Goal: Task Accomplishment & Management: Use online tool/utility

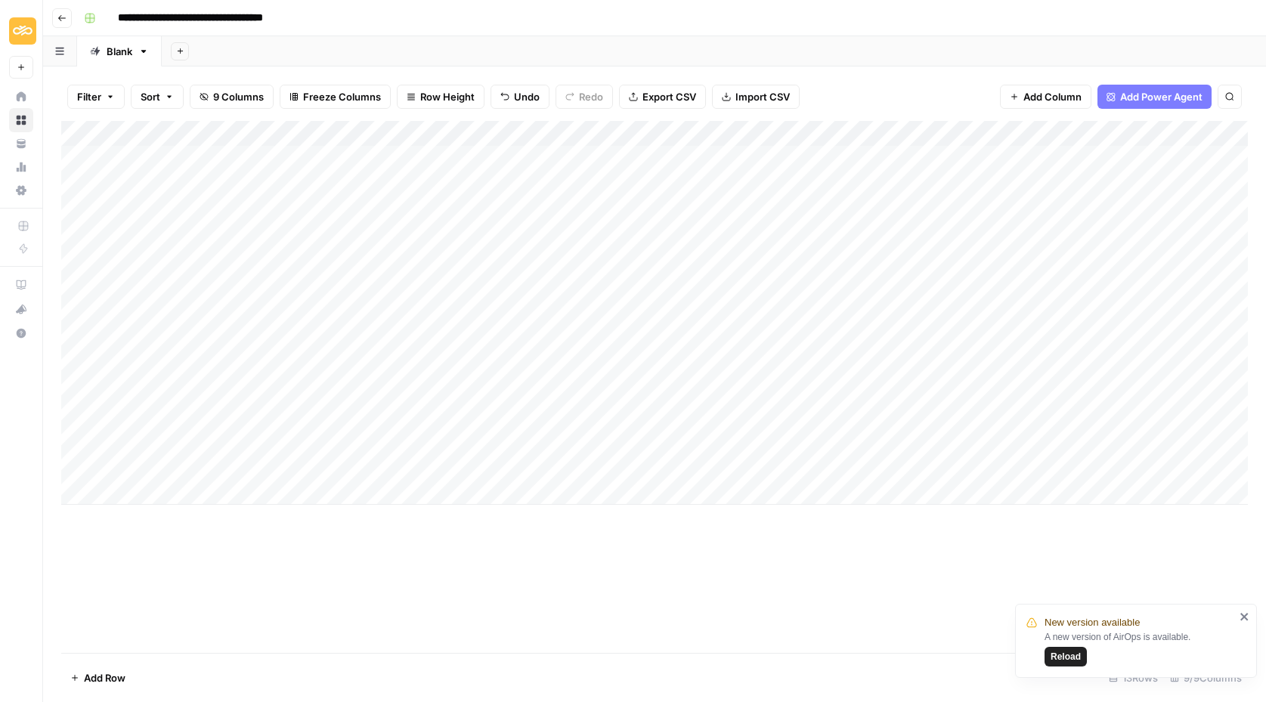
click at [811, 131] on div "Add Column" at bounding box center [654, 313] width 1186 height 384
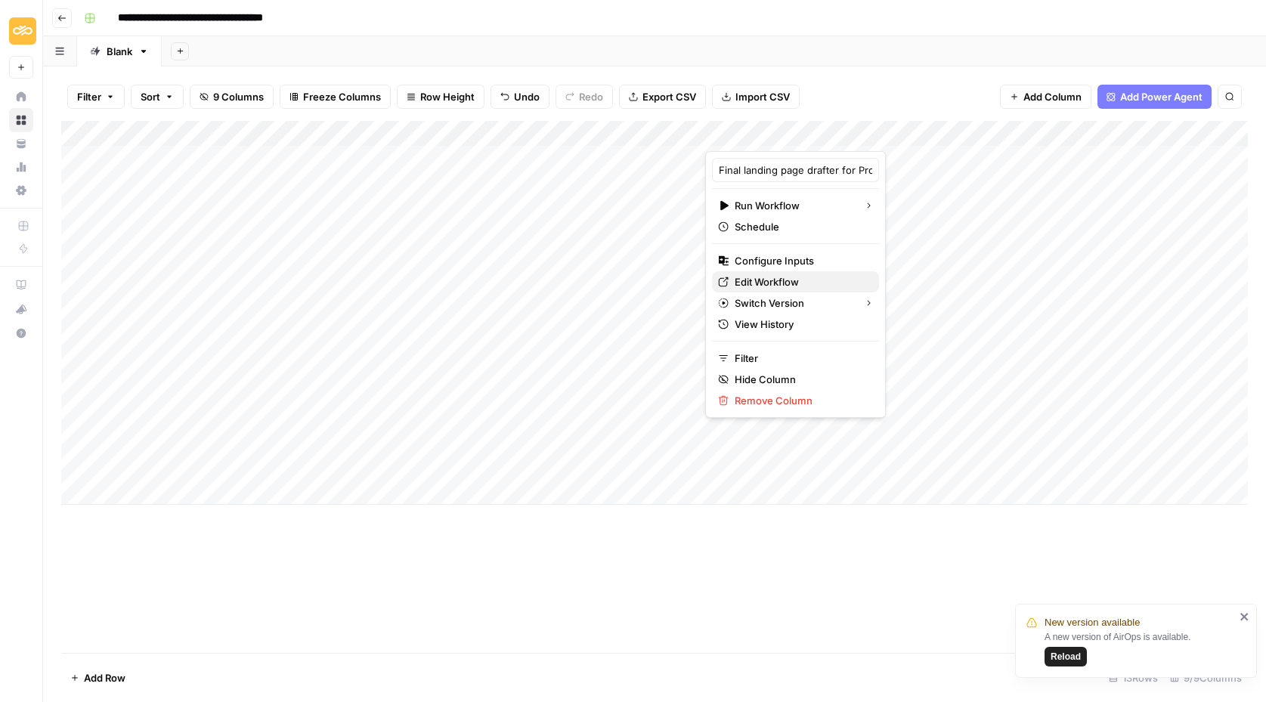
click at [770, 279] on span "Edit Workflow" at bounding box center [800, 281] width 132 height 15
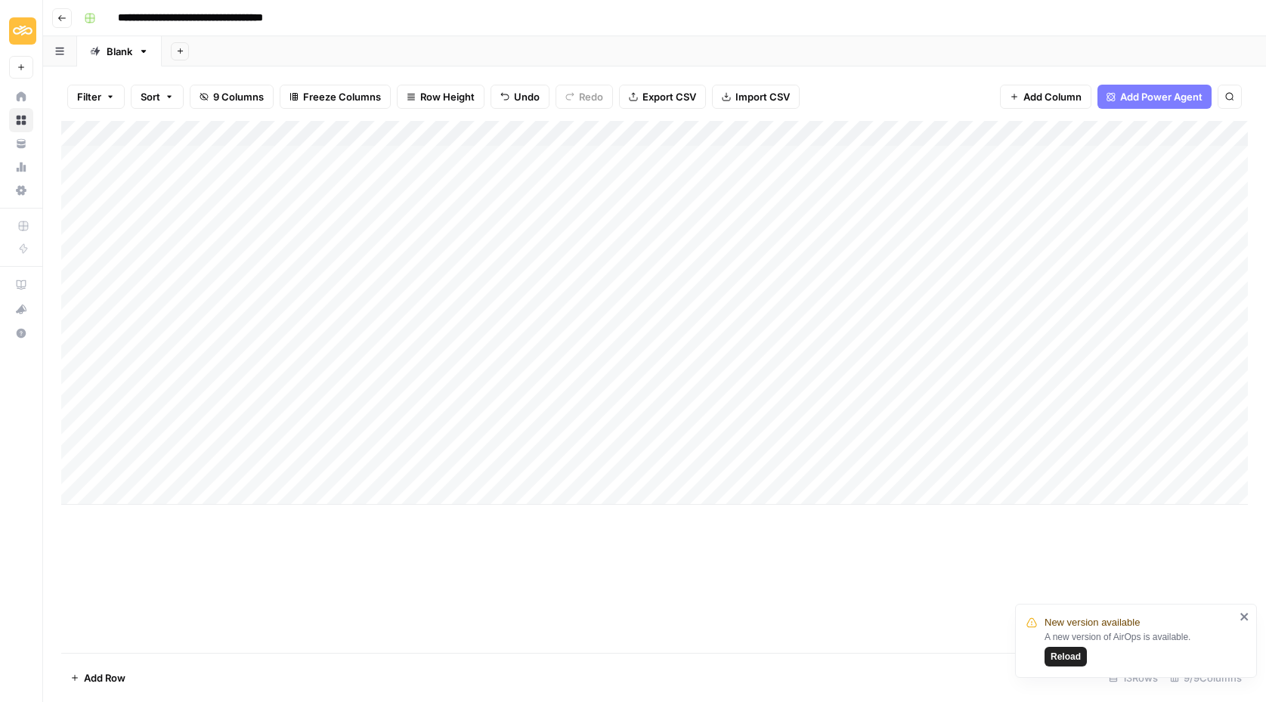
click at [481, 298] on div "Add Column" at bounding box center [654, 313] width 1186 height 384
click at [385, 285] on div "Add Column" at bounding box center [654, 313] width 1186 height 384
click at [477, 280] on div "Add Column" at bounding box center [654, 313] width 1186 height 384
type input "**********"
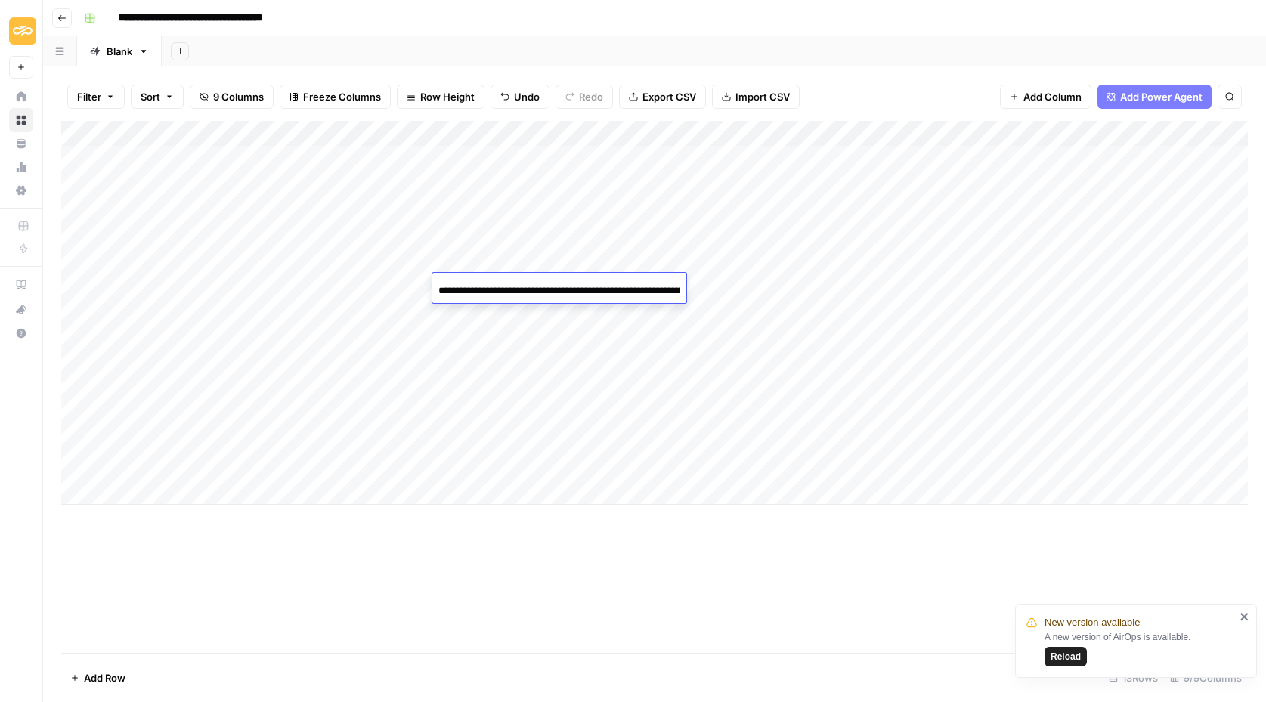
scroll to position [0, 187]
click at [479, 363] on div "Add Column" at bounding box center [654, 313] width 1186 height 384
click at [558, 285] on div "Add Column" at bounding box center [654, 313] width 1186 height 384
click at [462, 282] on div "Add Column" at bounding box center [654, 313] width 1186 height 384
click at [462, 282] on input "**********" at bounding box center [559, 291] width 242 height 18
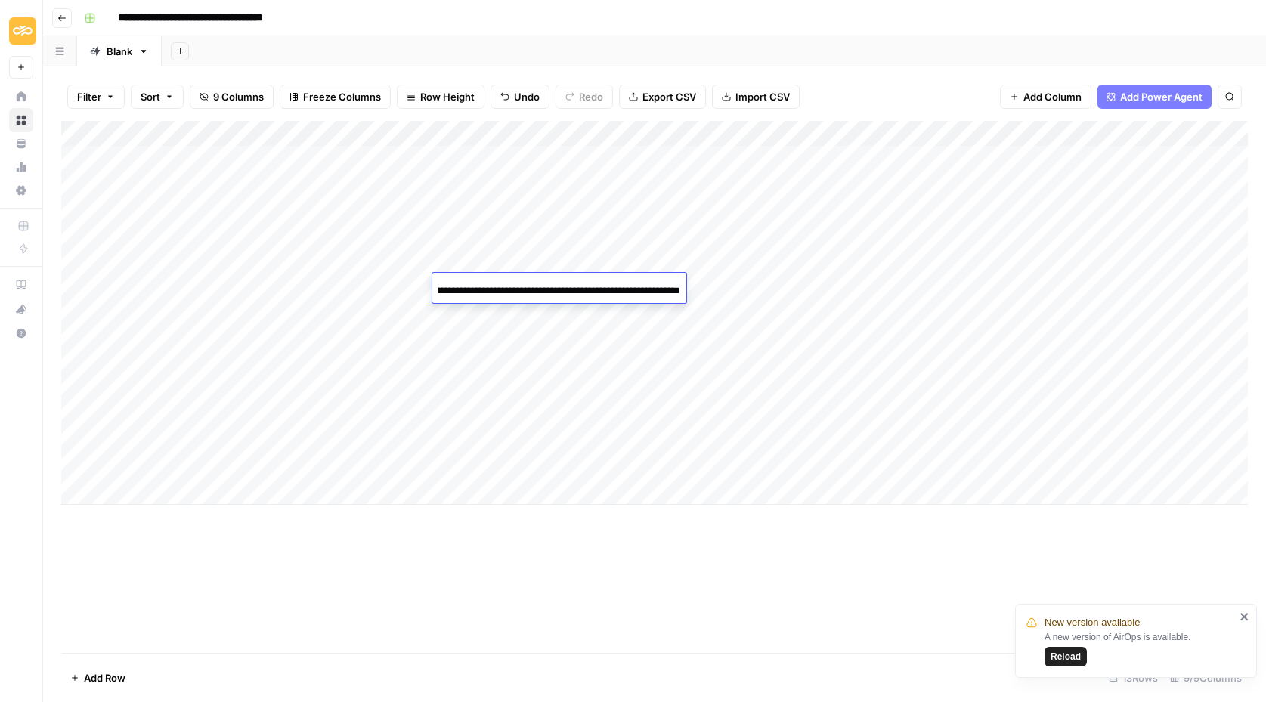
click at [541, 285] on input "**********" at bounding box center [559, 291] width 242 height 18
click at [552, 285] on input "**********" at bounding box center [559, 291] width 242 height 18
click at [490, 286] on div "Add Column" at bounding box center [654, 313] width 1186 height 384
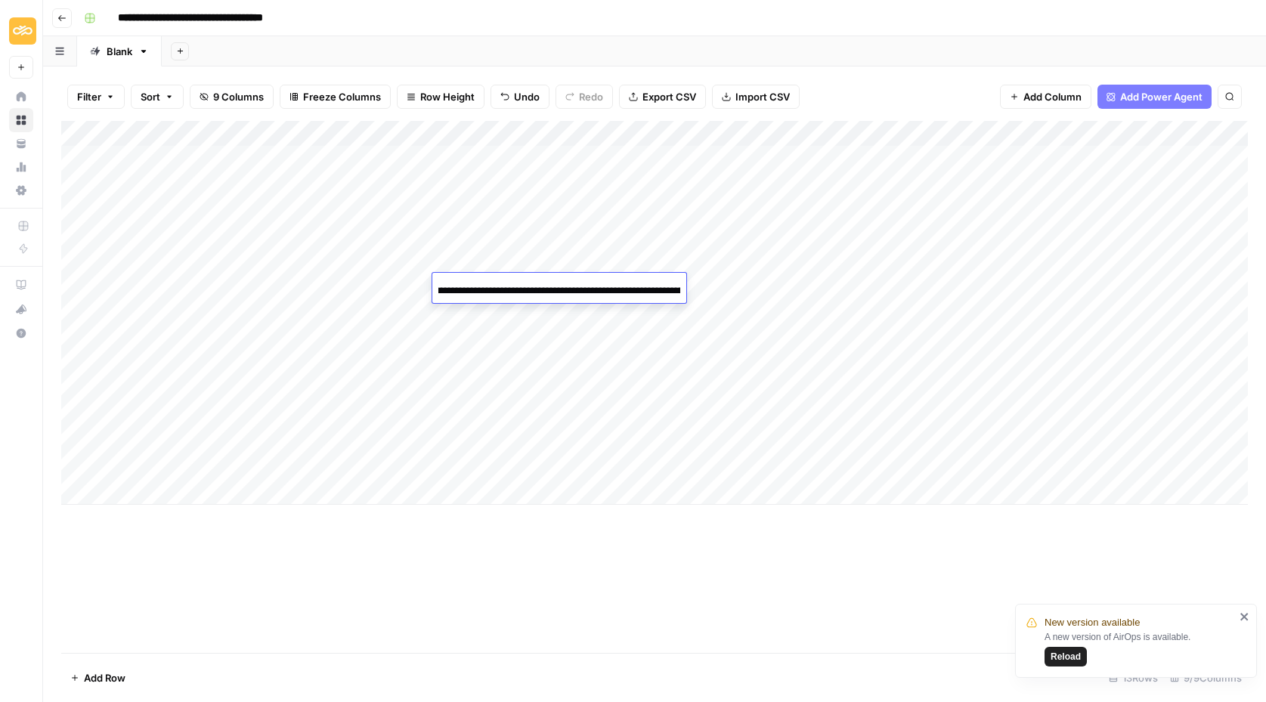
scroll to position [0, 41]
click at [560, 288] on input "**********" at bounding box center [559, 291] width 242 height 18
click at [576, 289] on input "**********" at bounding box center [559, 291] width 242 height 18
type input "**********"
click at [498, 352] on div "Add Column" at bounding box center [654, 313] width 1186 height 384
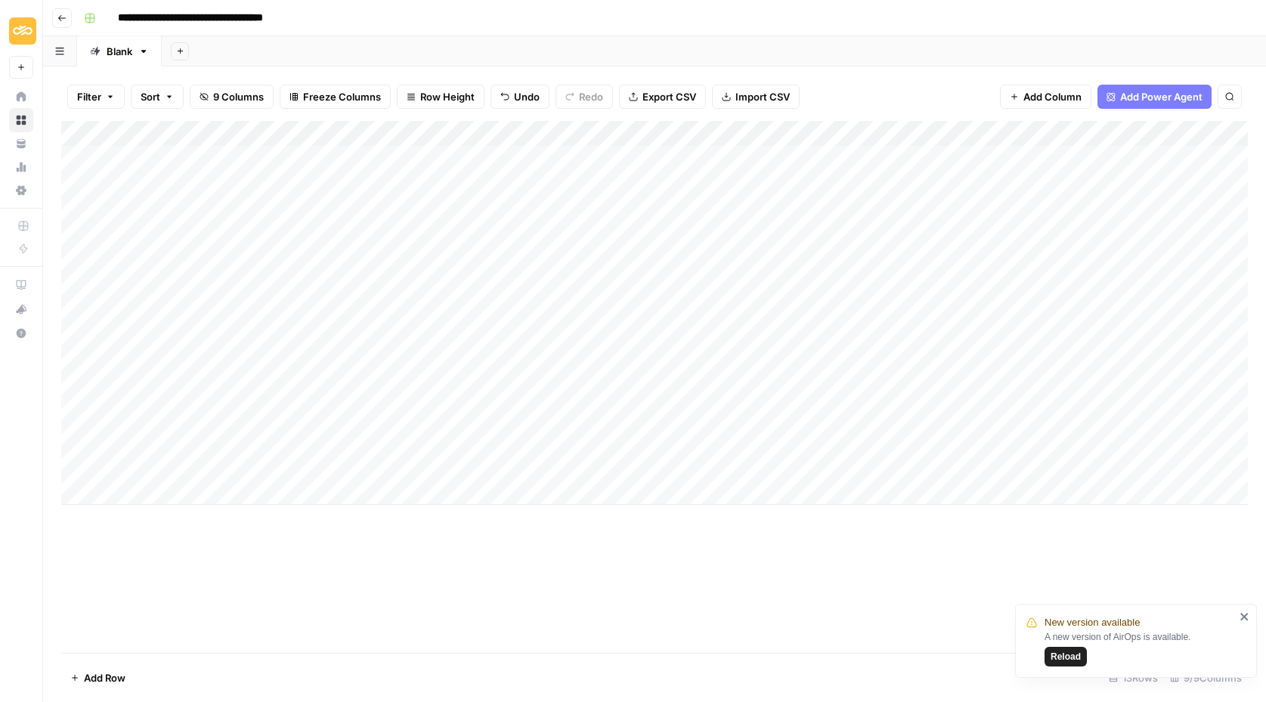
click at [485, 276] on div "Add Column" at bounding box center [654, 313] width 1186 height 384
click at [546, 285] on div "Add Column" at bounding box center [654, 313] width 1186 height 384
click at [459, 255] on div "Add Column" at bounding box center [654, 313] width 1186 height 384
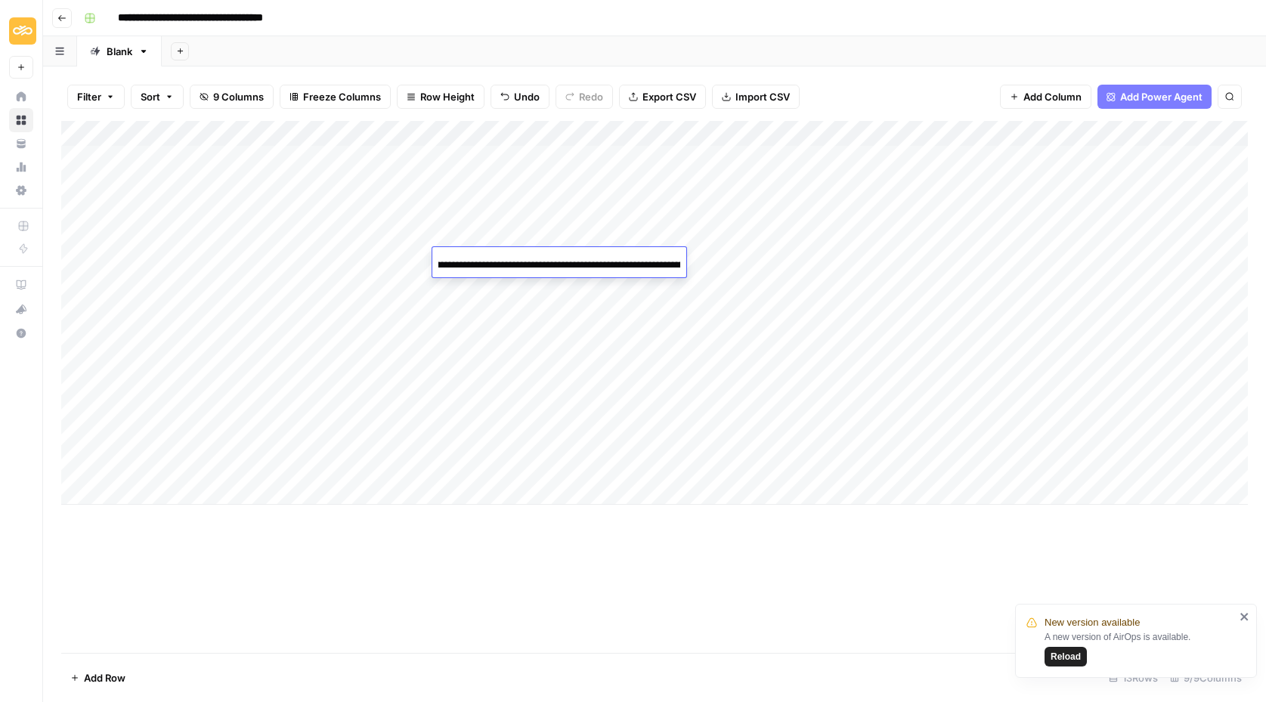
click at [495, 260] on input "**********" at bounding box center [559, 265] width 242 height 18
click at [512, 267] on input "**********" at bounding box center [559, 265] width 242 height 18
click at [507, 259] on input "**********" at bounding box center [559, 265] width 242 height 18
type input "**********"
click at [496, 332] on div "Add Column" at bounding box center [654, 313] width 1186 height 384
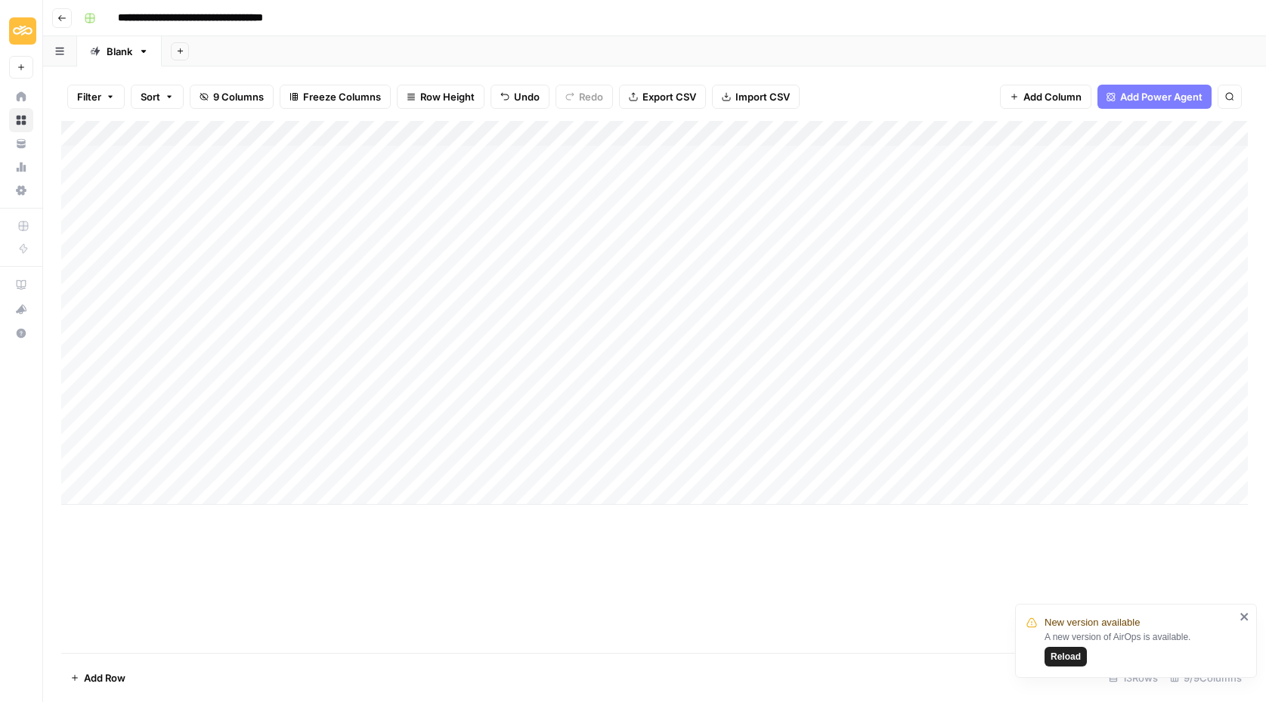
click at [496, 283] on div "Add Column" at bounding box center [654, 313] width 1186 height 384
click at [547, 288] on input "**********" at bounding box center [559, 291] width 242 height 18
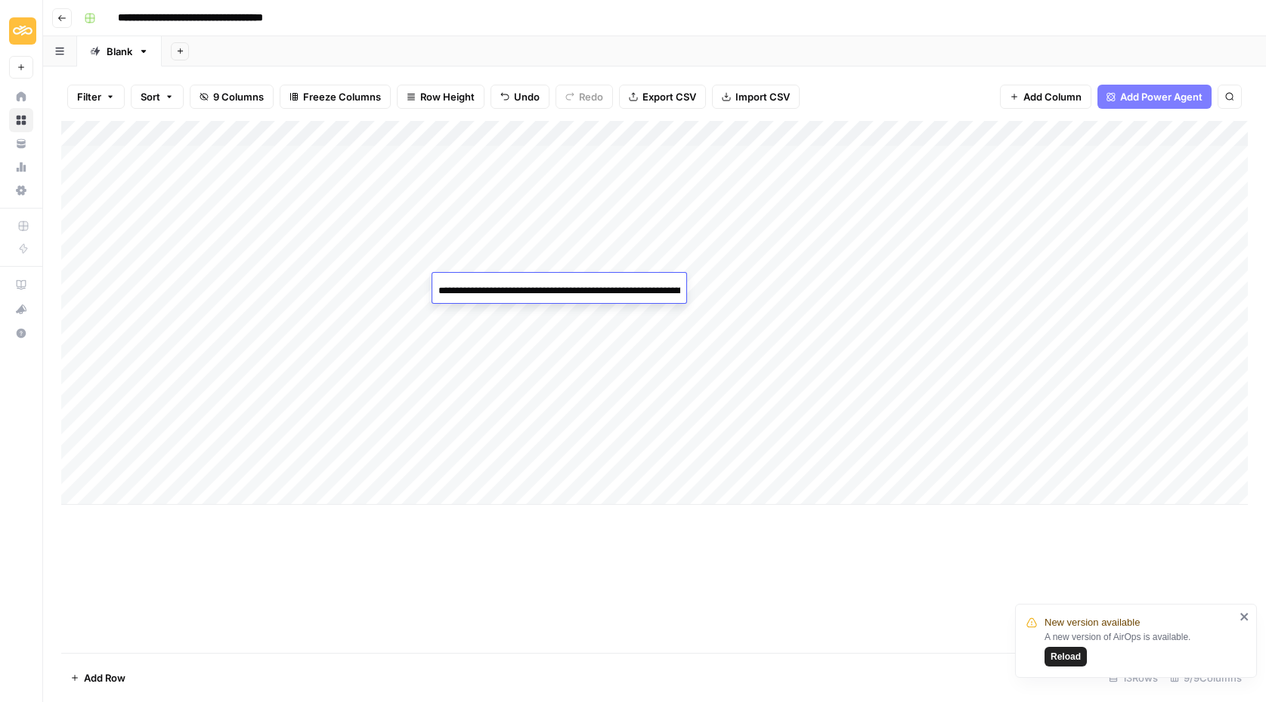
drag, startPoint x: 676, startPoint y: 286, endPoint x: 615, endPoint y: 288, distance: 61.2
click at [615, 288] on input "**********" at bounding box center [559, 291] width 242 height 18
click at [472, 484] on div "Add Column" at bounding box center [654, 313] width 1186 height 384
click at [512, 306] on div "Add Column" at bounding box center [654, 326] width 1186 height 410
click at [777, 288] on div "Add Column" at bounding box center [654, 326] width 1186 height 410
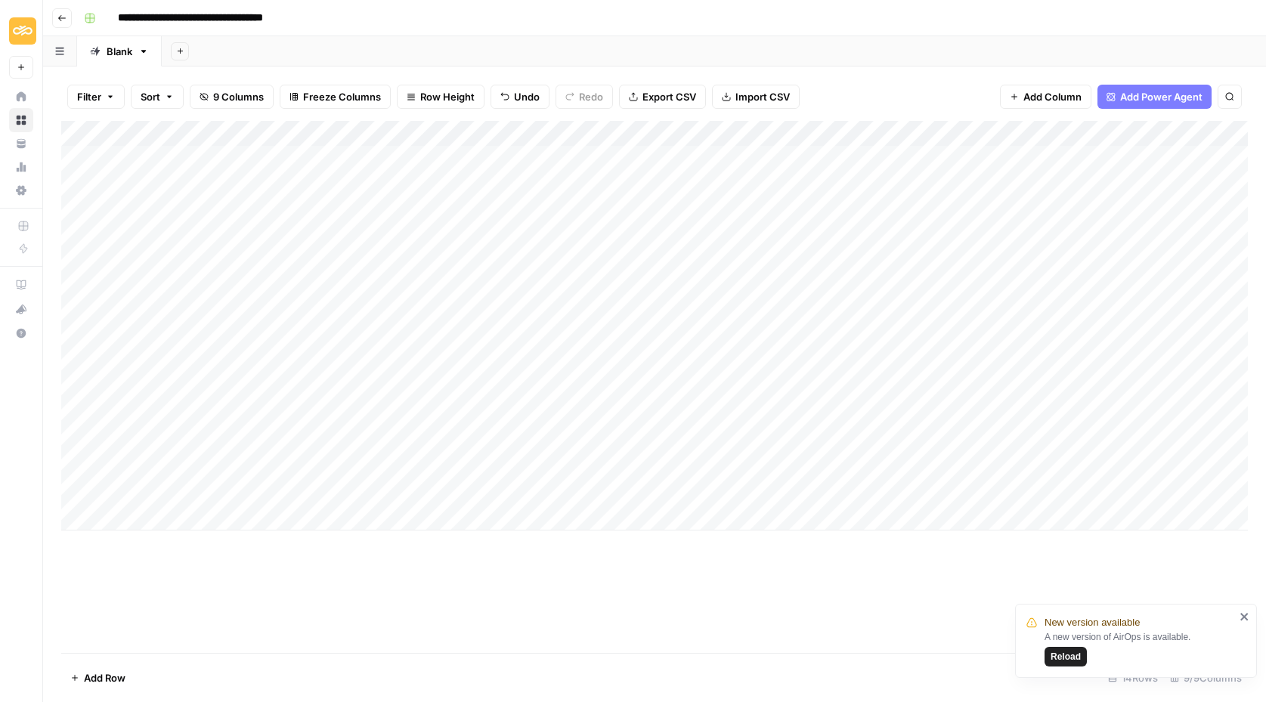
click at [337, 309] on div "Add Column" at bounding box center [654, 326] width 1186 height 410
click at [472, 311] on div "Add Column" at bounding box center [654, 326] width 1186 height 410
click at [641, 289] on div "Add Column" at bounding box center [654, 326] width 1186 height 410
click at [686, 281] on div "Add Column" at bounding box center [654, 326] width 1186 height 410
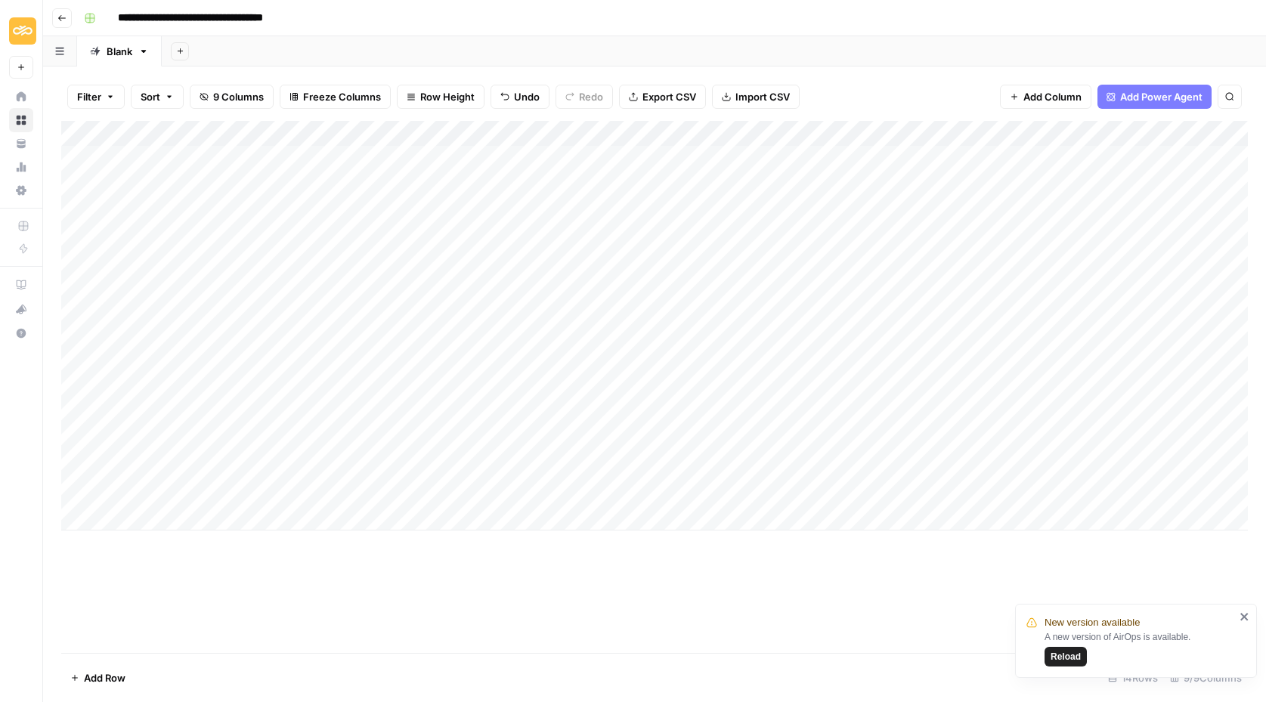
click at [410, 579] on div "Add Column" at bounding box center [654, 387] width 1186 height 532
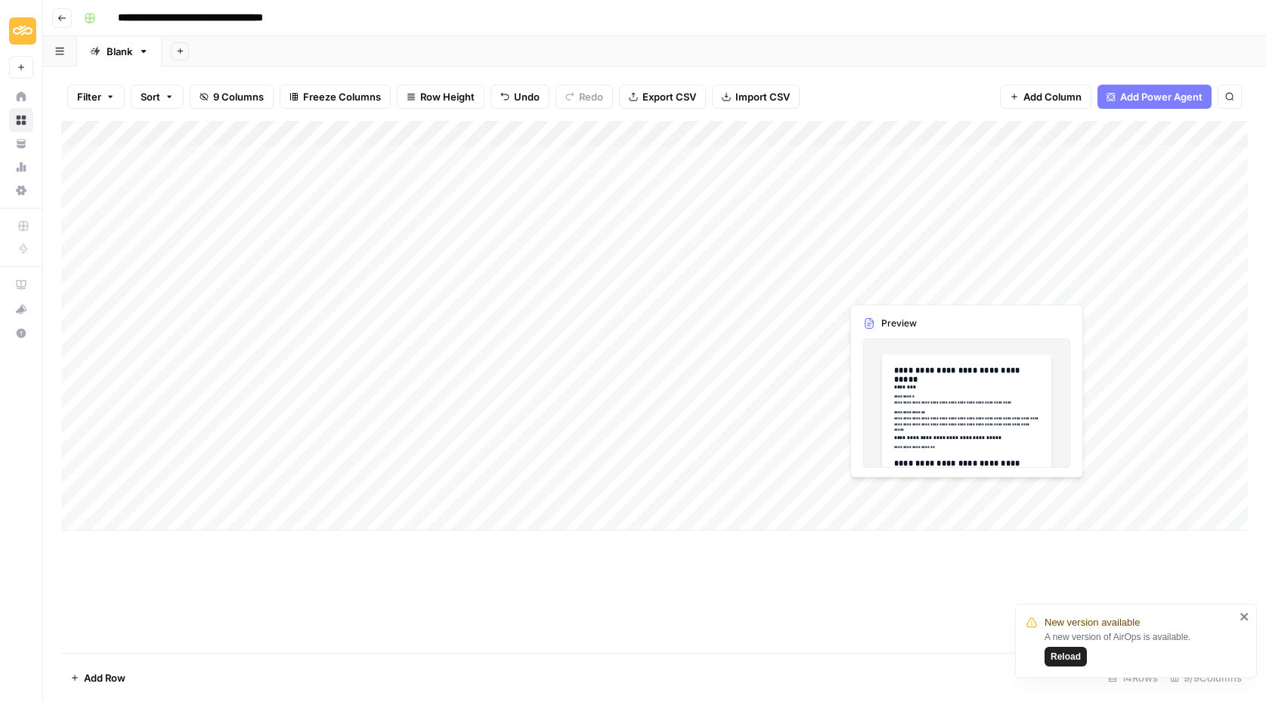
click at [892, 286] on div "Add Column" at bounding box center [654, 326] width 1186 height 410
click at [960, 286] on div "Add Column" at bounding box center [654, 326] width 1186 height 410
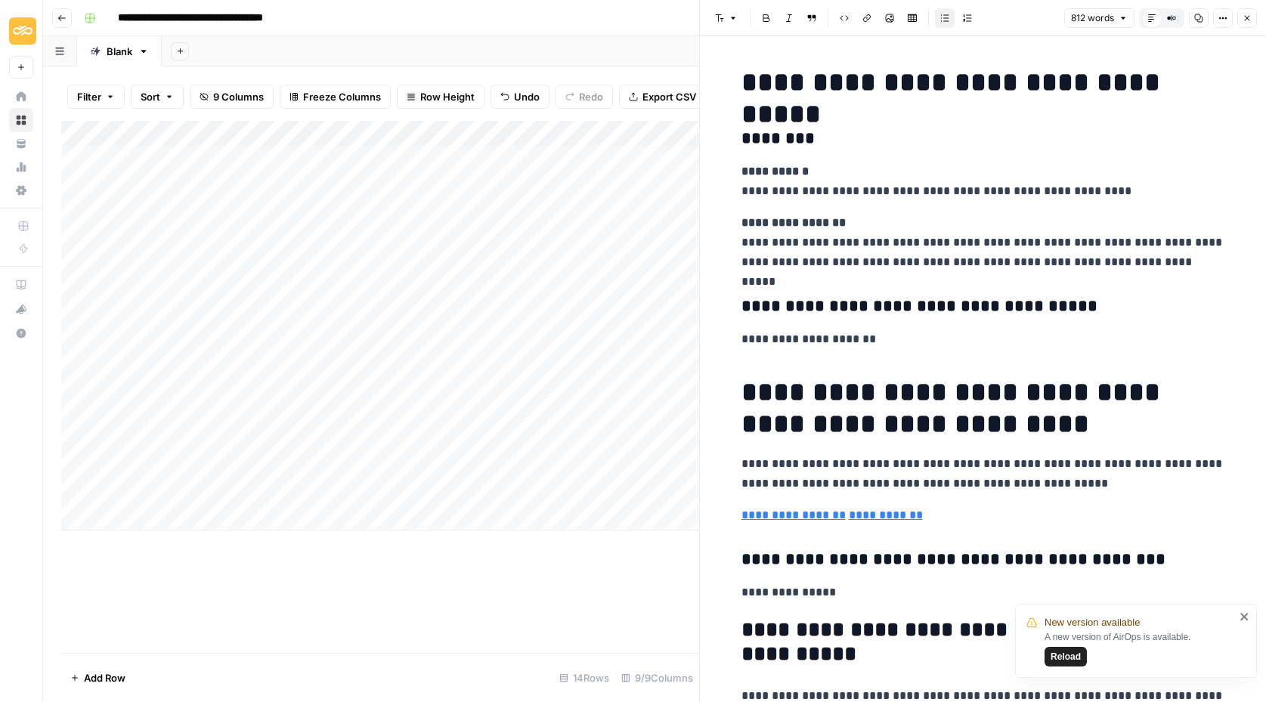
click at [1245, 19] on icon "button" at bounding box center [1246, 18] width 5 height 5
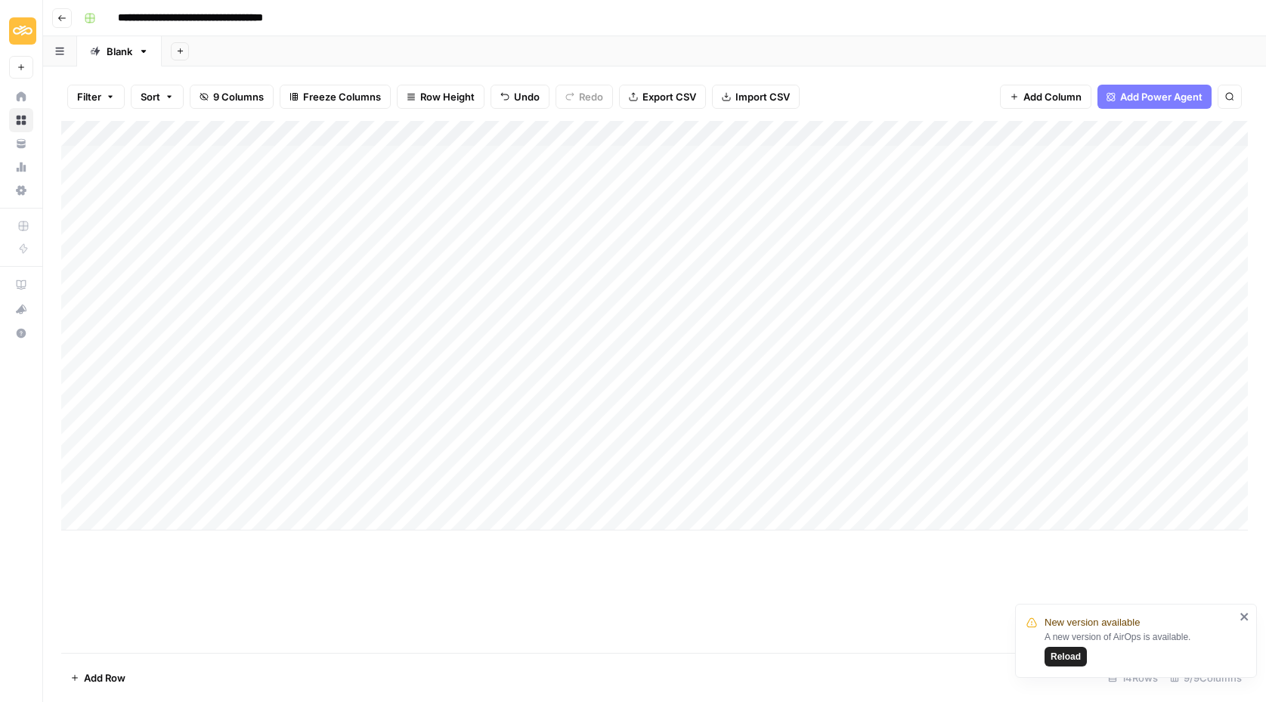
click at [1041, 286] on div "Add Column" at bounding box center [654, 326] width 1186 height 410
click at [1079, 134] on div "Add Column" at bounding box center [654, 326] width 1186 height 410
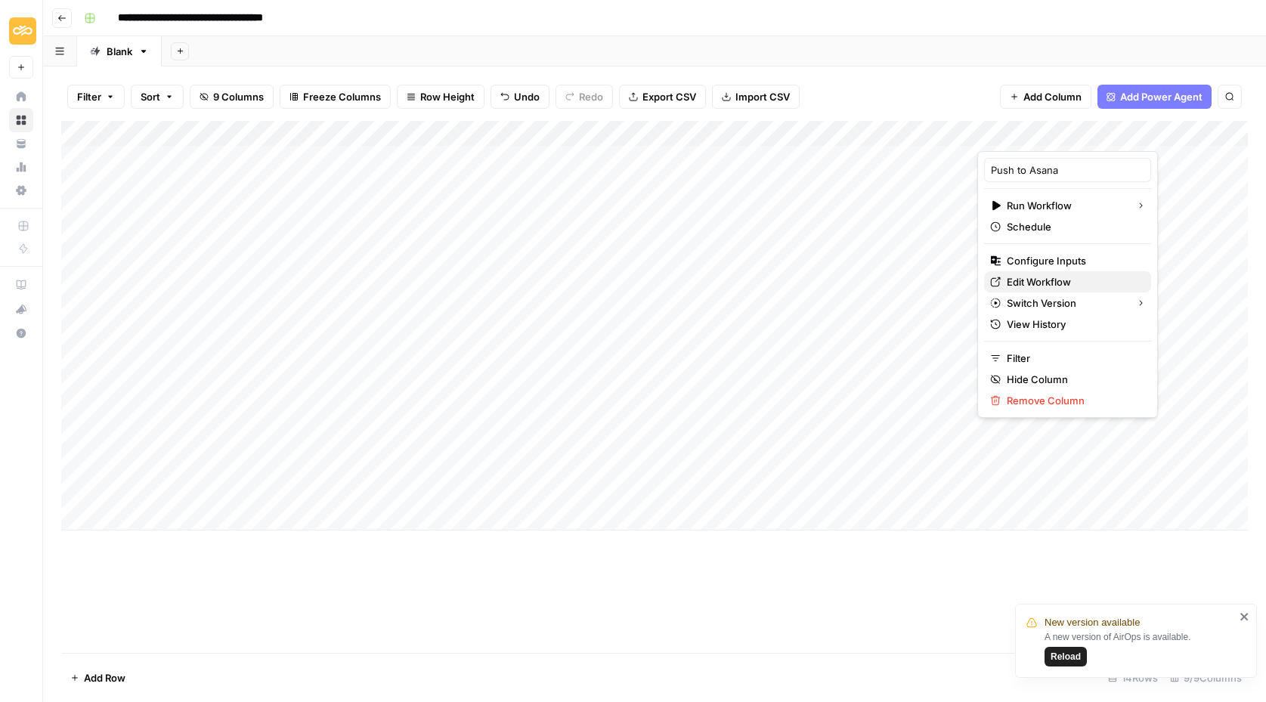
click at [1024, 274] on span "Edit Workflow" at bounding box center [1072, 281] width 132 height 15
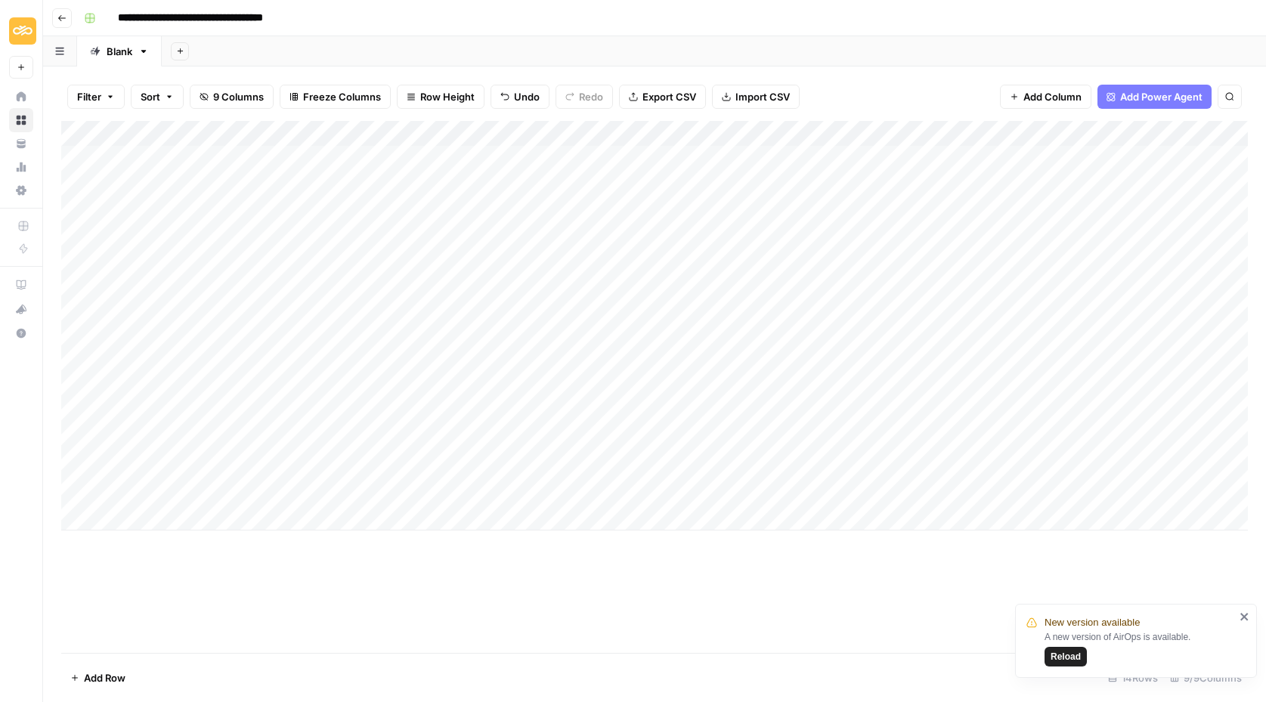
click at [220, 128] on div "Add Column" at bounding box center [654, 326] width 1186 height 410
click at [434, 65] on div "Add Sheet" at bounding box center [714, 51] width 1104 height 30
click at [654, 132] on div "Add Column" at bounding box center [654, 326] width 1186 height 410
click at [694, 132] on div at bounding box center [637, 136] width 137 height 30
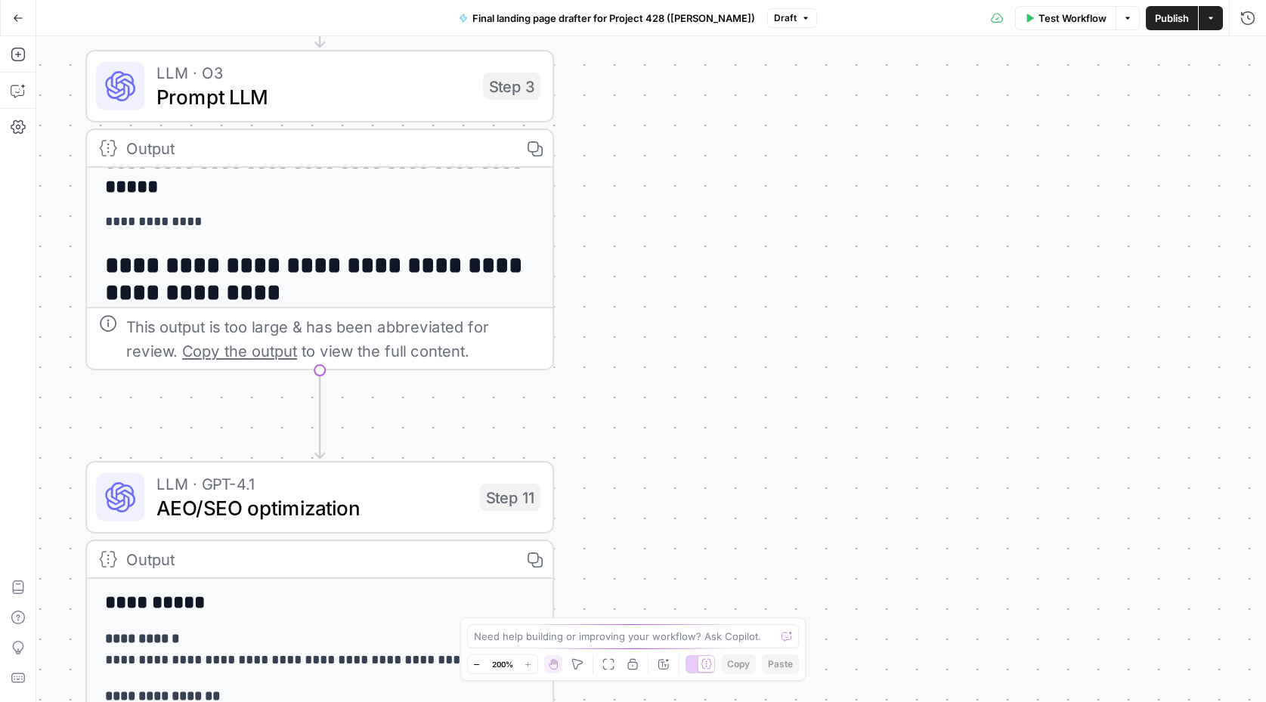
scroll to position [379, 0]
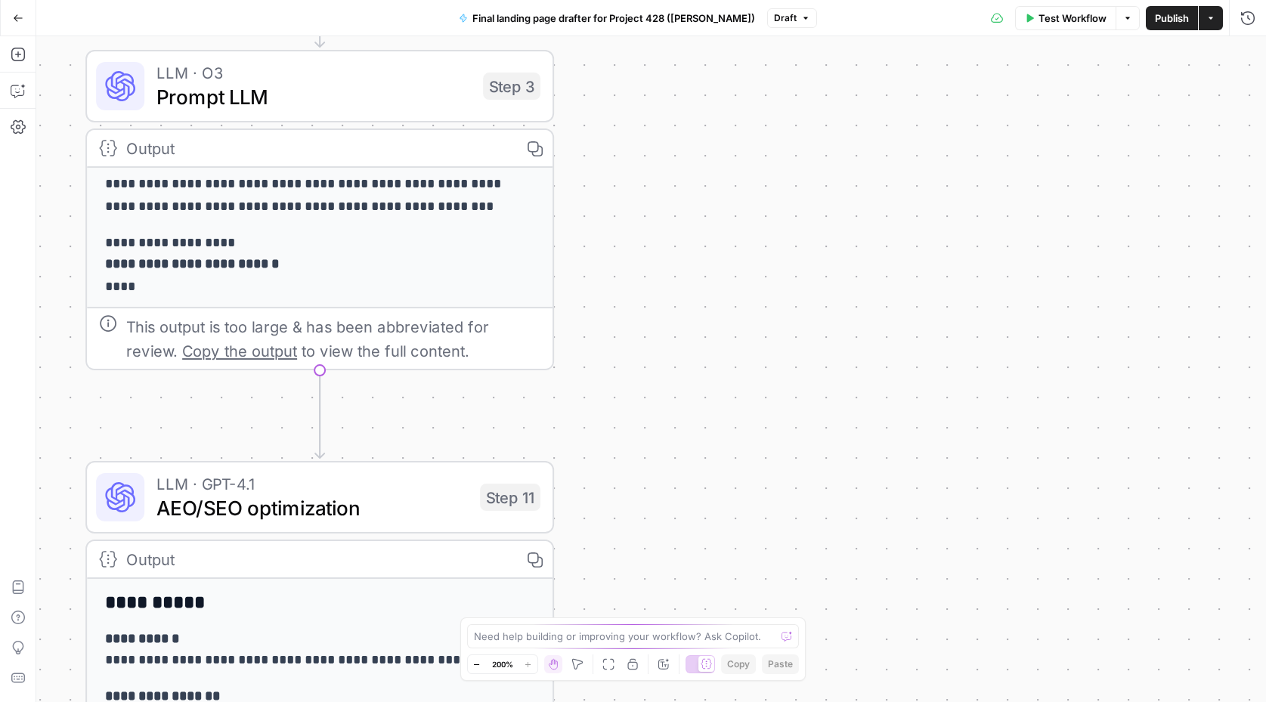
click at [604, 348] on div "**********" at bounding box center [650, 369] width 1229 height 666
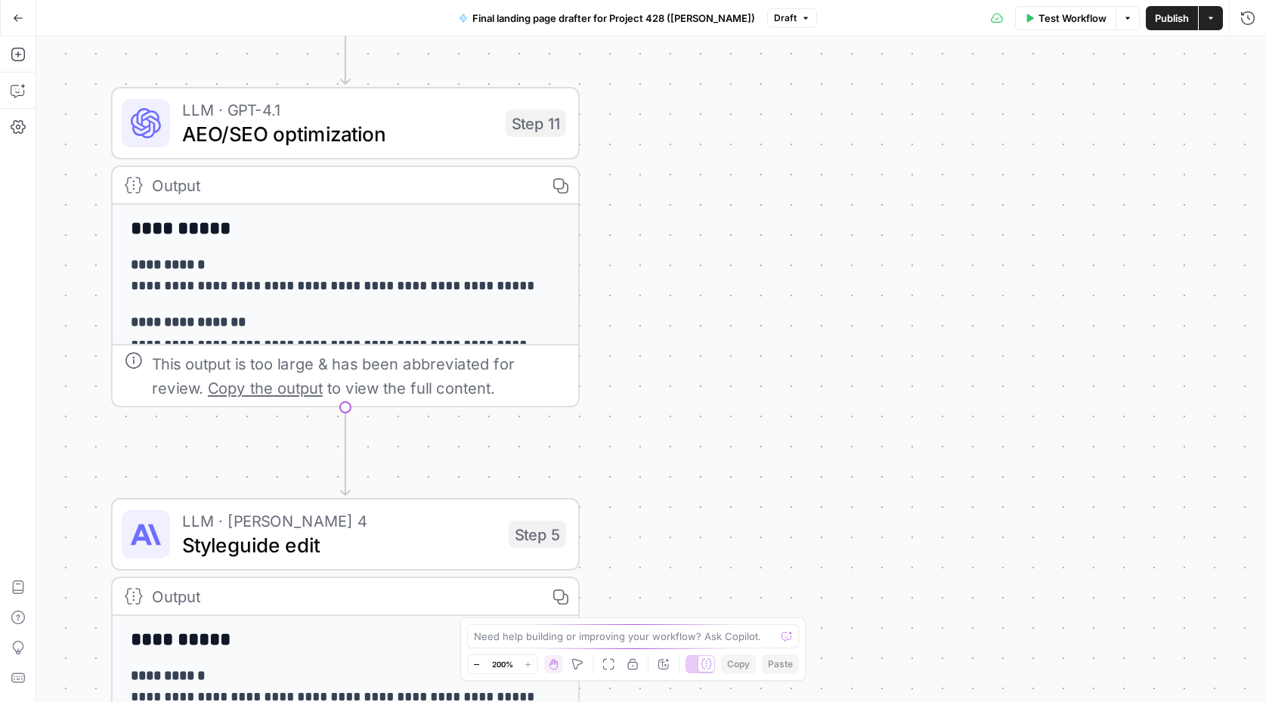
click at [437, 281] on p "**********" at bounding box center [346, 277] width 431 height 45
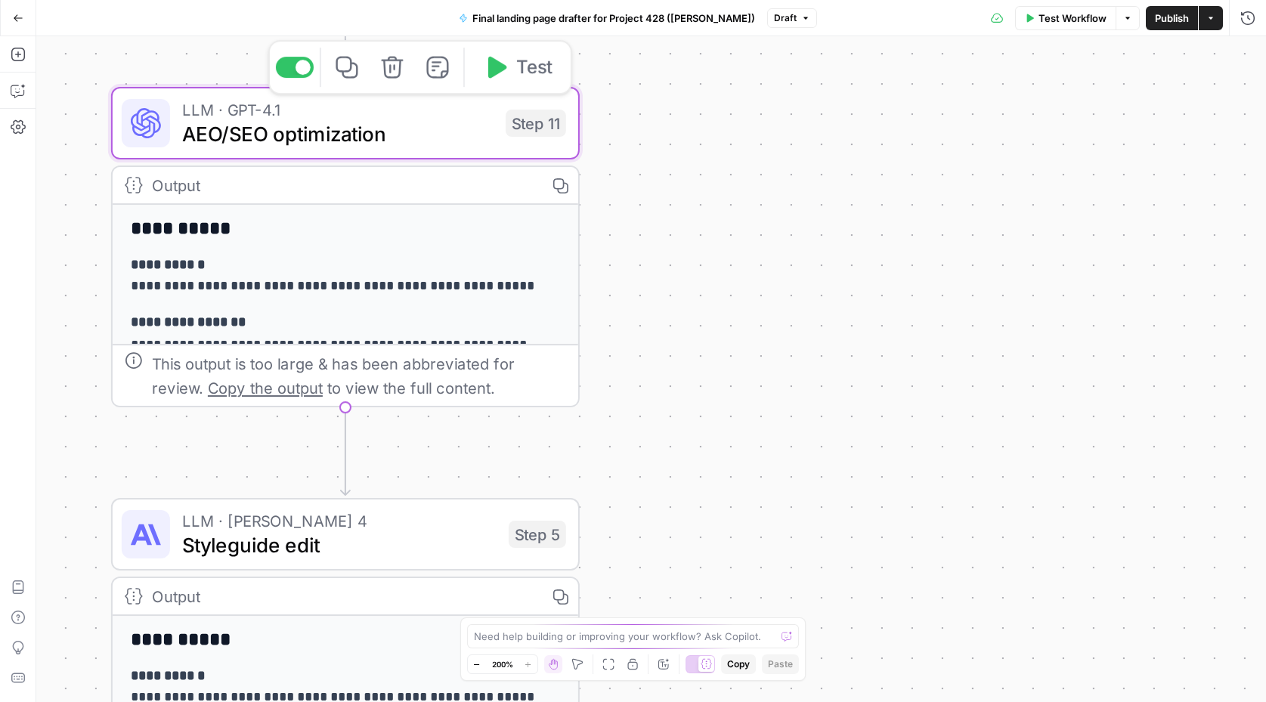
click at [315, 128] on span "AEO/SEO optimization" at bounding box center [337, 134] width 311 height 30
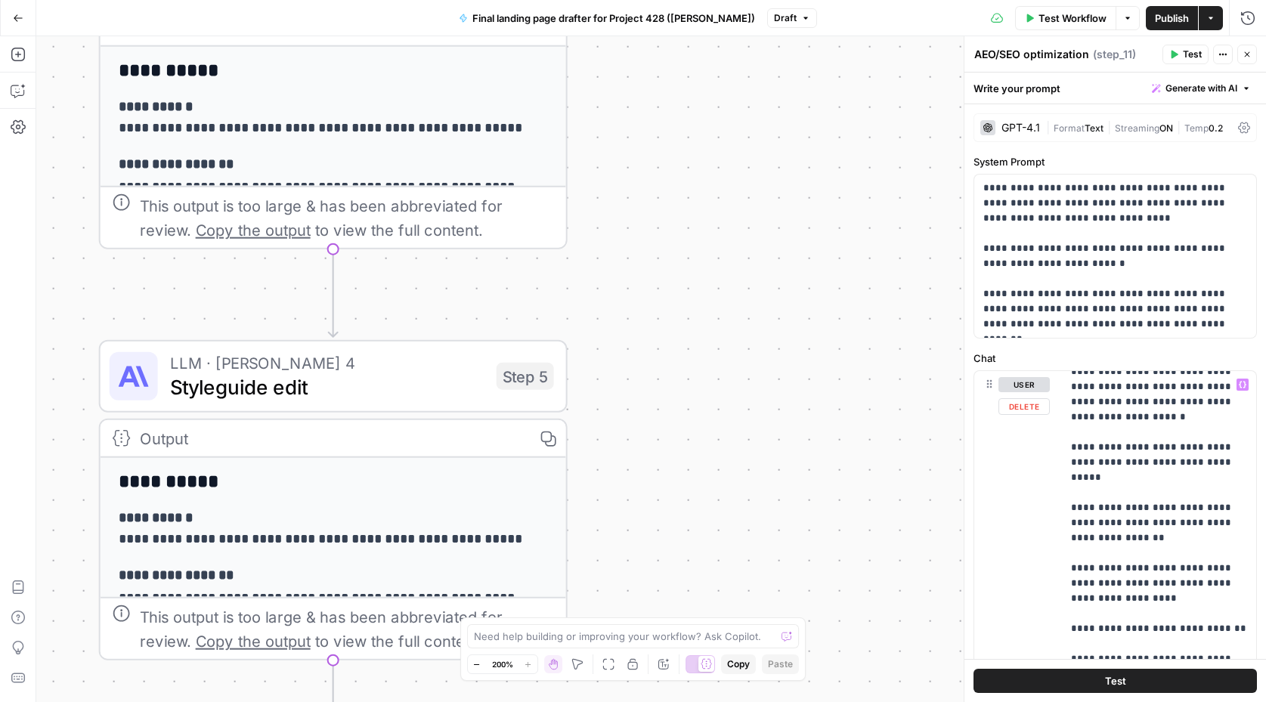
scroll to position [277, 0]
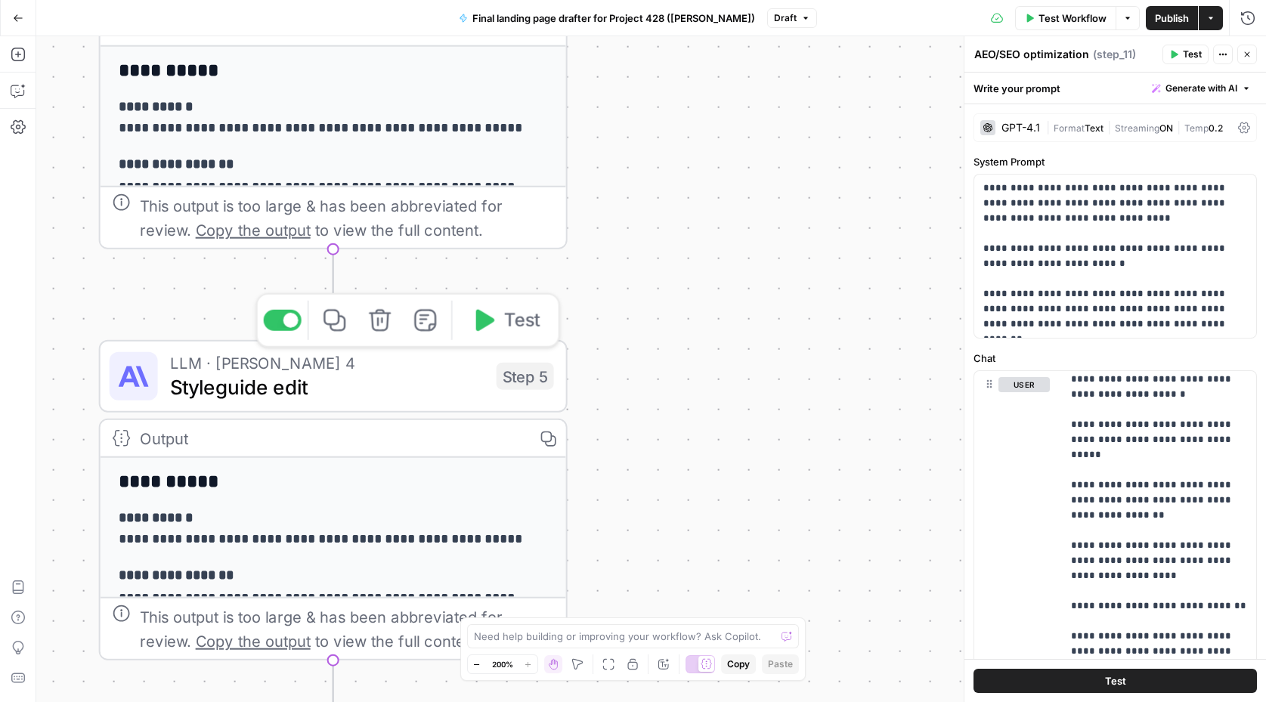
click at [262, 361] on span "LLM · Claude Sonnet 4" at bounding box center [327, 363] width 314 height 24
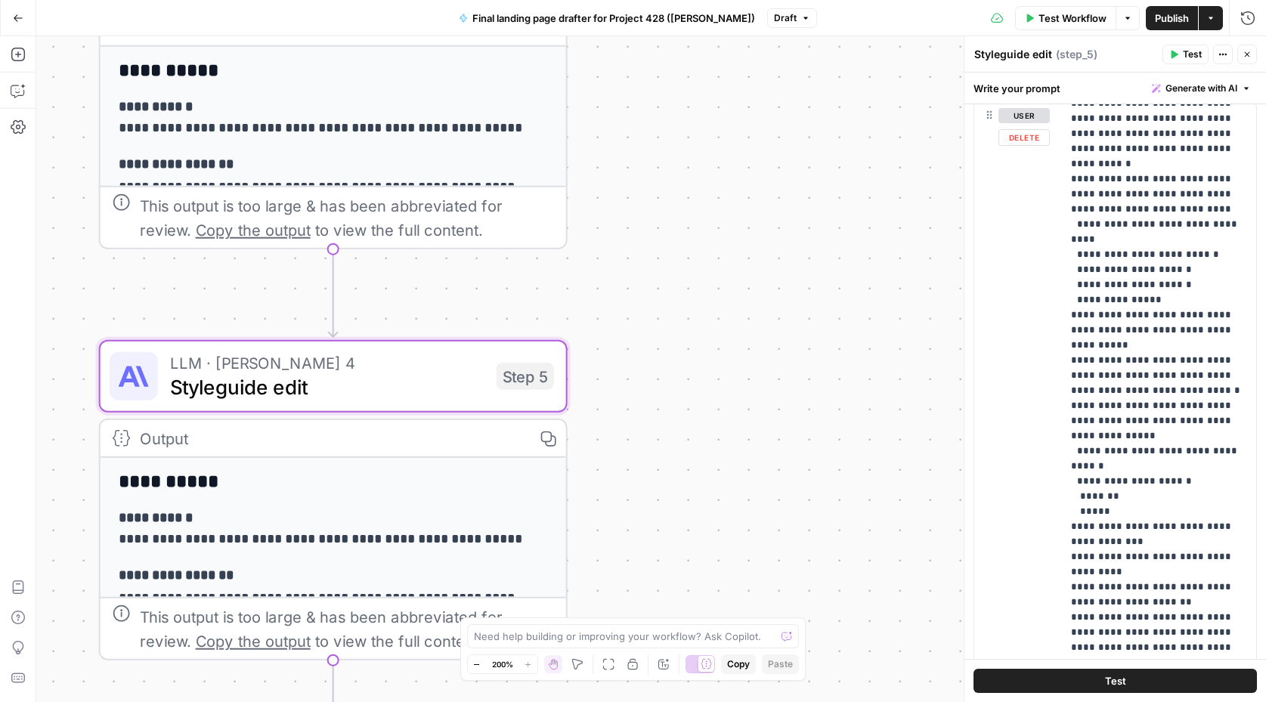
scroll to position [23, 0]
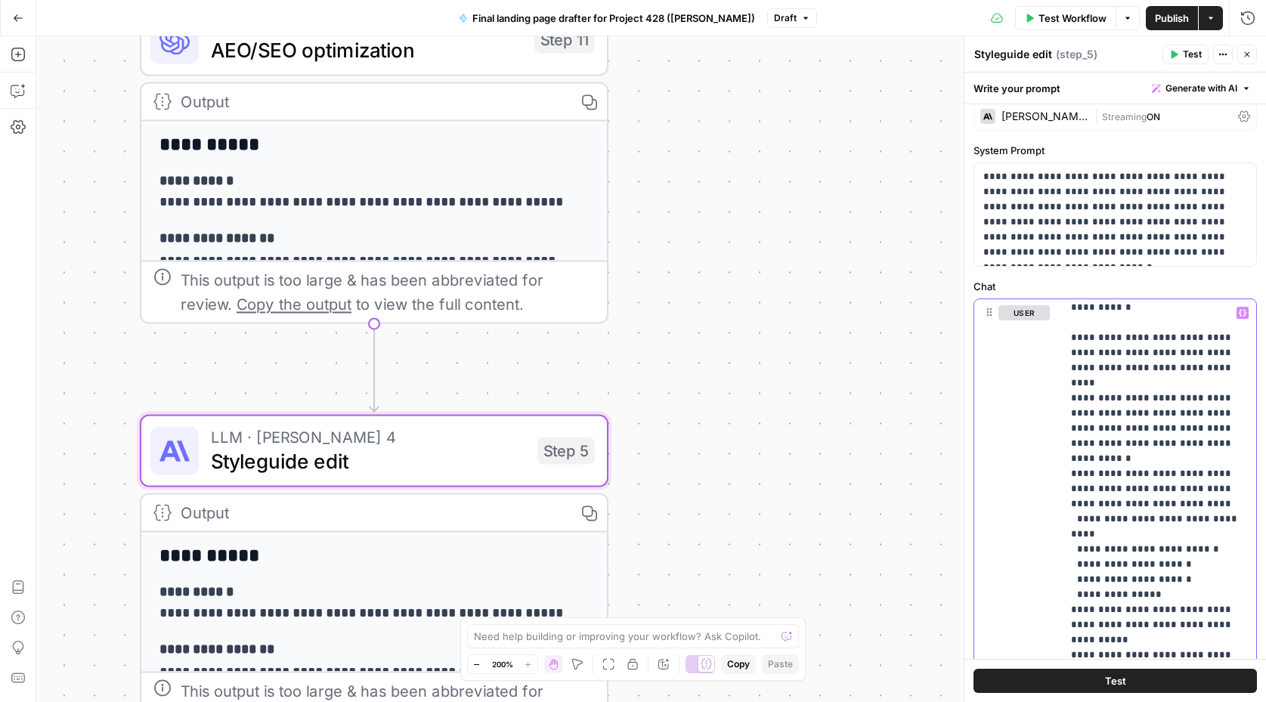
scroll to position [0, 0]
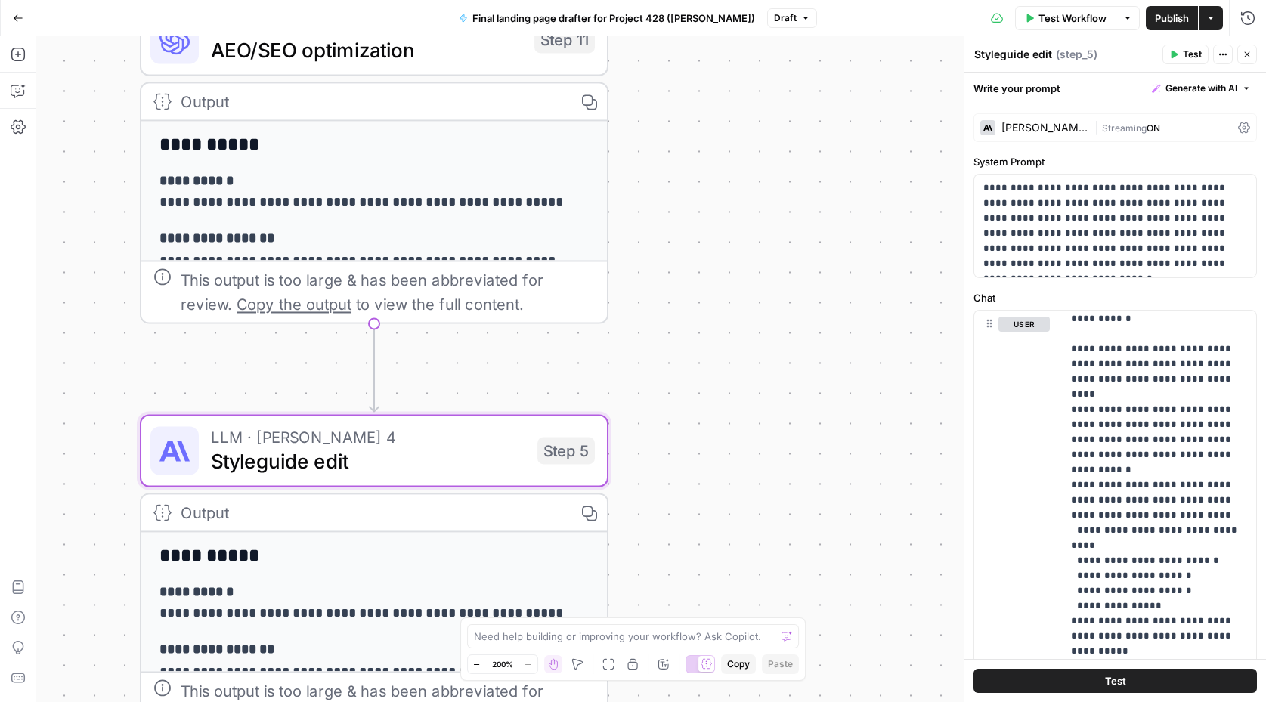
click at [354, 49] on span "AEO/SEO optimization" at bounding box center [366, 50] width 311 height 30
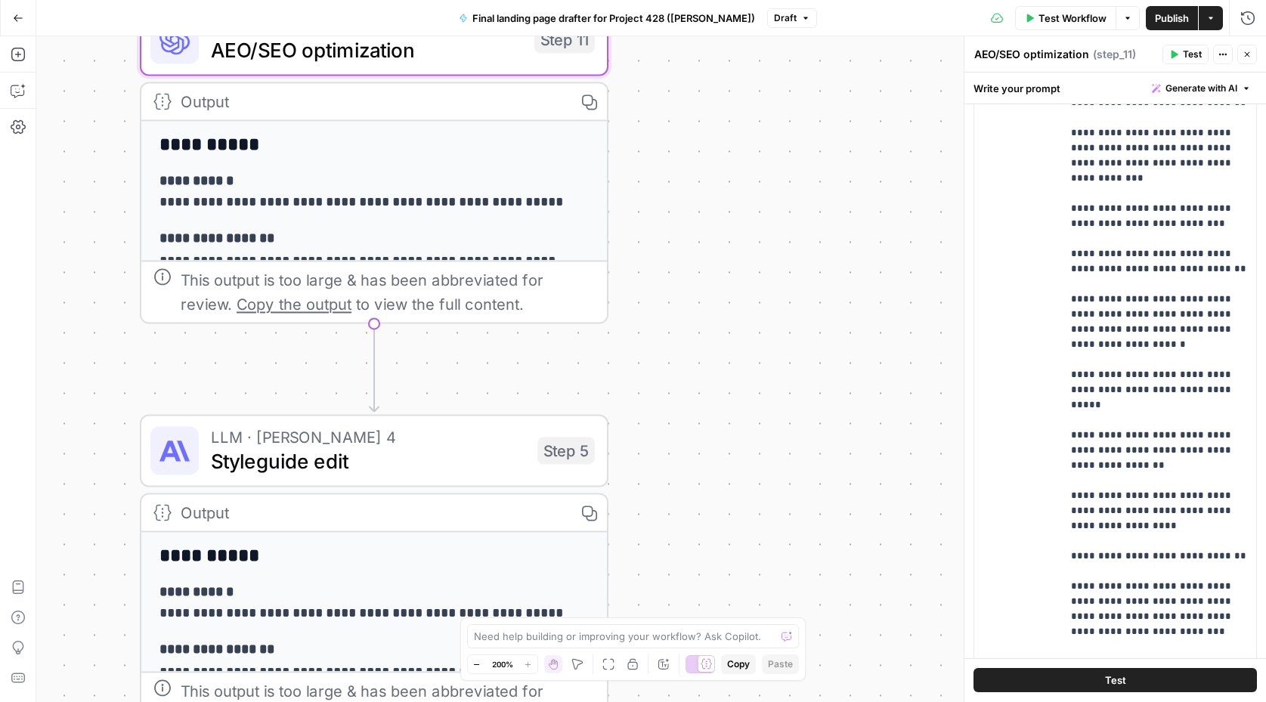
scroll to position [360, 0]
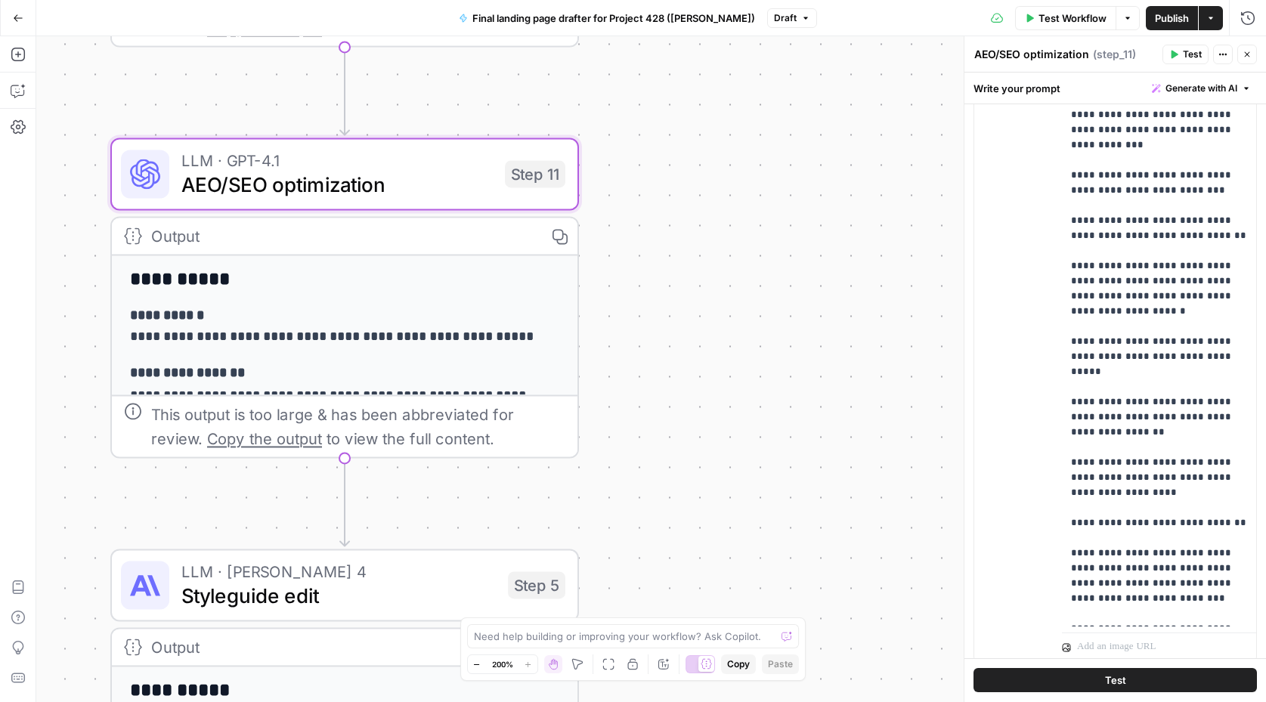
drag, startPoint x: 779, startPoint y: 263, endPoint x: 750, endPoint y: 379, distance: 120.0
click at [750, 379] on div "**********" at bounding box center [650, 369] width 1229 height 666
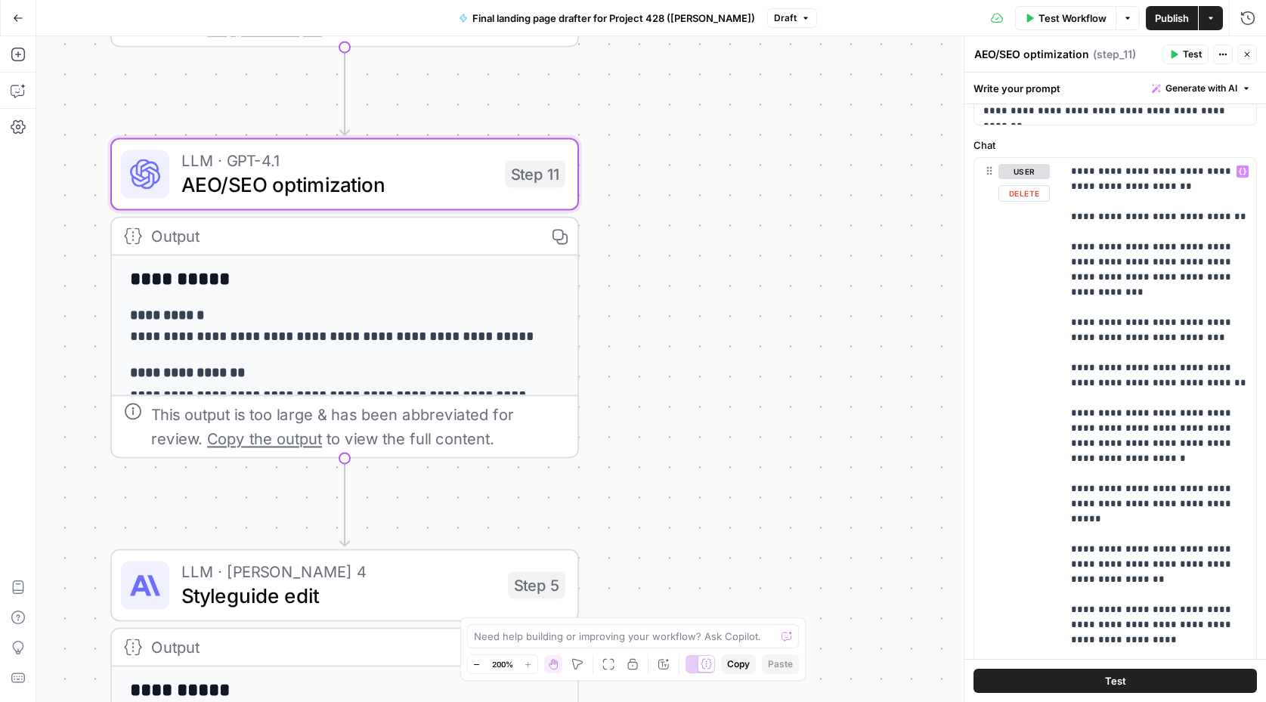
scroll to position [0, 0]
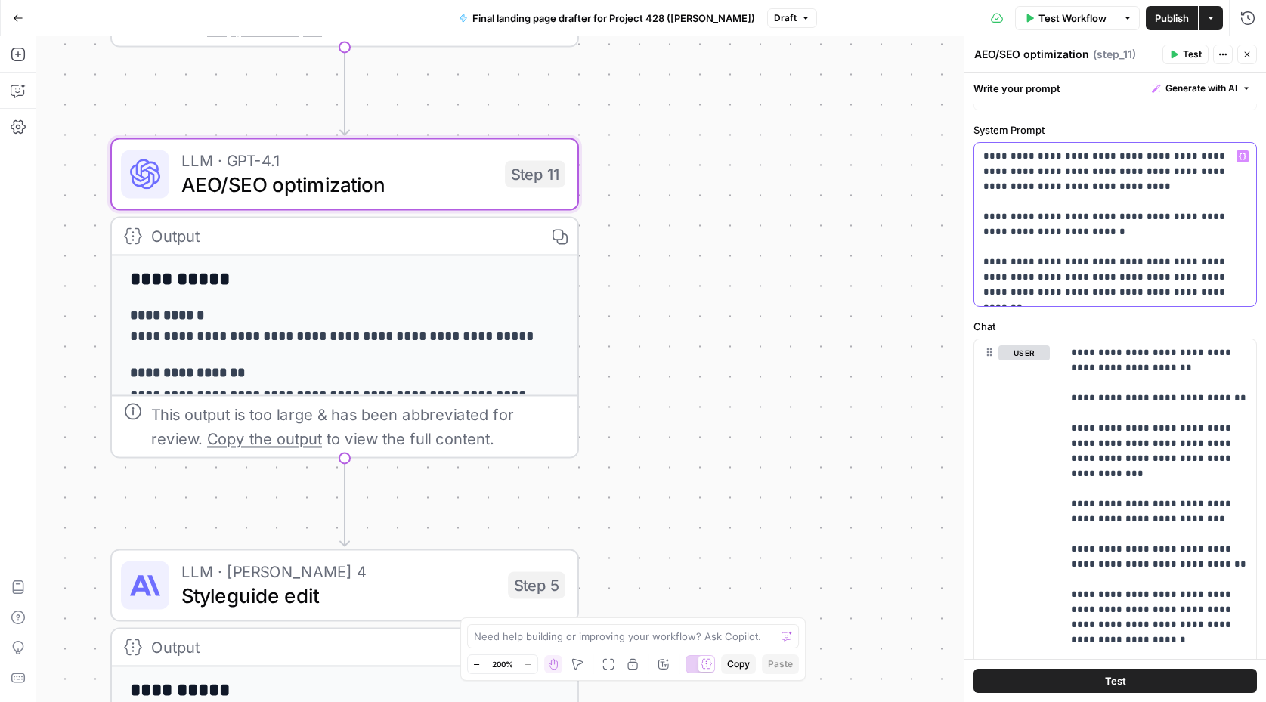
click at [1103, 238] on p "**********" at bounding box center [1115, 224] width 264 height 151
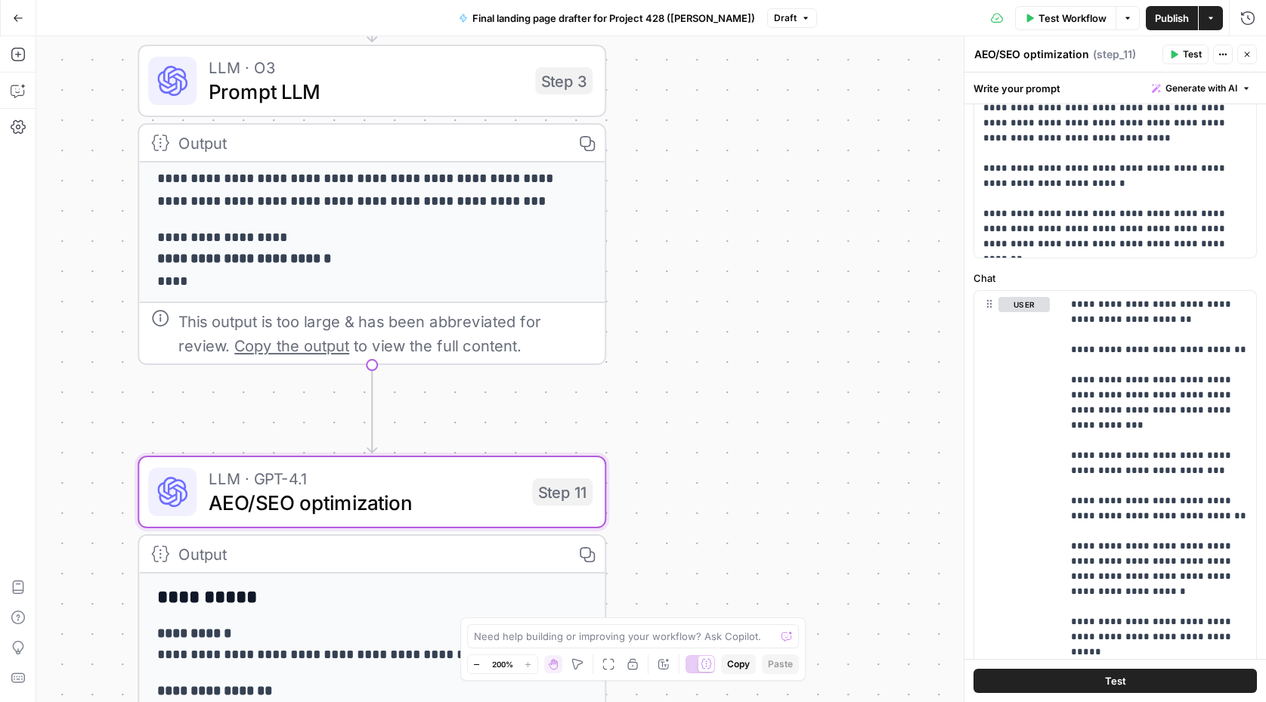
click at [407, 76] on span "Prompt LLM" at bounding box center [366, 91] width 314 height 30
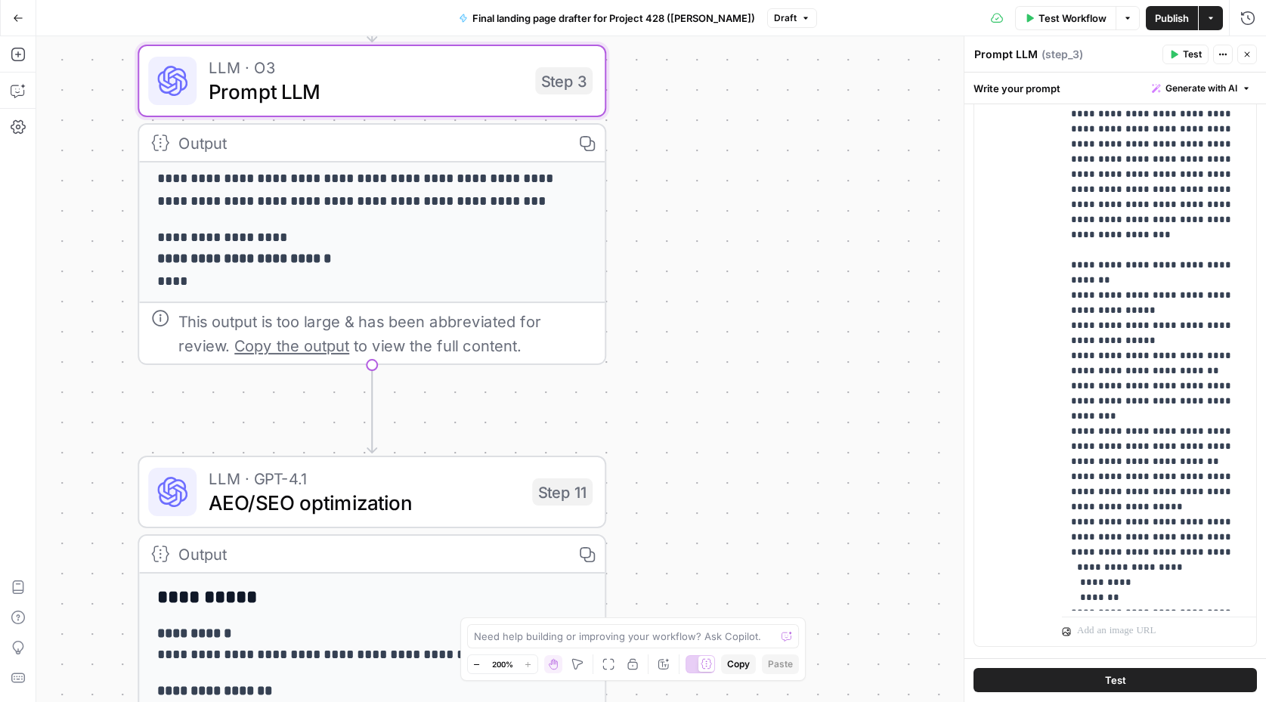
scroll to position [542, 0]
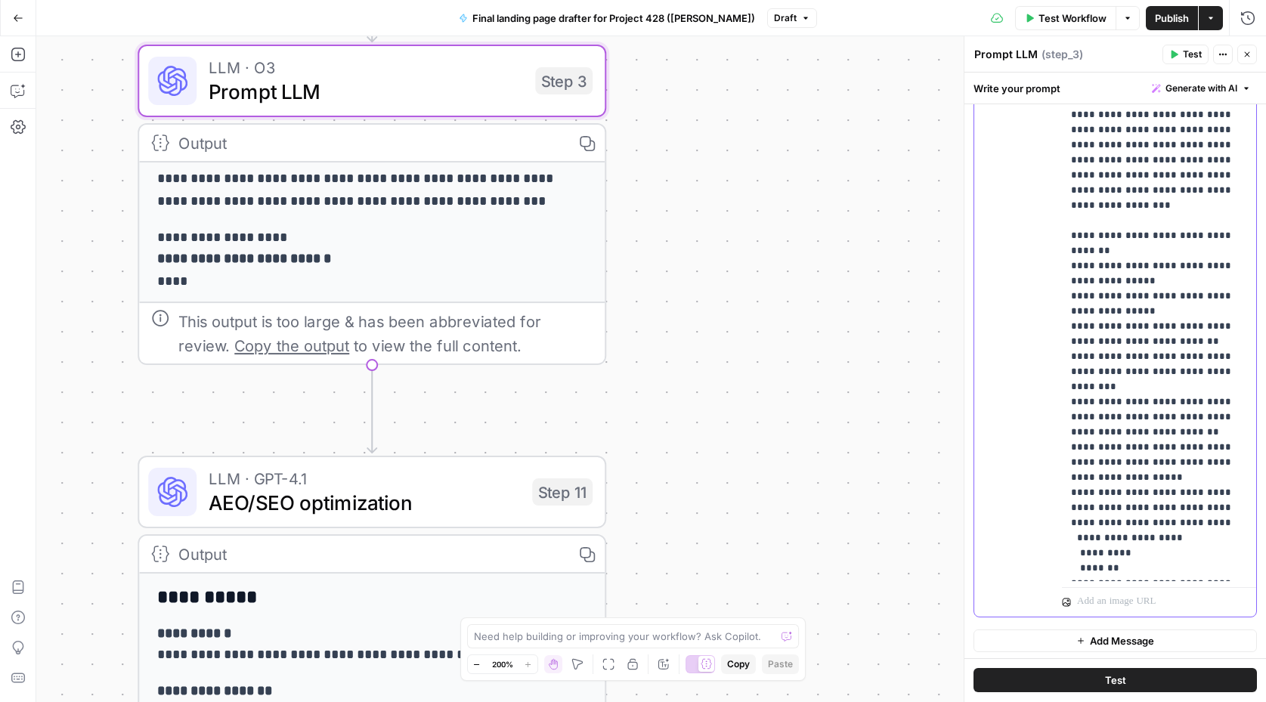
click at [1052, 316] on div "**********" at bounding box center [1115, 290] width 282 height 651
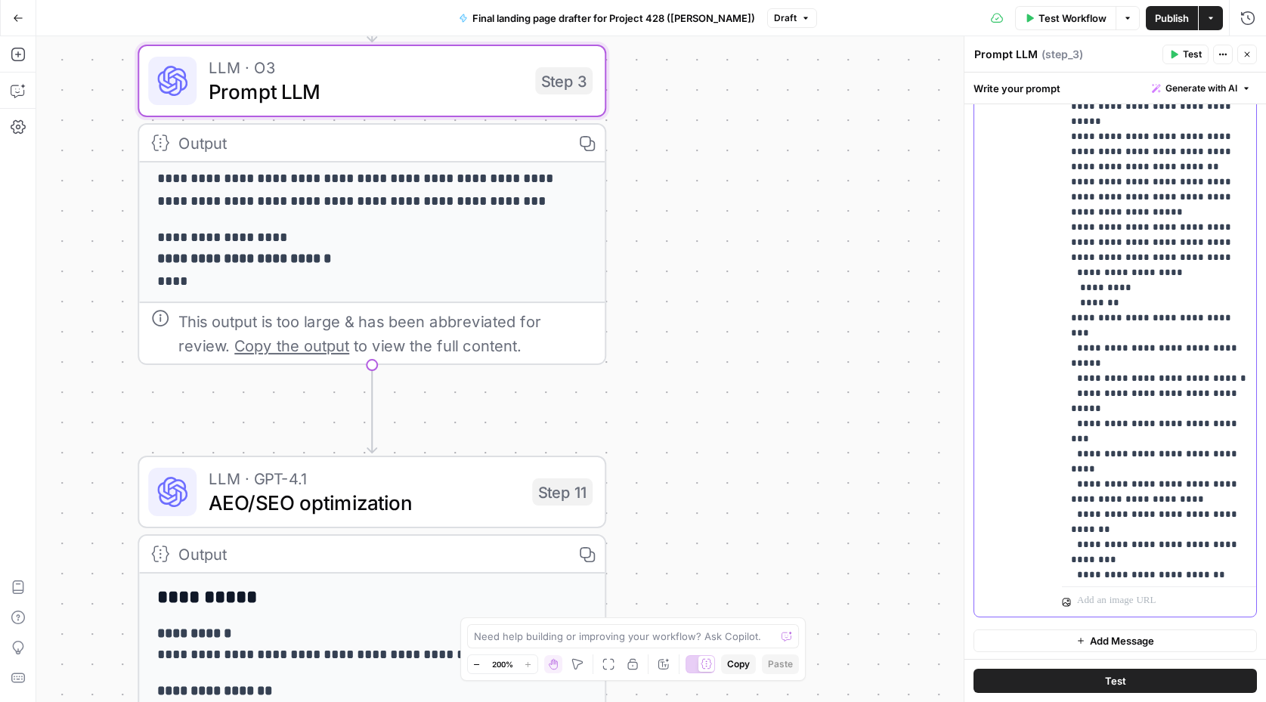
scroll to position [350, 0]
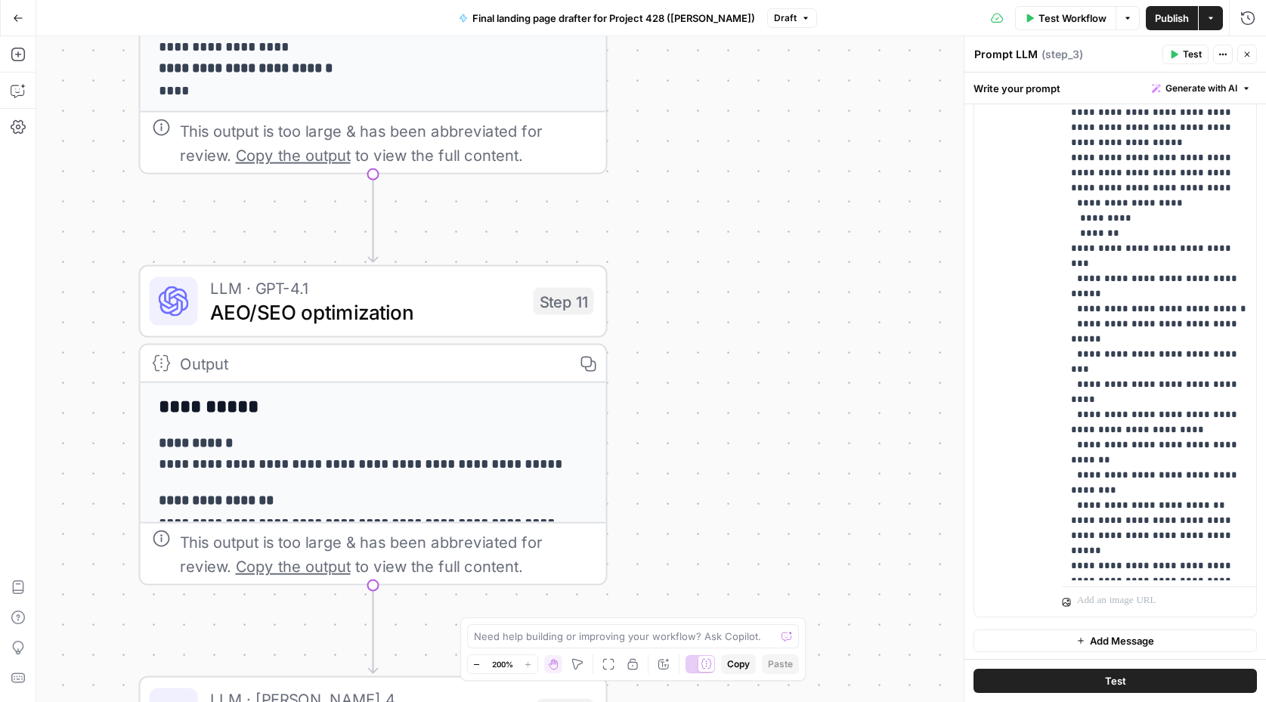
click at [338, 286] on span "LLM · GPT-4.1" at bounding box center [365, 288] width 311 height 24
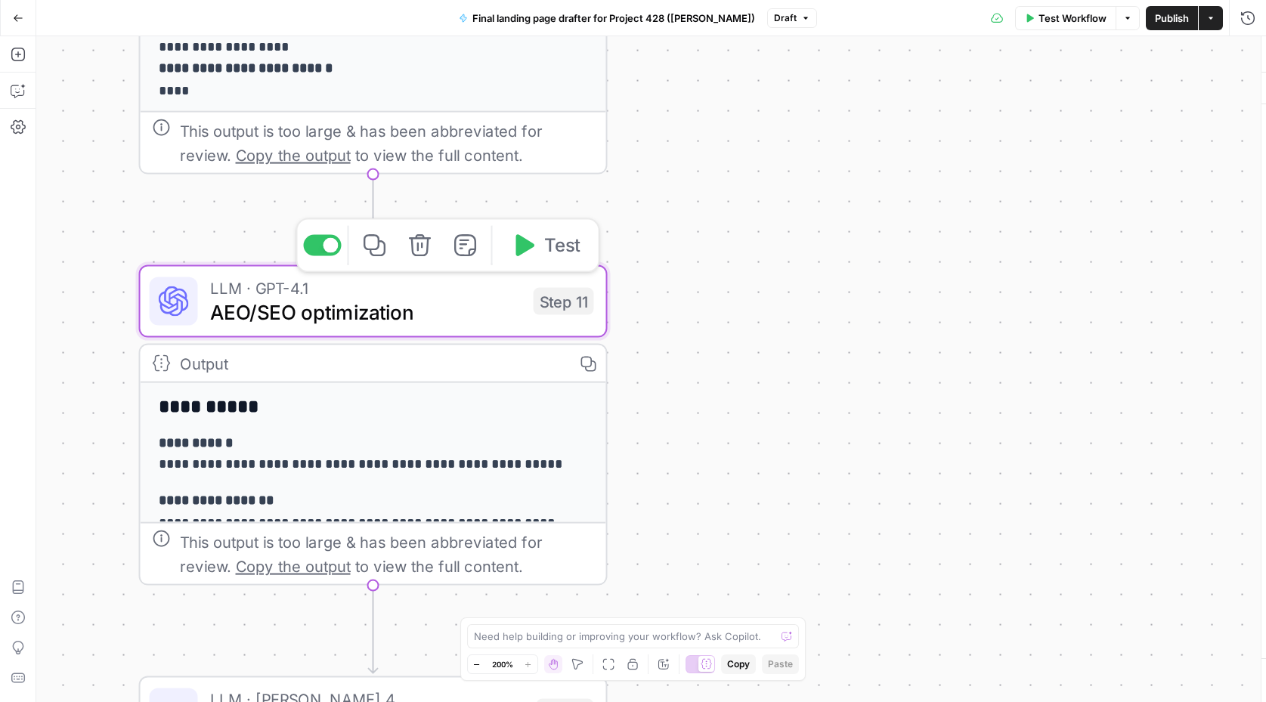
type textarea "AEO/SEO optimization"
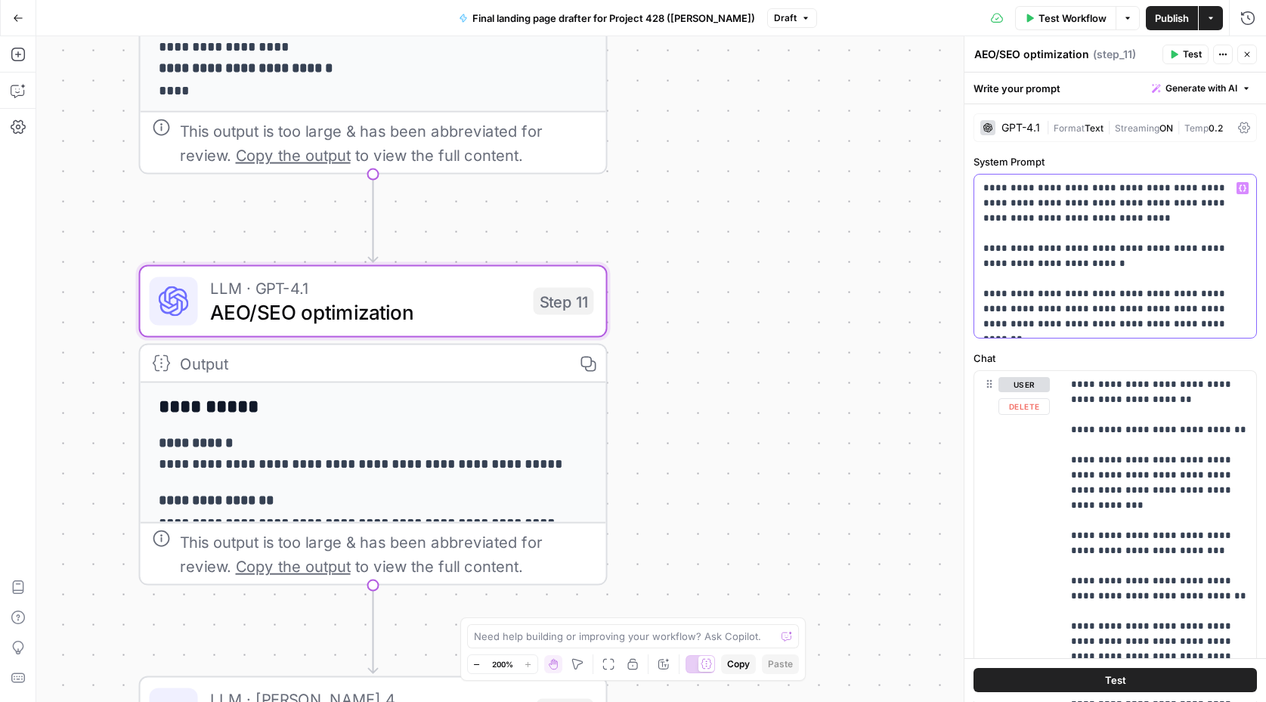
click at [1093, 247] on p "**********" at bounding box center [1115, 256] width 264 height 151
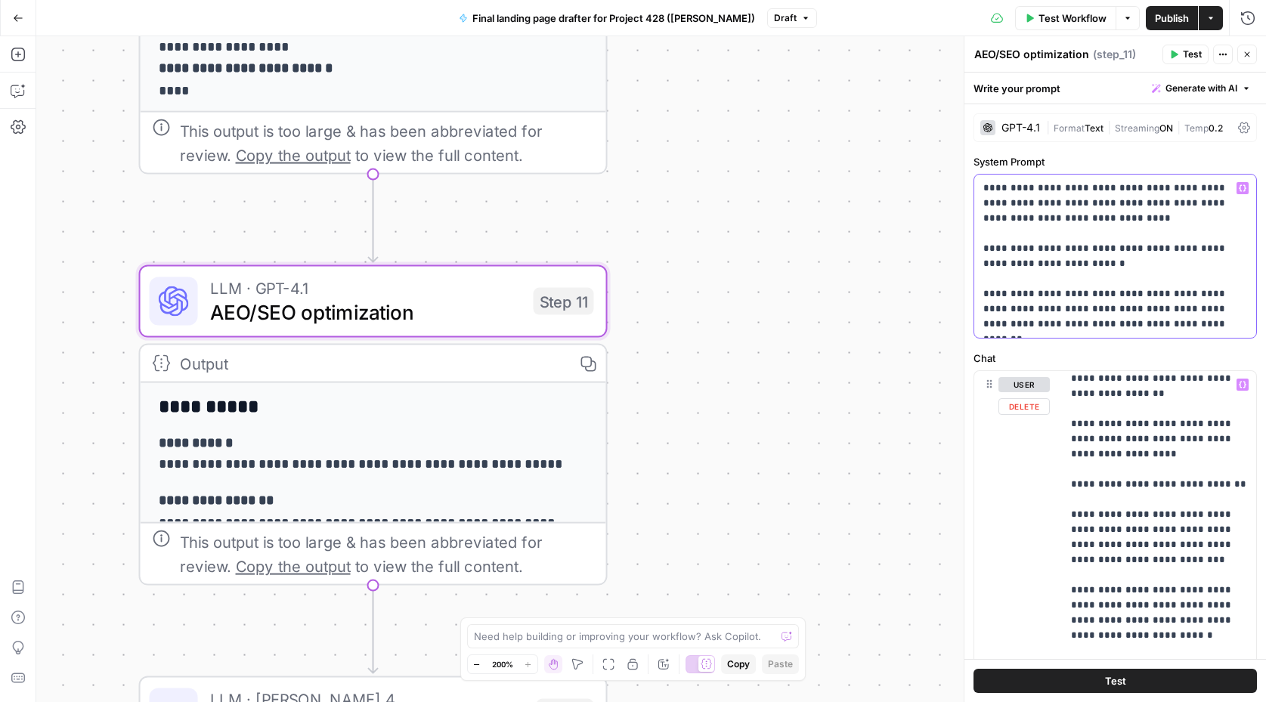
scroll to position [499, 0]
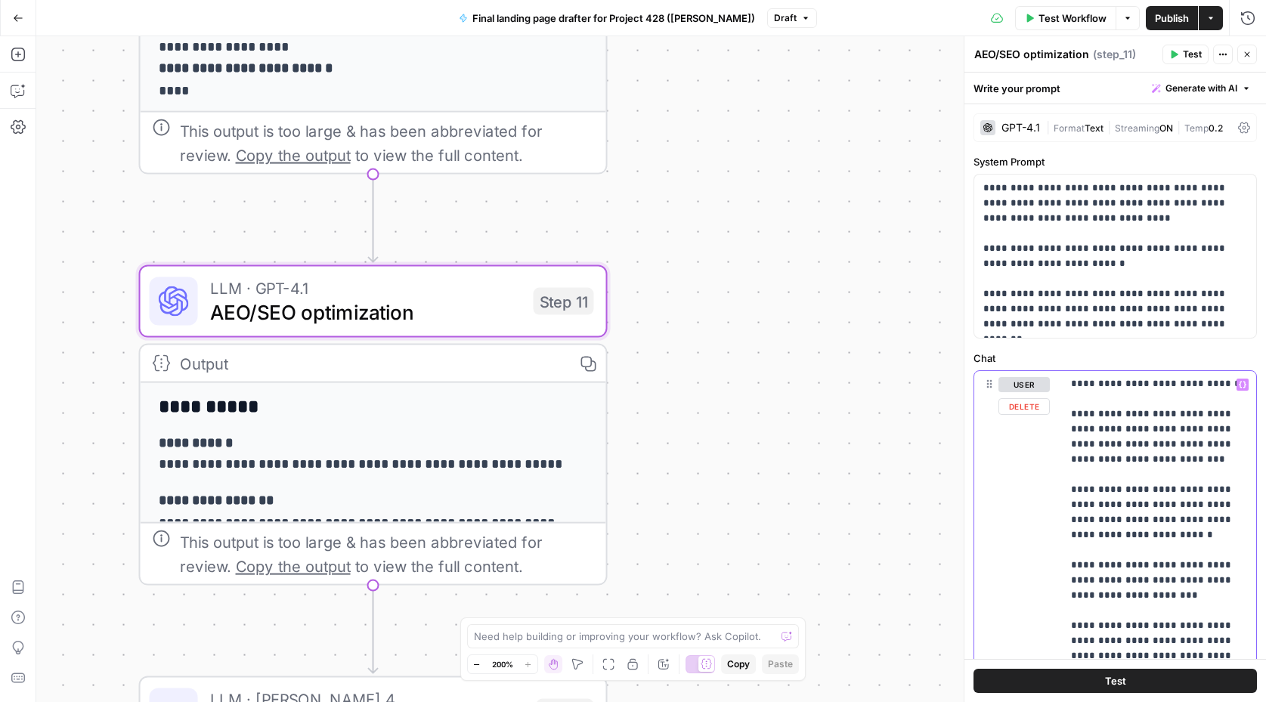
click at [1145, 466] on p "**********" at bounding box center [1159, 429] width 177 height 1103
click at [1011, 450] on div "user Delete" at bounding box center [1023, 696] width 51 height 639
type input "label"
click at [1235, 348] on icon "button" at bounding box center [1238, 349] width 8 height 8
click at [1109, 222] on p "**********" at bounding box center [1115, 256] width 264 height 151
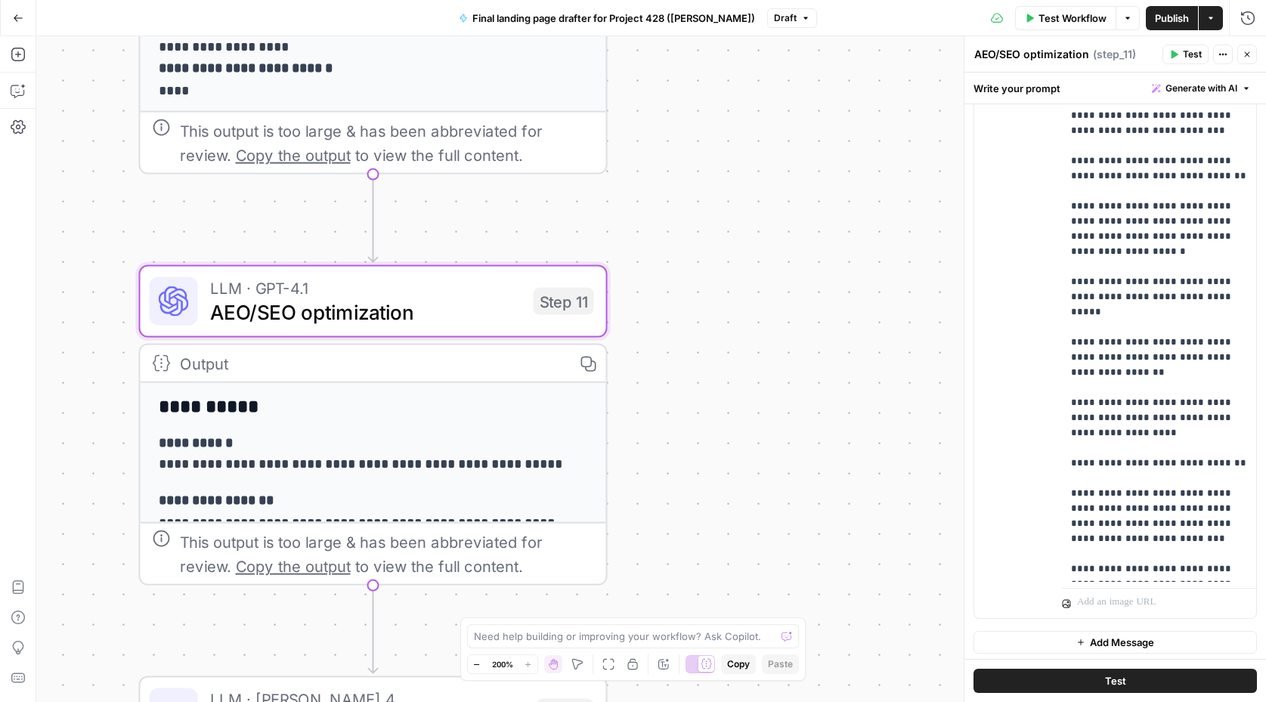
scroll to position [0, 0]
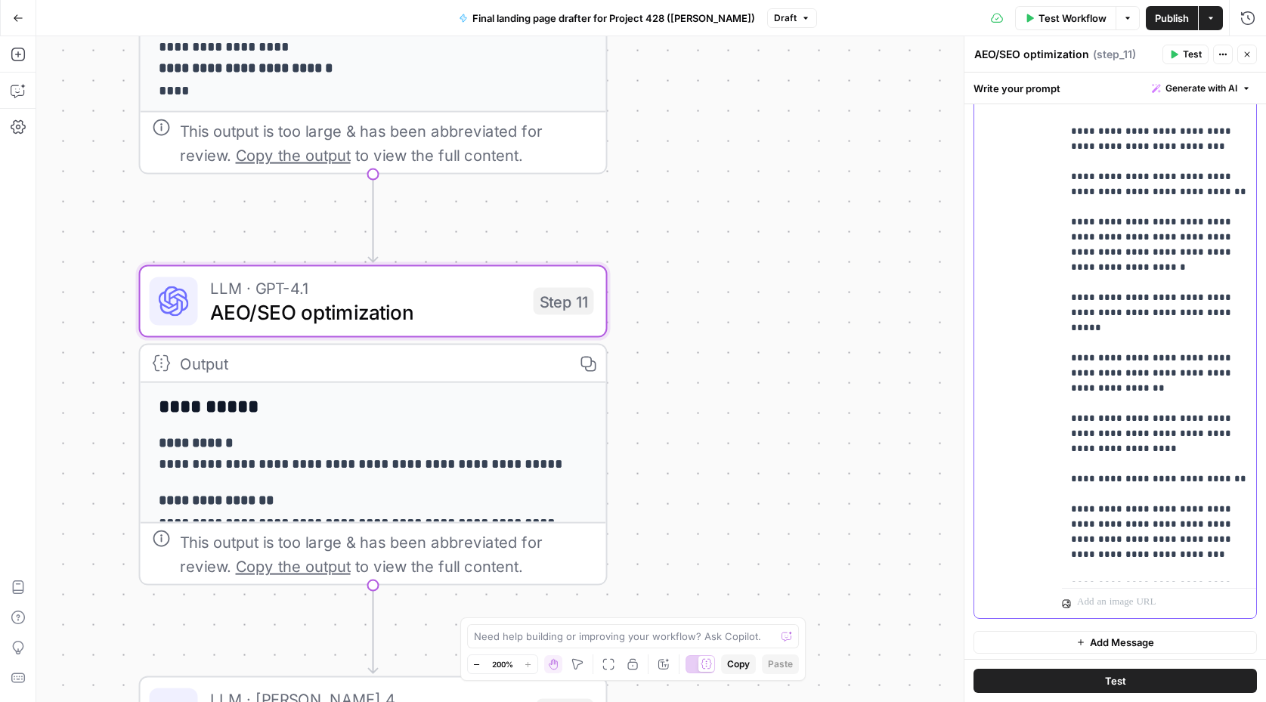
click at [1062, 206] on div "**********" at bounding box center [1159, 274] width 195 height 615
click at [1210, 315] on p "**********" at bounding box center [1159, 524] width 177 height 1103
click at [1142, 249] on p "**********" at bounding box center [1159, 524] width 177 height 1103
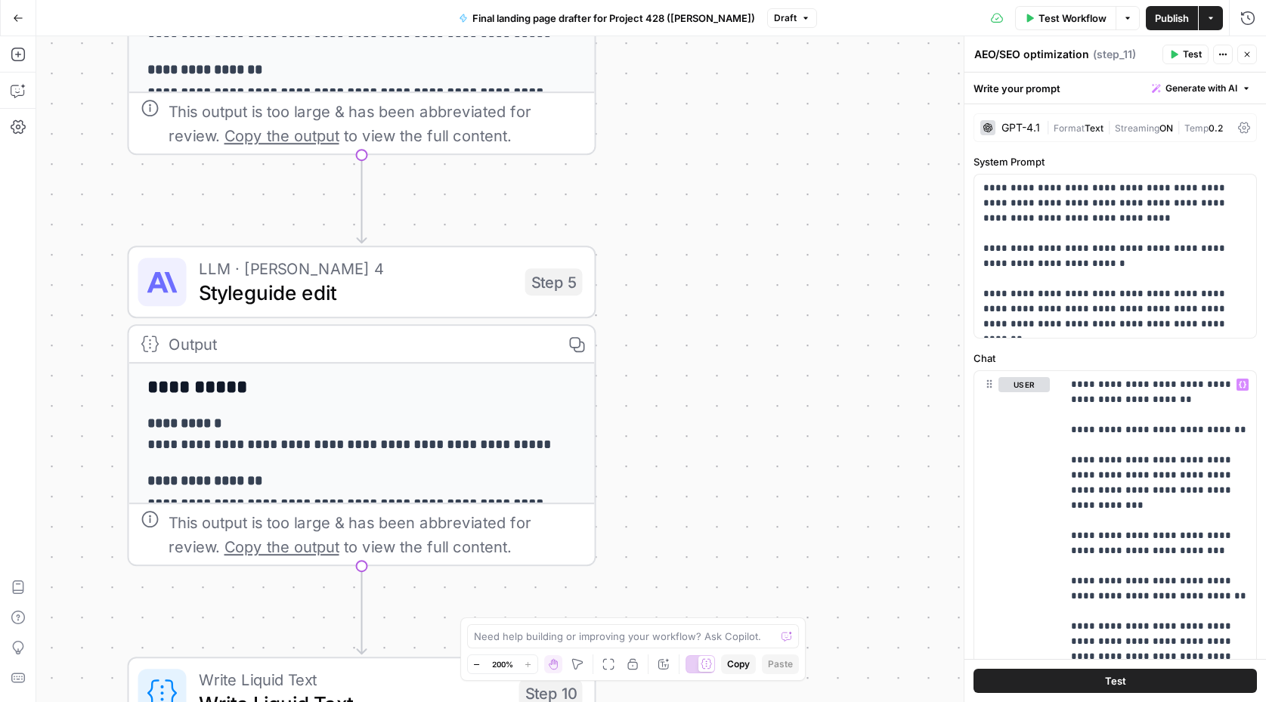
click at [441, 279] on span "Styleguide edit" at bounding box center [356, 292] width 314 height 30
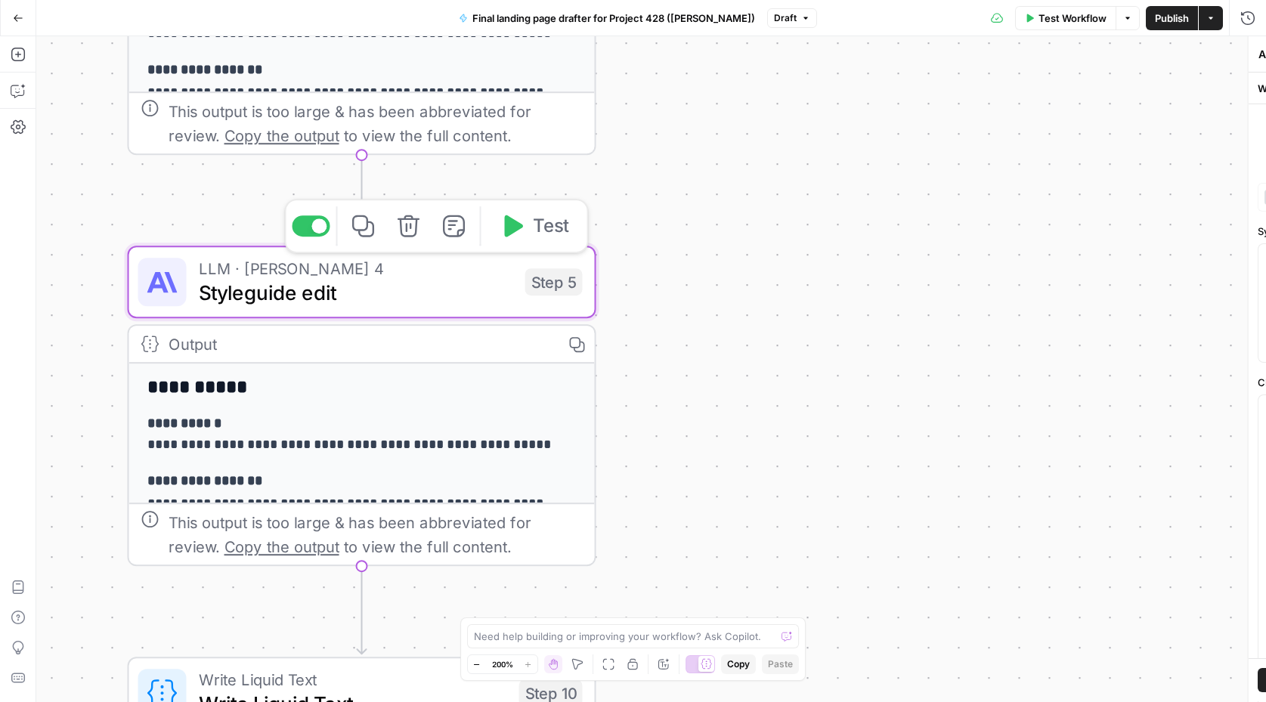
type textarea "Styleguide edit"
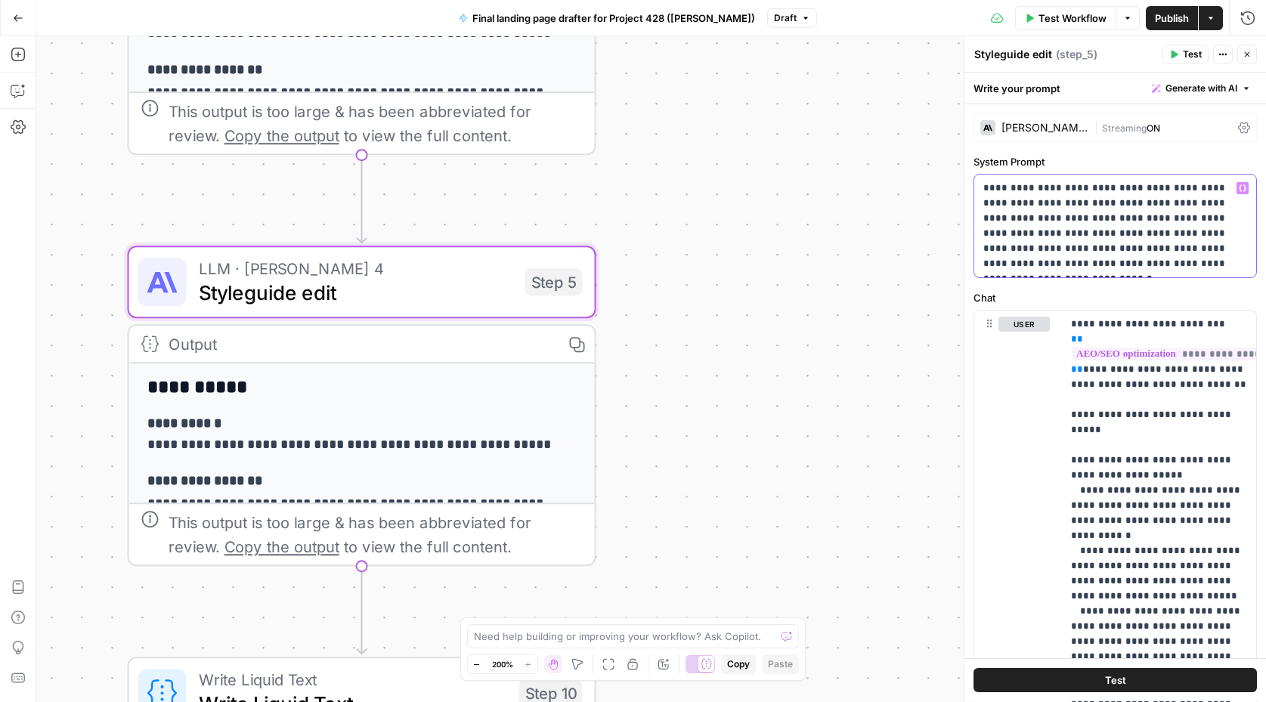
click at [1137, 234] on p "**********" at bounding box center [1115, 226] width 264 height 91
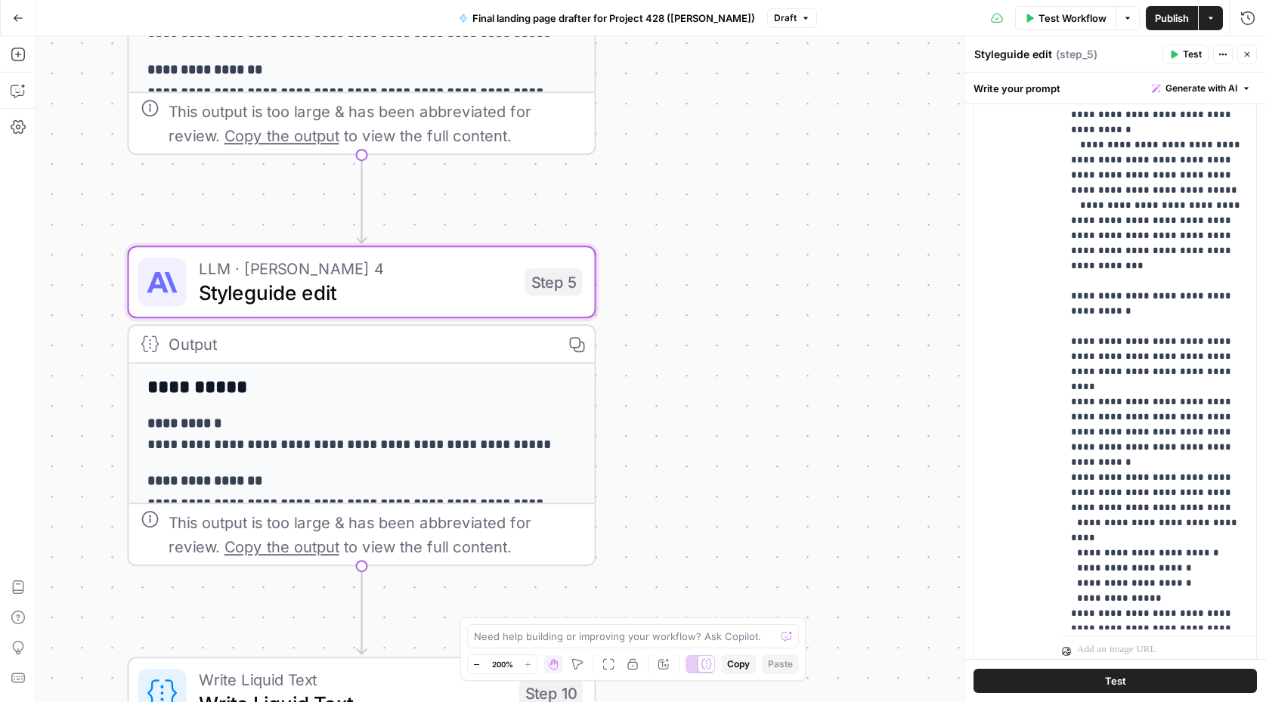
scroll to position [345, 0]
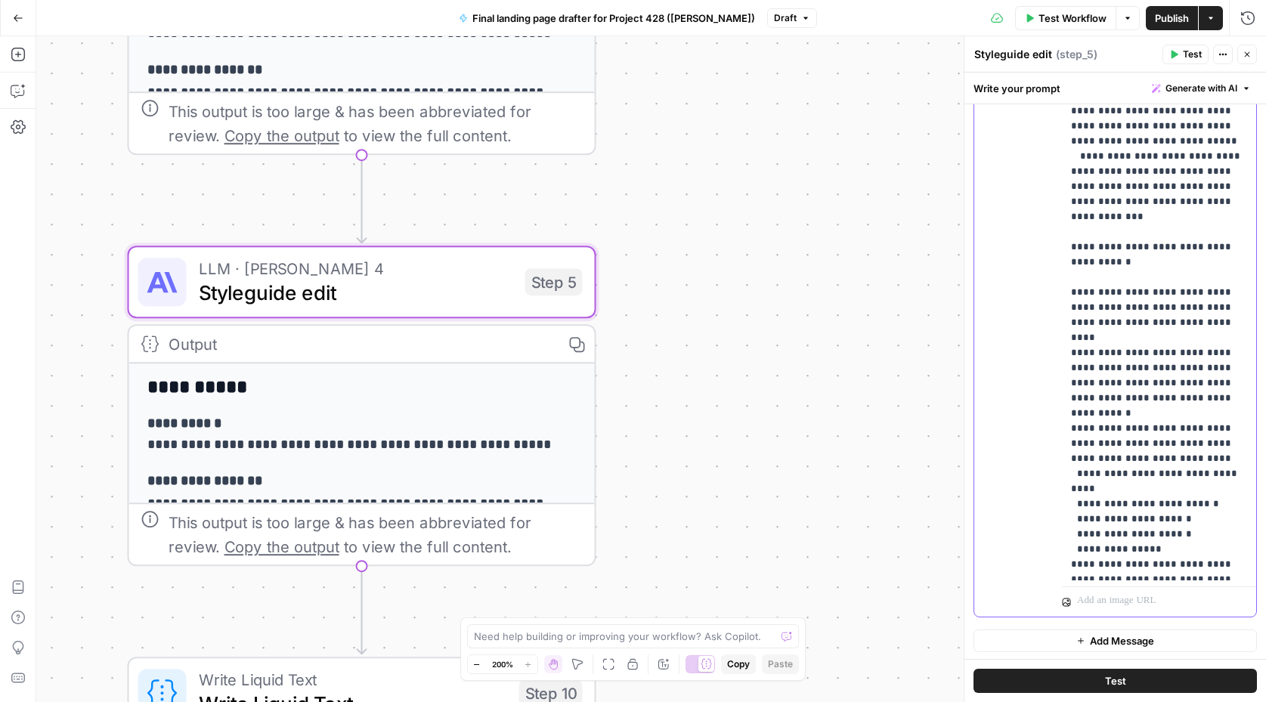
click at [1068, 384] on div "**********" at bounding box center [1159, 272] width 195 height 615
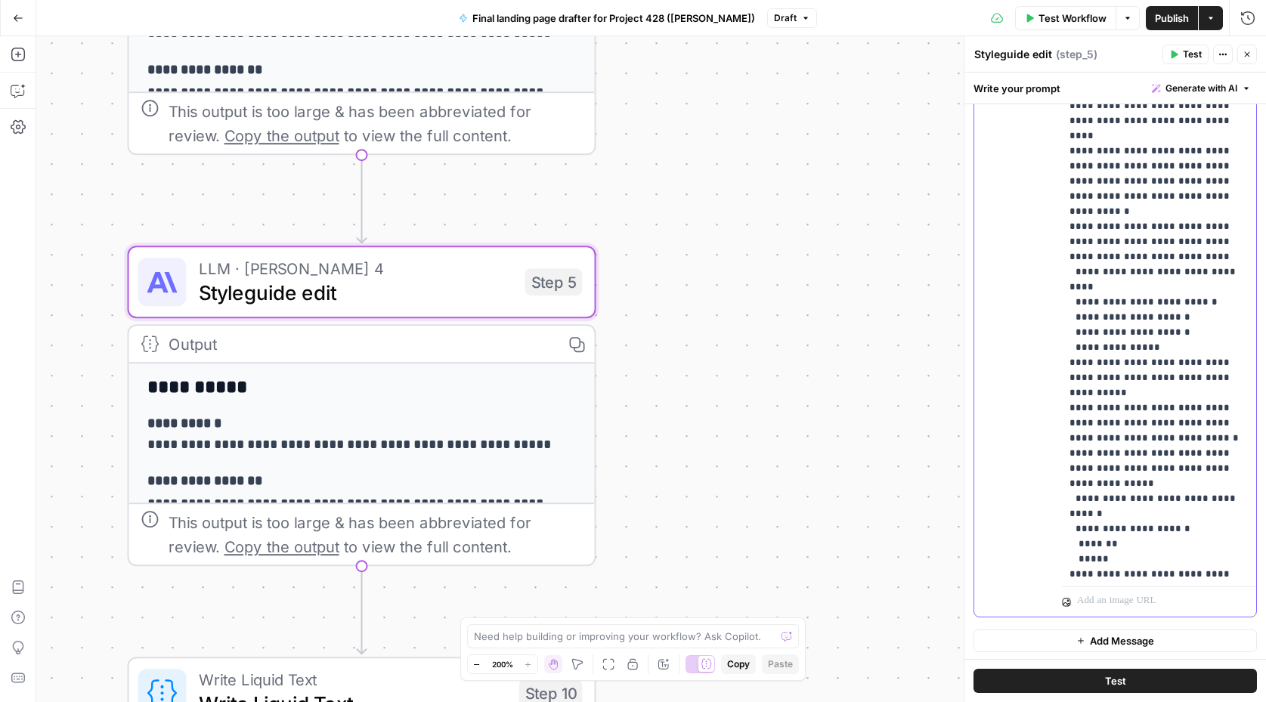
scroll to position [262, 2]
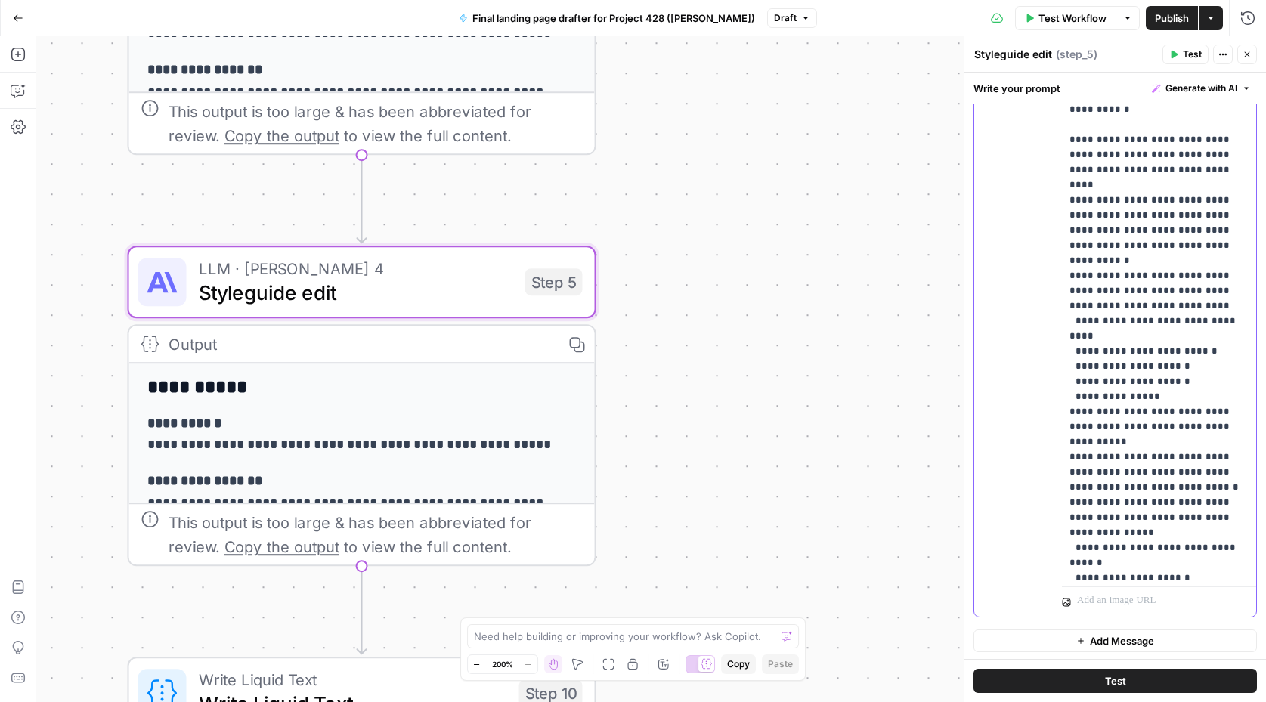
click at [1068, 230] on div "**********" at bounding box center [1159, 272] width 195 height 615
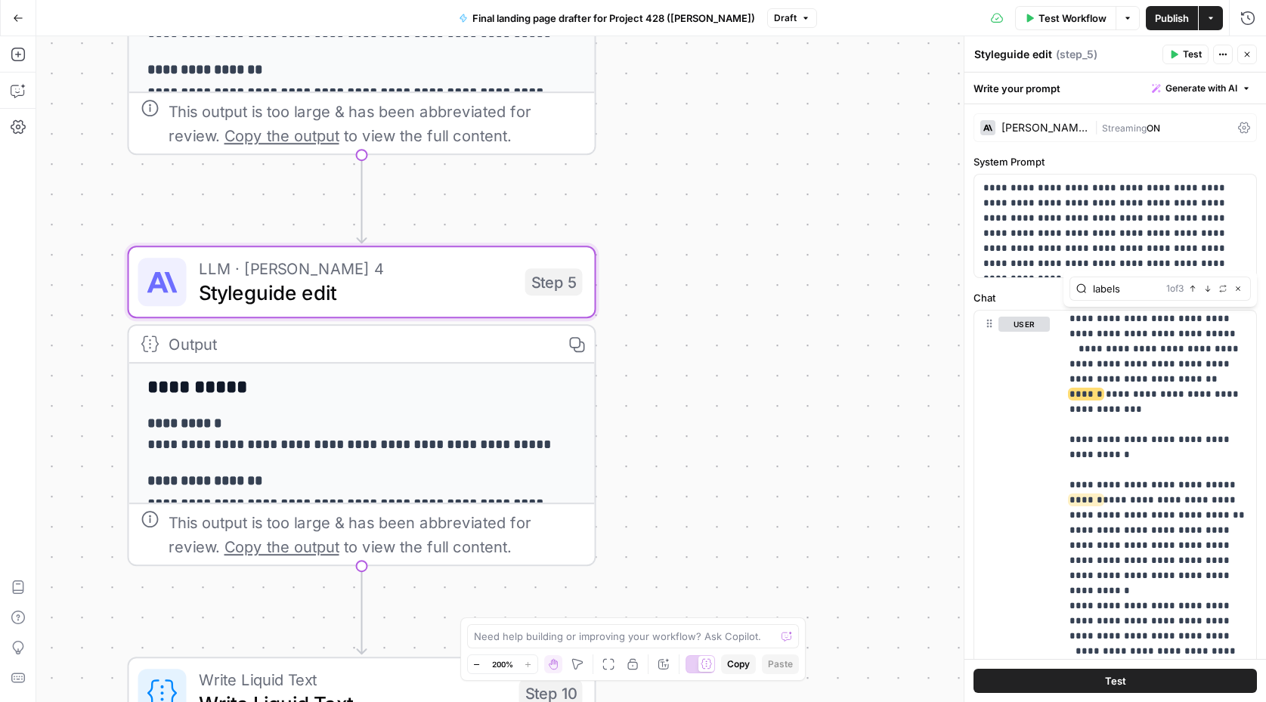
type input "labels"
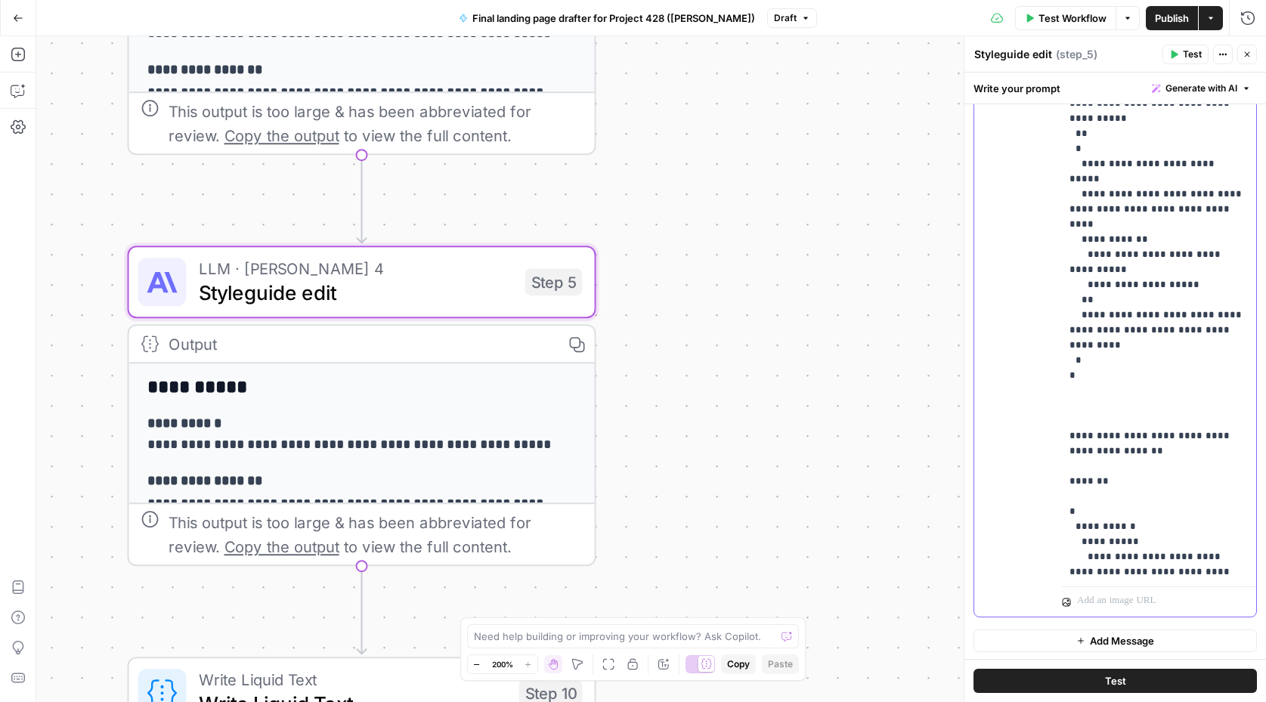
scroll to position [4021, 2]
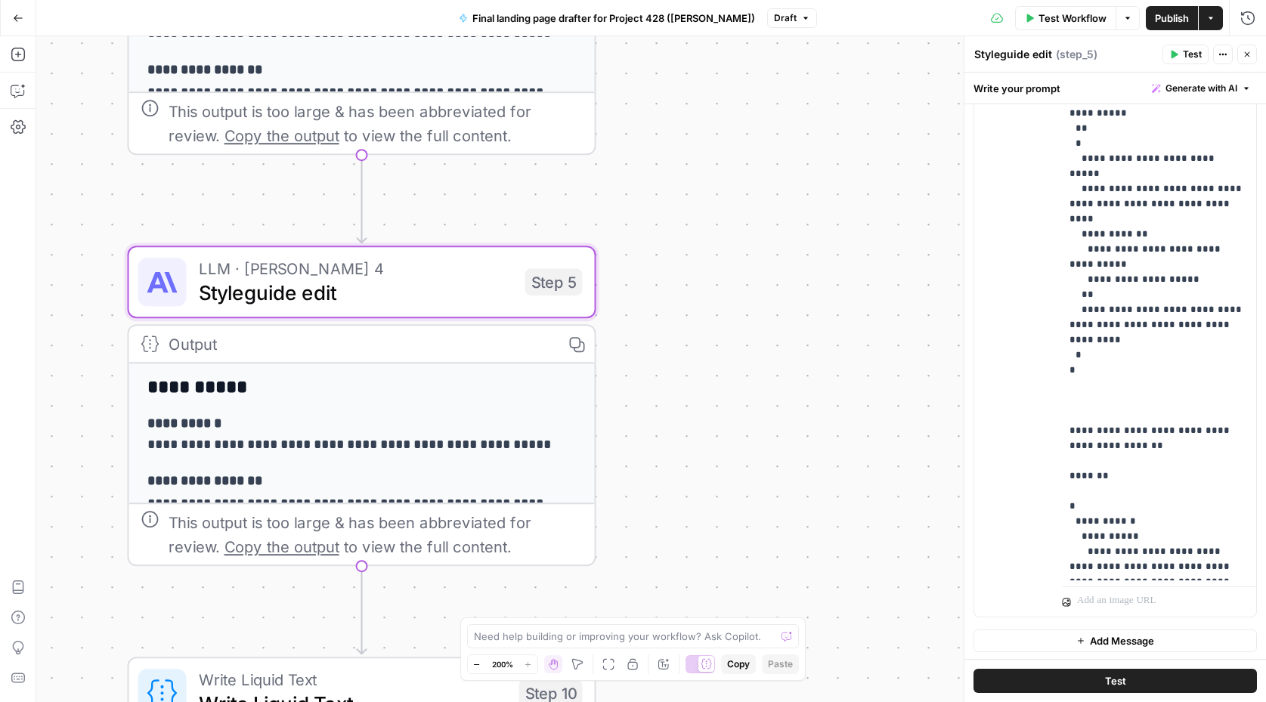
click at [1173, 17] on span "Publish" at bounding box center [1172, 18] width 34 height 15
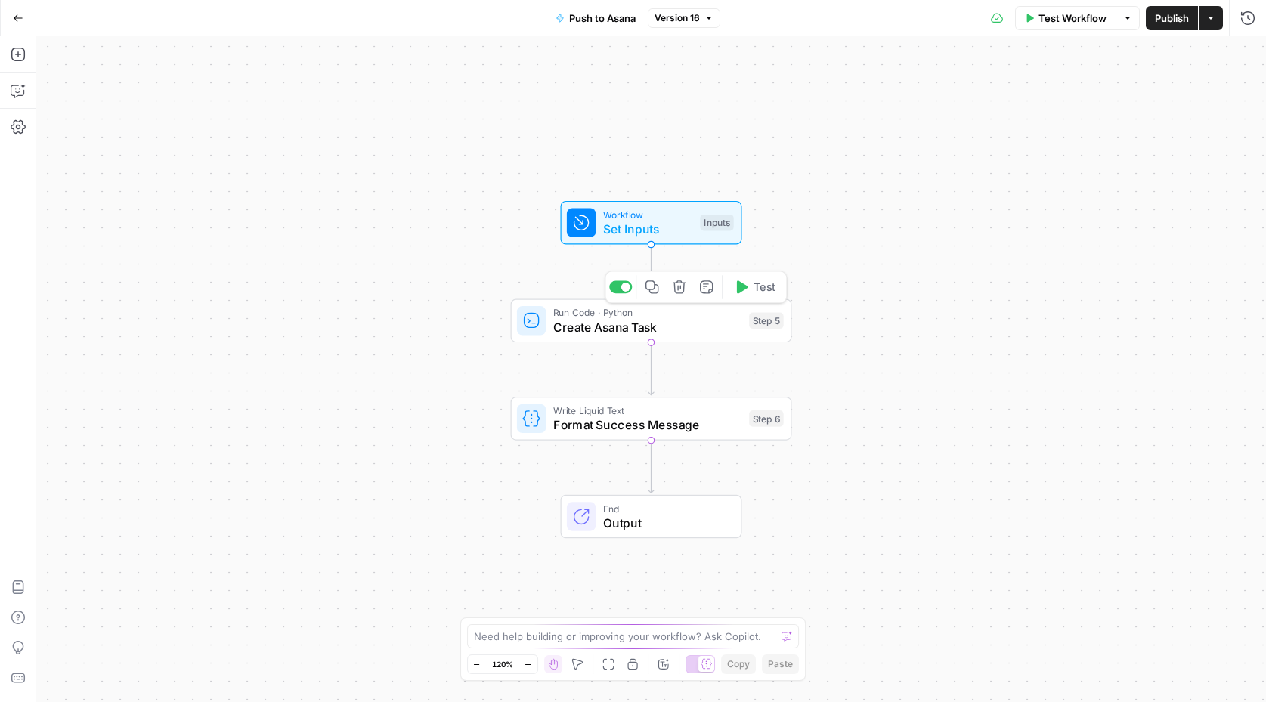
click at [555, 328] on span "Create Asana Task" at bounding box center [647, 327] width 189 height 18
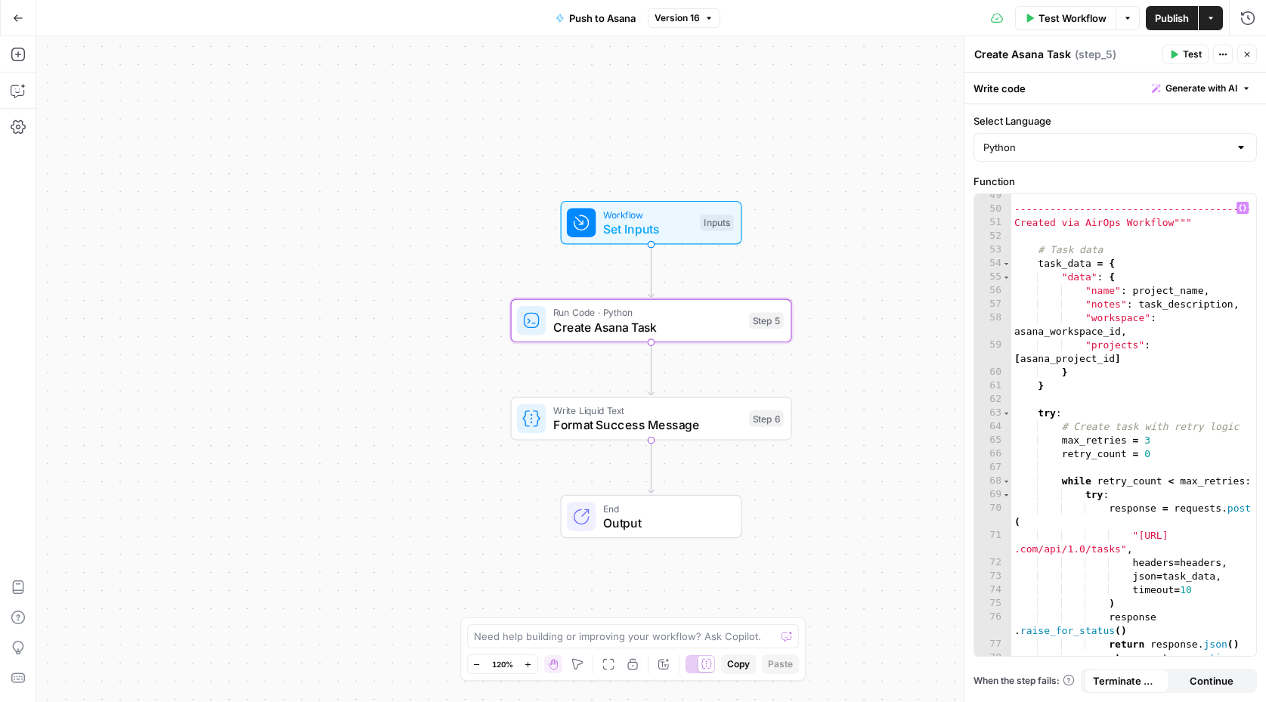
scroll to position [931, 0]
click at [1130, 289] on div "---------------------------------------- Created via AirOps Workflow""" # Task …" at bounding box center [1134, 439] width 246 height 503
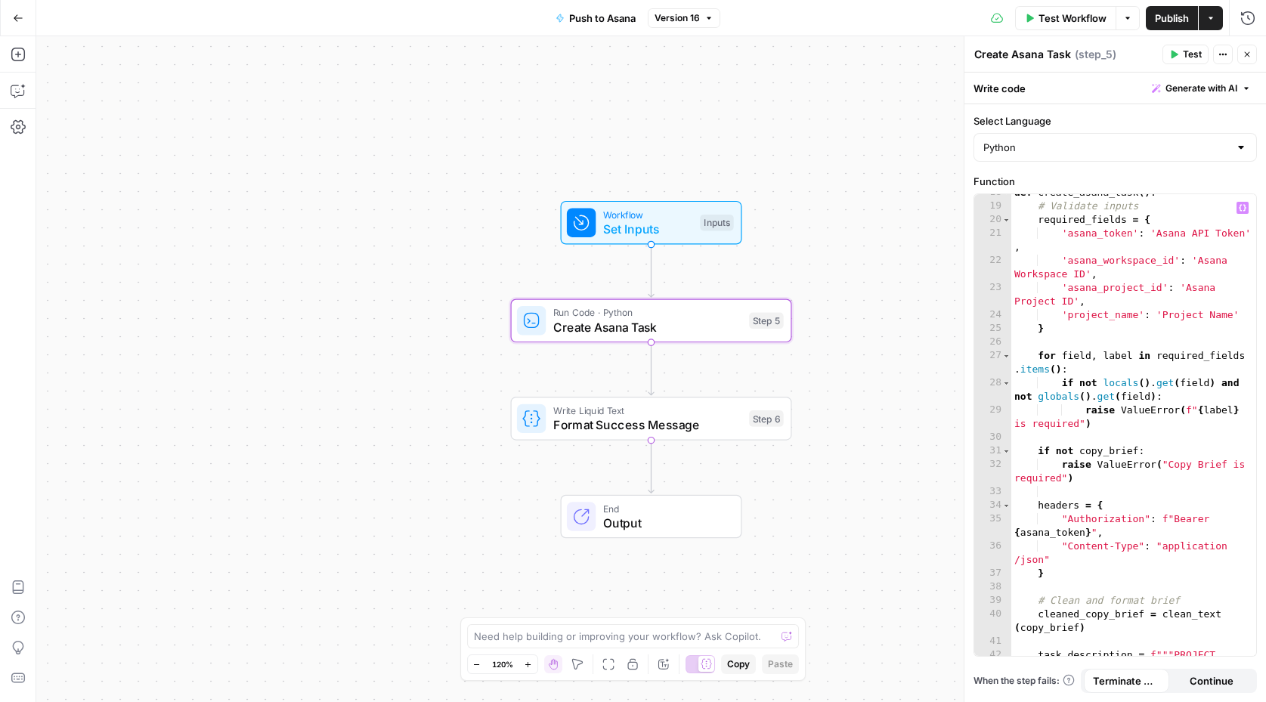
scroll to position [360, 0]
click at [1116, 288] on div "def create_asana_task ( ) : # Validate inputs required_fields = { 'asana_token'…" at bounding box center [1134, 438] width 246 height 503
type textarea "**********"
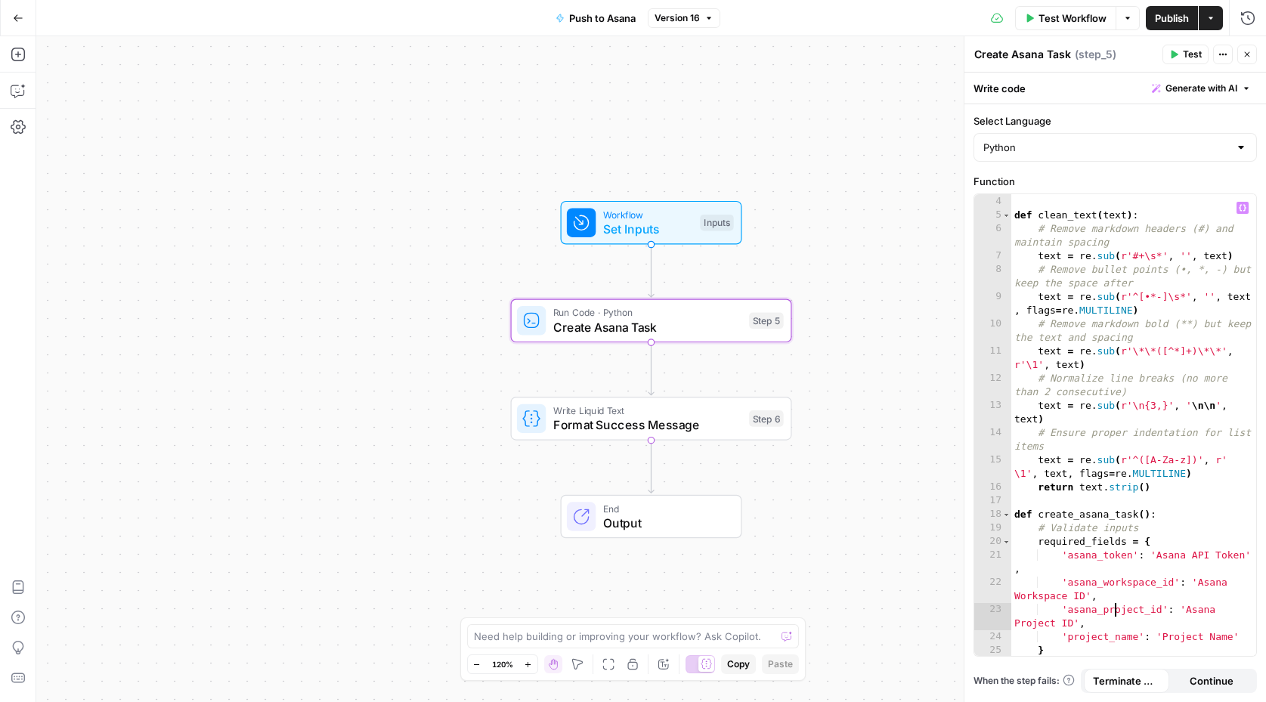
scroll to position [0, 0]
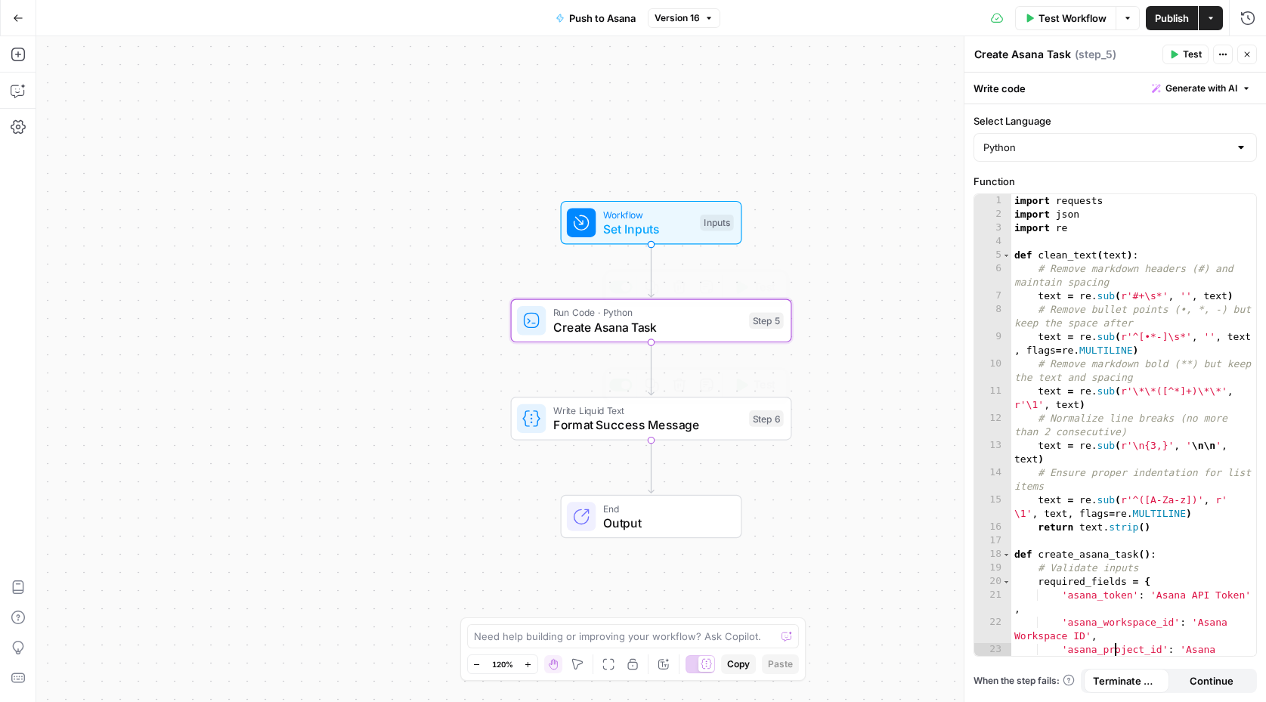
click at [643, 227] on span "Set Inputs" at bounding box center [648, 229] width 90 height 18
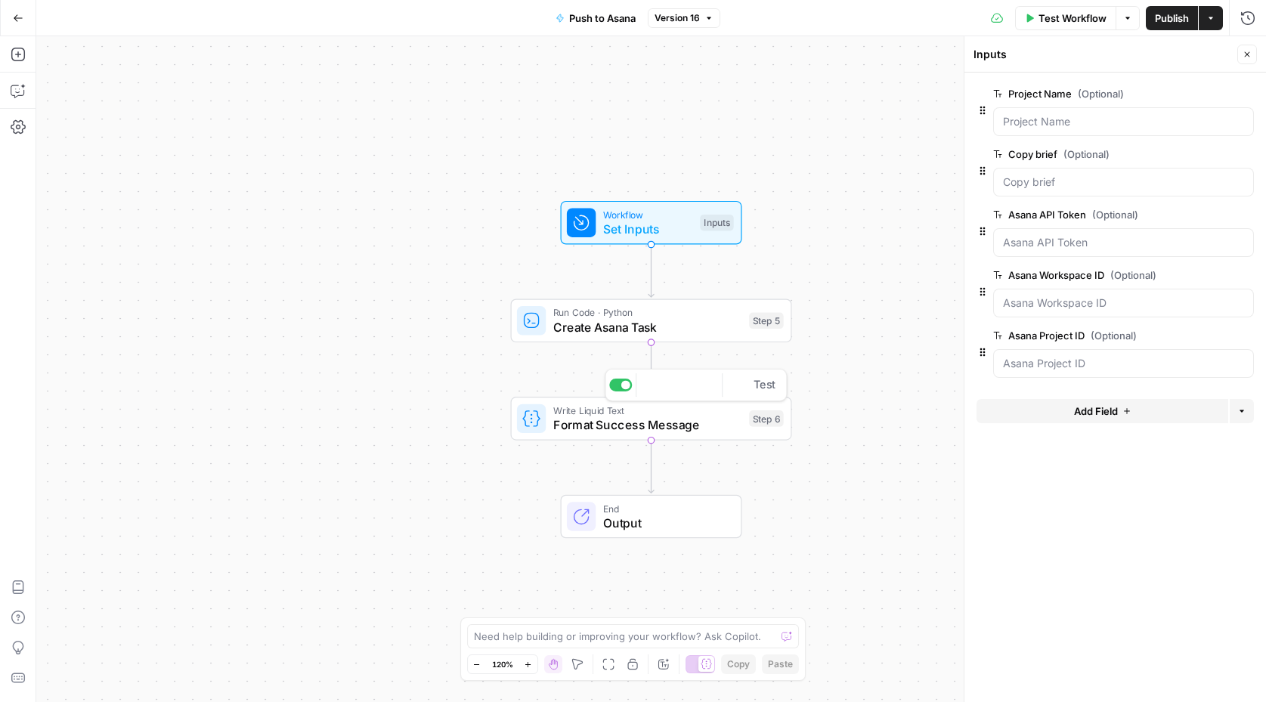
click at [623, 423] on span "Format Success Message" at bounding box center [647, 425] width 189 height 18
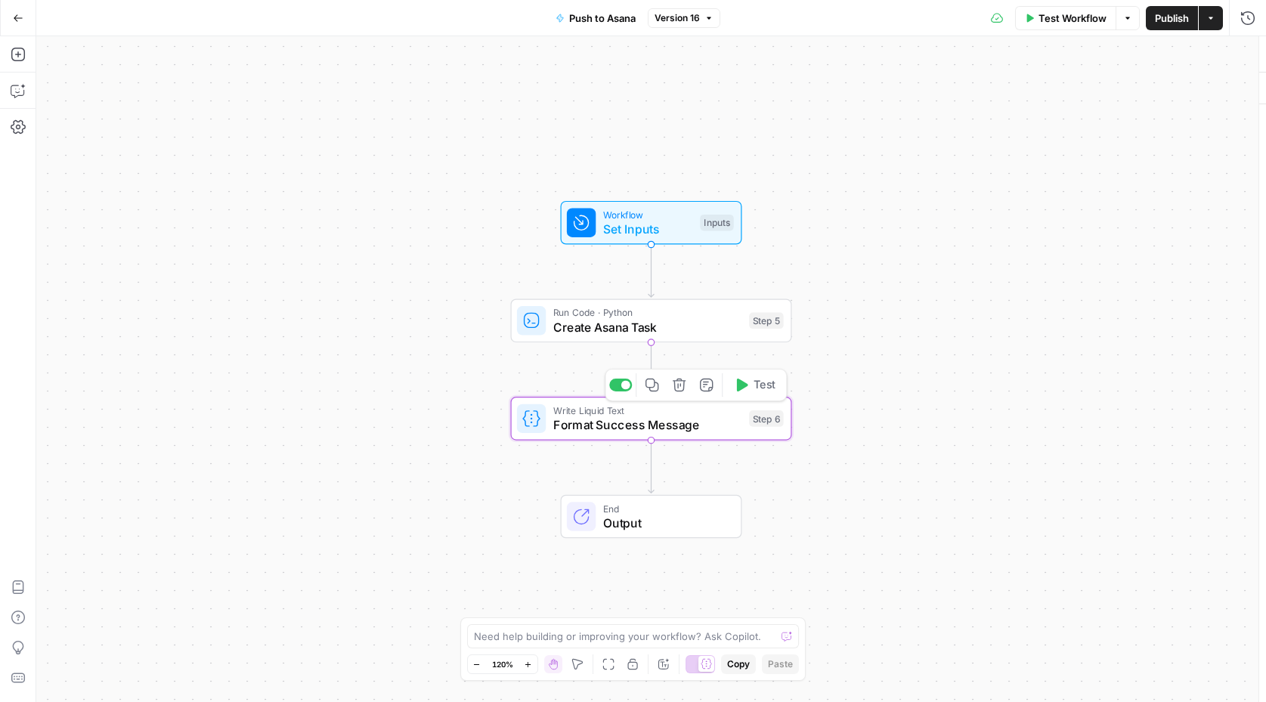
type textarea "Format Success Message"
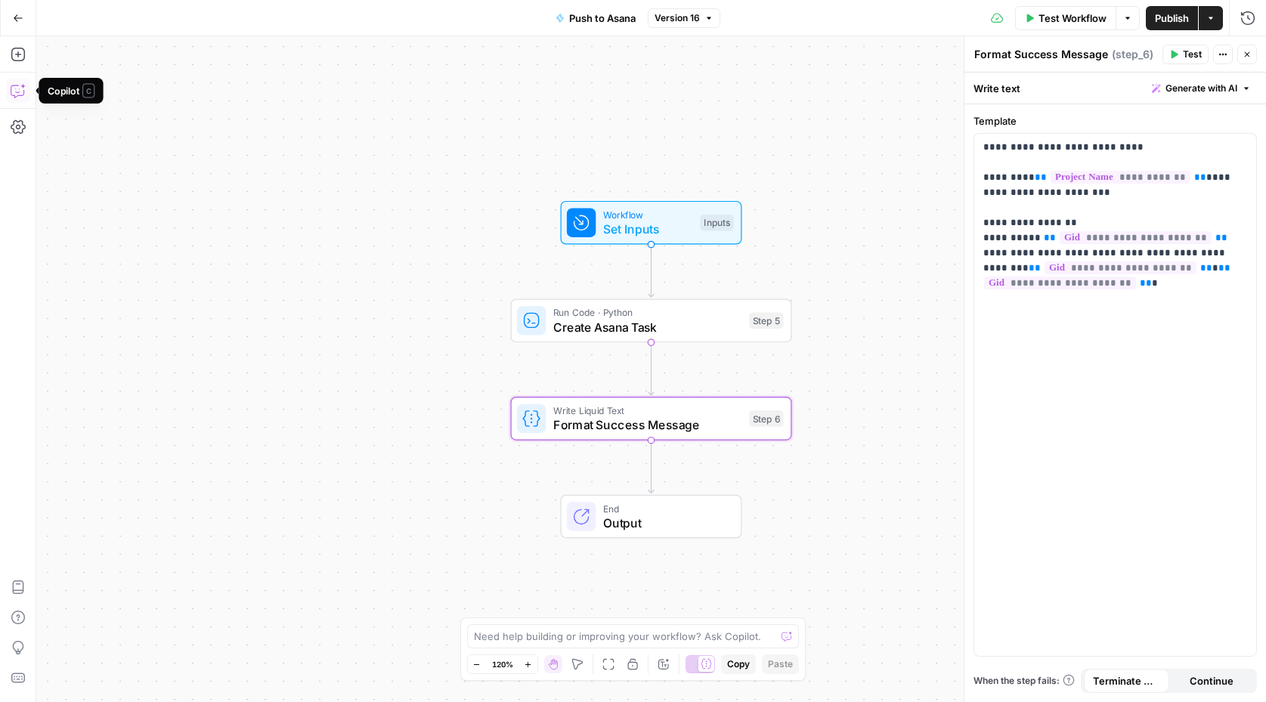
click at [17, 85] on icon "button" at bounding box center [17, 91] width 13 height 12
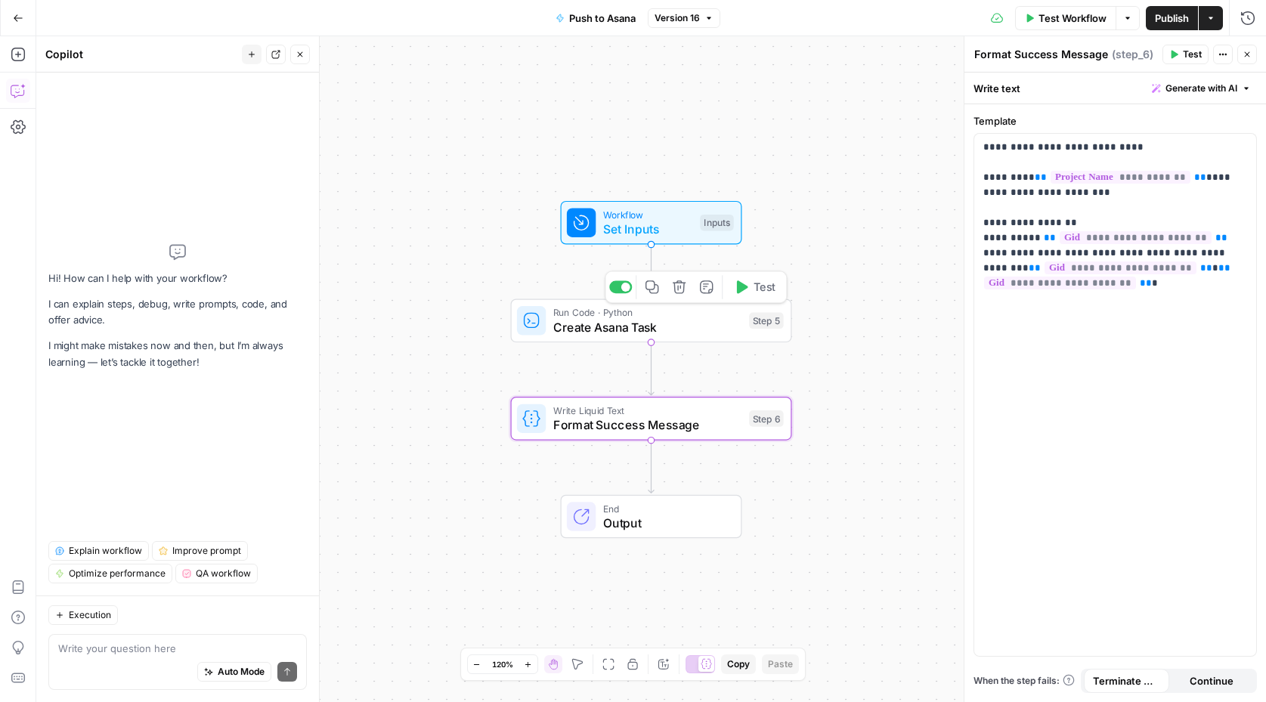
click at [600, 332] on span "Create Asana Task" at bounding box center [647, 327] width 189 height 18
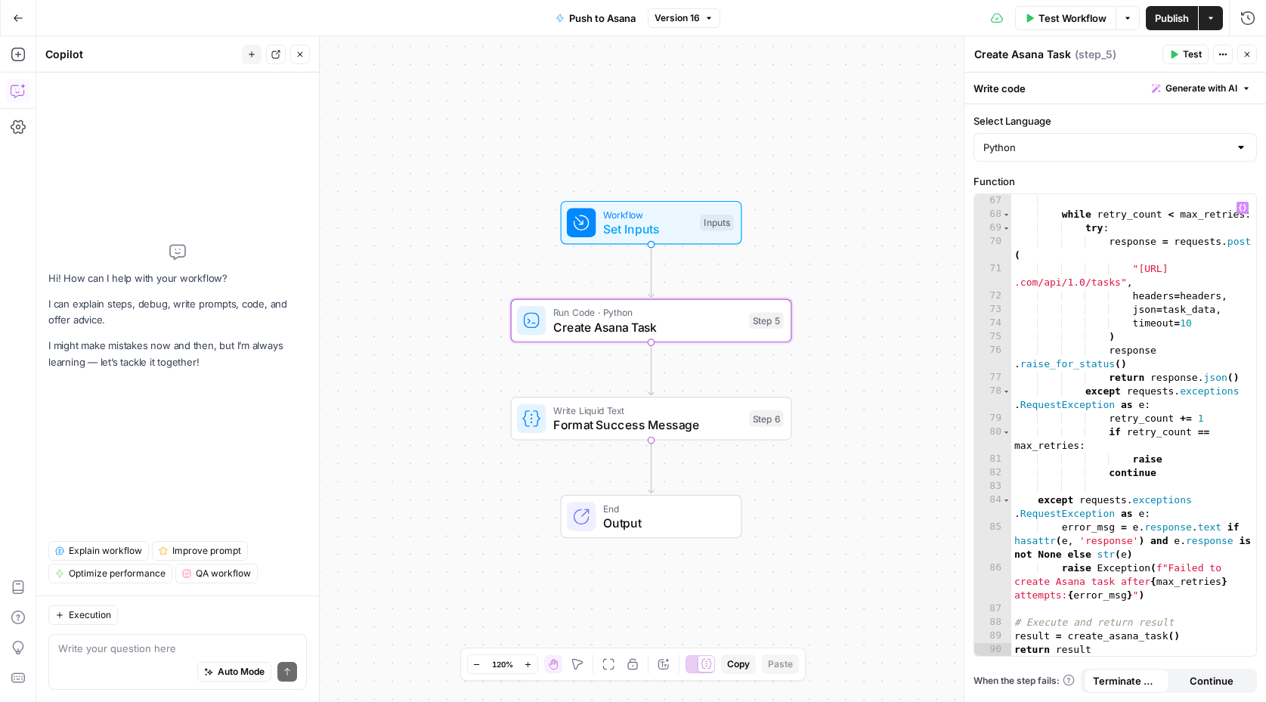
scroll to position [1196, 0]
type textarea "**********"
click at [1062, 422] on div "while retry_count < max_retries : try : response = requests . post ( "https://a…" at bounding box center [1134, 439] width 246 height 490
click at [104, 663] on div "Auto Mode Send" at bounding box center [177, 672] width 239 height 33
click at [113, 646] on textarea "can I add a field to this?" at bounding box center [177, 648] width 239 height 15
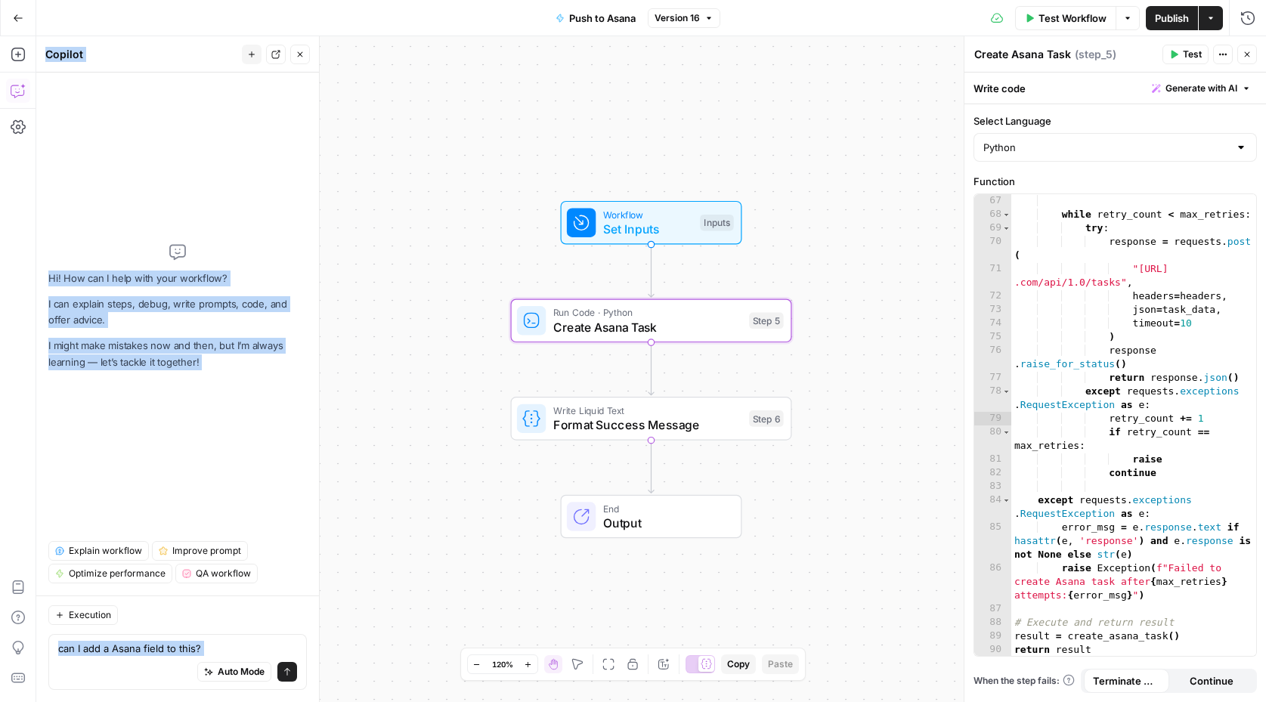
drag, startPoint x: 215, startPoint y: 647, endPoint x: -37, endPoint y: 634, distance: 252.7
click at [0, 634] on html "Sinch New Home Browse Your Data Usage Settings Recent Grids Project 428 Page Bu…" at bounding box center [633, 351] width 1266 height 702
click at [93, 646] on textarea "can I add a Asana field to this?" at bounding box center [177, 648] width 239 height 15
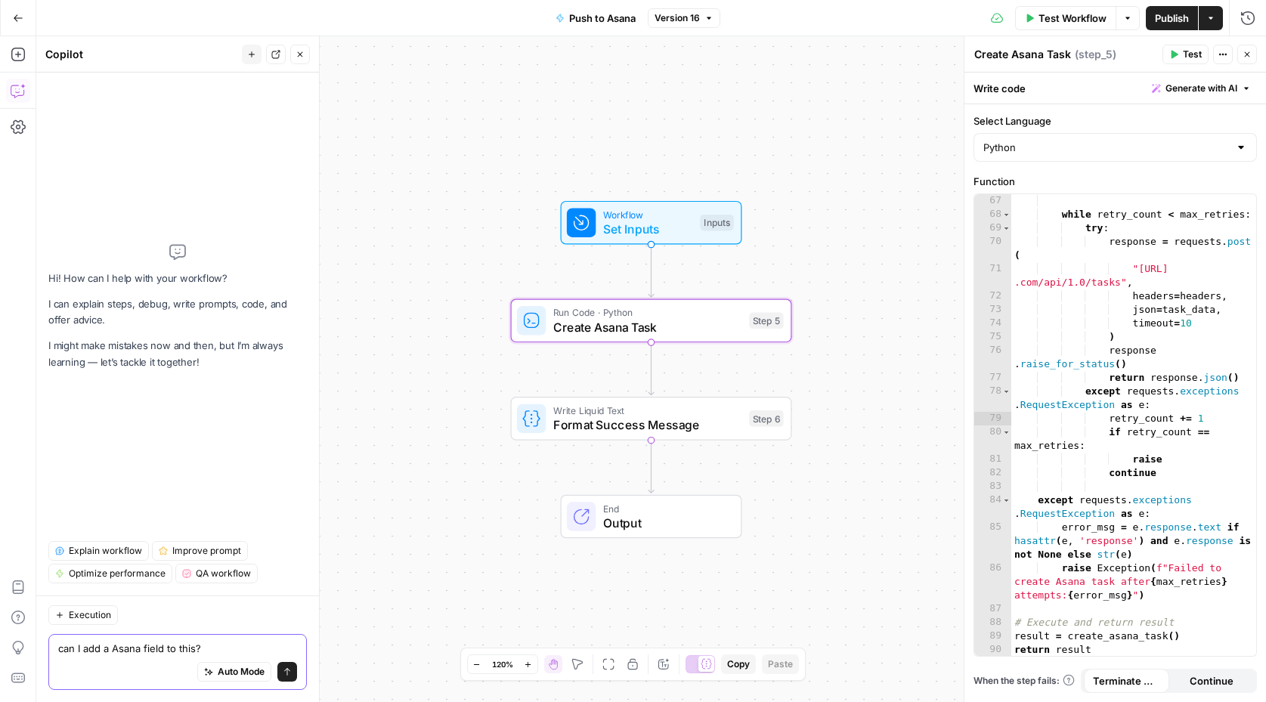
click at [93, 646] on textarea "can I add a Asana field to this?" at bounding box center [177, 648] width 239 height 15
type textarea "I want to pass the Topic as"
click at [628, 246] on div "Workflow Set Inputs Inputs Run Code · Python Create Asana Task Step 5 Write Liq…" at bounding box center [650, 369] width 1229 height 666
click at [632, 210] on span "Workflow" at bounding box center [648, 214] width 90 height 14
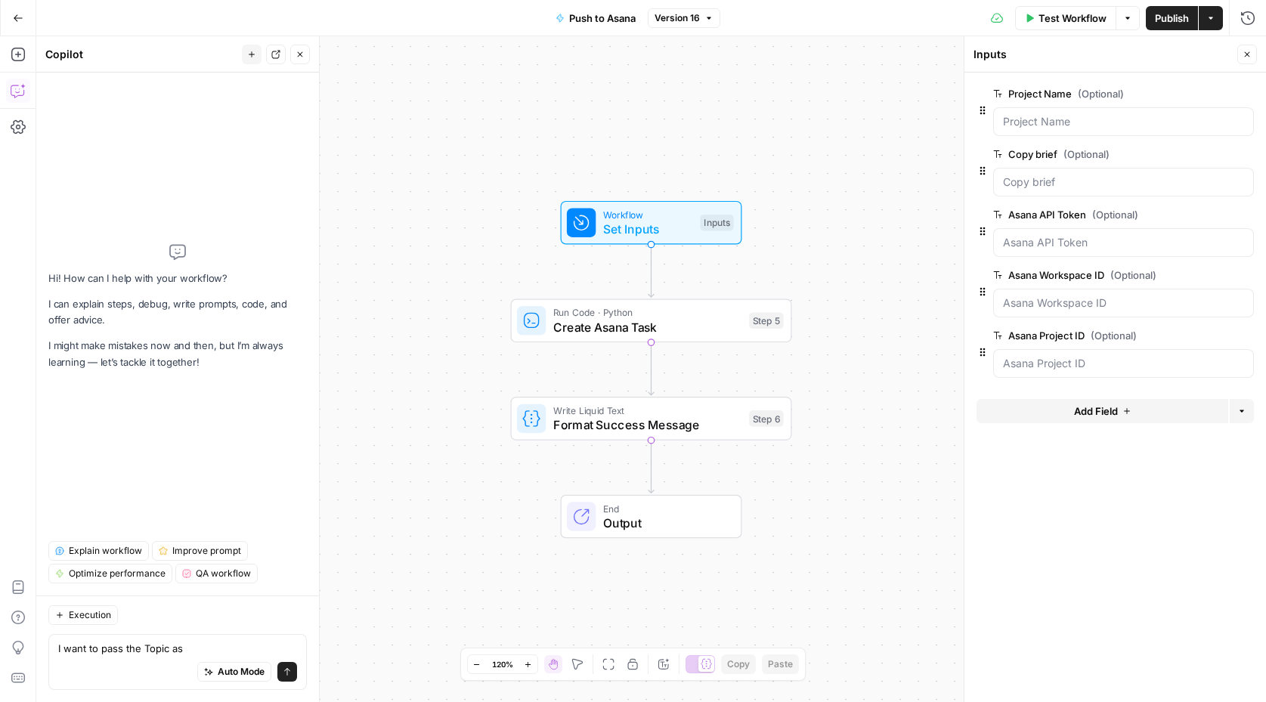
click at [1037, 91] on label "Project Name (Optional)" at bounding box center [1080, 93] width 175 height 15
click at [1037, 114] on Name "Project Name (Optional)" at bounding box center [1123, 121] width 241 height 15
click at [1037, 91] on label "Project Name (Optional)" at bounding box center [1080, 93] width 175 height 15
click at [1037, 114] on Name "Project Name (Optional)" at bounding box center [1123, 121] width 241 height 15
click at [1198, 93] on span "edit field" at bounding box center [1196, 94] width 33 height 12
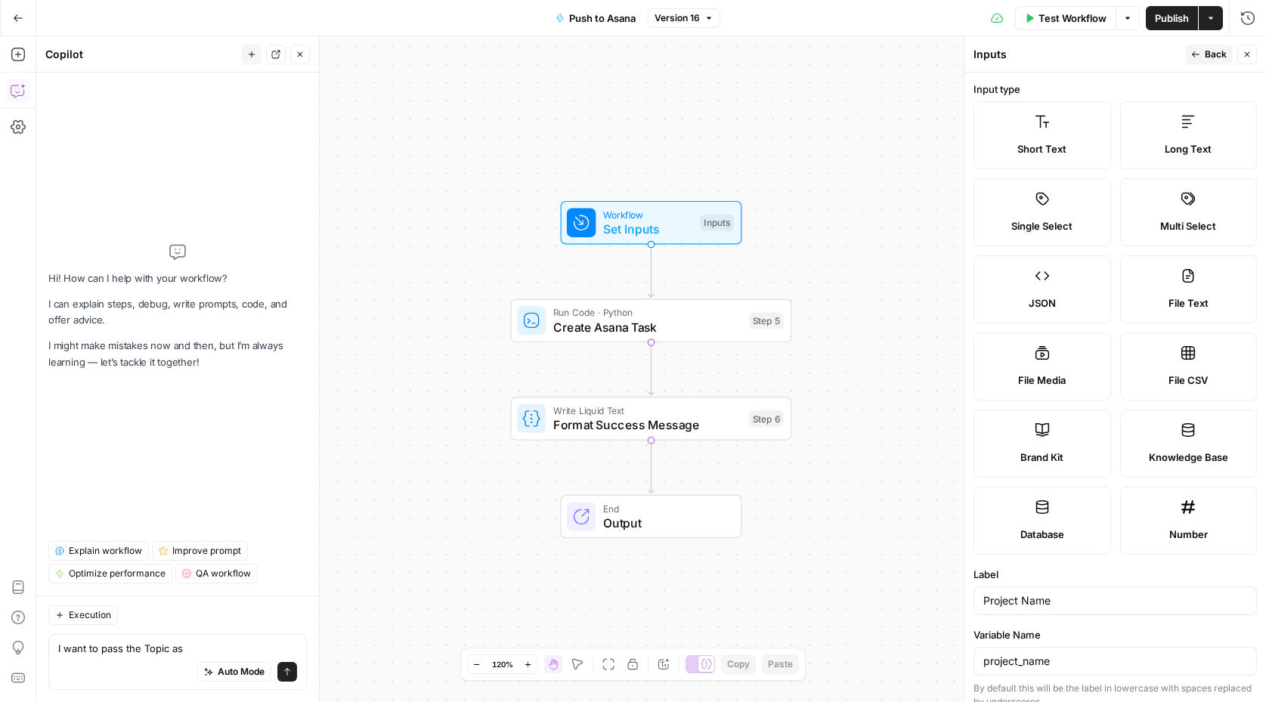
click at [1039, 137] on label "Short Text" at bounding box center [1042, 135] width 138 height 68
drag, startPoint x: 1063, startPoint y: 598, endPoint x: 901, endPoint y: 598, distance: 162.5
click at [901, 598] on body "Sinch New Home Browse Your Data Usage Settings Recent Grids Project 428 Page Bu…" at bounding box center [633, 351] width 1266 height 702
drag, startPoint x: 1062, startPoint y: 598, endPoint x: 951, endPoint y: 598, distance: 111.8
click at [951, 598] on body "Sinch New Home Browse Your Data Usage Settings Recent Grids Project 428 Page Bu…" at bounding box center [633, 351] width 1266 height 702
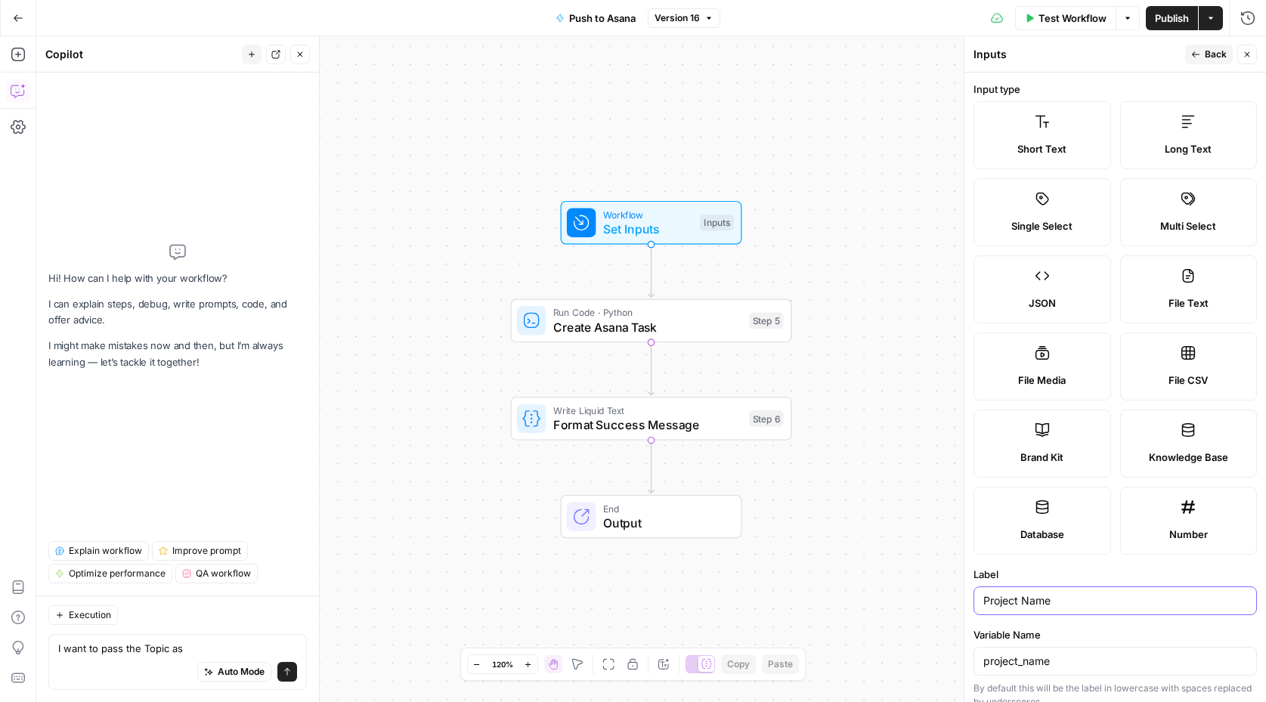
drag, startPoint x: 983, startPoint y: 599, endPoint x: 1085, endPoint y: 599, distance: 102.0
click at [1085, 599] on input "Project Name" at bounding box center [1115, 600] width 264 height 15
type input "Topic"
click at [1067, 661] on input "project_name" at bounding box center [1115, 661] width 264 height 15
drag, startPoint x: 1067, startPoint y: 661, endPoint x: 908, endPoint y: 661, distance: 158.7
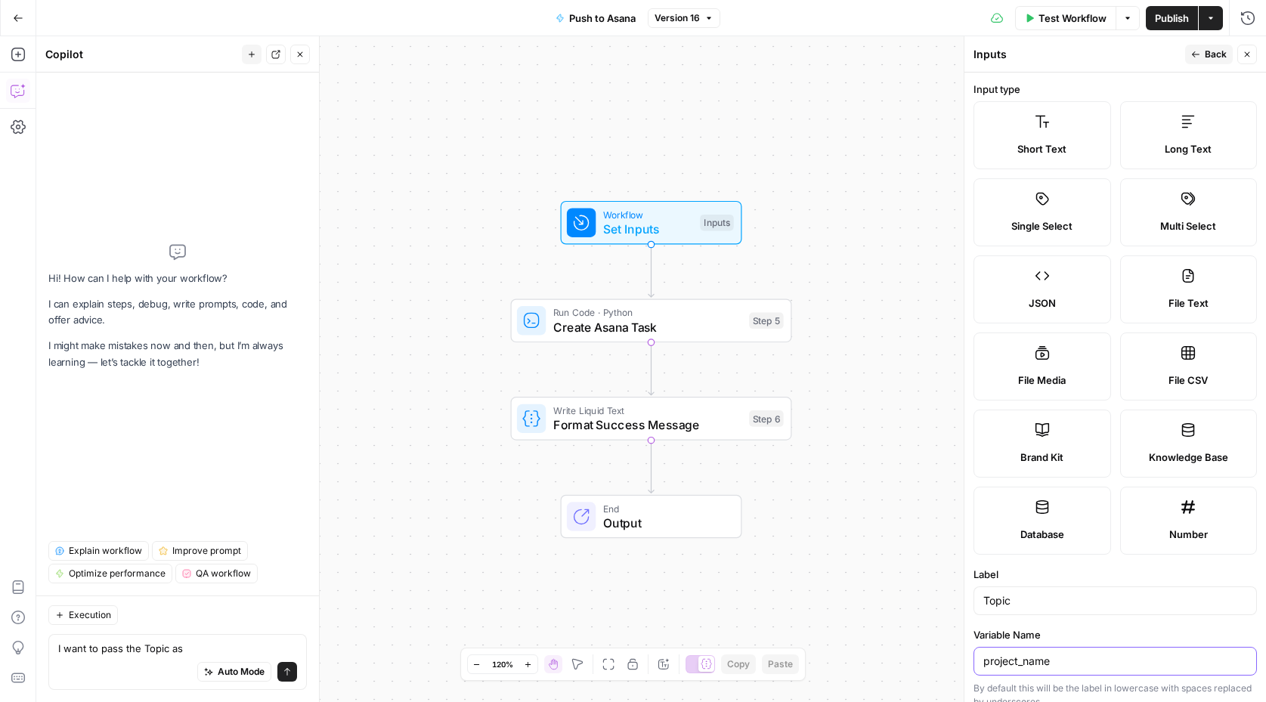
click at [908, 661] on body "Sinch New Home Browse Your Data Usage Settings Recent Grids Project 428 Page Bu…" at bounding box center [633, 351] width 1266 height 702
click at [1207, 52] on span "Back" at bounding box center [1215, 55] width 22 height 14
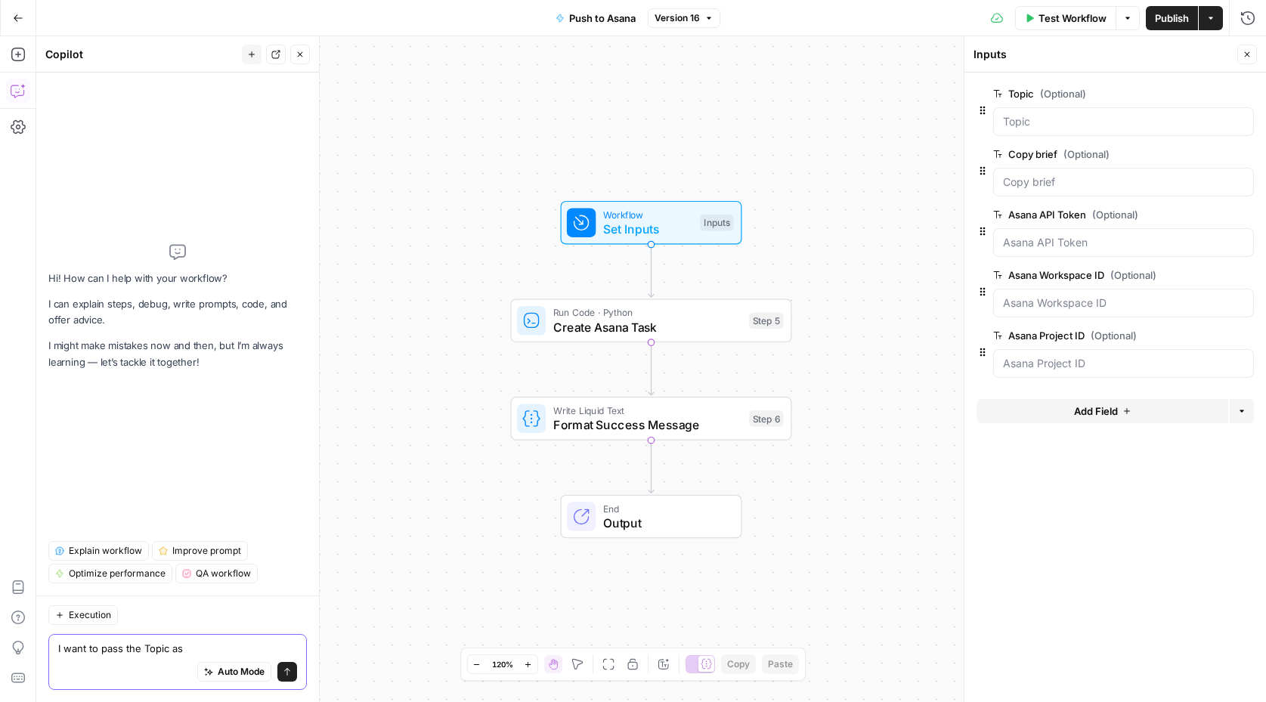
drag, startPoint x: 197, startPoint y: 646, endPoint x: -5, endPoint y: 648, distance: 201.8
click at [0, 648] on html "Sinch New Home Browse Your Data Usage Settings Recent Grids Project 428 Page Bu…" at bounding box center [633, 351] width 1266 height 702
click at [69, 649] on textarea "I want to pass the Topic as" at bounding box center [177, 648] width 239 height 15
click at [590, 328] on span "Create Asana Task" at bounding box center [647, 327] width 189 height 18
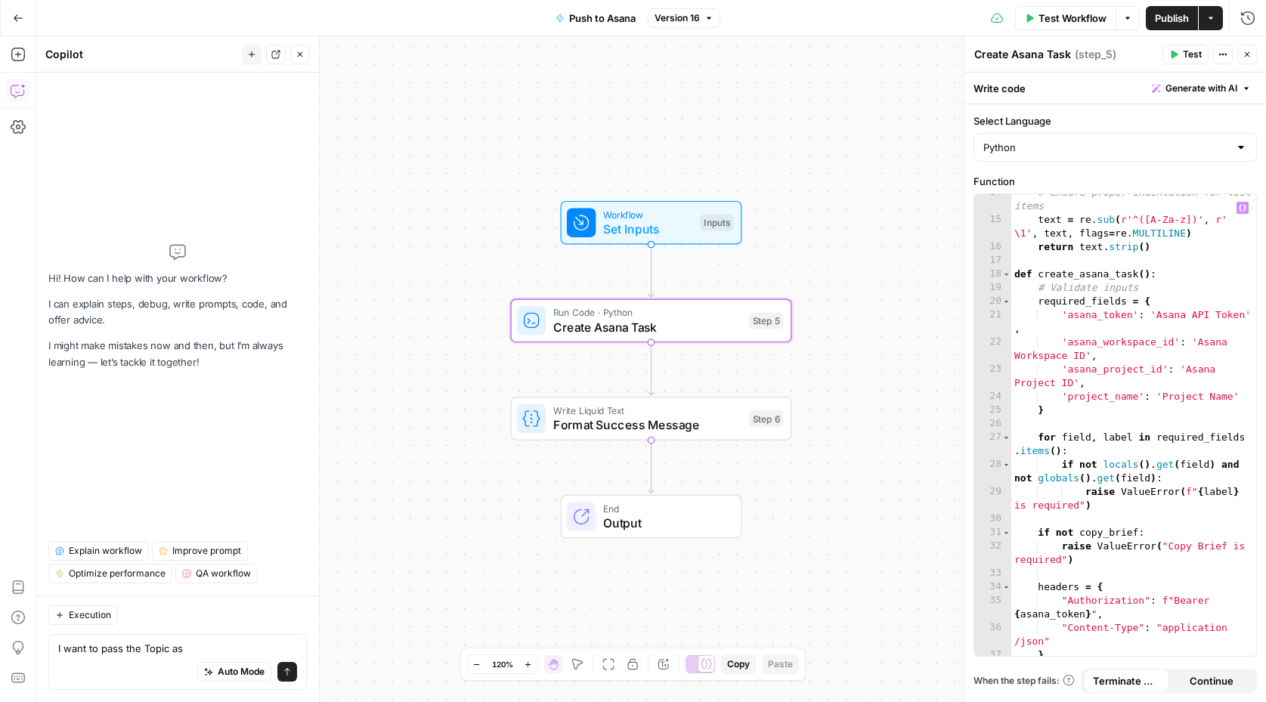
scroll to position [305, 0]
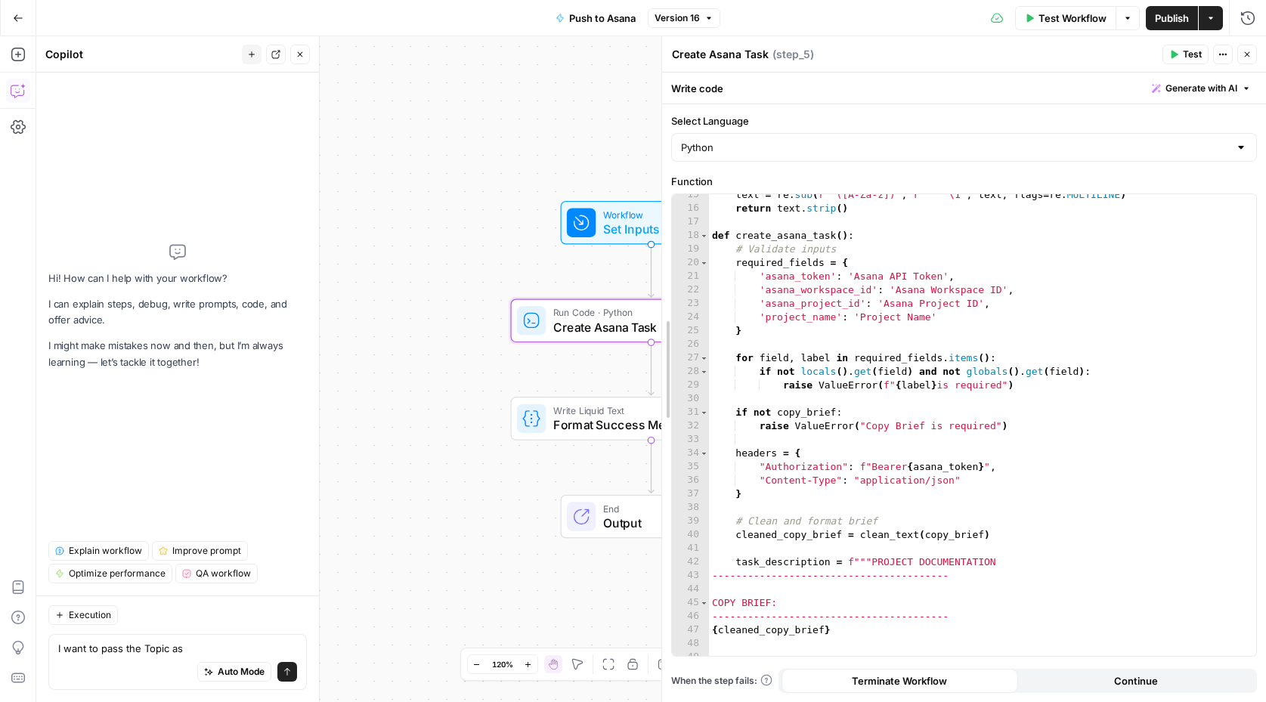
drag, startPoint x: 961, startPoint y: 294, endPoint x: 591, endPoint y: 293, distance: 370.2
click at [591, 294] on body "Sinch New Home Browse Your Data Usage Settings Recent Grids Project 428 Page Bu…" at bounding box center [633, 351] width 1266 height 702
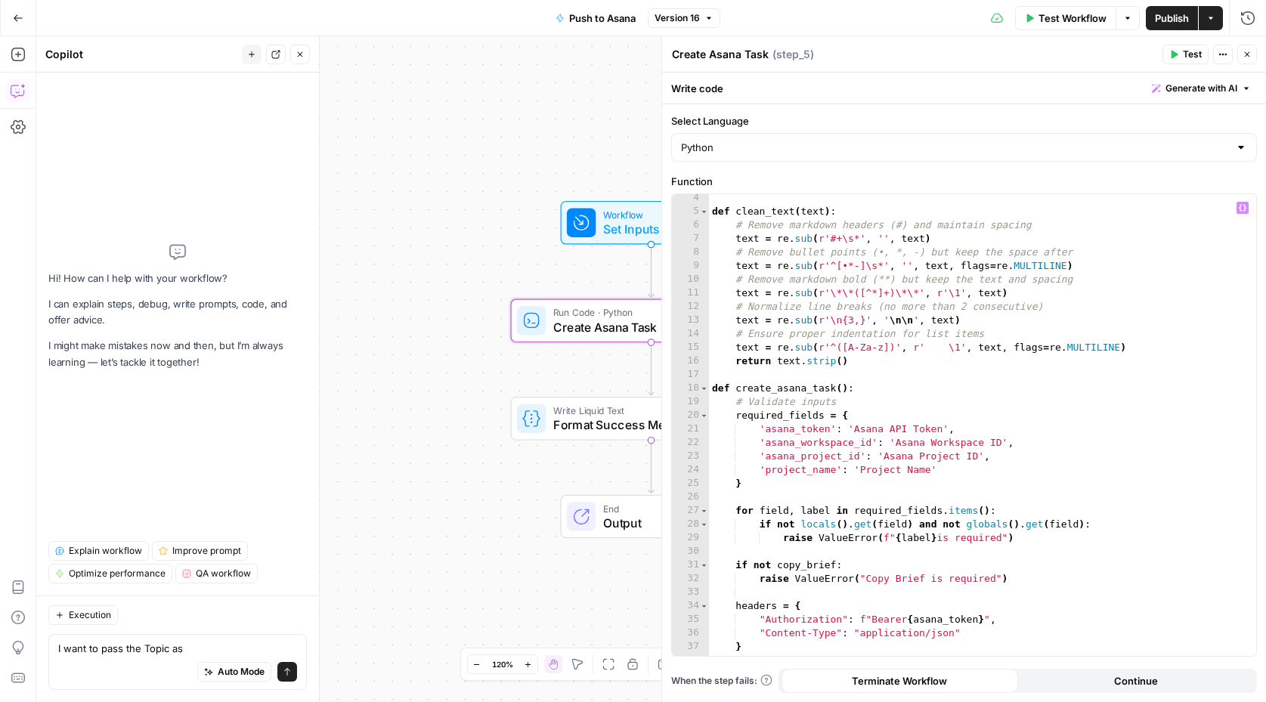
scroll to position [32, 0]
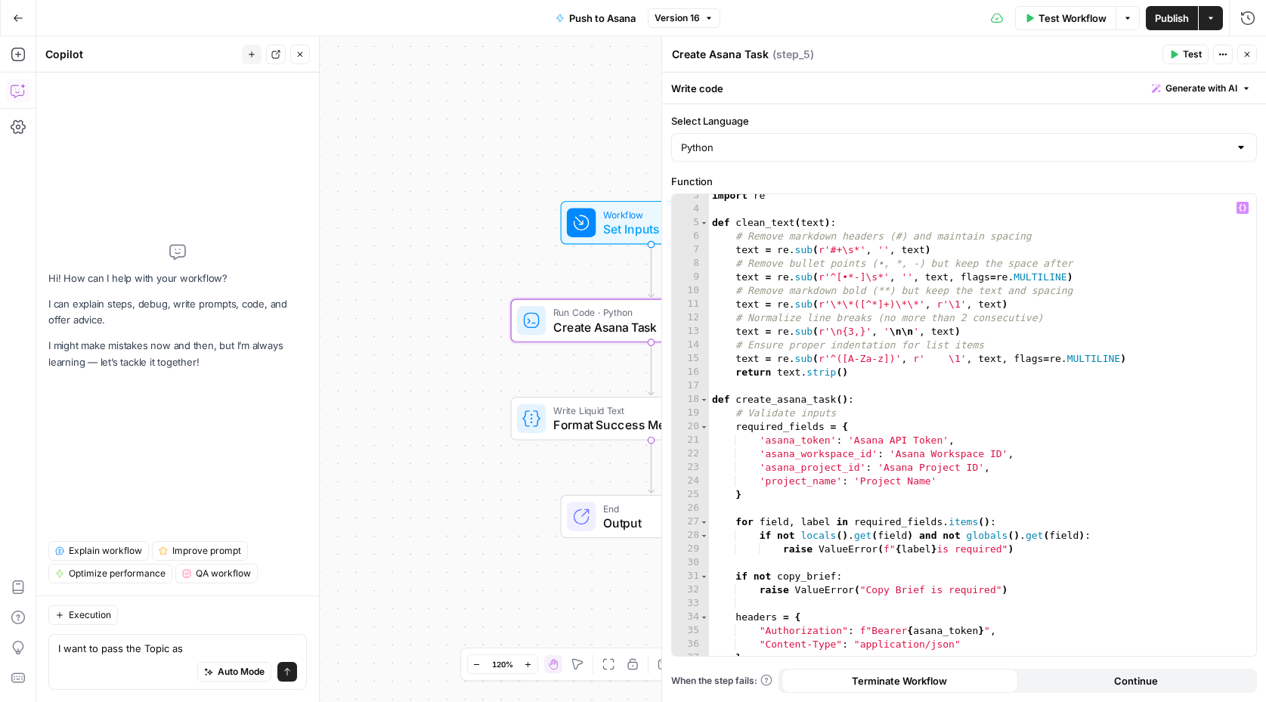
type textarea "**********"
click at [859, 453] on div "import re def clean_text ( text ) : # Remove markdown headers (#) and maintain …" at bounding box center [983, 434] width 548 height 490
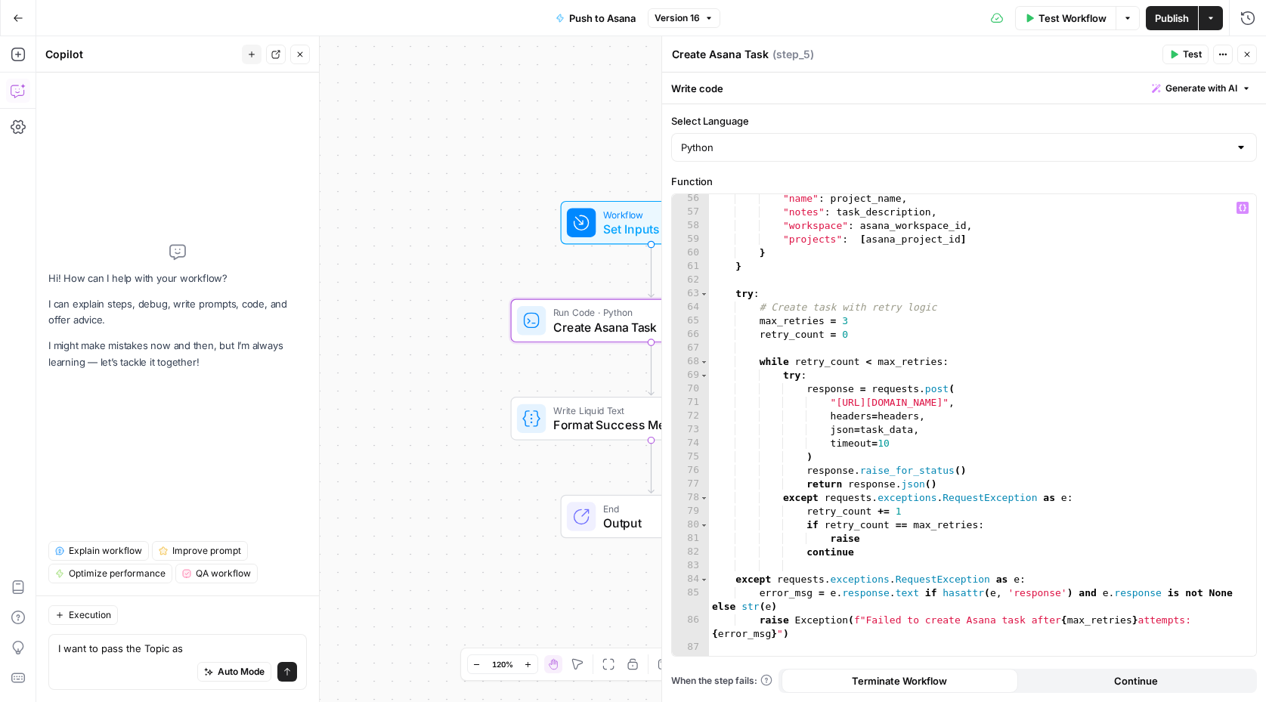
scroll to position [788, 0]
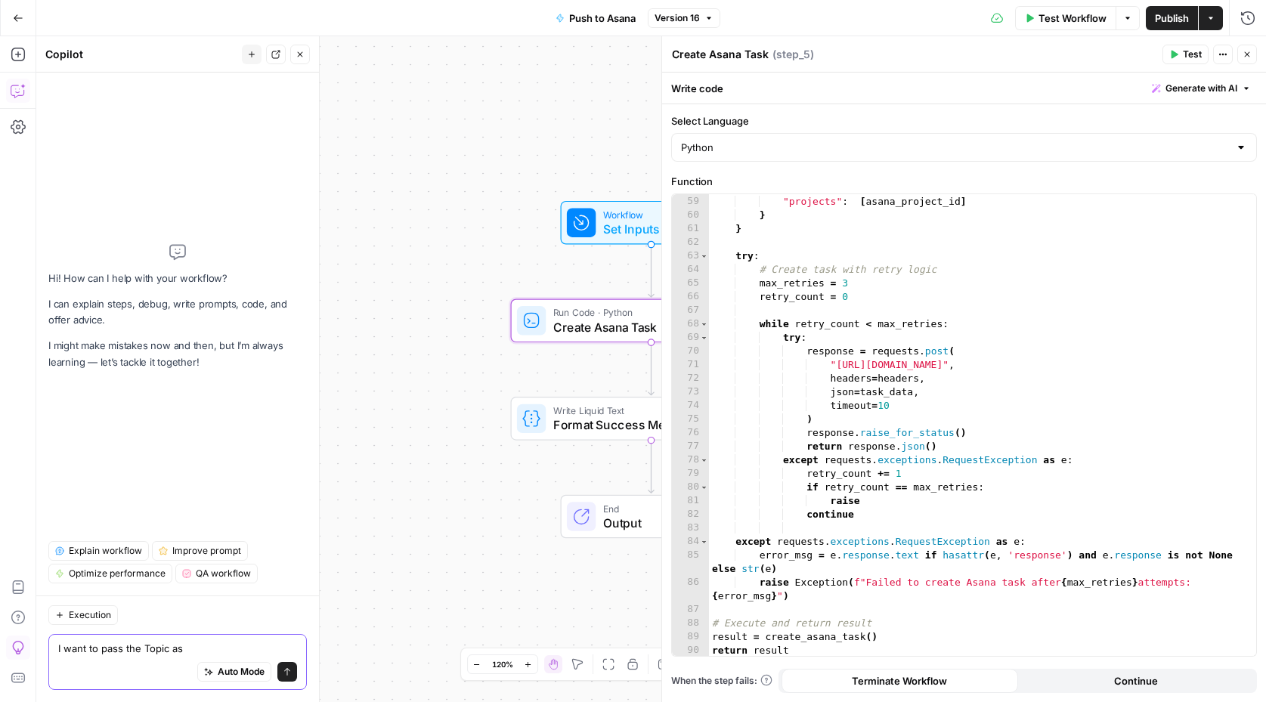
drag, startPoint x: 199, startPoint y: 649, endPoint x: -18, endPoint y: 648, distance: 216.9
click at [0, 648] on html "Sinch New Home Browse Your Data Usage Settings Recent Grids Project 428 Page Bu…" at bounding box center [633, 351] width 1266 height 702
drag, startPoint x: 63, startPoint y: 648, endPoint x: 219, endPoint y: 648, distance: 155.7
click at [219, 648] on textarea "I want to pass the Topic as" at bounding box center [177, 648] width 239 height 15
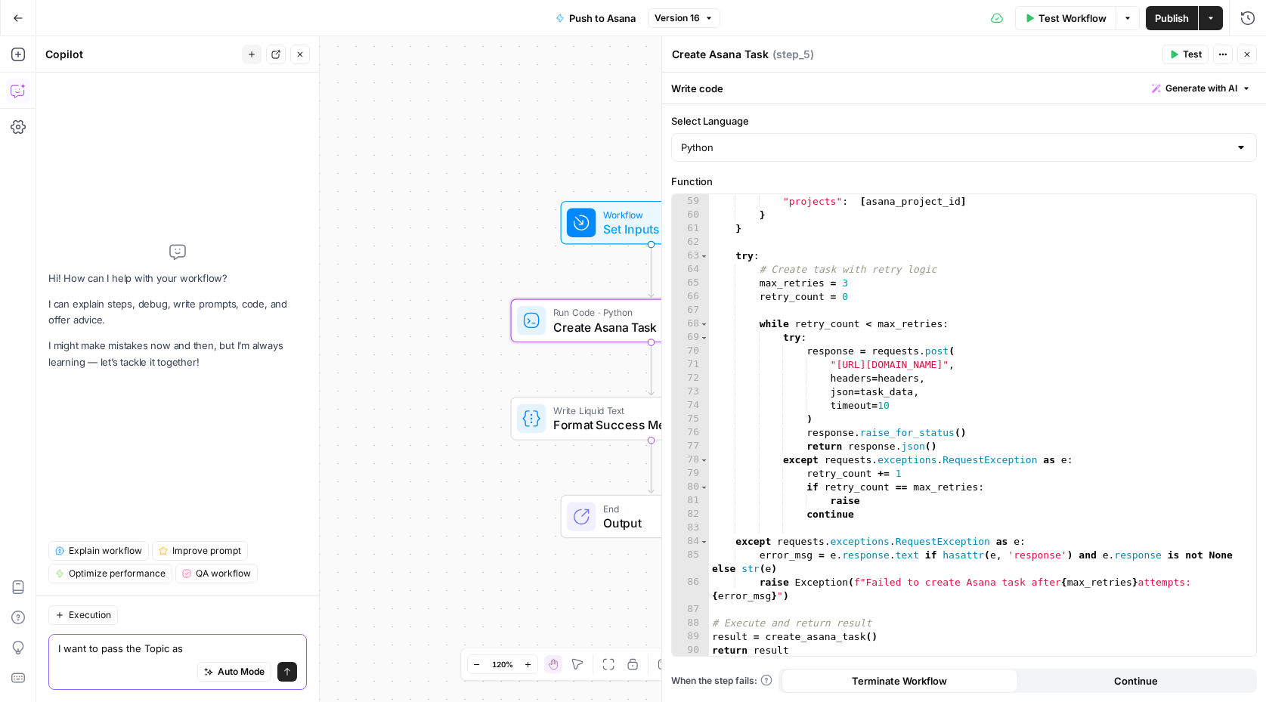
drag, startPoint x: 219, startPoint y: 648, endPoint x: 63, endPoint y: 648, distance: 156.4
click at [63, 648] on textarea "I want to pass the Topic as" at bounding box center [177, 648] width 239 height 15
click at [611, 229] on span "Set Inputs" at bounding box center [648, 229] width 90 height 18
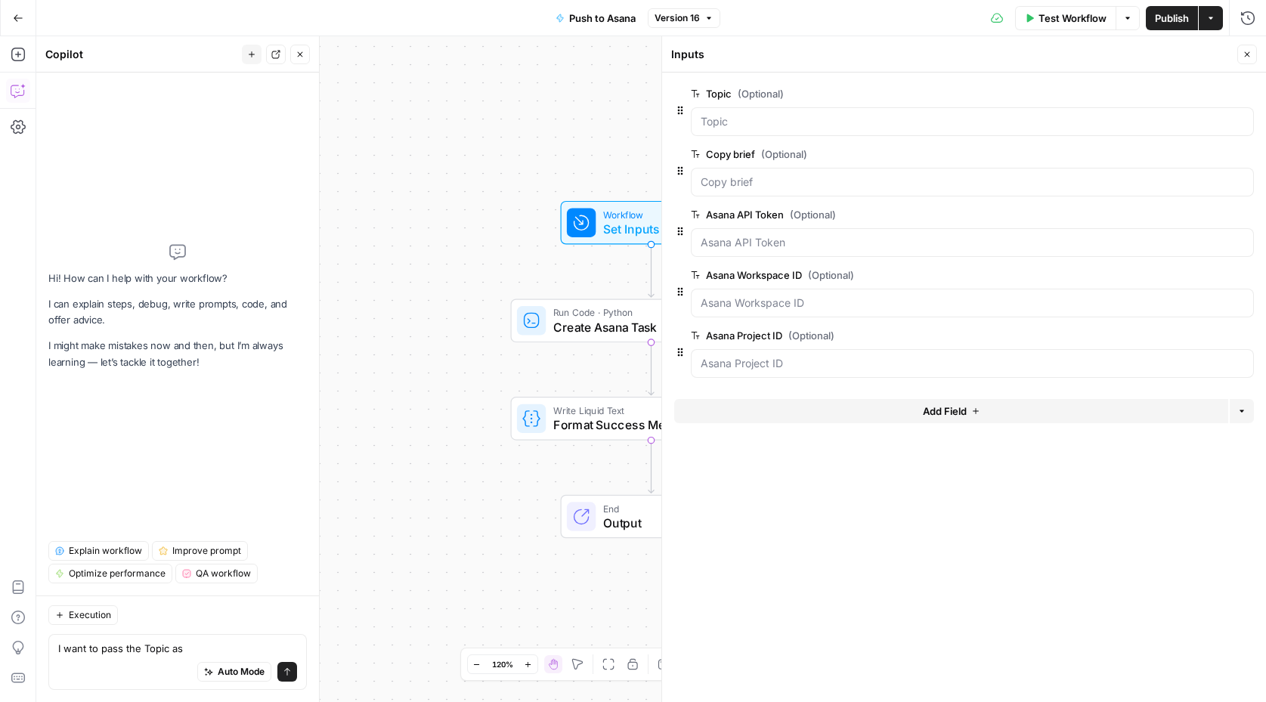
click at [730, 86] on label "Topic (Optional)" at bounding box center [930, 93] width 478 height 15
click at [730, 114] on input "Topic (Optional)" at bounding box center [971, 121] width 543 height 15
click at [1177, 87] on button "edit field" at bounding box center [1203, 94] width 58 height 18
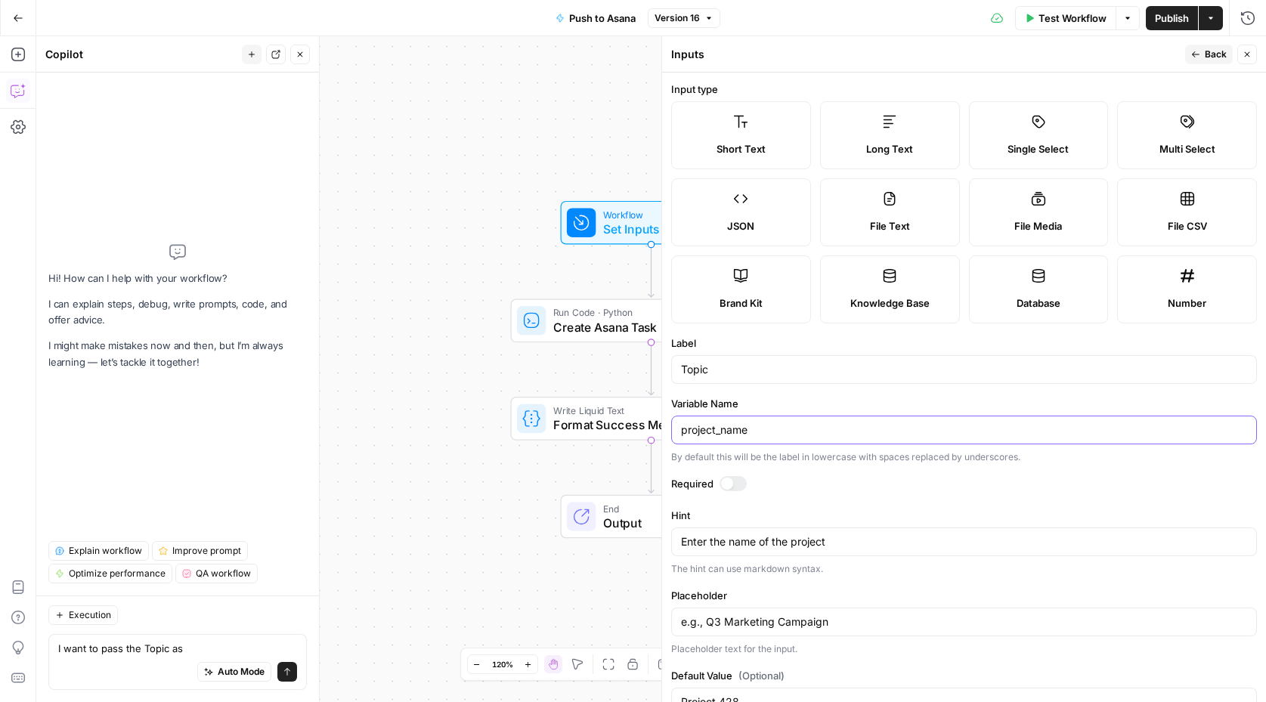
drag, startPoint x: 737, startPoint y: 428, endPoint x: 595, endPoint y: 423, distance: 142.1
click at [595, 423] on body "Sinch New Home Browse Your Data Usage Settings Recent Grids Project 428 Page Bu…" at bounding box center [633, 351] width 1266 height 702
type input "topic"
click at [1211, 57] on span "Back" at bounding box center [1215, 55] width 22 height 14
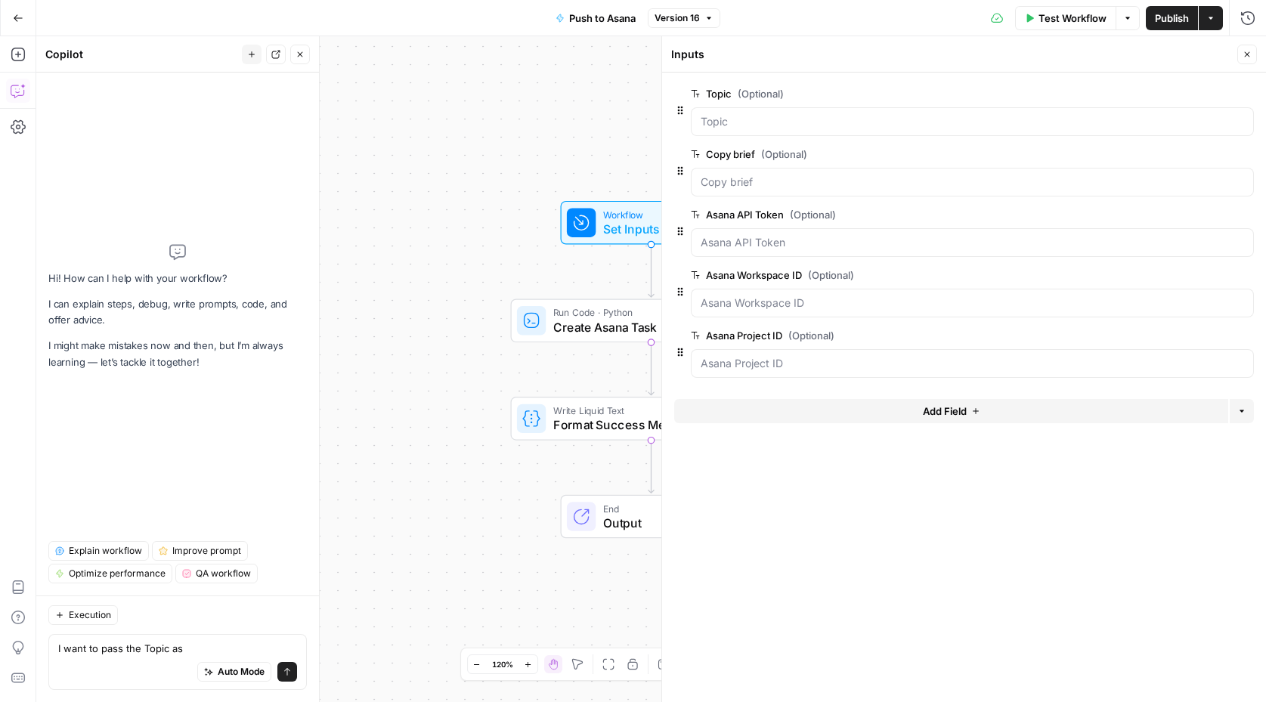
click at [731, 154] on label "Copy brief (Optional)" at bounding box center [930, 154] width 478 height 15
click at [731, 175] on brief "Copy brief (Optional)" at bounding box center [971, 182] width 543 height 15
click at [1186, 152] on span "edit field" at bounding box center [1196, 154] width 33 height 12
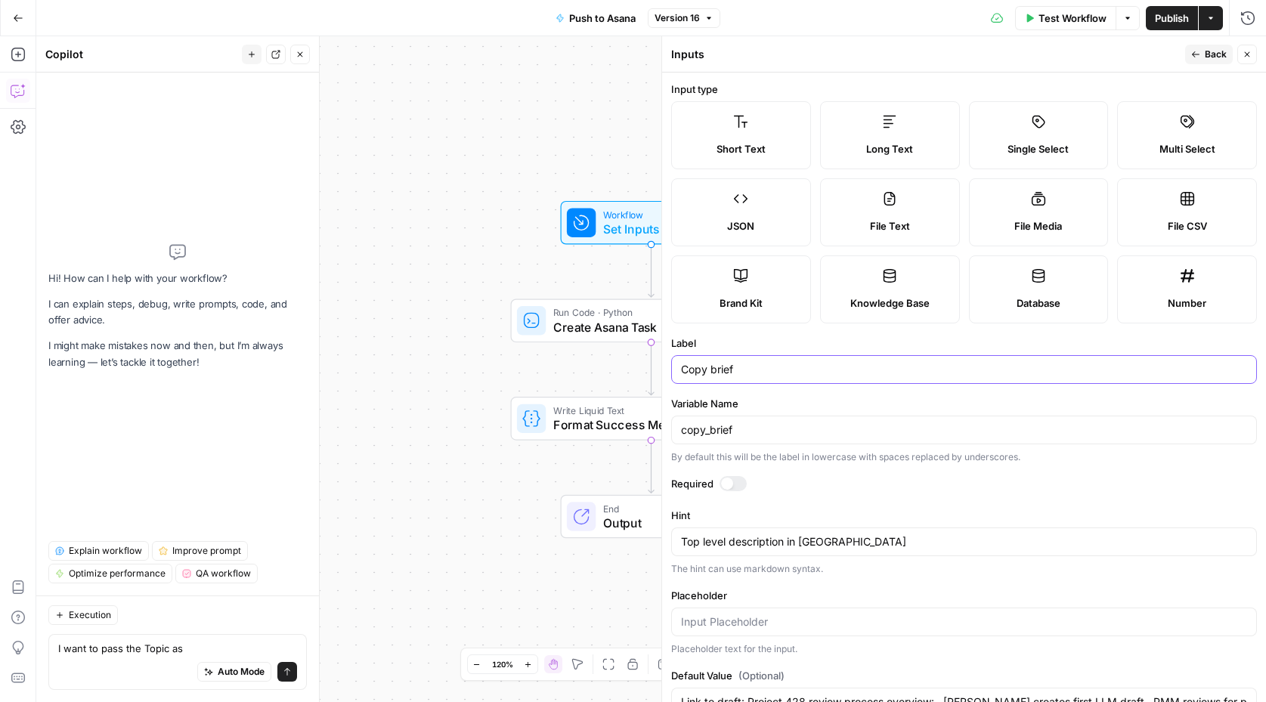
drag, startPoint x: 749, startPoint y: 368, endPoint x: 625, endPoint y: 368, distance: 123.9
click at [625, 368] on body "Sinch New Home Browse Your Data Usage Settings Recent Grids Project 428 Page Bu…" at bounding box center [633, 351] width 1266 height 702
drag, startPoint x: 680, startPoint y: 367, endPoint x: 808, endPoint y: 366, distance: 128.5
click at [808, 366] on input "Copy brief" at bounding box center [964, 369] width 566 height 15
type input "Inputs"
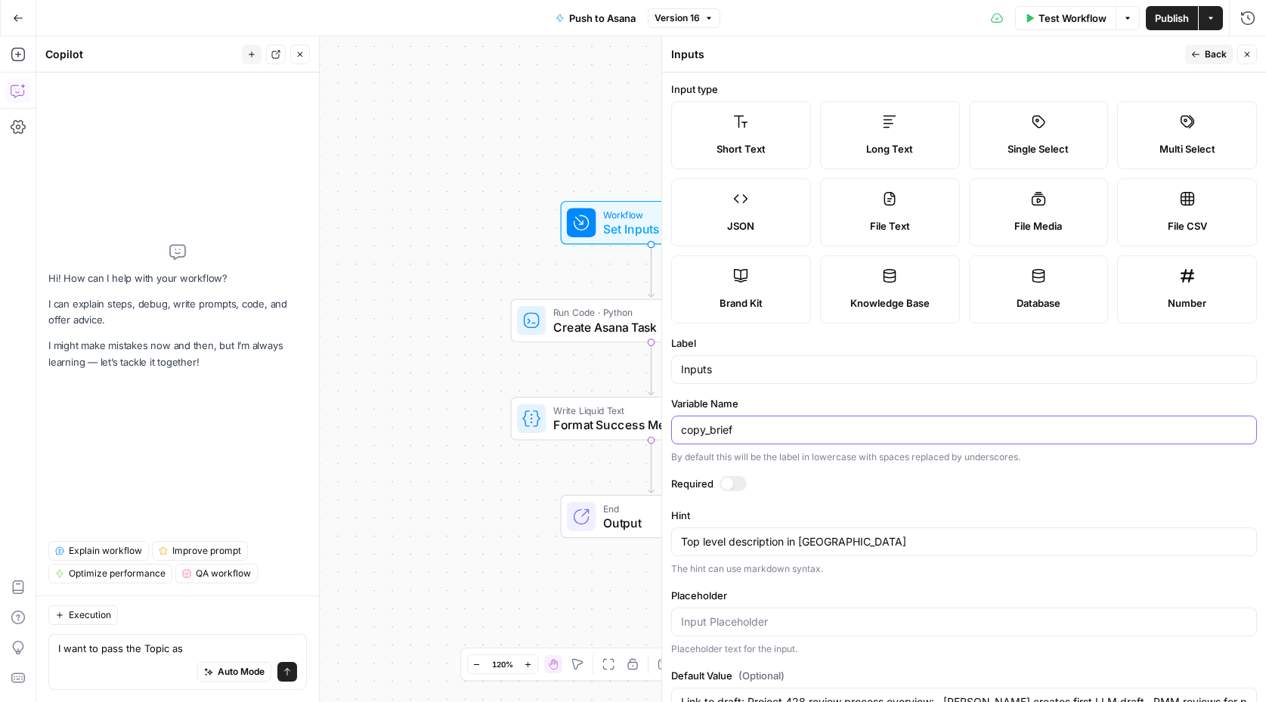
drag, startPoint x: 741, startPoint y: 431, endPoint x: 611, endPoint y: 430, distance: 130.7
click at [611, 431] on body "Sinch New Home Browse Your Data Usage Settings Recent Grids Project 428 Page Bu…" at bounding box center [633, 351] width 1266 height 702
click at [702, 431] on input "copy_brief" at bounding box center [964, 429] width 566 height 15
drag, startPoint x: 736, startPoint y: 422, endPoint x: 657, endPoint y: 422, distance: 78.6
click at [661, 422] on div "Inputs Back Close Input type Short Text Long Text Single Select Multi Select JS…" at bounding box center [963, 369] width 604 height 666
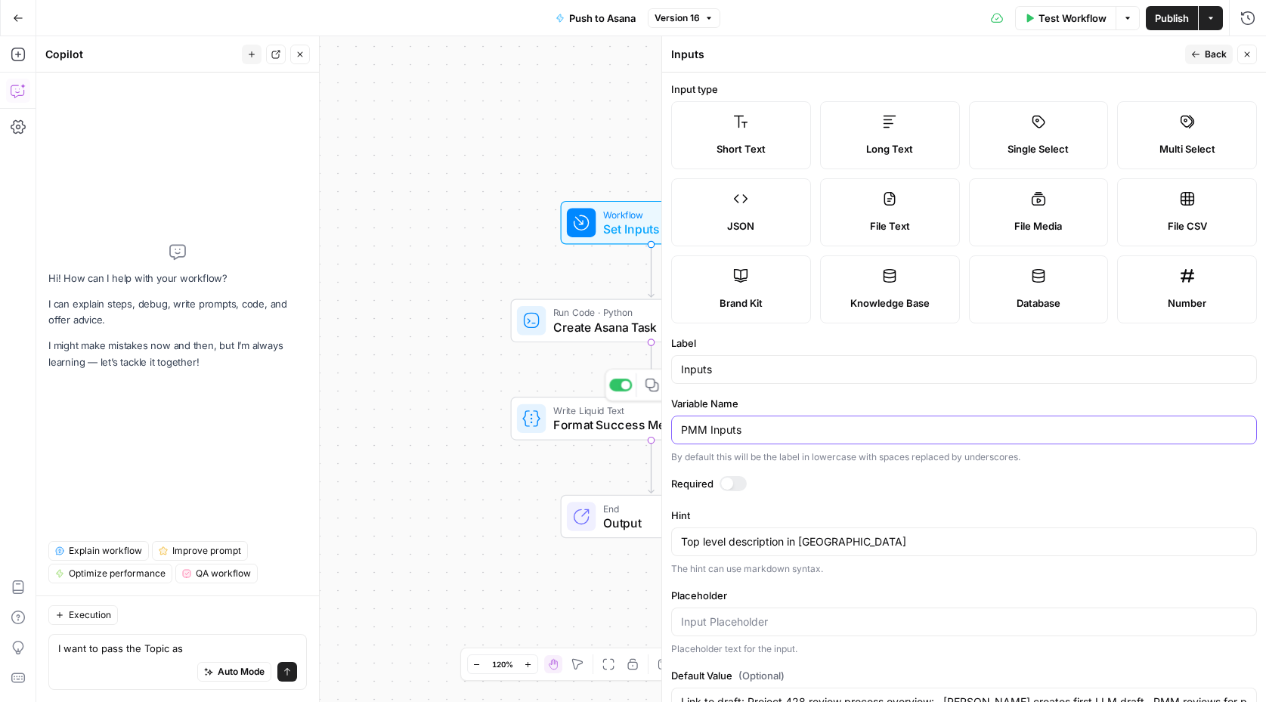
drag, startPoint x: 710, startPoint y: 429, endPoint x: 649, endPoint y: 426, distance: 60.5
click at [649, 426] on body "Sinch New Home Browse Your Data Usage Settings Recent Grids Project 428 Page Bu…" at bounding box center [633, 351] width 1266 height 702
type input "pmm_Inputs"
click at [1204, 50] on button "Back" at bounding box center [1209, 55] width 48 height 20
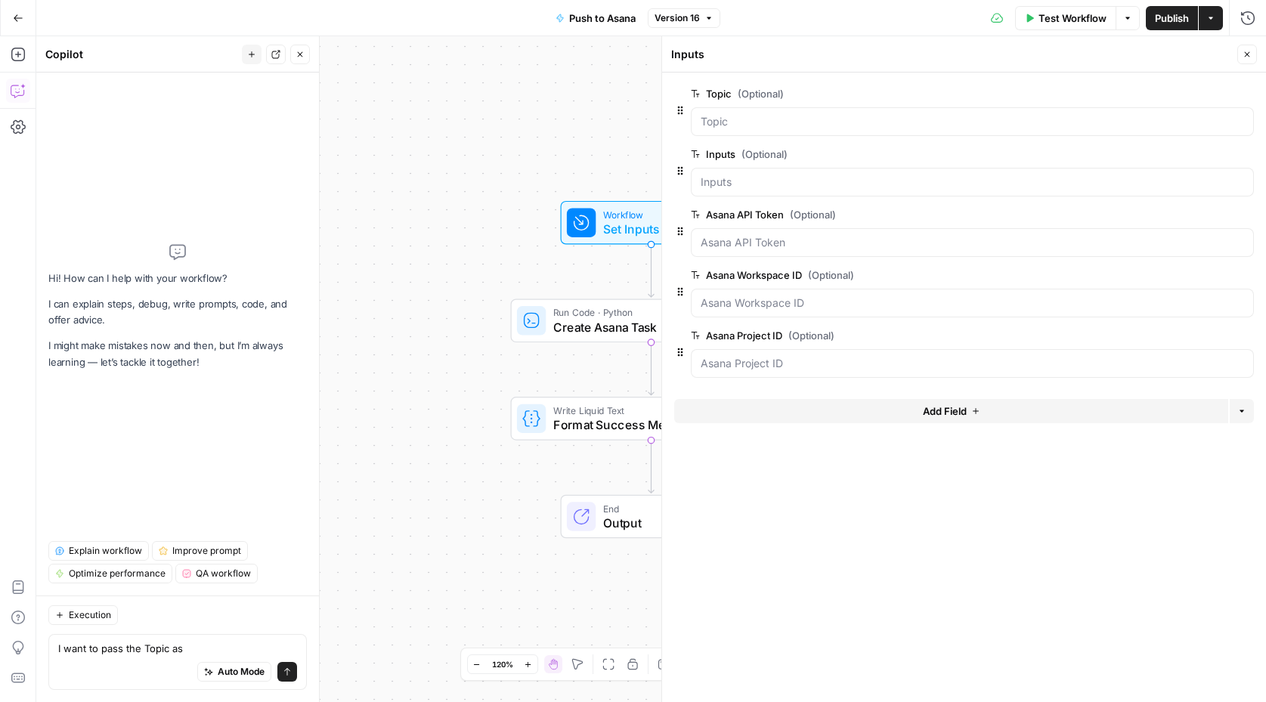
click at [431, 150] on div "Workflow Set Inputs Inputs Run Code · Python Create Asana Task Step 5 Write Liq…" at bounding box center [650, 369] width 1229 height 666
click at [1159, 13] on span "Publish" at bounding box center [1172, 18] width 34 height 15
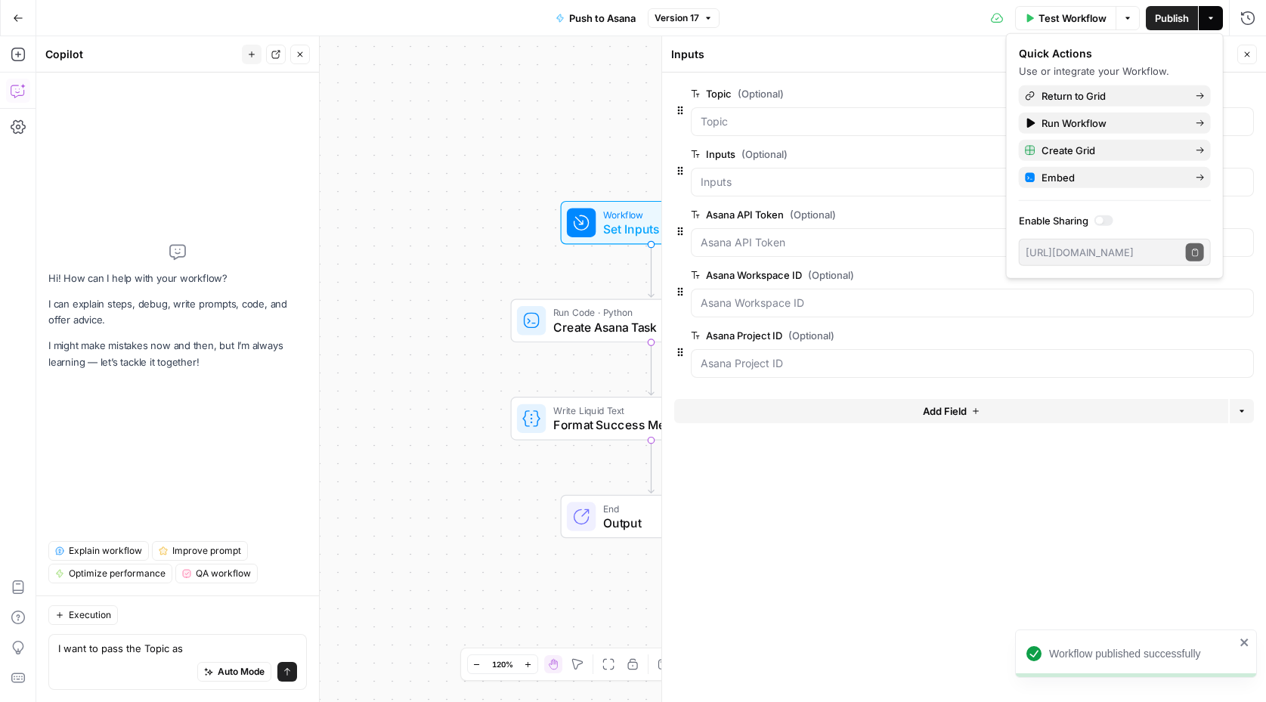
click at [21, 15] on icon "button" at bounding box center [18, 18] width 11 height 11
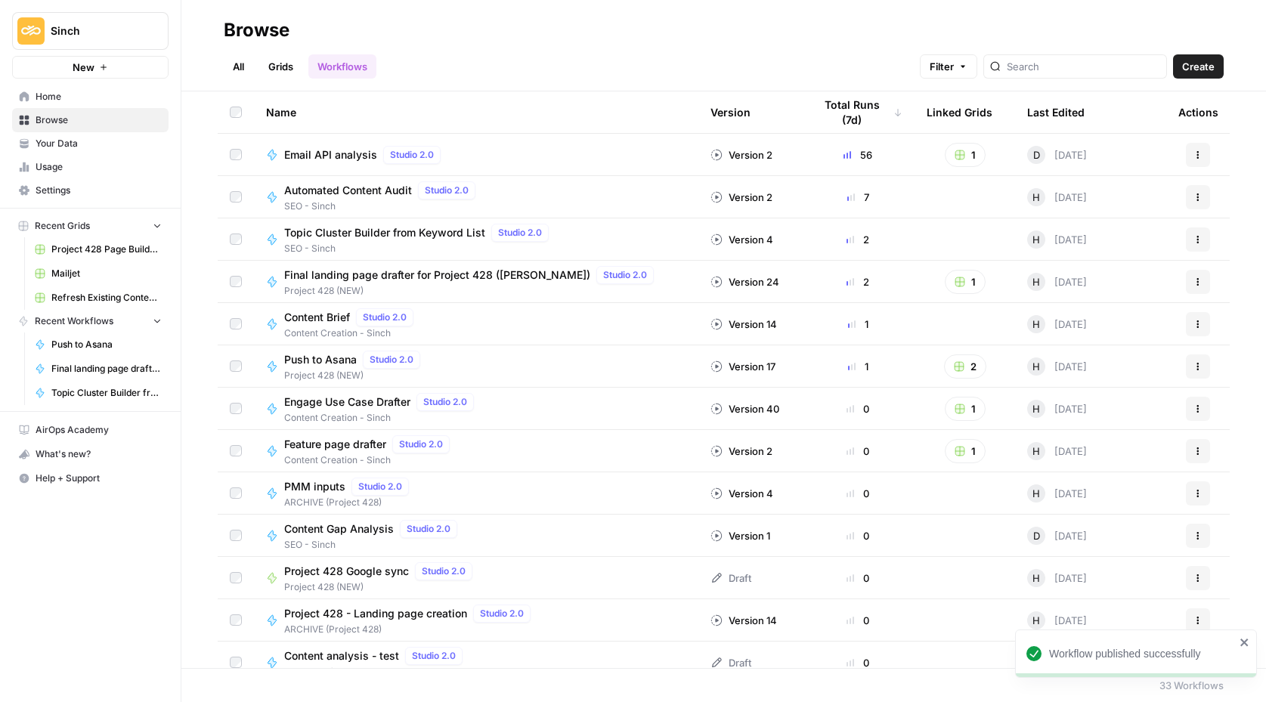
click at [119, 255] on link "Project 428 Page Builder Tracker (NEW)" at bounding box center [98, 249] width 141 height 24
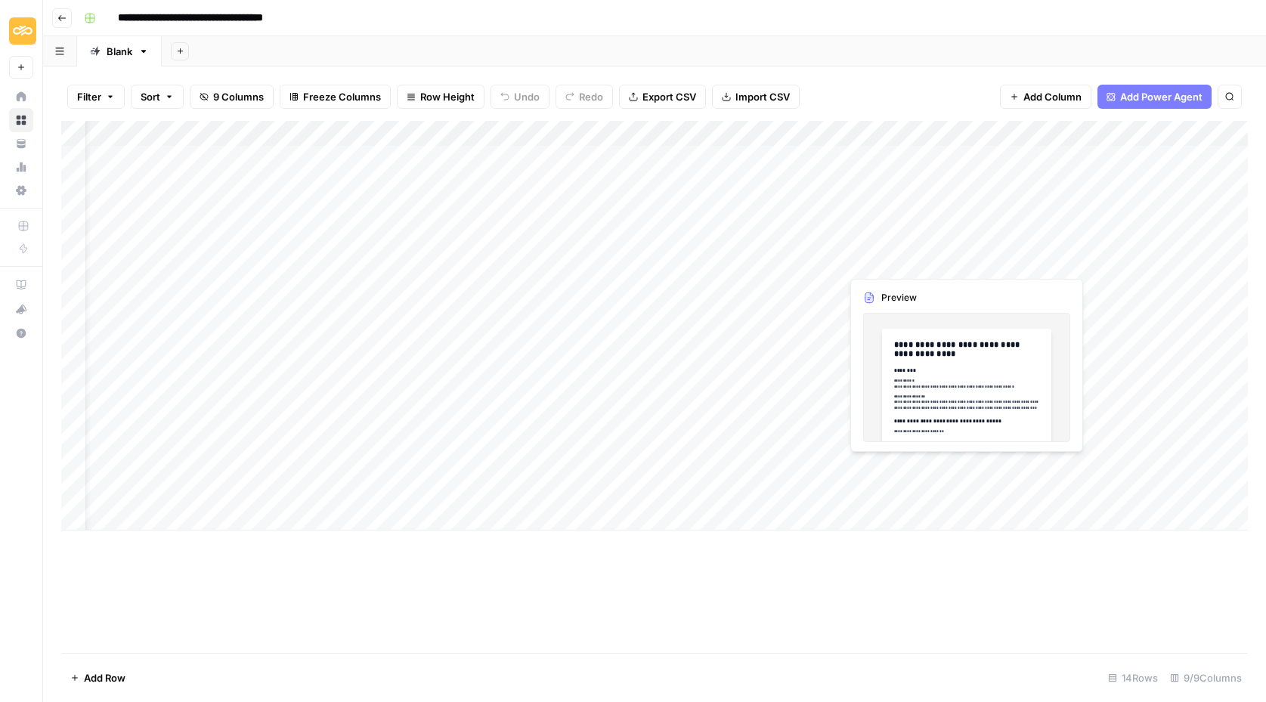
scroll to position [0, 85]
click at [995, 134] on div "Add Column" at bounding box center [654, 326] width 1186 height 410
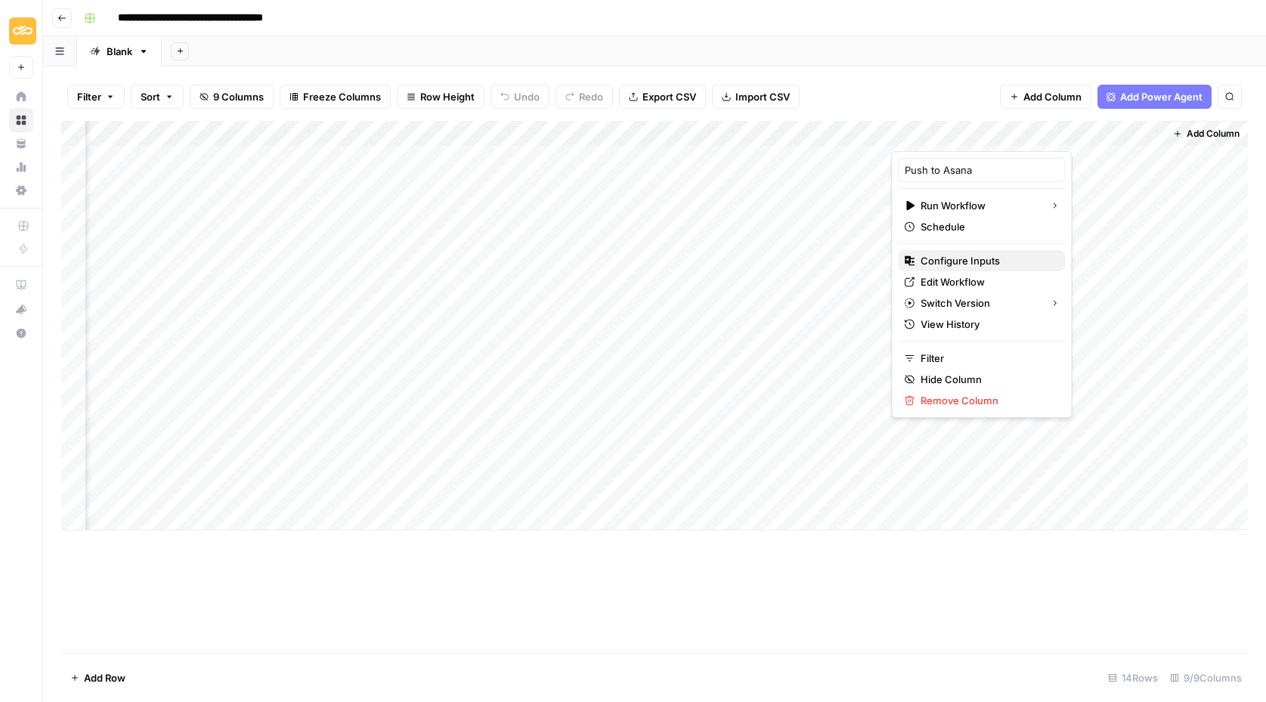
click at [965, 255] on span "Configure Inputs" at bounding box center [986, 260] width 132 height 15
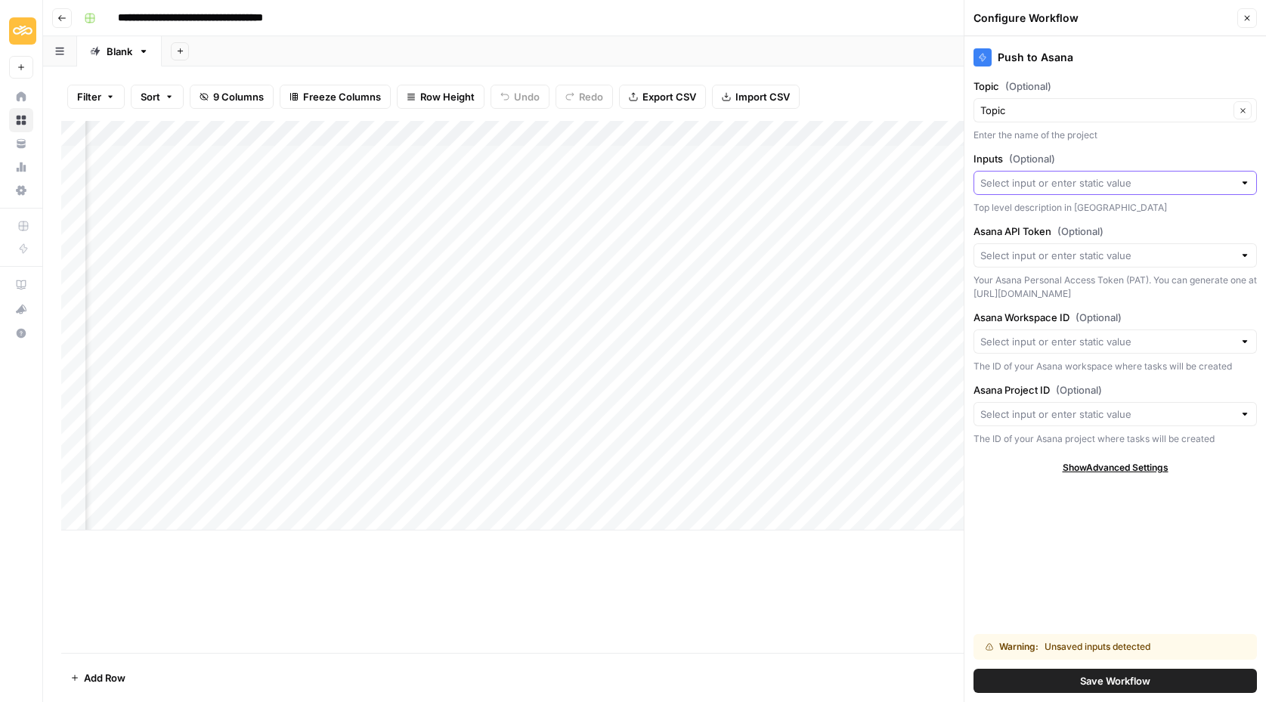
click at [1186, 184] on input "Inputs (Optional)" at bounding box center [1106, 182] width 253 height 15
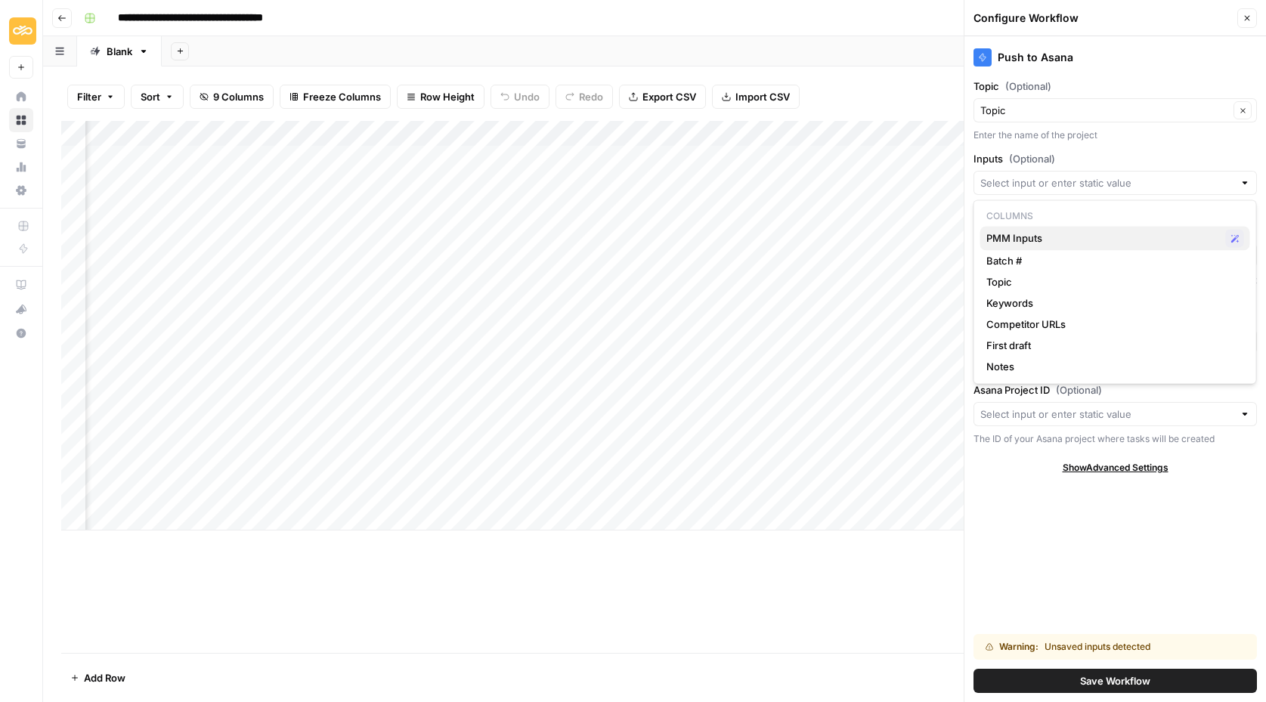
click at [1061, 233] on span "PMM Inputs" at bounding box center [1102, 237] width 233 height 15
type input "PMM Inputs"
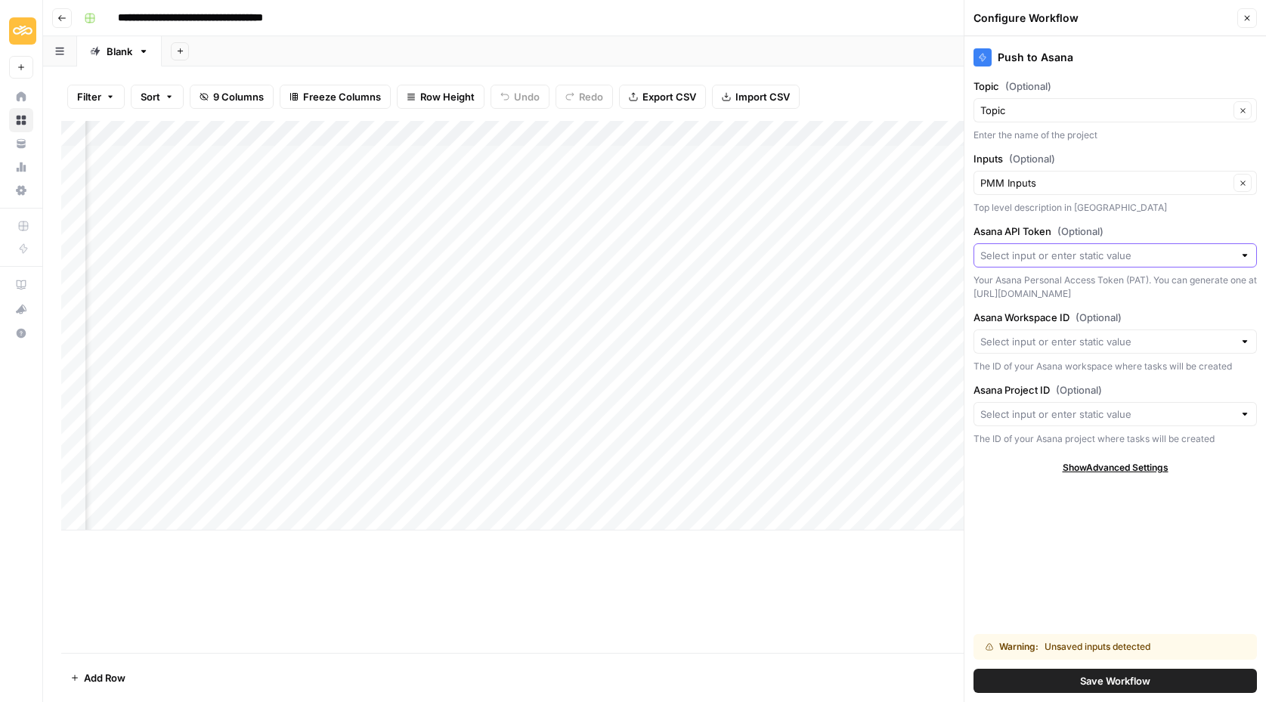
click at [997, 253] on input "Asana API Token (Optional)" at bounding box center [1106, 255] width 253 height 15
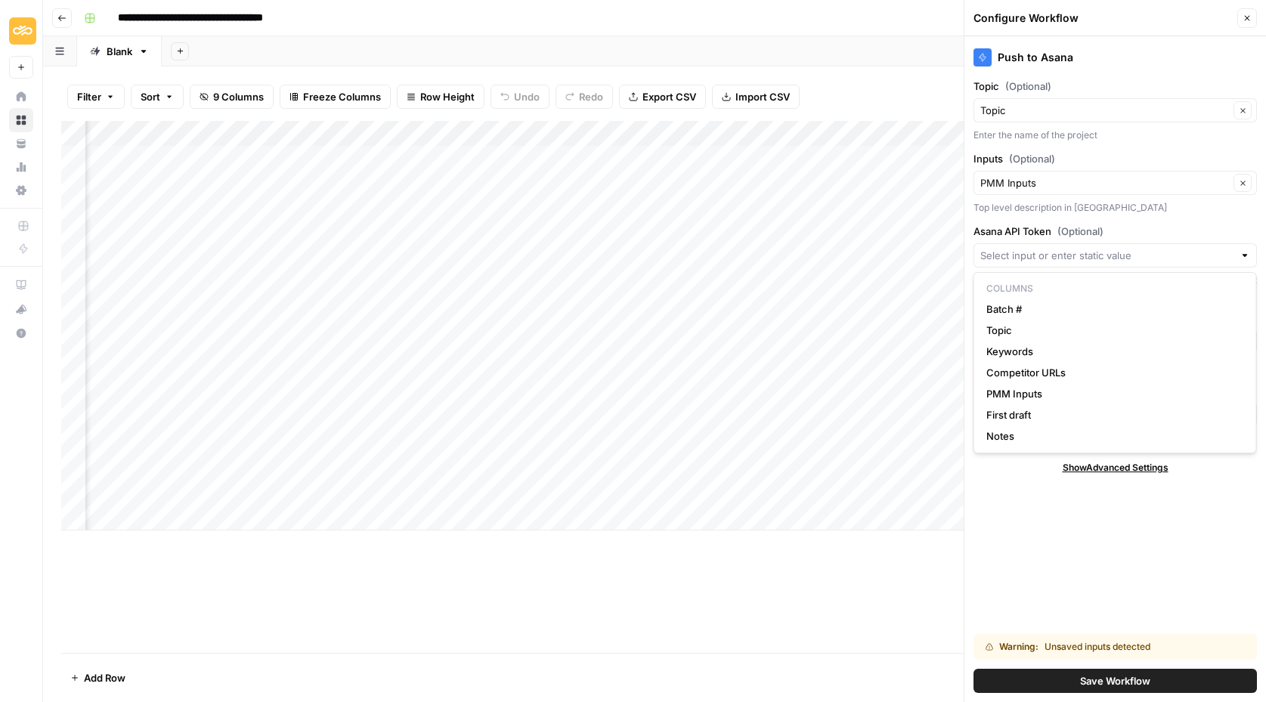
click at [1032, 589] on div "Push to Asana Topic (Optional) Topic Clear Enter the name of the project Inputs…" at bounding box center [1114, 369] width 301 height 666
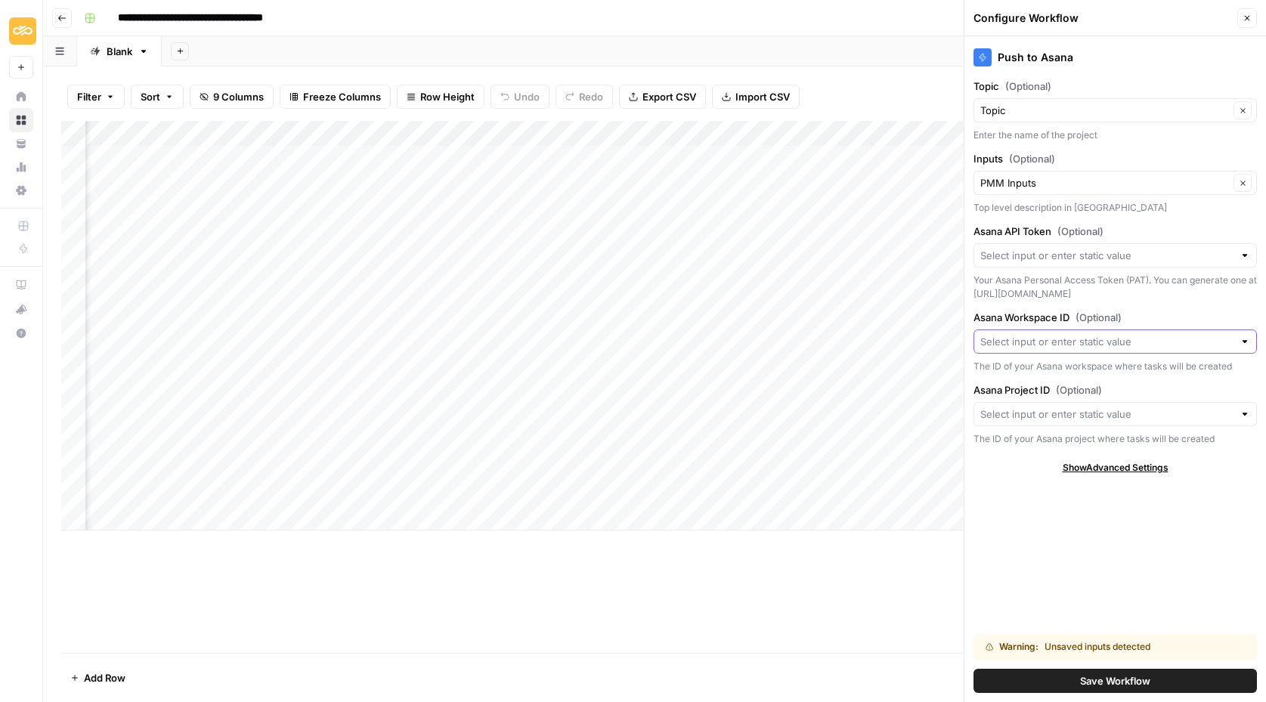
click at [1021, 341] on input "Asana Workspace ID (Optional)" at bounding box center [1106, 341] width 253 height 15
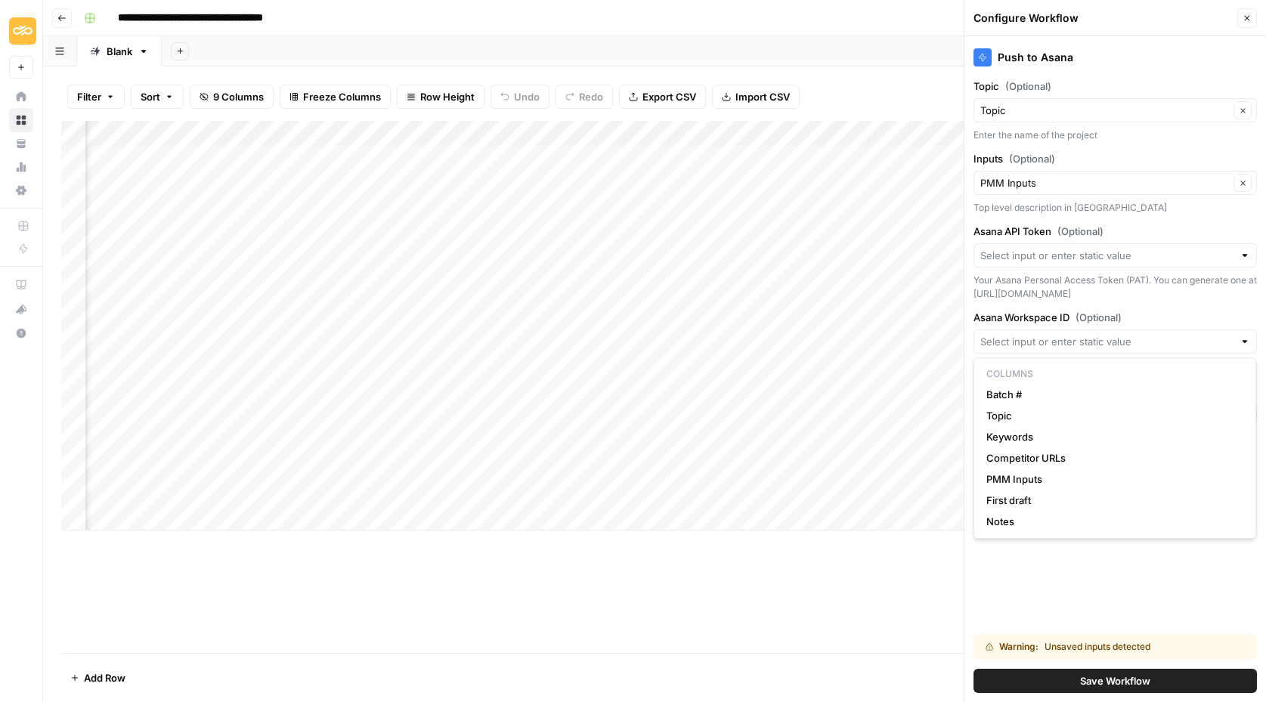
click at [1009, 568] on div "Push to Asana Topic (Optional) Topic Clear Enter the name of the project Inputs…" at bounding box center [1114, 369] width 301 height 666
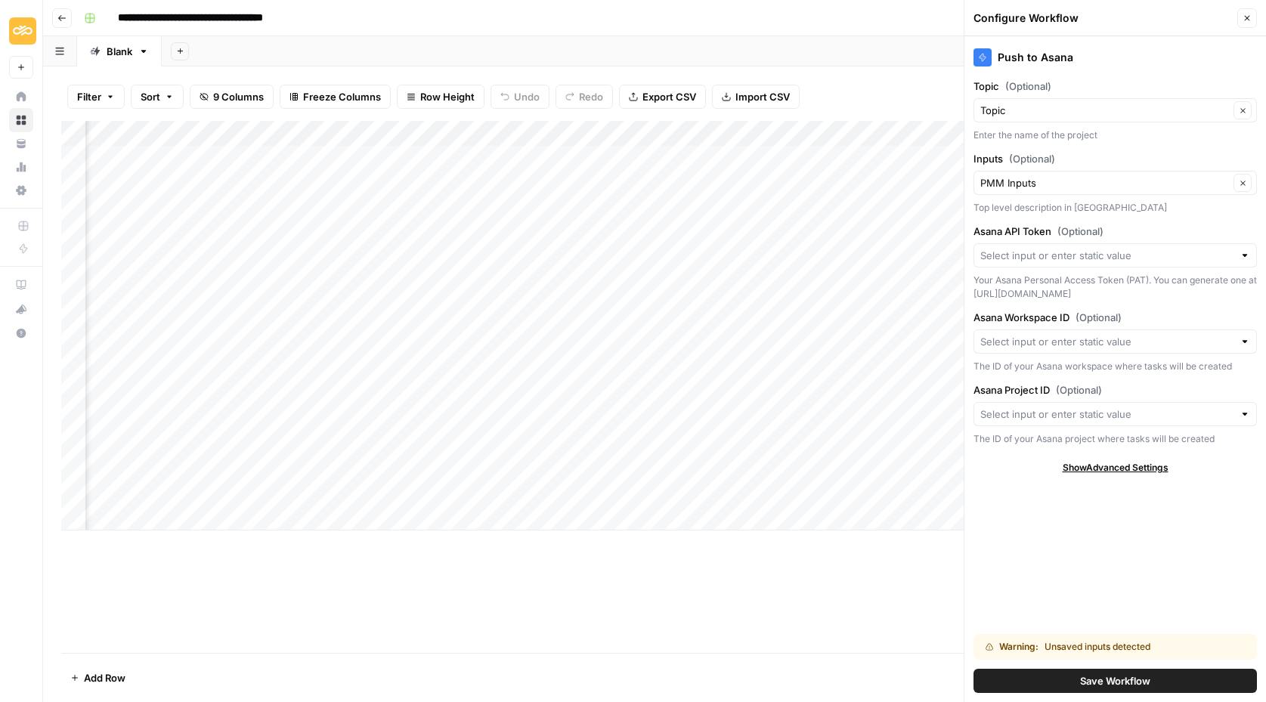
click at [1240, 342] on div at bounding box center [1244, 341] width 11 height 15
click at [1158, 600] on div "Push to Asana Topic (Optional) Topic Clear Enter the name of the project Inputs…" at bounding box center [1114, 369] width 301 height 666
click at [1244, 20] on icon "button" at bounding box center [1246, 18] width 9 height 9
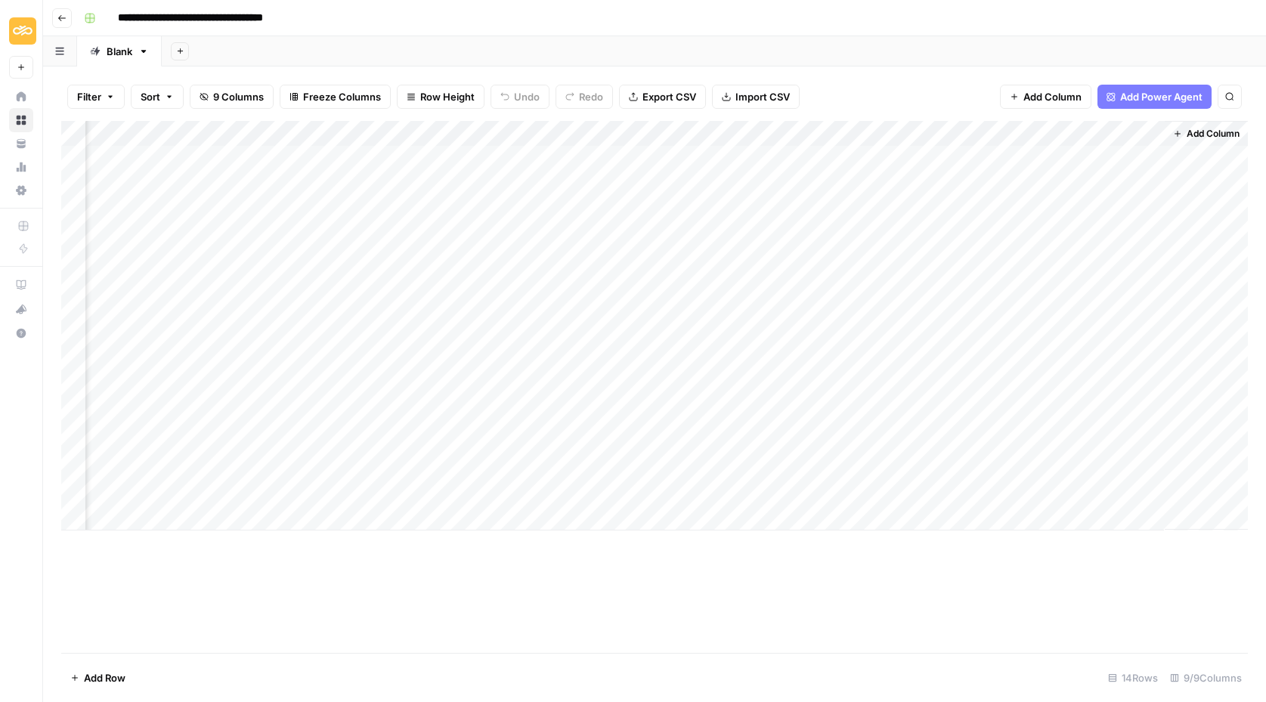
click at [993, 138] on div "Add Column" at bounding box center [654, 326] width 1186 height 410
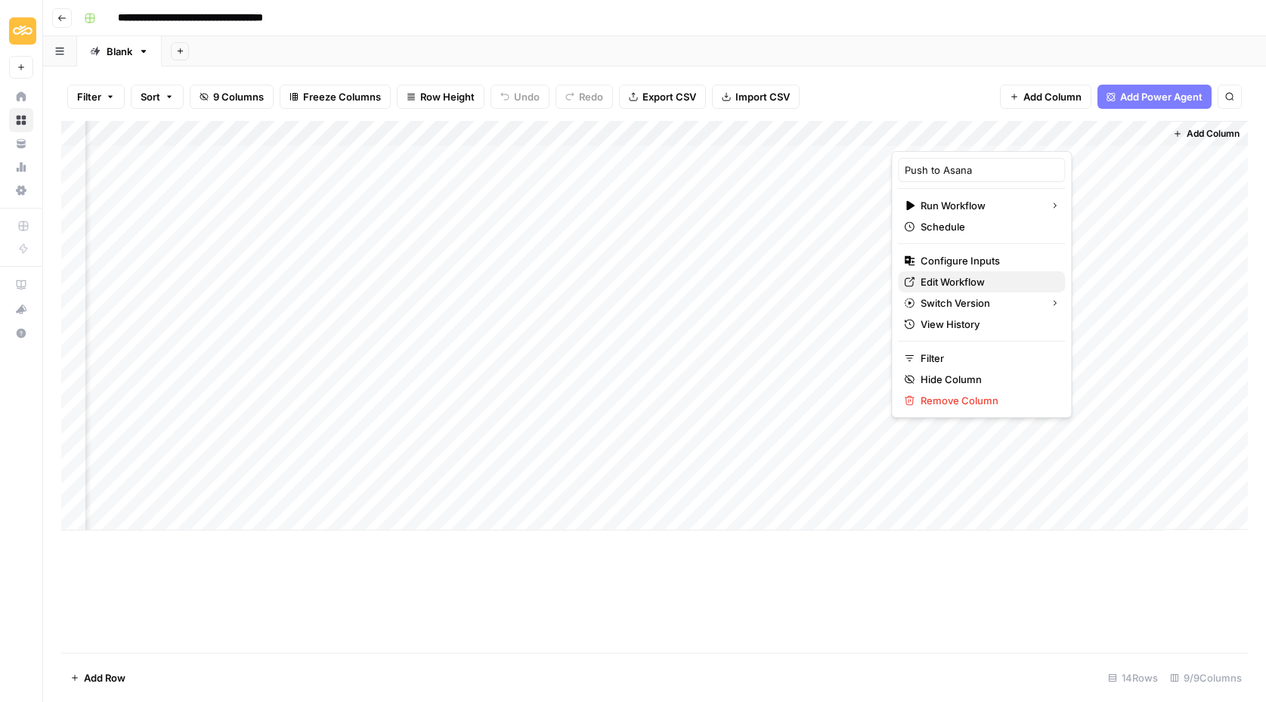
click at [946, 274] on span "Edit Workflow" at bounding box center [986, 281] width 132 height 15
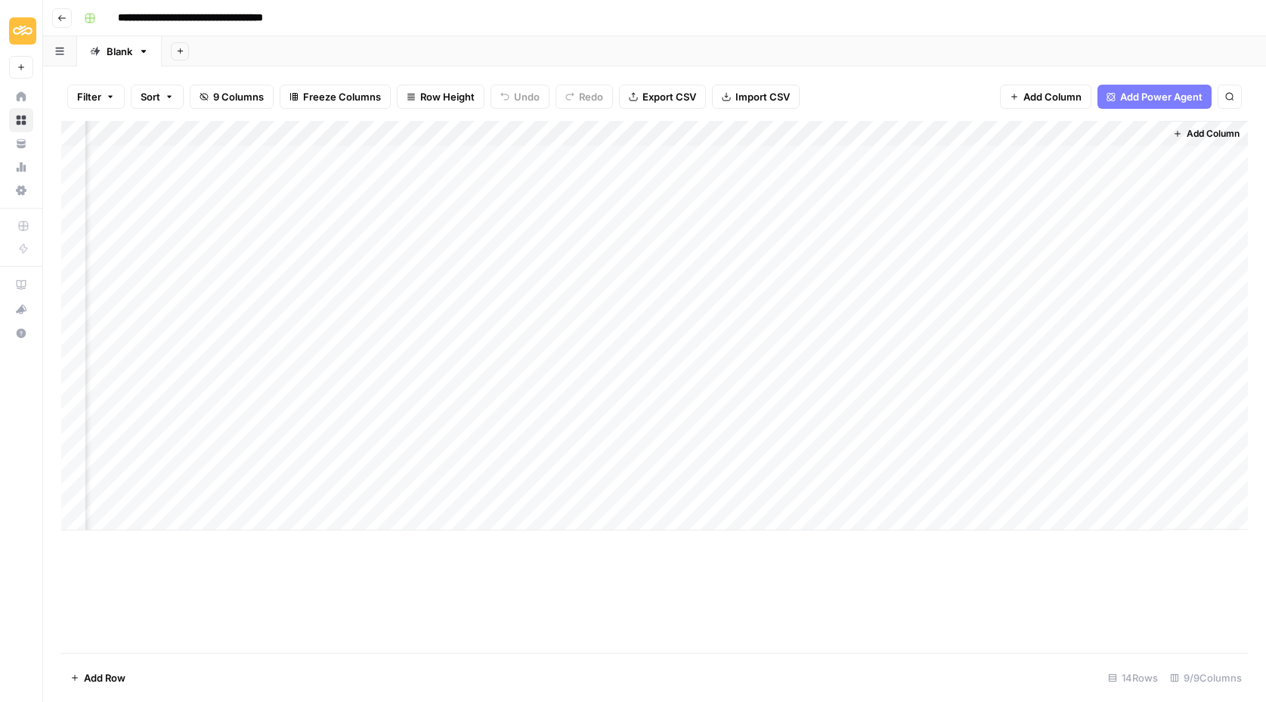
click at [993, 134] on div "Add Column" at bounding box center [654, 326] width 1186 height 410
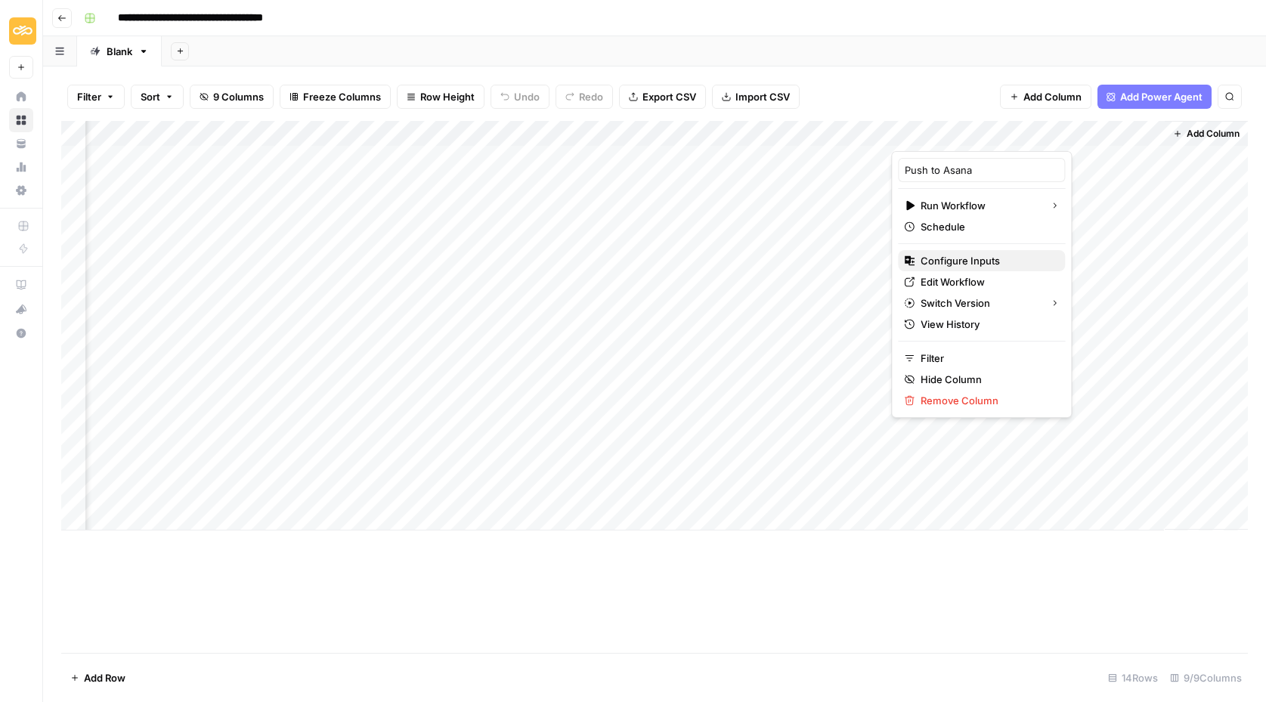
click at [960, 259] on span "Configure Inputs" at bounding box center [986, 260] width 132 height 15
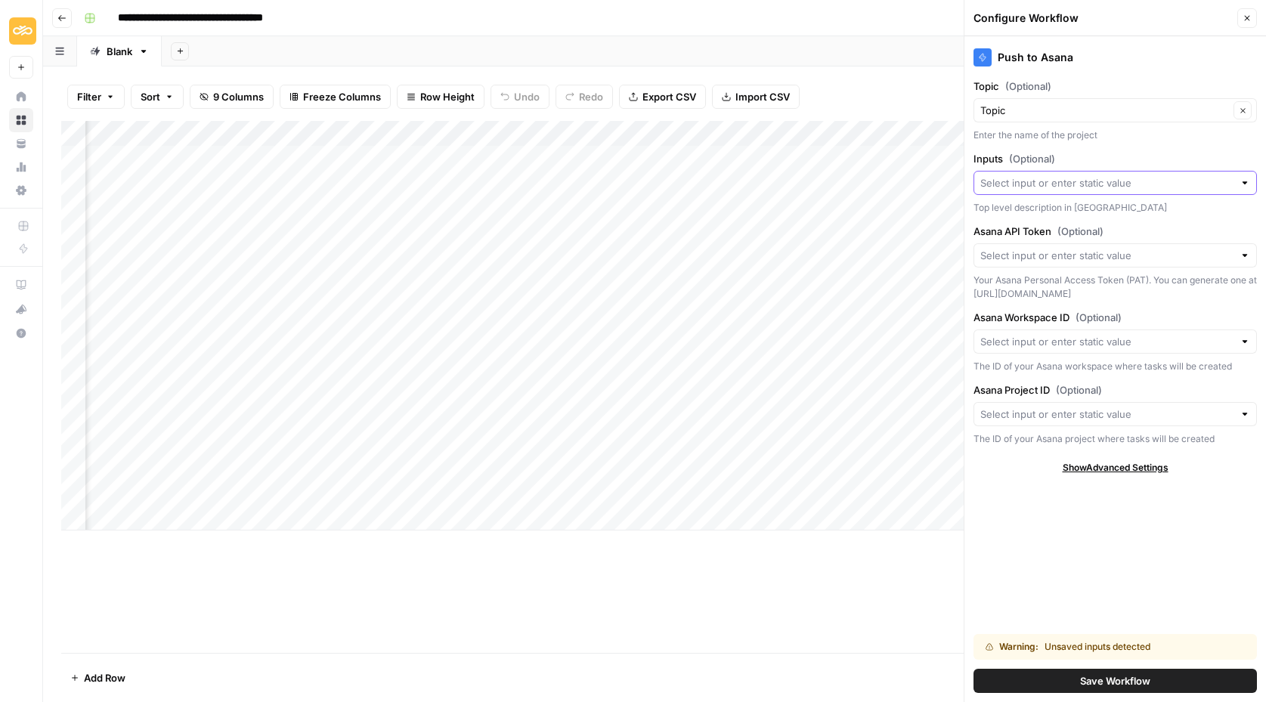
click at [1009, 183] on input "Inputs (Optional)" at bounding box center [1106, 182] width 253 height 15
click at [1055, 504] on div "Push to Asana Topic (Optional) Topic Clear Enter the name of the project Inputs…" at bounding box center [1114, 369] width 301 height 666
click at [1028, 180] on input "Inputs (Optional)" at bounding box center [1106, 182] width 253 height 15
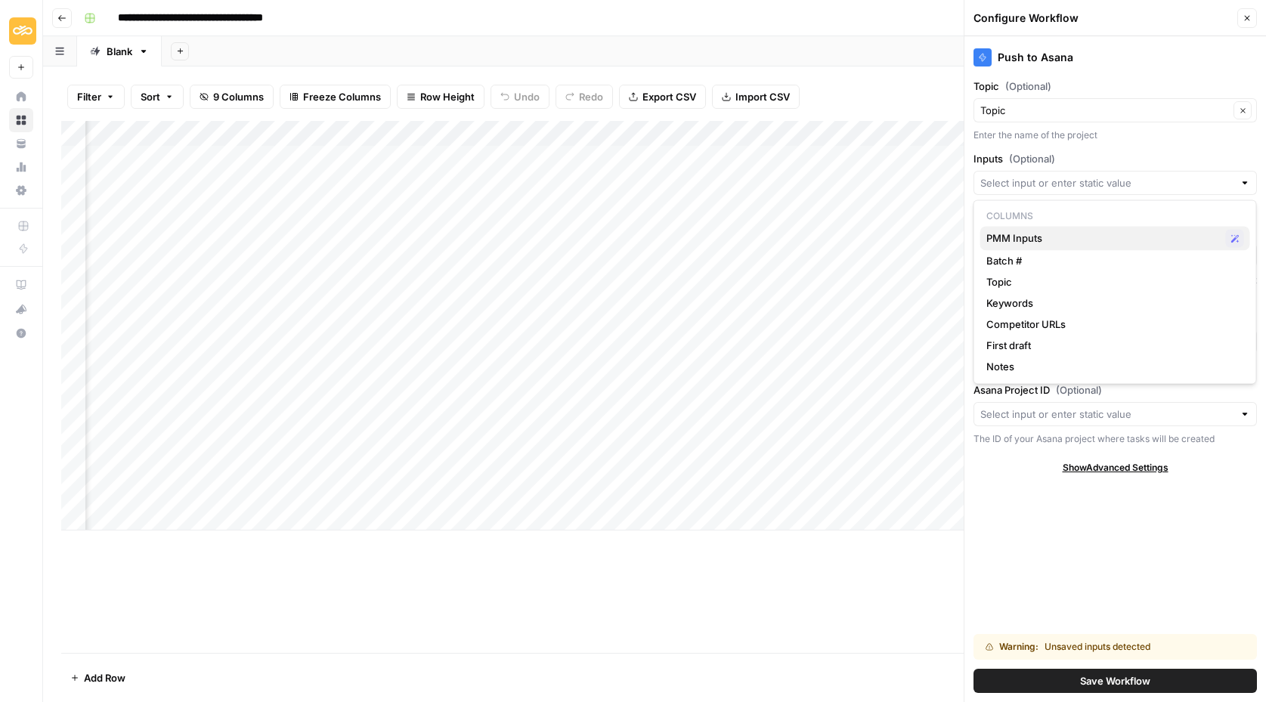
click at [1022, 239] on span "PMM Inputs" at bounding box center [1102, 237] width 233 height 15
type input "PMM Inputs"
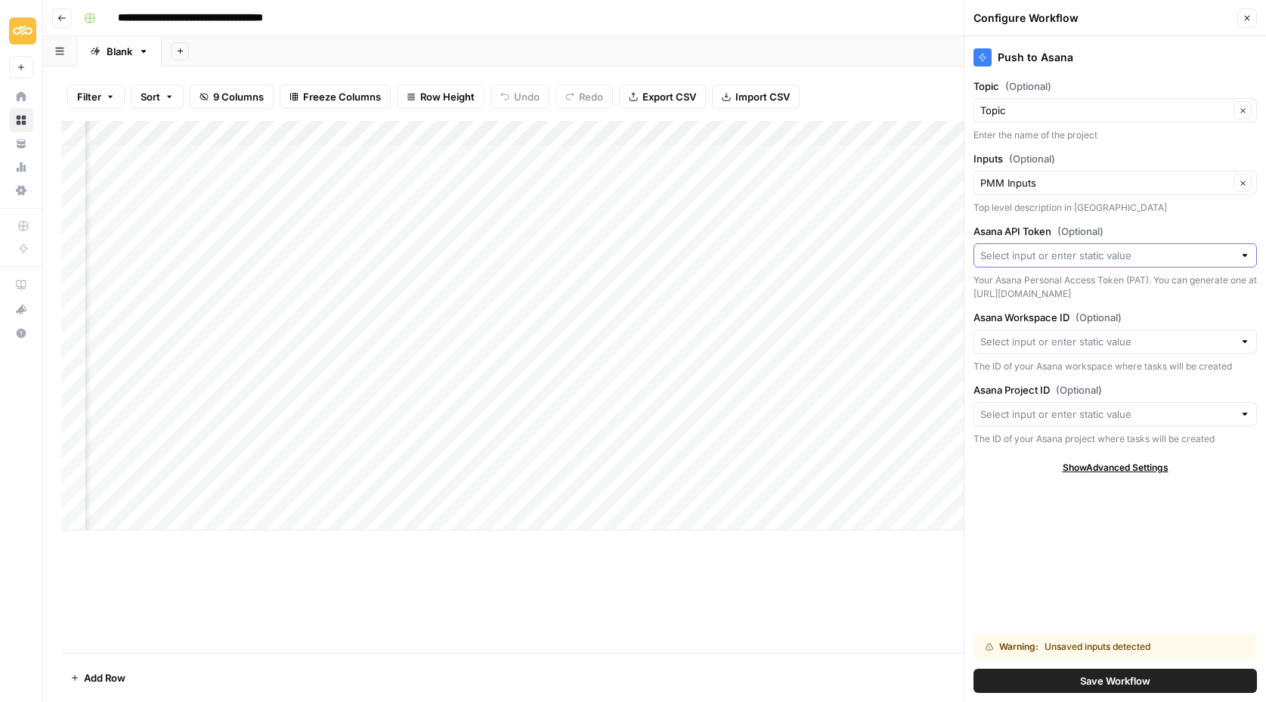
click at [1000, 249] on input "Asana API Token (Optional)" at bounding box center [1106, 255] width 253 height 15
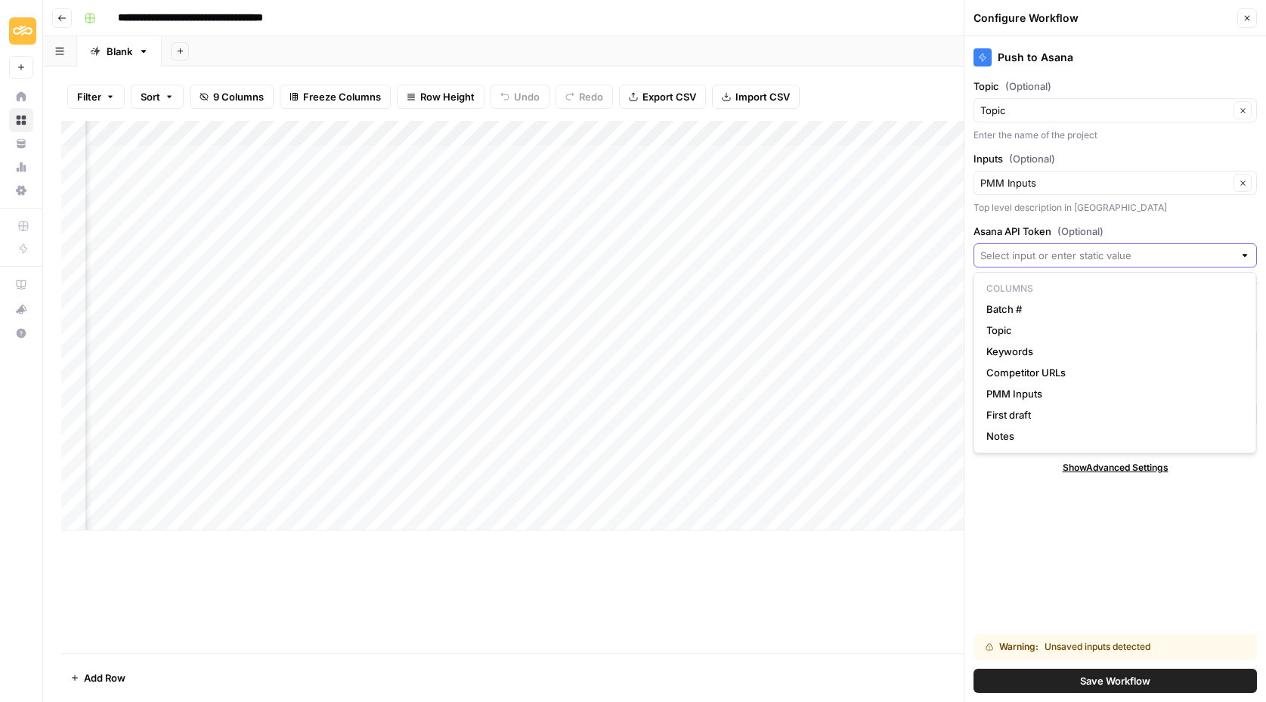
scroll to position [0, 304]
click at [660, 23] on div "**********" at bounding box center [664, 18] width 1173 height 24
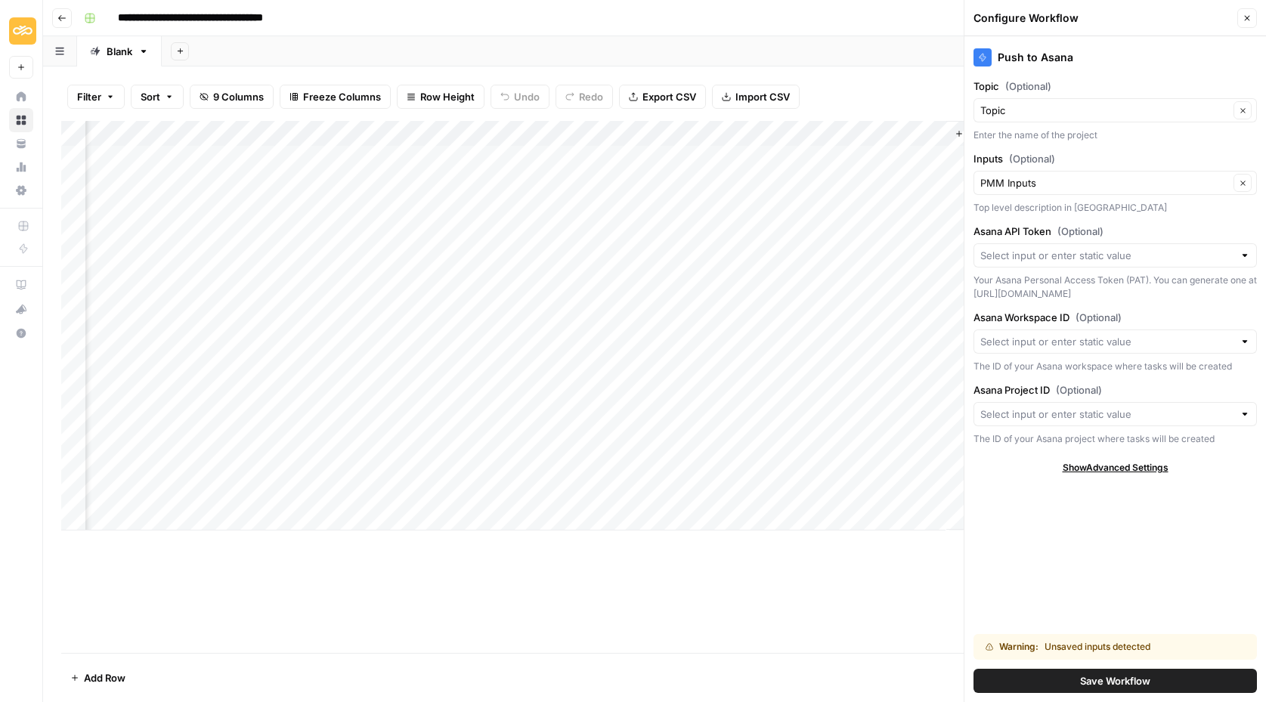
click at [779, 131] on div "Add Column" at bounding box center [654, 326] width 1186 height 410
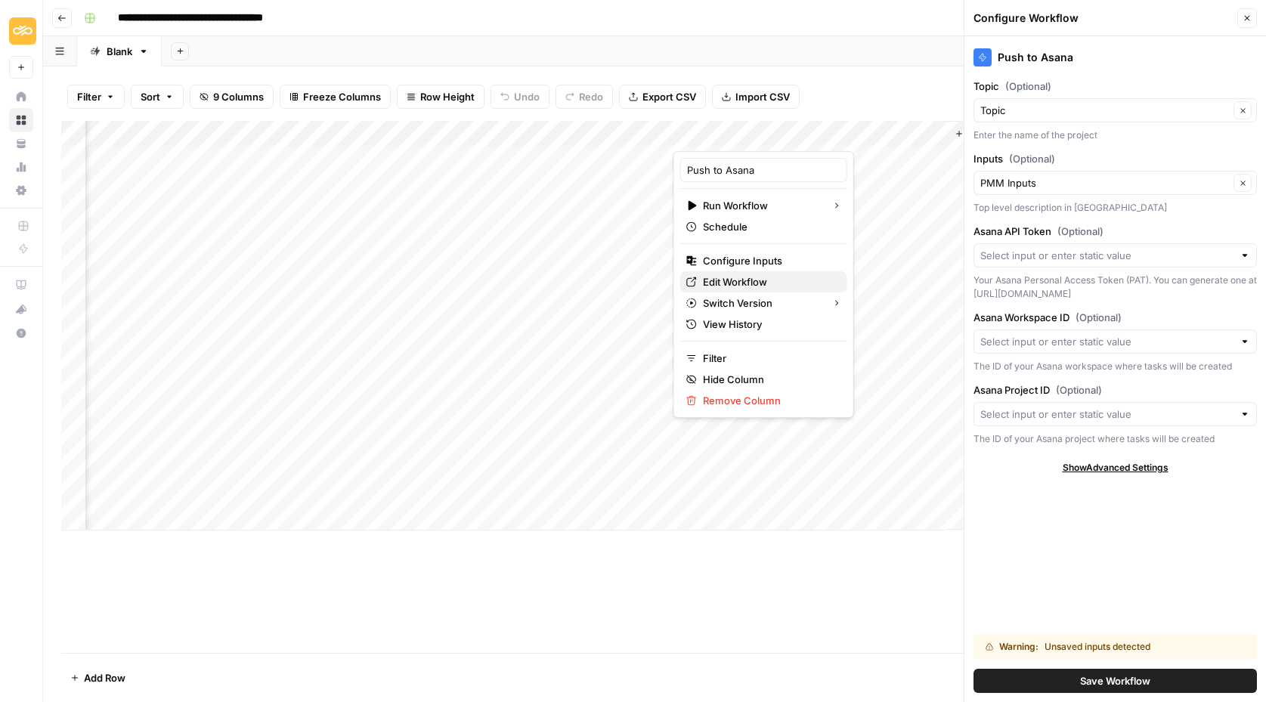
click at [739, 284] on span "Edit Workflow" at bounding box center [769, 281] width 132 height 15
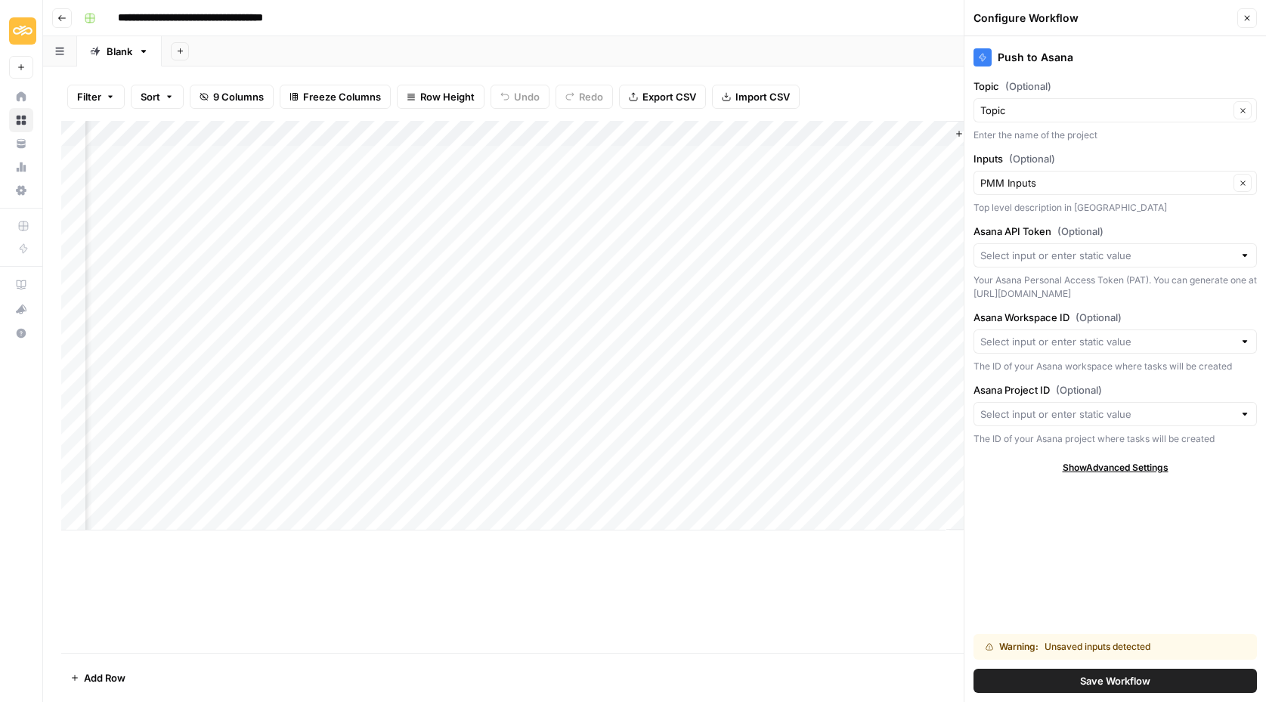
click at [777, 127] on div "Add Column" at bounding box center [654, 326] width 1186 height 410
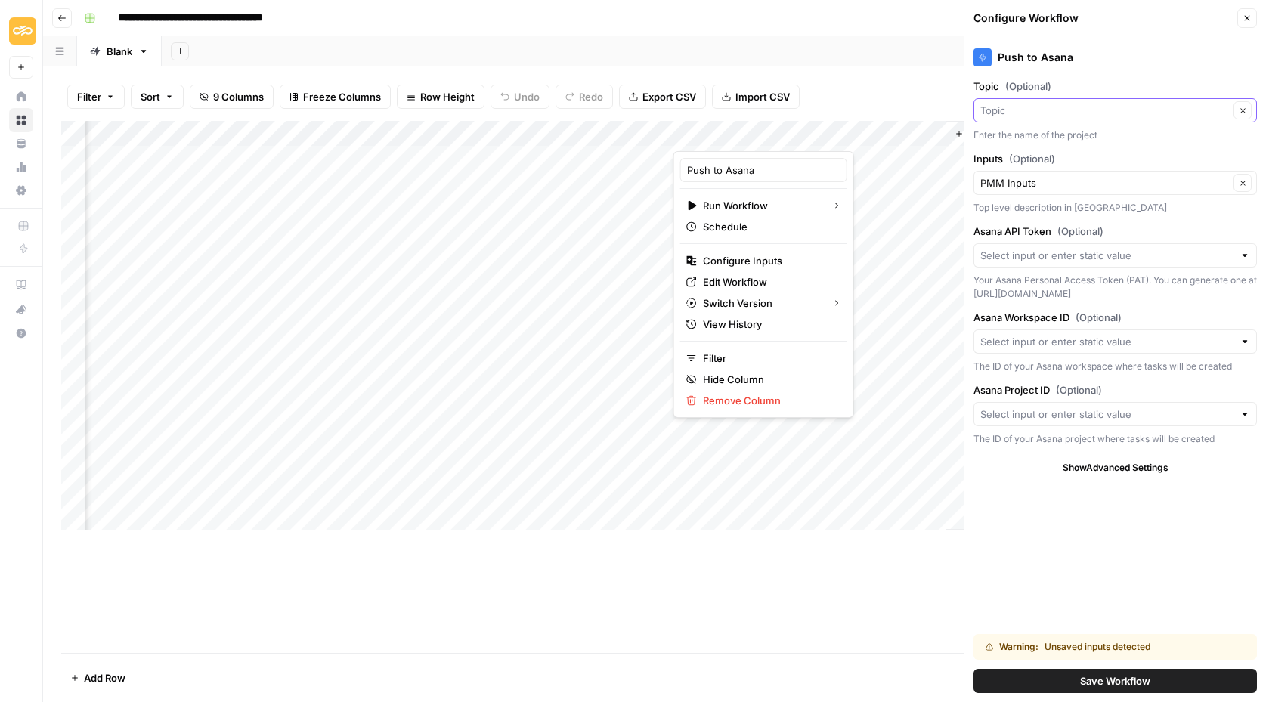
click at [1033, 113] on input "Topic (Optional)" at bounding box center [1104, 110] width 249 height 15
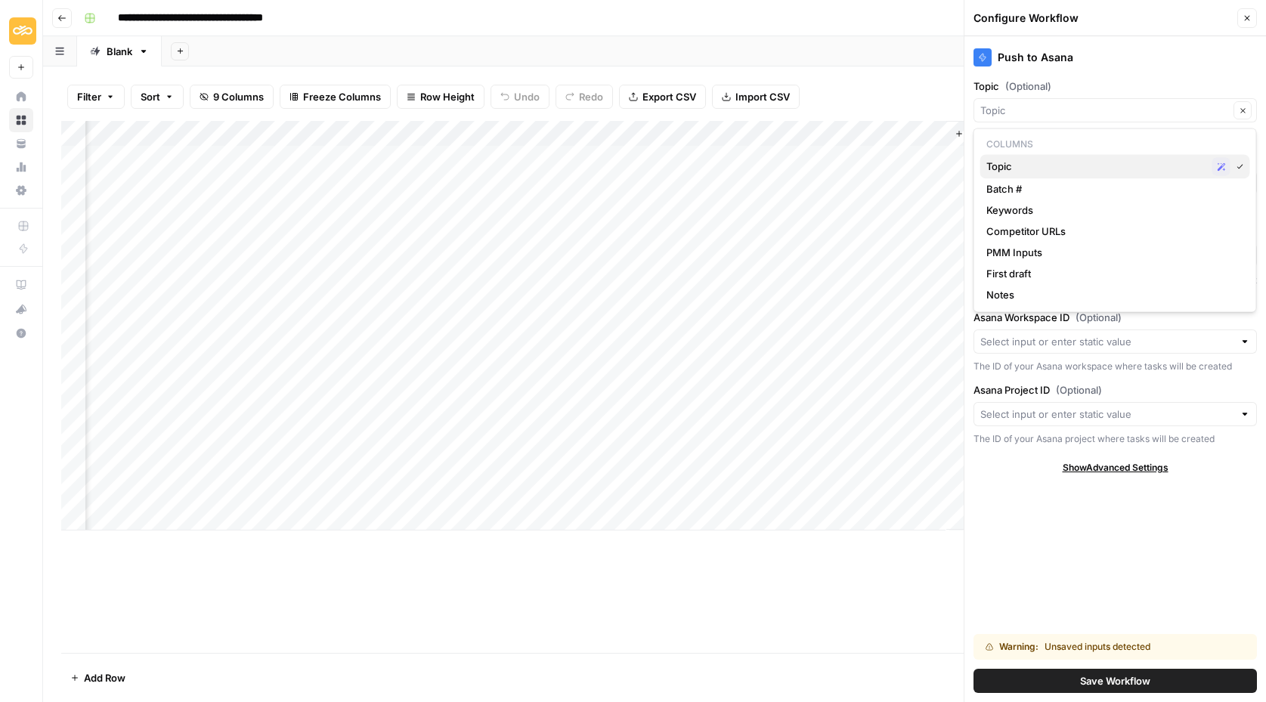
click at [1017, 167] on span "Topic" at bounding box center [1096, 166] width 220 height 15
type input "Topic"
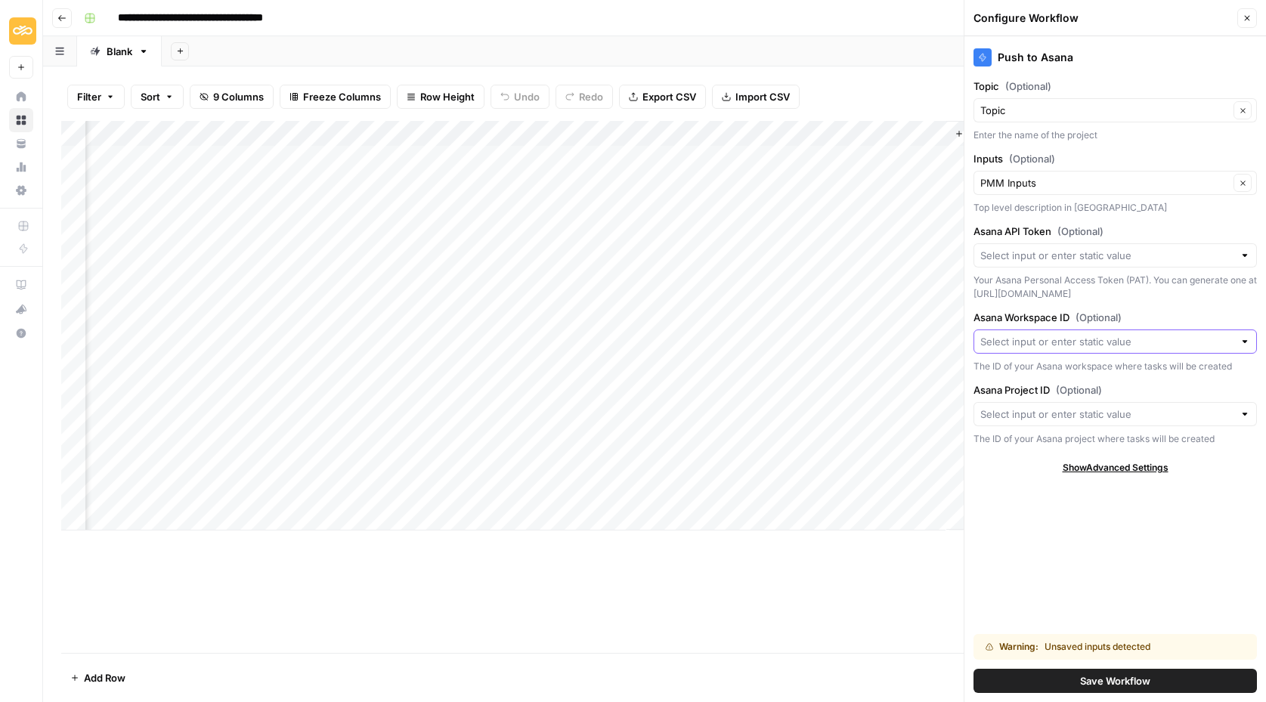
click at [1016, 340] on input "Asana Workspace ID (Optional)" at bounding box center [1106, 341] width 253 height 15
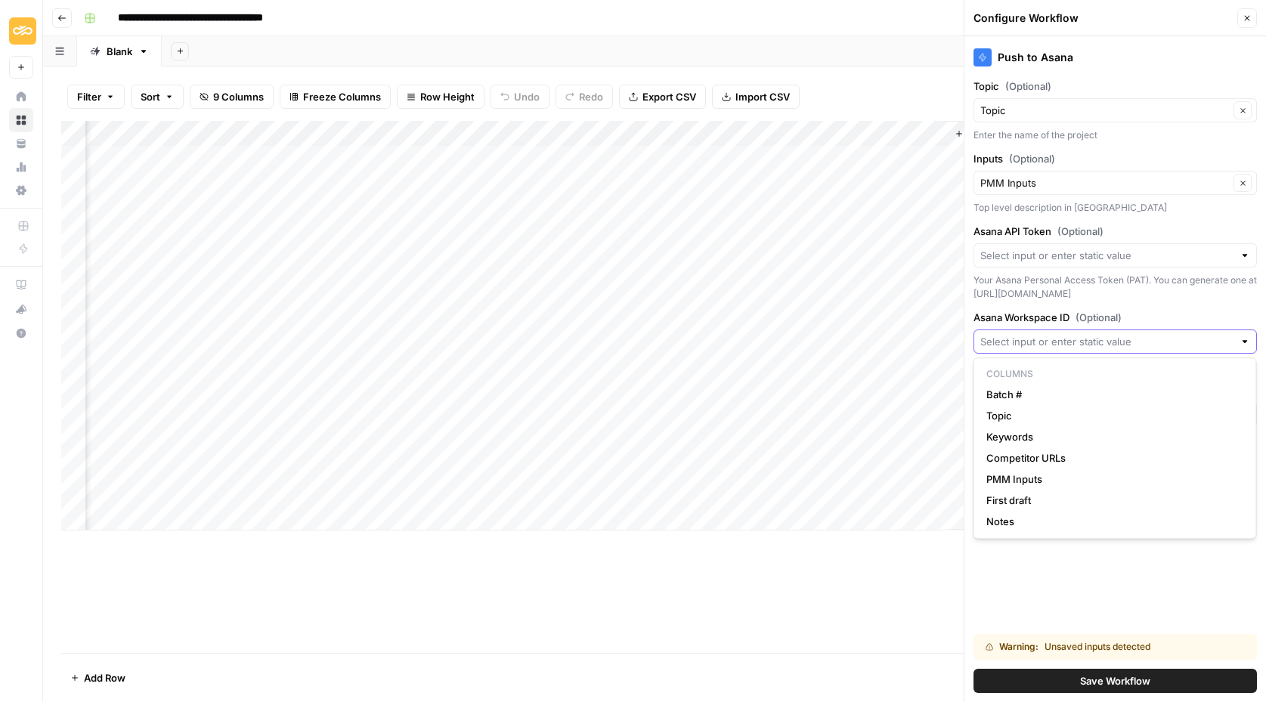
click at [1031, 343] on input "Asana Workspace ID (Optional)" at bounding box center [1106, 341] width 253 height 15
paste input "12562556894463"
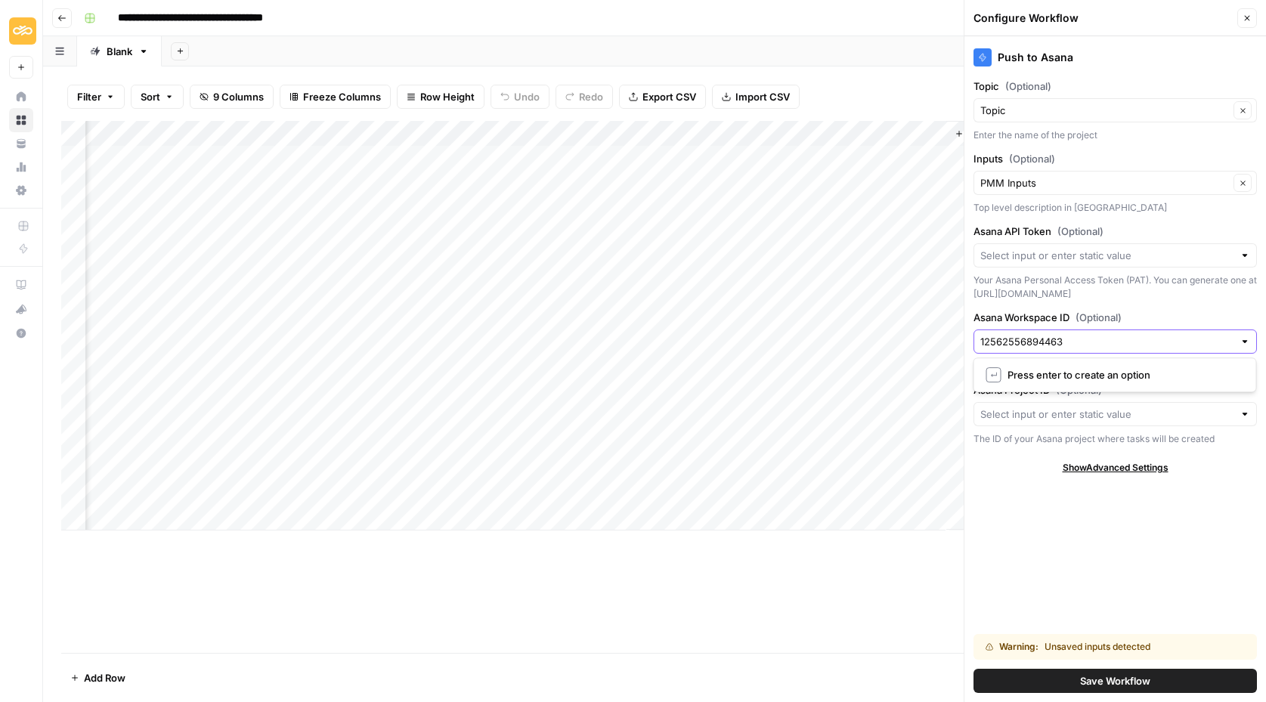
type input "12562556894463"
click at [1027, 491] on div "Push to Asana Topic (Optional) Topic Clear Enter the name of the project Inputs…" at bounding box center [1114, 369] width 301 height 666
click at [1044, 407] on input "Asana Project ID (Optional)" at bounding box center [1106, 414] width 253 height 15
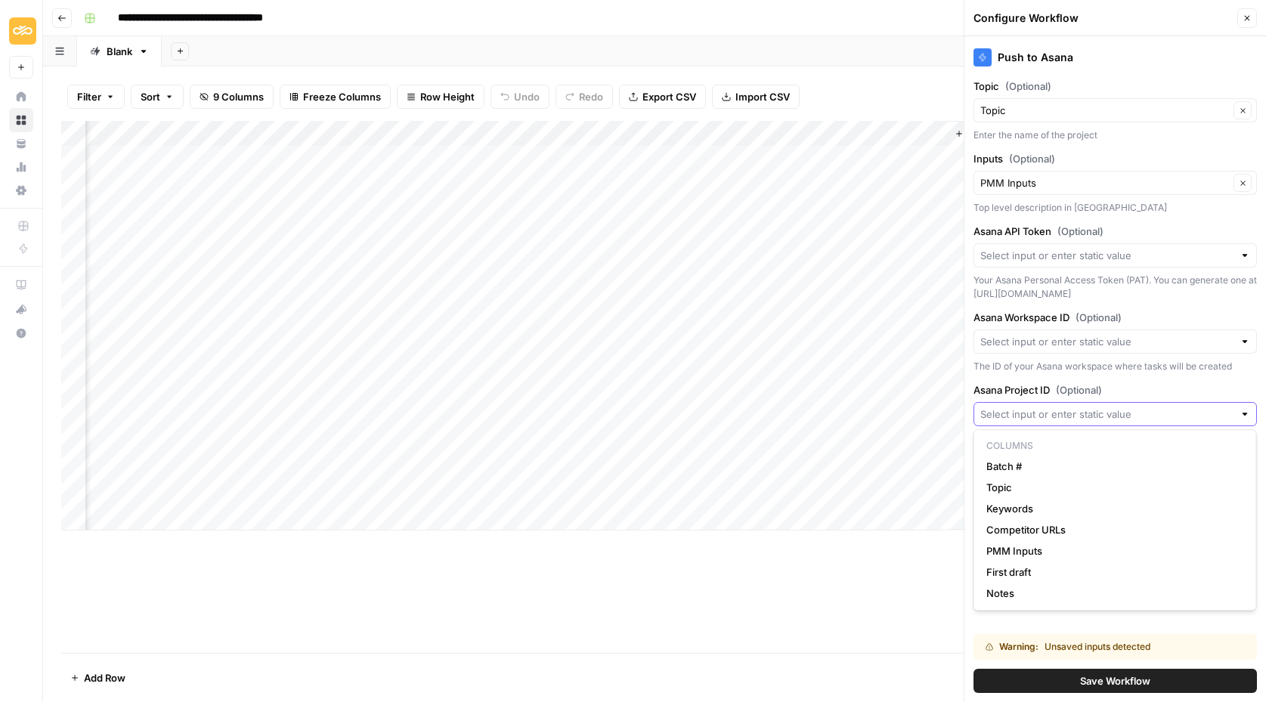
paste input "1211023955380115"
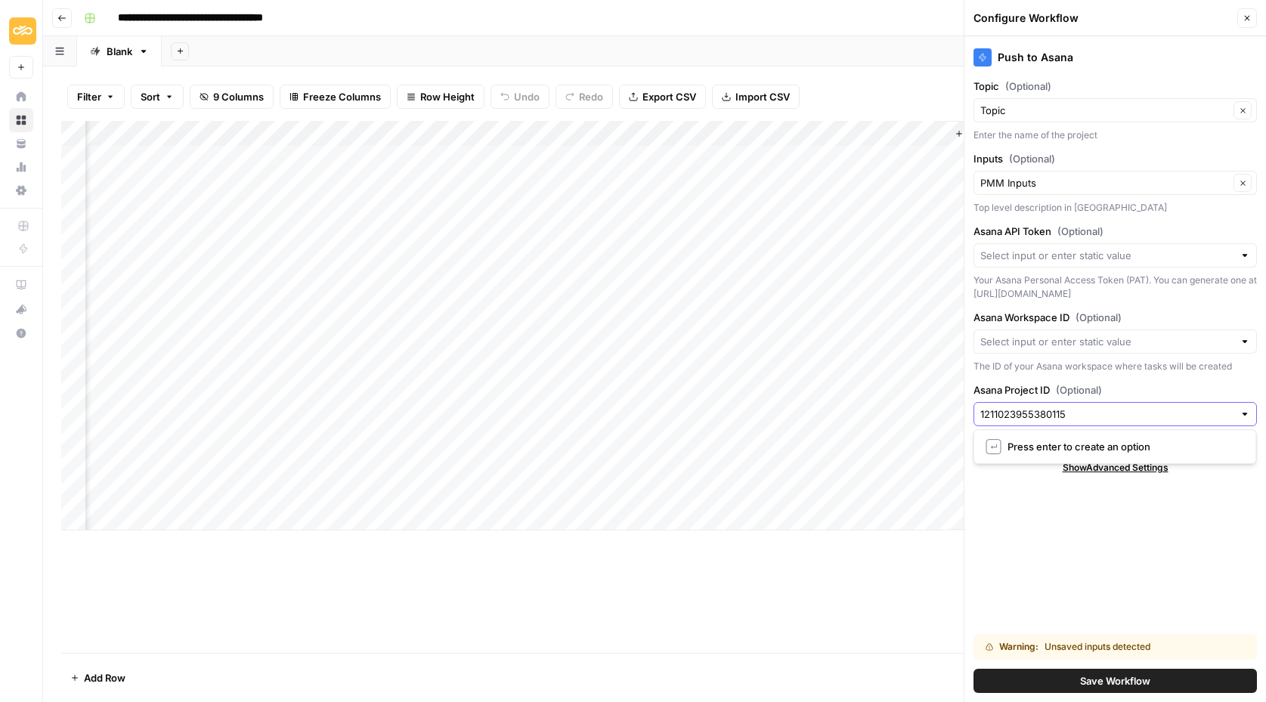
type input "1211023955380115"
click at [1043, 556] on div "Push to Asana Topic (Optional) Topic Clear Enter the name of the project Inputs…" at bounding box center [1114, 369] width 301 height 666
click at [1073, 677] on button "Save Workflow" at bounding box center [1114, 681] width 283 height 24
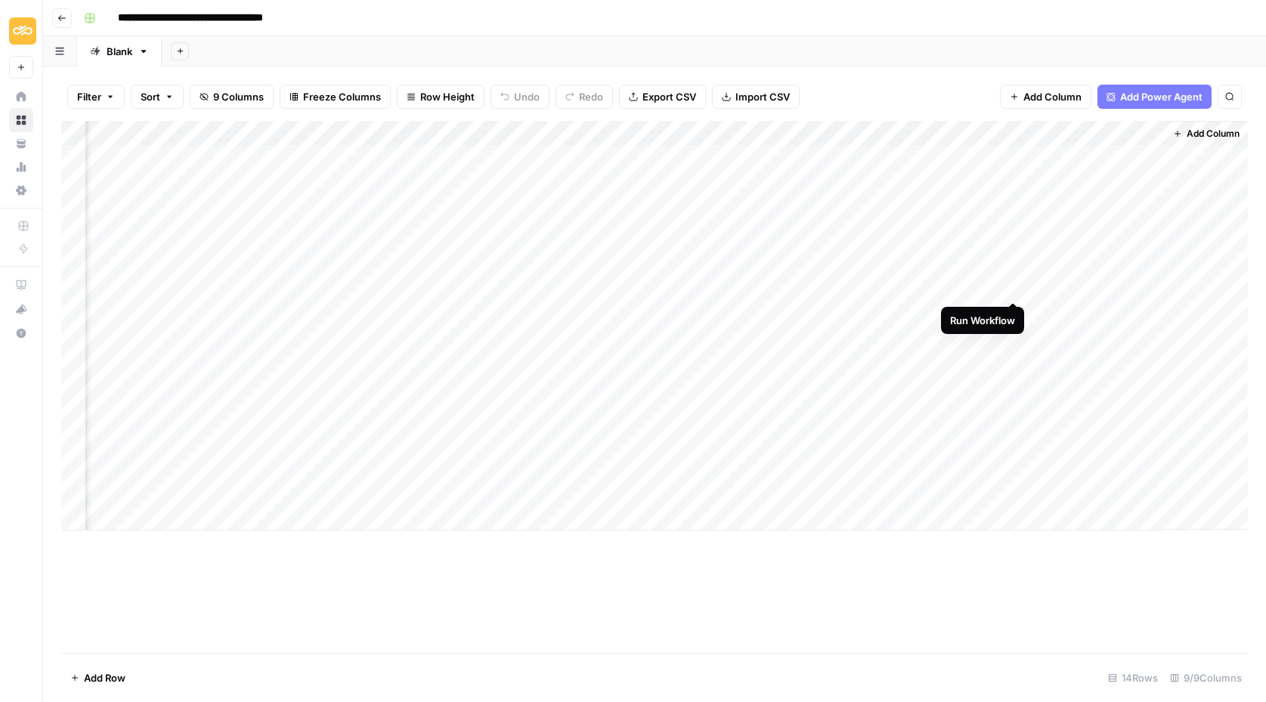
click at [1006, 286] on div "Add Column" at bounding box center [654, 326] width 1186 height 410
click at [901, 293] on div "Add Column" at bounding box center [654, 326] width 1186 height 410
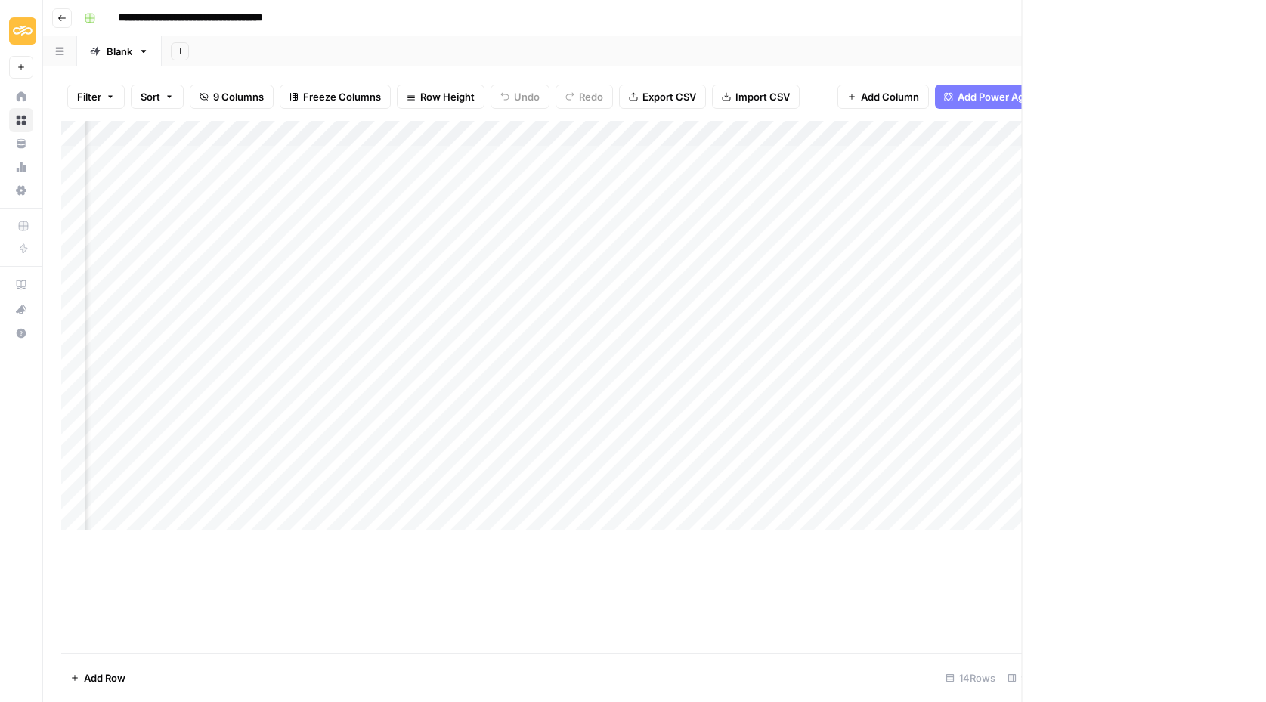
scroll to position [0, 73]
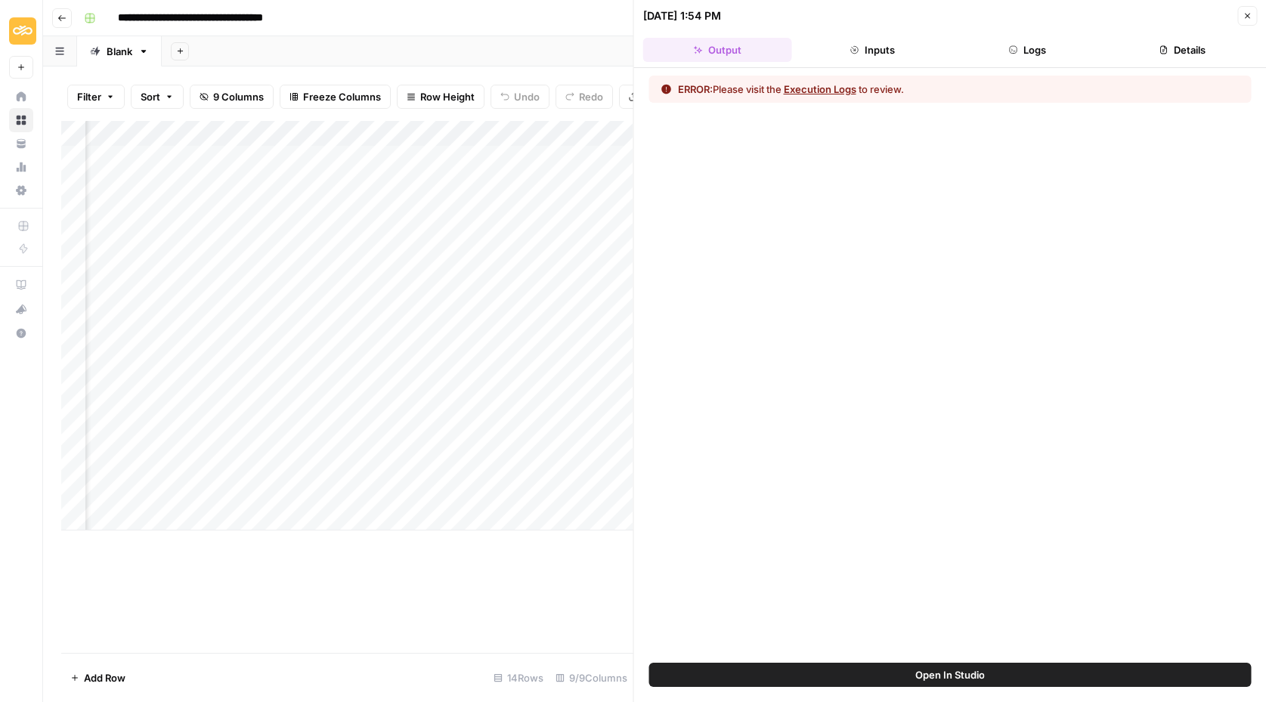
click at [819, 88] on button "Execution Logs" at bounding box center [820, 89] width 73 height 15
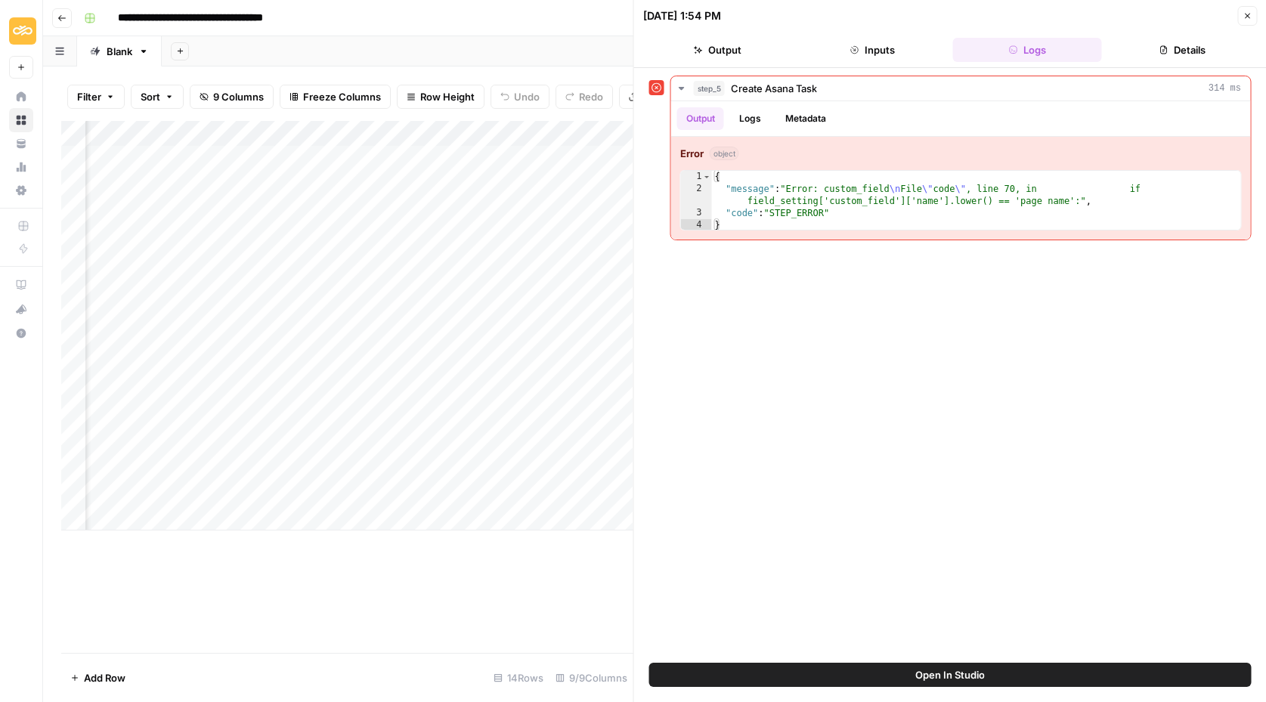
click at [1251, 16] on icon "button" at bounding box center [1246, 15] width 9 height 9
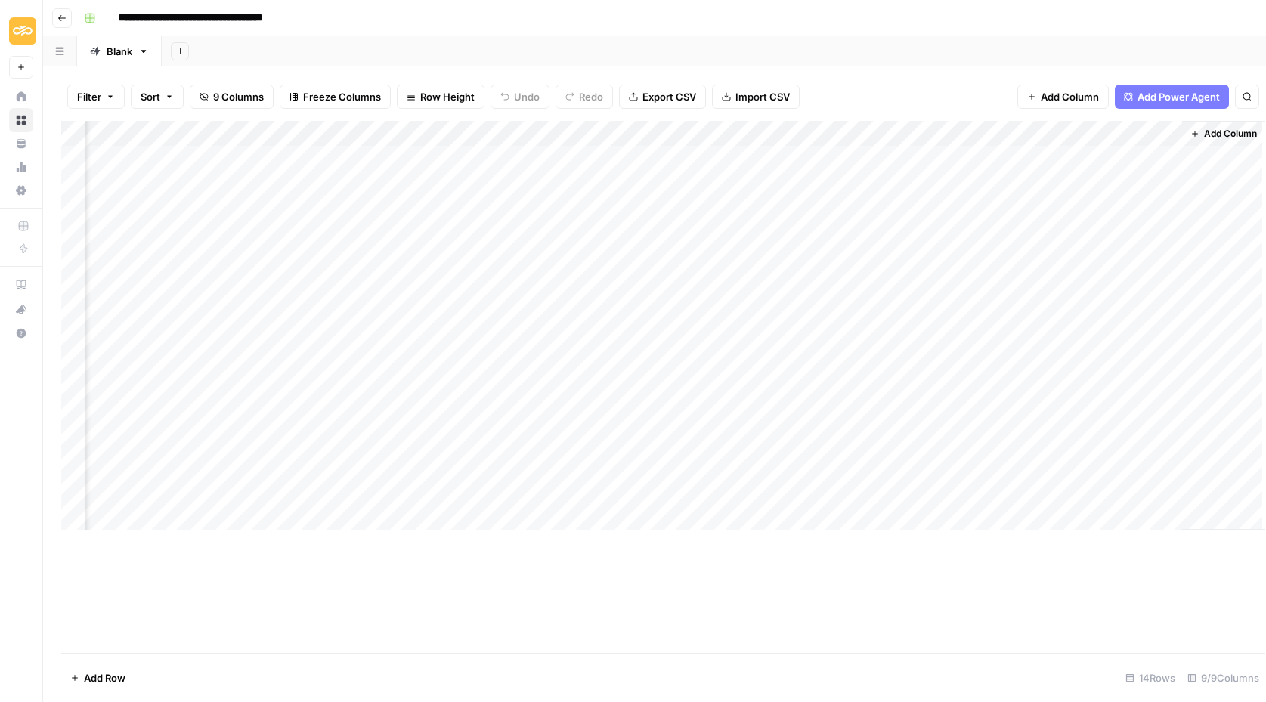
scroll to position [0, 68]
click at [1014, 131] on div "Add Column" at bounding box center [654, 326] width 1186 height 410
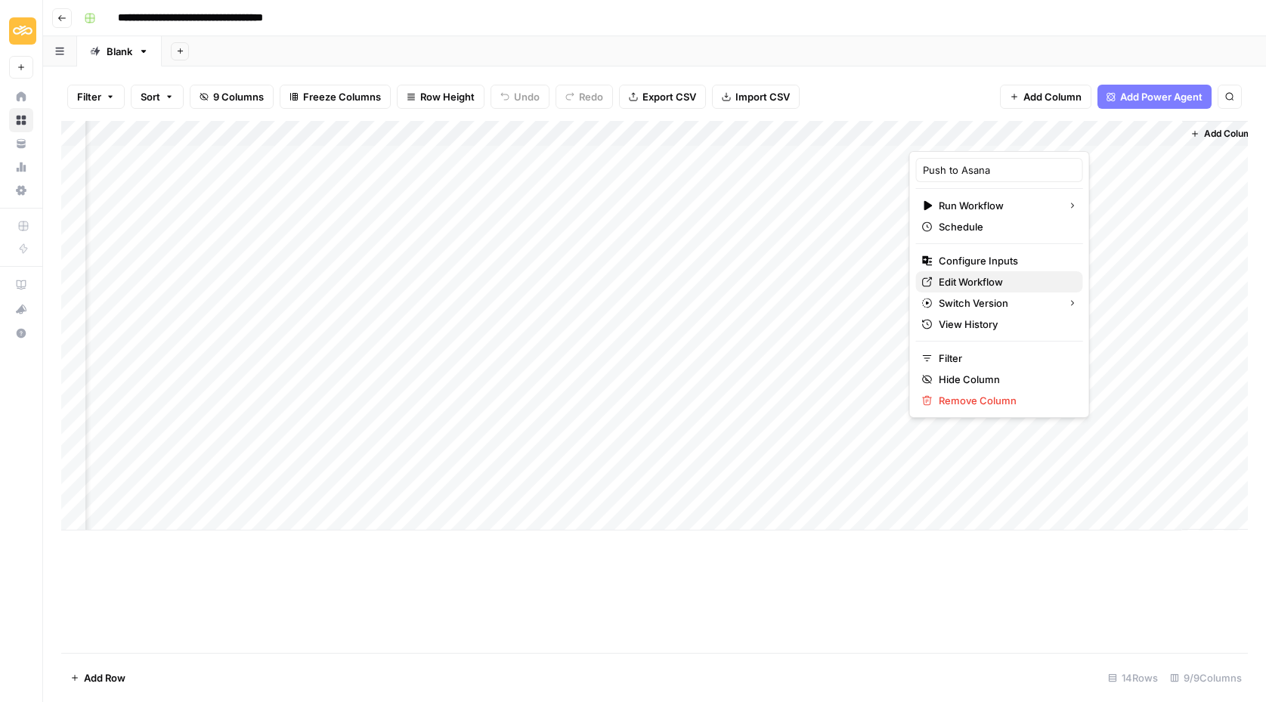
click at [966, 282] on span "Edit Workflow" at bounding box center [1004, 281] width 132 height 15
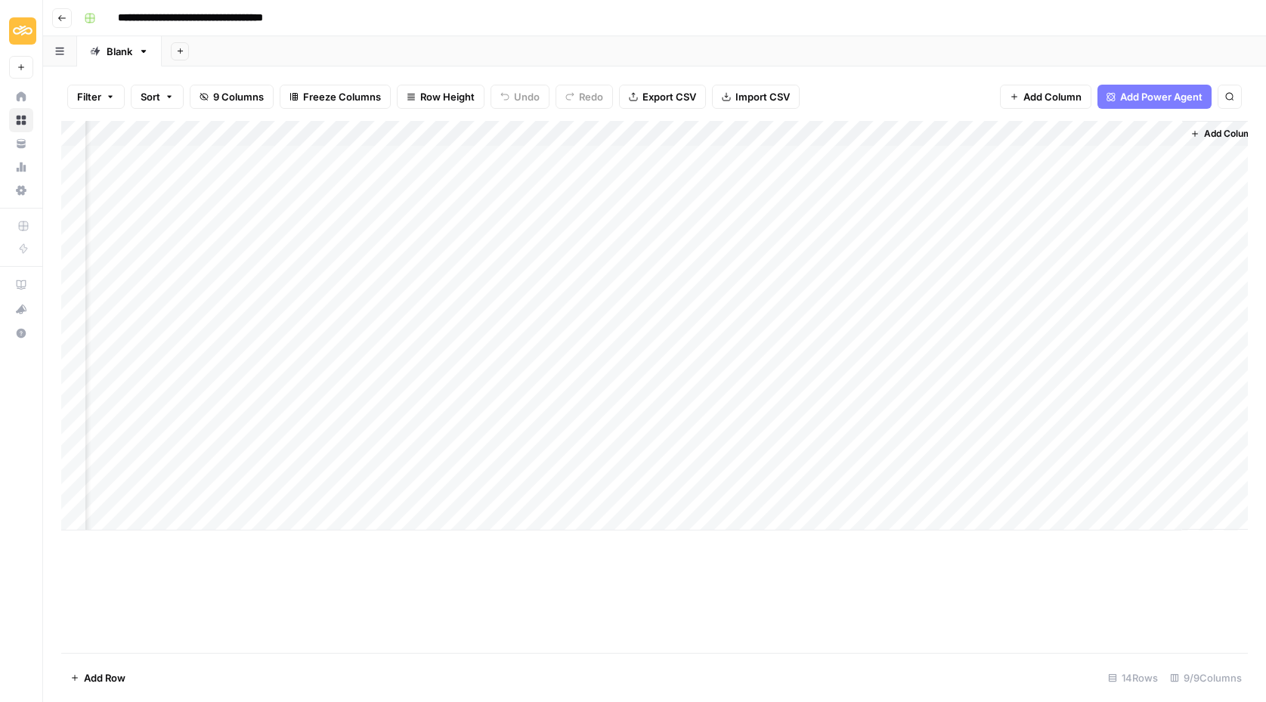
click at [1013, 135] on div "Add Column" at bounding box center [654, 326] width 1186 height 410
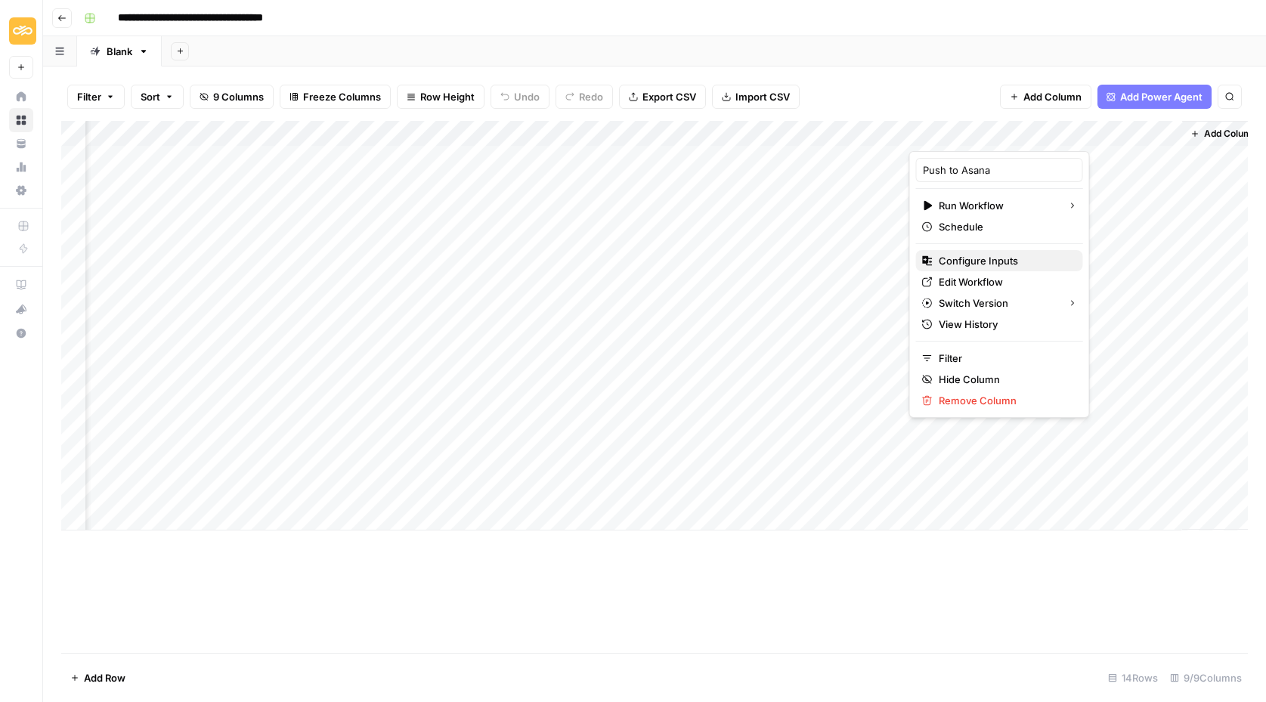
click at [995, 261] on span "Configure Inputs" at bounding box center [1004, 260] width 132 height 15
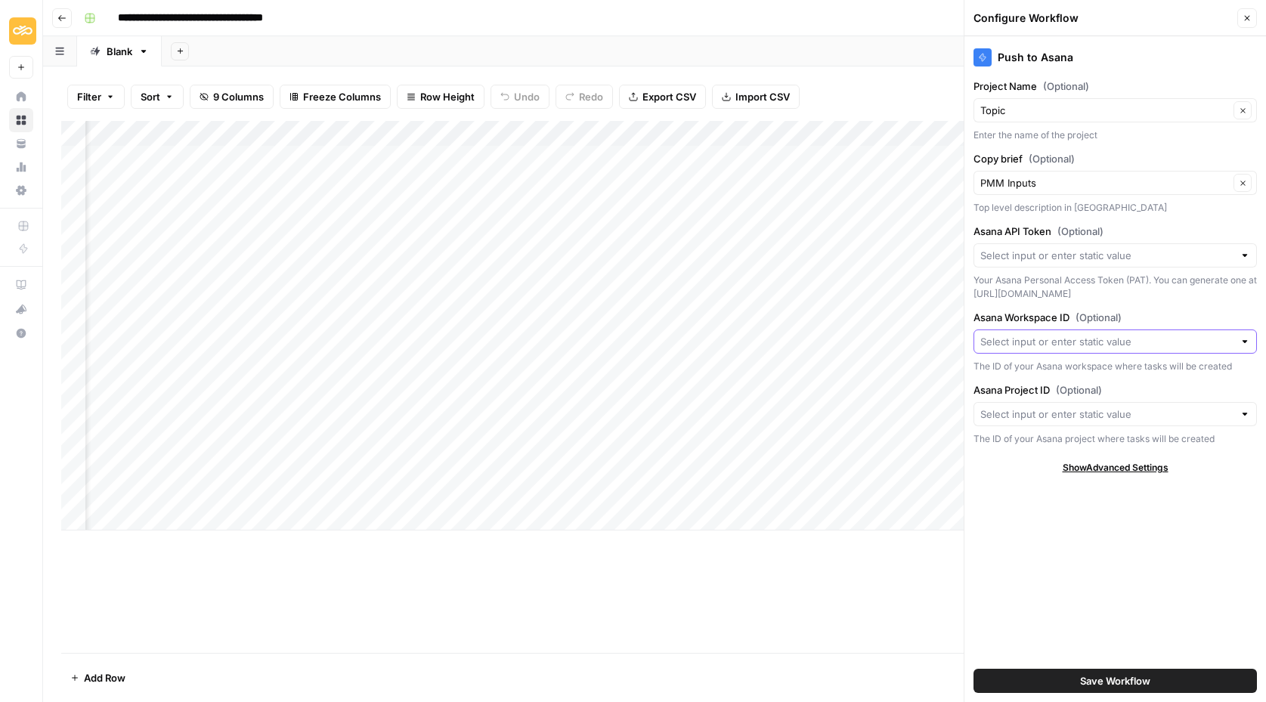
click at [1043, 335] on input "Asana Workspace ID (Optional)" at bounding box center [1106, 341] width 253 height 15
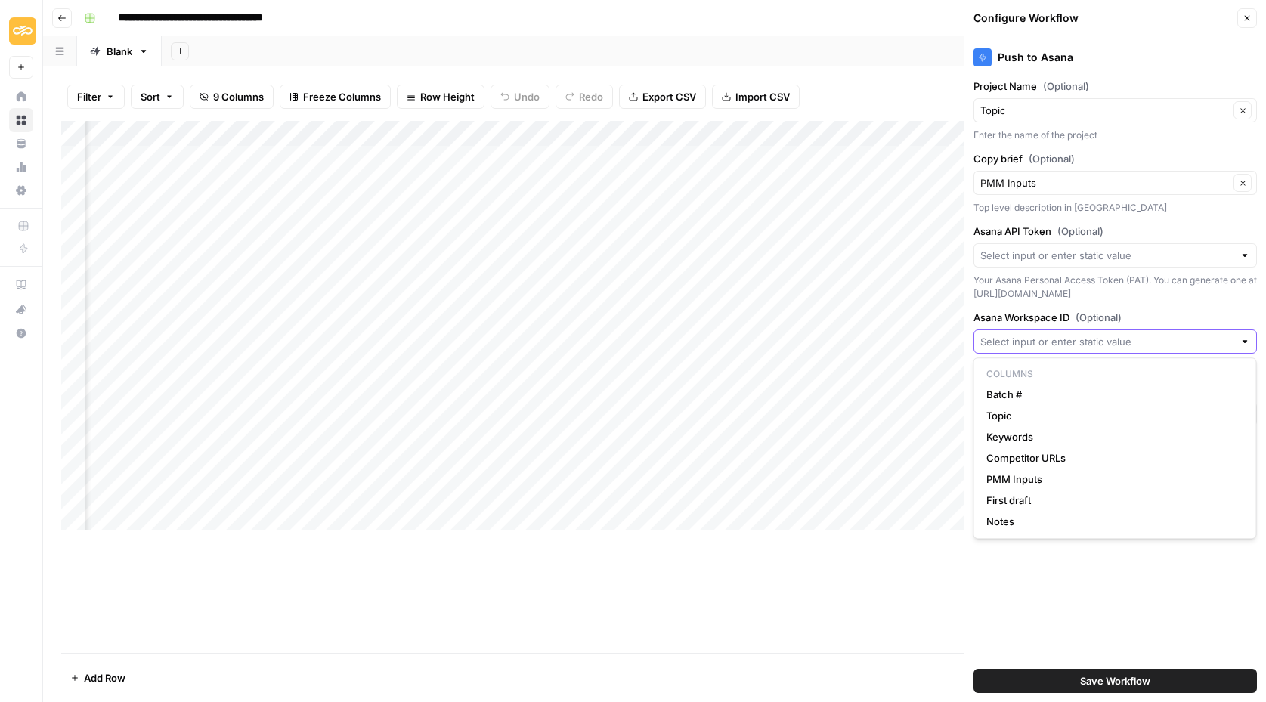
paste input "12562556894463"
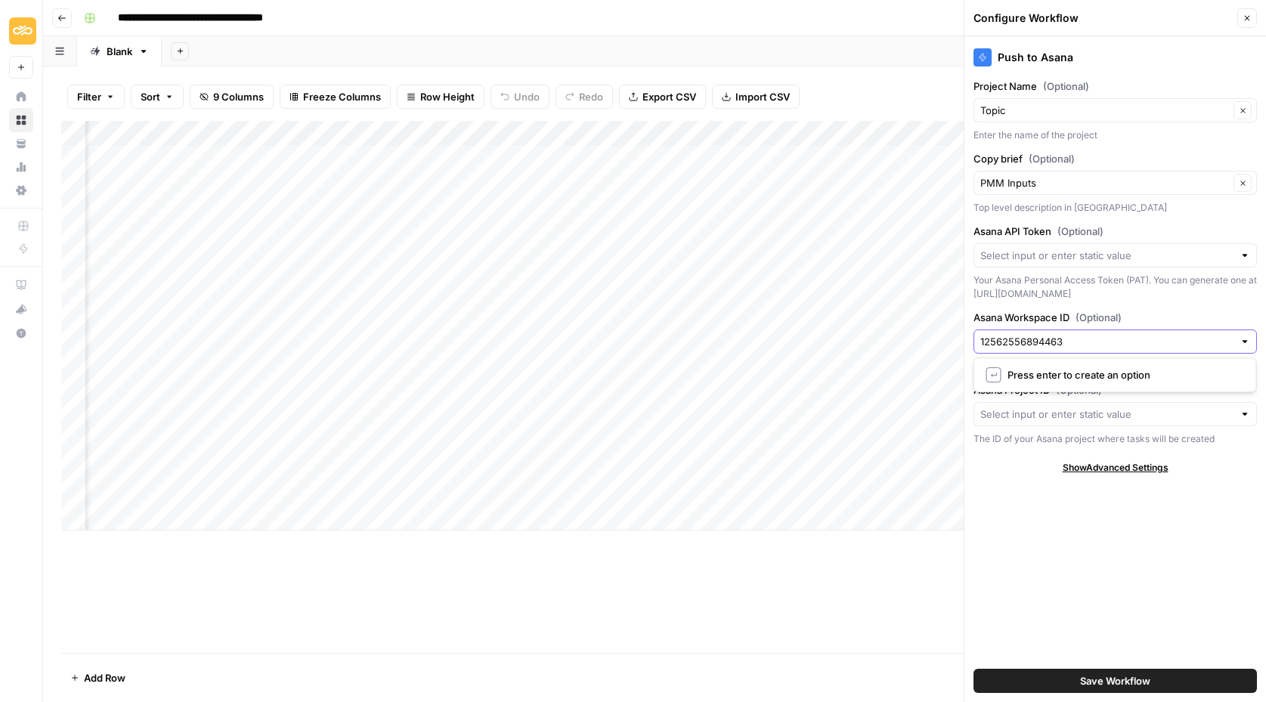
type input "12562556894463"
click at [987, 546] on div "Push to Asana Project Name (Optional) Topic Clear Enter the name of the project…" at bounding box center [1114, 369] width 301 height 666
click at [1000, 422] on div at bounding box center [1114, 414] width 283 height 24
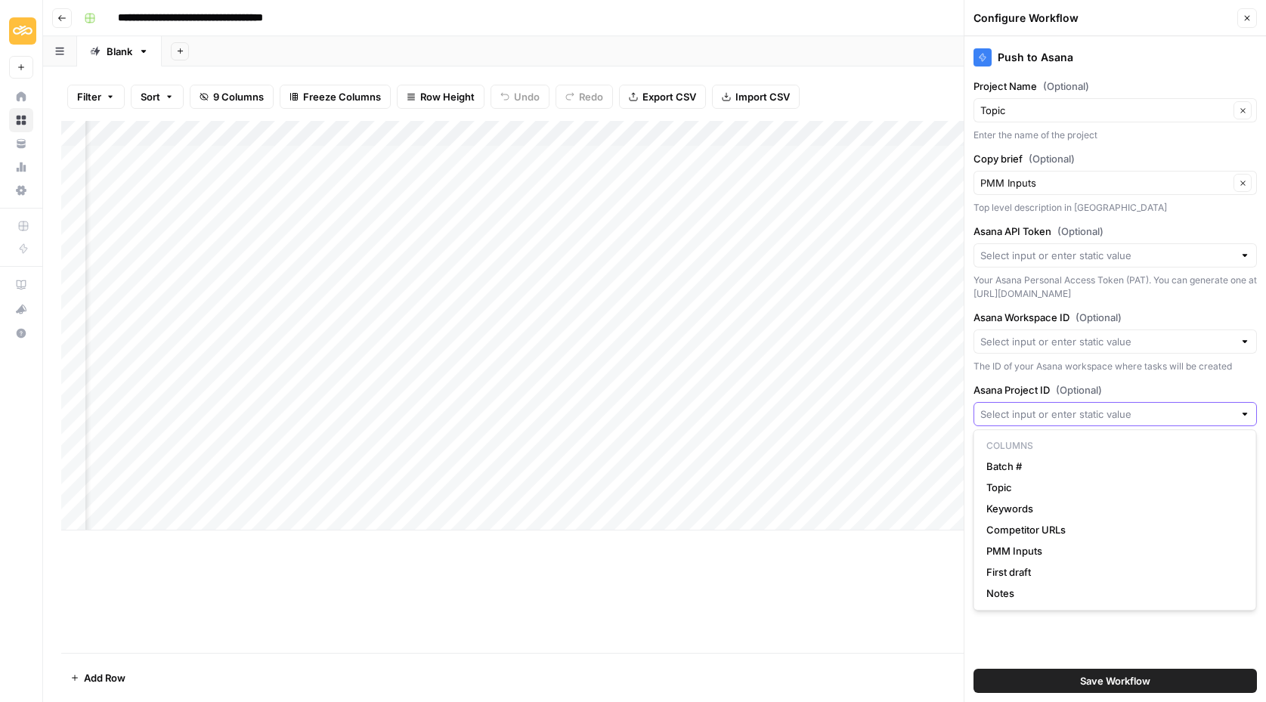
click at [1060, 410] on input "Asana Project ID (Optional)" at bounding box center [1106, 414] width 253 height 15
paste input "1211023955380115"
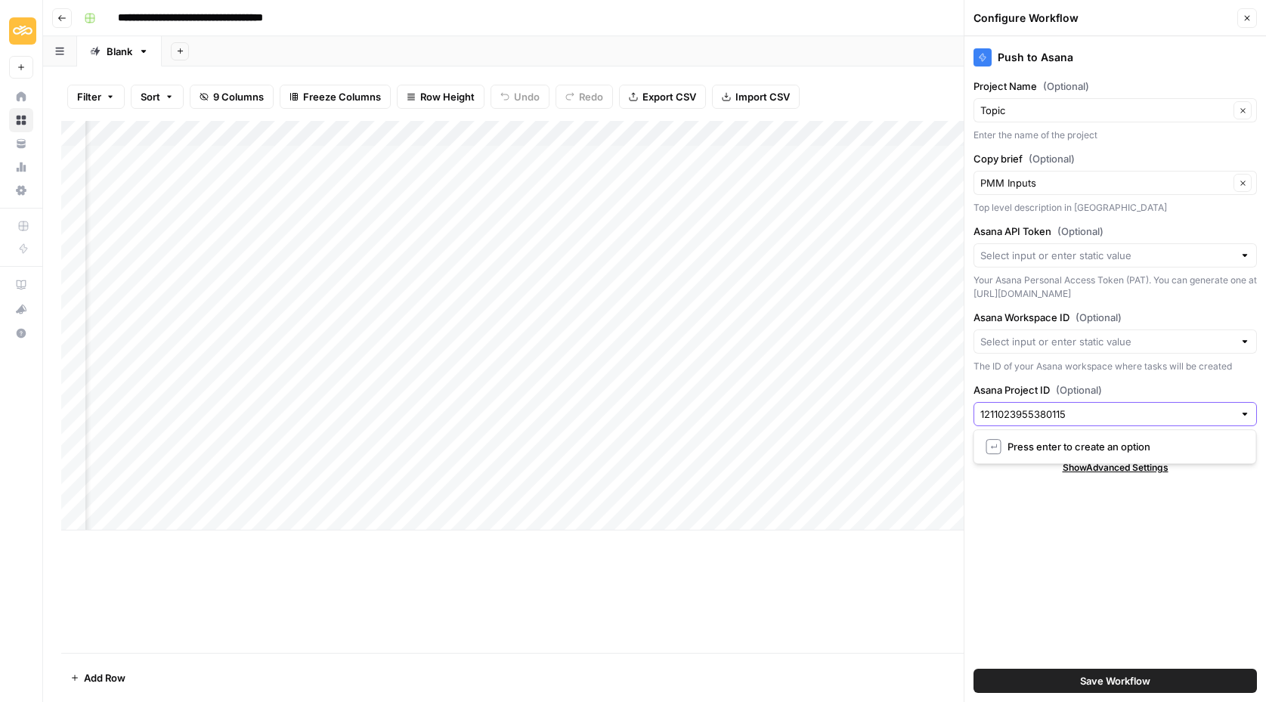
type input "1211023955380115"
click at [1058, 598] on div "Push to Asana Project Name (Optional) Topic Clear Enter the name of the project…" at bounding box center [1114, 369] width 301 height 666
click at [1073, 685] on button "Save Workflow" at bounding box center [1114, 681] width 283 height 24
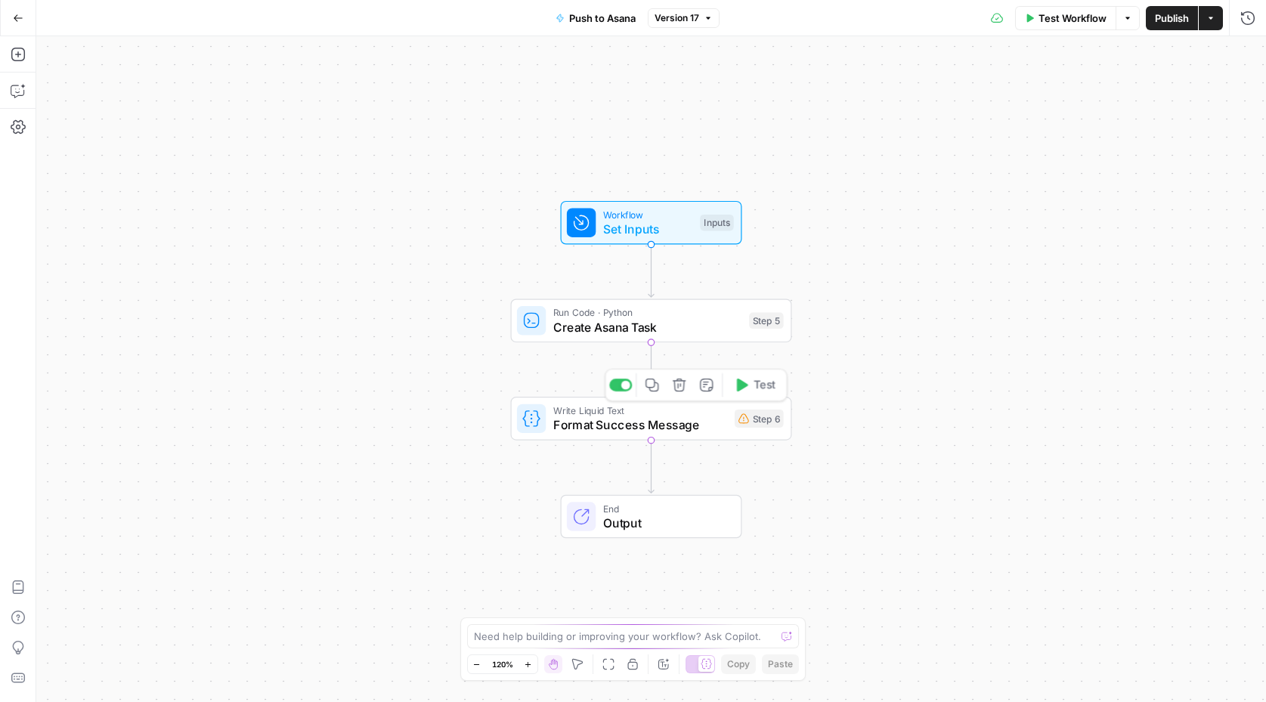
click at [604, 420] on span "Format Success Message" at bounding box center [640, 425] width 174 height 18
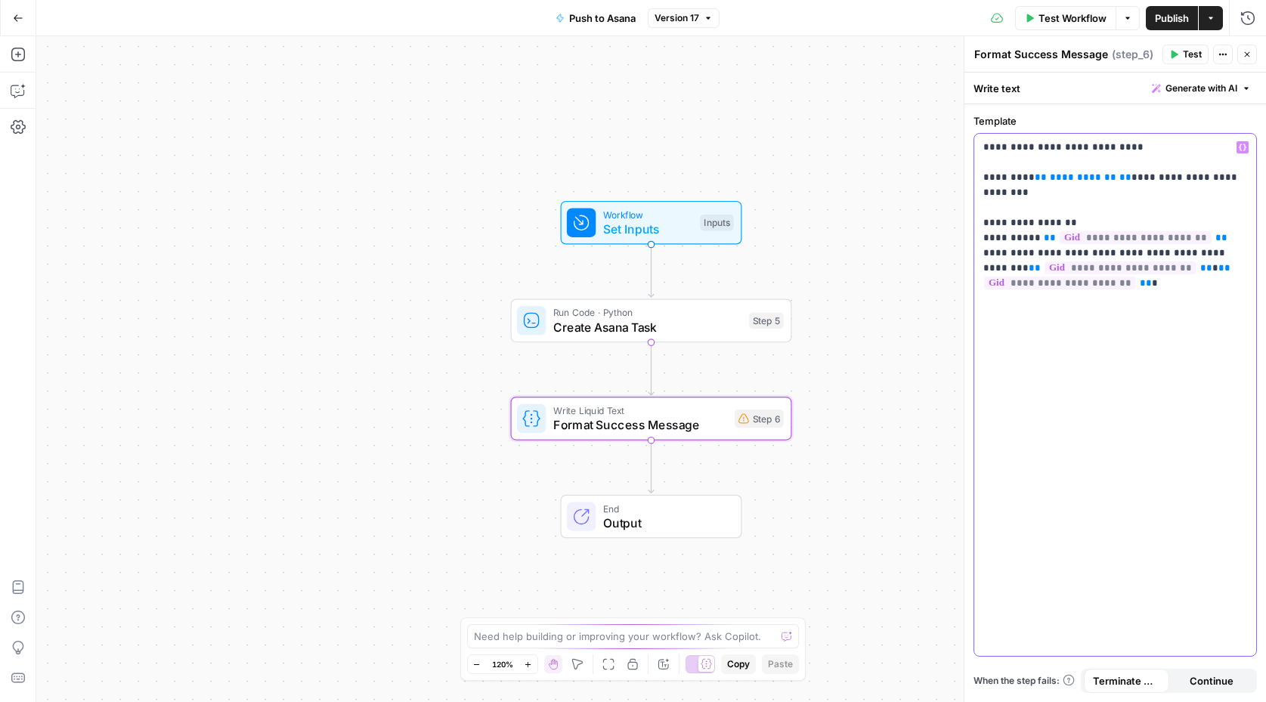
click at [1130, 231] on span "**********" at bounding box center [1135, 237] width 152 height 13
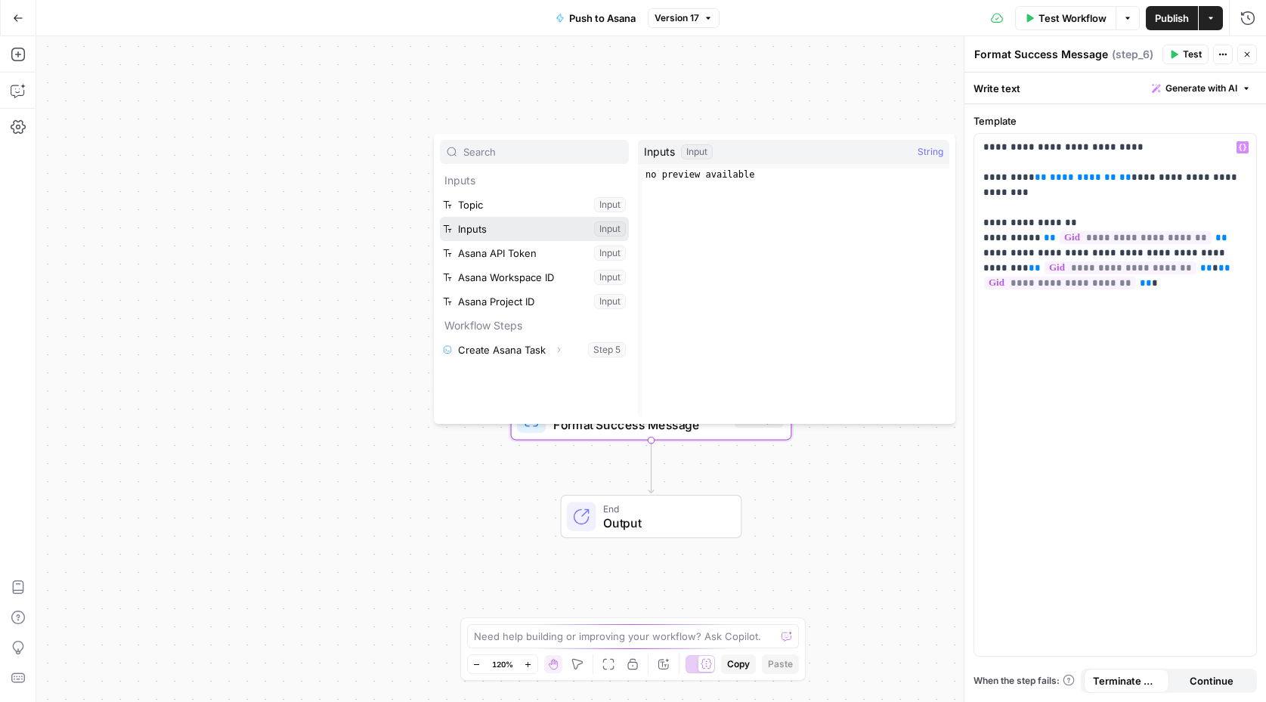
click at [494, 230] on button "Select variable Inputs" at bounding box center [534, 229] width 189 height 24
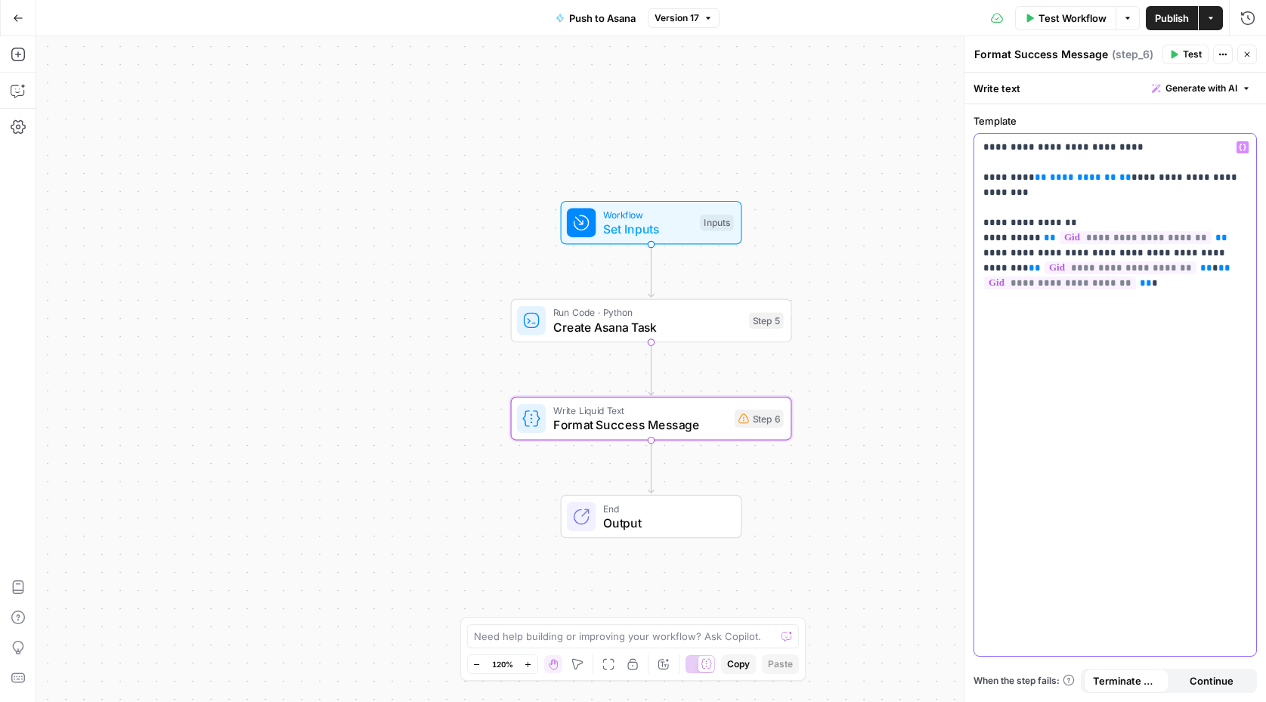
click at [1074, 176] on span "**********" at bounding box center [1083, 177] width 66 height 10
drag, startPoint x: 1035, startPoint y: 176, endPoint x: 1099, endPoint y: 176, distance: 64.2
click at [1099, 176] on p "**********" at bounding box center [1115, 215] width 264 height 151
drag, startPoint x: 1109, startPoint y: 178, endPoint x: 1023, endPoint y: 179, distance: 86.2
click at [1023, 179] on p "**********" at bounding box center [1115, 215] width 264 height 151
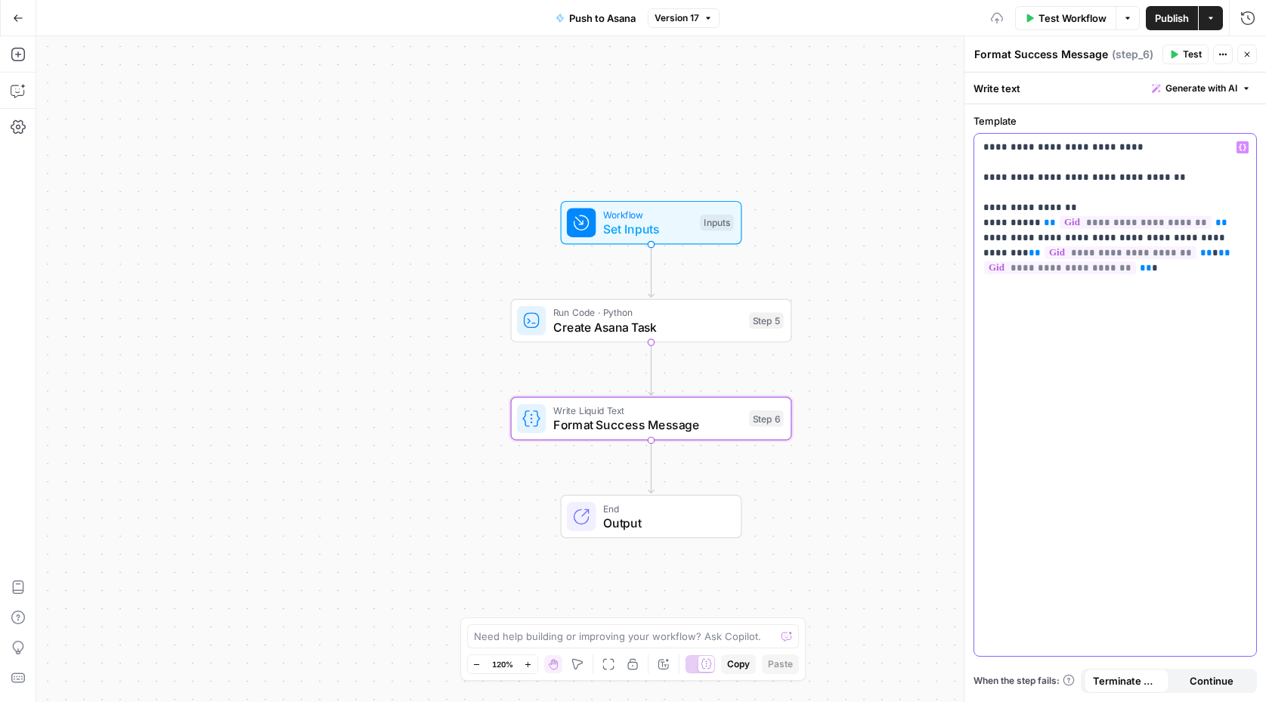
click at [1238, 150] on button "Variables Menu" at bounding box center [1242, 147] width 12 height 12
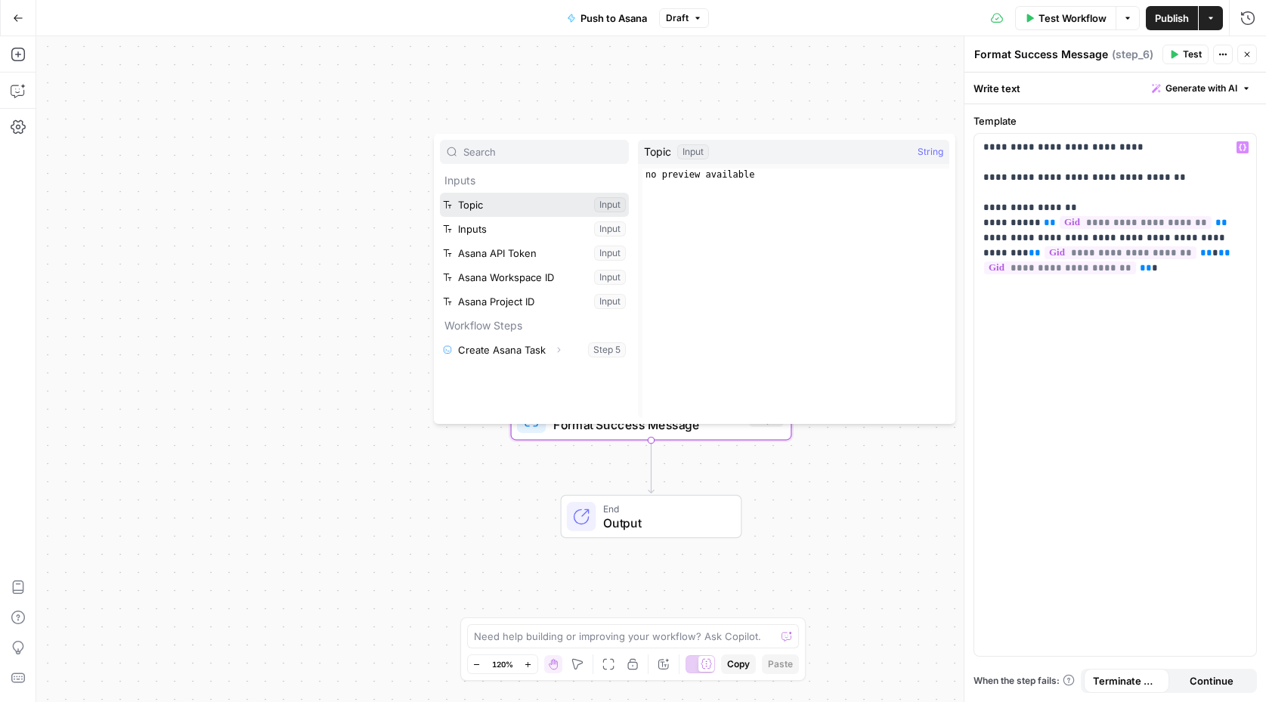
click at [481, 209] on button "Select variable Topic" at bounding box center [534, 205] width 189 height 24
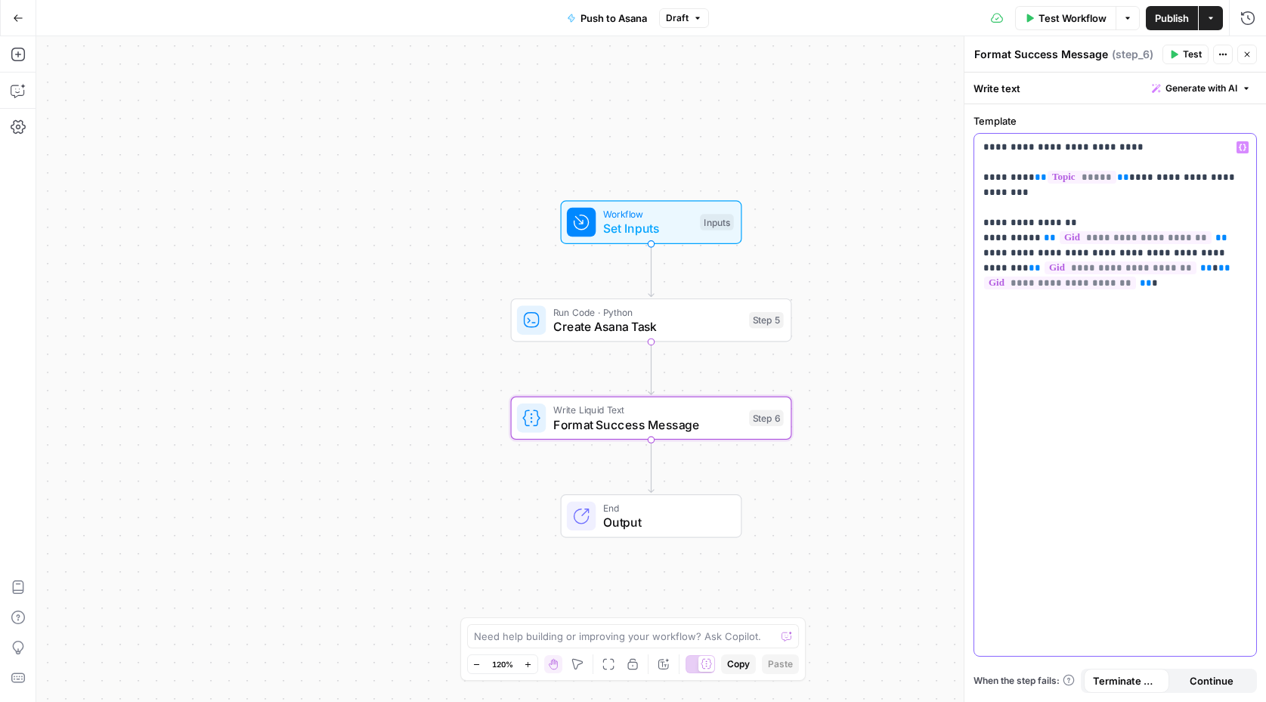
click at [1003, 225] on p "**********" at bounding box center [1115, 215] width 264 height 151
click at [20, 52] on icon "button" at bounding box center [18, 54] width 15 height 15
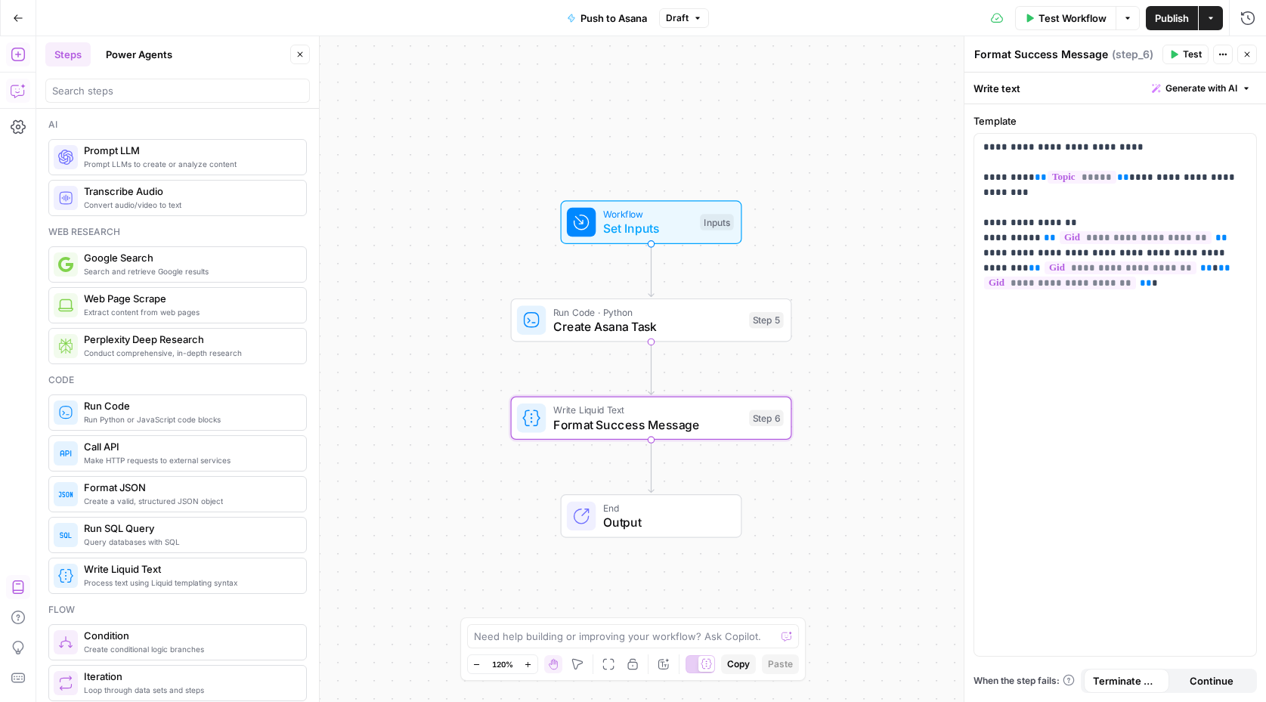
click at [11, 97] on icon "button" at bounding box center [18, 90] width 15 height 15
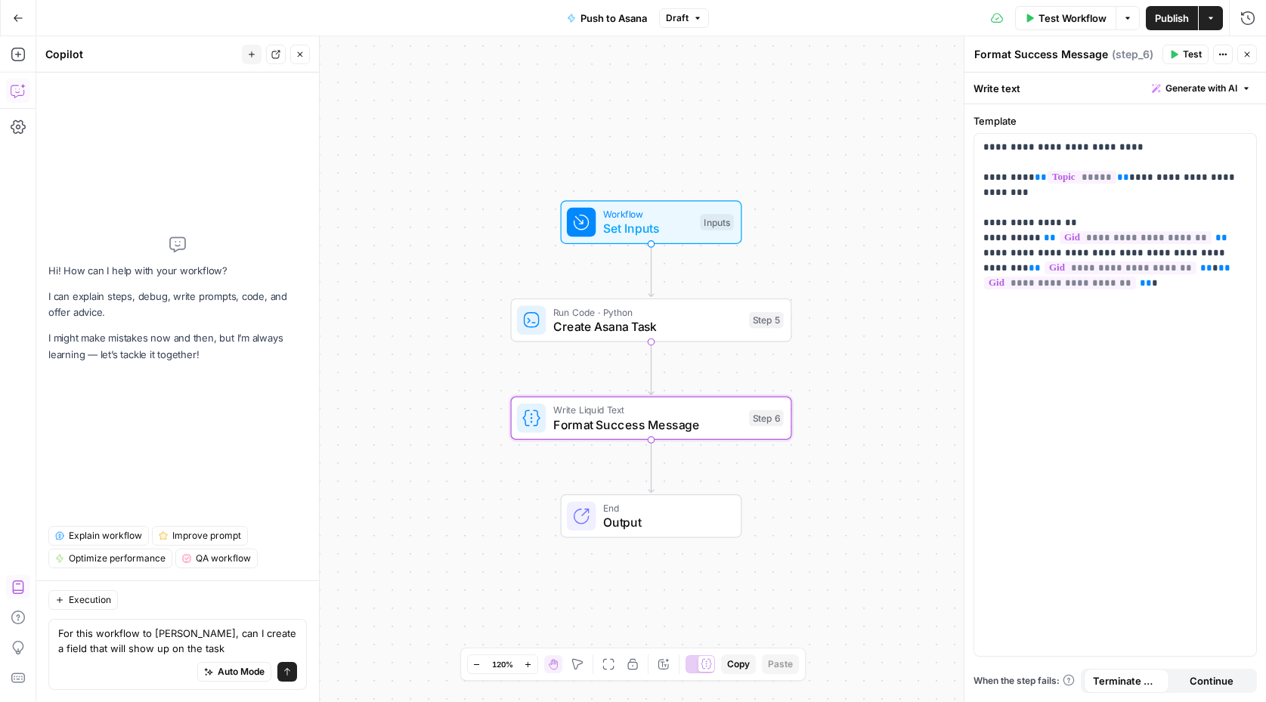
type textarea "For this workflow to Asana, can I create a field that will show up on the task?"
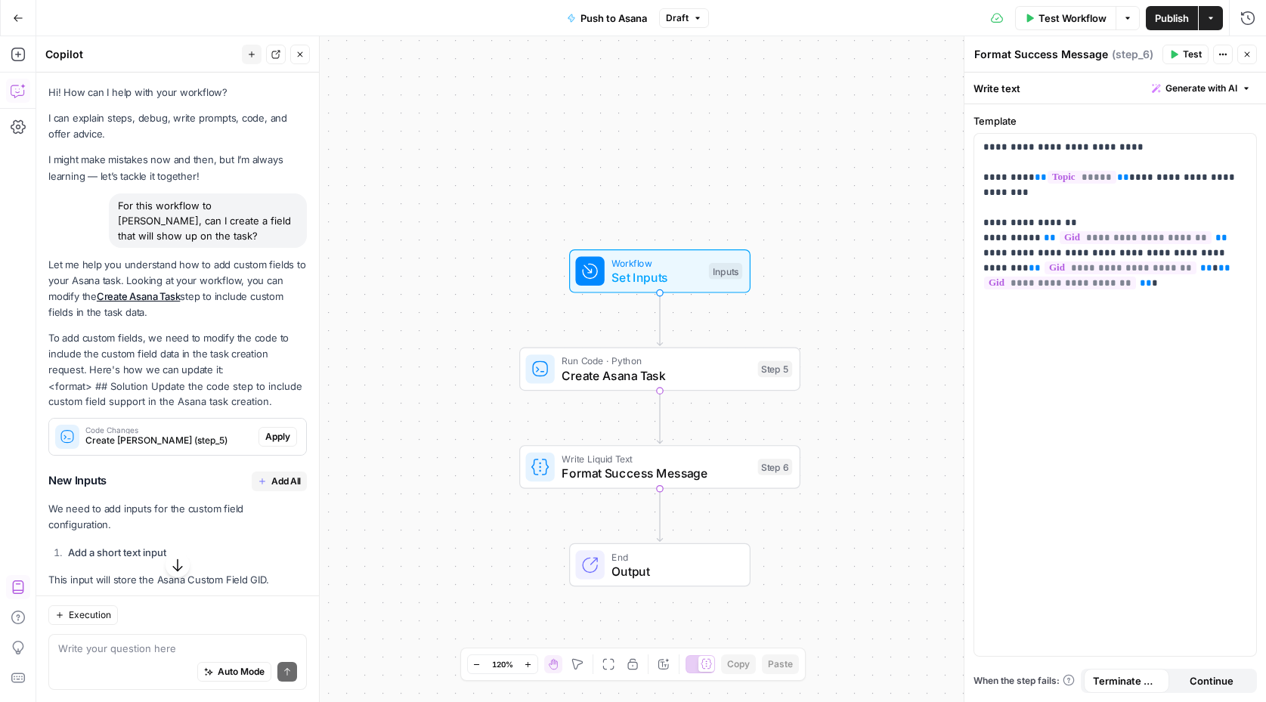
click at [107, 662] on div "Auto Mode Send" at bounding box center [177, 672] width 239 height 33
paste textarea "Page name"
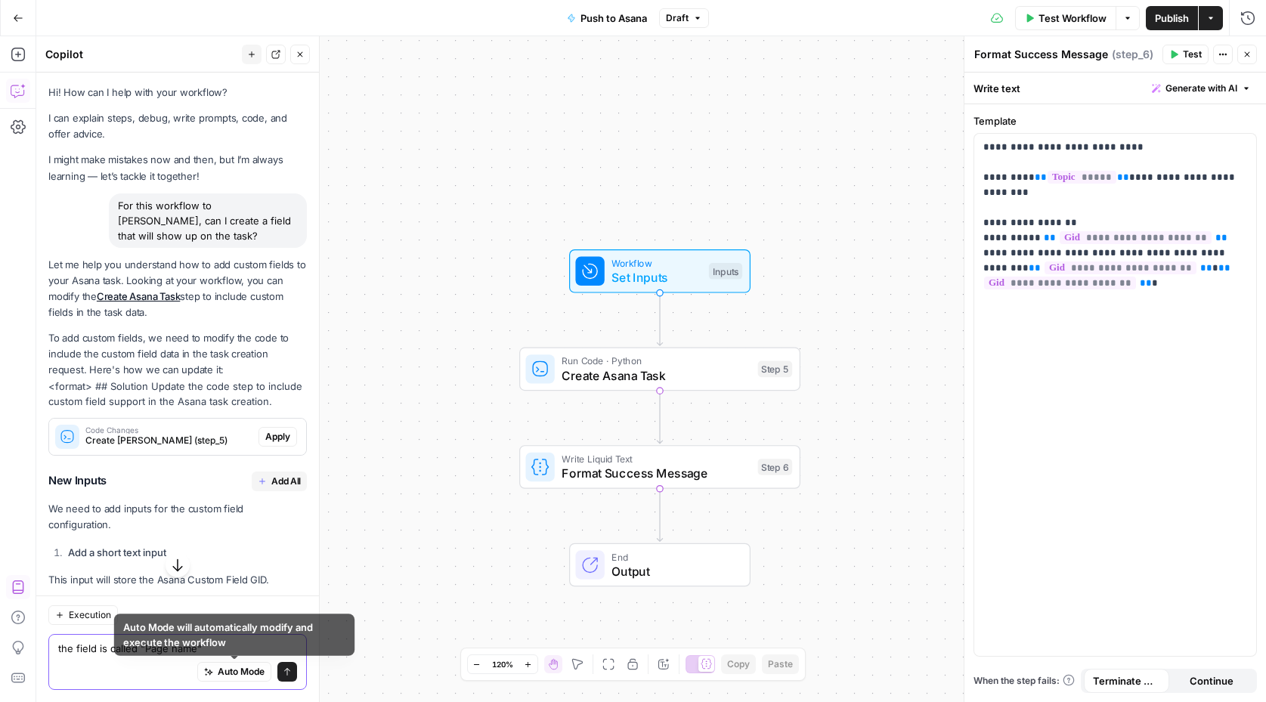
type textarea "the field is called "Page name""
click at [286, 672] on icon "submit" at bounding box center [287, 671] width 9 height 9
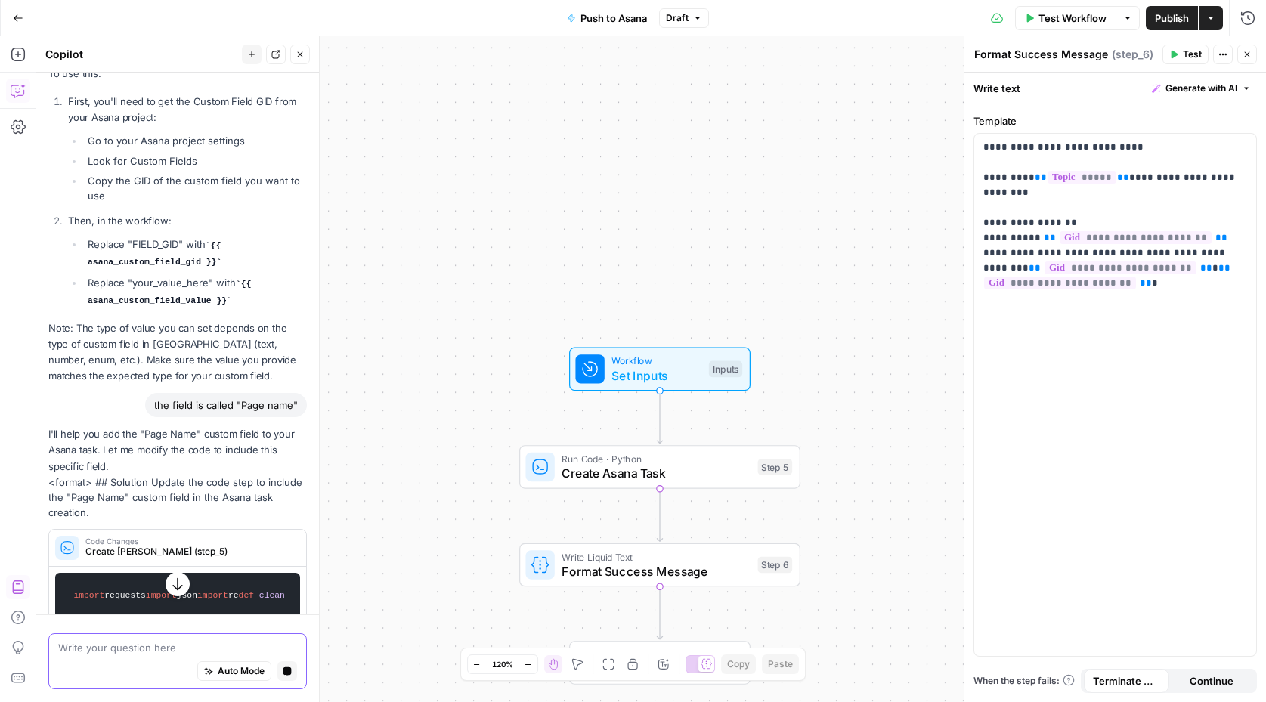
scroll to position [694, 0]
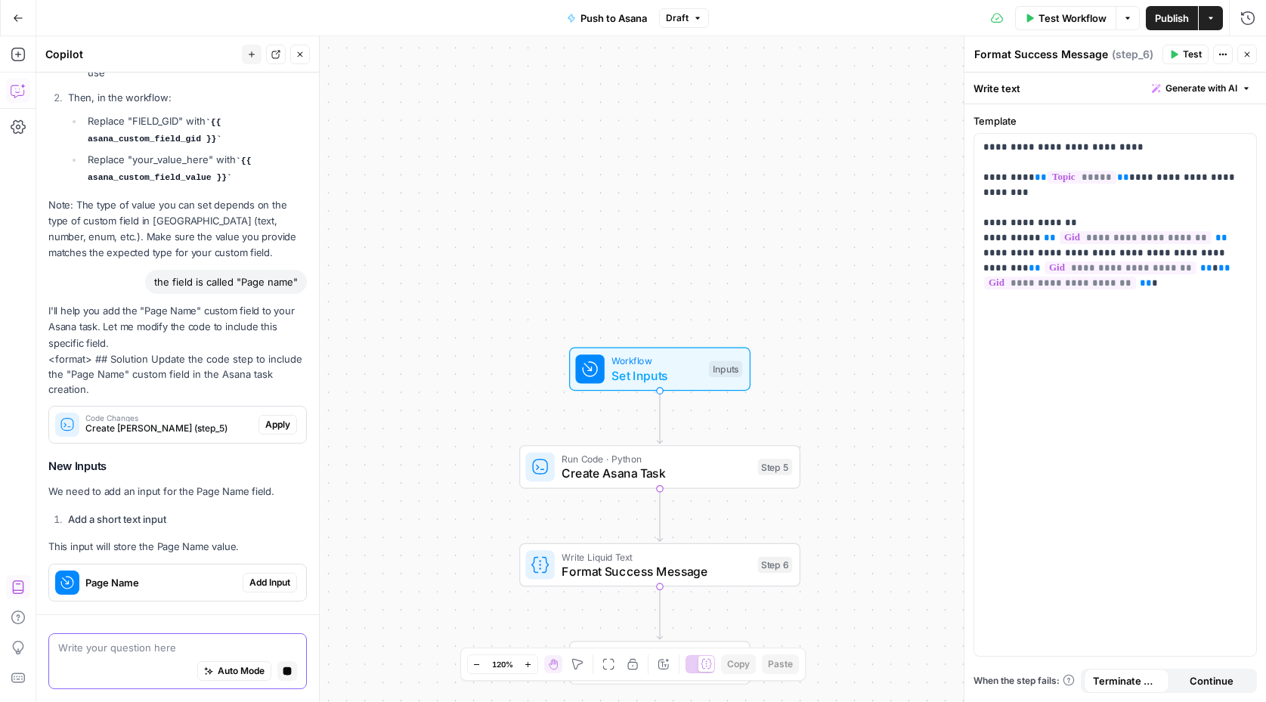
click at [114, 270] on div "the field is called "Page name"" at bounding box center [177, 282] width 258 height 24
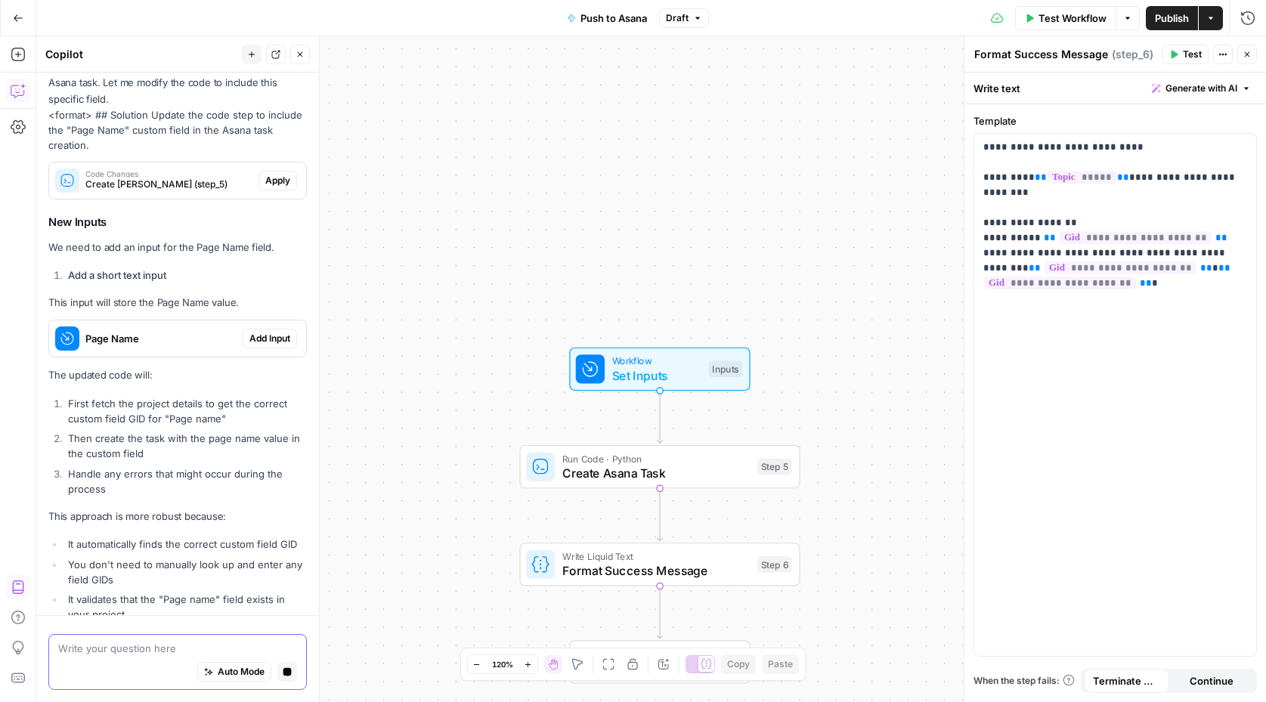
click at [91, 645] on textarea at bounding box center [177, 648] width 239 height 15
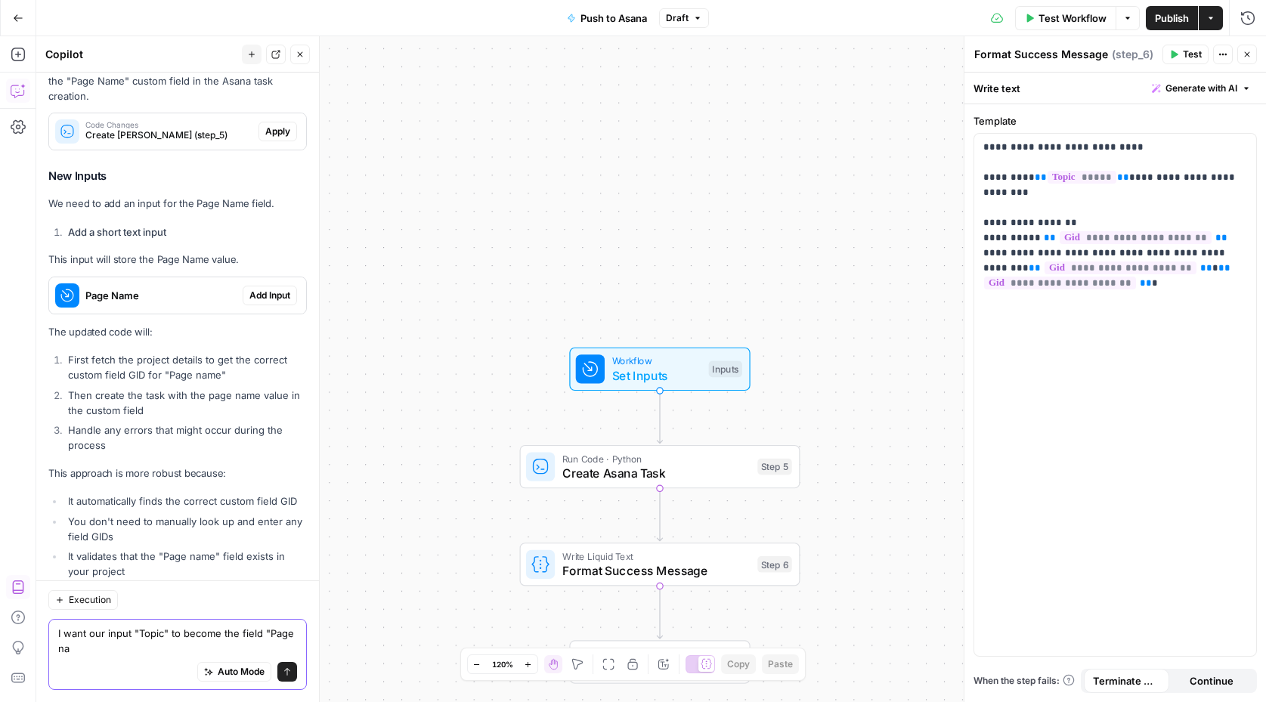
scroll to position [1113, 0]
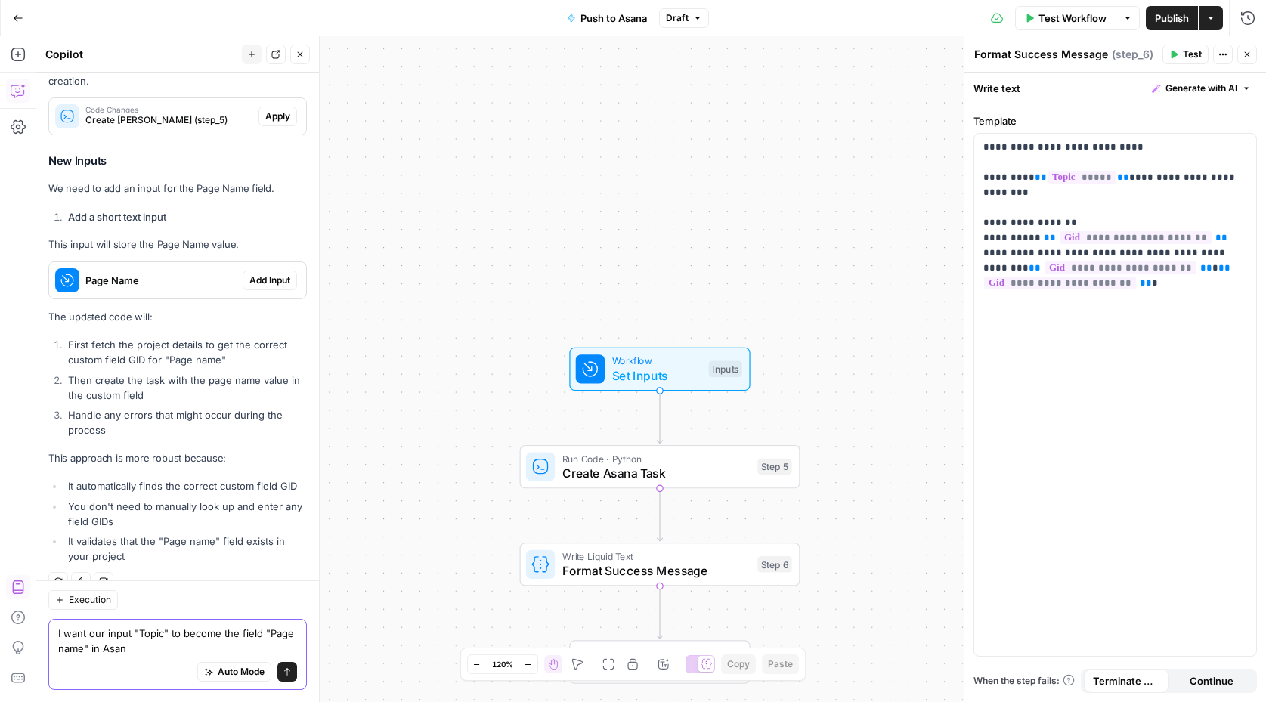
type textarea "I want our input "Topic" to become the field "Page name" in Asana"
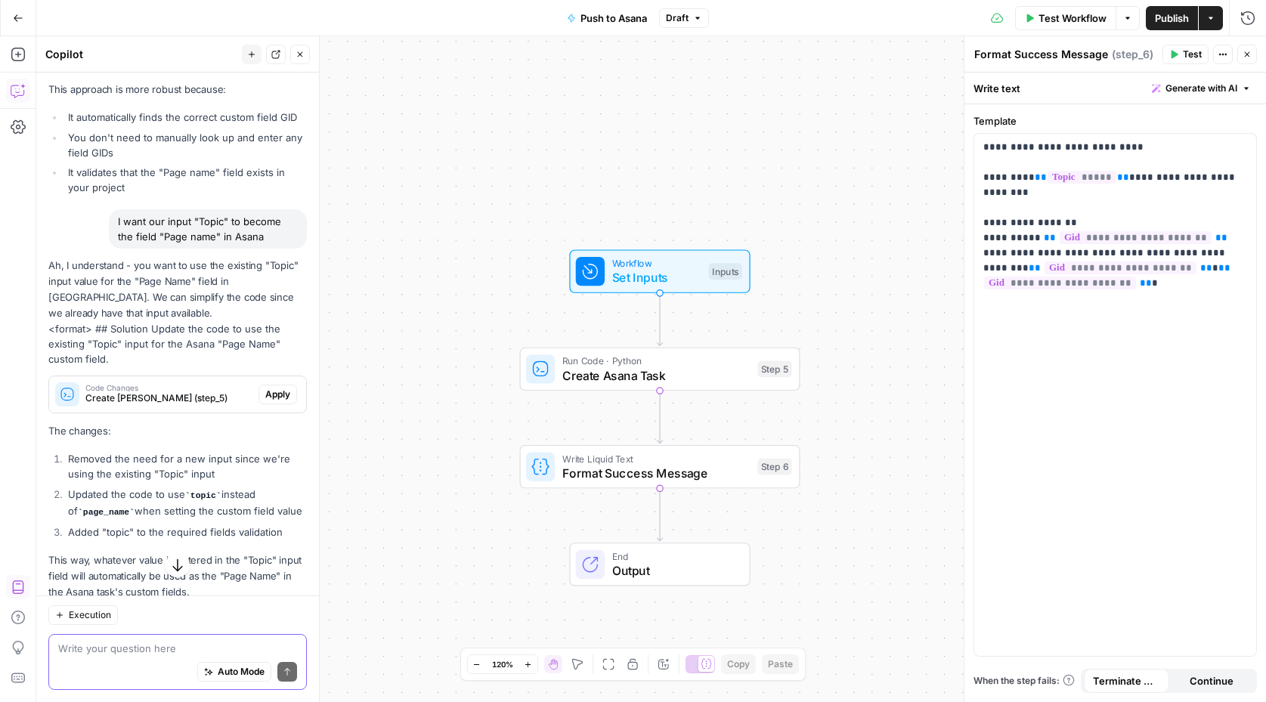
scroll to position [1495, 0]
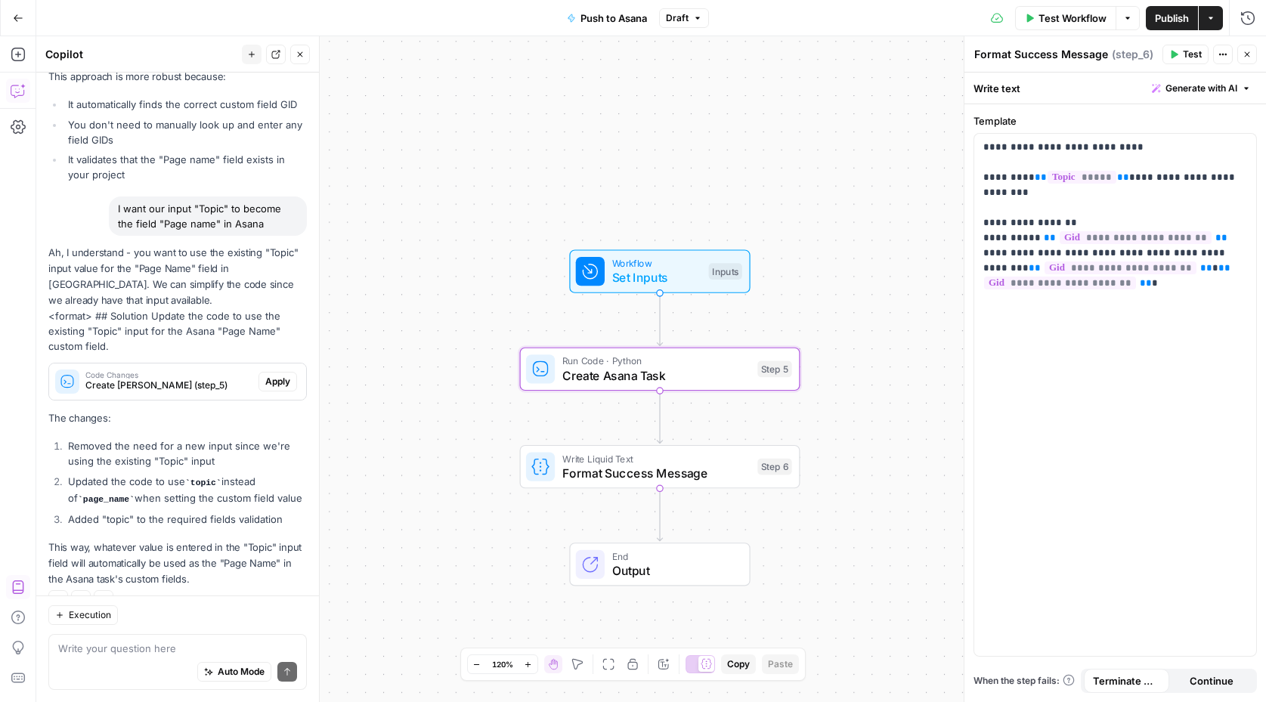
click at [128, 379] on span "Create Asana Task (step_5)" at bounding box center [168, 386] width 167 height 14
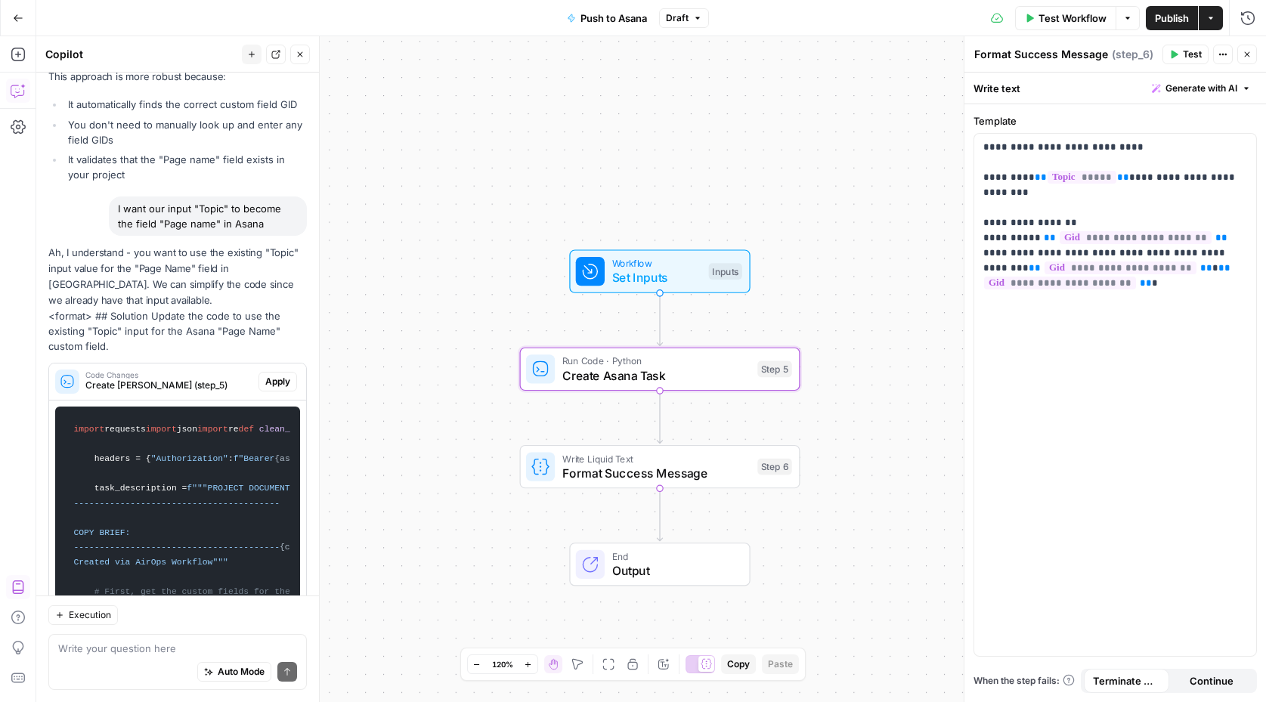
click at [275, 375] on span "Apply" at bounding box center [277, 382] width 25 height 14
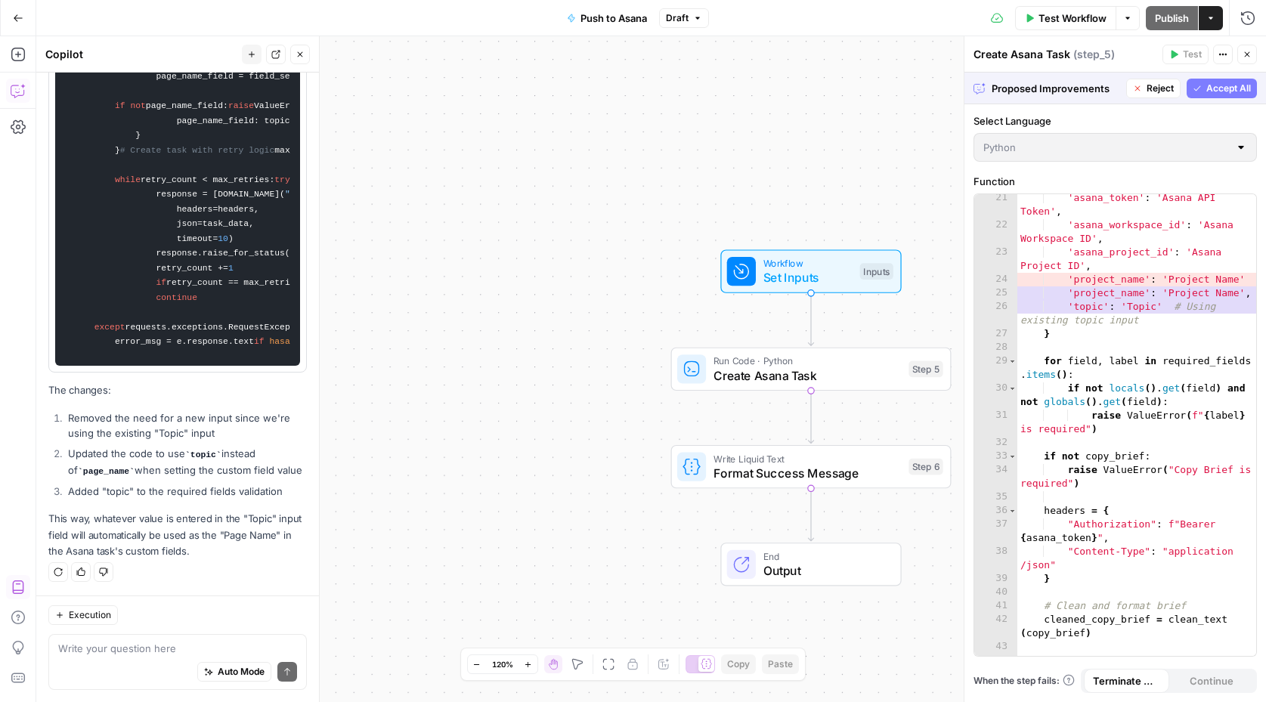
scroll to position [403, 0]
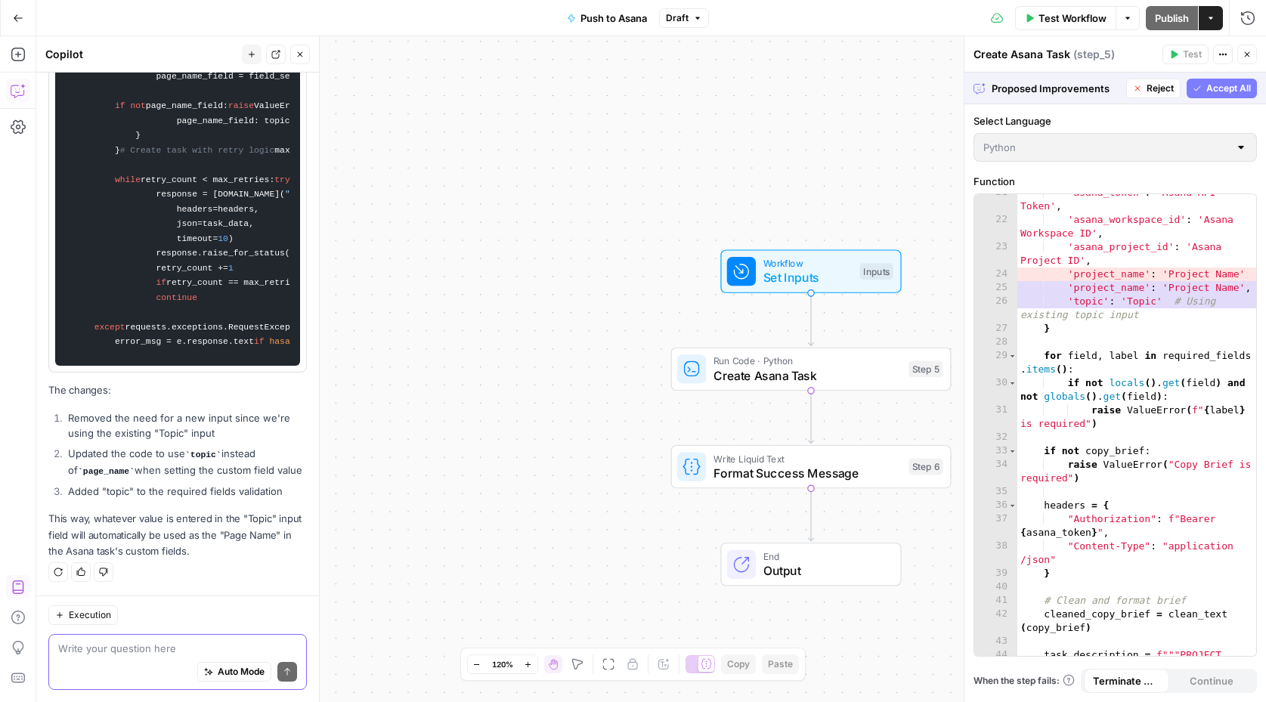
click at [90, 650] on textarea at bounding box center [177, 648] width 239 height 15
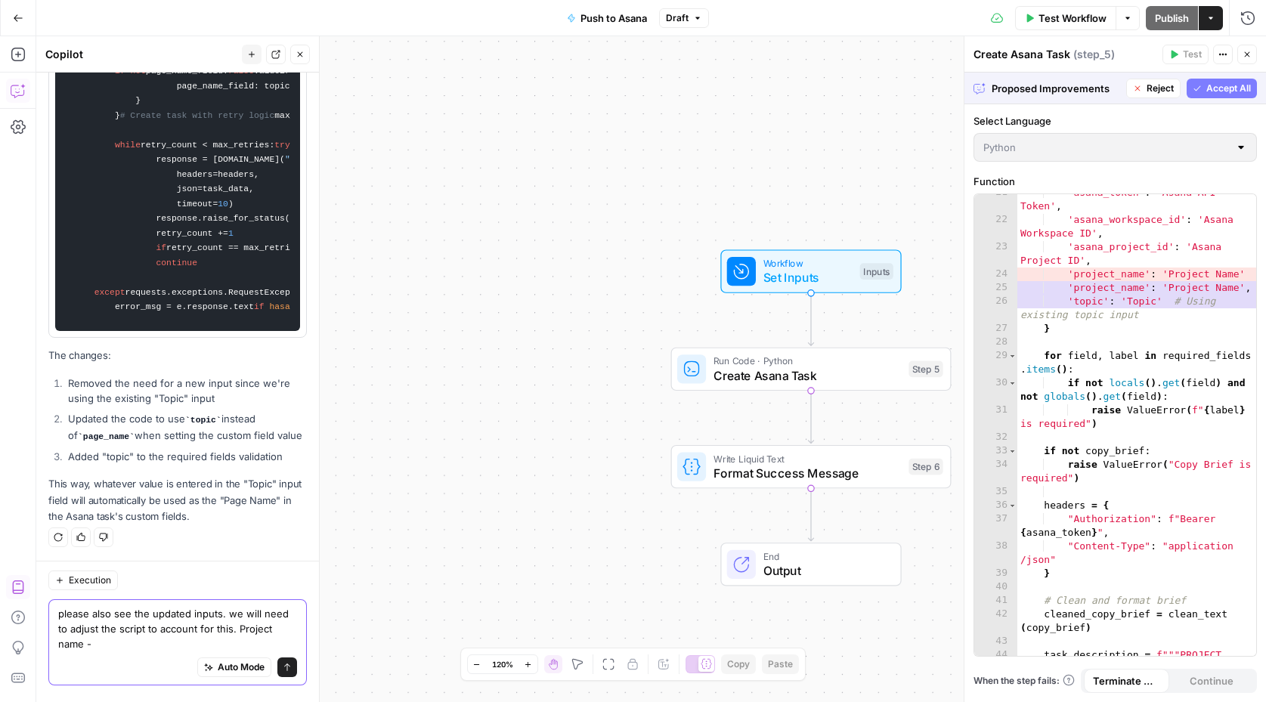
scroll to position [3220, 0]
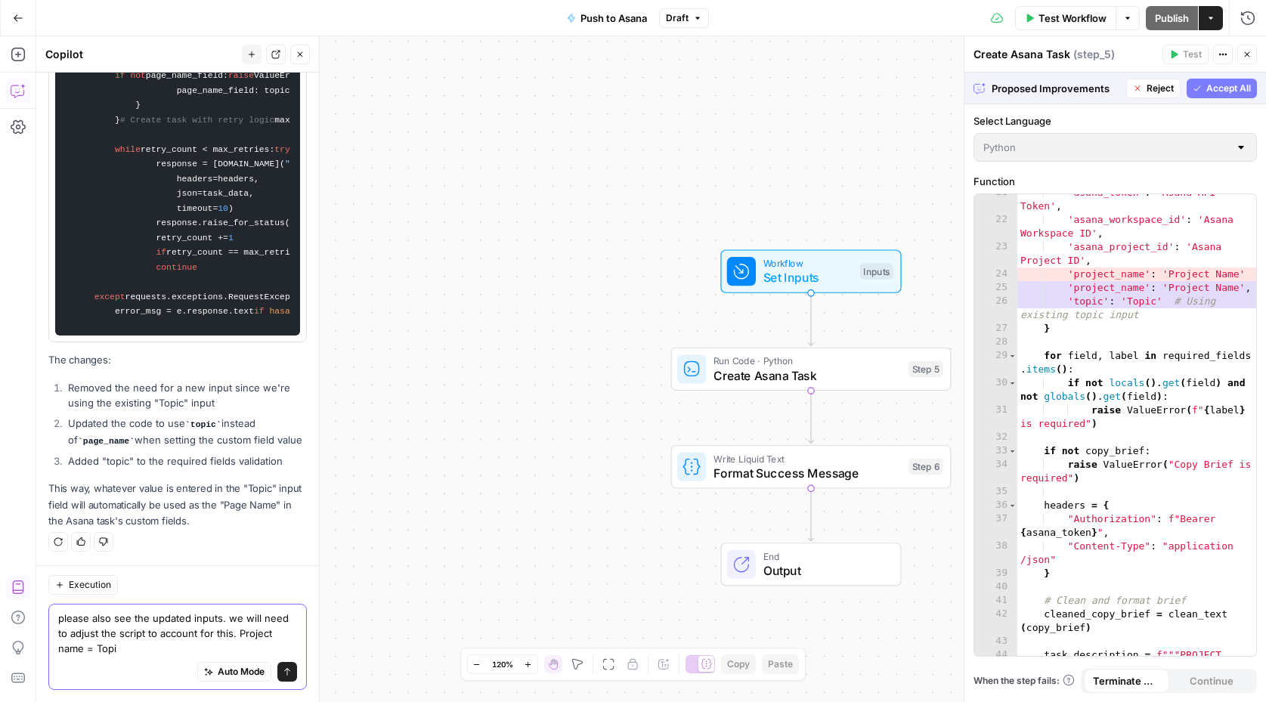
type textarea "please also see the updated inputs. we will need to adjust the script to accoun…"
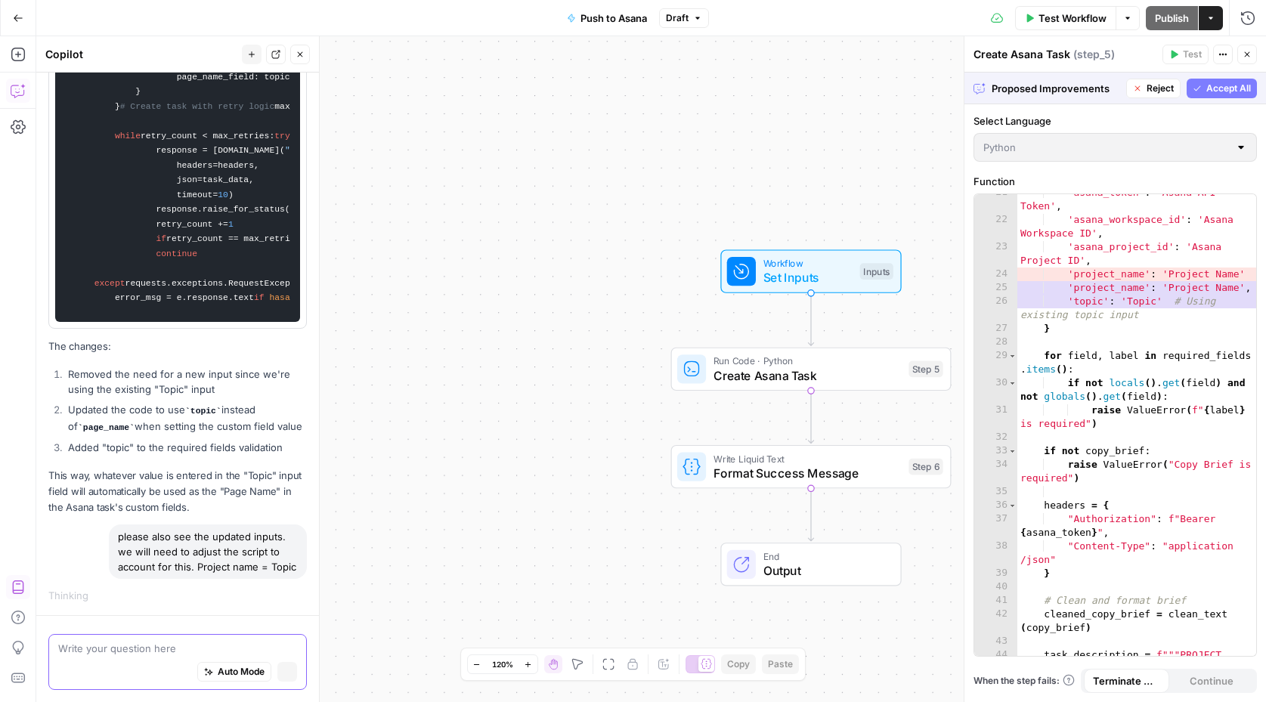
scroll to position [3238, 0]
click at [765, 277] on span "Set Inputs" at bounding box center [807, 278] width 89 height 18
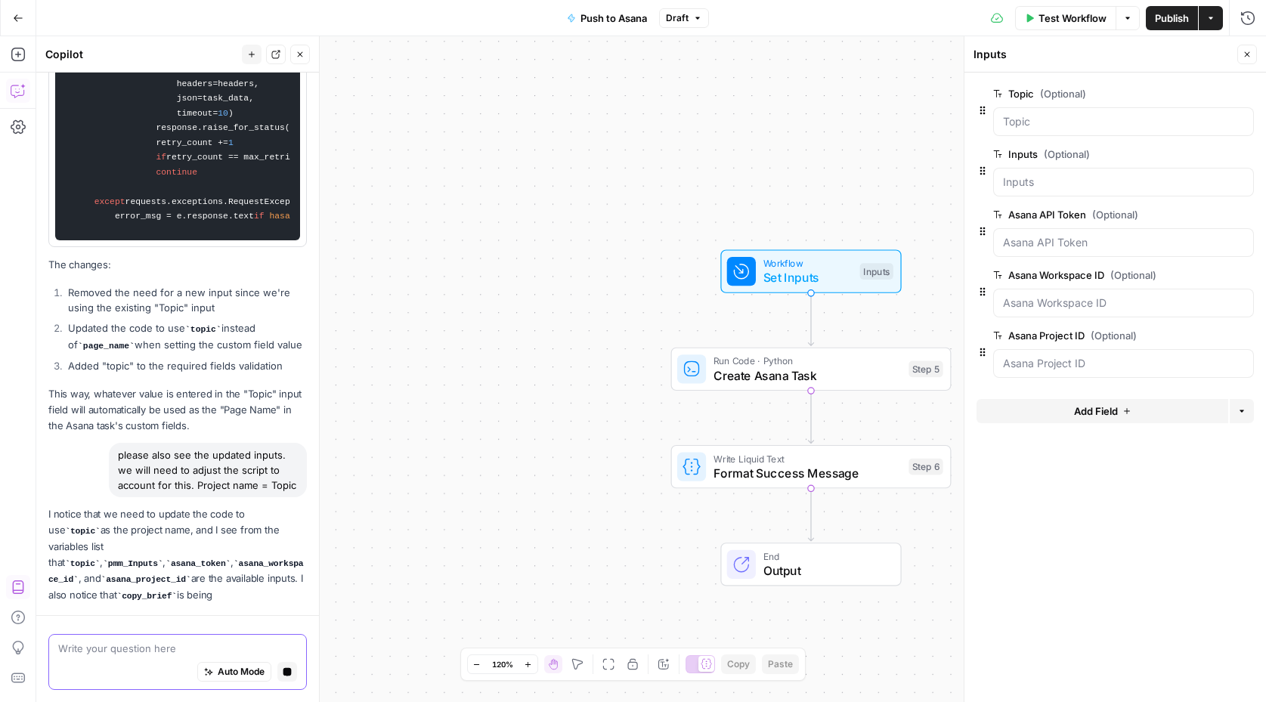
click at [112, 651] on textarea at bounding box center [177, 648] width 239 height 15
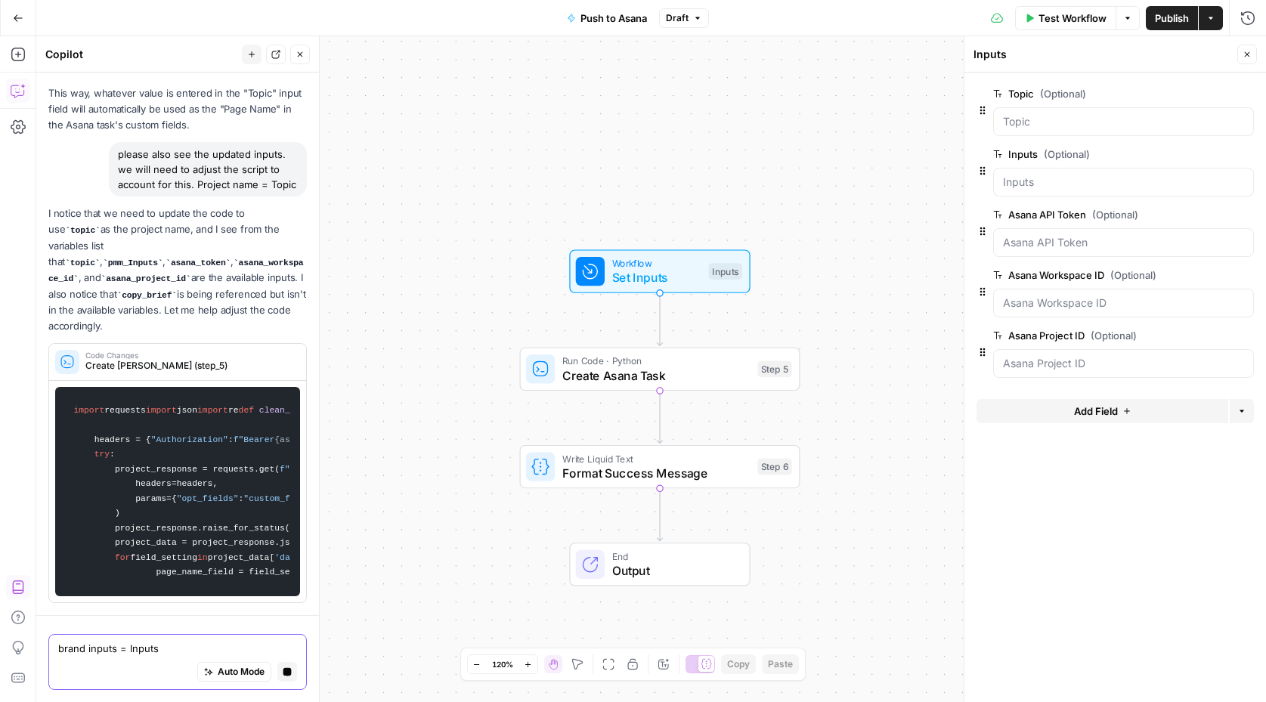
type textarea "brand inputs = Inputs"
click at [286, 679] on button "Stop generating" at bounding box center [287, 672] width 20 height 20
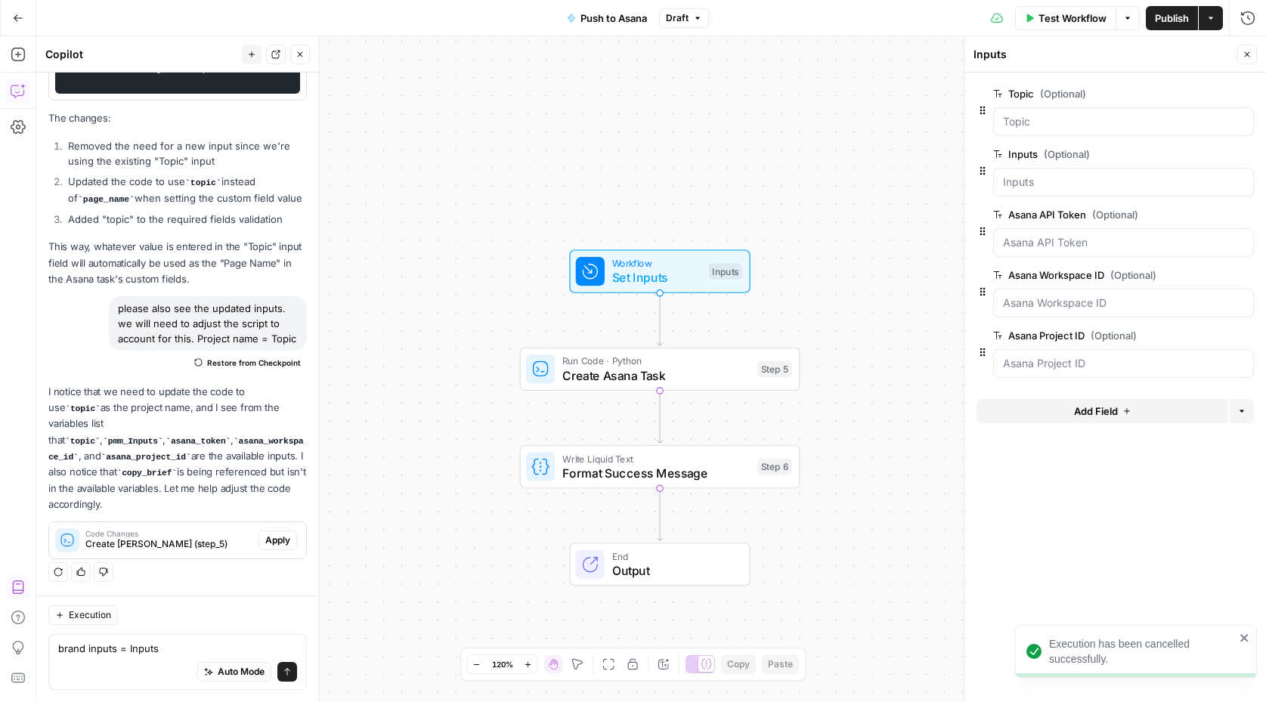
click at [280, 667] on button "Send" at bounding box center [287, 672] width 20 height 20
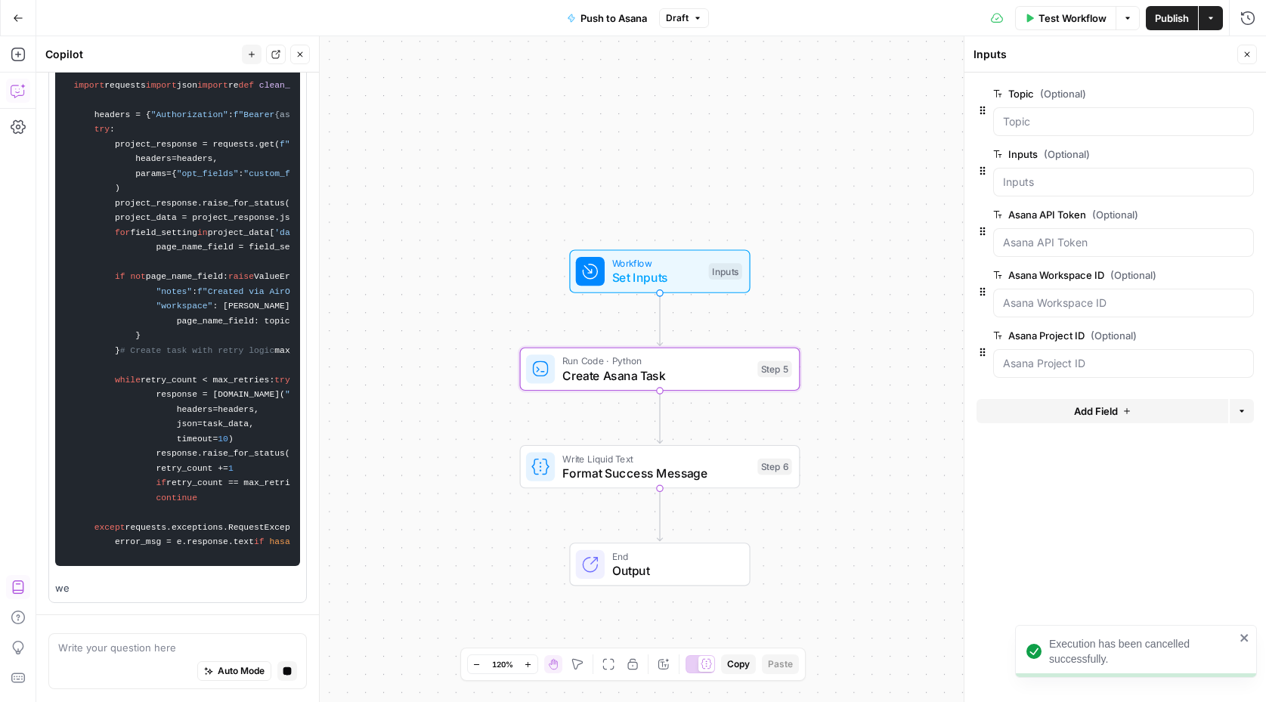
scroll to position [4889, 0]
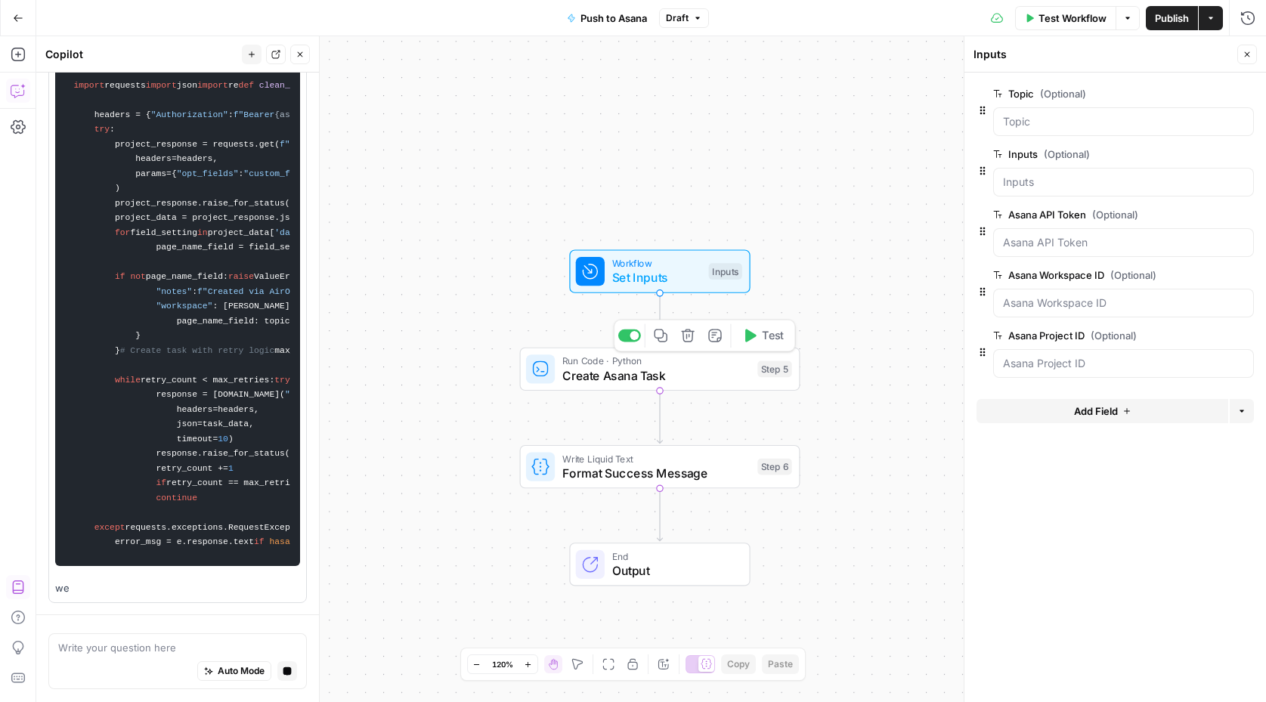
click at [615, 373] on span "Create Asana Task" at bounding box center [656, 375] width 188 height 18
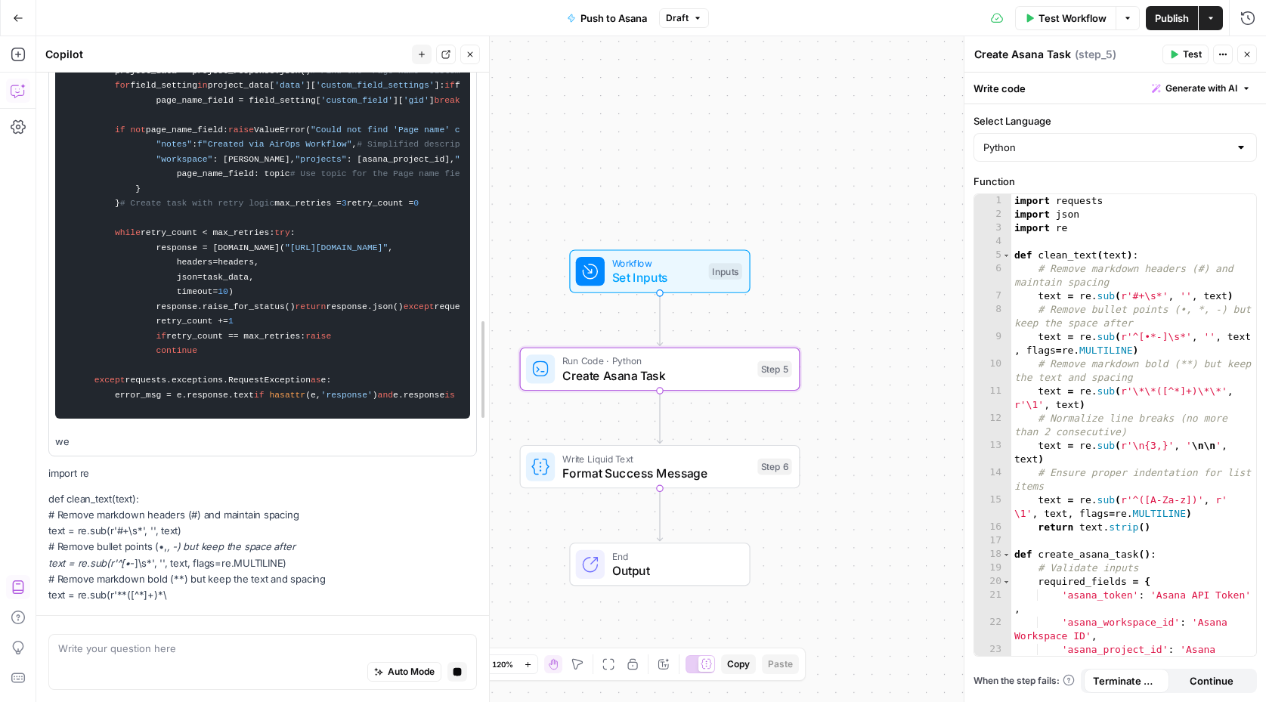
drag, startPoint x: 320, startPoint y: 339, endPoint x: 752, endPoint y: 350, distance: 431.6
click at [752, 350] on body "Sinch New Home Browse Your Data Usage Settings Recent Grids Project 428 Page Bu…" at bounding box center [633, 351] width 1266 height 702
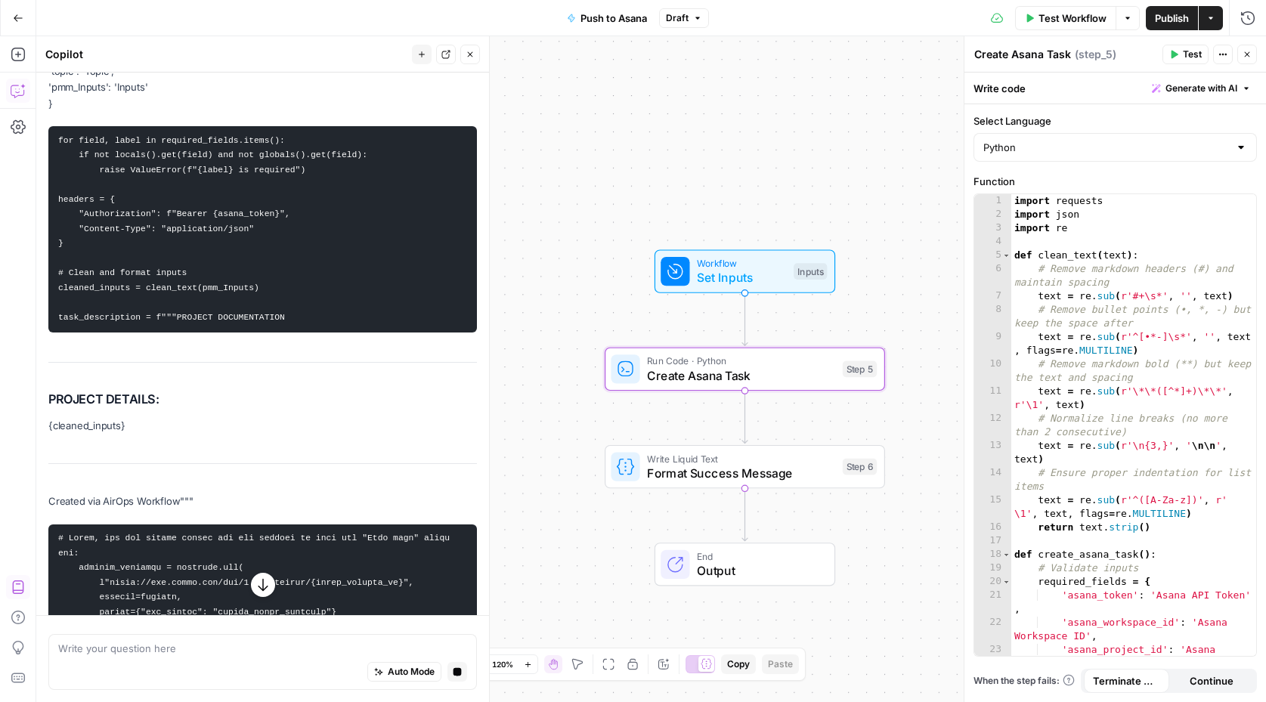
scroll to position [3399, 0]
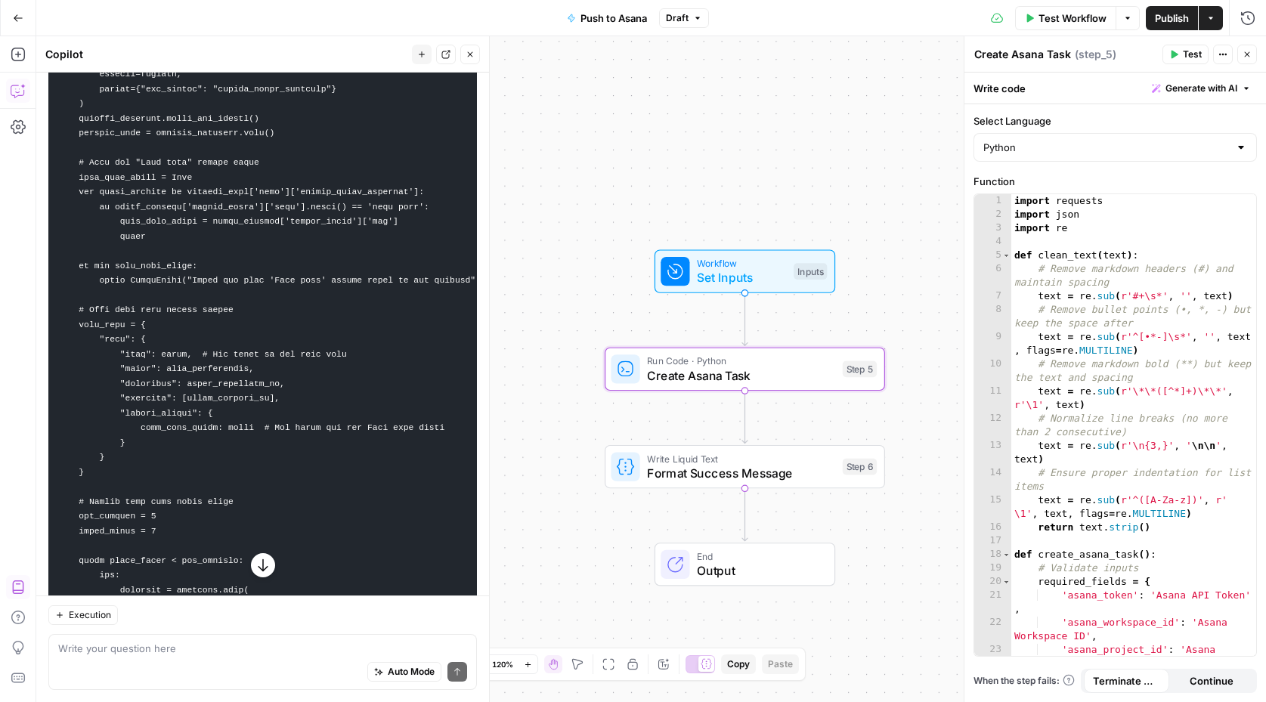
click at [710, 271] on span "Set Inputs" at bounding box center [741, 278] width 89 height 18
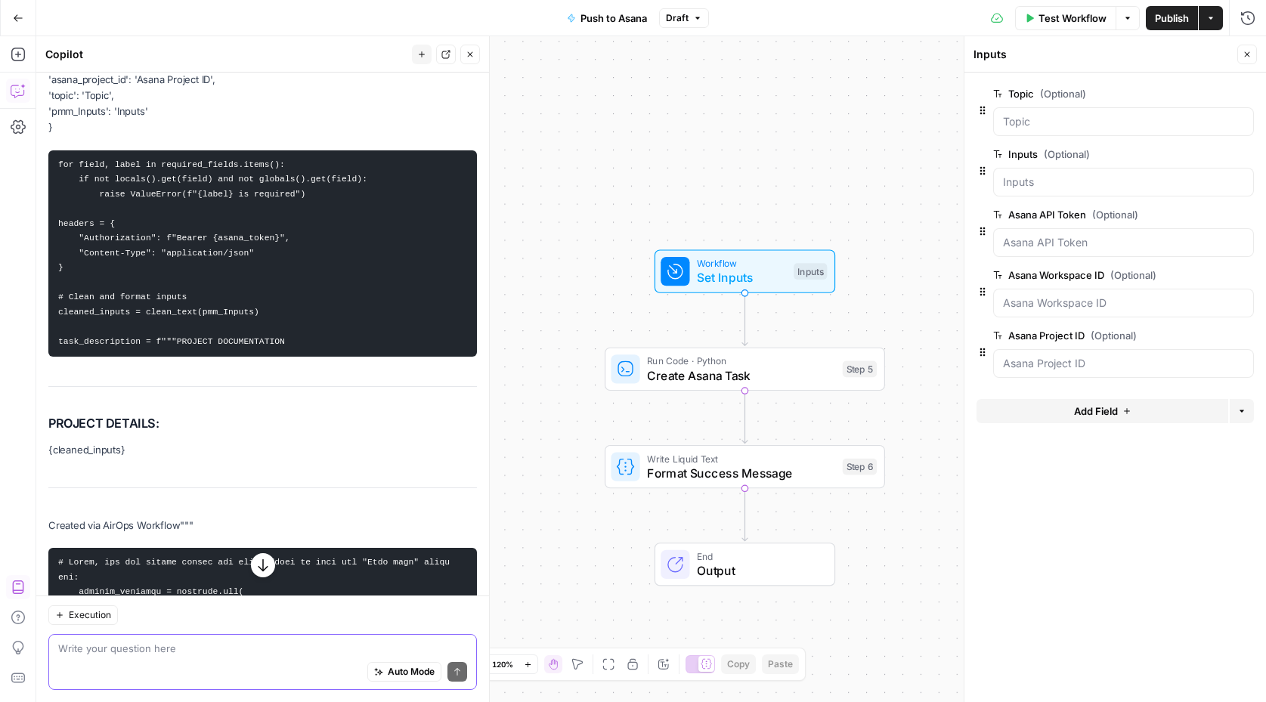
click at [145, 648] on textarea at bounding box center [262, 648] width 409 height 15
type textarea "copy_brief = pmm_inputs"
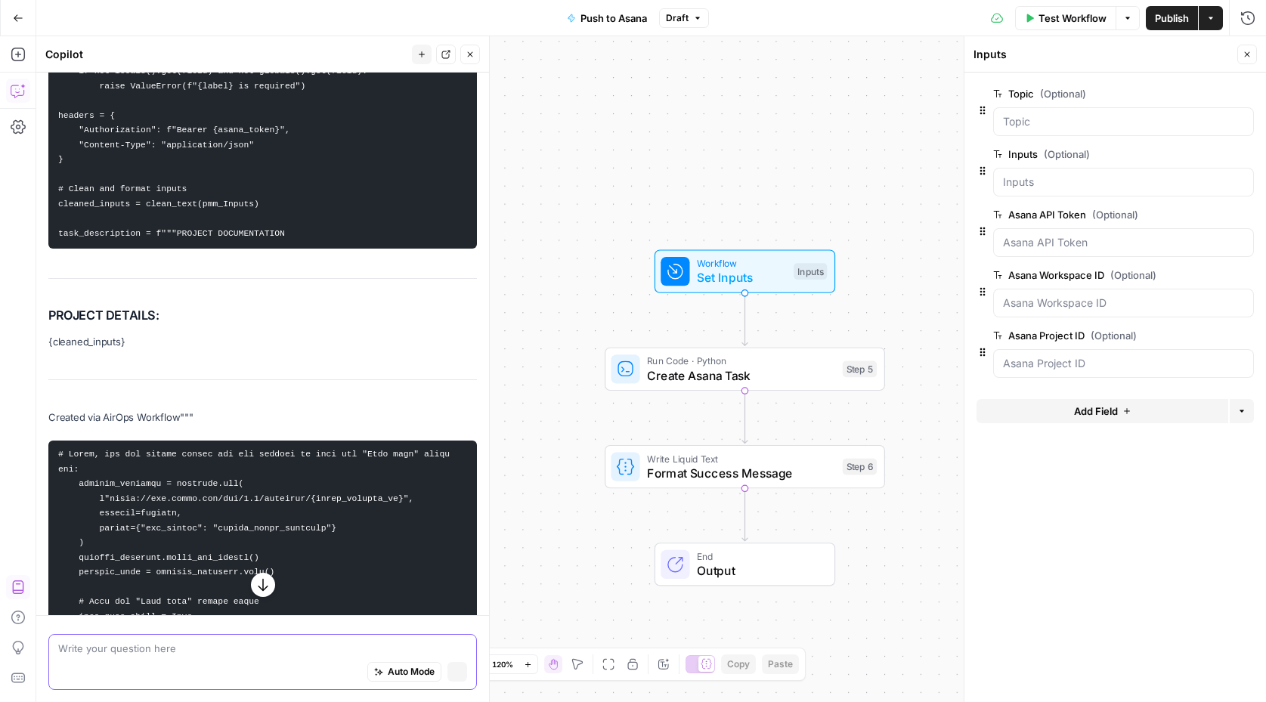
scroll to position [3315, 0]
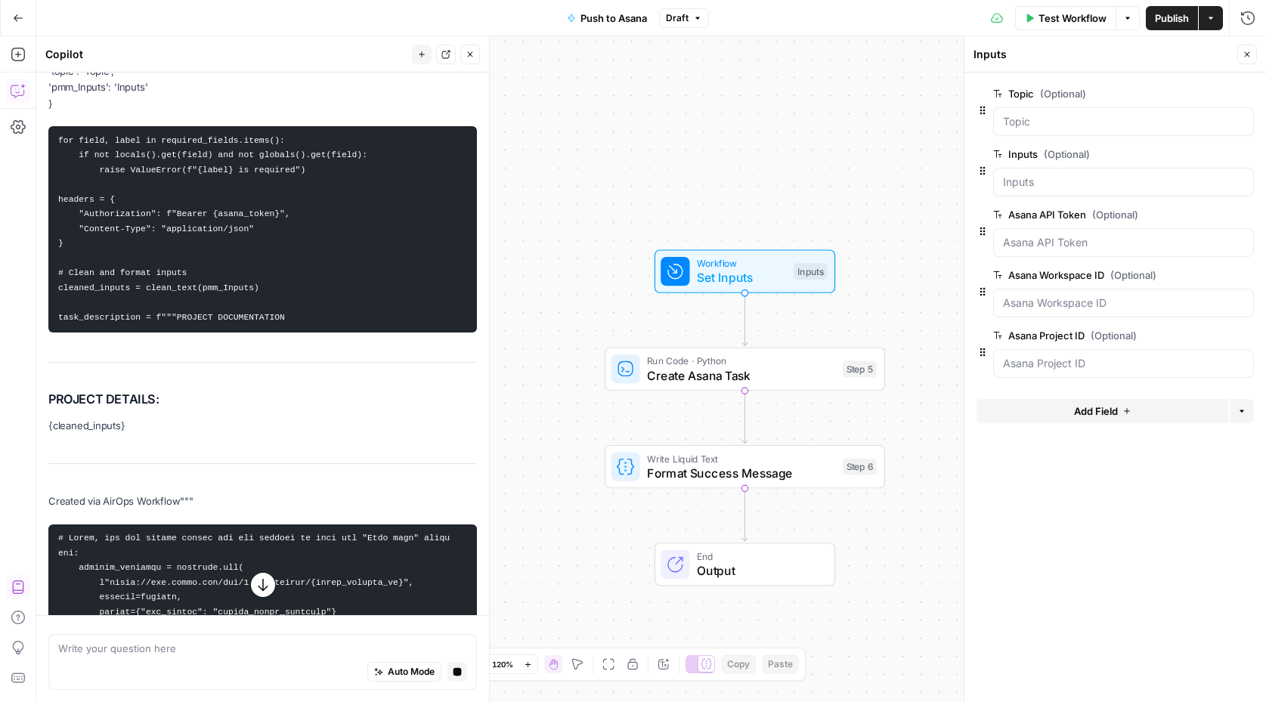
click at [765, 360] on span "Run Code · Python" at bounding box center [741, 361] width 188 height 14
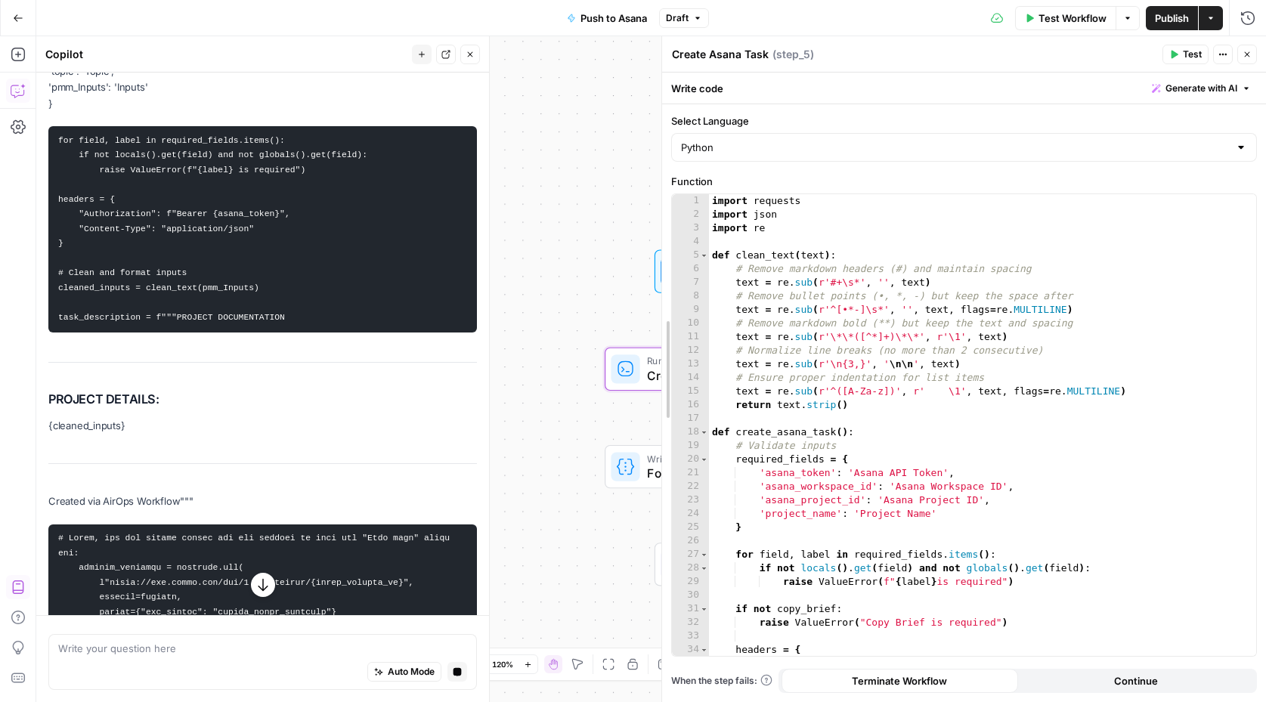
drag, startPoint x: 965, startPoint y: 305, endPoint x: 553, endPoint y: 298, distance: 411.9
click at [553, 298] on body "Sinch New Home Browse Your Data Usage Settings Recent Grids Project 428 Page Bu…" at bounding box center [633, 351] width 1266 height 702
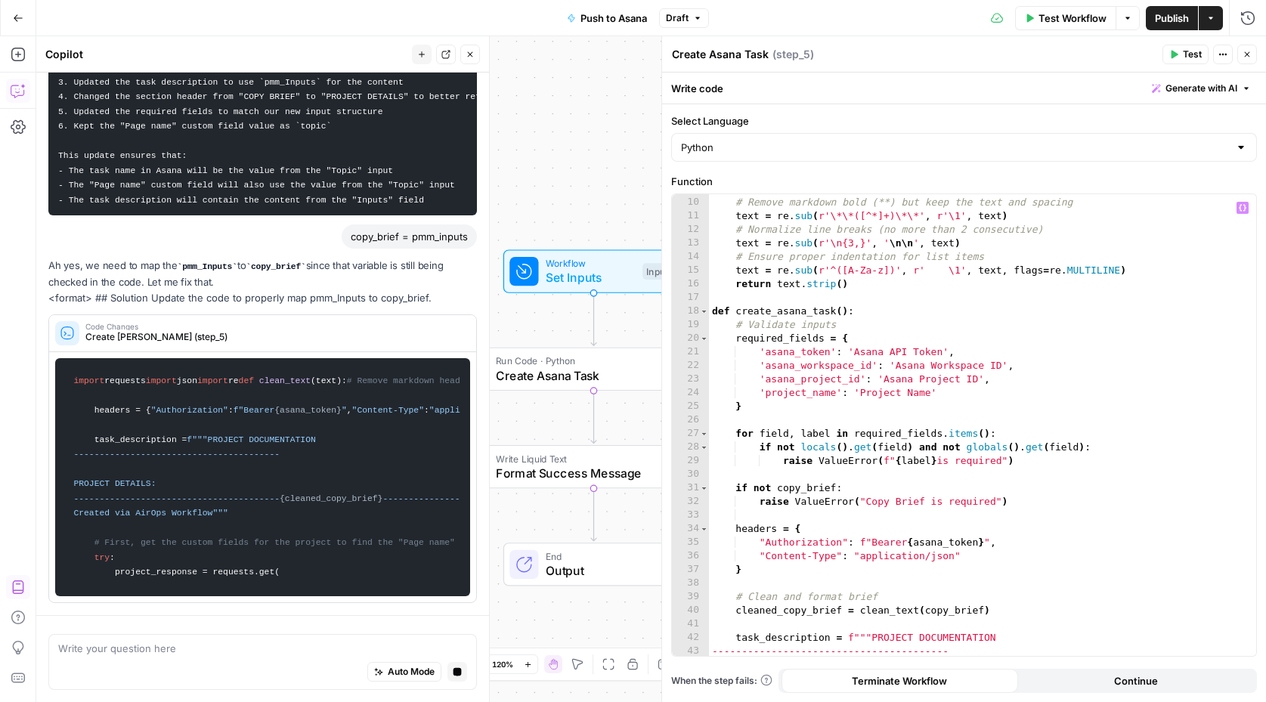
scroll to position [7521, 0]
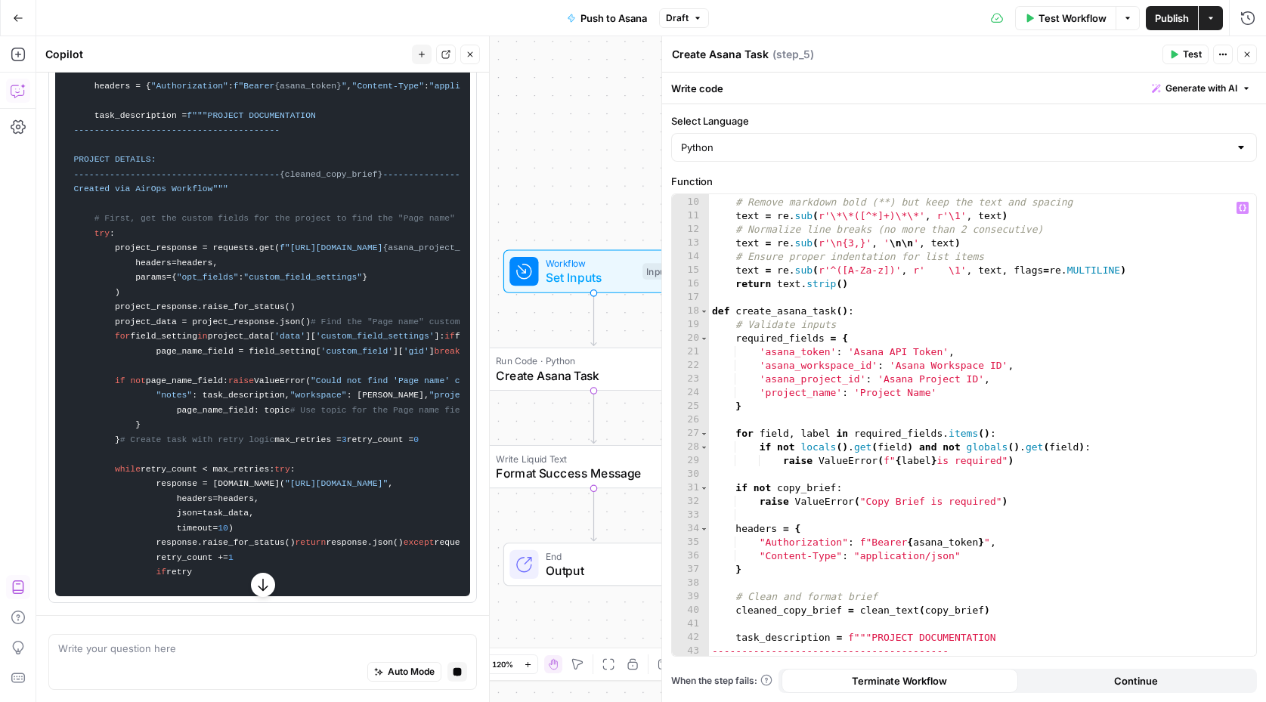
type textarea "**********"
click at [1016, 385] on div "text = re . sub ( r'^[•*-]\s*' , '' , text , flags = re . MULTILINE ) # Remove …" at bounding box center [983, 427] width 548 height 490
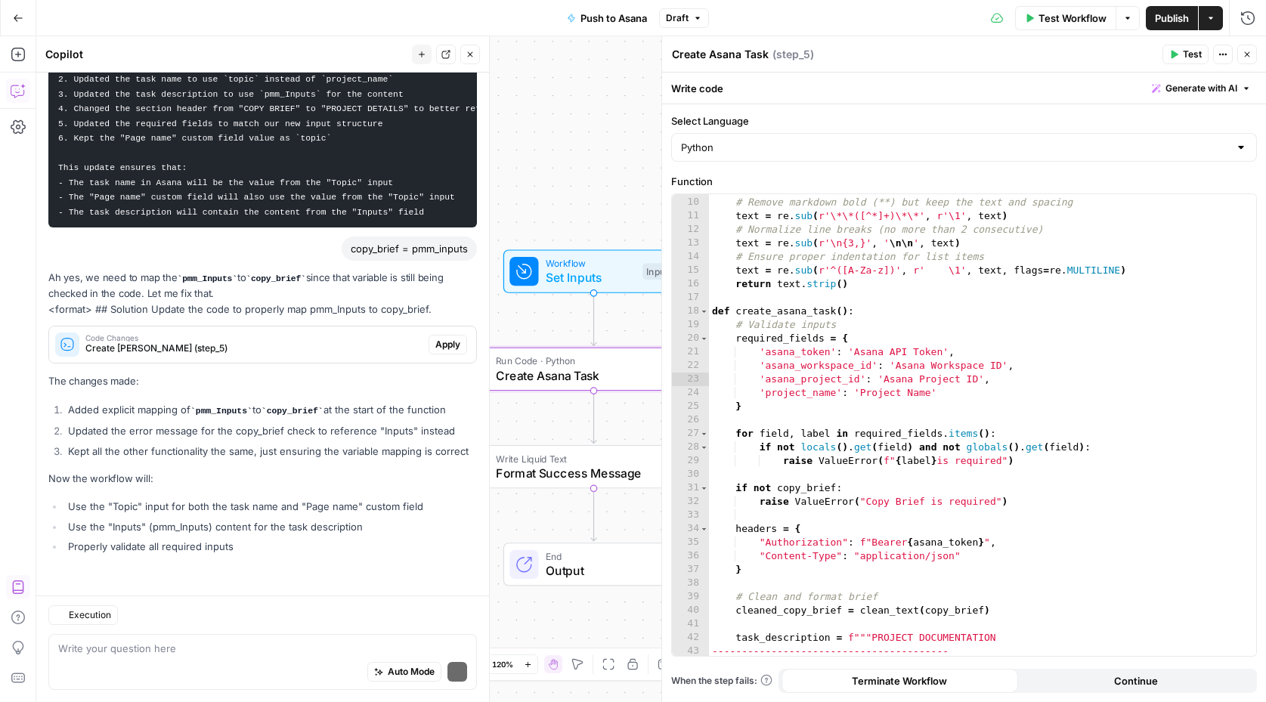
scroll to position [6908, 0]
click at [171, 352] on span "Create Asana Task (step_5)" at bounding box center [253, 349] width 337 height 14
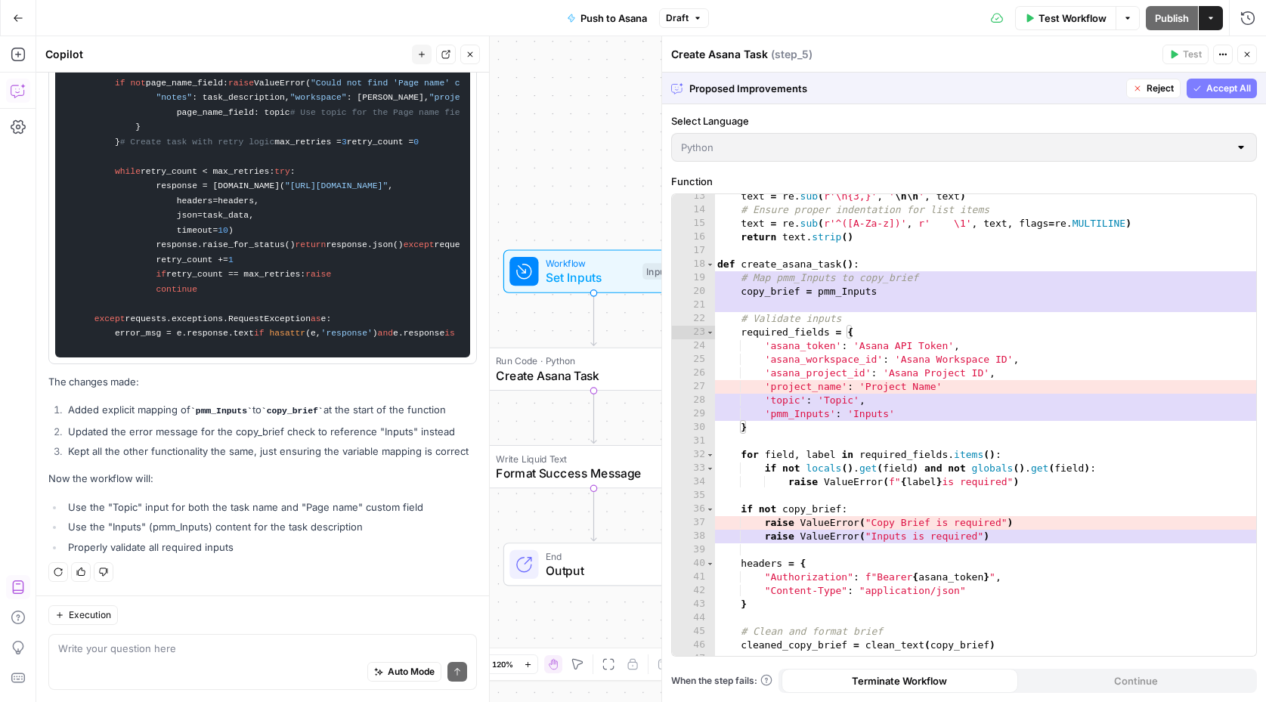
scroll to position [181, 0]
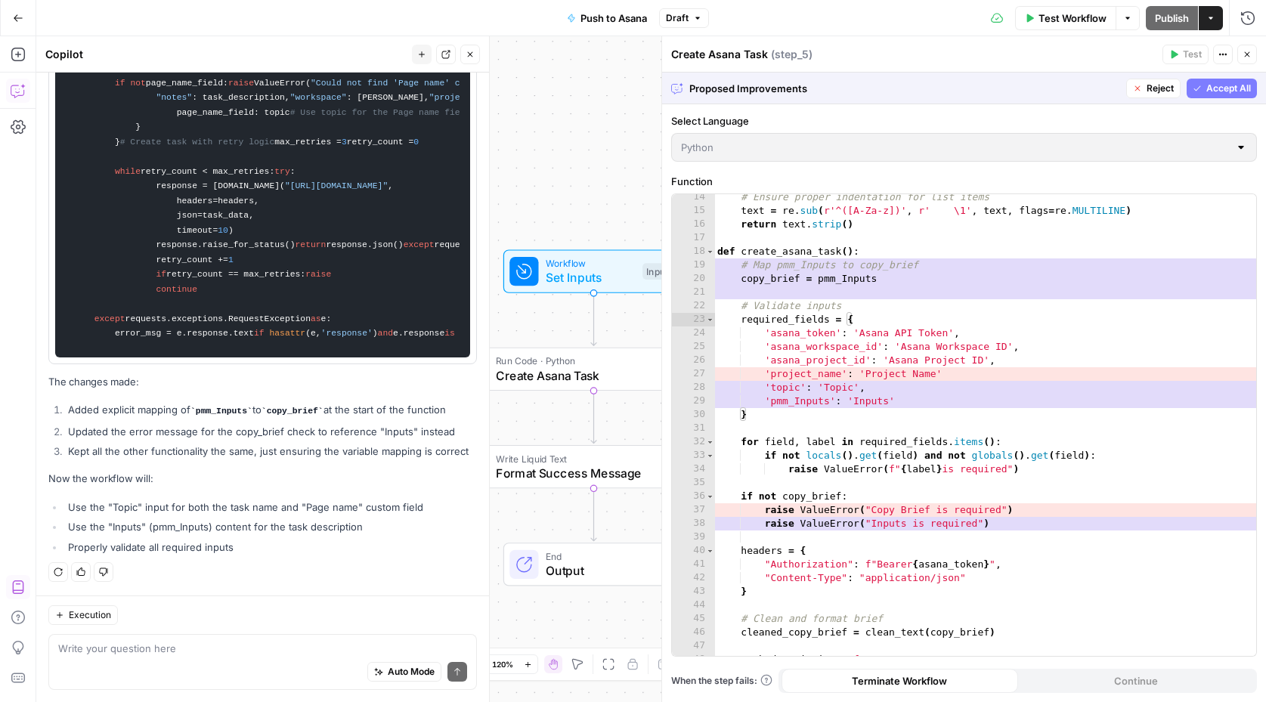
click at [786, 370] on div "**********" at bounding box center [964, 425] width 584 height 462
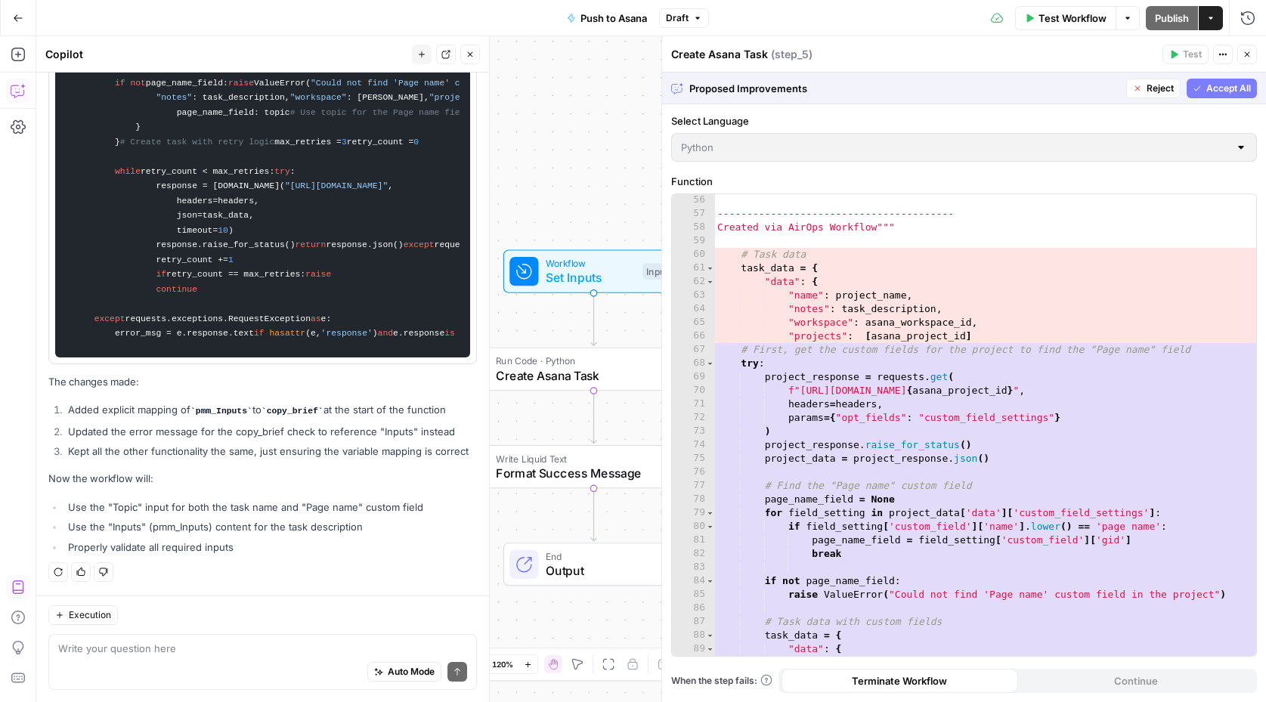
scroll to position [754, 0]
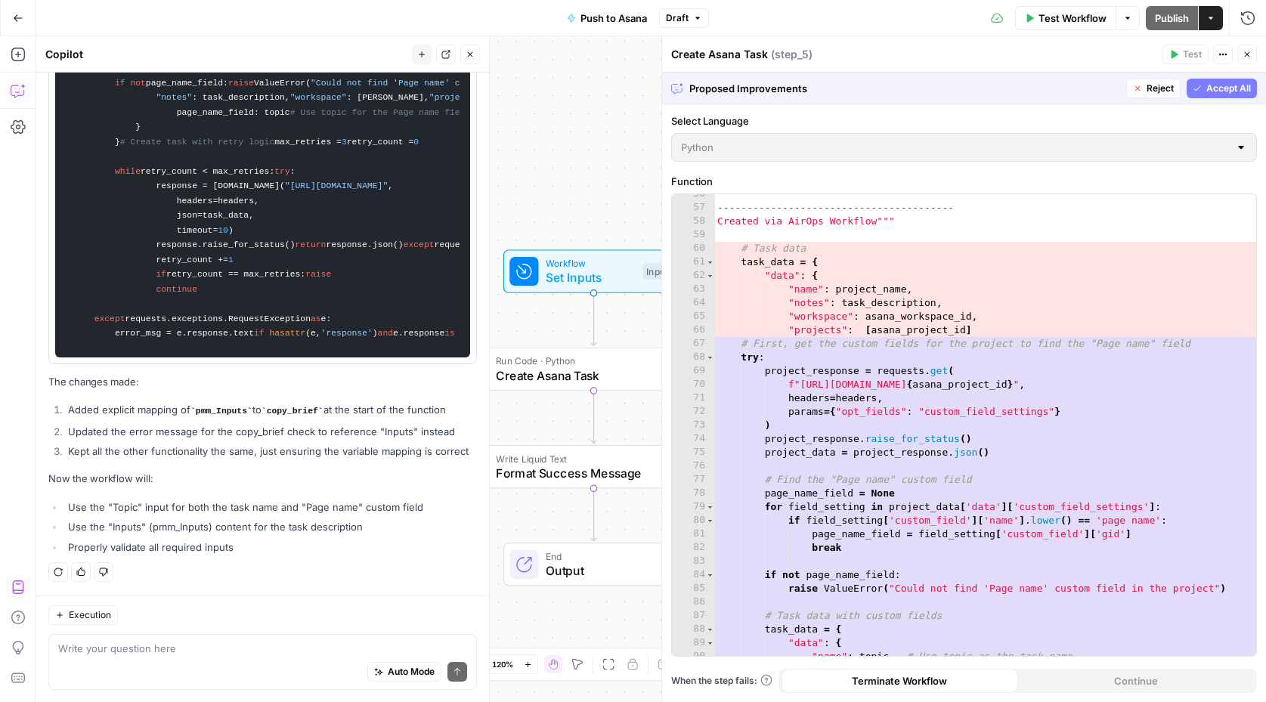
click at [1220, 84] on span "Accept All" at bounding box center [1228, 89] width 45 height 14
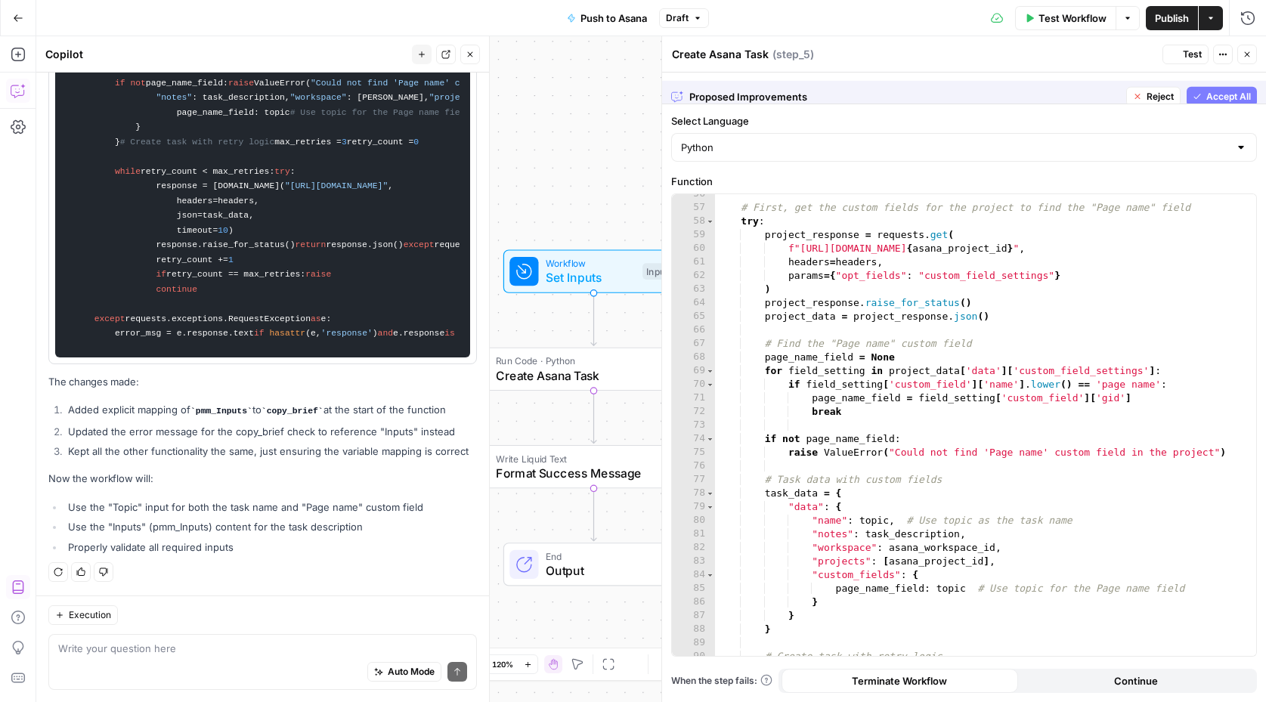
scroll to position [8710, 0]
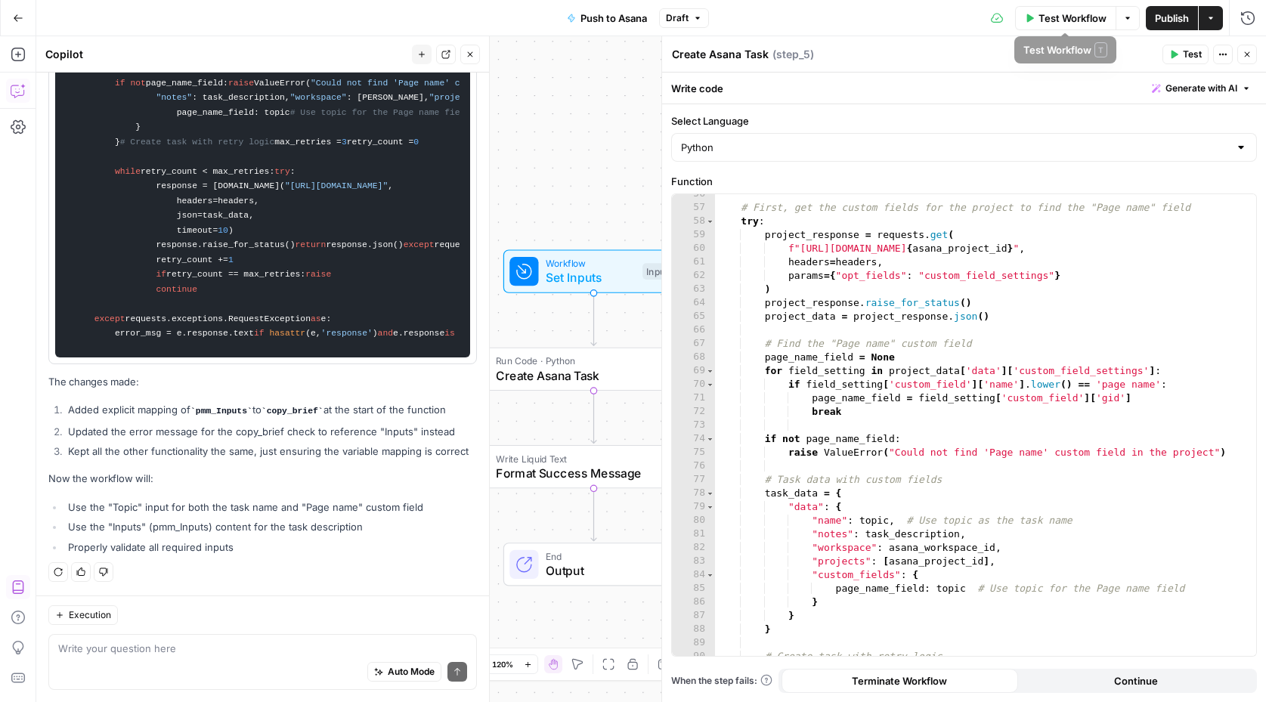
click at [1165, 17] on span "Publish" at bounding box center [1172, 18] width 34 height 15
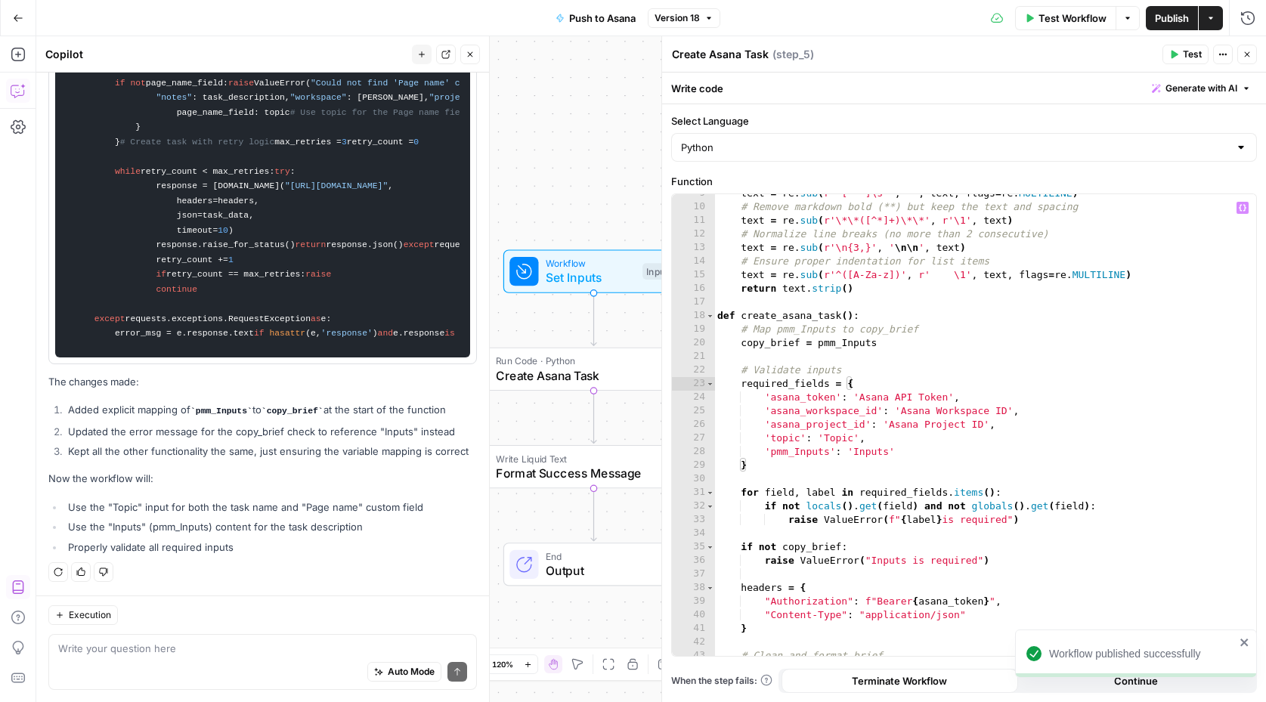
scroll to position [0, 0]
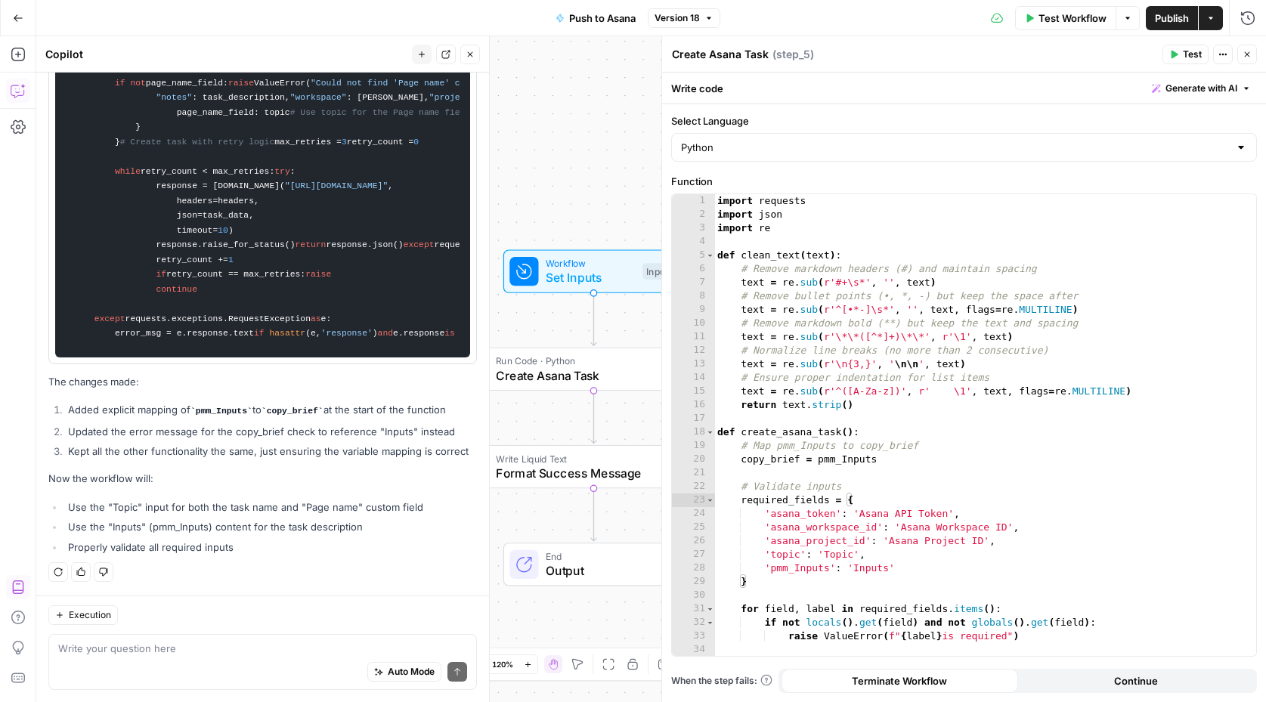
click at [1067, 23] on span "Test Workflow" at bounding box center [1072, 18] width 68 height 15
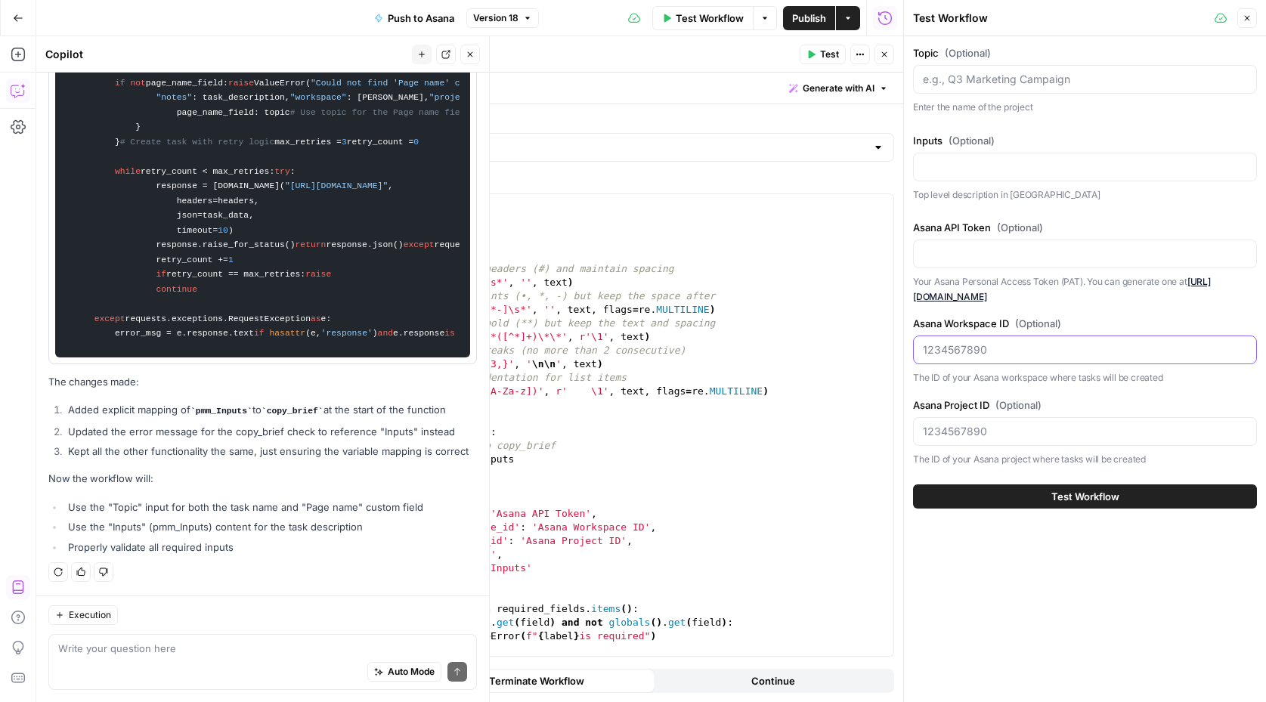
click at [939, 351] on input "Asana Workspace ID (Optional)" at bounding box center [1085, 349] width 324 height 15
paste input "12562556894463"
type input "12562556894463"
click at [994, 424] on input "Asana Project ID (Optional)" at bounding box center [1085, 431] width 324 height 15
paste input "1211023955380115"
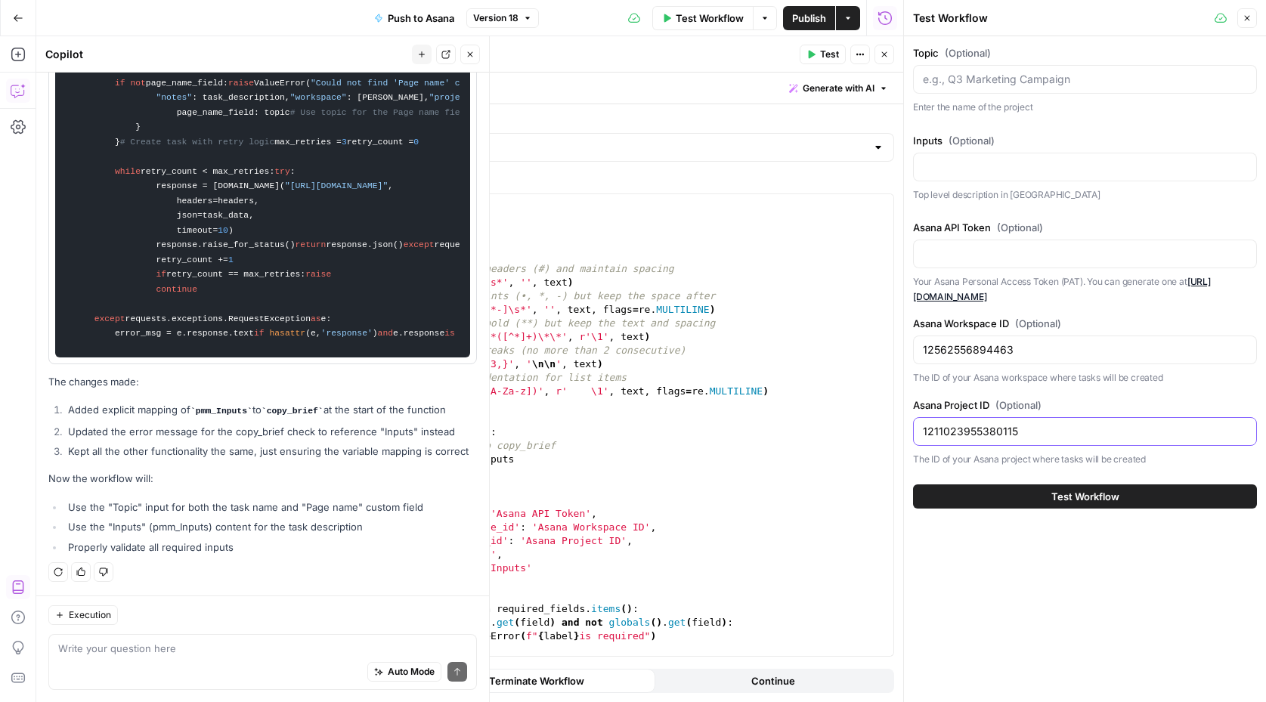
type input "1211023955380115"
click at [1029, 499] on button "Test Workflow" at bounding box center [1085, 496] width 344 height 24
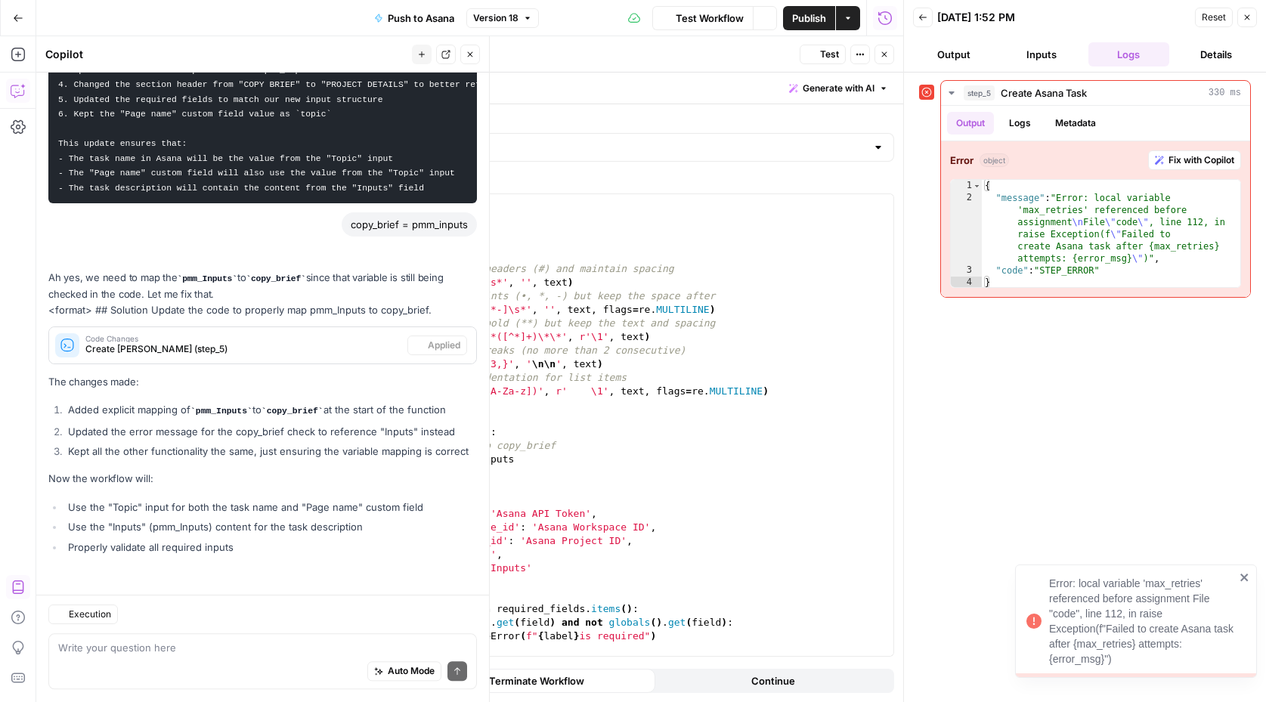
scroll to position [3771, 0]
type textarea "**********"
click at [1014, 199] on div "{ "message" : "Error: local variable 'max_retries' referenced before assignment…" at bounding box center [1112, 246] width 260 height 133
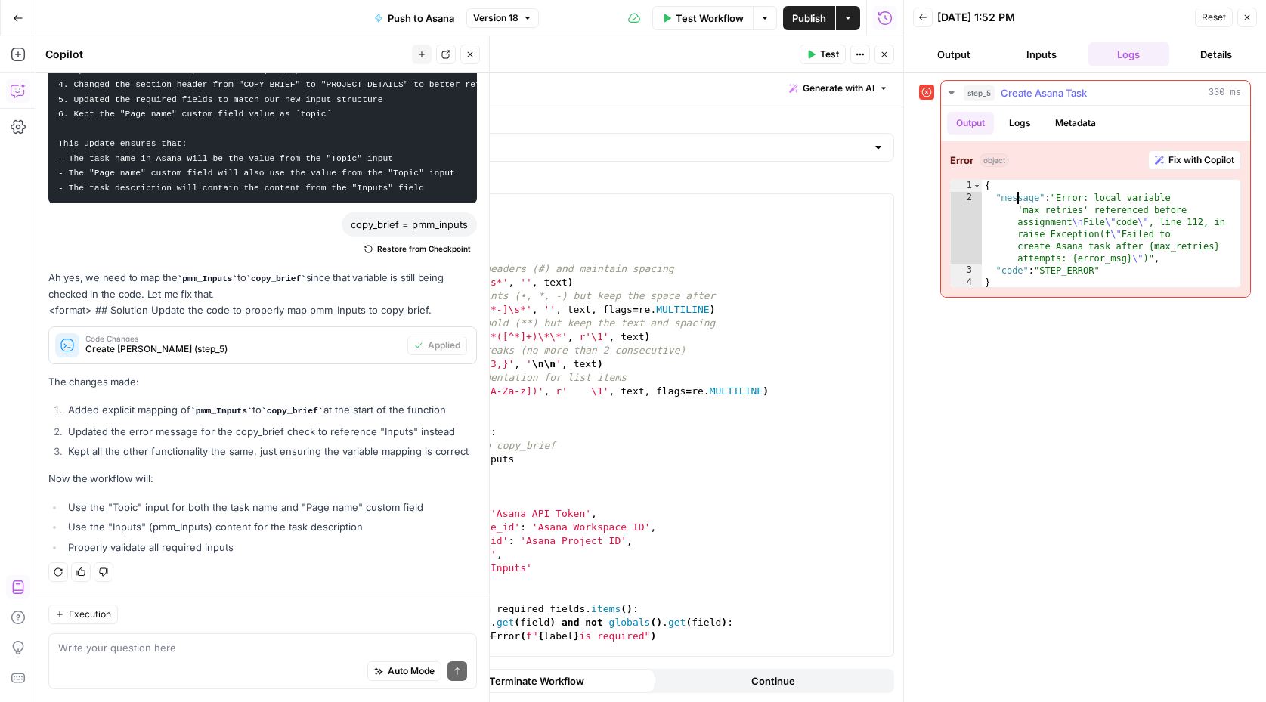
click at [1168, 155] on span "Fix with Copilot" at bounding box center [1201, 160] width 66 height 14
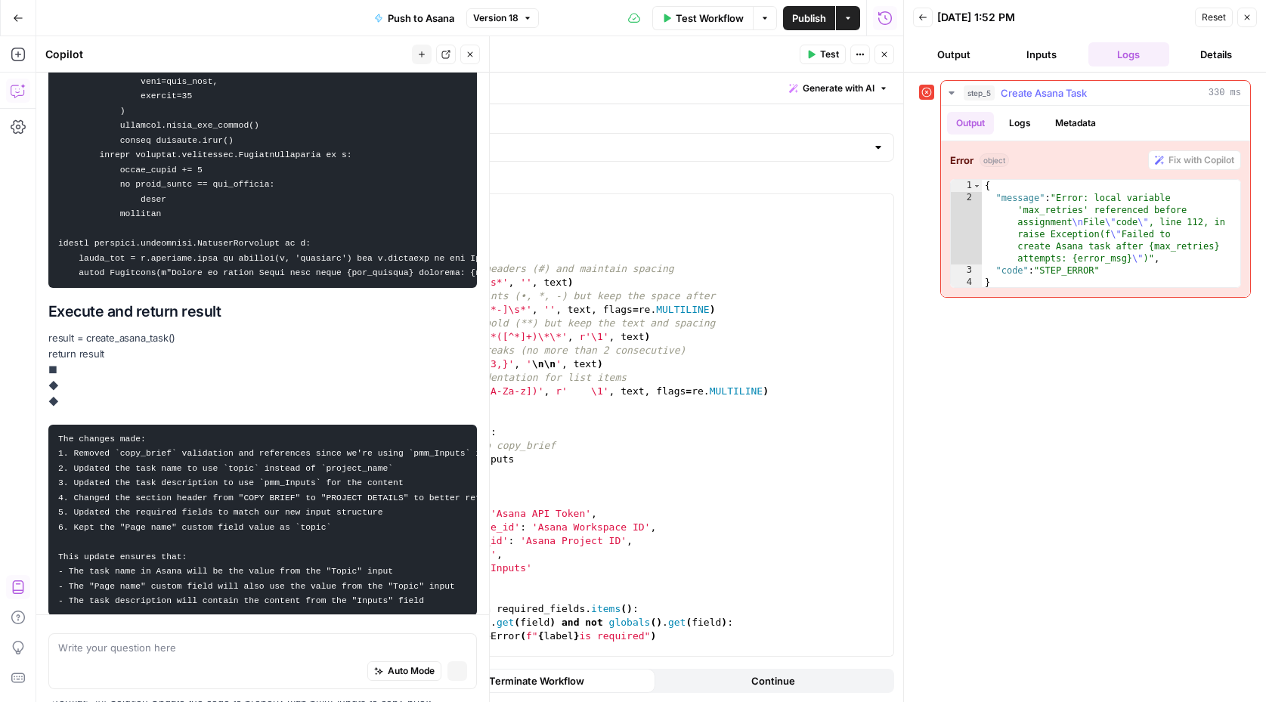
scroll to position [5104, 0]
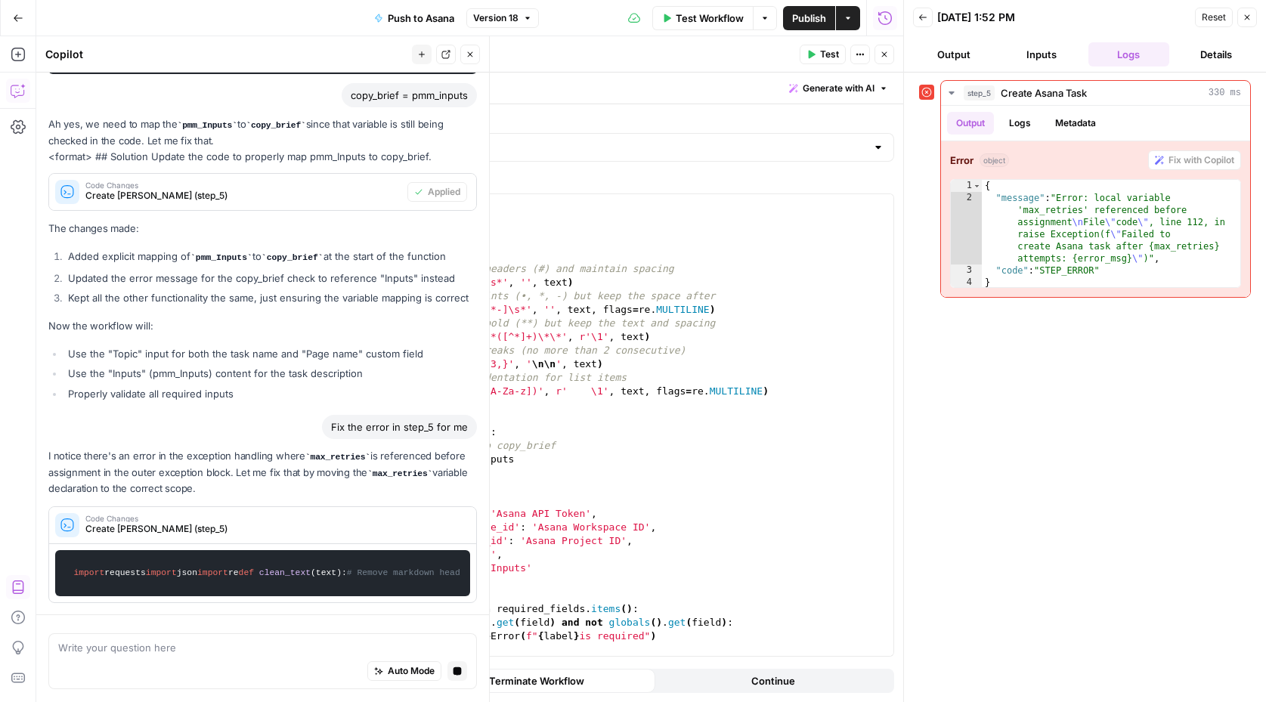
click at [212, 448] on p "I notice there's an error in the exception handling where max_retries is refere…" at bounding box center [262, 472] width 428 height 48
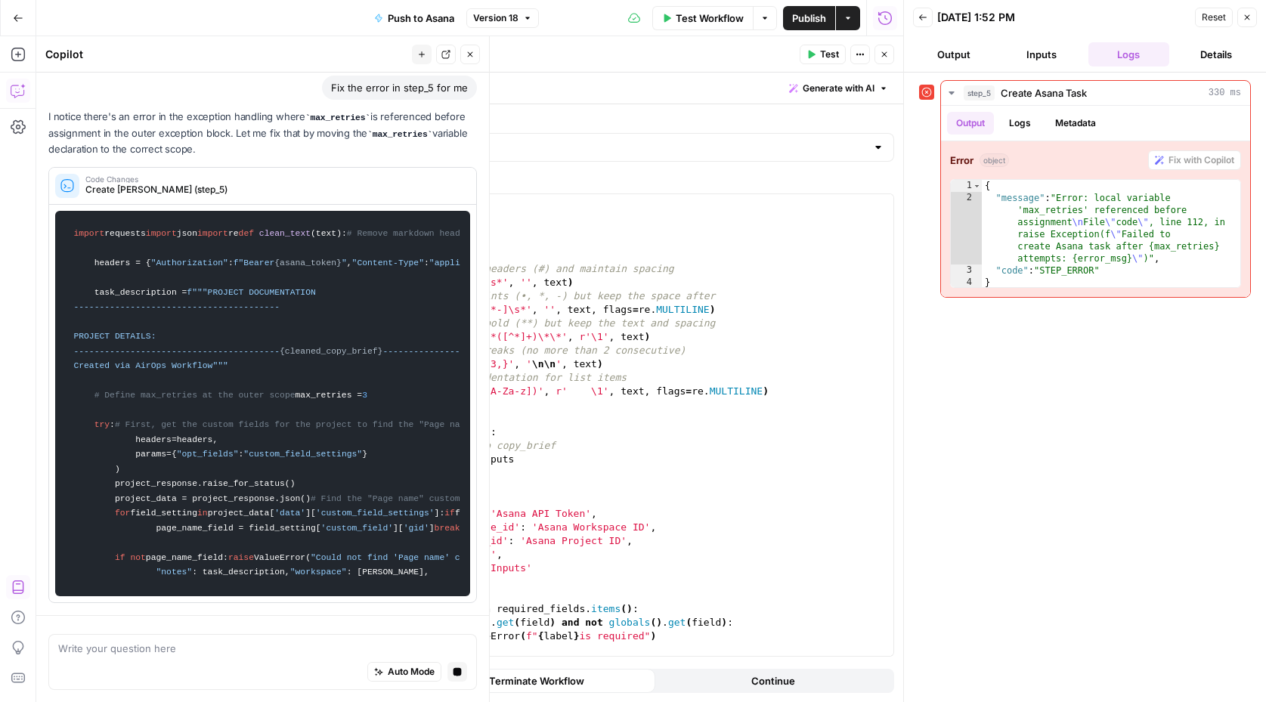
click at [316, 466] on code "import requests import json import re def clean_text ( text ): # Remove markdow…" at bounding box center [262, 403] width 395 height 371
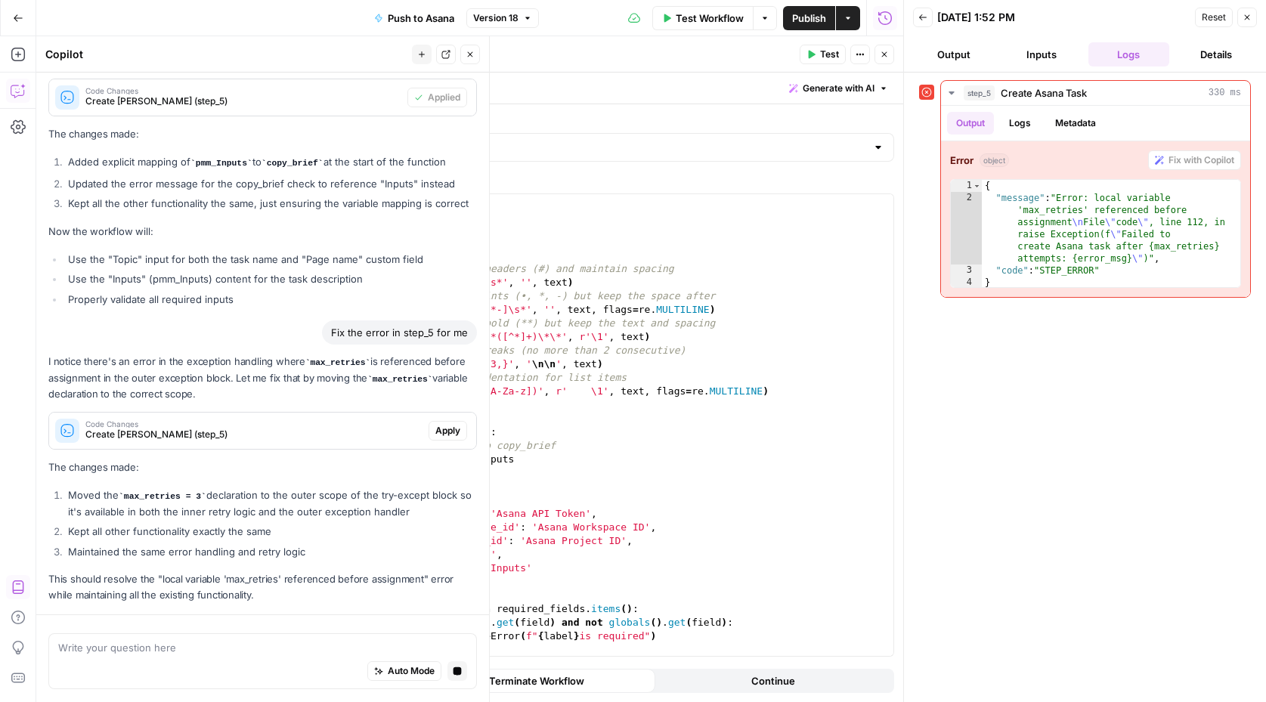
click at [342, 409] on div "I notice there's an error in the exception handling where max_retries is refere…" at bounding box center [262, 478] width 428 height 249
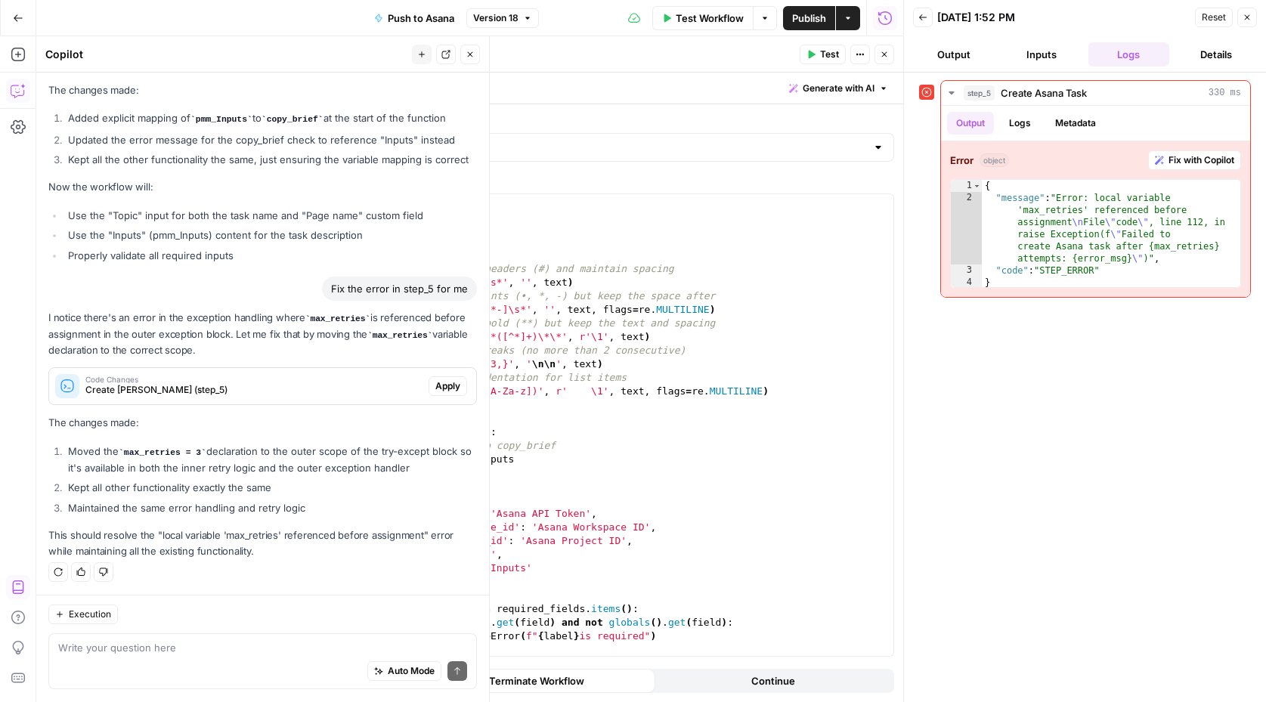
click at [447, 391] on span "Apply" at bounding box center [447, 386] width 25 height 14
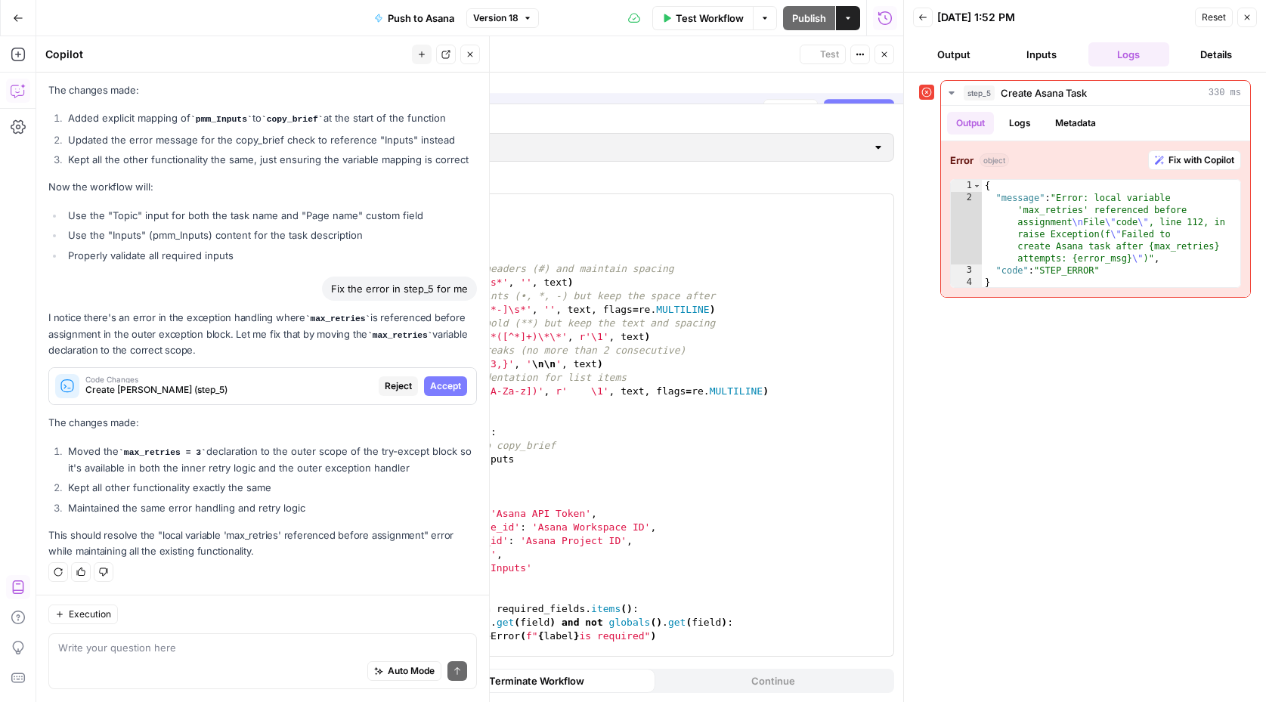
scroll to position [3916, 0]
click at [863, 88] on span "Accept All" at bounding box center [865, 89] width 45 height 14
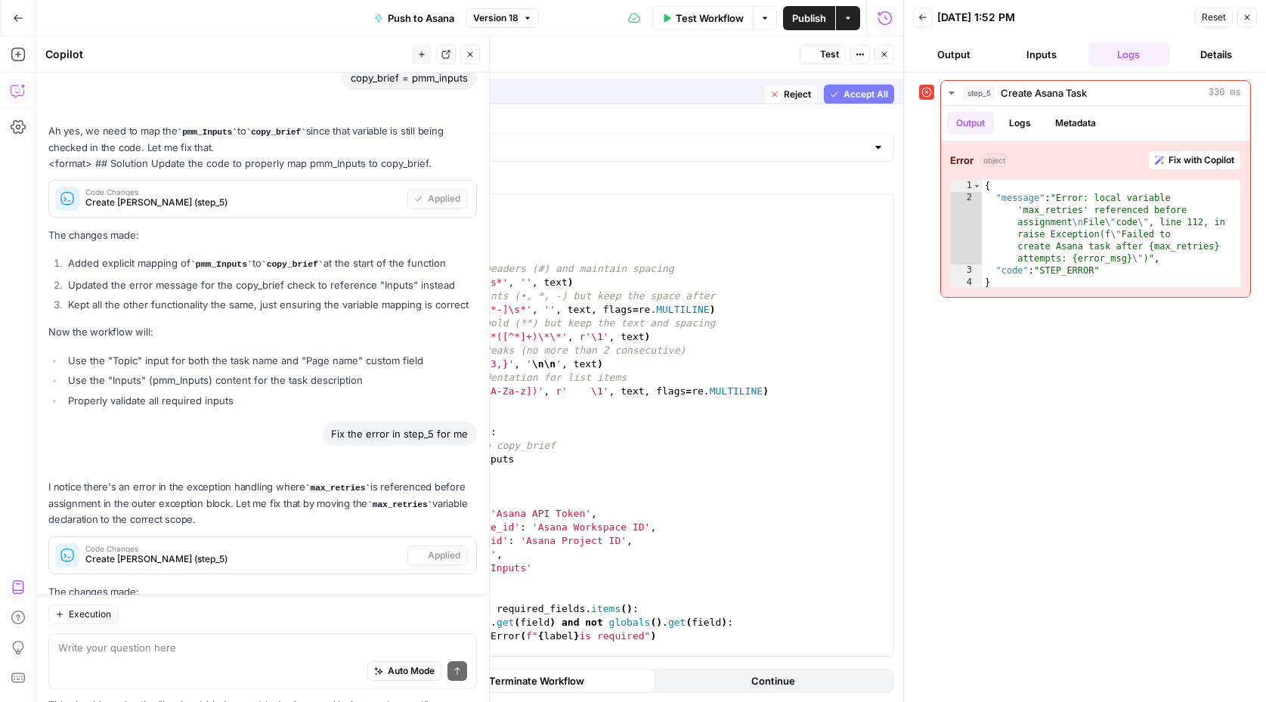
scroll to position [4085, 0]
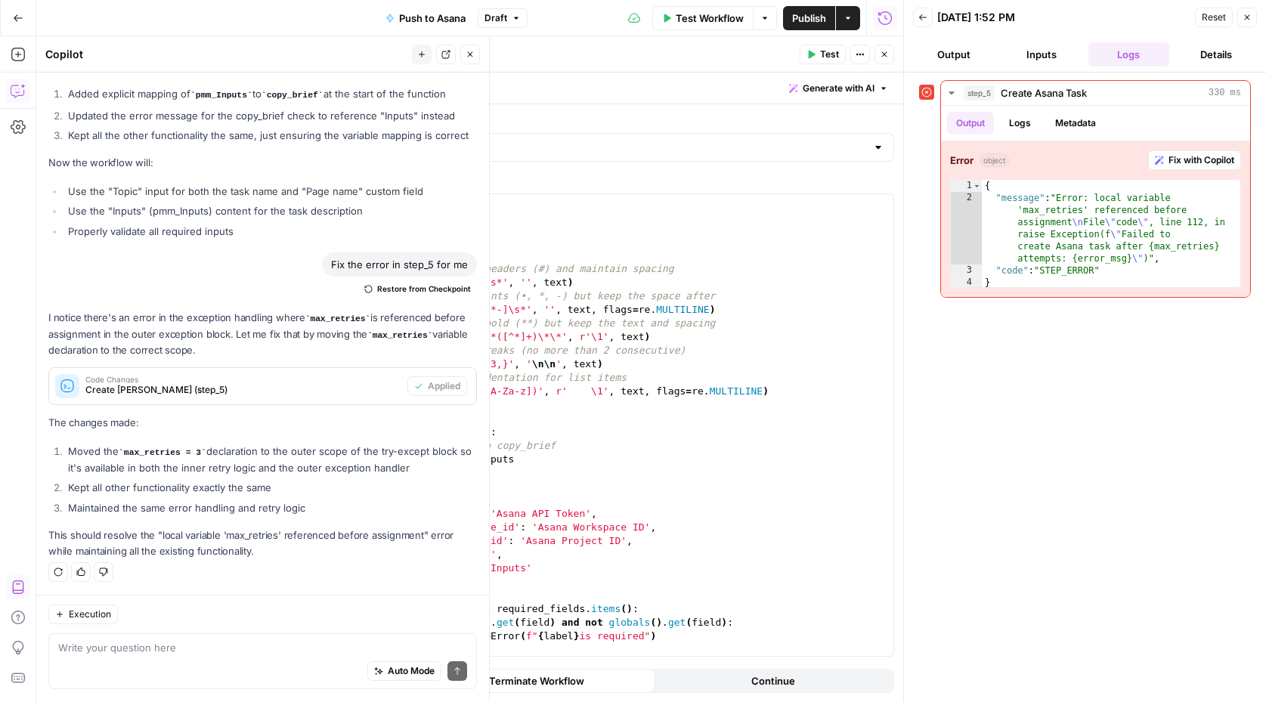
click at [820, 51] on button "Test" at bounding box center [822, 55] width 46 height 20
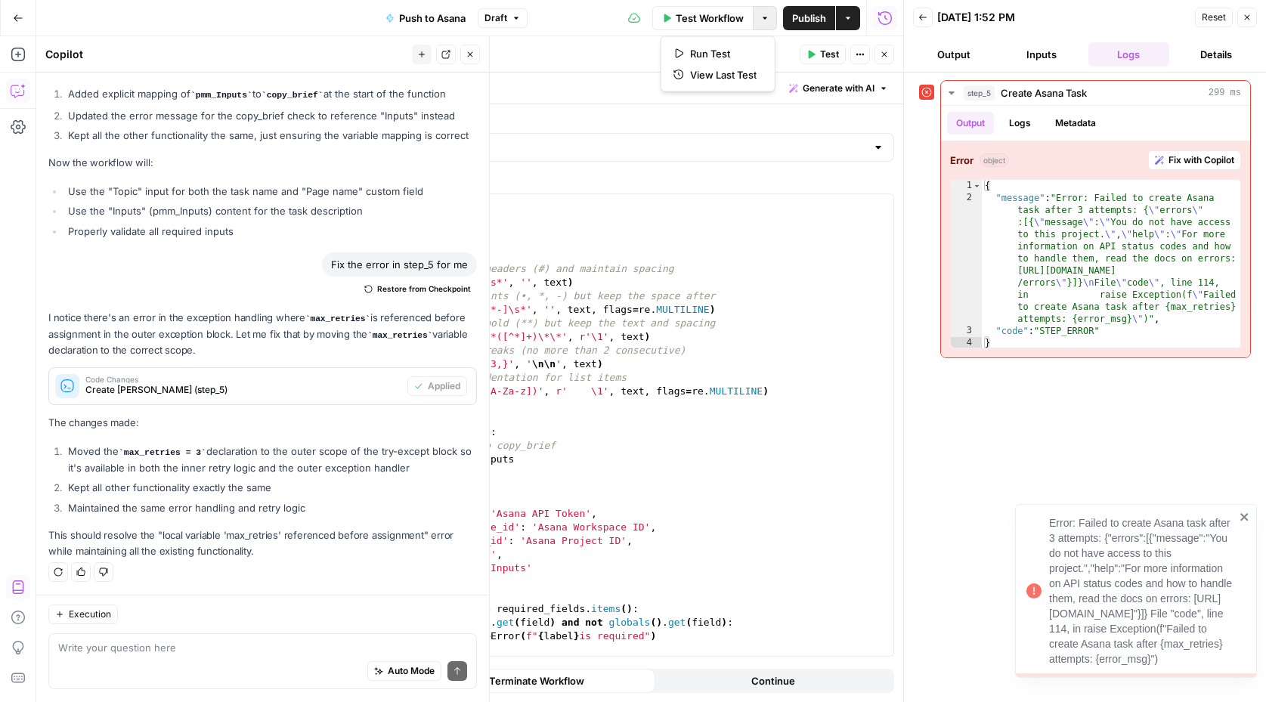
click at [771, 20] on button "Options" at bounding box center [765, 18] width 24 height 24
click at [508, 17] on button "Draft" at bounding box center [503, 18] width 50 height 20
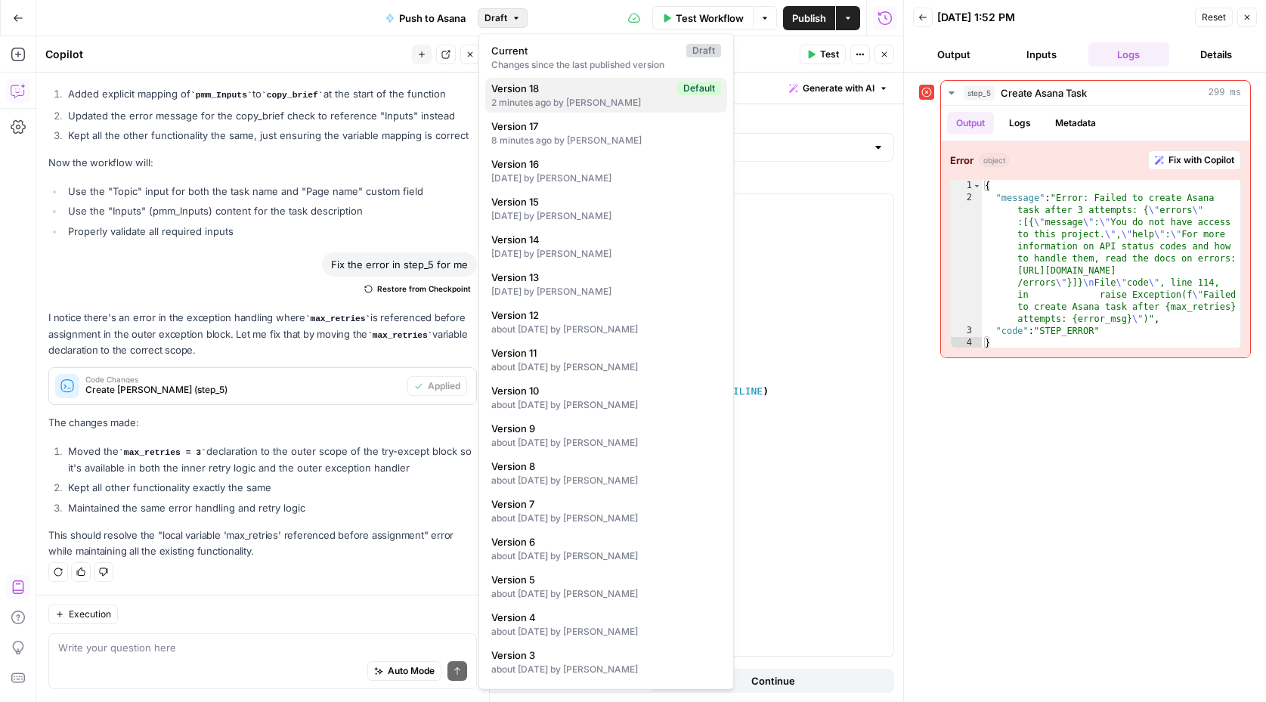
click at [533, 89] on span "Version 18" at bounding box center [581, 88] width 180 height 15
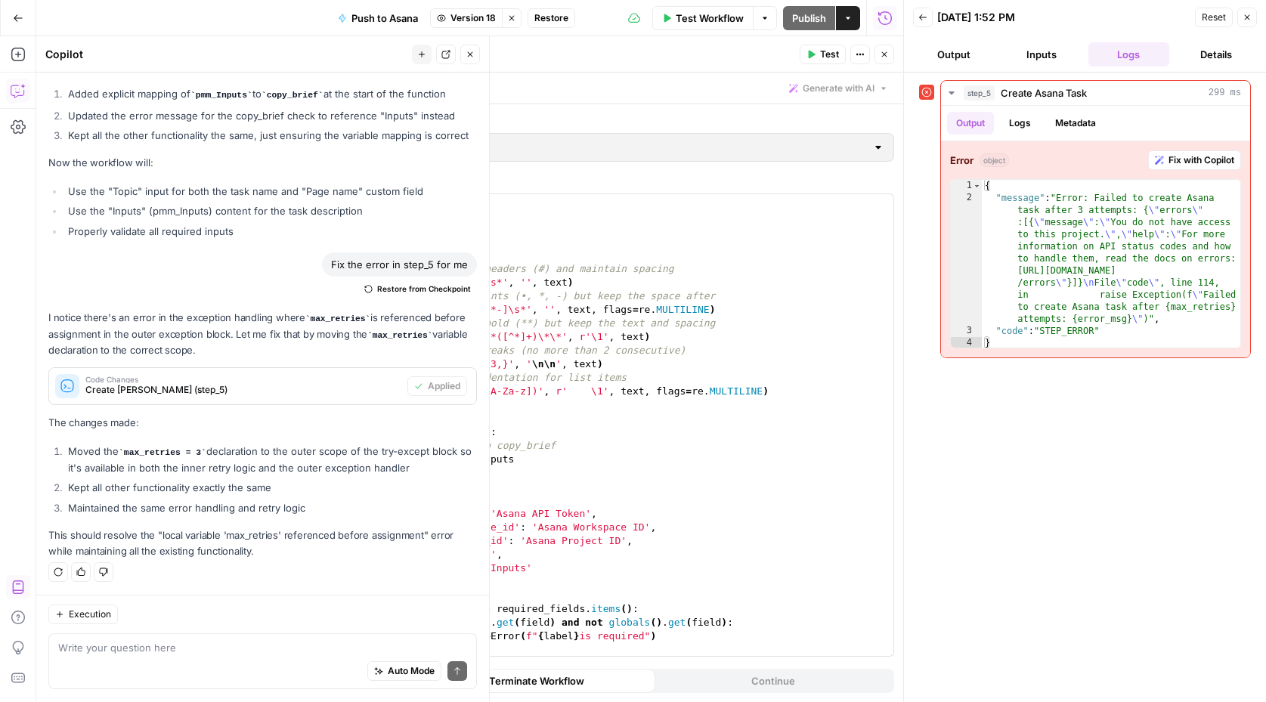
click at [548, 17] on span "Restore" at bounding box center [551, 18] width 34 height 14
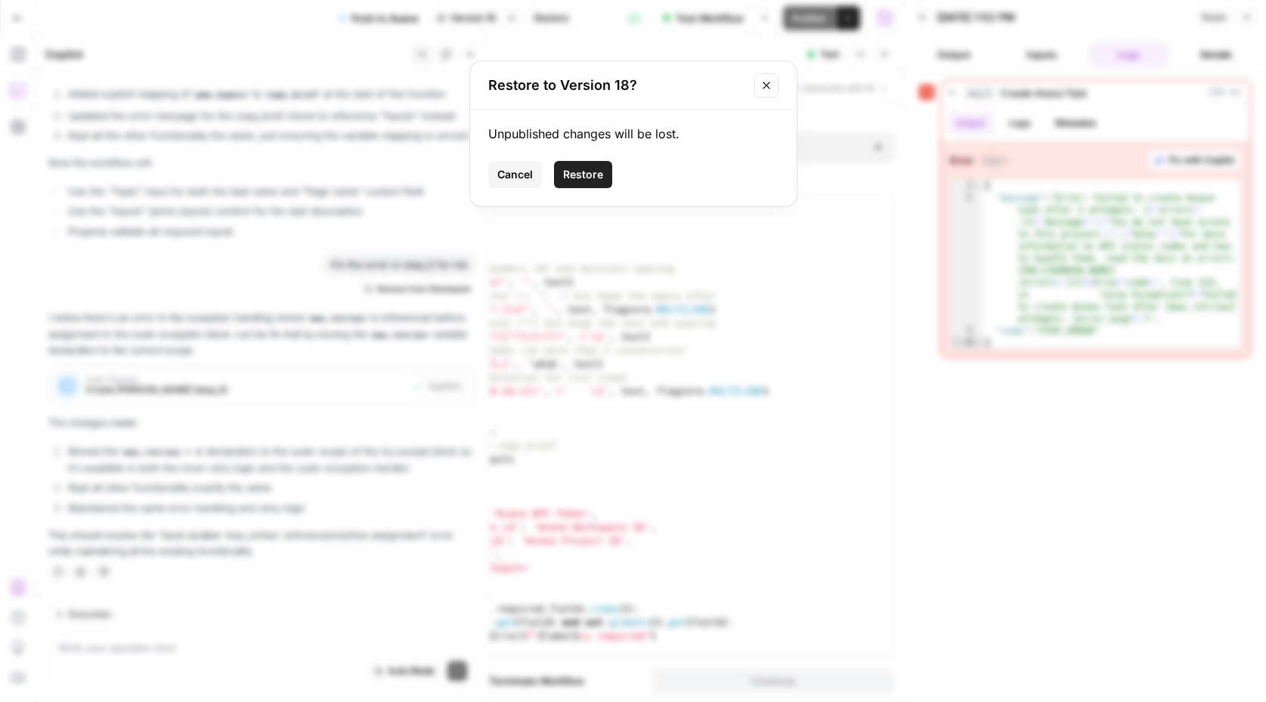
click at [575, 180] on span "Restore" at bounding box center [583, 174] width 40 height 15
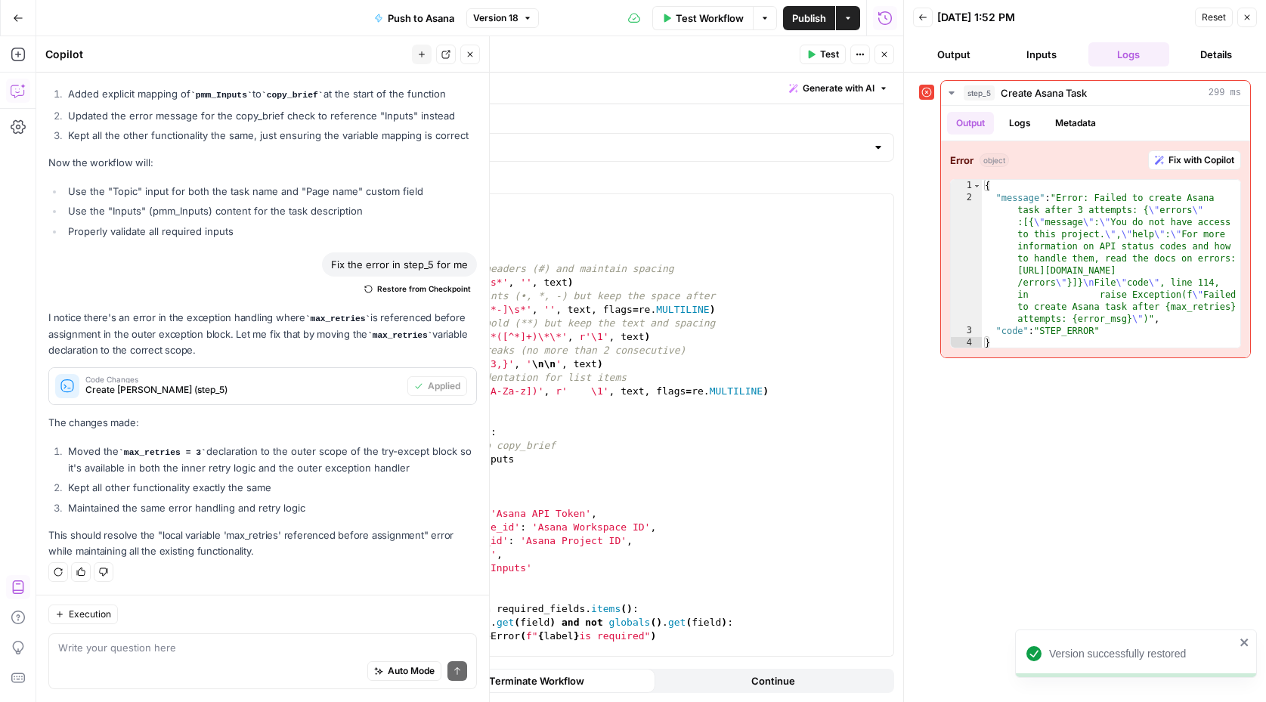
click at [16, 10] on button "Go Back" at bounding box center [18, 18] width 27 height 27
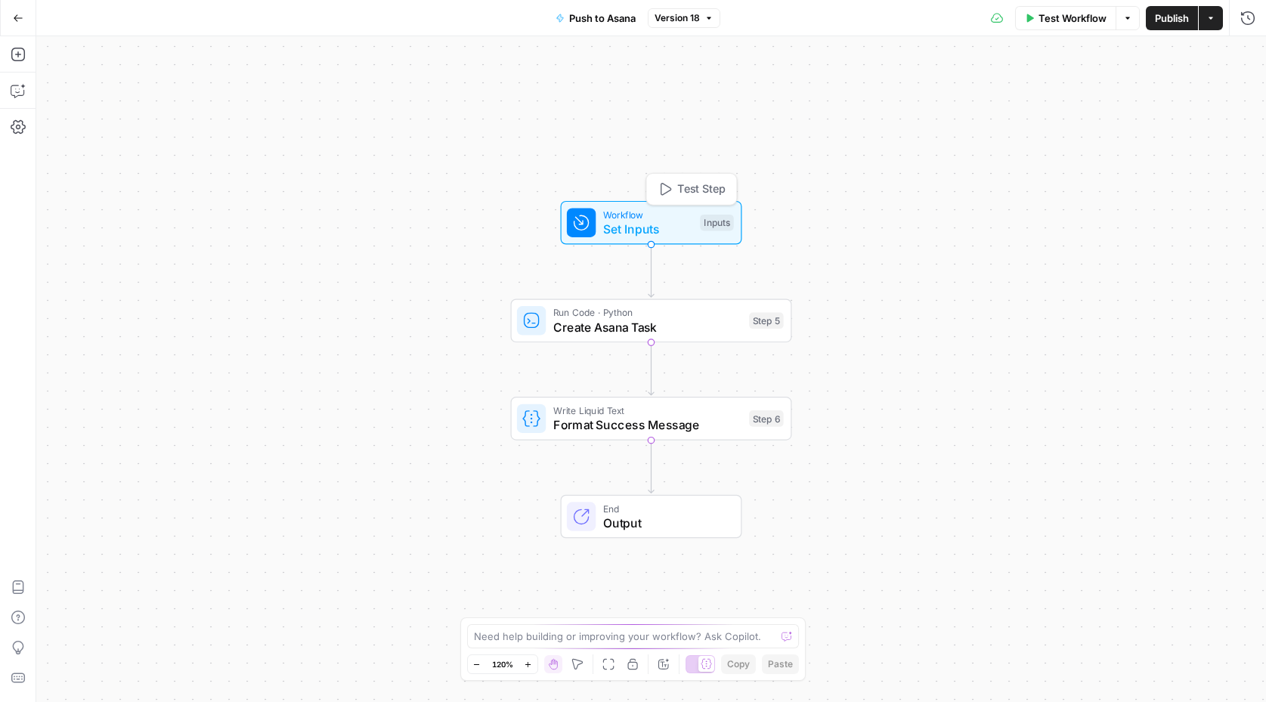
click at [651, 222] on span "Set Inputs" at bounding box center [648, 229] width 90 height 18
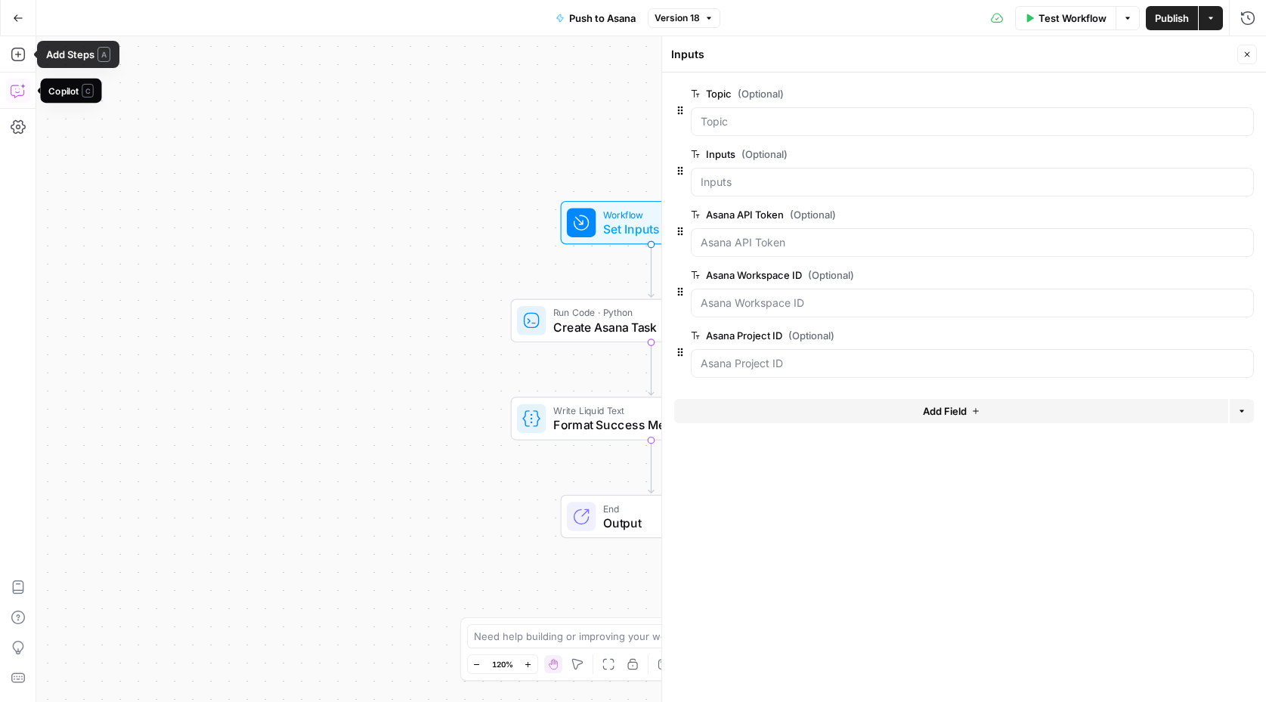
click at [17, 91] on icon "button" at bounding box center [18, 90] width 15 height 15
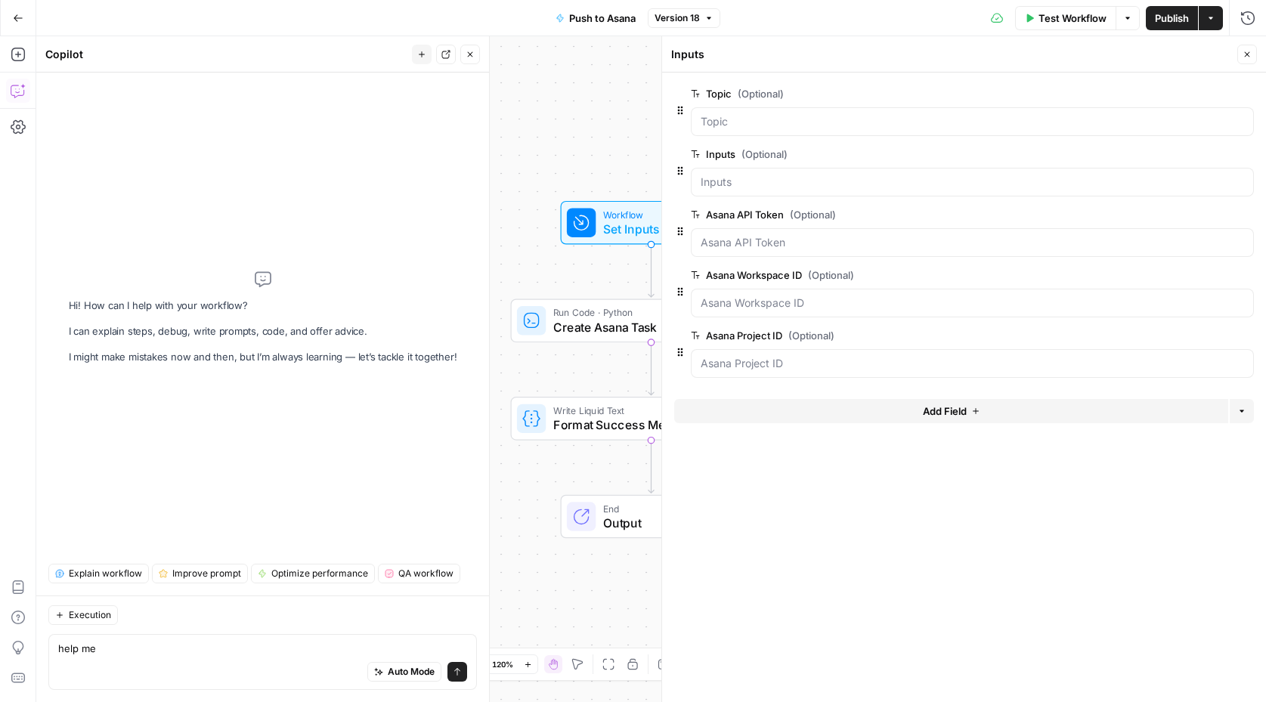
type textarea "help me"
click at [17, 21] on icon "button" at bounding box center [18, 18] width 11 height 11
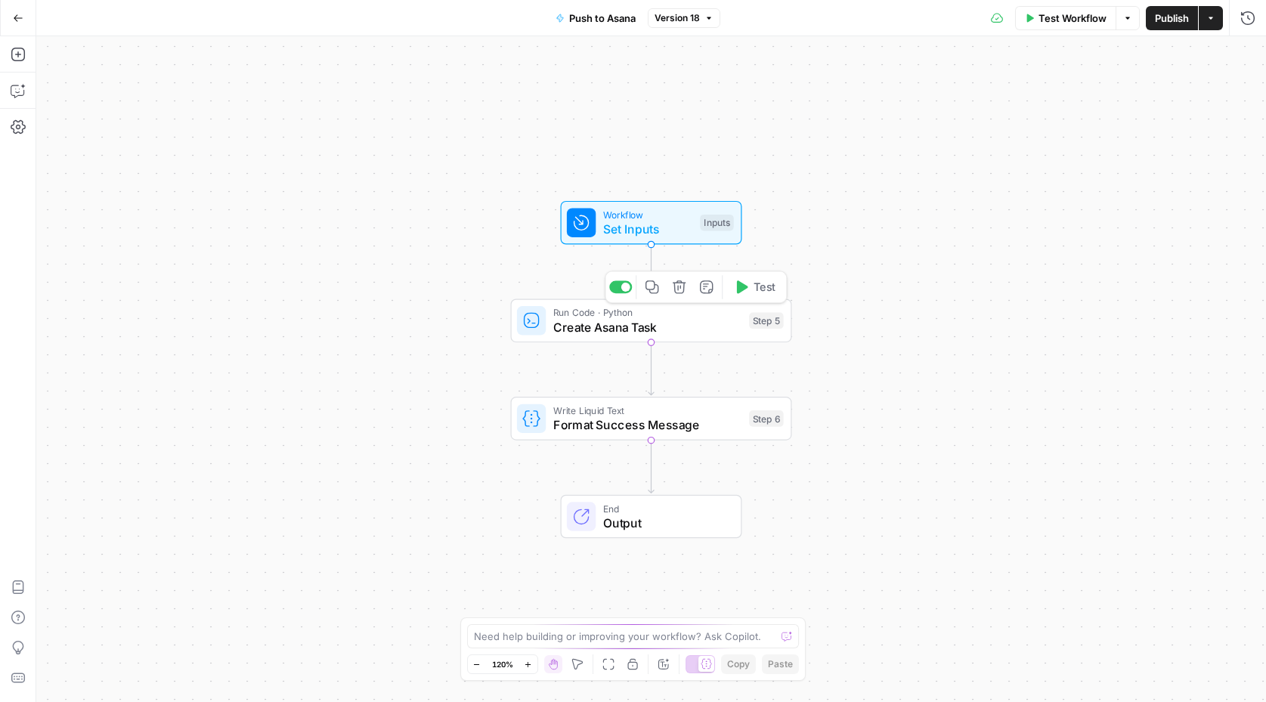
click at [595, 330] on span "Create Asana Task" at bounding box center [647, 327] width 189 height 18
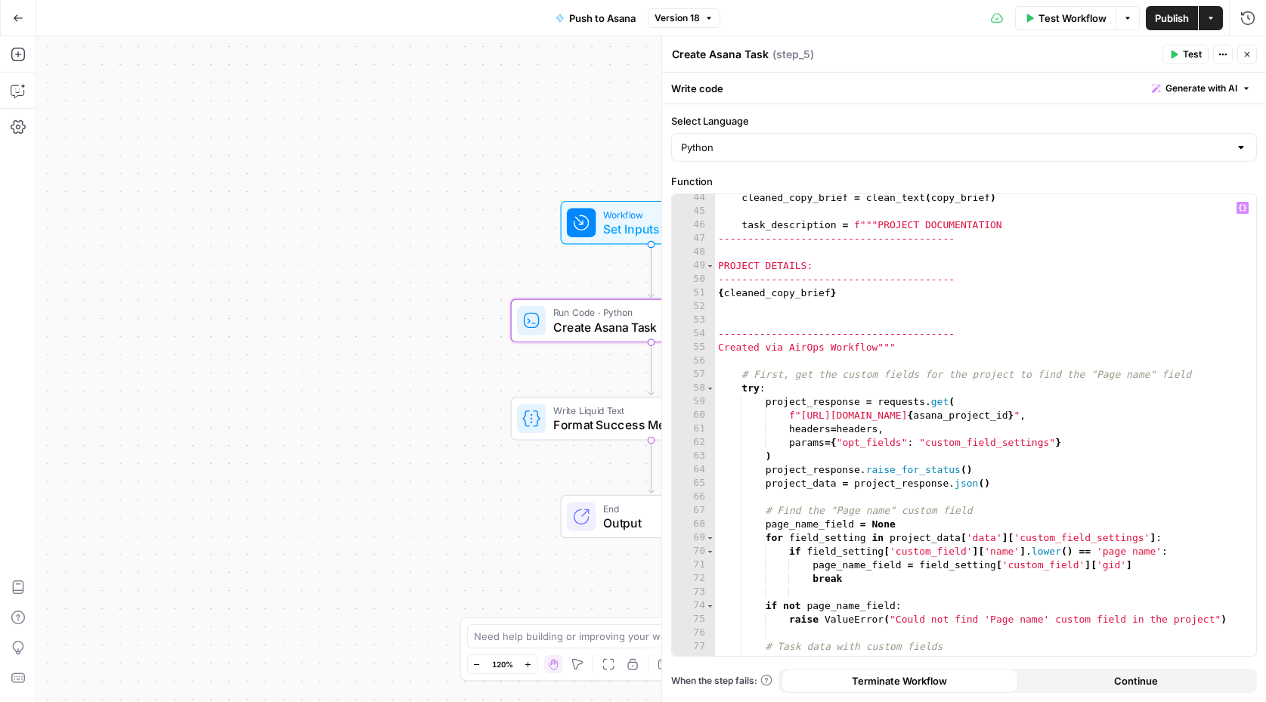
scroll to position [584, 0]
type textarea "**********"
click at [832, 268] on div "# Clean and format brief cleaned_copy_brief = clean_text ( copy_brief ) task_de…" at bounding box center [986, 426] width 542 height 490
click at [748, 304] on div "# Clean and format brief cleaned_copy_brief = clean_text ( copy_brief ) task_de…" at bounding box center [986, 426] width 542 height 490
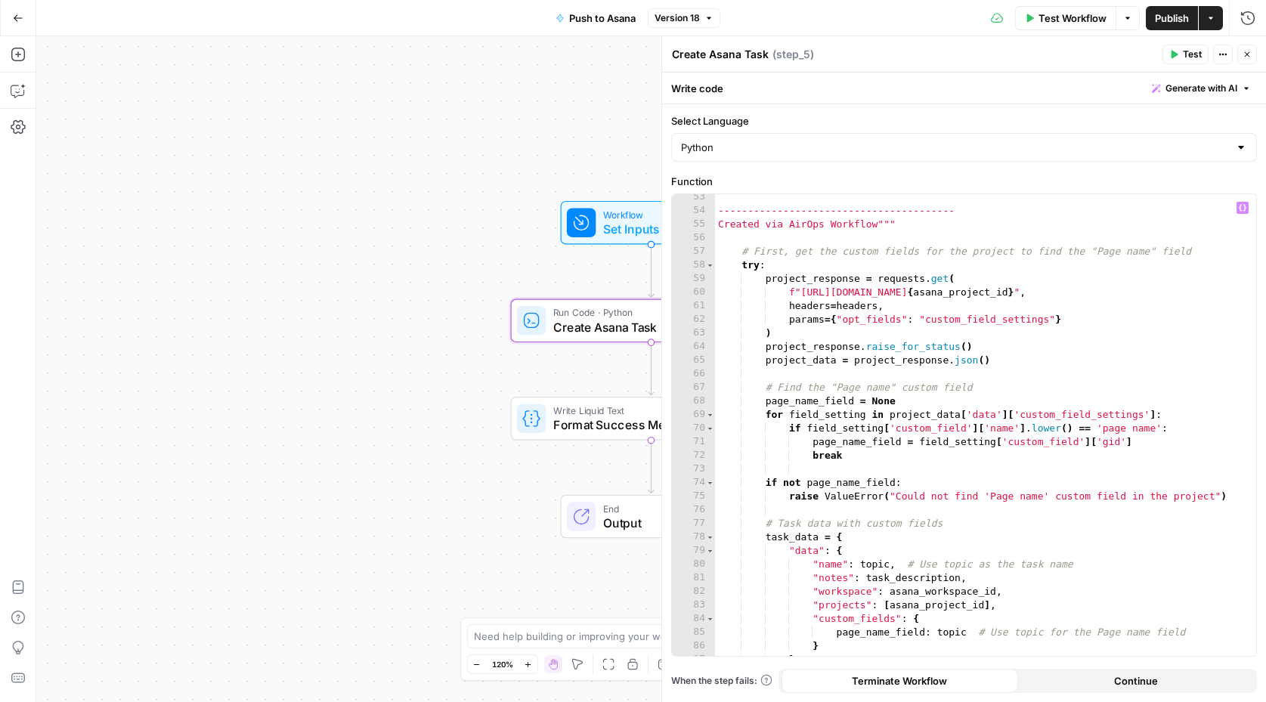
scroll to position [712, 0]
drag, startPoint x: 1099, startPoint y: 246, endPoint x: 1139, endPoint y: 246, distance: 39.3
click at [1139, 246] on div "---------------------------------------- Created via AirOps Workflow""" # First…" at bounding box center [986, 434] width 542 height 490
click at [1154, 255] on div "---------------------------------------- Created via AirOps Workflow""" # First…" at bounding box center [986, 434] width 542 height 490
click at [709, 18] on icon "button" at bounding box center [708, 18] width 5 height 2
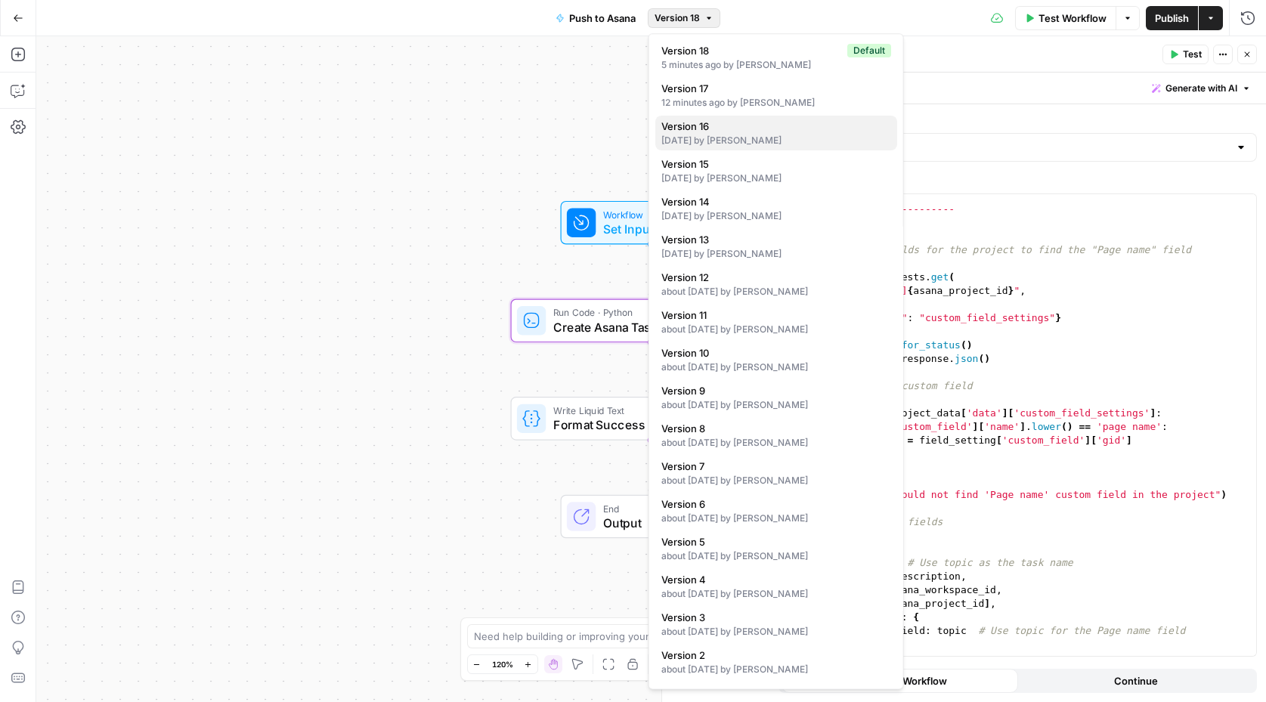
click at [703, 149] on button "Version 16 21 days ago by Heather Dileepan" at bounding box center [776, 133] width 242 height 35
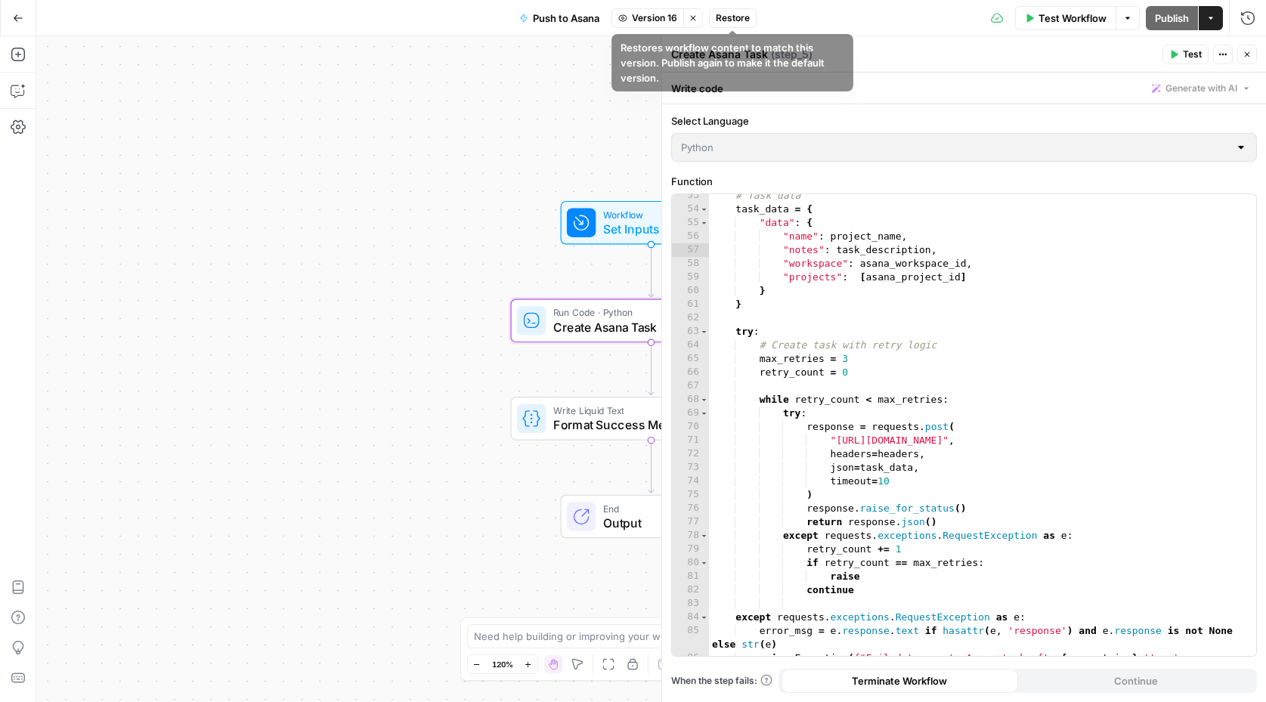
click at [726, 26] on button "Restore" at bounding box center [733, 18] width 48 height 20
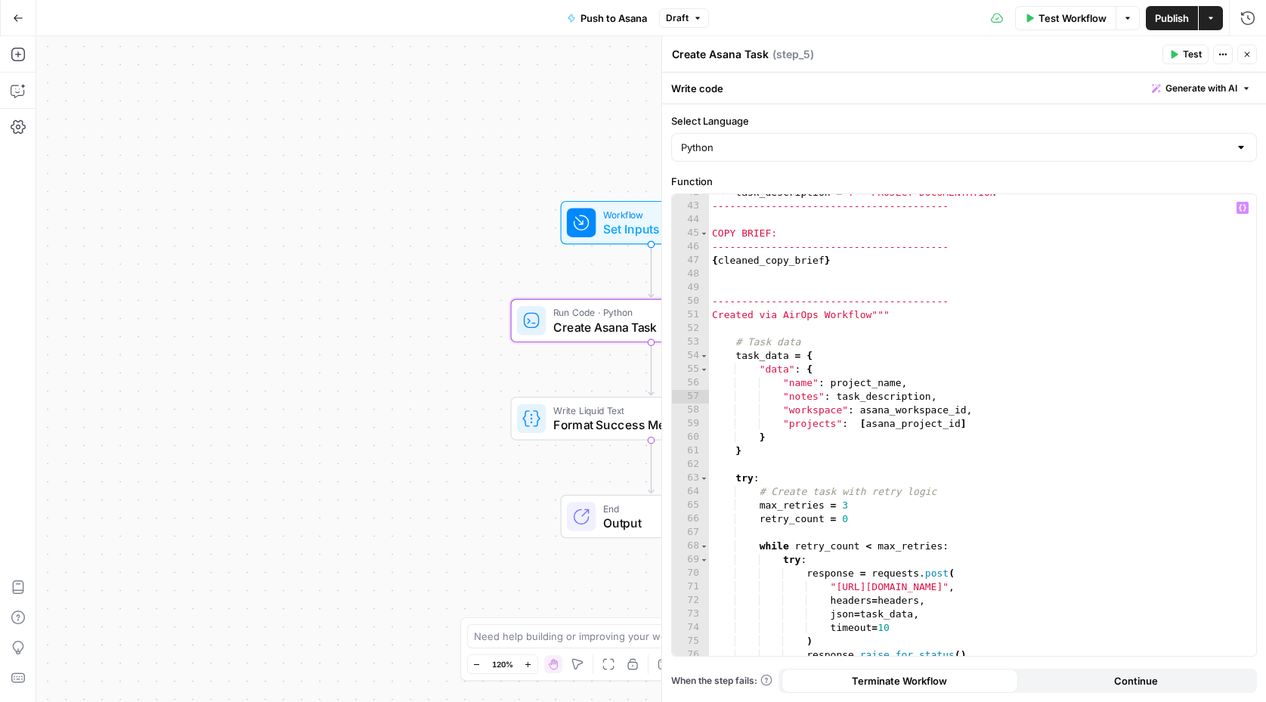
scroll to position [566, 0]
type textarea "**********"
drag, startPoint x: 828, startPoint y: 383, endPoint x: 914, endPoint y: 383, distance: 85.4
click at [915, 383] on div "task_description = f"""PROJECT DOCUMENTATION ----------------------------------…" at bounding box center [983, 431] width 548 height 490
click at [902, 383] on div "task_description = f"""PROJECT DOCUMENTATION ----------------------------------…" at bounding box center [983, 431] width 548 height 490
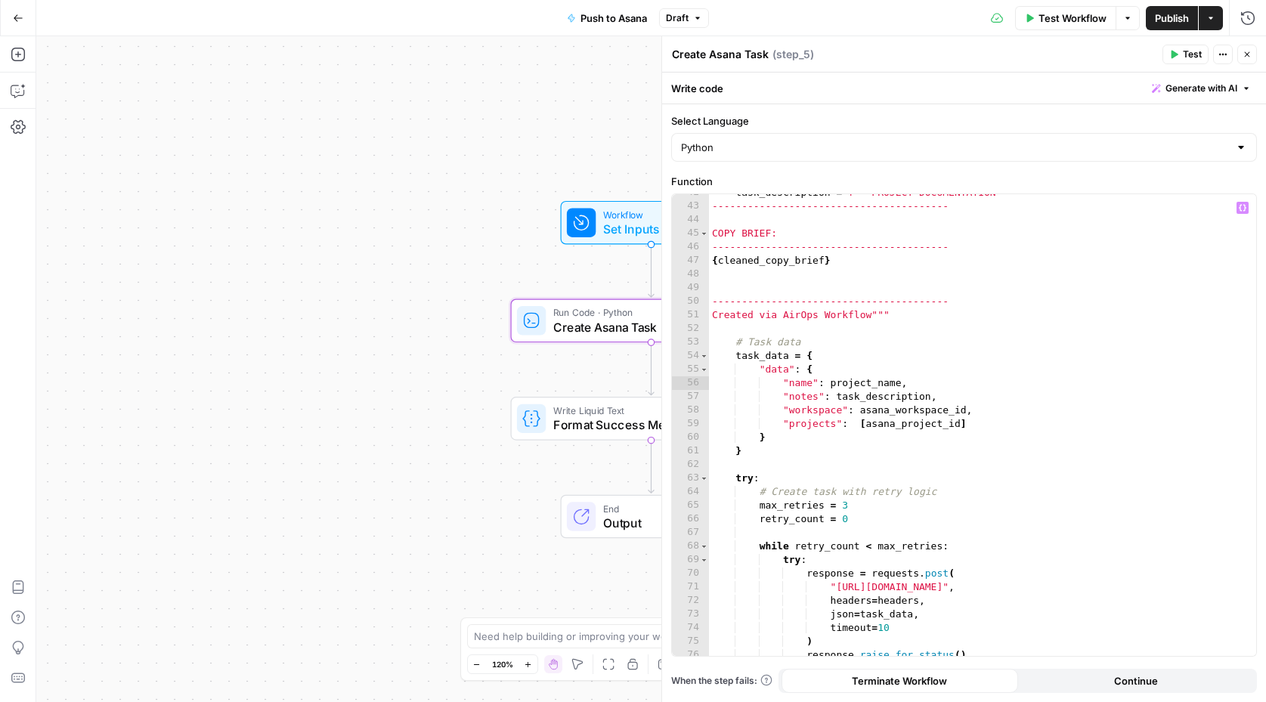
click at [596, 230] on div "Workflow Set Inputs Inputs Test Step" at bounding box center [650, 222] width 167 height 31
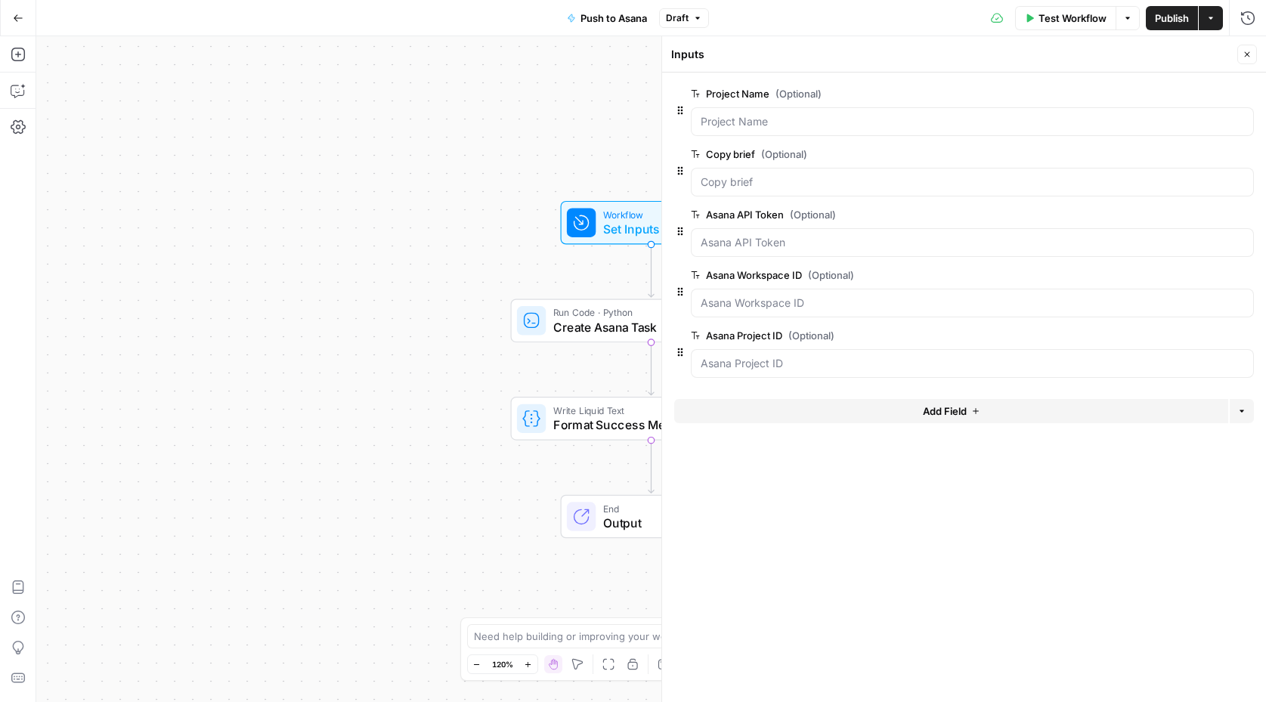
click at [573, 323] on span "Create Asana Task" at bounding box center [647, 327] width 189 height 18
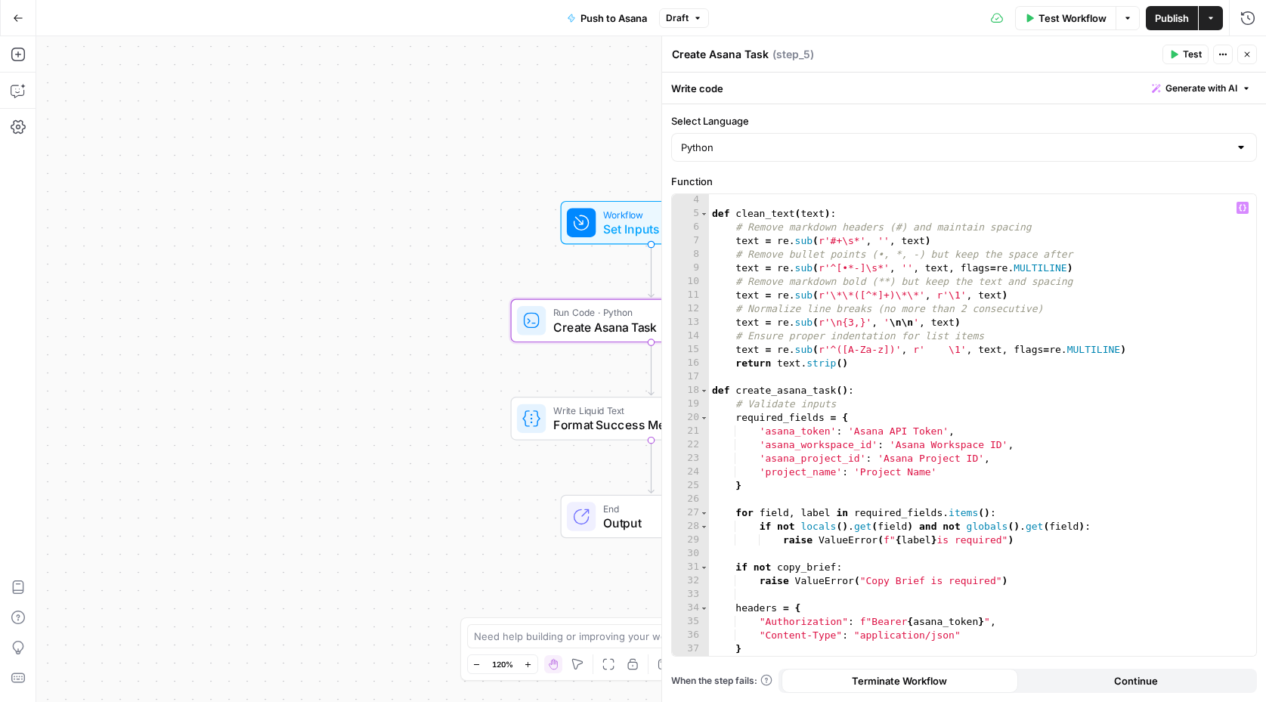
scroll to position [61, 0]
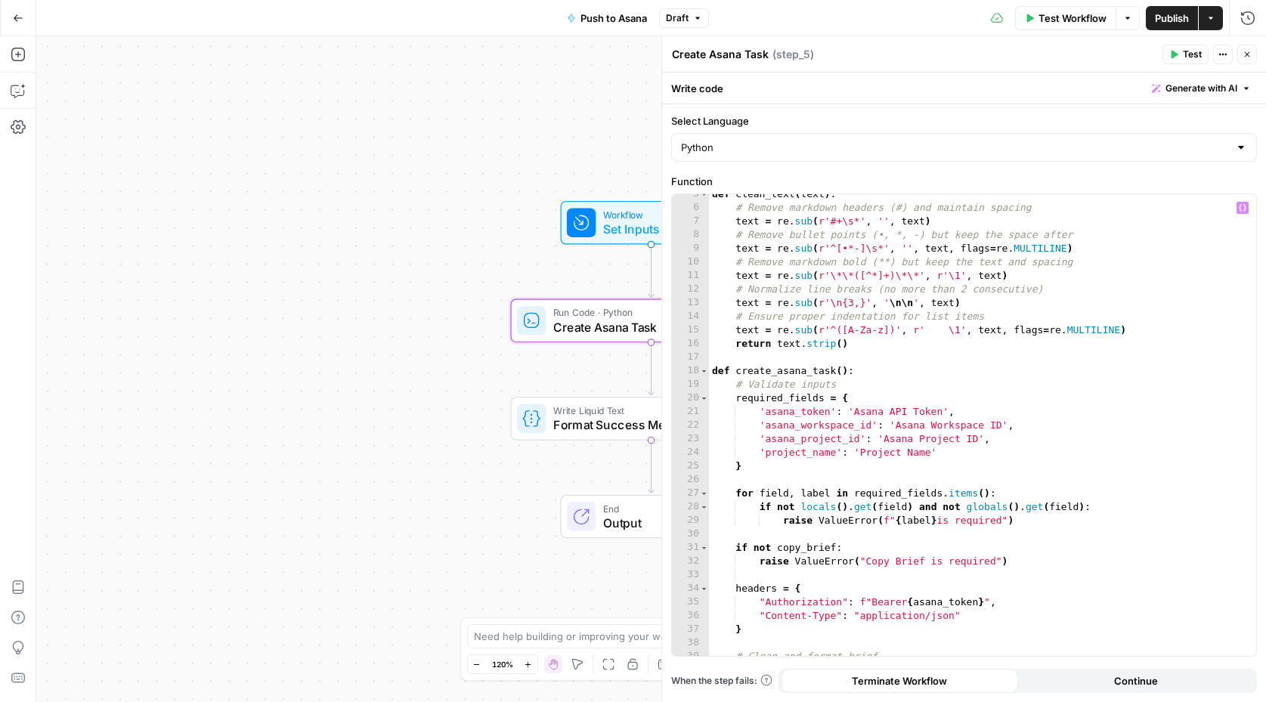
type textarea "**********"
click at [980, 451] on div "def clean_text ( text ) : # Remove markdown headers (#) and maintain spacing te…" at bounding box center [983, 432] width 548 height 490
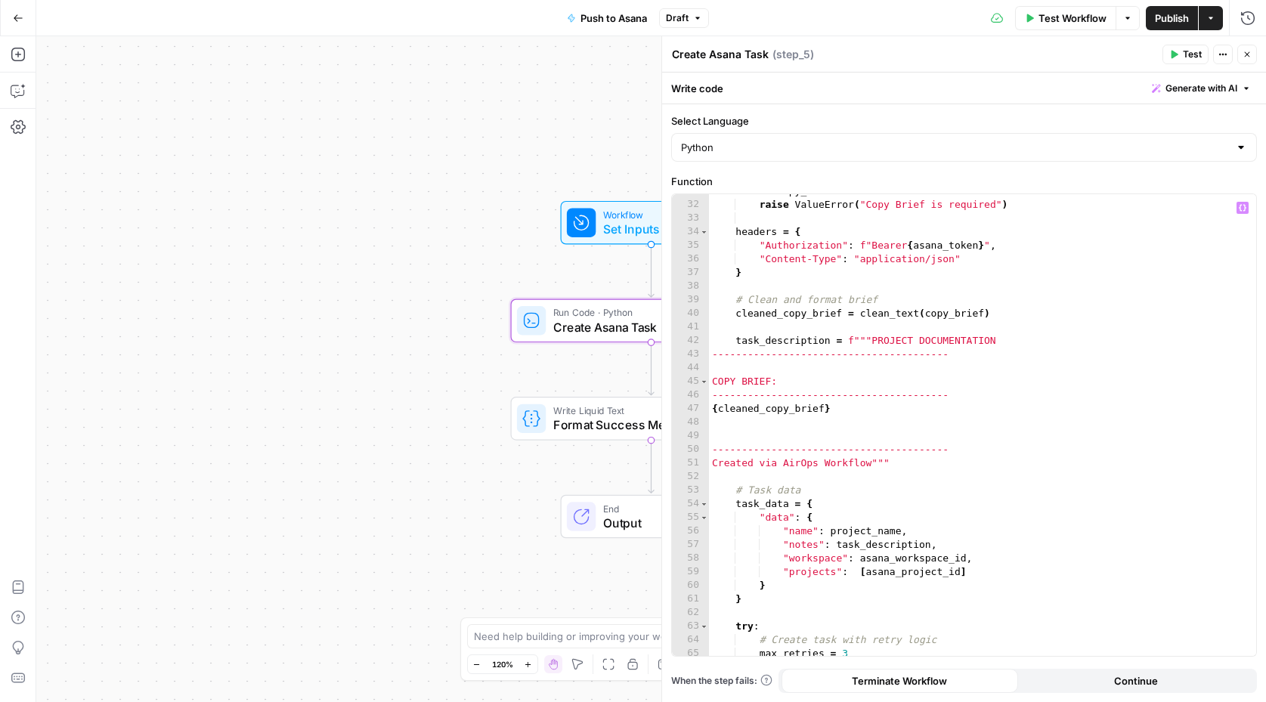
scroll to position [456, 0]
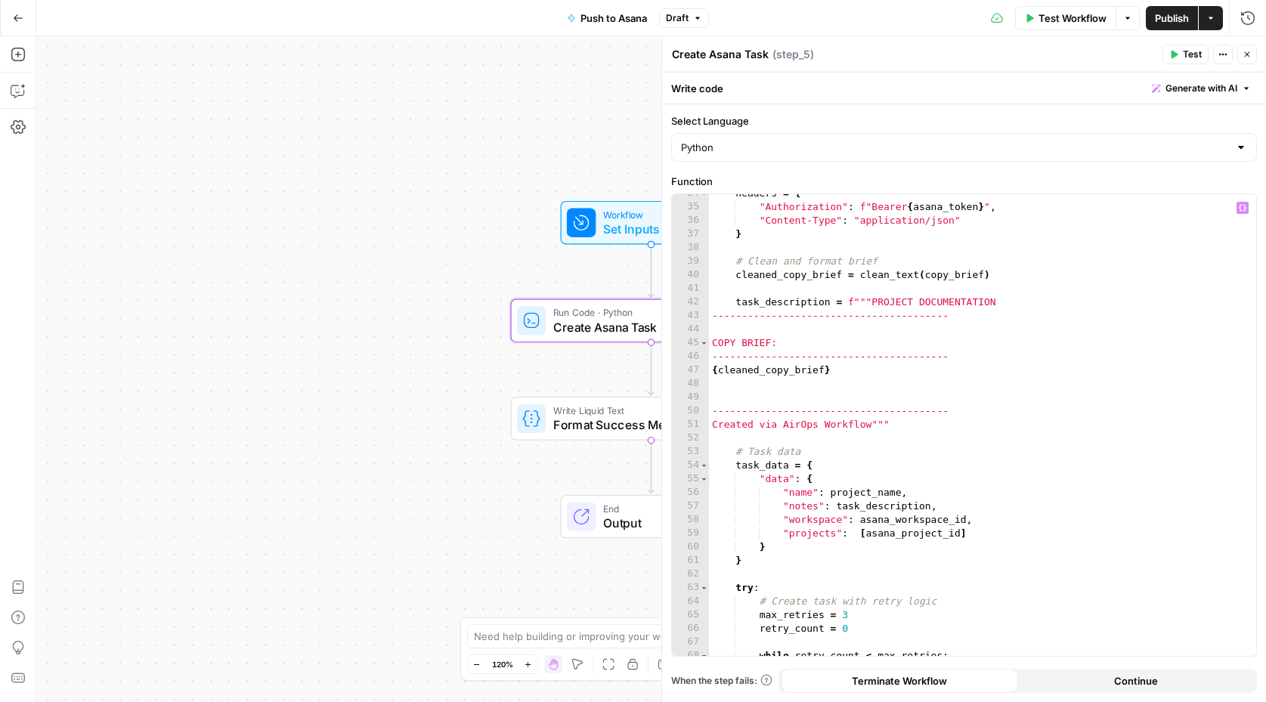
click at [868, 380] on div "headers = { "Authorization" : f"Bearer { asana_token } " , "Content-Type" : "ap…" at bounding box center [983, 432] width 548 height 490
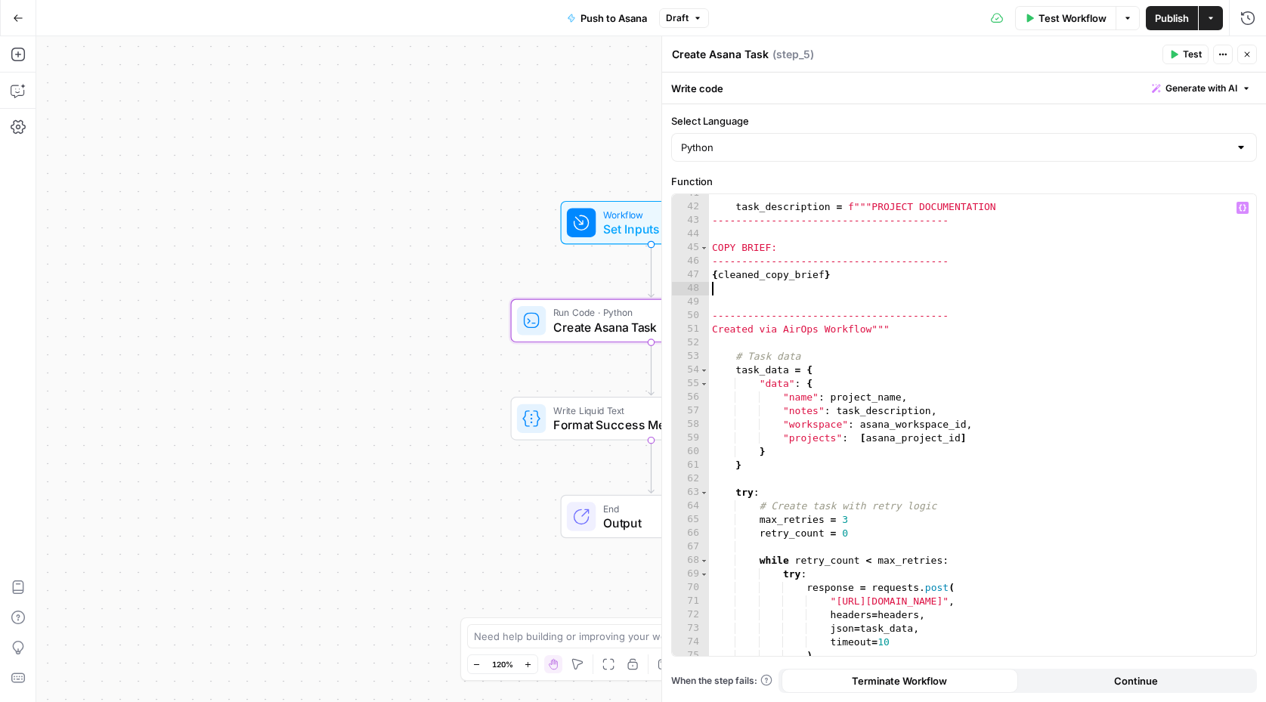
scroll to position [552, 0]
click at [765, 416] on div "task_description = f"""PROJECT DOCUMENTATION ----------------------------------…" at bounding box center [983, 432] width 548 height 490
type textarea "**********"
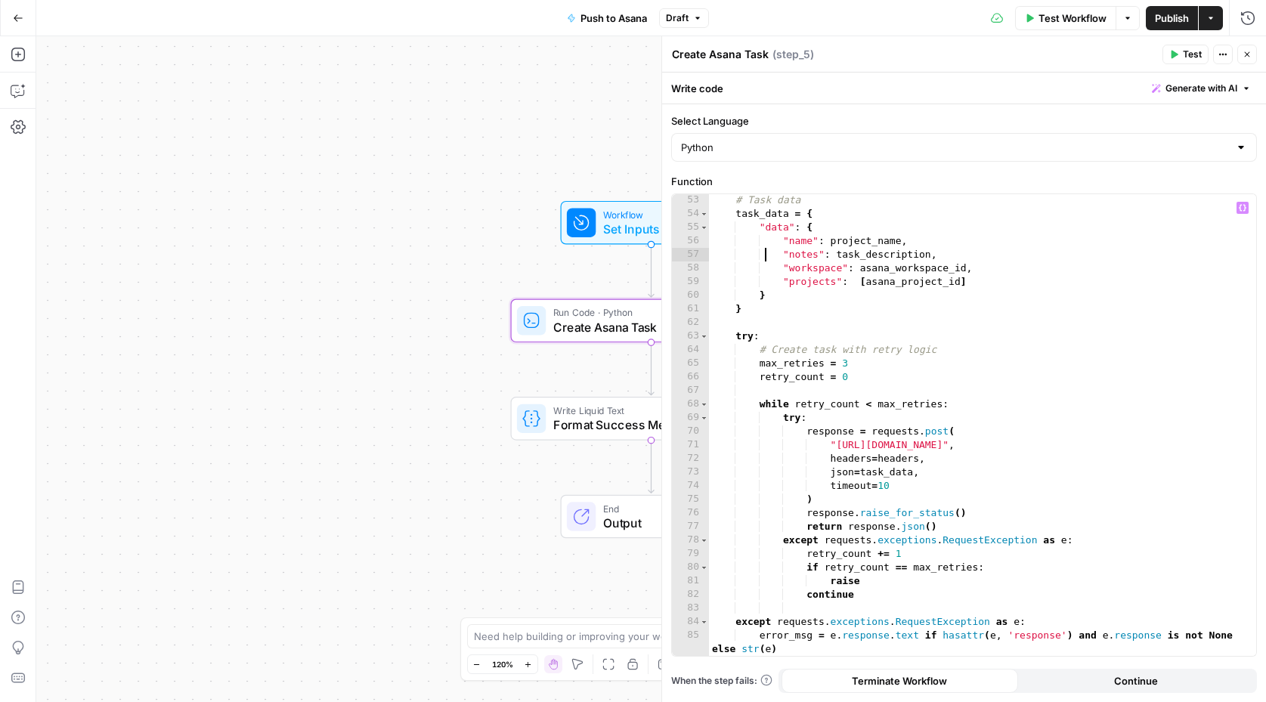
scroll to position [779, 0]
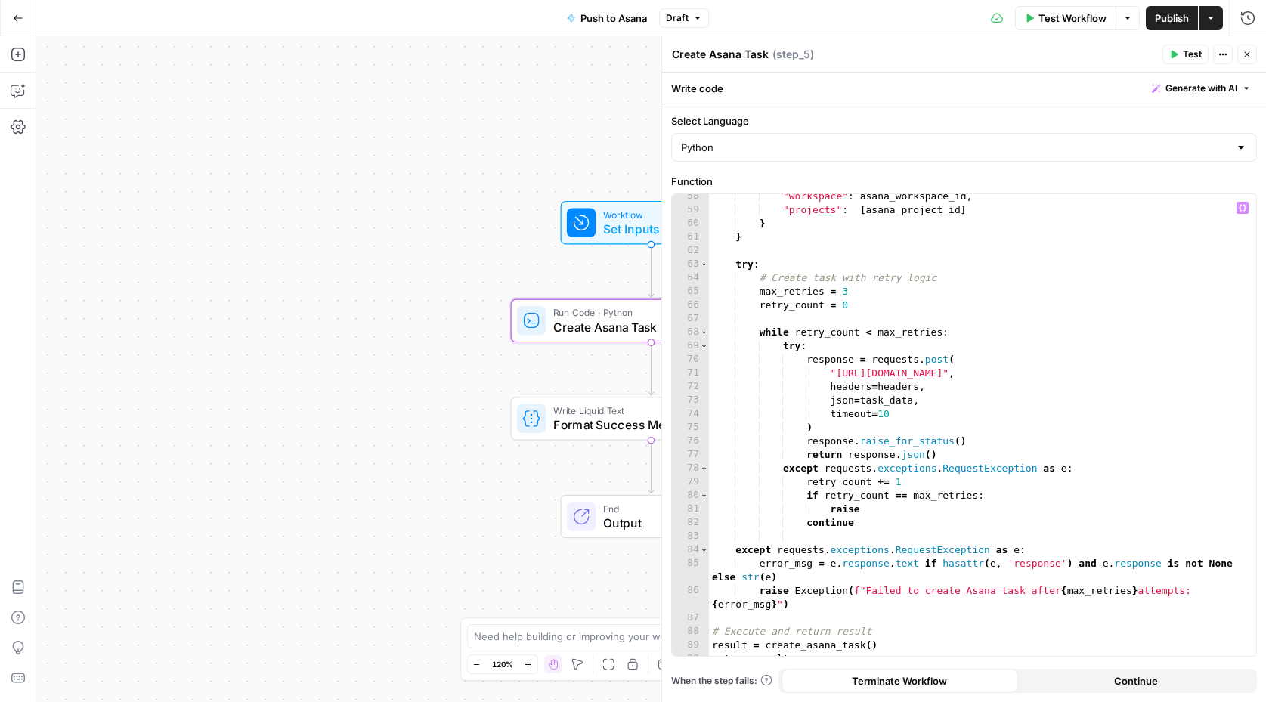
click at [1166, 15] on span "Publish" at bounding box center [1172, 18] width 34 height 15
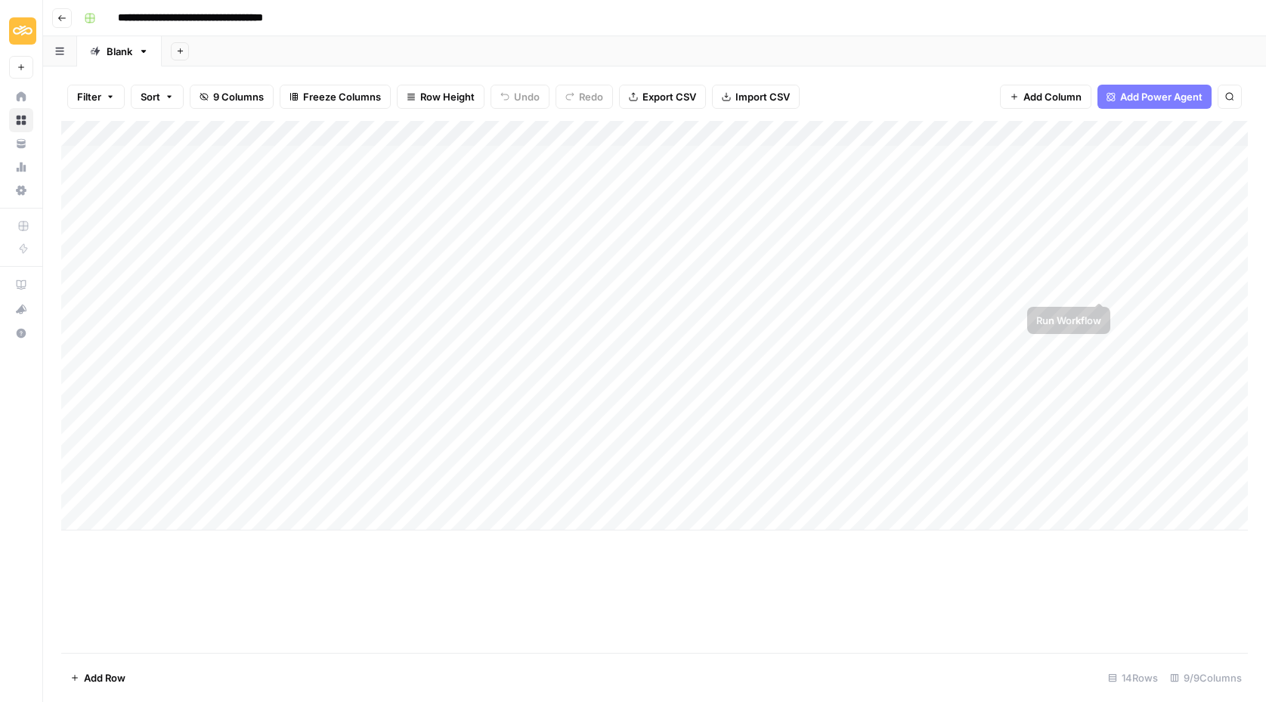
click at [1102, 283] on div "Add Column" at bounding box center [654, 326] width 1186 height 410
click at [1099, 286] on div "Add Column" at bounding box center [654, 326] width 1186 height 410
click at [1078, 286] on div "Add Column" at bounding box center [654, 326] width 1186 height 410
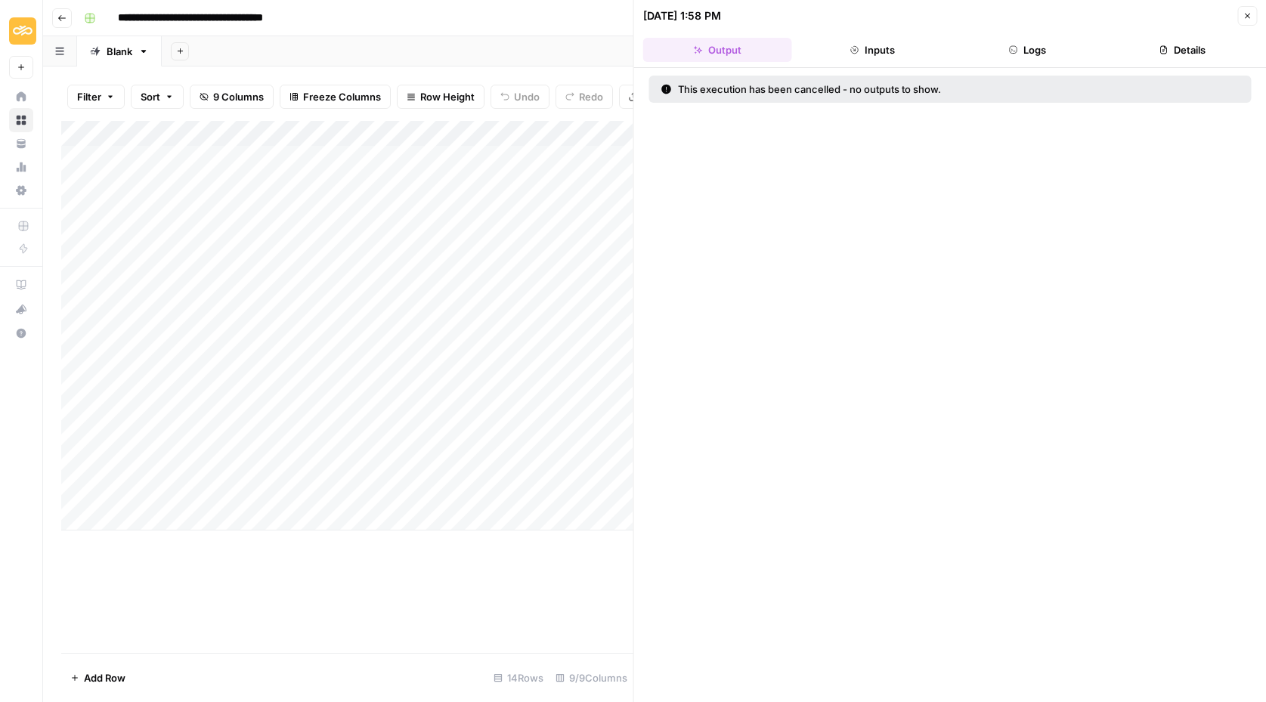
click at [1252, 16] on button "Close" at bounding box center [1247, 16] width 20 height 20
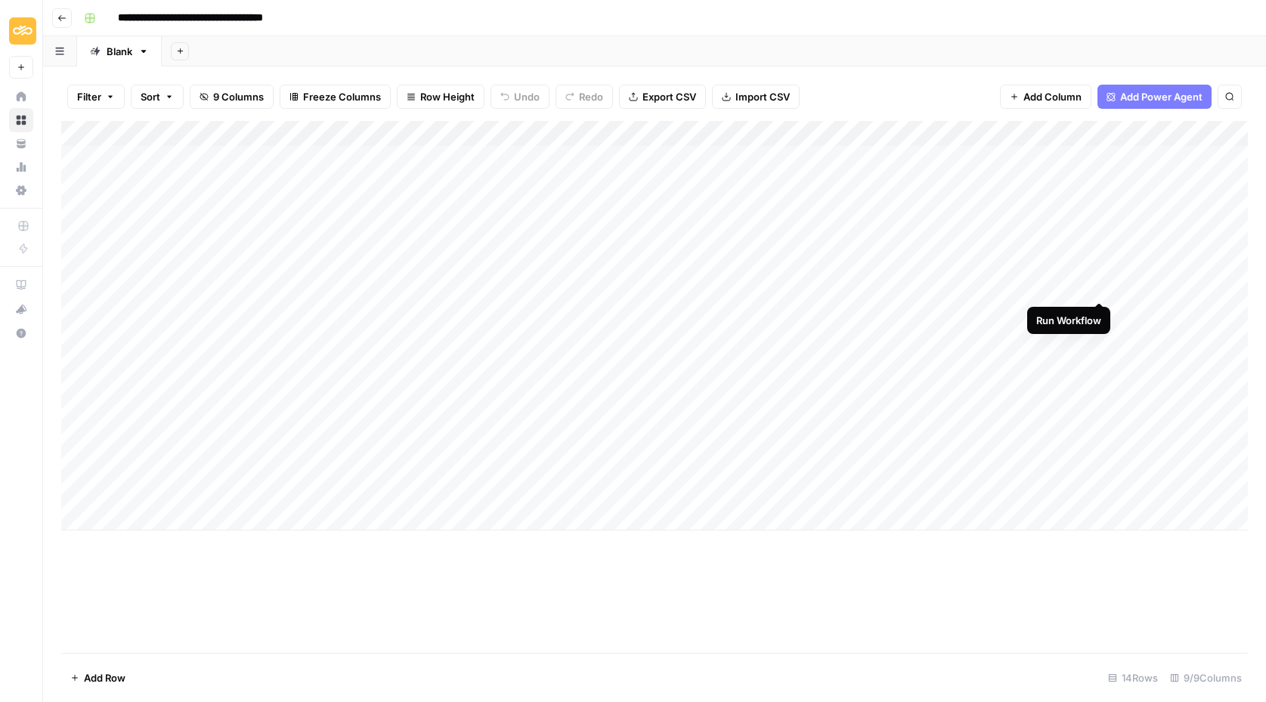
click at [1099, 284] on div "Add Column" at bounding box center [654, 326] width 1186 height 410
click at [1075, 286] on div "Add Column" at bounding box center [654, 326] width 1186 height 410
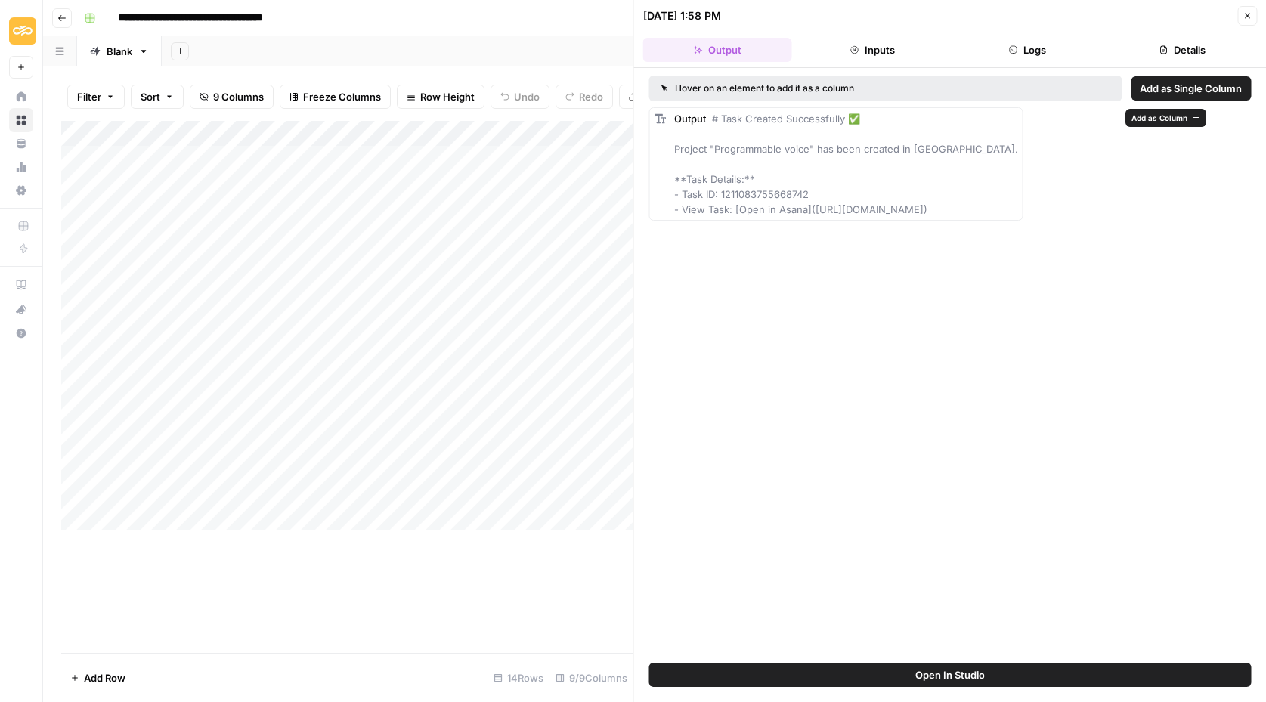
drag, startPoint x: 810, startPoint y: 208, endPoint x: 1110, endPoint y: 206, distance: 300.0
click at [1018, 206] on span "# Task Created Successfully ✅ Project "Programmable voice" has been created in …" at bounding box center [846, 164] width 344 height 103
copy span "[URL][DOMAIN_NAME]"
click at [1000, 315] on div "Hover on an element to add it as a column Add as Single Column Output # Task Cr…" at bounding box center [950, 365] width 632 height 595
click at [752, 195] on span "# Task Created Successfully ✅ Project "Programmable voice" has been created in …" at bounding box center [846, 164] width 344 height 103
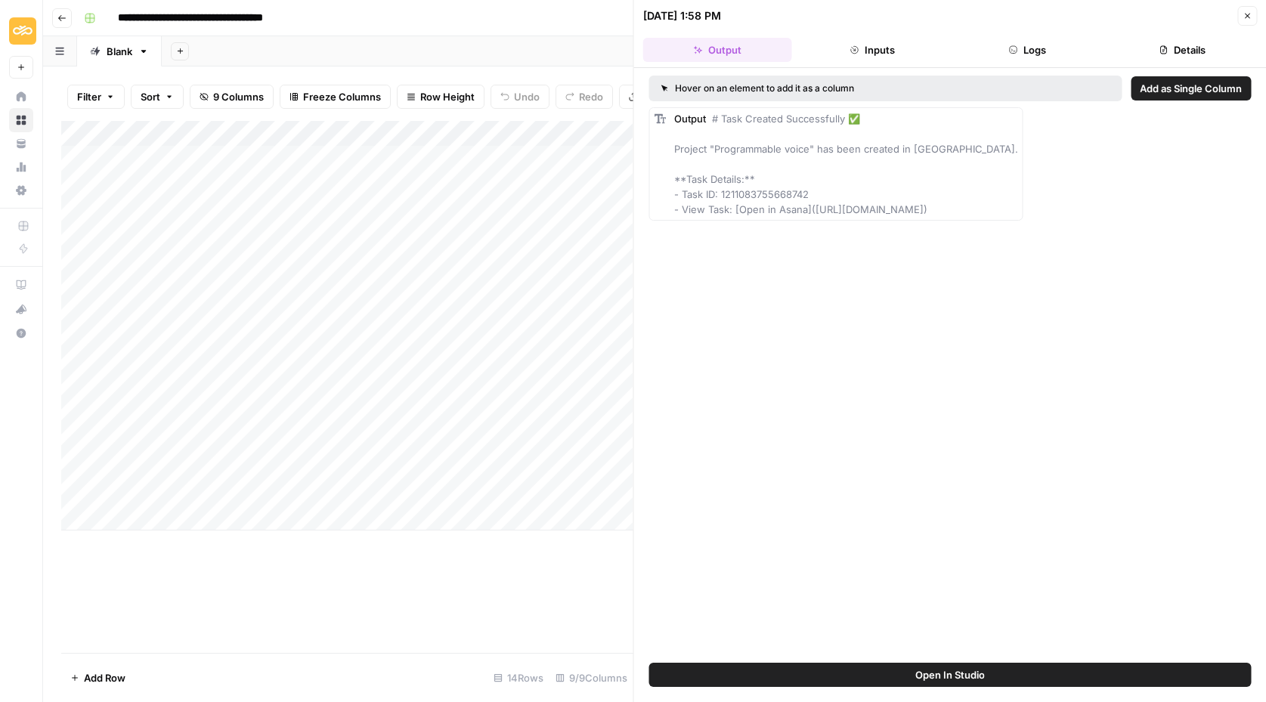
click at [752, 195] on span "# Task Created Successfully ✅ Project "Programmable voice" has been created in …" at bounding box center [846, 164] width 344 height 103
click at [765, 346] on div "Hover on an element to add it as a column Add as Single Column Output # Task Cr…" at bounding box center [950, 365] width 632 height 595
click at [1250, 12] on icon "button" at bounding box center [1246, 15] width 9 height 9
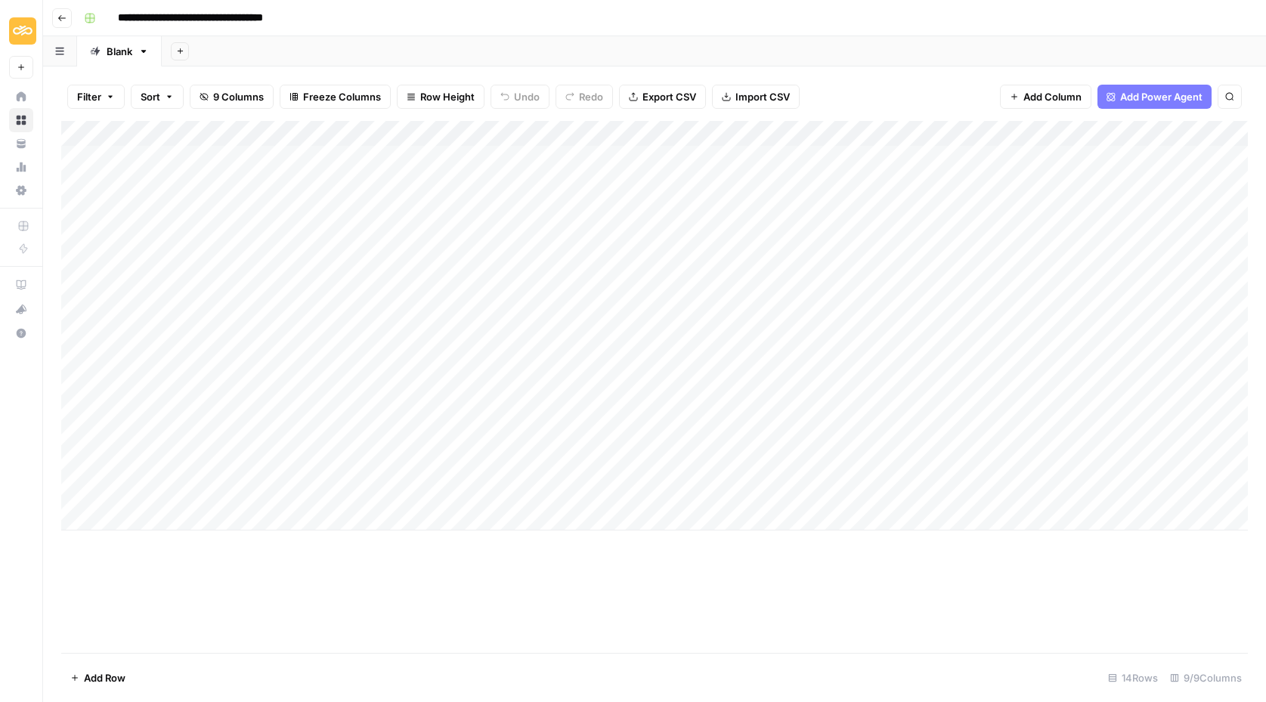
click at [1084, 133] on div "Add Column" at bounding box center [654, 326] width 1186 height 410
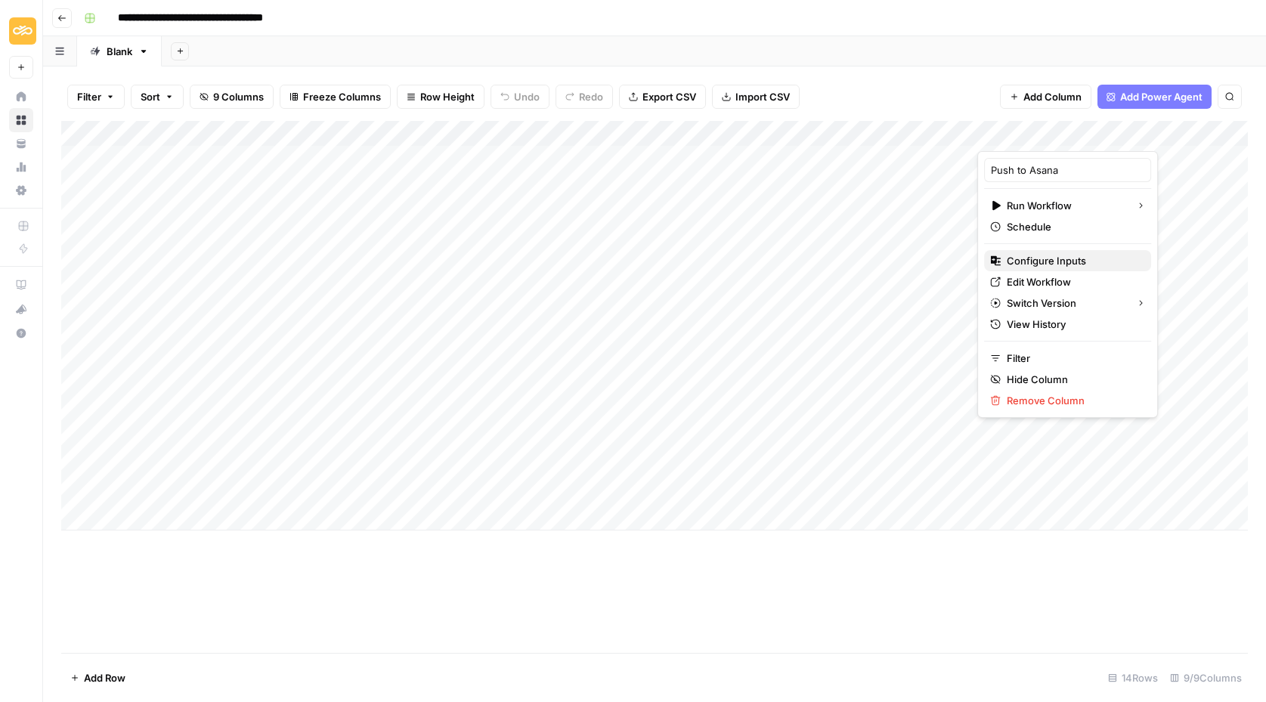
click at [1039, 255] on span "Configure Inputs" at bounding box center [1072, 260] width 132 height 15
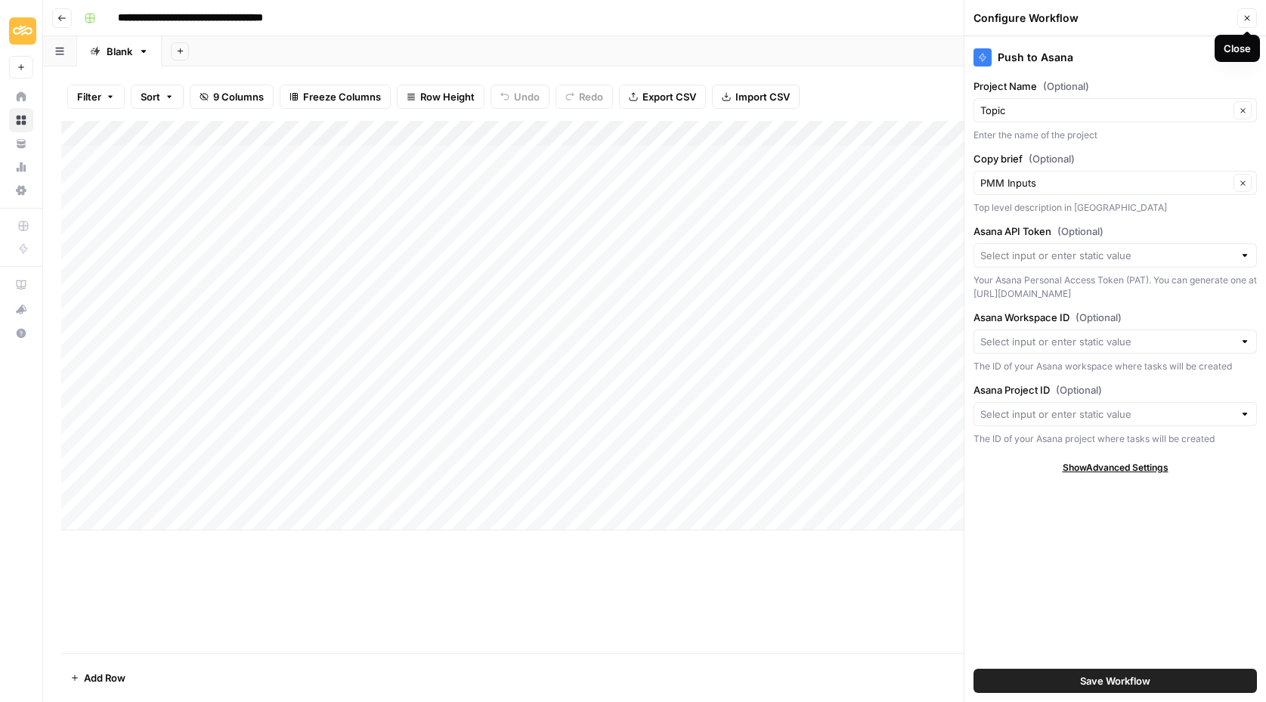
click at [1247, 20] on icon "button" at bounding box center [1246, 18] width 9 height 9
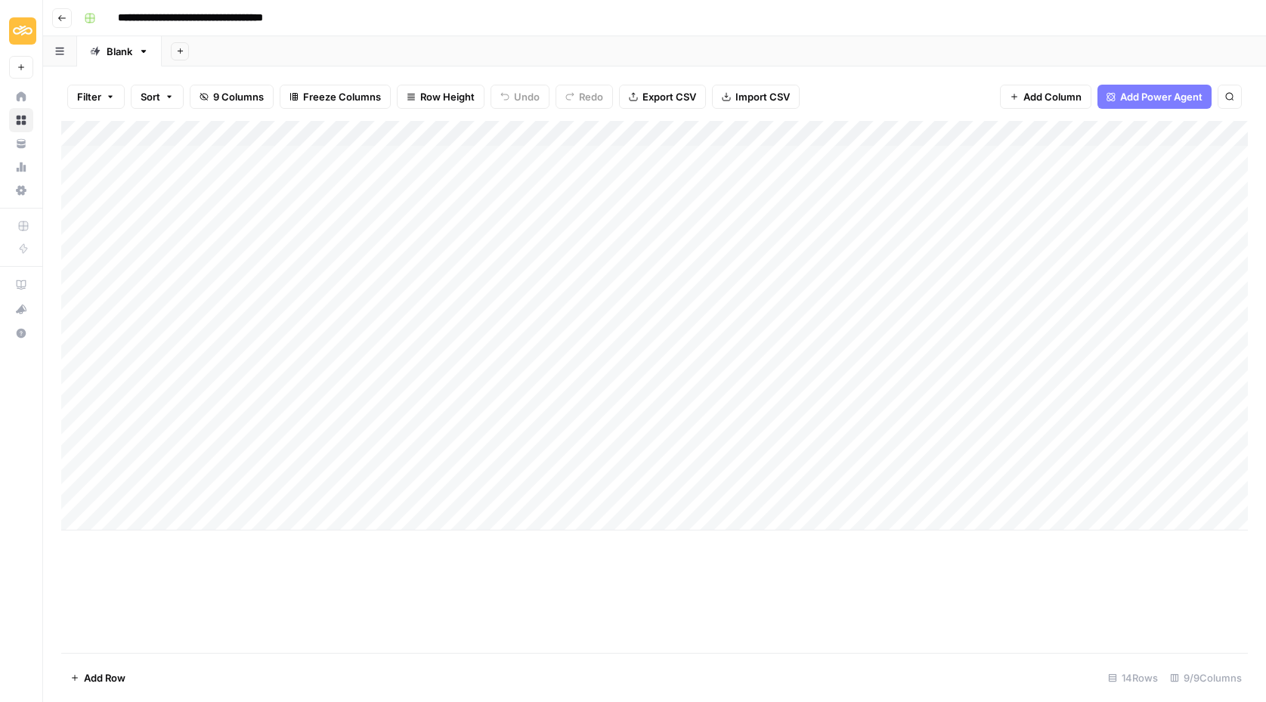
click at [1077, 130] on div "Add Column" at bounding box center [654, 326] width 1186 height 410
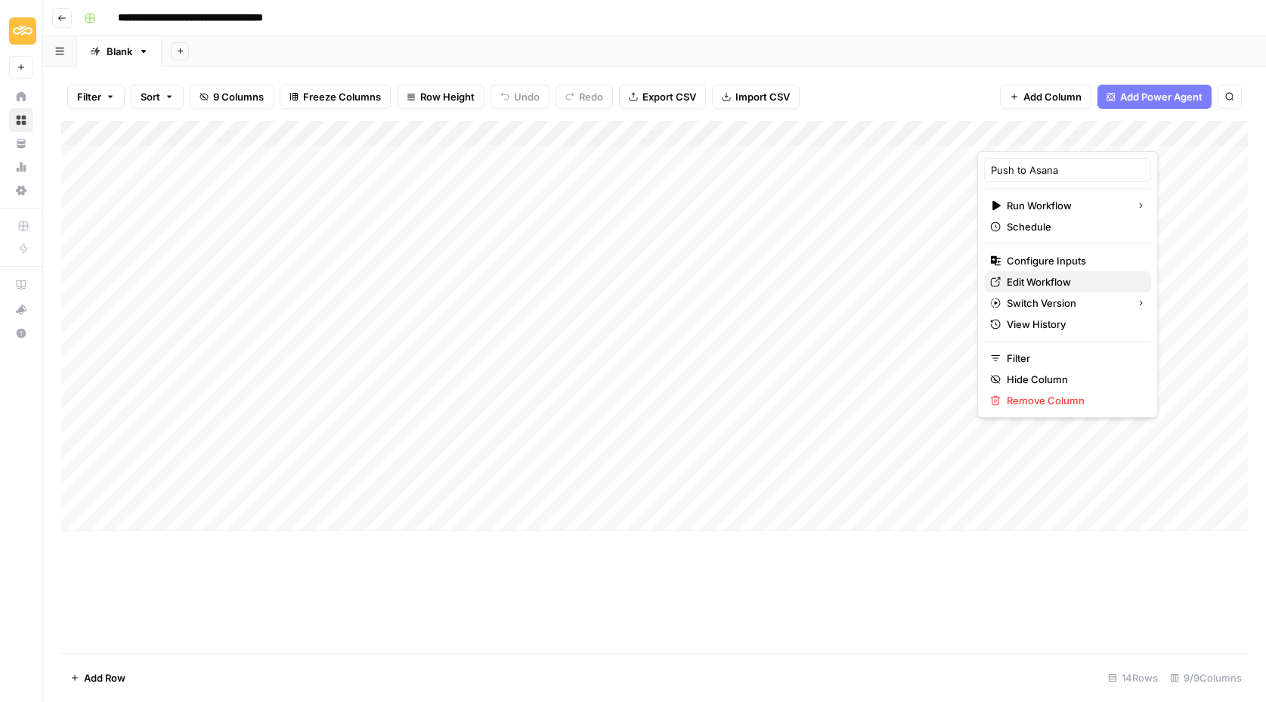
click at [1032, 282] on span "Edit Workflow" at bounding box center [1072, 281] width 132 height 15
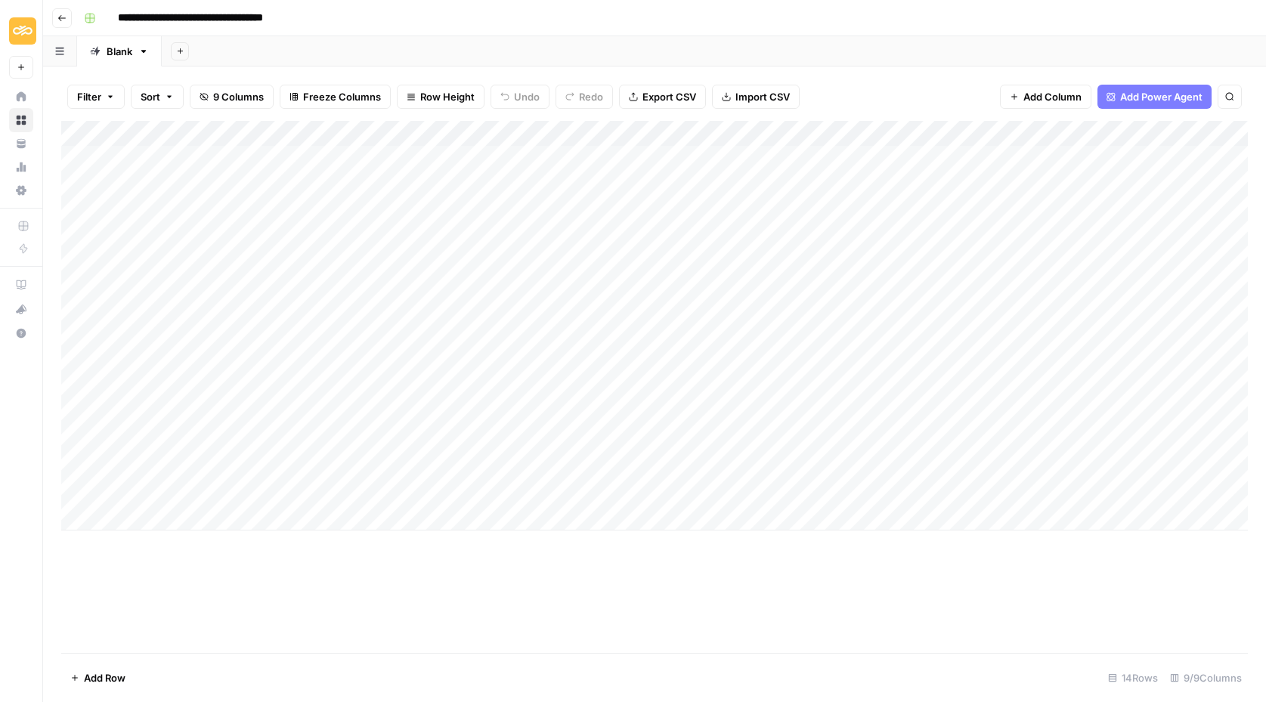
click at [1085, 134] on div "Add Column" at bounding box center [654, 326] width 1186 height 410
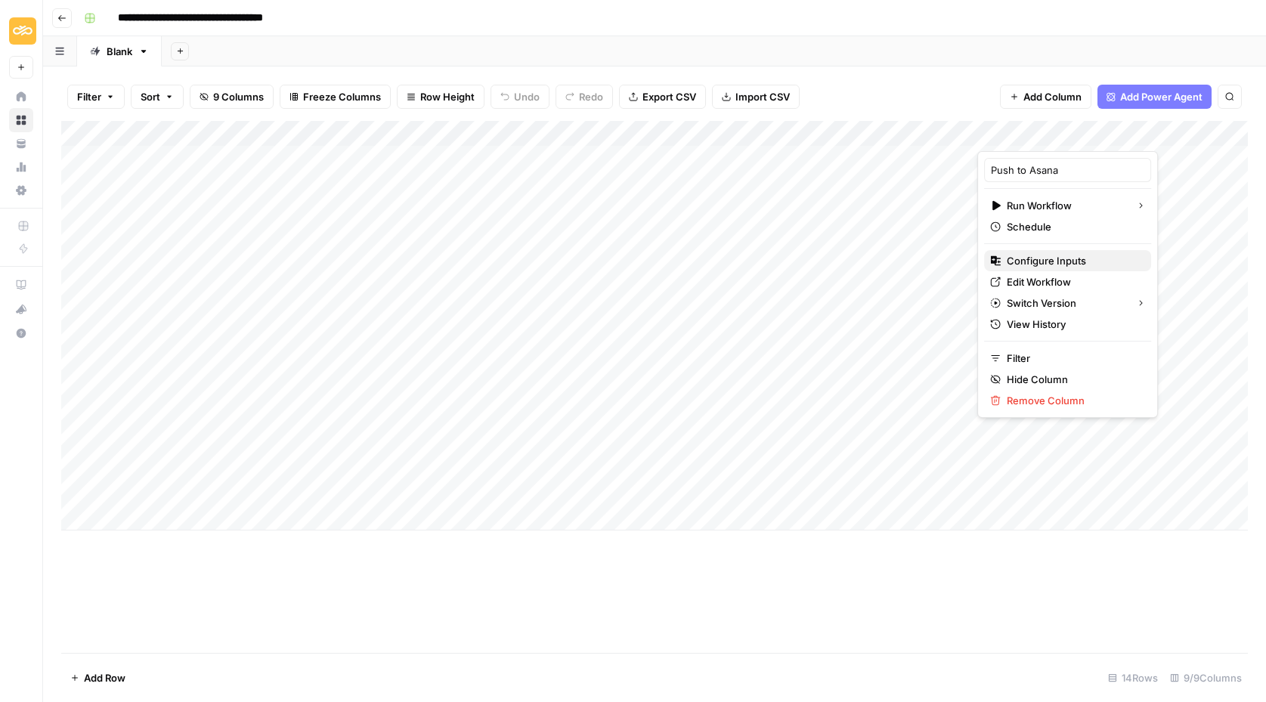
click at [1047, 255] on span "Configure Inputs" at bounding box center [1072, 260] width 132 height 15
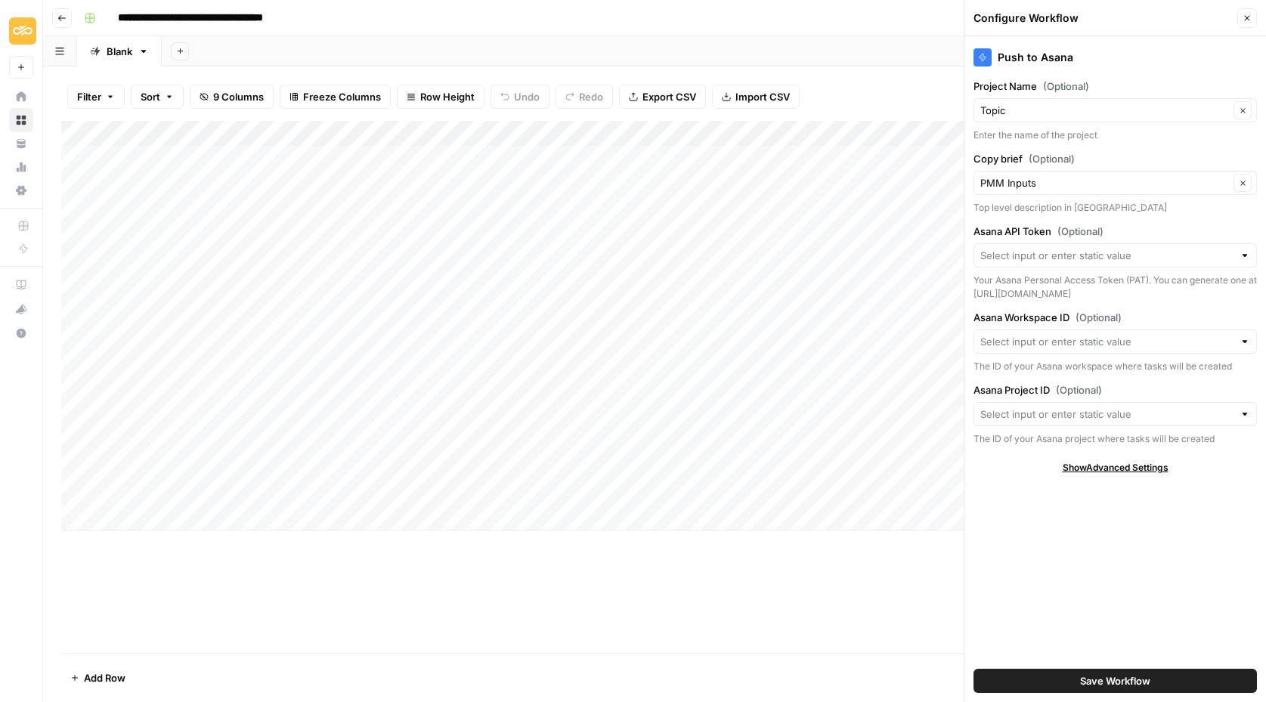
click at [1245, 26] on button "Close" at bounding box center [1247, 18] width 20 height 20
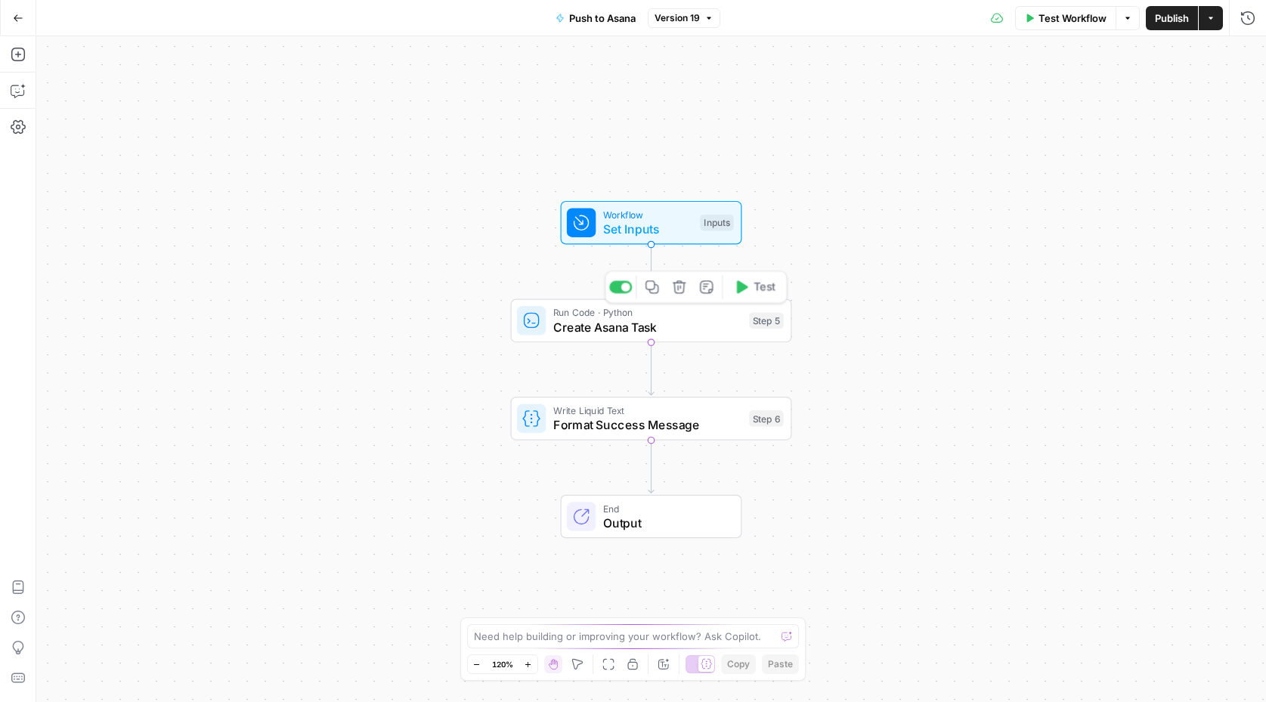
click at [599, 318] on span "Create Asana Task" at bounding box center [647, 327] width 189 height 18
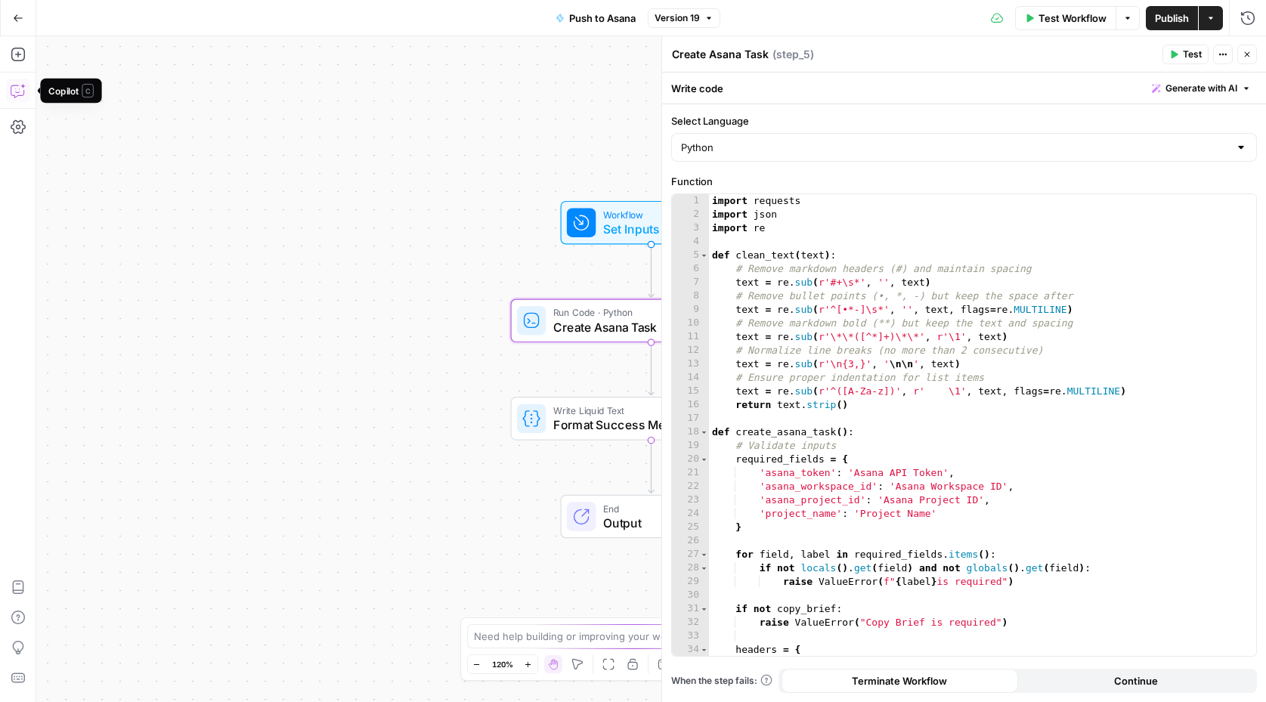
click at [17, 94] on icon "button" at bounding box center [18, 90] width 15 height 15
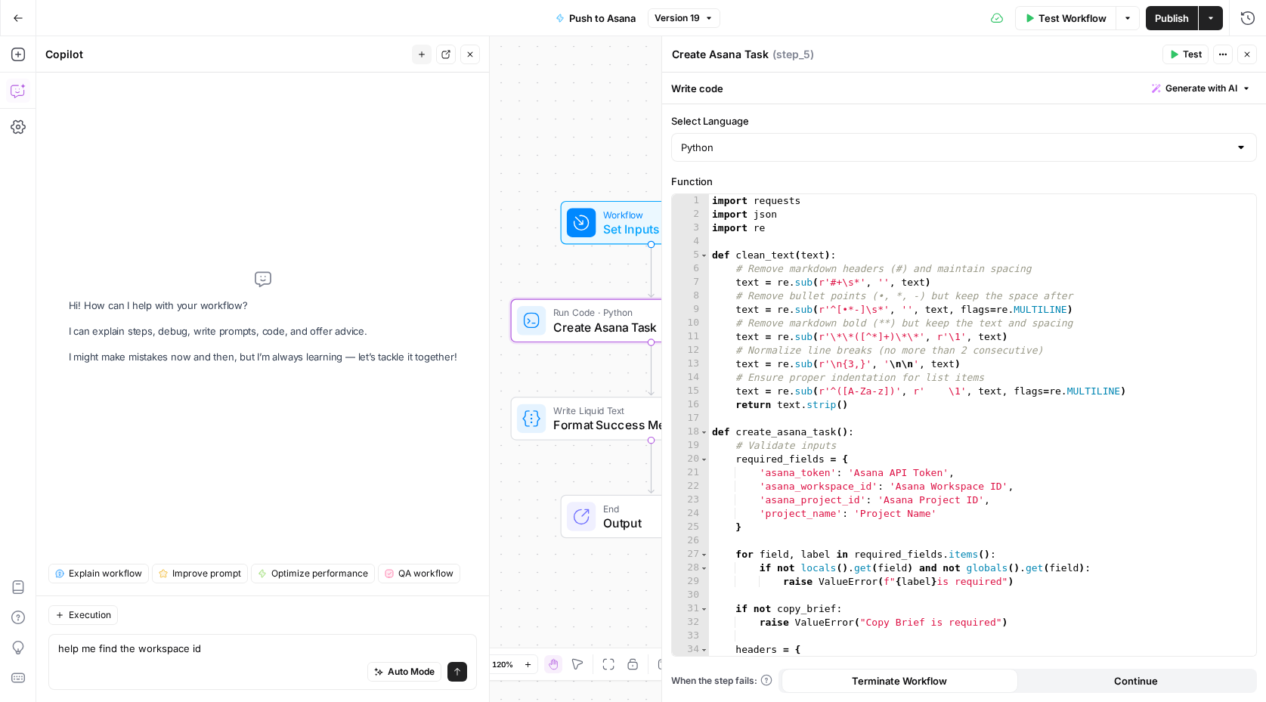
type textarea "help me find the workspace id"
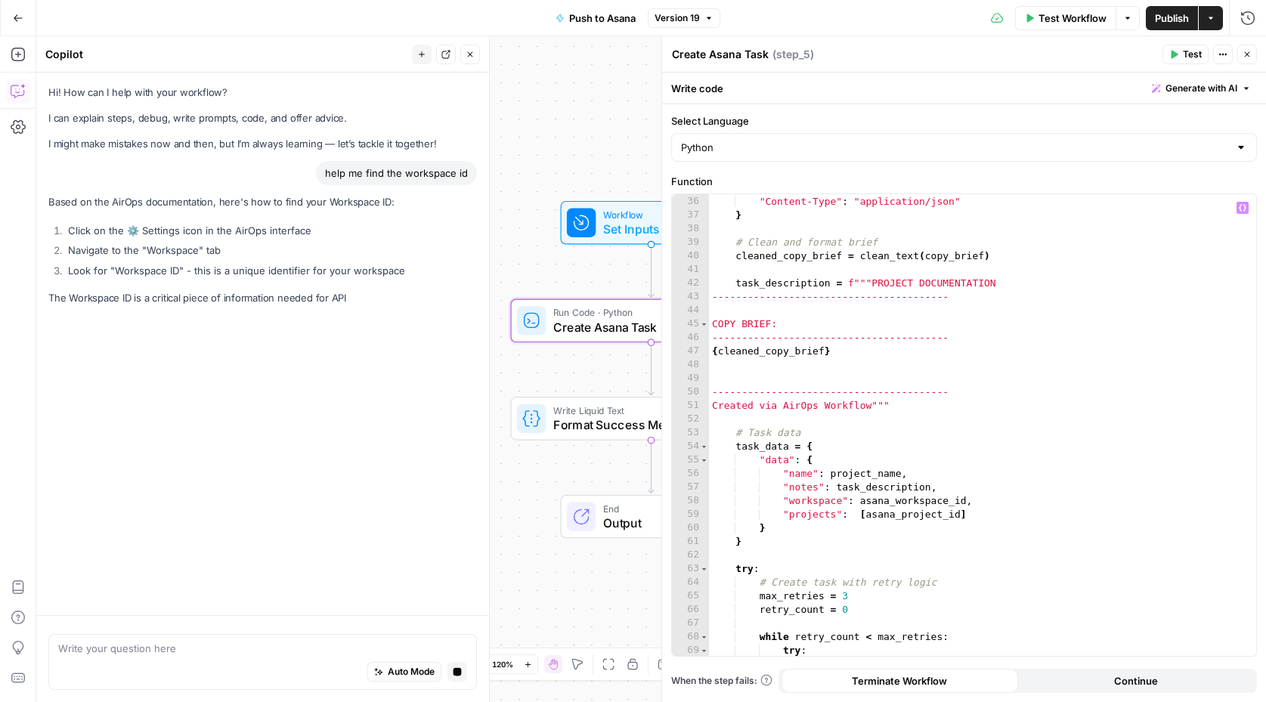
scroll to position [507, 0]
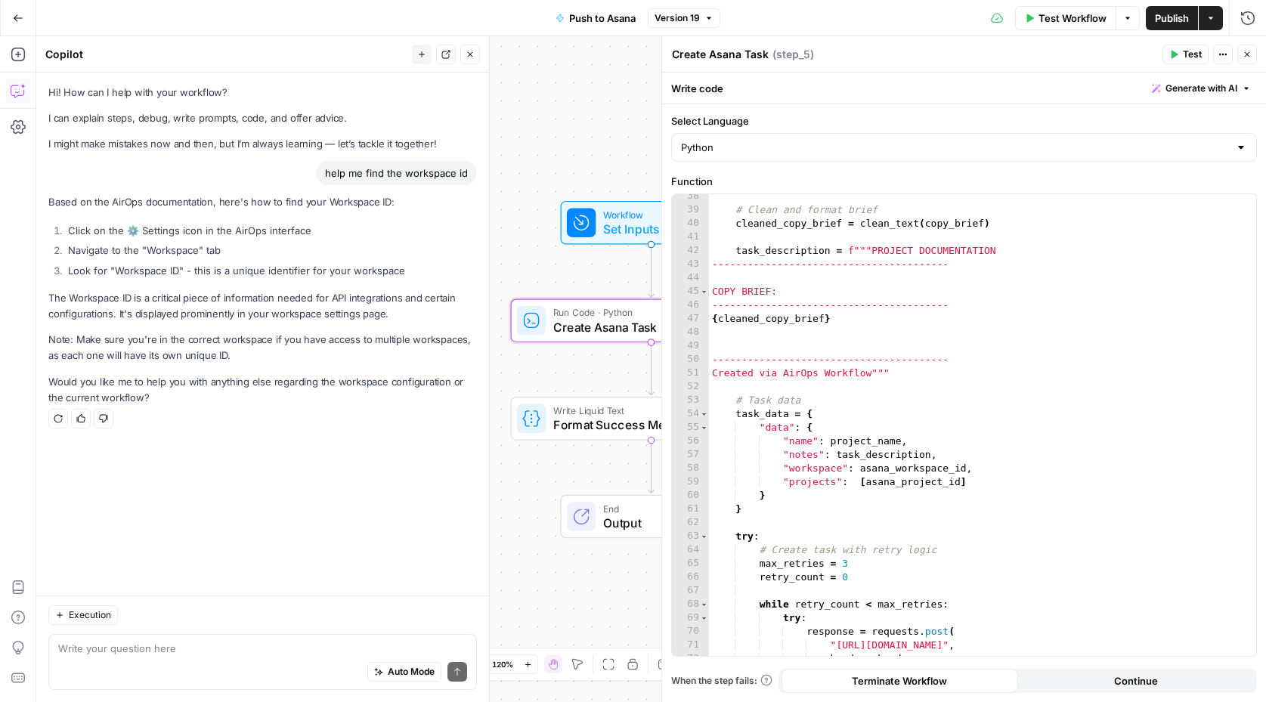
click at [101, 653] on textarea at bounding box center [262, 648] width 409 height 15
type textarea "in this workflow"
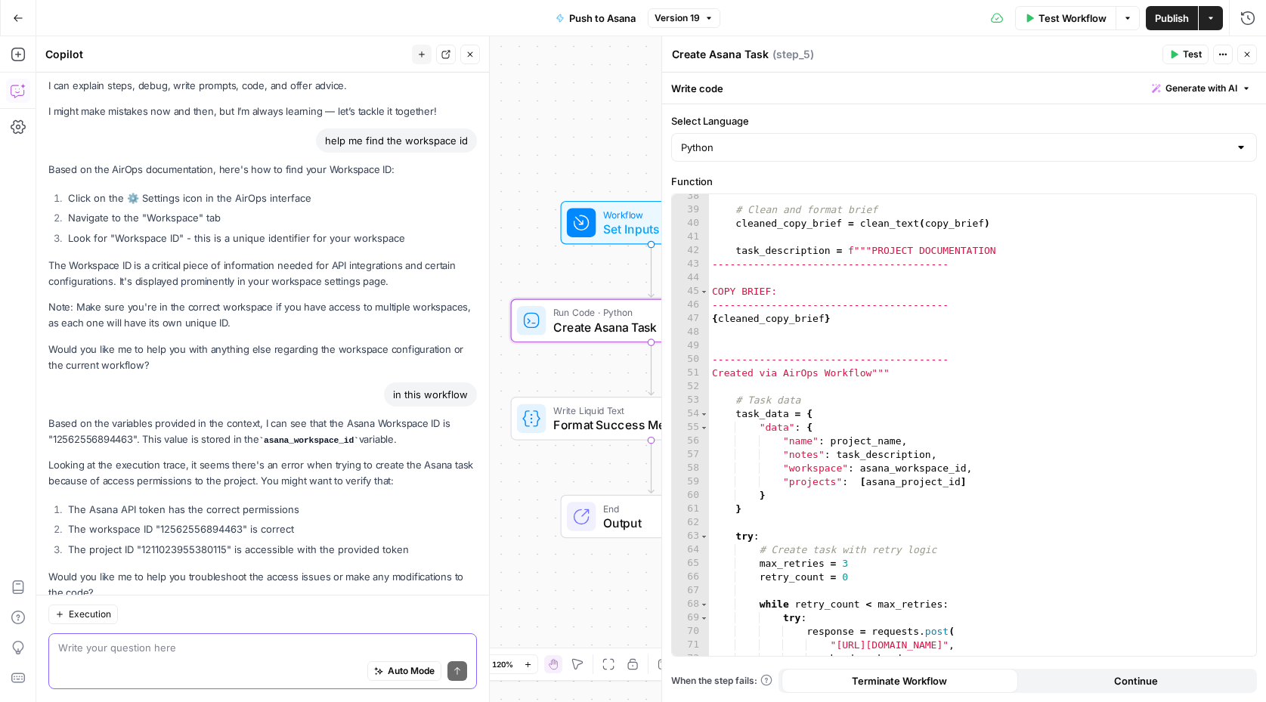
scroll to position [73, 0]
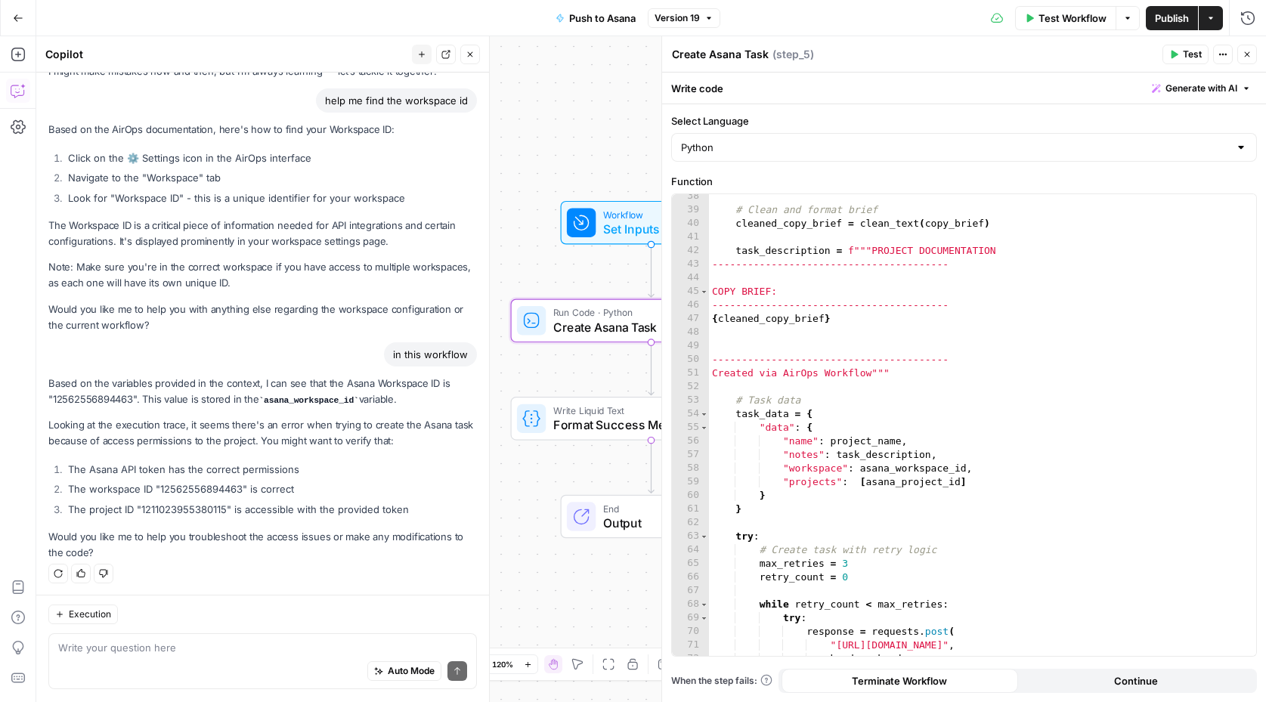
click at [178, 488] on li "The workspace ID "12562556894463" is correct" at bounding box center [270, 488] width 413 height 15
drag, startPoint x: 261, startPoint y: 401, endPoint x: 354, endPoint y: 400, distance: 92.9
click at [354, 400] on code "asana_workspace_id" at bounding box center [309, 400] width 100 height 9
copy code "asana_workspace_id"
click at [1190, 380] on div "# Clean and format brief cleaned_copy_brief = clean_text ( copy_brief ) task_de…" at bounding box center [983, 435] width 548 height 490
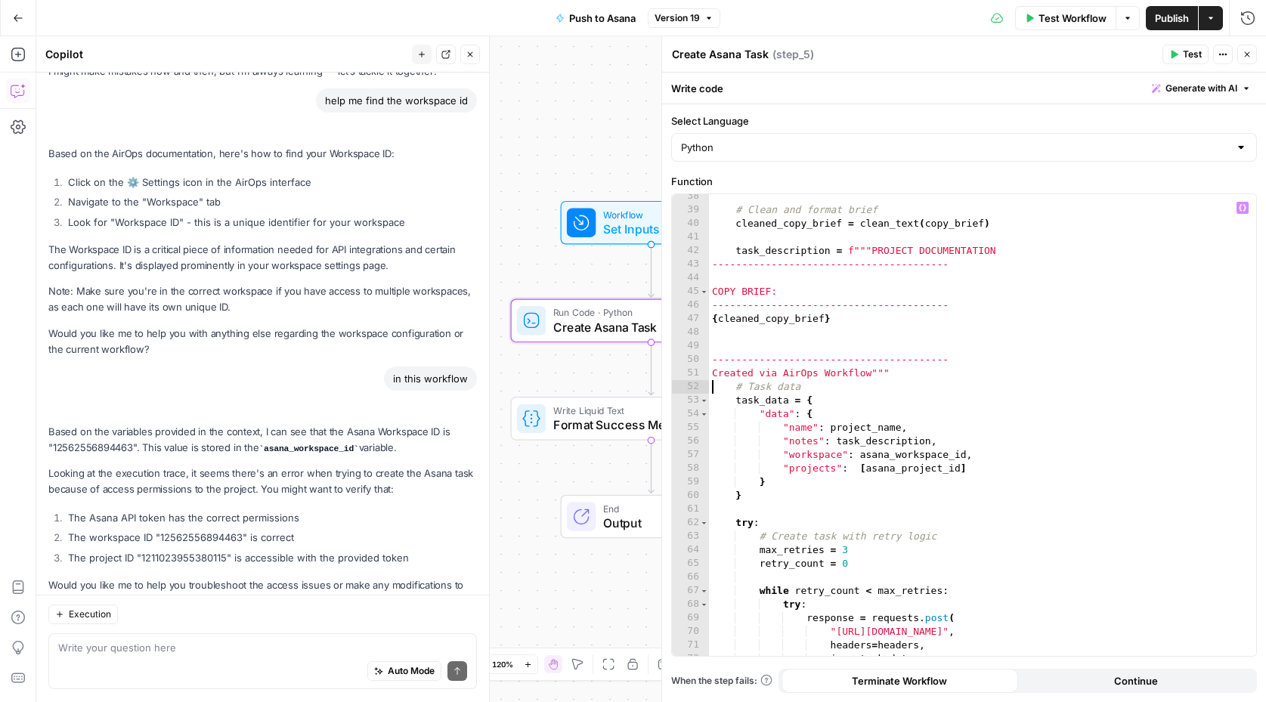
scroll to position [121, 0]
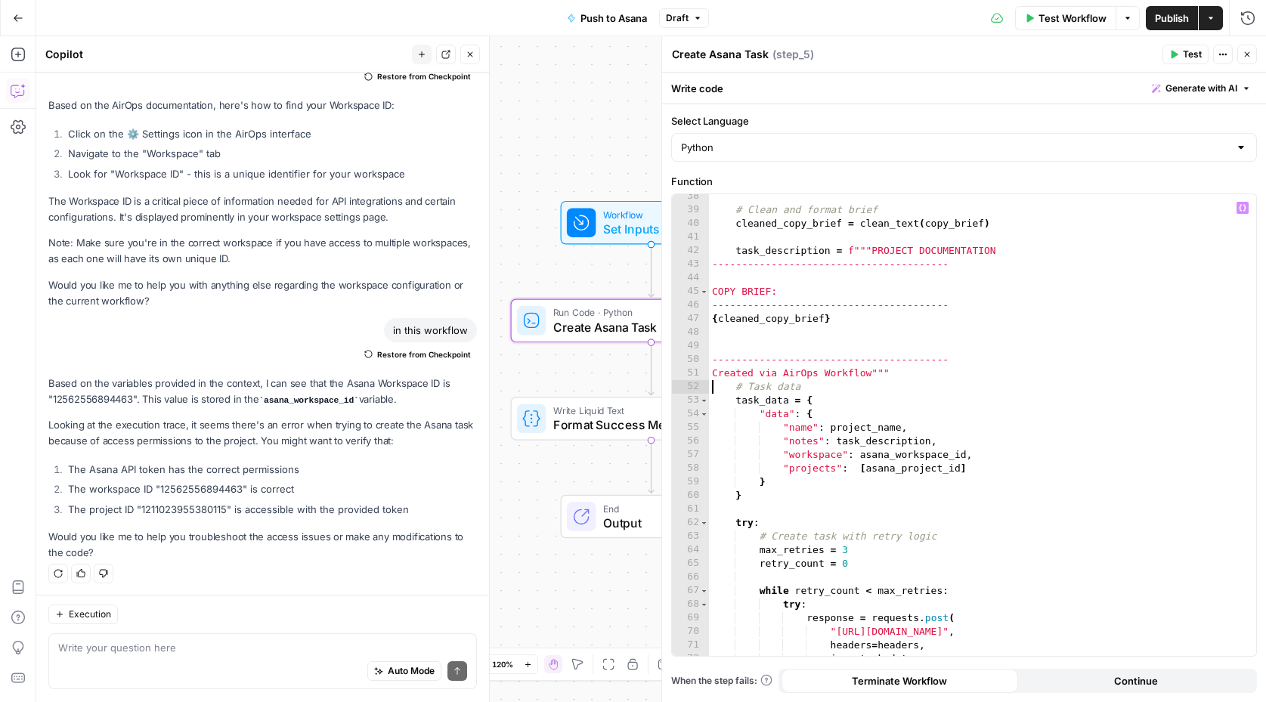
click at [1087, 354] on div "# Clean and format brief cleaned_copy_brief = clean_text ( copy_brief ) task_de…" at bounding box center [983, 435] width 548 height 490
type textarea "**********"
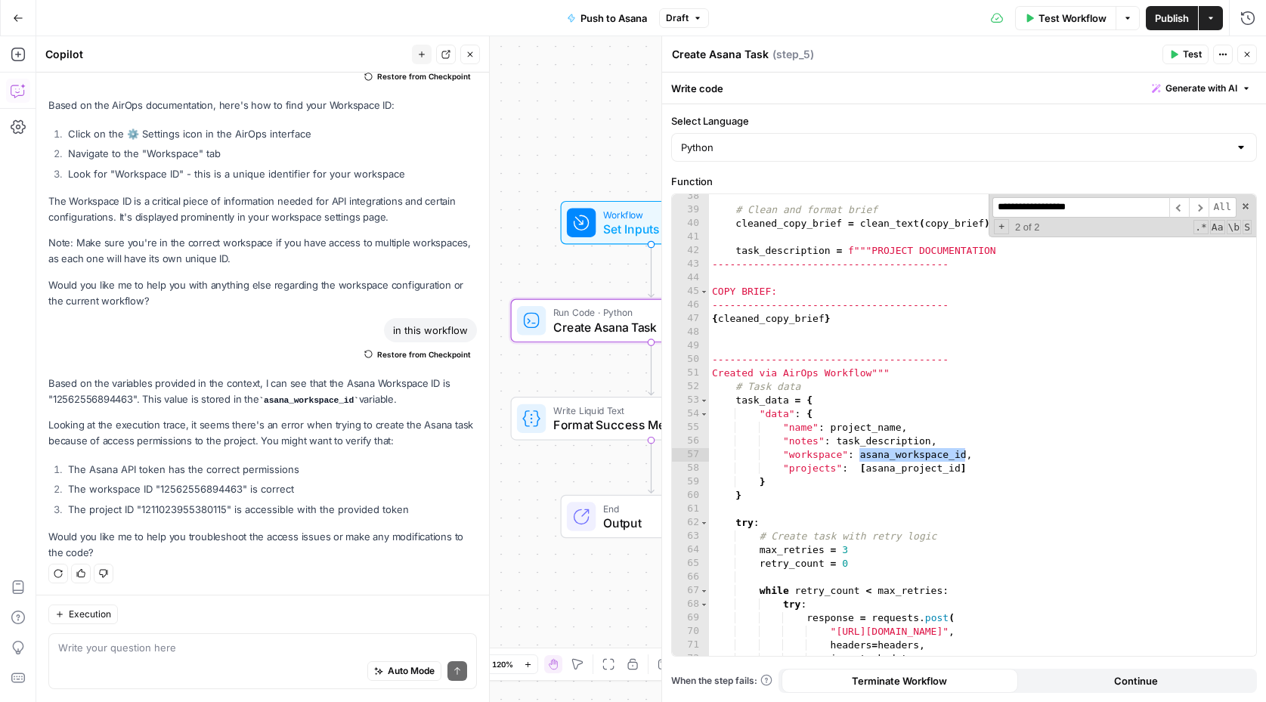
type input "**********"
click at [1058, 409] on div "# Clean and format brief cleaned_copy_brief = clean_text ( copy_brief ) task_de…" at bounding box center [983, 435] width 548 height 490
click at [1129, 208] on input "**********" at bounding box center [1080, 207] width 177 height 20
click at [1202, 203] on span "​" at bounding box center [1199, 207] width 20 height 20
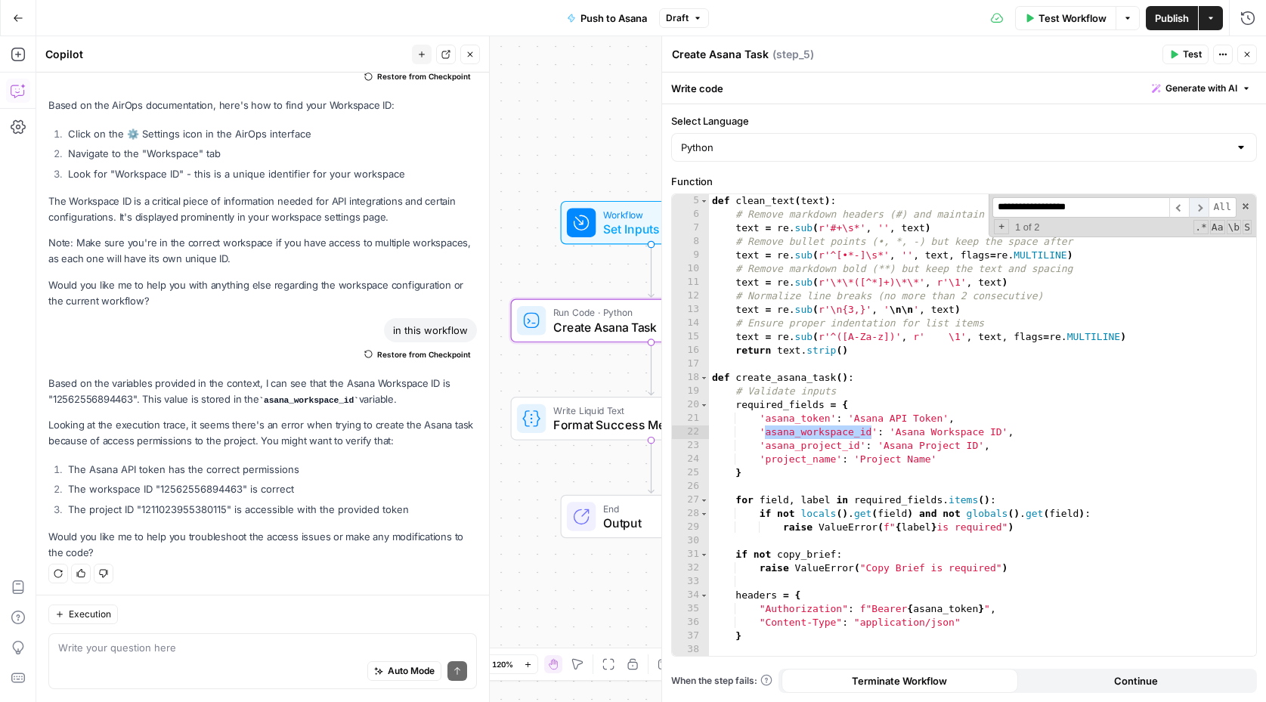
click at [1202, 203] on span "​" at bounding box center [1199, 207] width 20 height 20
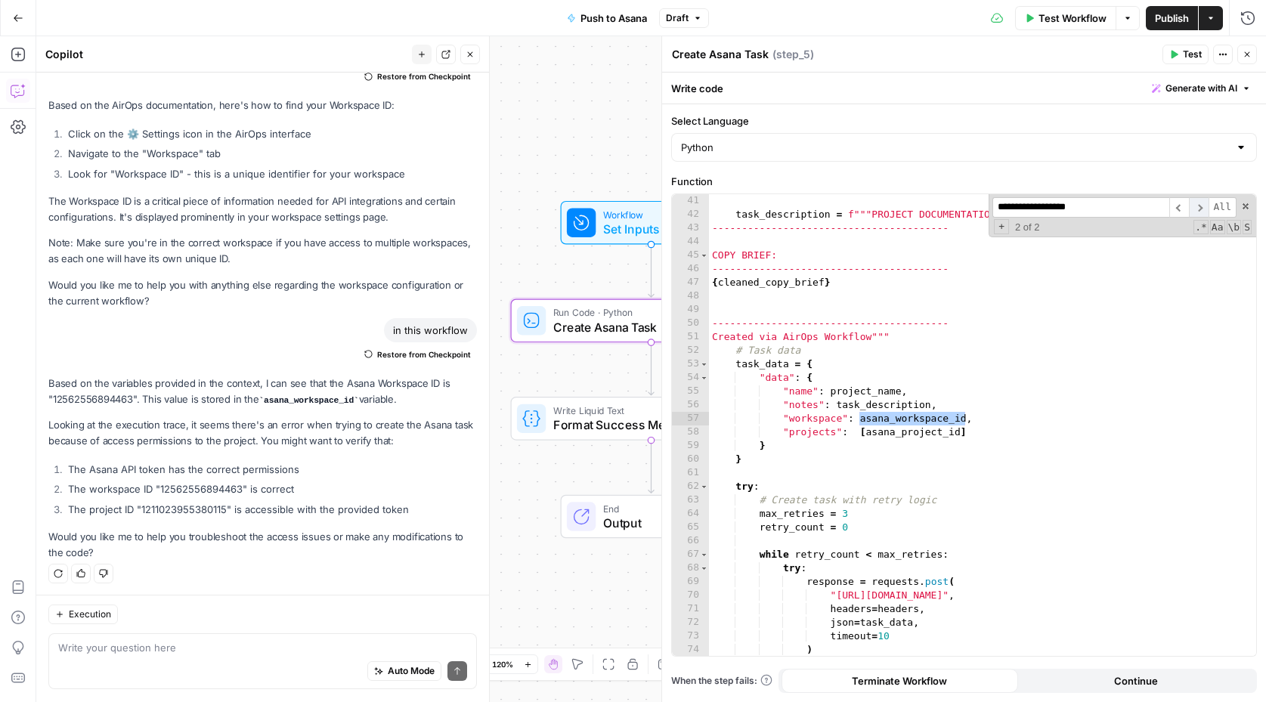
scroll to position [544, 0]
click at [1179, 204] on span "​" at bounding box center [1179, 207] width 20 height 20
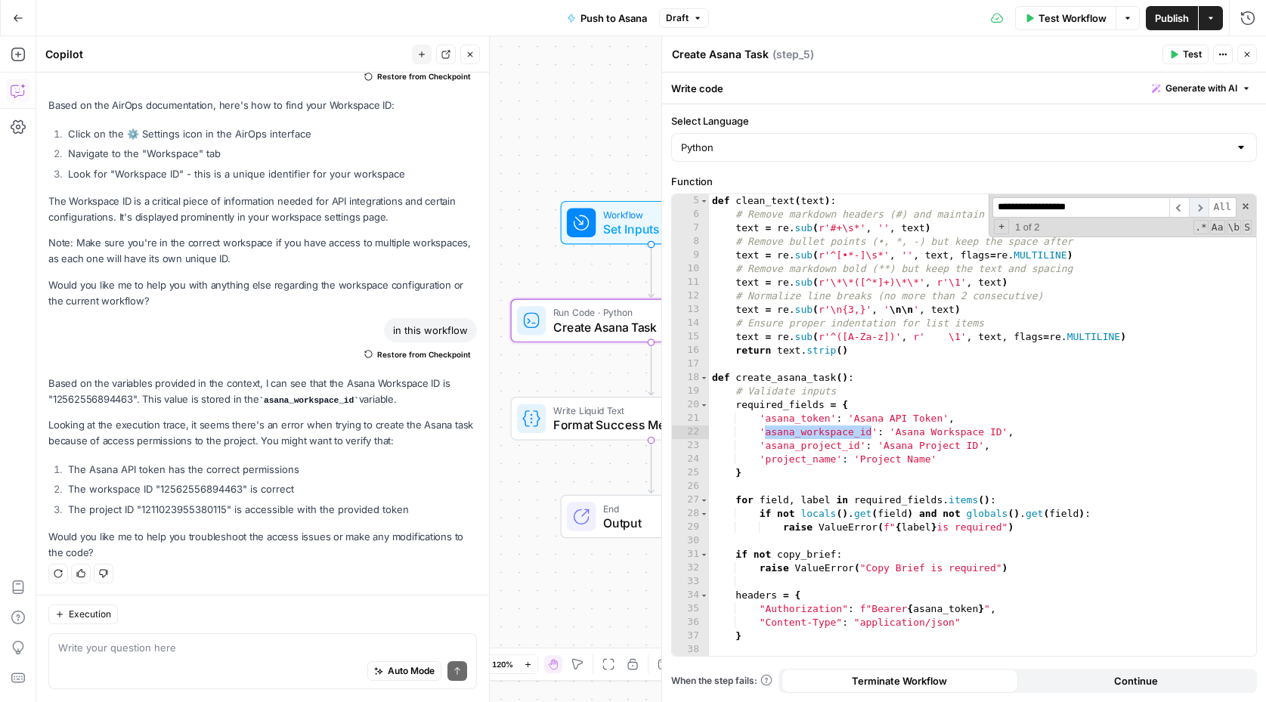
click at [1201, 206] on span "​" at bounding box center [1199, 207] width 20 height 20
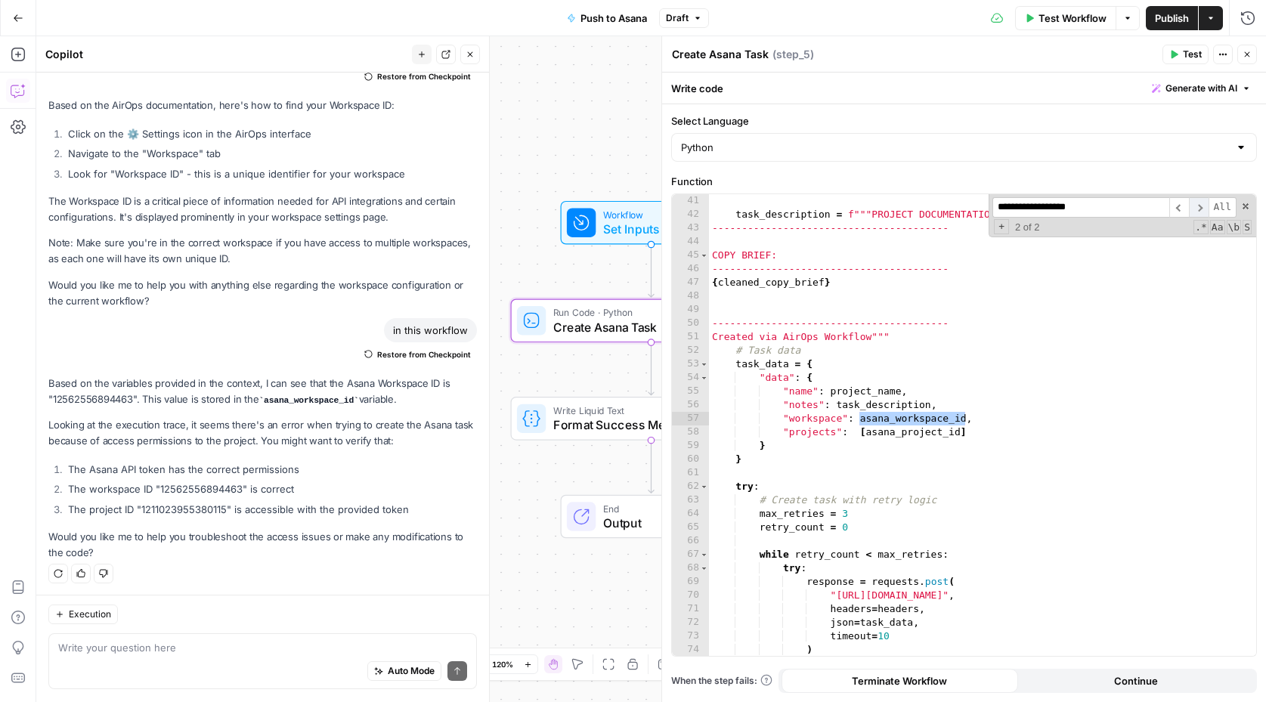
click at [1201, 206] on span "​" at bounding box center [1199, 207] width 20 height 20
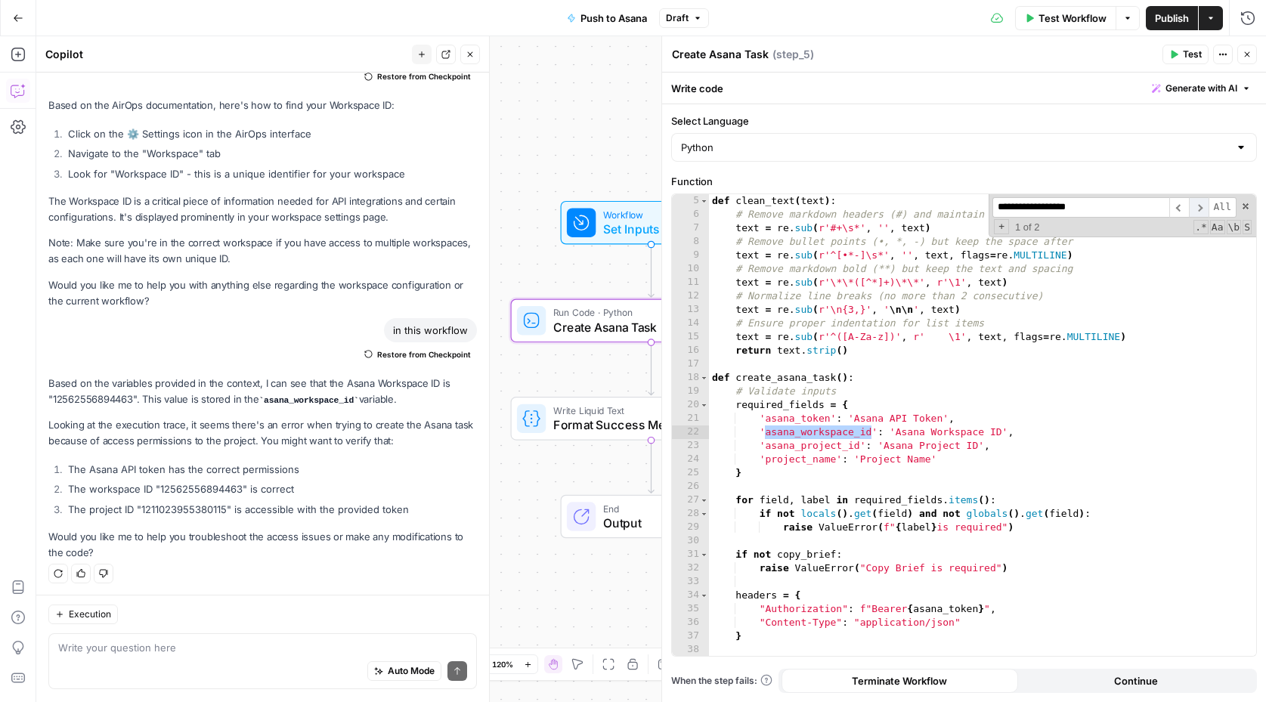
scroll to position [54, 0]
click at [1201, 206] on span "​" at bounding box center [1199, 207] width 20 height 20
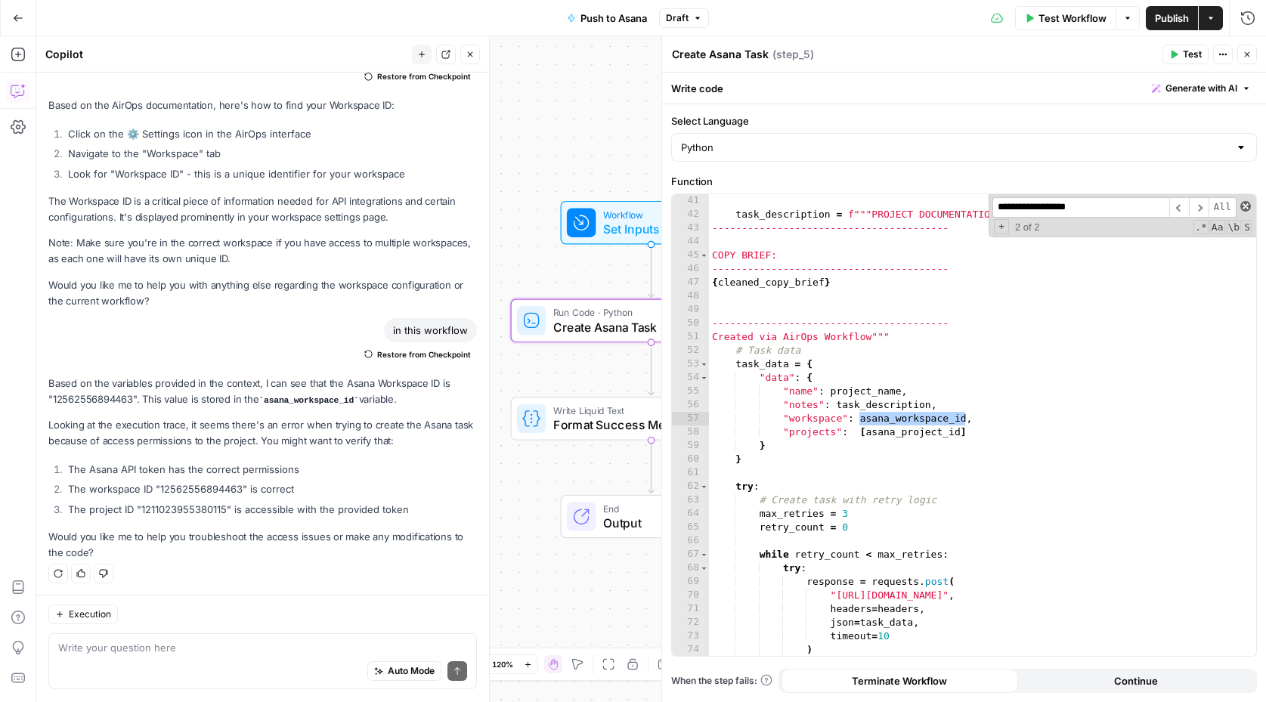
click at [1243, 201] on span at bounding box center [1245, 206] width 11 height 11
type textarea "**********"
click at [1153, 423] on div "task_description = f"""PROJECT DOCUMENTATION ----------------------------------…" at bounding box center [983, 439] width 548 height 490
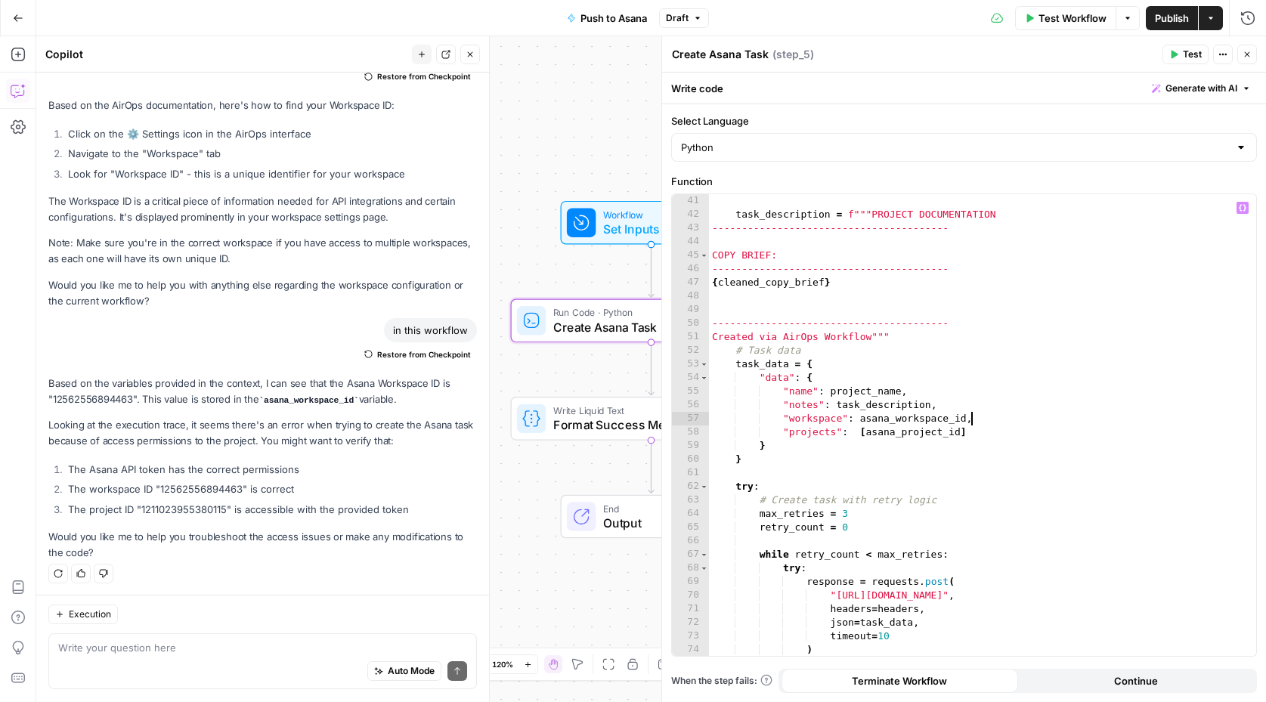
click at [1247, 55] on icon "button" at bounding box center [1246, 54] width 5 height 5
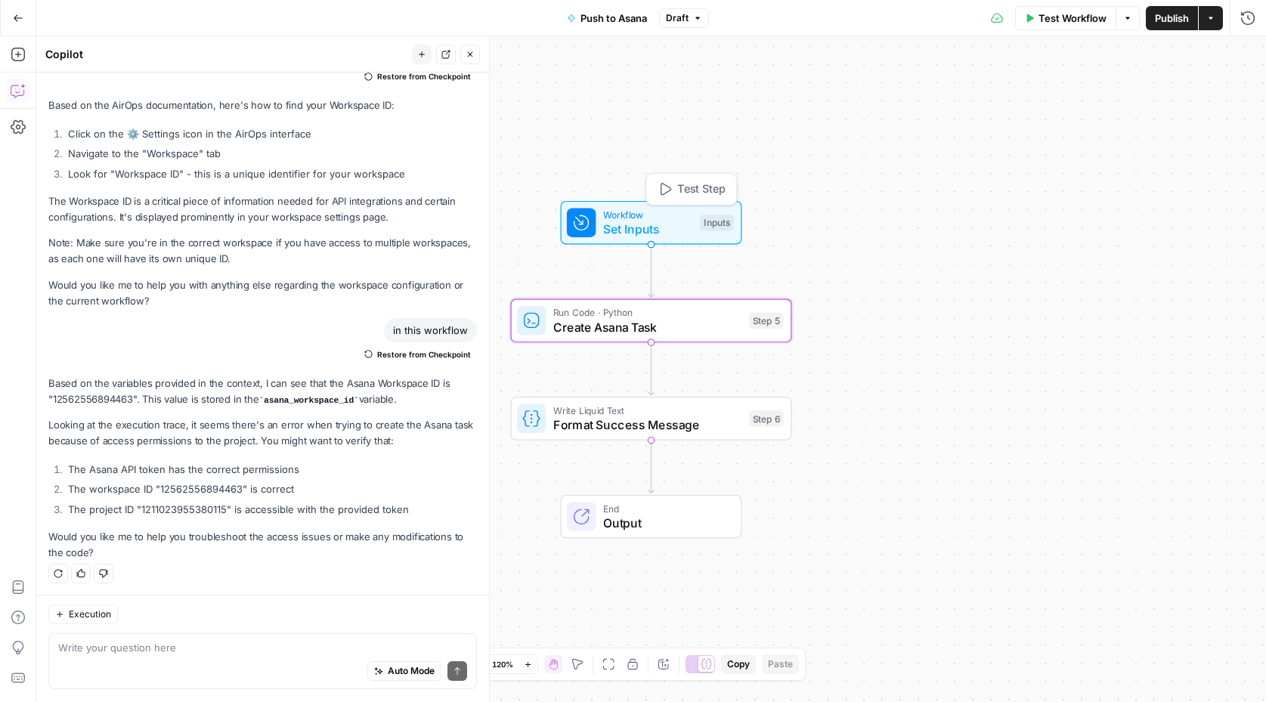
click at [653, 237] on span "Set Inputs" at bounding box center [648, 229] width 90 height 18
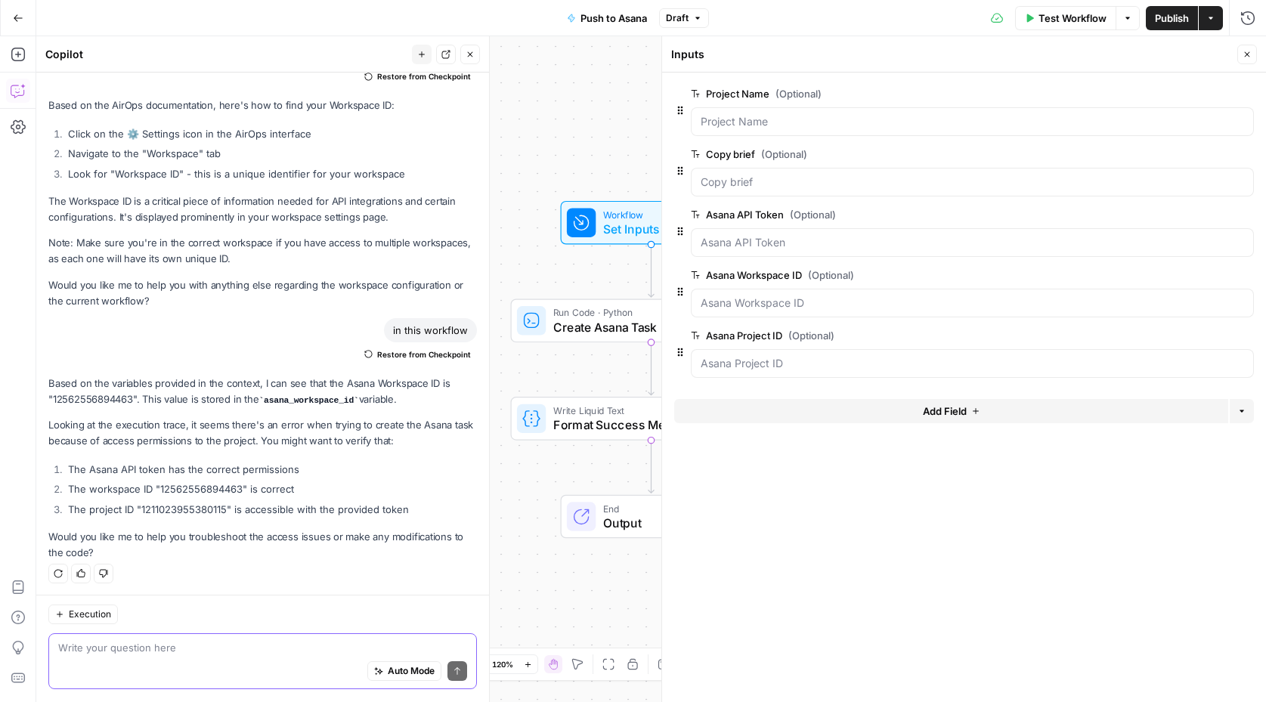
click at [77, 652] on textarea at bounding box center [262, 648] width 409 height 15
type textarea "I don't see where it is stored"
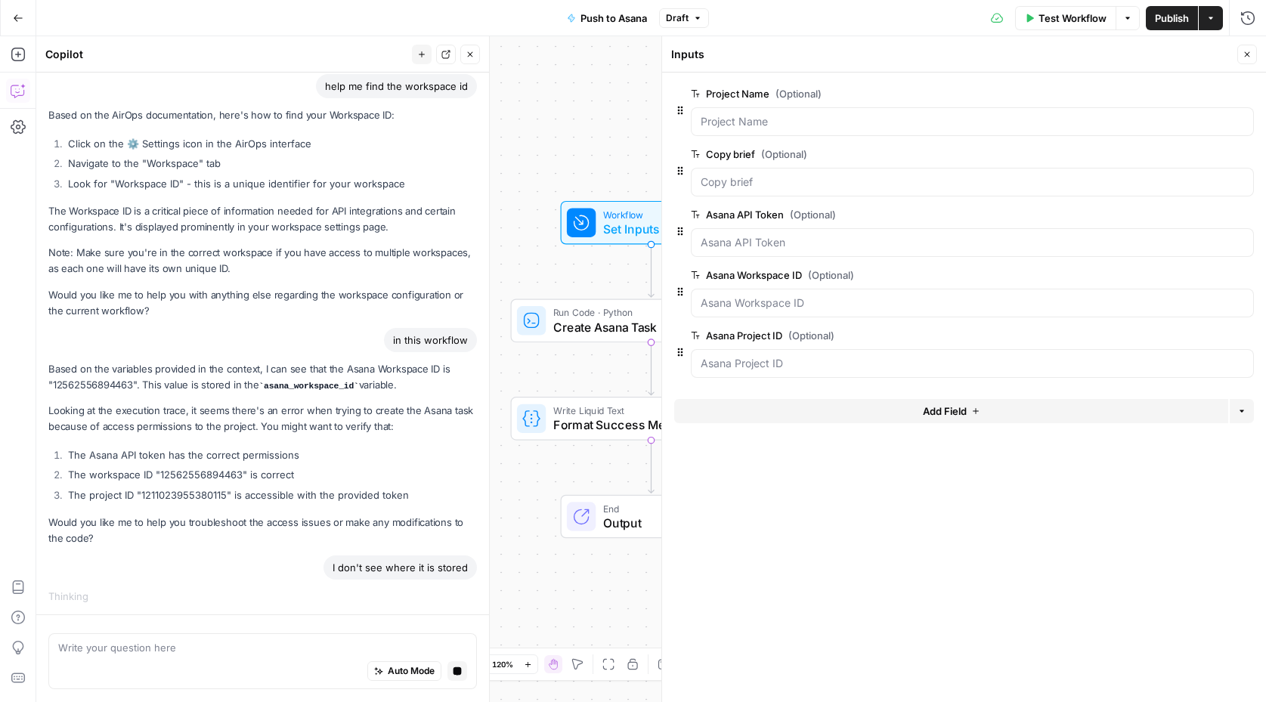
click at [1254, 63] on div "Close" at bounding box center [1247, 55] width 20 height 20
click at [1250, 57] on icon "button" at bounding box center [1246, 54] width 9 height 9
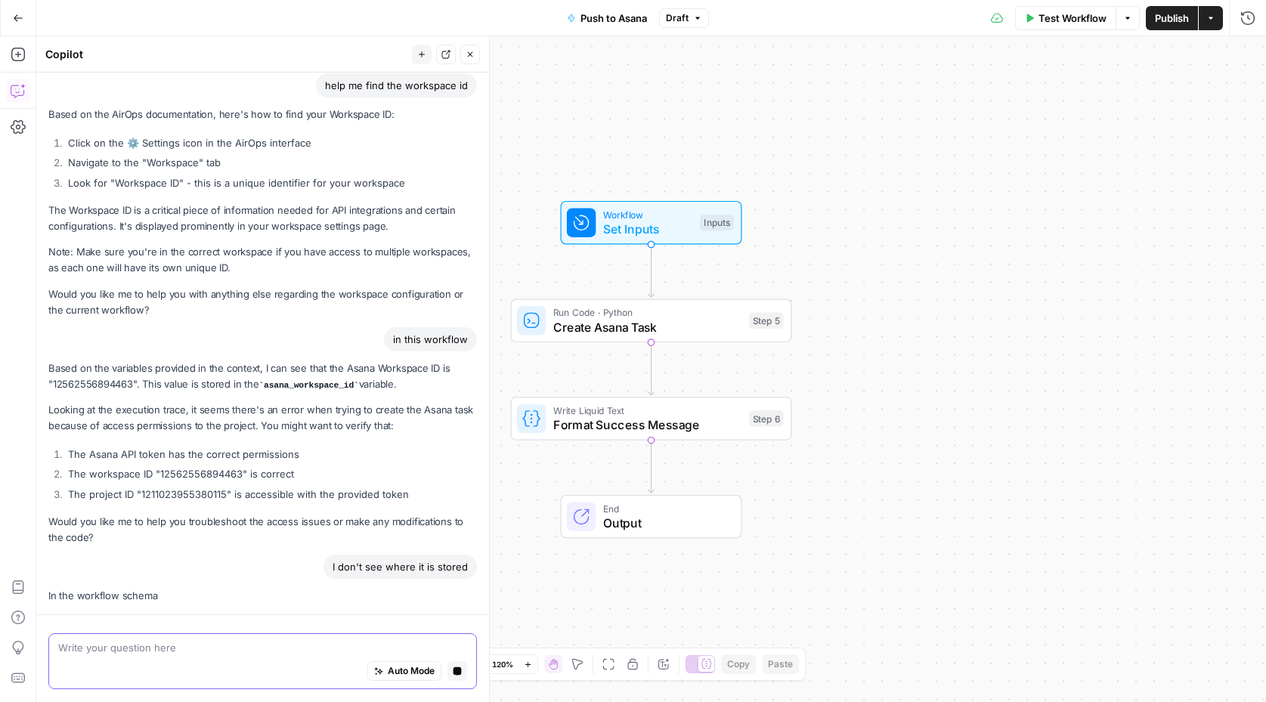
click at [125, 651] on textarea at bounding box center [262, 648] width 409 height 15
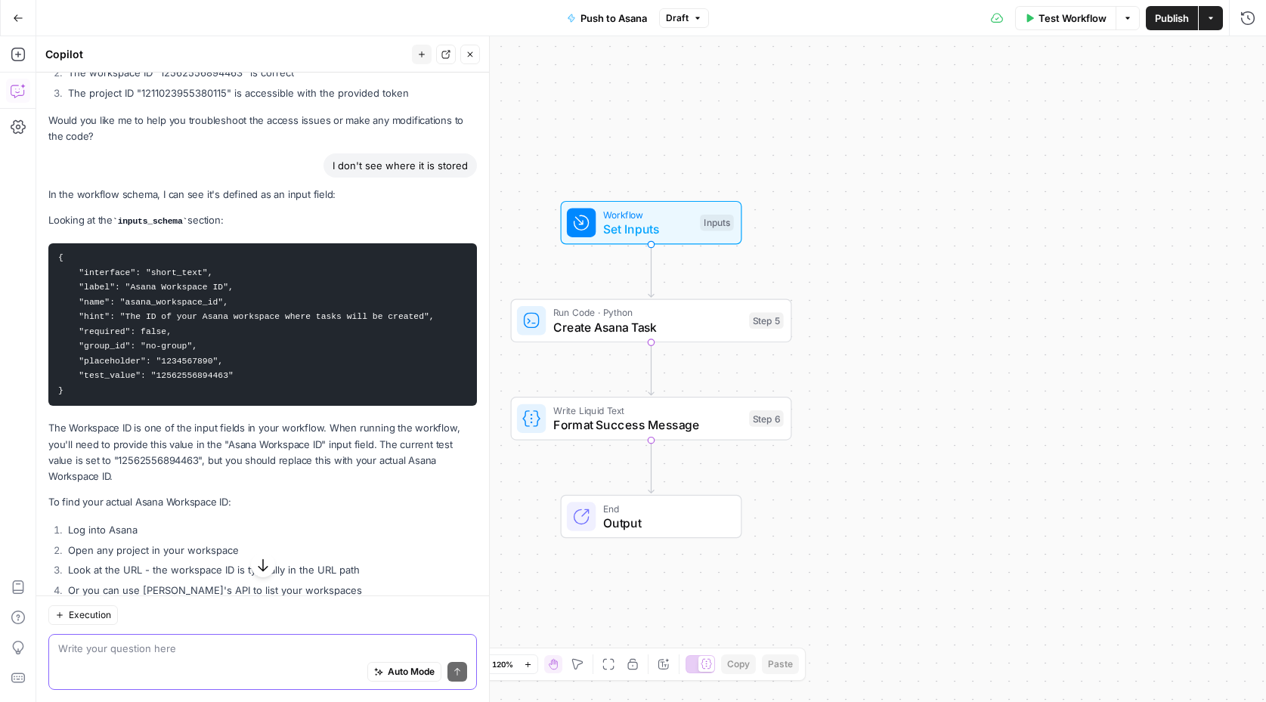
scroll to position [586, 0]
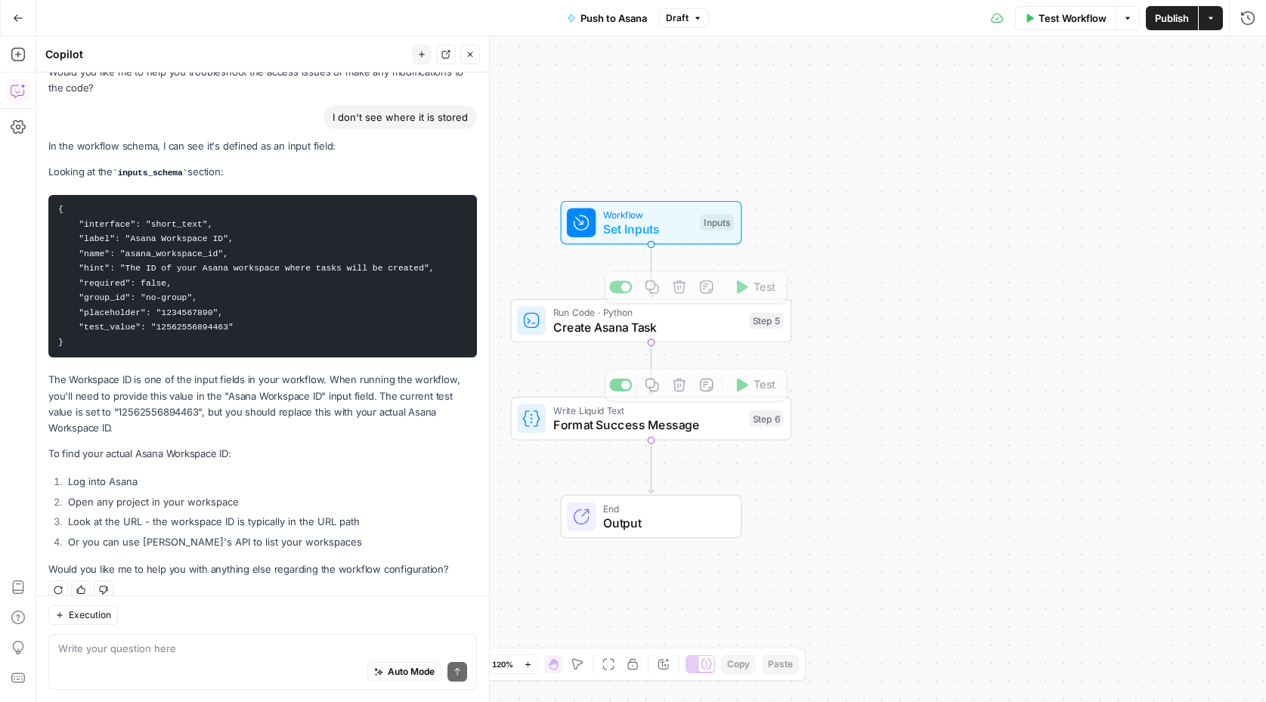
click at [617, 441] on div "Workflow Set Inputs Inputs Run Code · Python Create Asana Task Step 5 Copy step…" at bounding box center [650, 369] width 1229 height 666
click at [615, 434] on div "Write Liquid Text Format Success Message Step 6 Copy step Delete step Add Note …" at bounding box center [651, 419] width 281 height 44
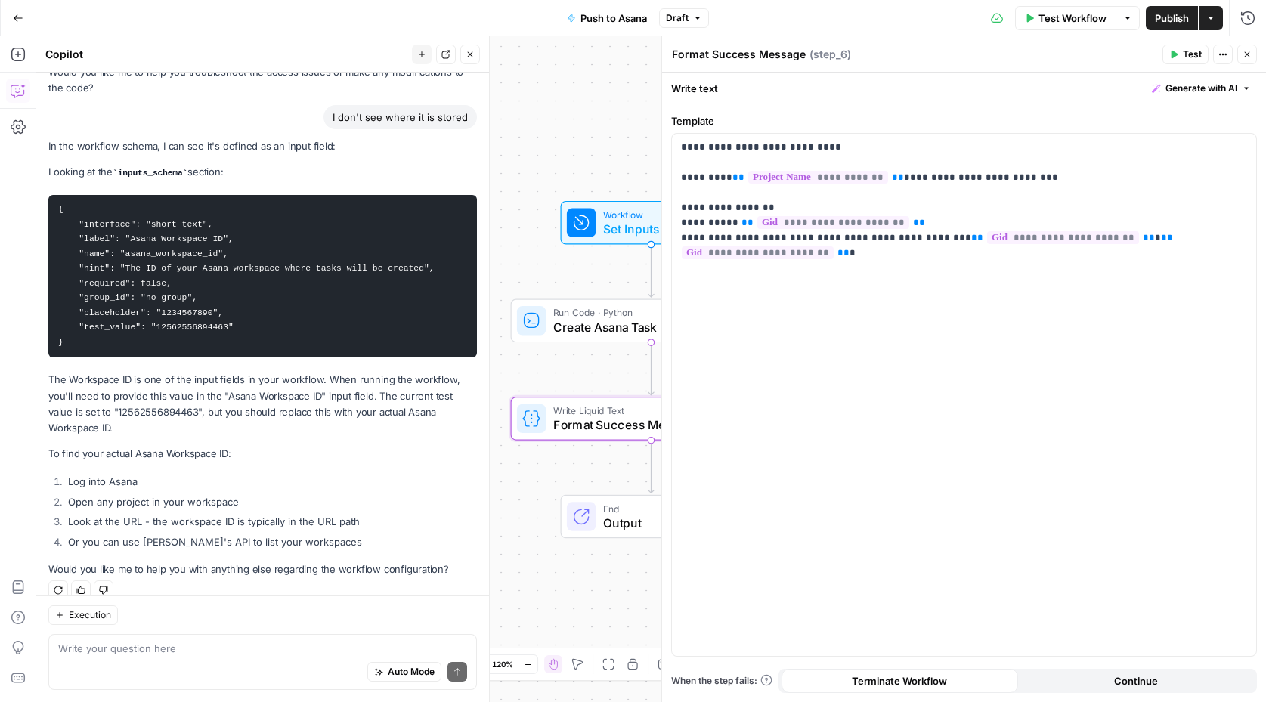
click at [594, 532] on div "End Output" at bounding box center [651, 517] width 181 height 44
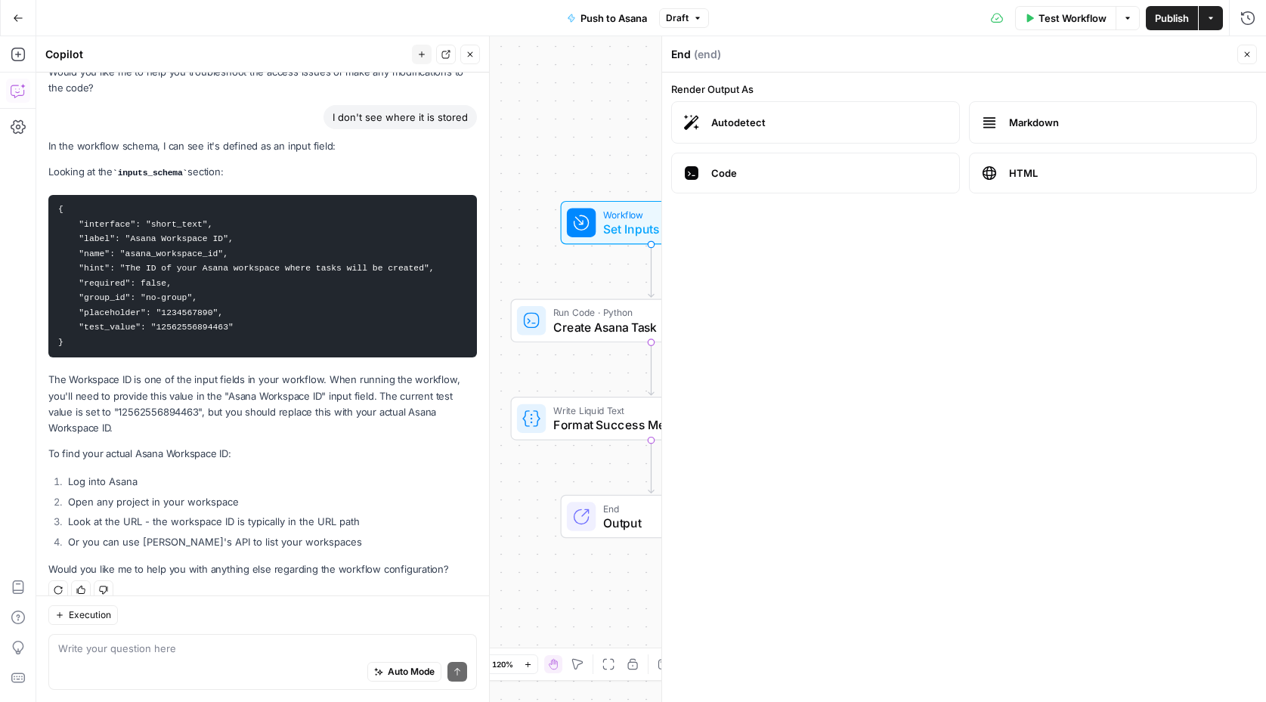
click at [608, 211] on span "Workflow" at bounding box center [648, 214] width 90 height 14
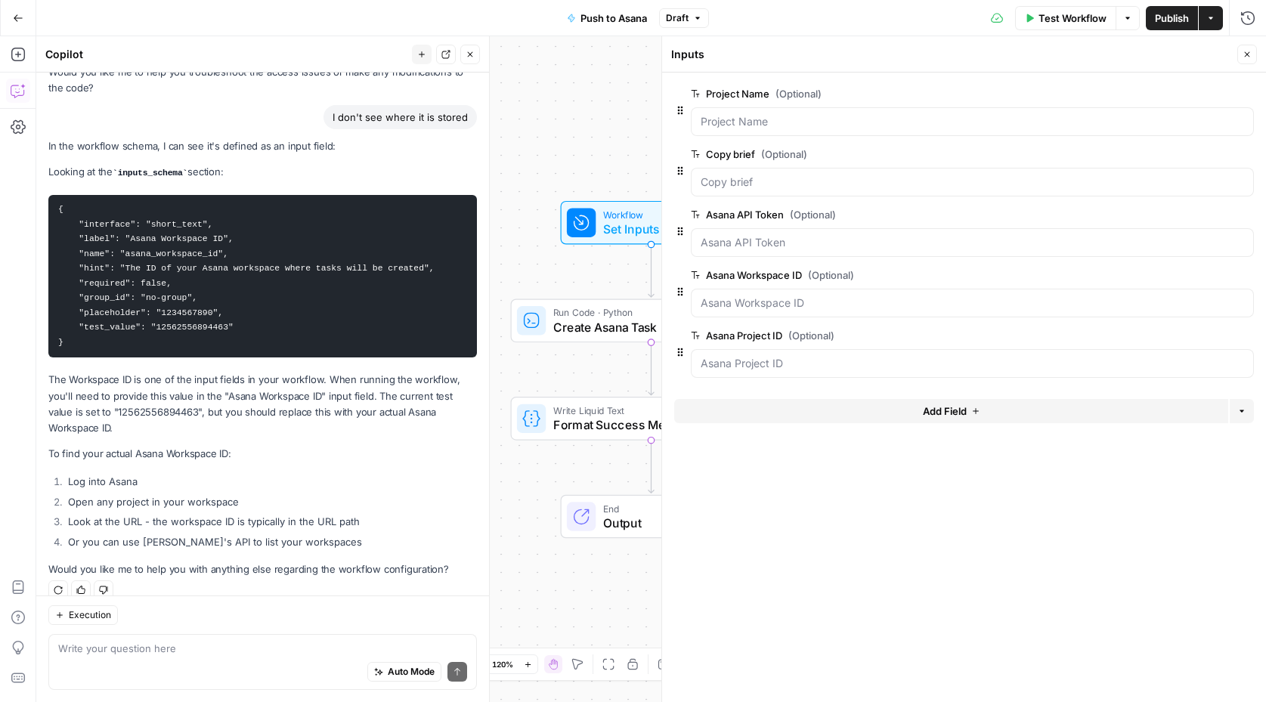
click at [1251, 48] on button "Close" at bounding box center [1247, 55] width 20 height 20
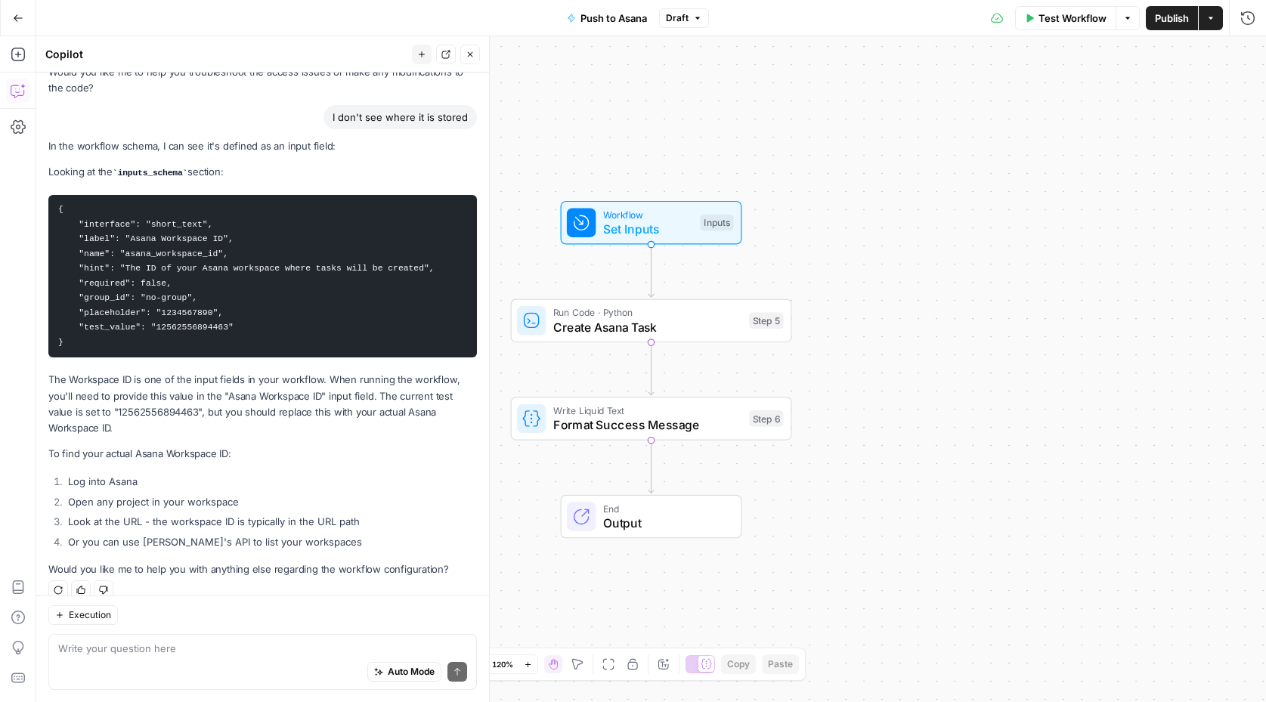
click at [602, 326] on span "Create Asana Task" at bounding box center [647, 327] width 189 height 18
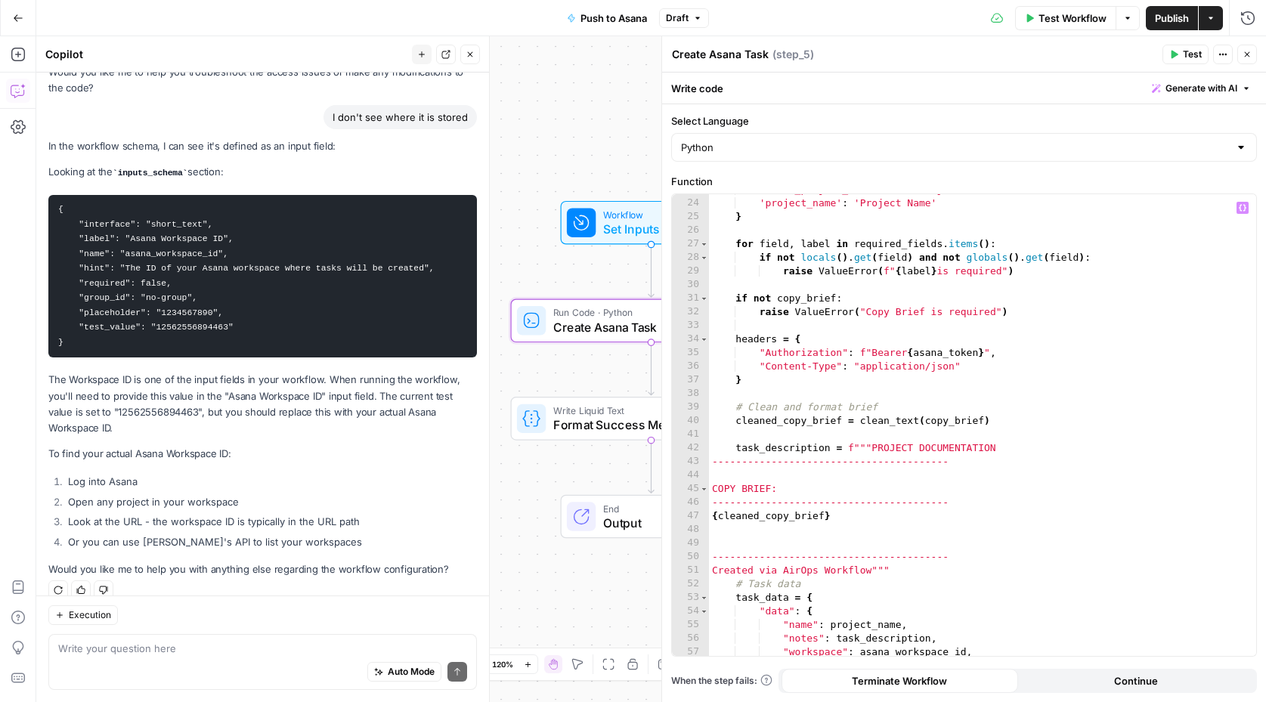
scroll to position [312, 0]
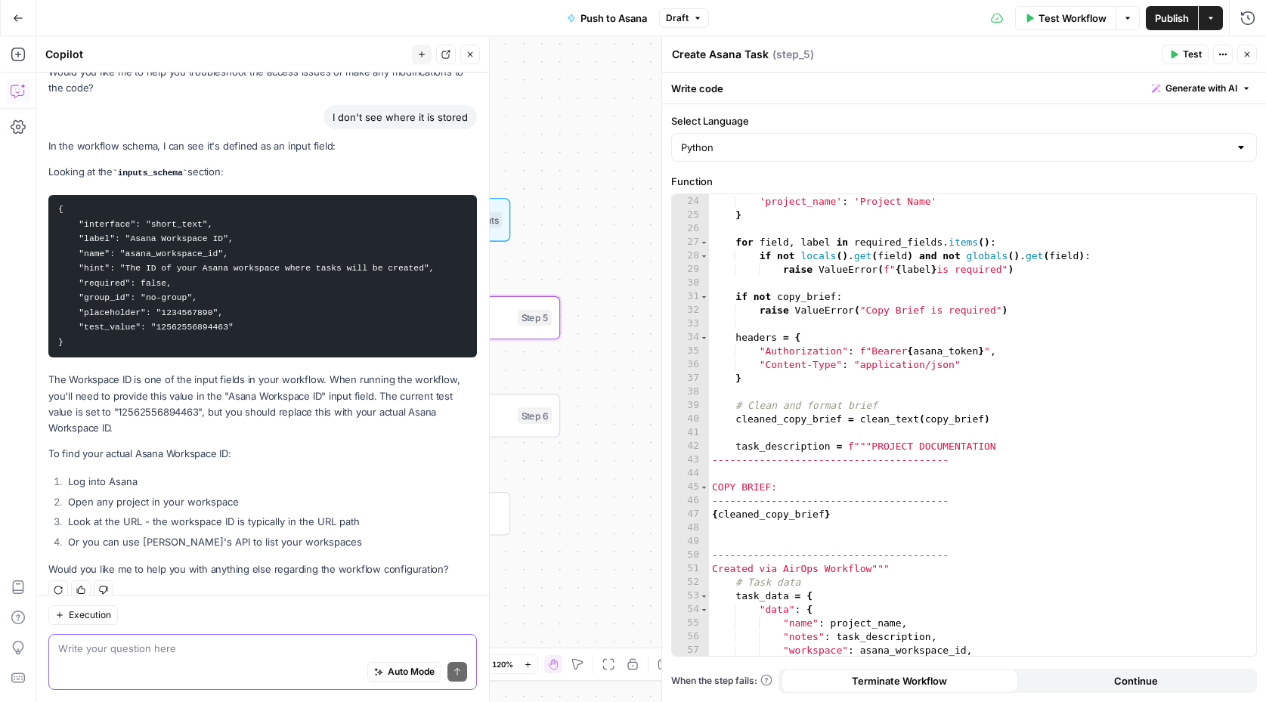
click at [162, 649] on textarea at bounding box center [262, 648] width 409 height 15
type textarea "is it listed in step_5"
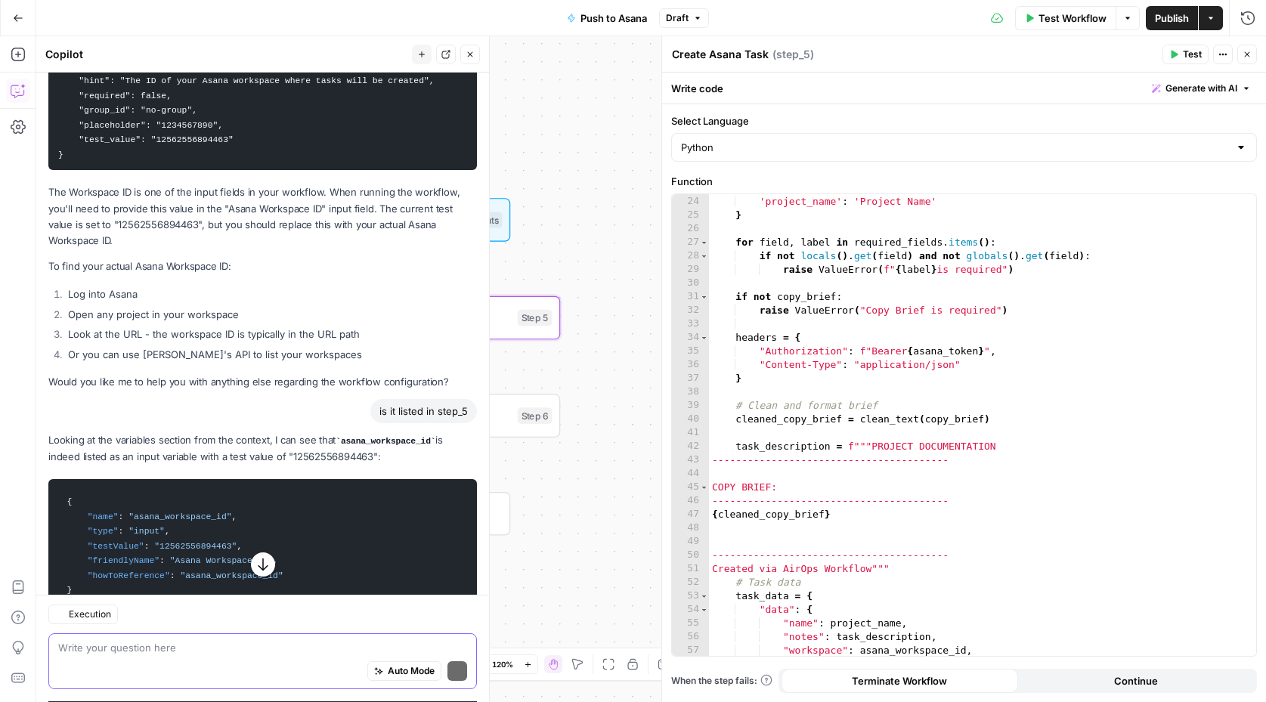
scroll to position [822, 0]
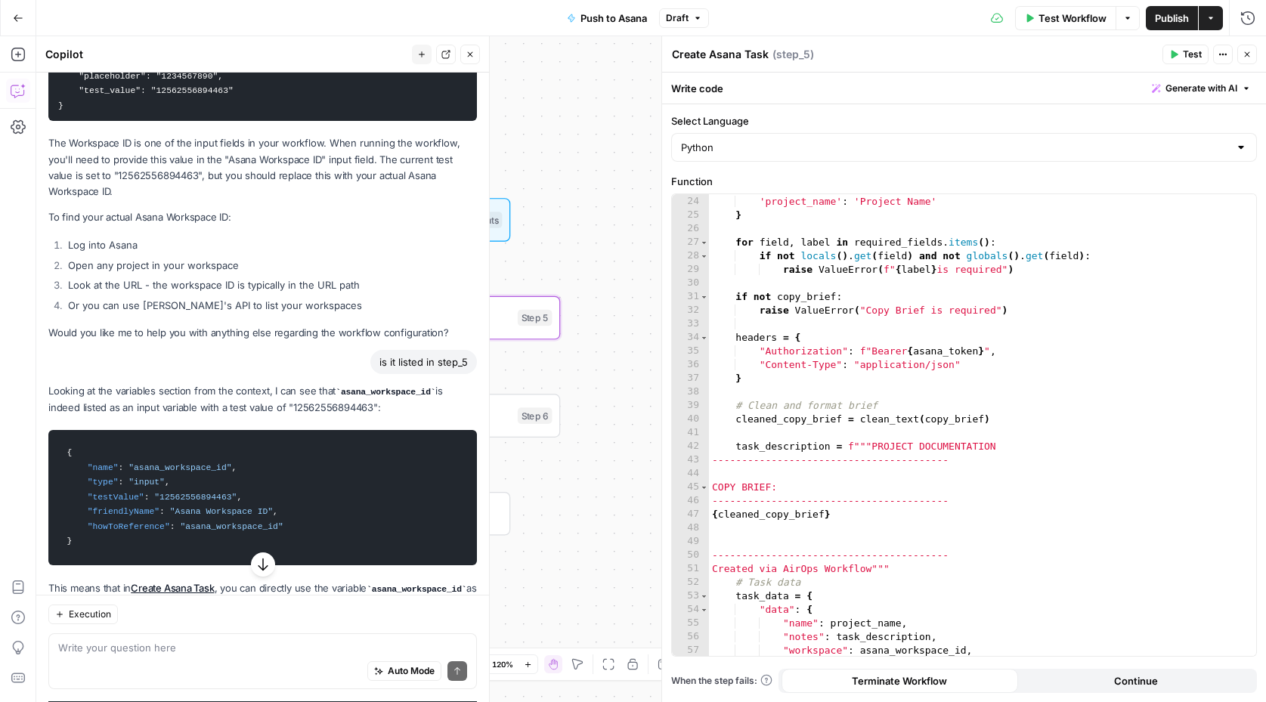
click at [313, 391] on p "Looking at the variables section from the context, I can see that asana_workspa…" at bounding box center [262, 399] width 428 height 32
copy p "12562556894463"
type textarea "**********"
click at [1082, 337] on div "'asana_project_id' : 'Asana Project ID' , 'project_name' : 'Project Name' } for…" at bounding box center [983, 426] width 548 height 490
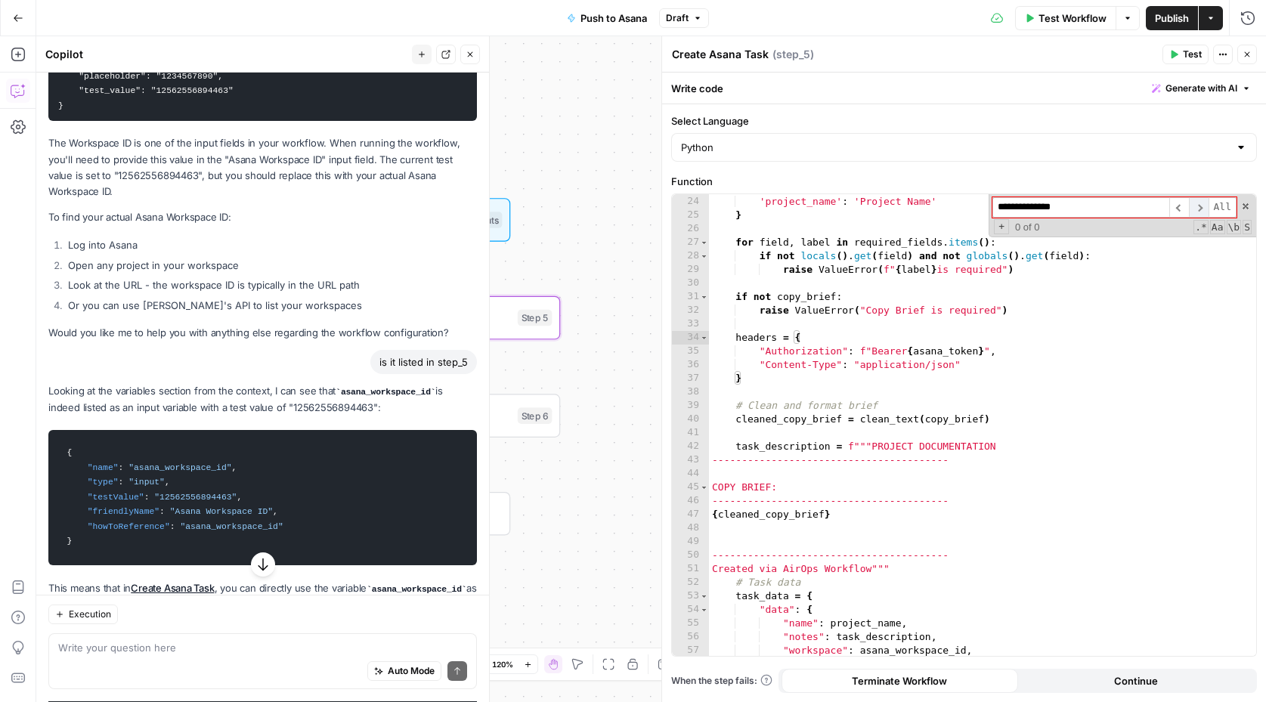
type input "**********"
click at [1197, 204] on span "​" at bounding box center [1199, 207] width 20 height 20
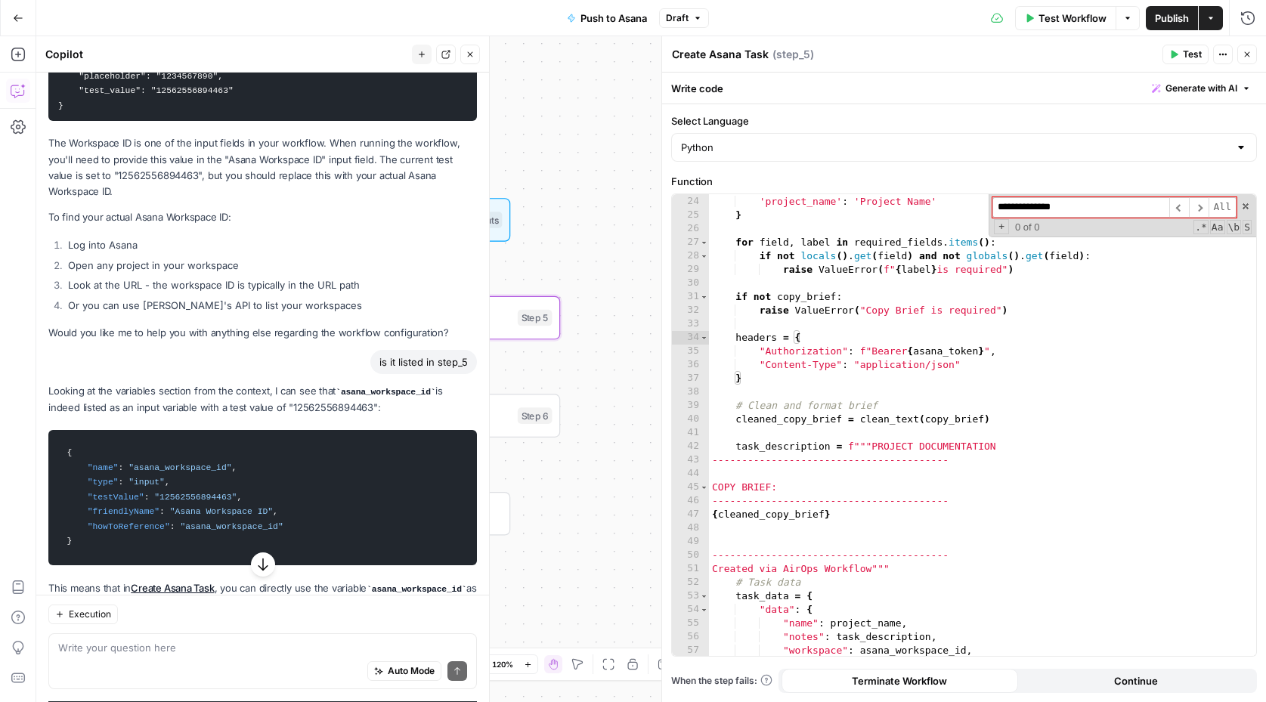
click at [1251, 208] on div "**********" at bounding box center [1121, 215] width 267 height 43
click at [1245, 207] on span at bounding box center [1245, 206] width 11 height 11
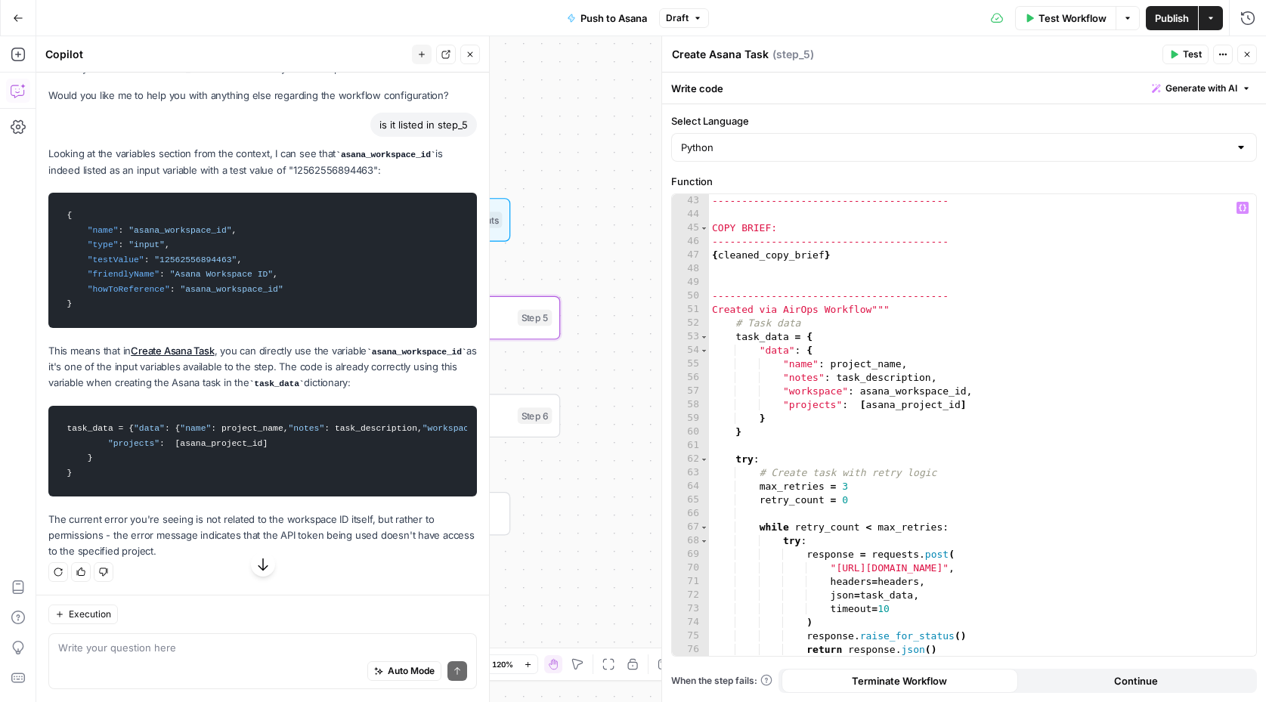
scroll to position [586, 0]
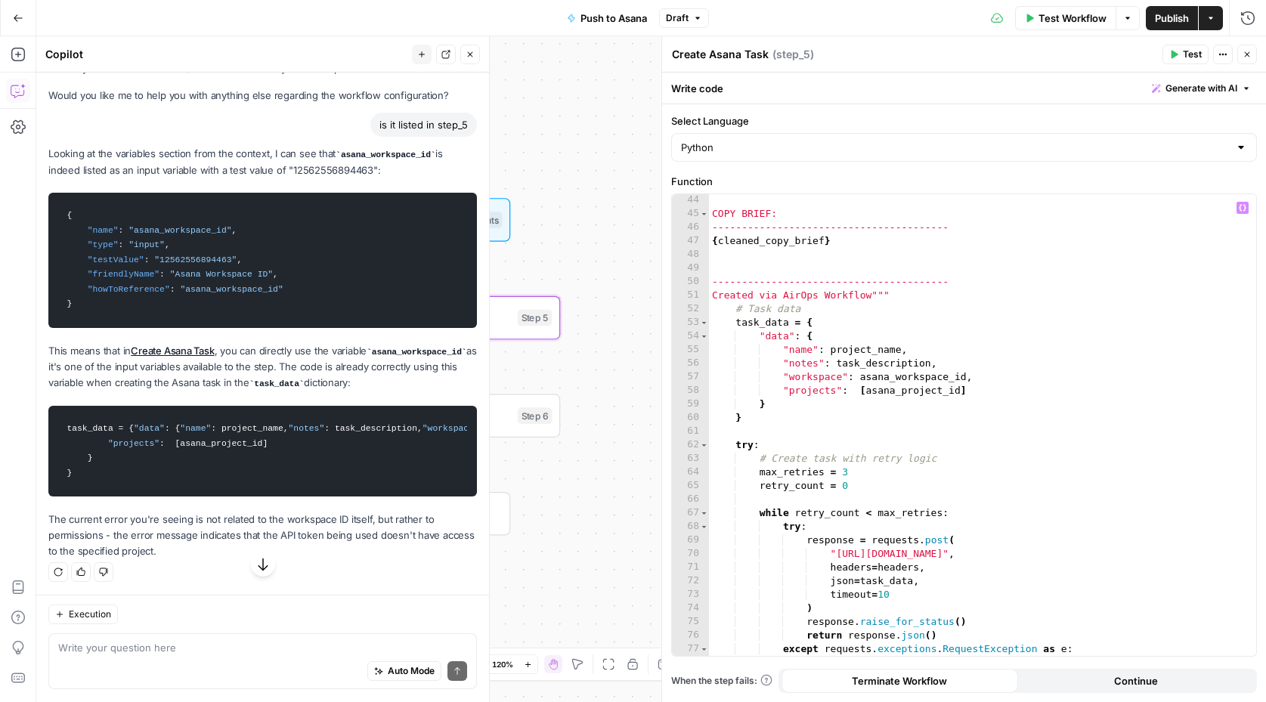
click at [995, 385] on div "COPY BRIEF: ---------------------------------------- { cleaned_copy_brief } ---…" at bounding box center [983, 438] width 548 height 490
type textarea "**********"
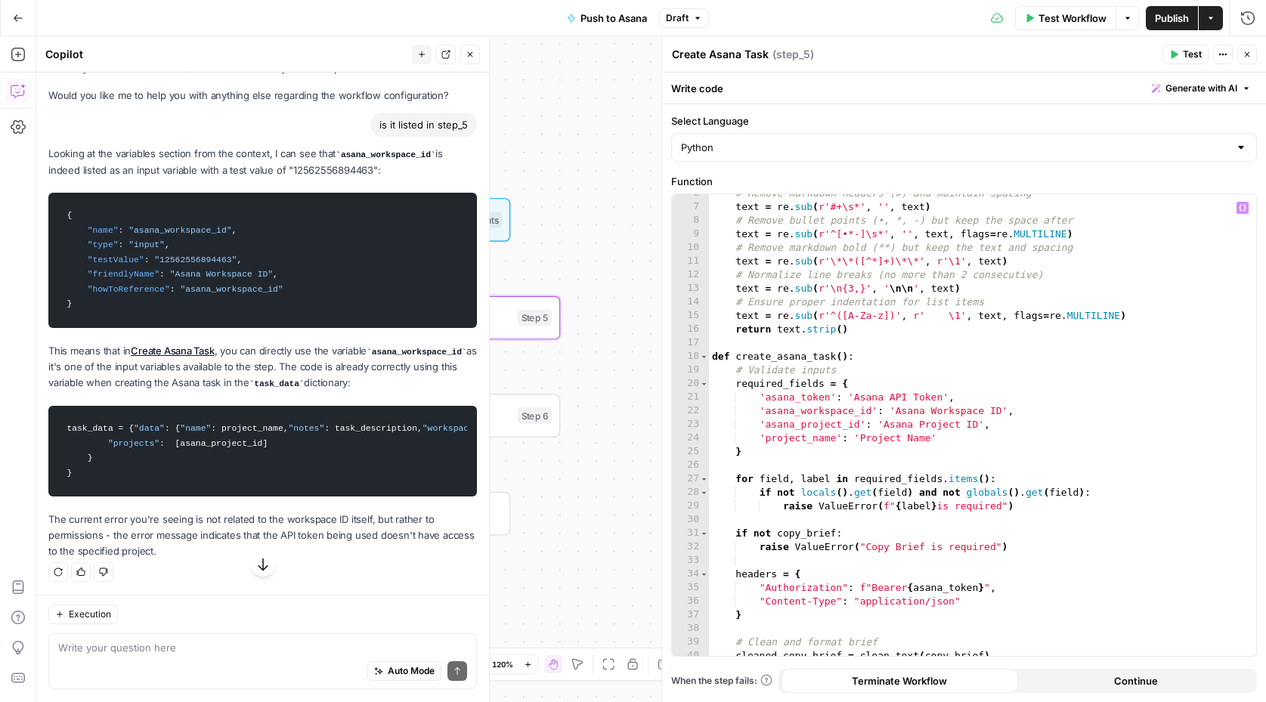
scroll to position [0, 0]
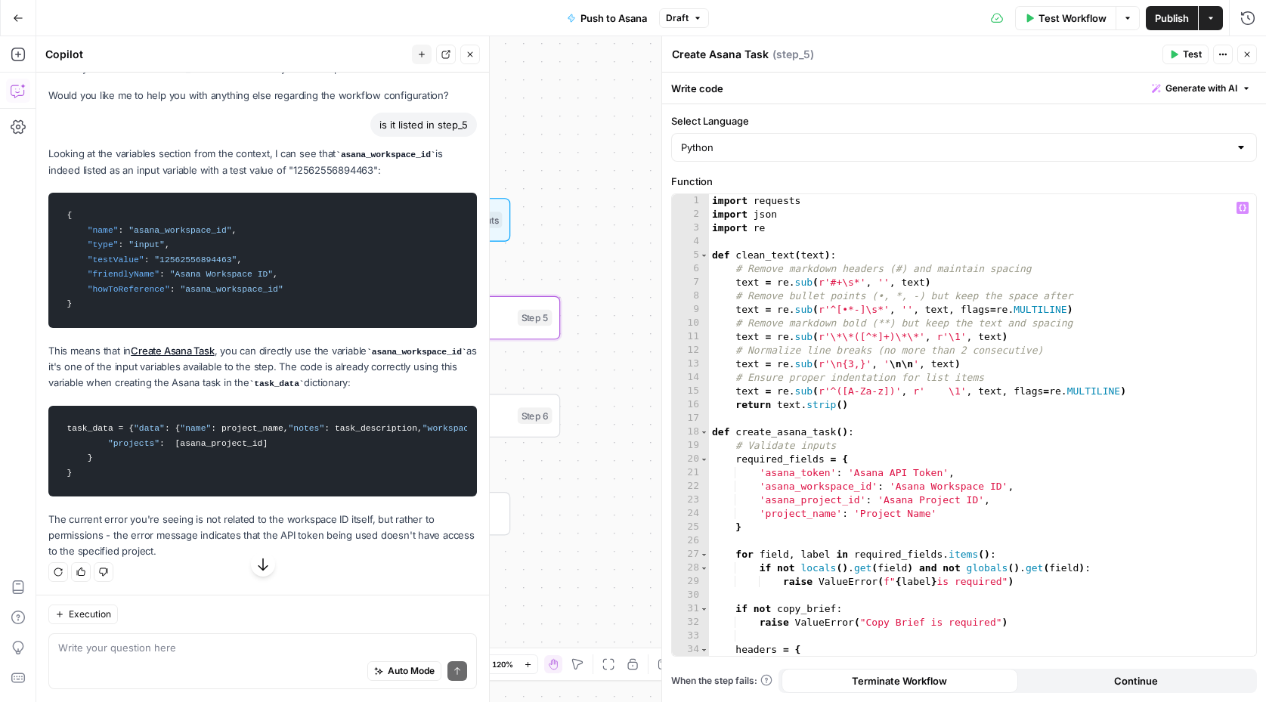
click at [1252, 48] on button "Close" at bounding box center [1247, 55] width 20 height 20
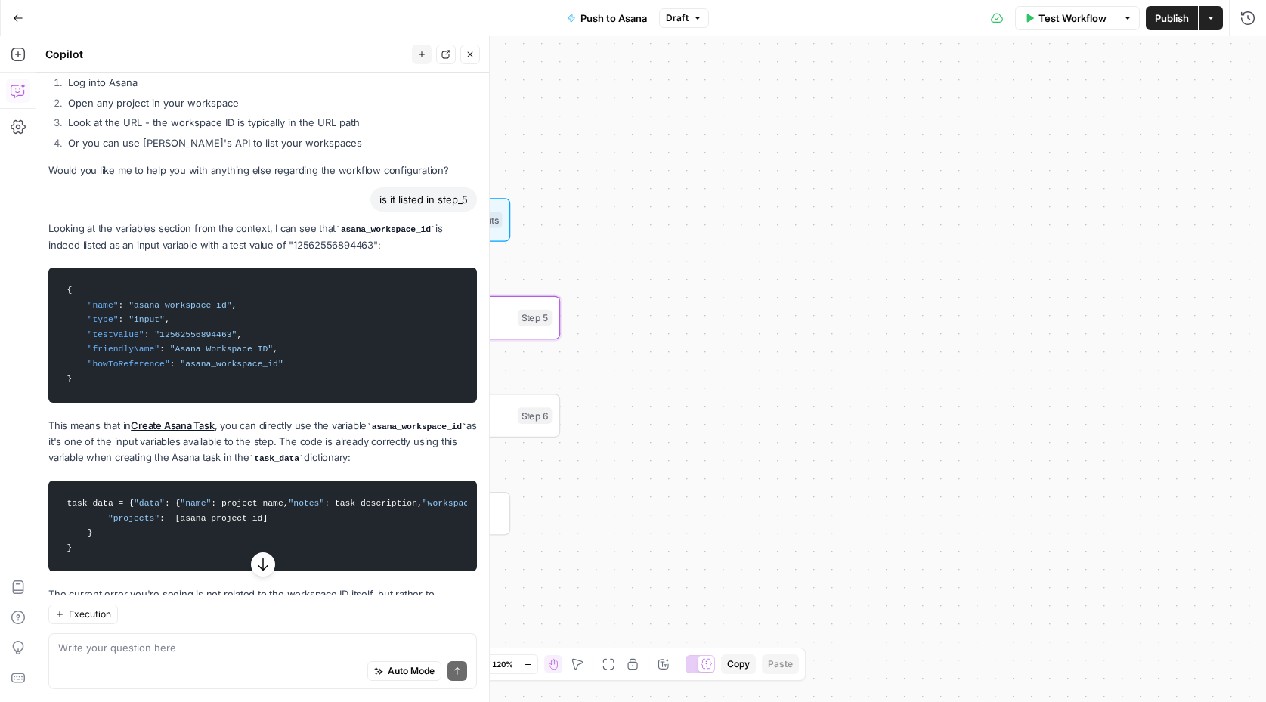
scroll to position [979, 0]
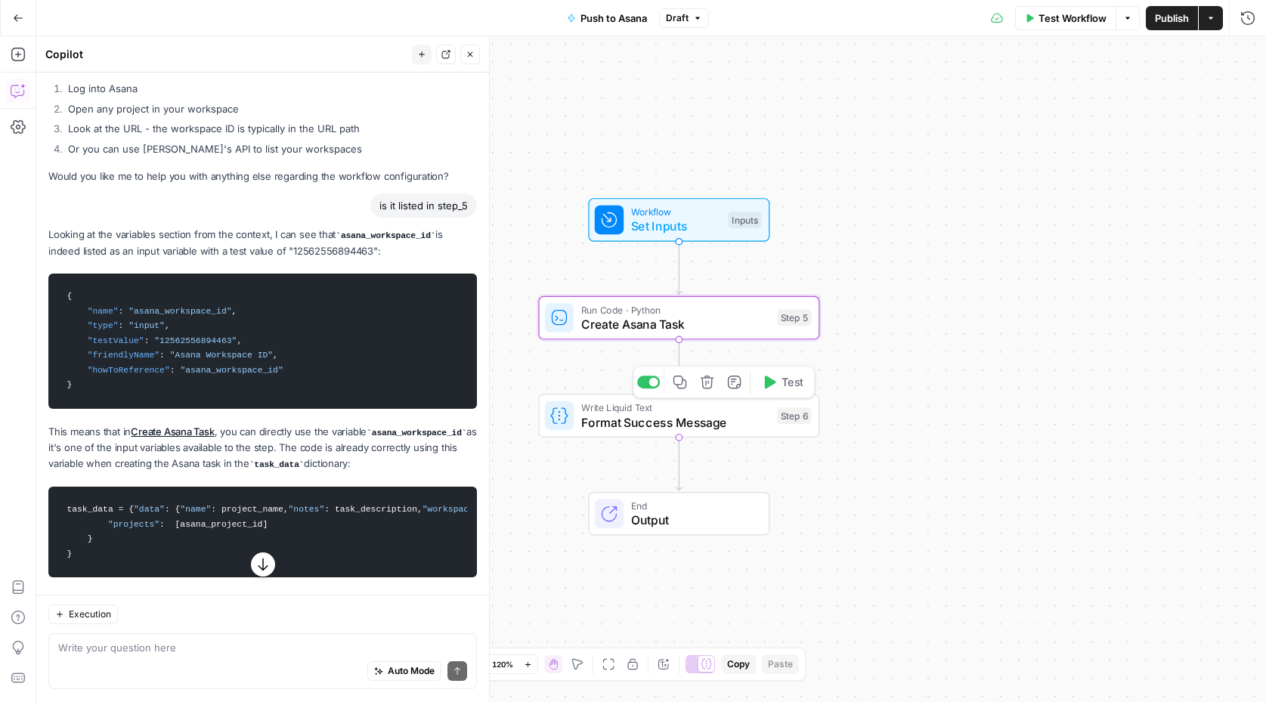
click at [646, 419] on span "Format Success Message" at bounding box center [675, 422] width 189 height 18
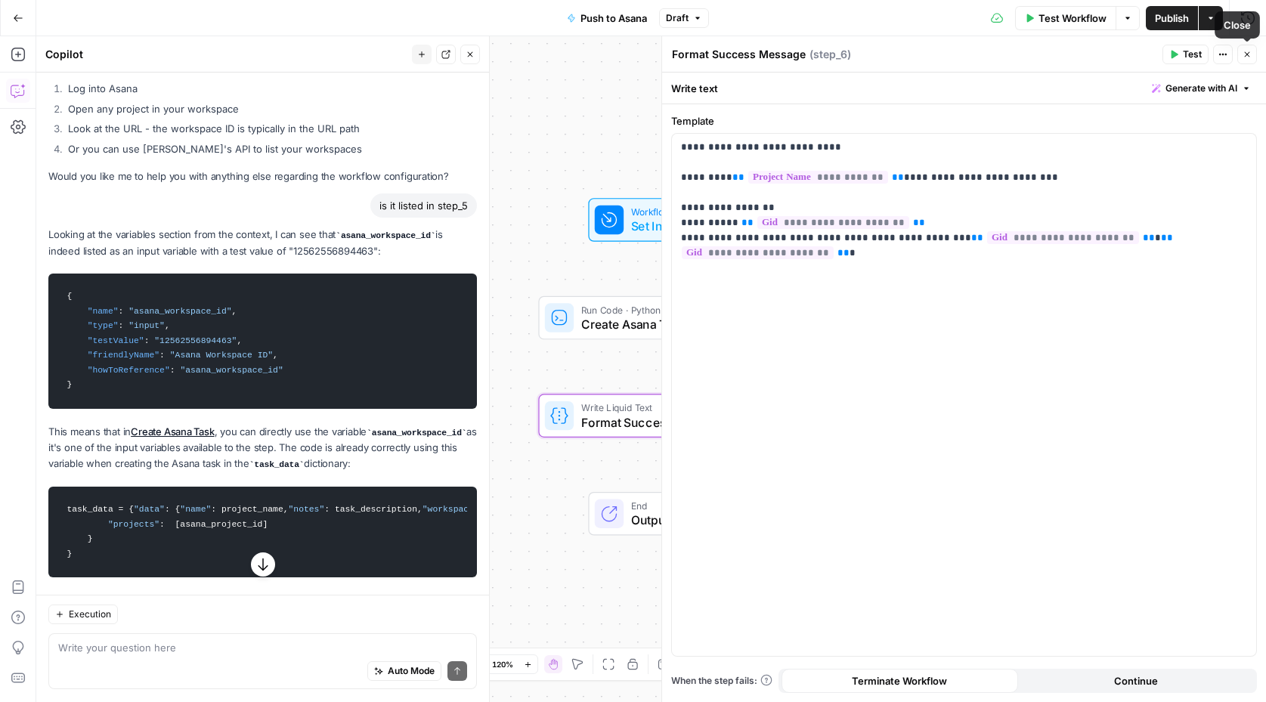
click at [1246, 60] on button "Close" at bounding box center [1247, 55] width 20 height 20
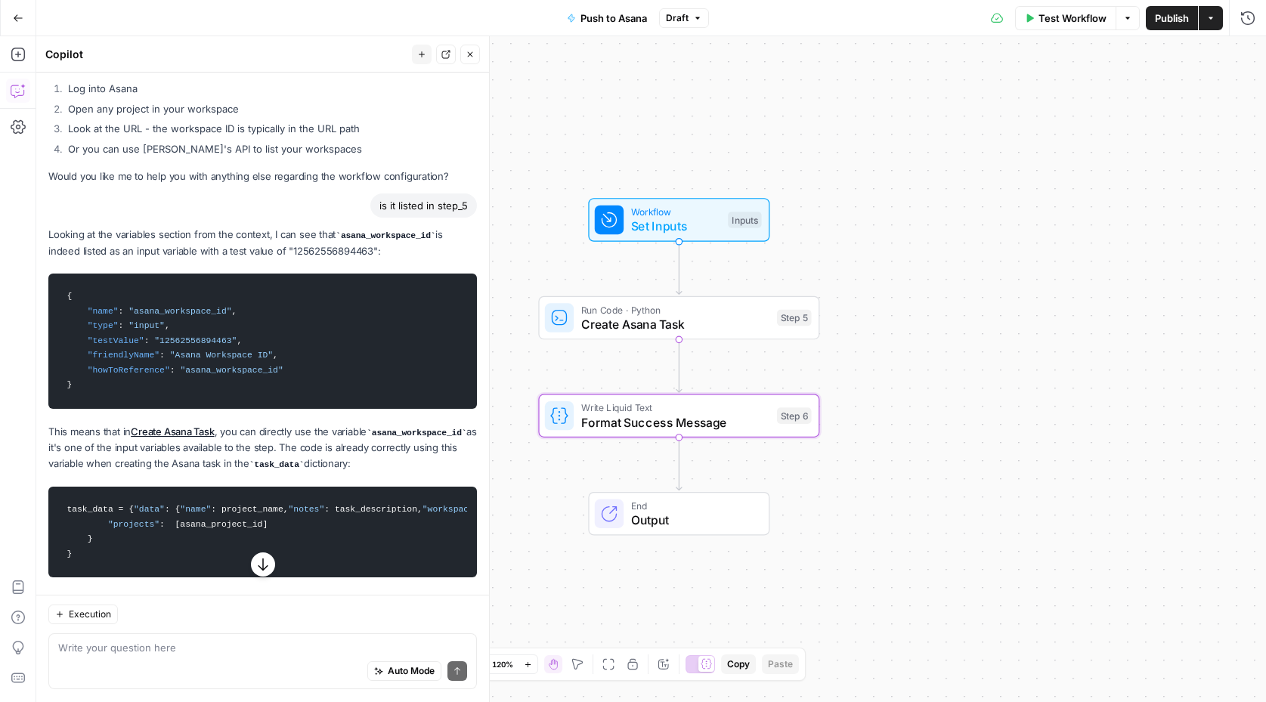
click at [648, 330] on span "Create Asana Task" at bounding box center [675, 324] width 189 height 18
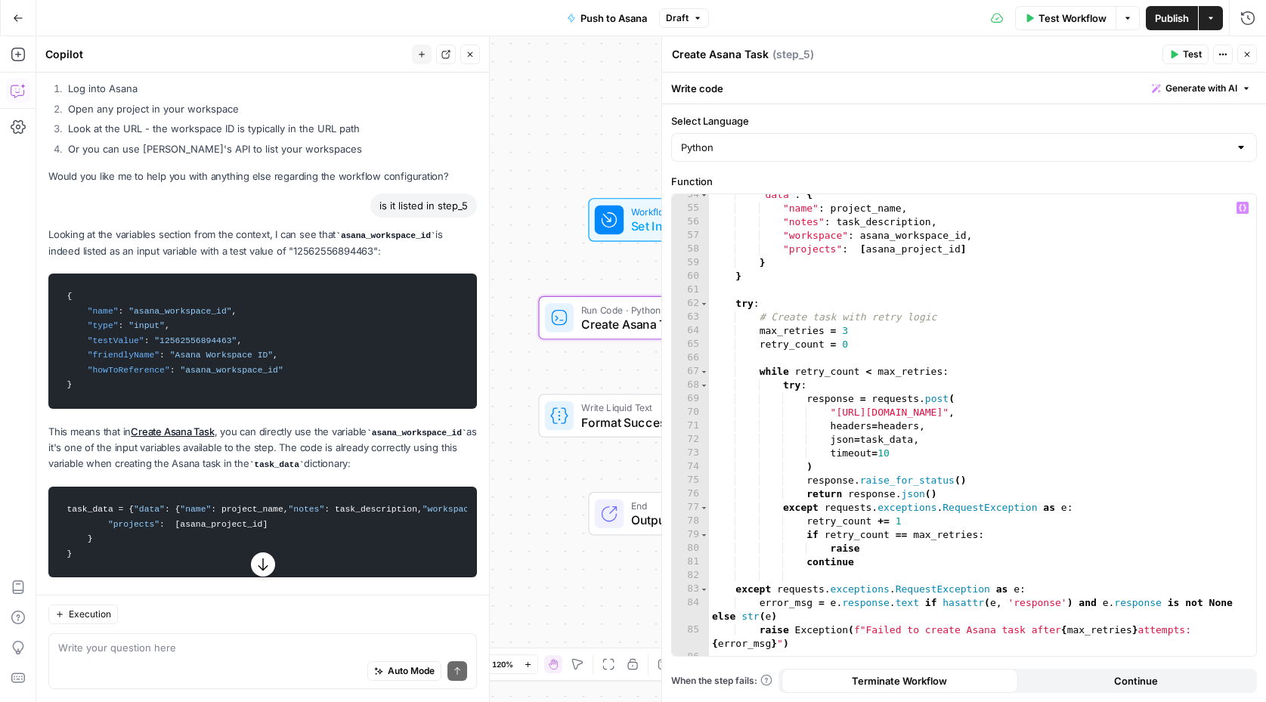
scroll to position [775, 0]
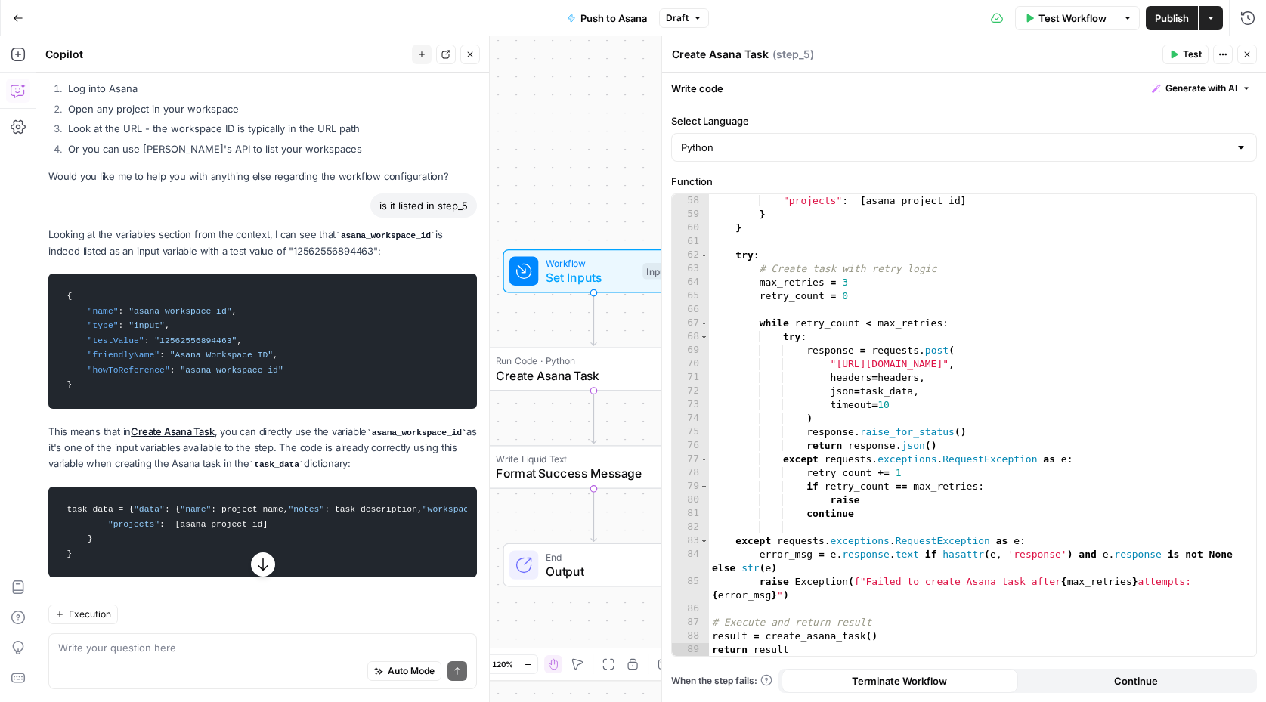
click at [159, 661] on div "Auto Mode Send" at bounding box center [262, 672] width 409 height 33
type textarea "I. need to change the asana project id but cannot find that input"
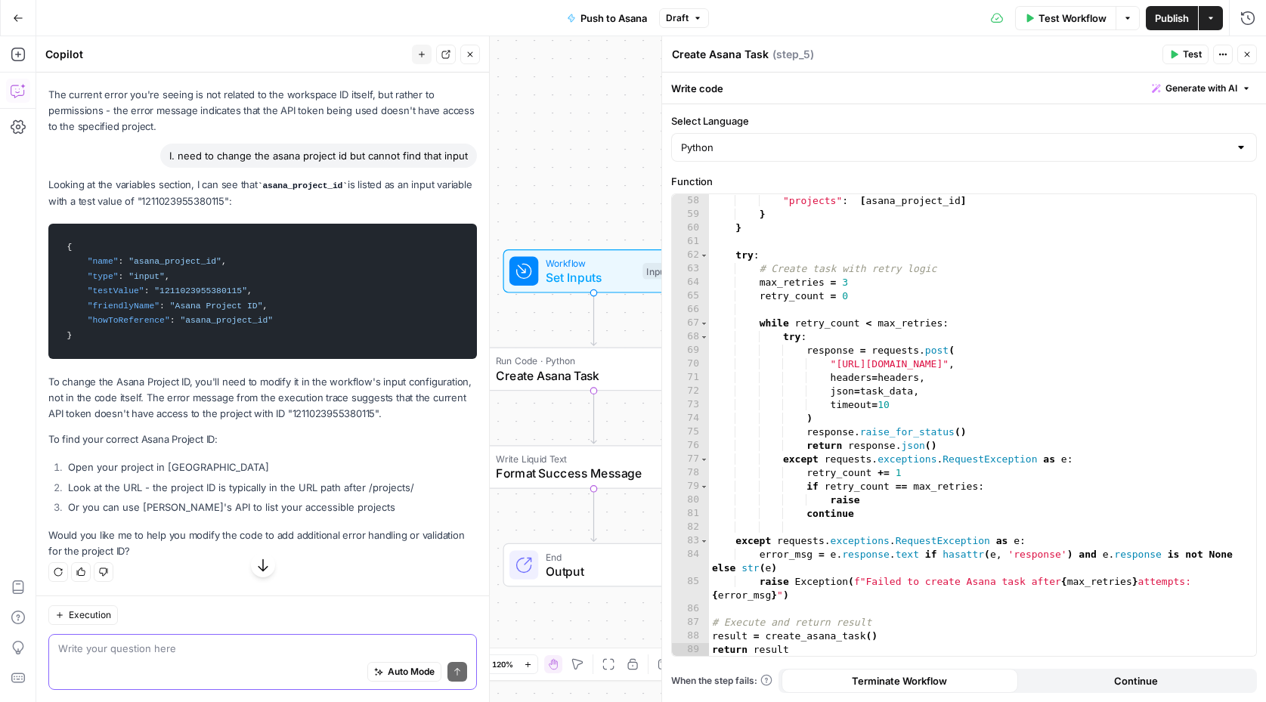
scroll to position [1523, 0]
click at [392, 416] on p "To change the Asana Project ID, you'll need to modify it in the workflow's inpu…" at bounding box center [262, 398] width 428 height 48
click at [1254, 51] on button "Close" at bounding box center [1247, 55] width 20 height 20
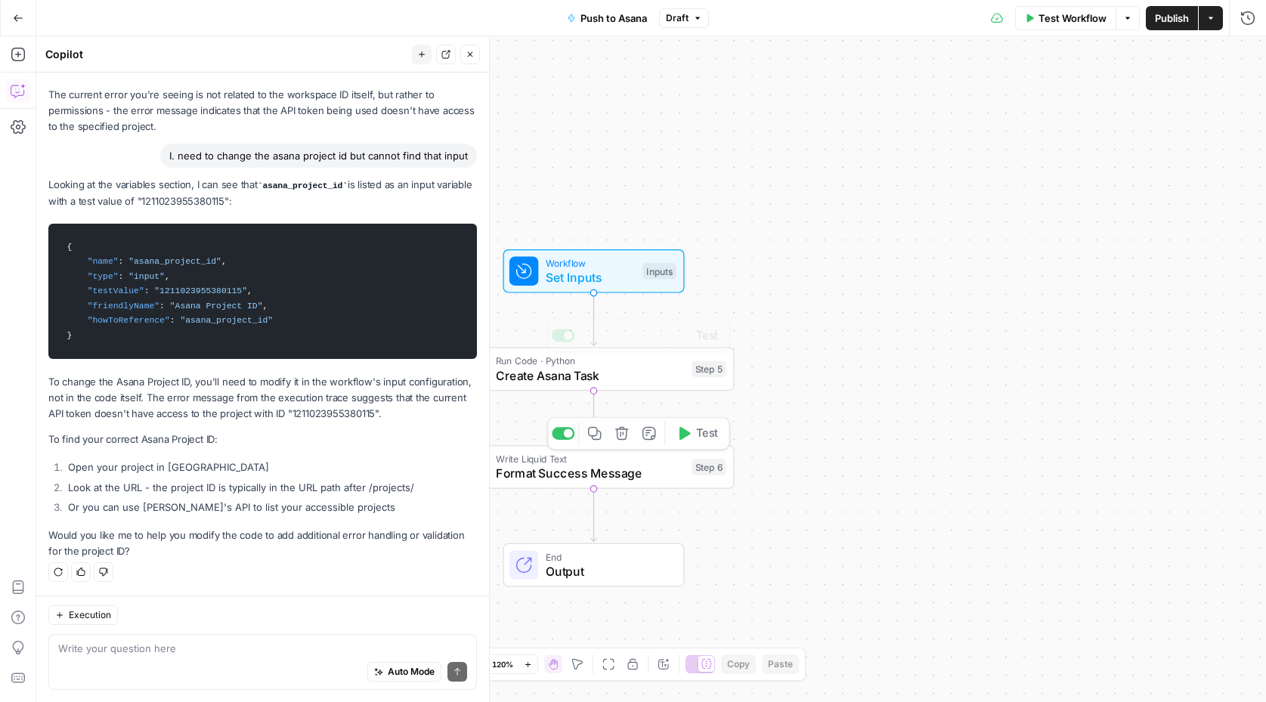
click at [561, 291] on div "Workflow Set Inputs Inputs Test Step" at bounding box center [593, 271] width 181 height 44
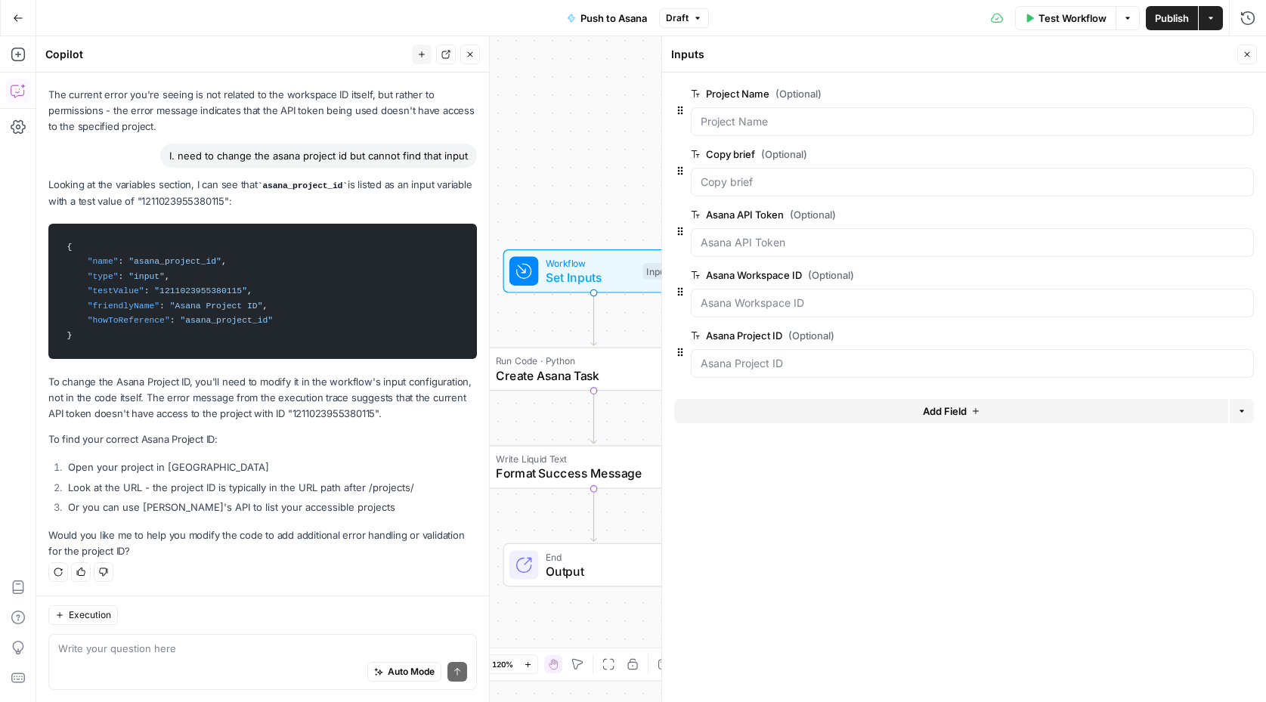
click at [143, 664] on div "Auto Mode Send" at bounding box center [262, 672] width 409 height 33
click at [298, 413] on p "To change the Asana Project ID, you'll need to modify it in the workflow's inpu…" at bounding box center [262, 398] width 428 height 48
copy p "1211023955380115"
click at [389, 647] on textarea "where does the api come from ? I need to modify it for this project" at bounding box center [262, 648] width 409 height 15
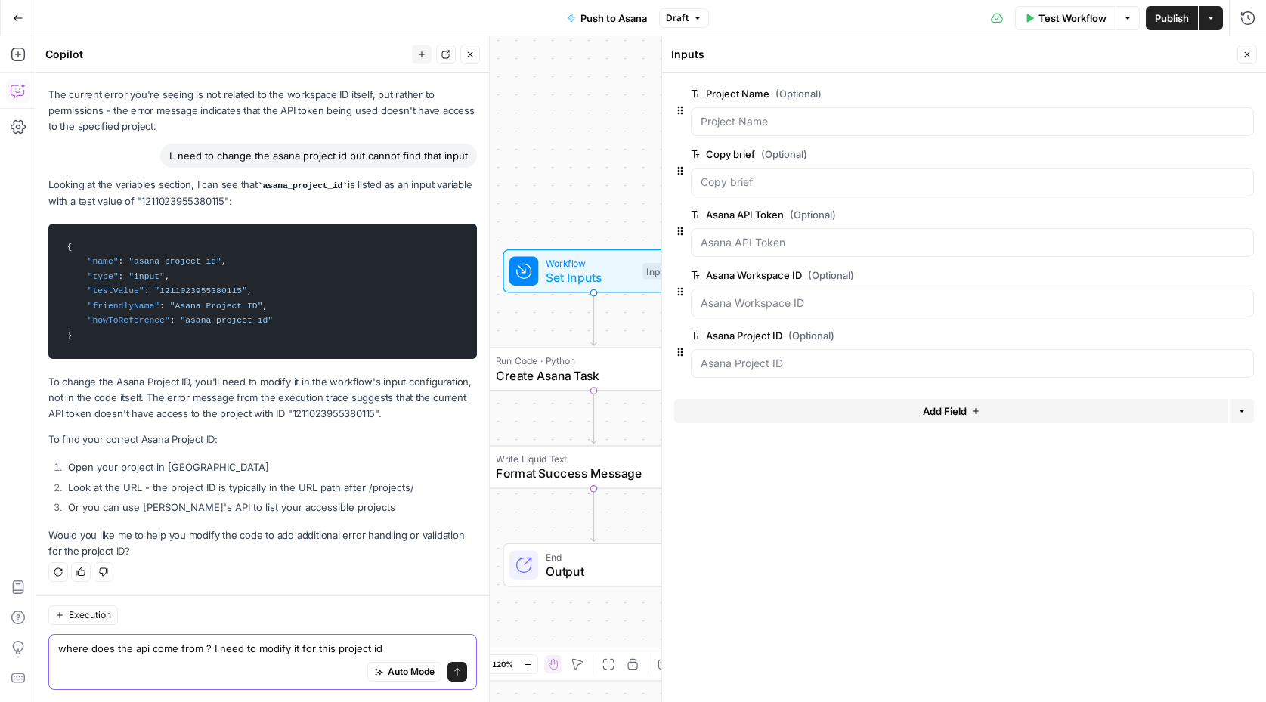
paste textarea "1211023955380115"
type textarea "where does the api come from ? I need to modify it for this project id 12110239…"
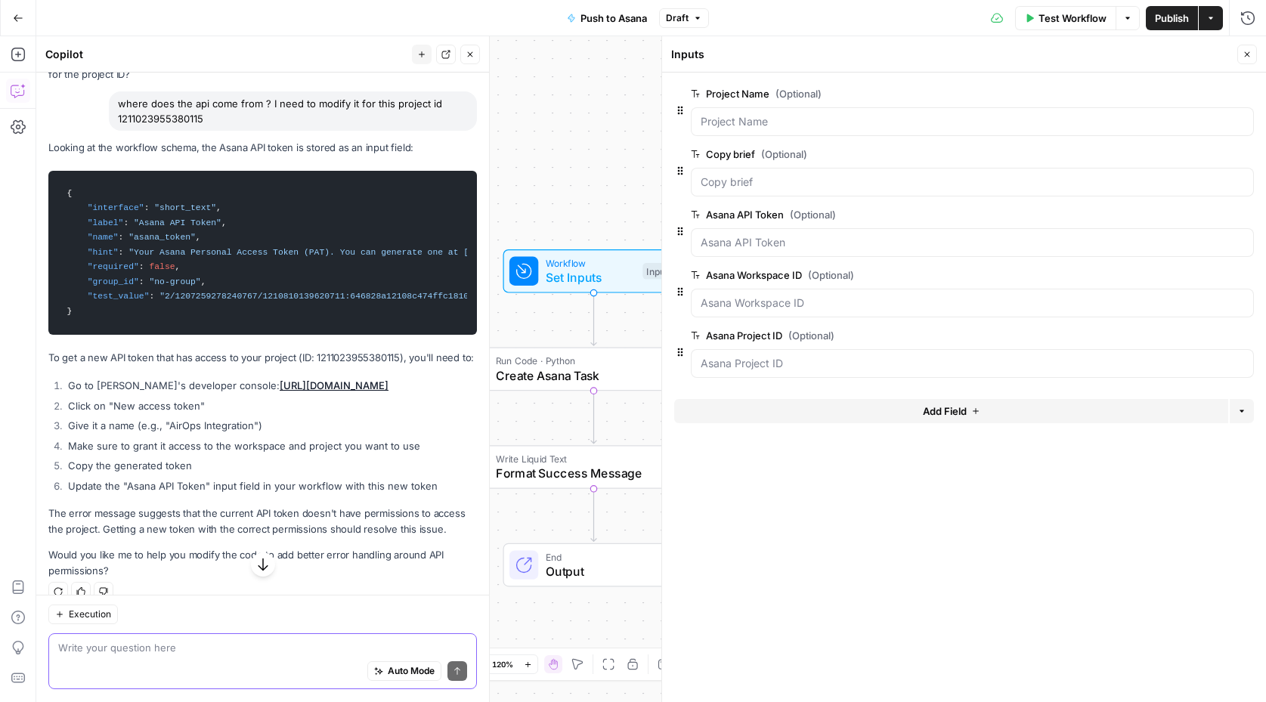
scroll to position [2020, 0]
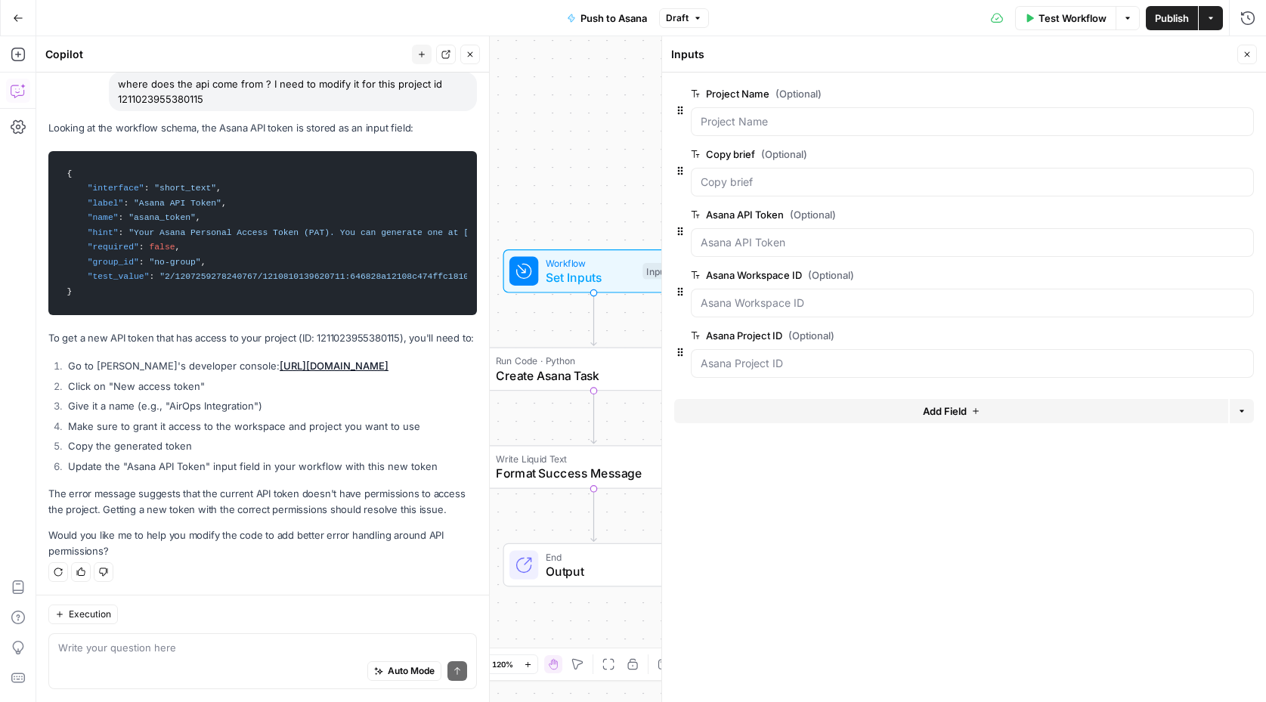
click at [1193, 209] on span "edit field" at bounding box center [1196, 215] width 33 height 12
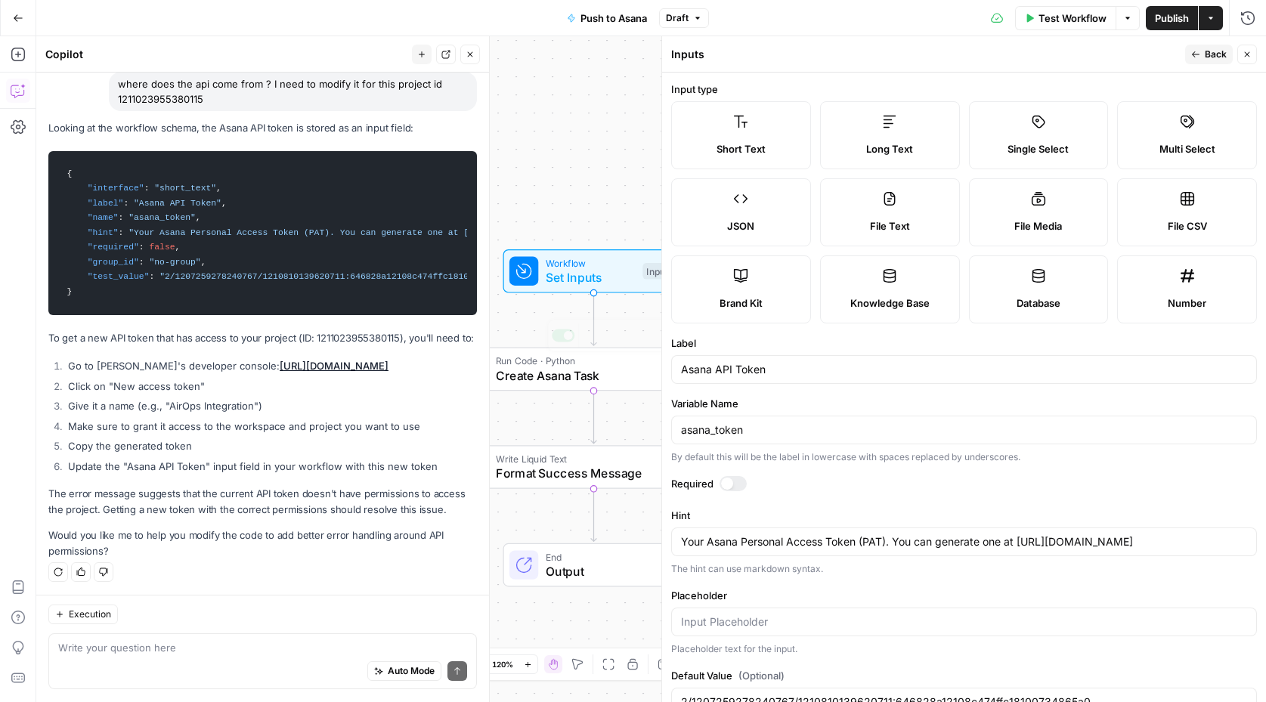
scroll to position [40, 0]
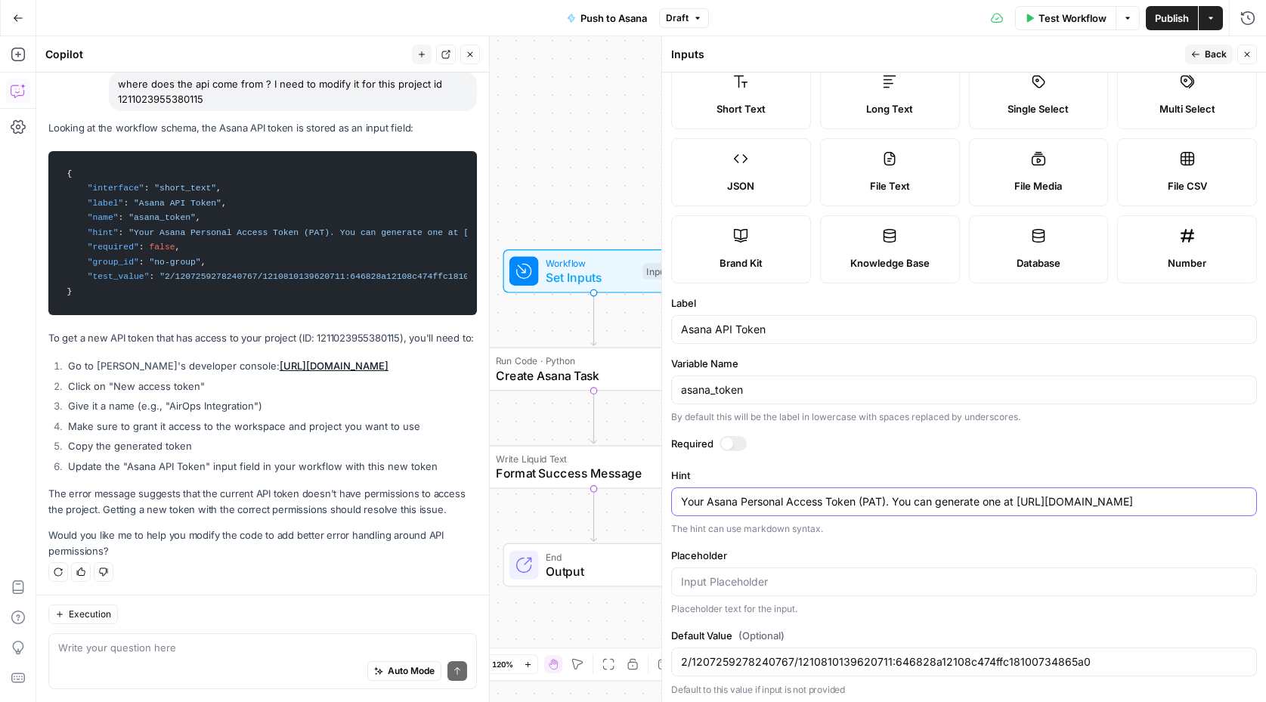
click at [1011, 504] on textarea "Your Asana Personal Access Token (PAT). You can generate one at https://app.asa…" at bounding box center [964, 501] width 566 height 15
click at [183, 656] on div "Auto Mode Send" at bounding box center [262, 672] width 409 height 33
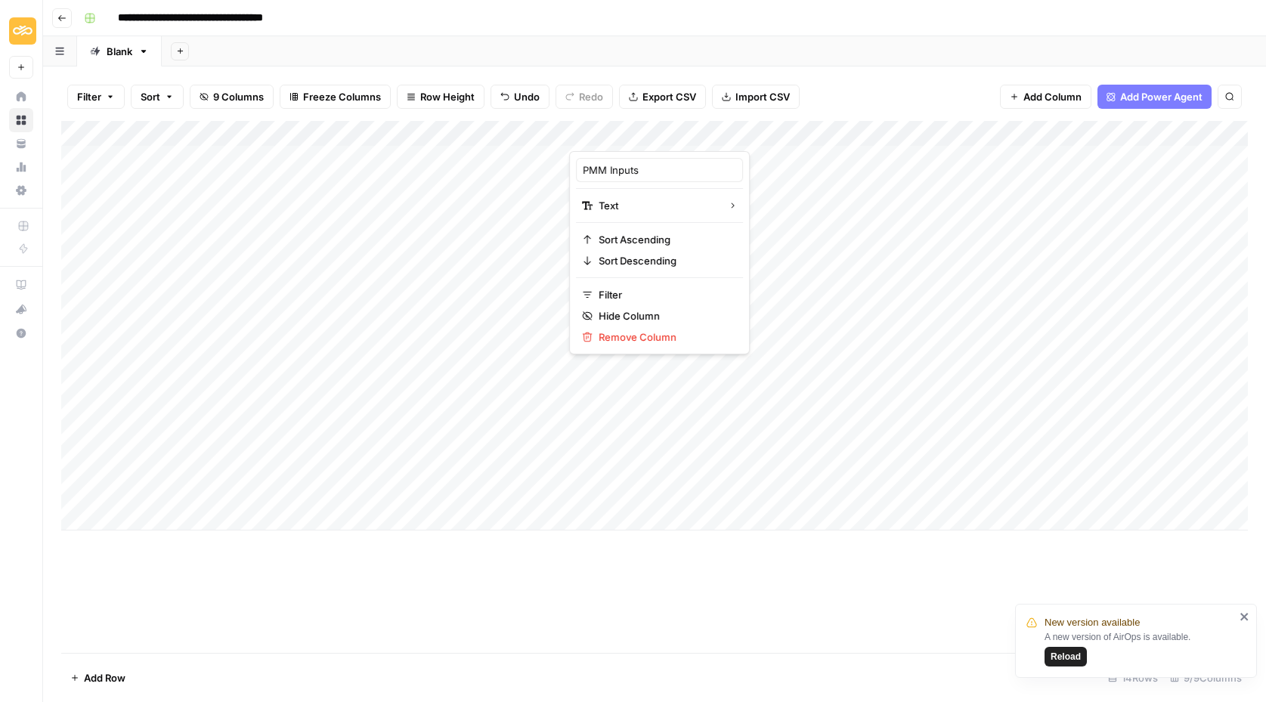
click at [536, 579] on div "Add Column" at bounding box center [654, 387] width 1186 height 532
click at [461, 314] on div "Add Column" at bounding box center [654, 326] width 1186 height 410
click at [459, 308] on div "Add Column" at bounding box center [654, 326] width 1186 height 410
type input "**********"
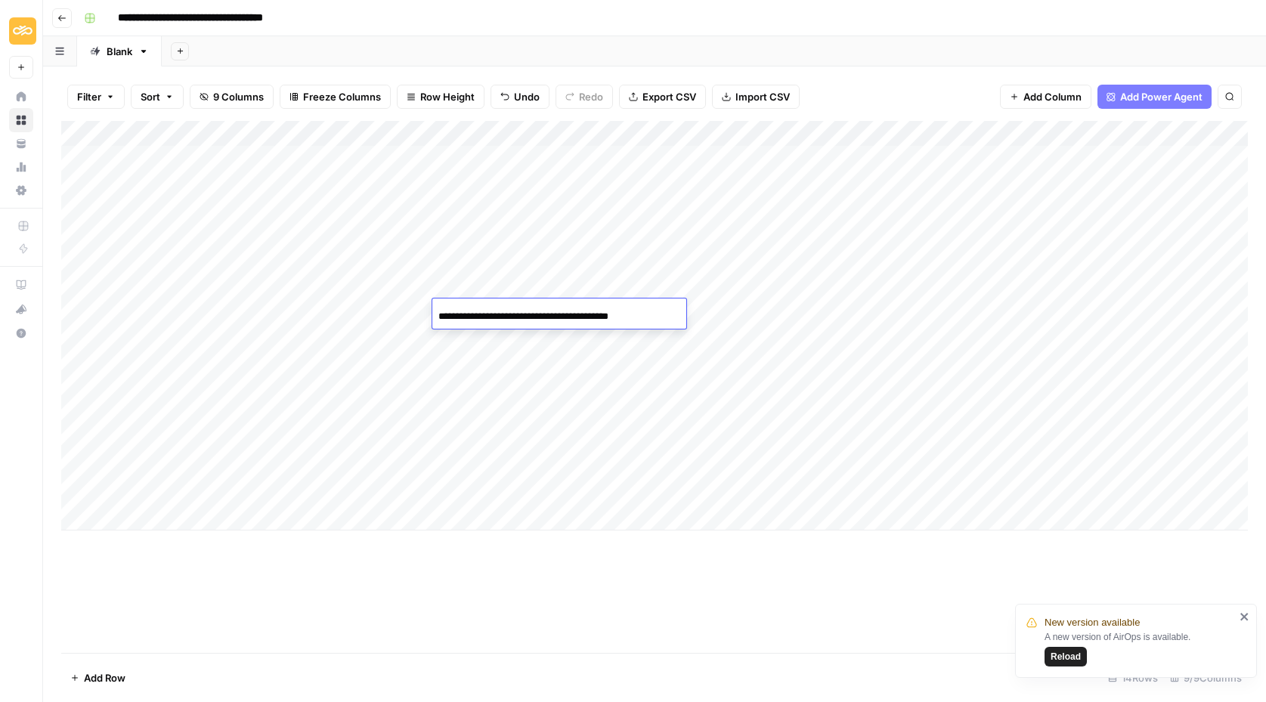
click at [486, 368] on div "Add Column" at bounding box center [654, 326] width 1186 height 410
click at [606, 314] on div "Add Column" at bounding box center [654, 326] width 1186 height 410
click at [615, 311] on div "Add Column" at bounding box center [654, 326] width 1186 height 410
click at [615, 311] on textarea at bounding box center [689, 313] width 242 height 21
type textarea "**********"
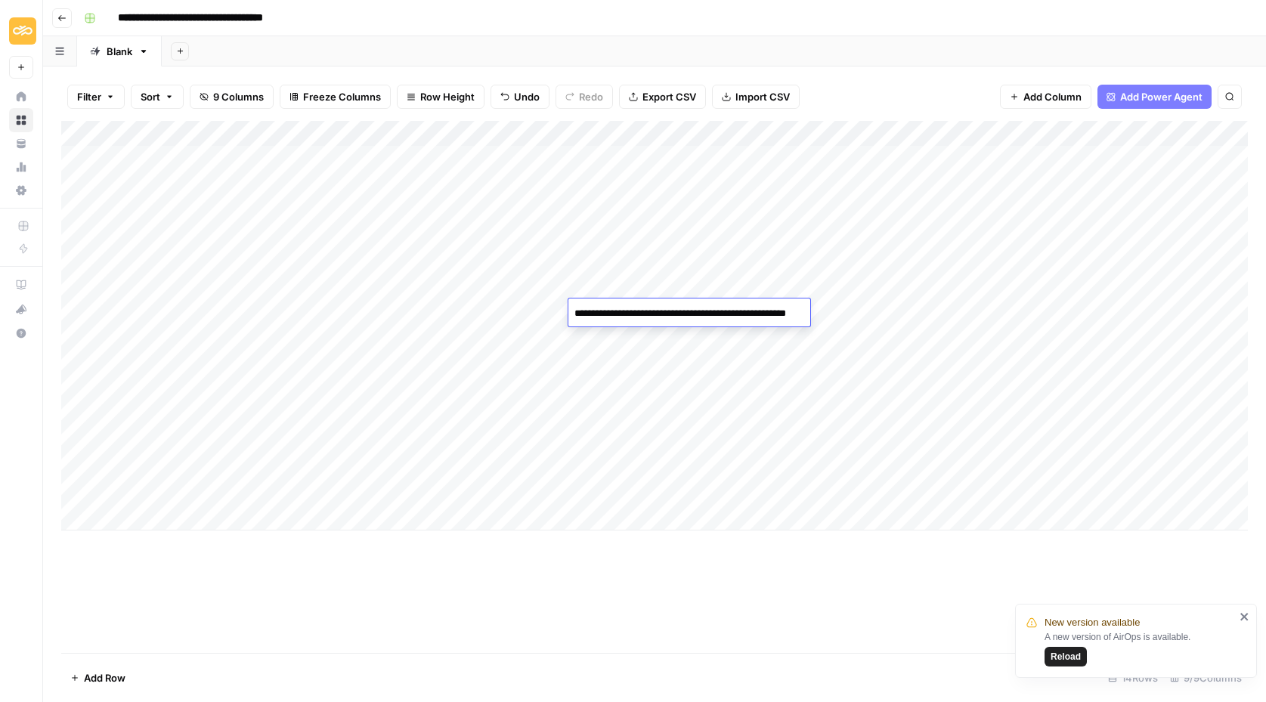
scroll to position [2148, 0]
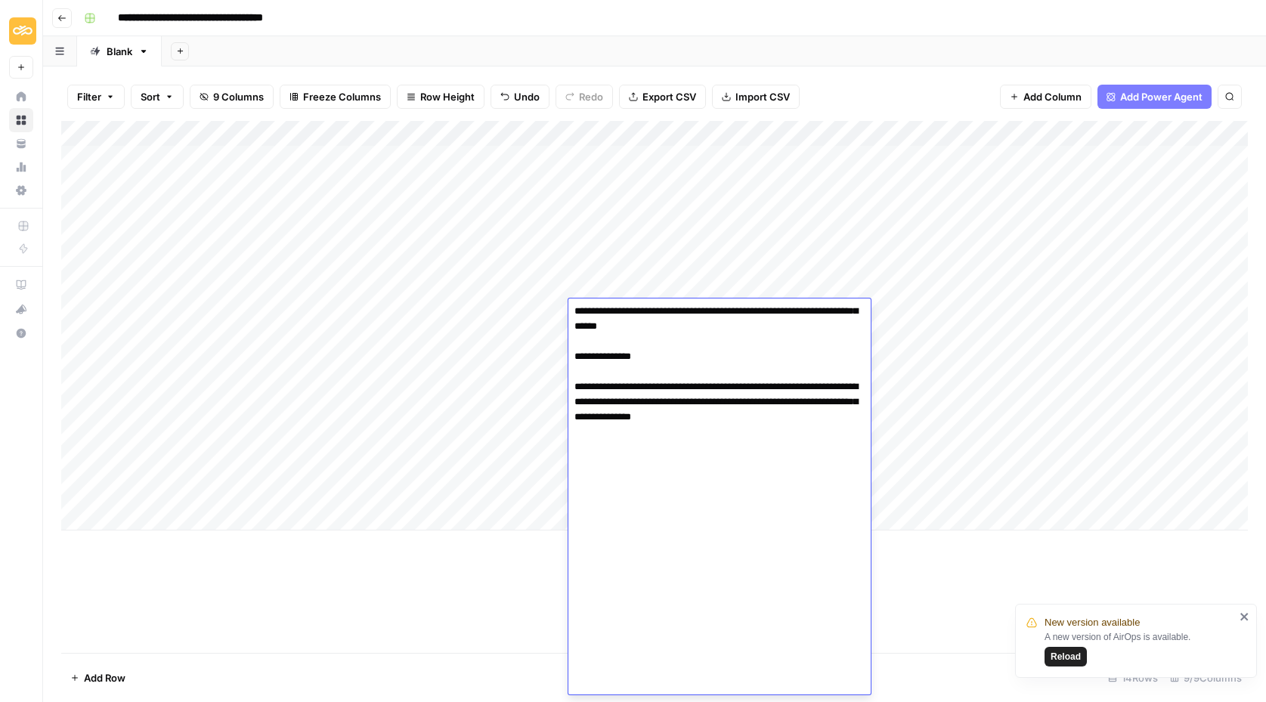
click at [498, 422] on div "Add Column" at bounding box center [654, 326] width 1186 height 410
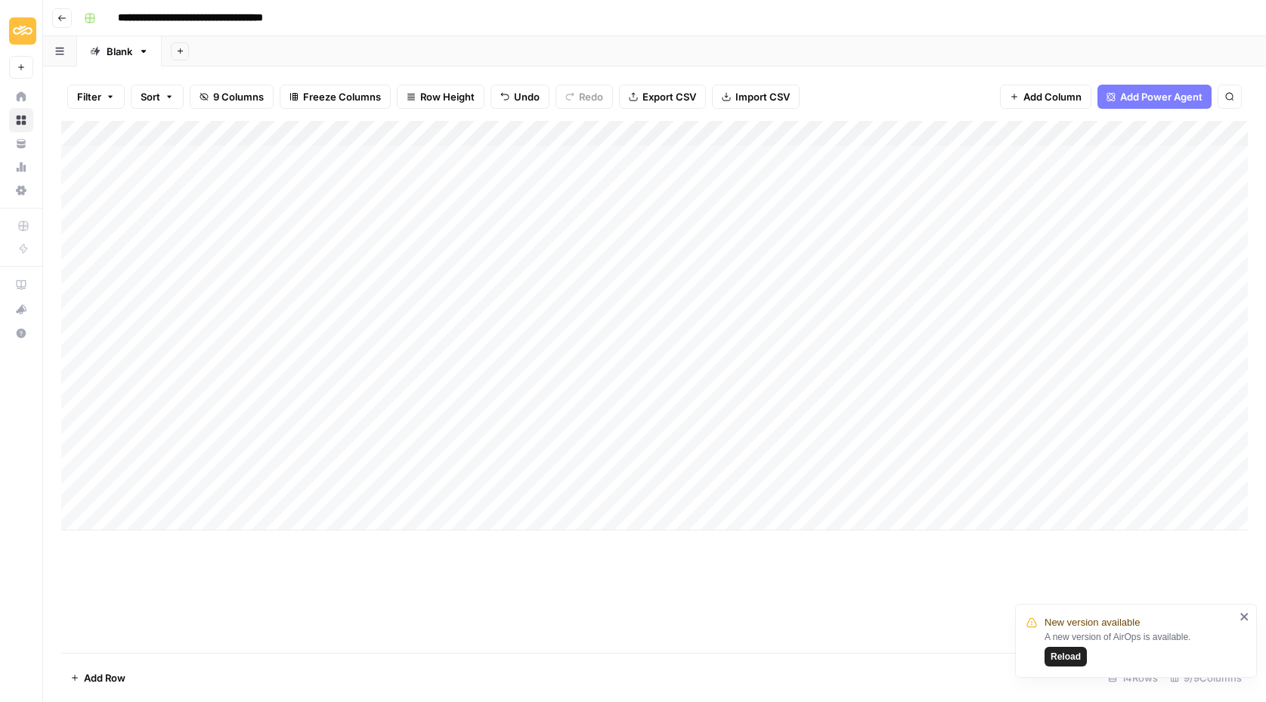
click at [774, 308] on div "Add Column" at bounding box center [654, 326] width 1186 height 410
click at [332, 340] on div "Add Column" at bounding box center [654, 326] width 1186 height 410
click at [394, 341] on div "Add Column" at bounding box center [654, 326] width 1186 height 410
click at [394, 341] on textarea "**********" at bounding box center [417, 339] width 242 height 21
paste textarea "**********"
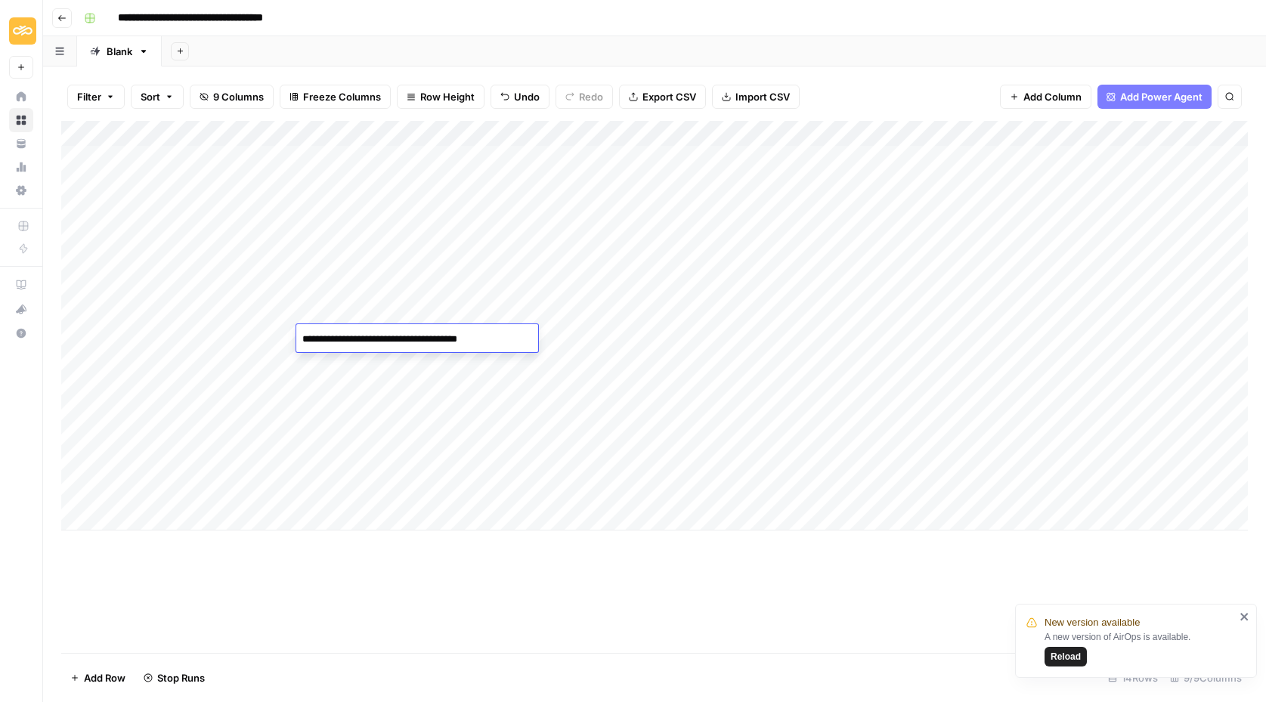
type textarea "**********"
click at [471, 384] on div "Add Column" at bounding box center [654, 326] width 1186 height 410
click at [471, 340] on div "Add Column" at bounding box center [654, 326] width 1186 height 410
click at [465, 345] on div "Add Column" at bounding box center [654, 326] width 1186 height 410
click at [465, 345] on input at bounding box center [559, 342] width 242 height 18
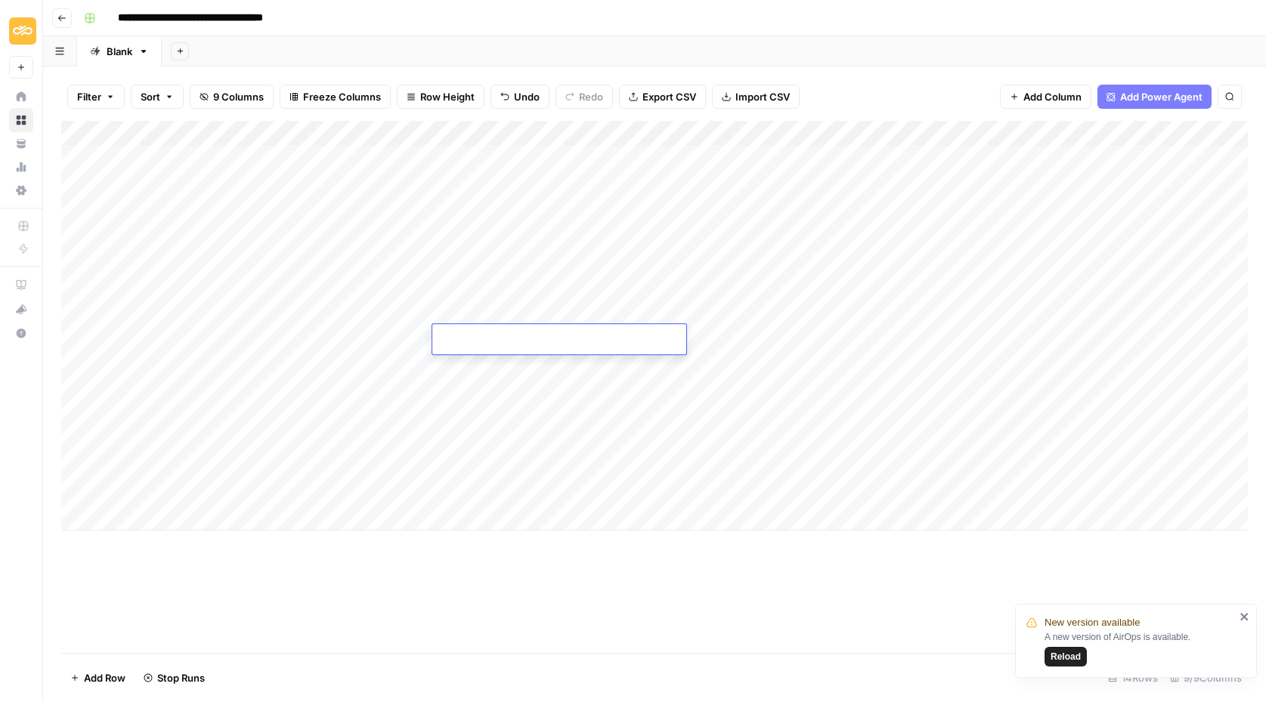
type input "**********"
click at [532, 468] on div "Add Column" at bounding box center [654, 326] width 1186 height 410
click at [609, 339] on div "Add Column" at bounding box center [654, 326] width 1186 height 410
click at [594, 336] on div "Add Column" at bounding box center [654, 326] width 1186 height 410
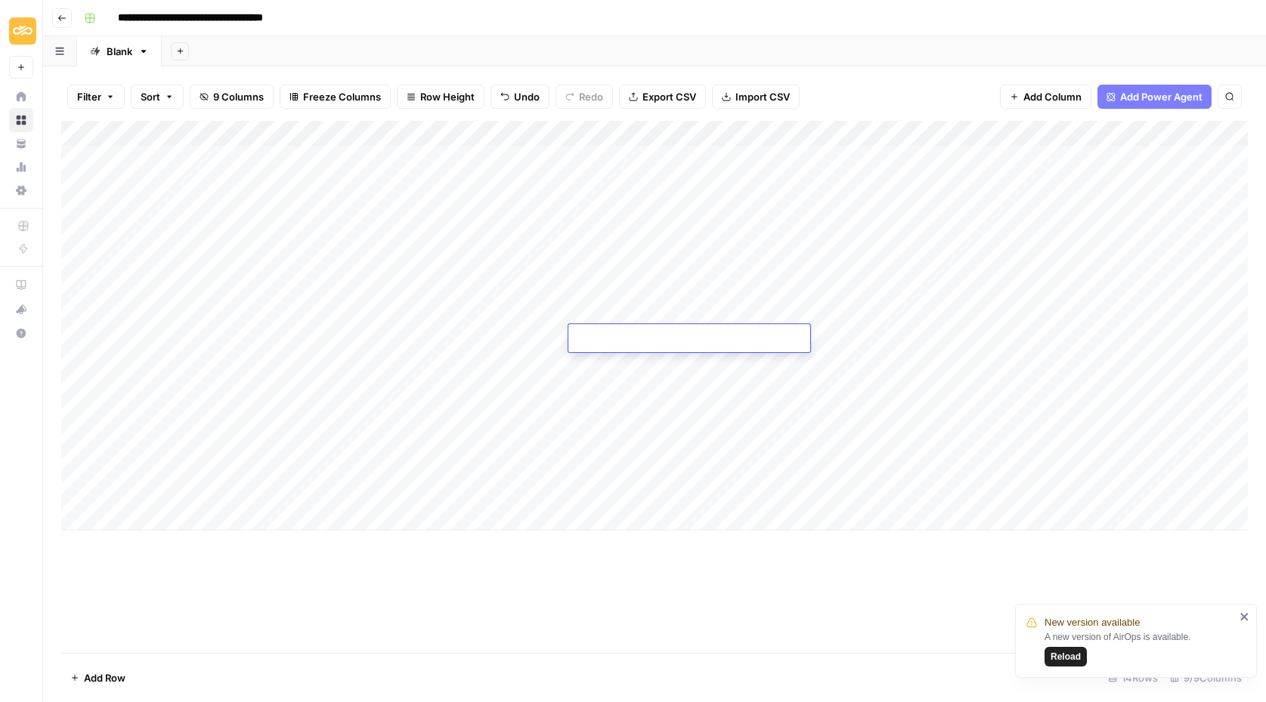
click at [594, 336] on textarea at bounding box center [689, 339] width 242 height 21
type textarea "**********"
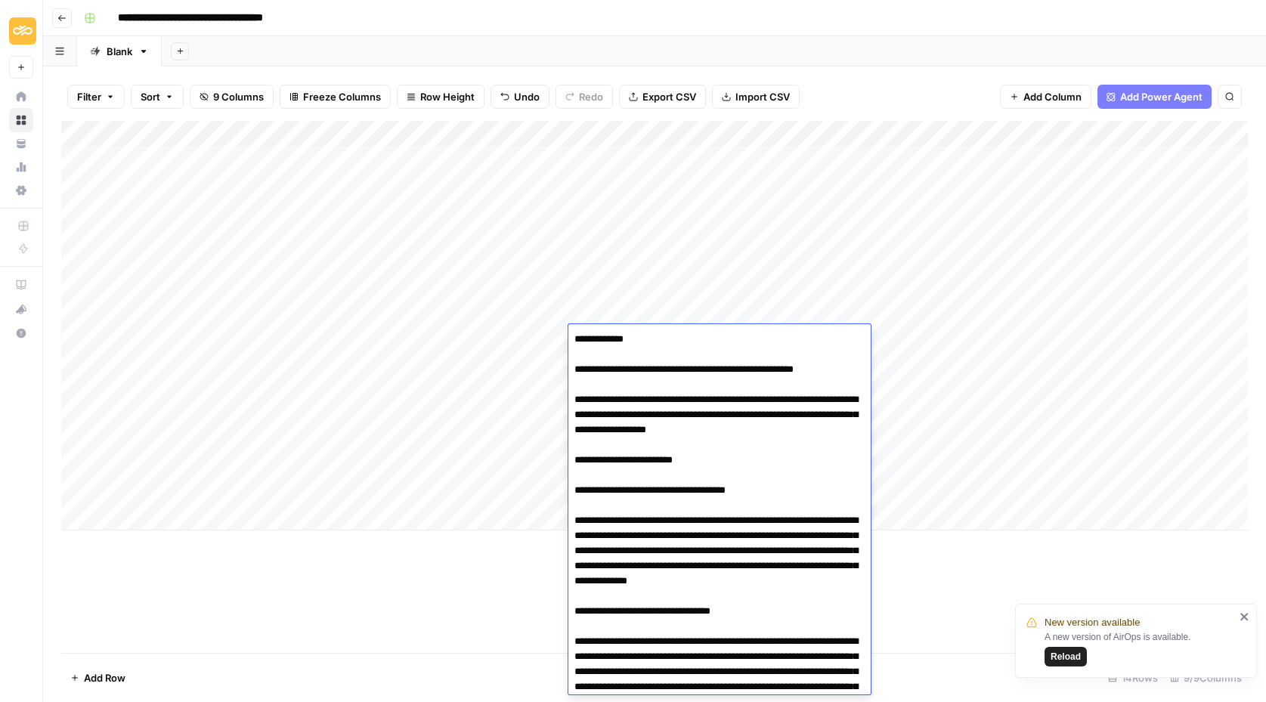
scroll to position [2583, 0]
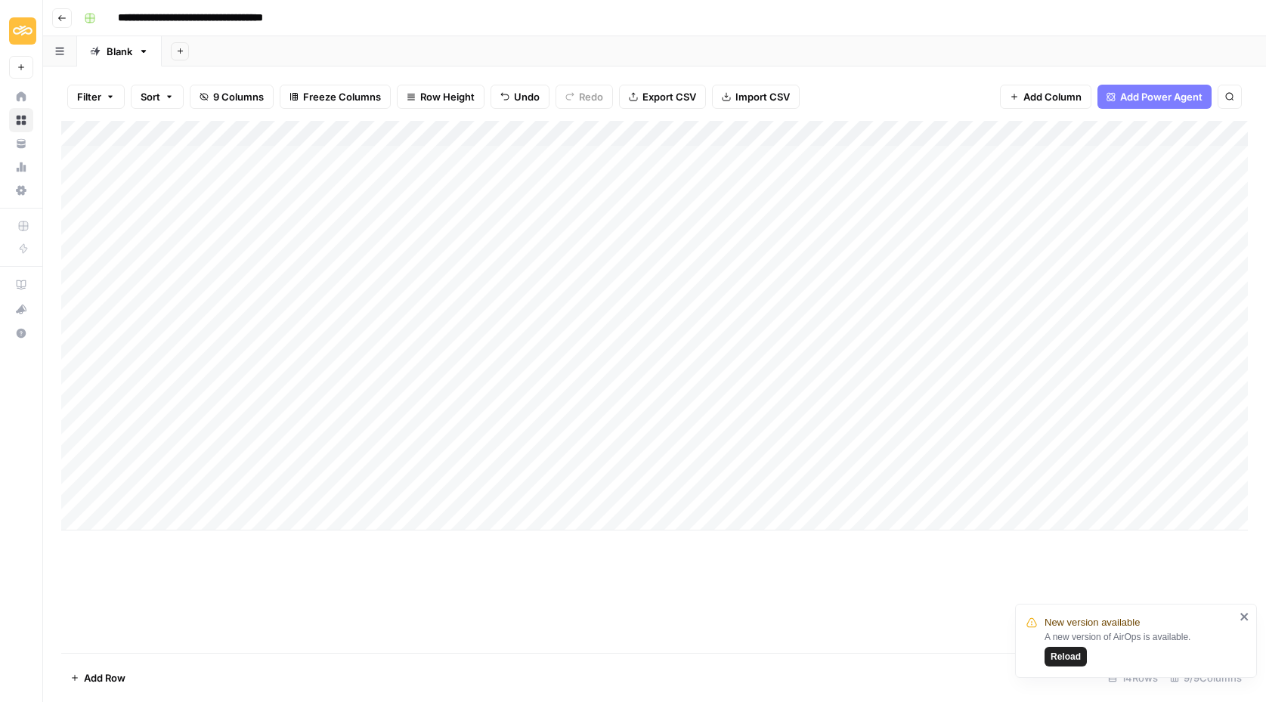
click at [456, 616] on div "Add Column" at bounding box center [654, 387] width 1186 height 532
click at [774, 337] on div "Add Column" at bounding box center [654, 326] width 1186 height 410
click at [475, 359] on div "Add Column" at bounding box center [654, 326] width 1186 height 410
click at [388, 361] on div "Add Column" at bounding box center [654, 326] width 1186 height 410
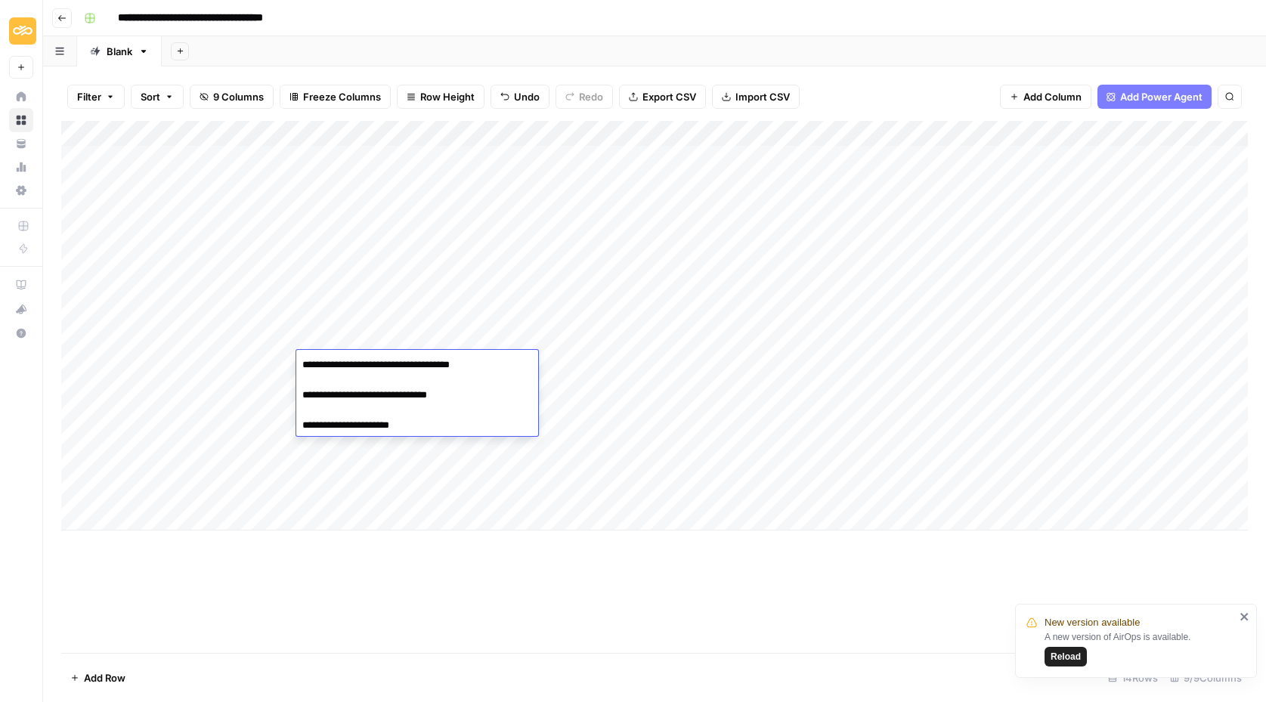
drag, startPoint x: 382, startPoint y: 365, endPoint x: 502, endPoint y: 365, distance: 119.4
click at [502, 365] on textarea "**********" at bounding box center [417, 395] width 242 height 82
click at [303, 398] on textarea "**********" at bounding box center [417, 395] width 242 height 82
click at [302, 393] on textarea "**********" at bounding box center [417, 379] width 242 height 51
click at [300, 398] on textarea "**********" at bounding box center [417, 379] width 242 height 51
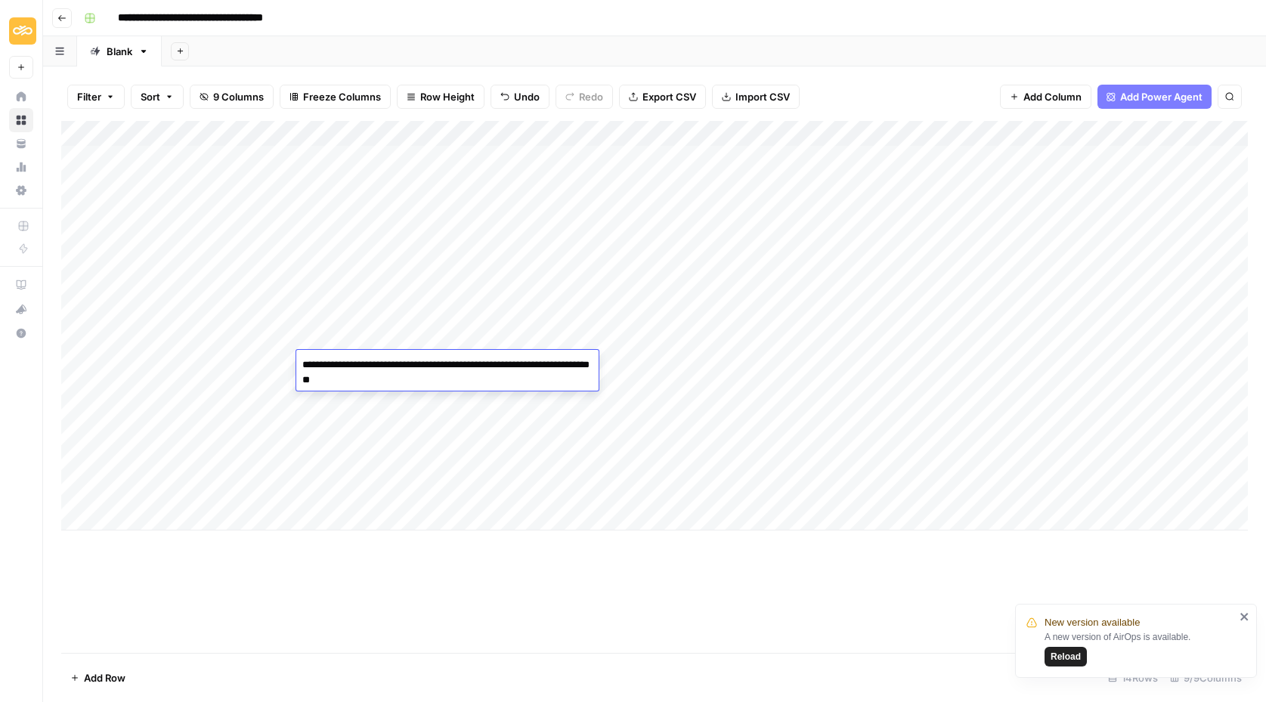
type textarea "**********"
click at [465, 483] on div "Add Column" at bounding box center [654, 326] width 1186 height 410
click at [347, 360] on div "Add Column" at bounding box center [654, 326] width 1186 height 410
click at [492, 370] on div "Add Column" at bounding box center [654, 326] width 1186 height 410
click at [360, 357] on div "Add Column" at bounding box center [654, 326] width 1186 height 410
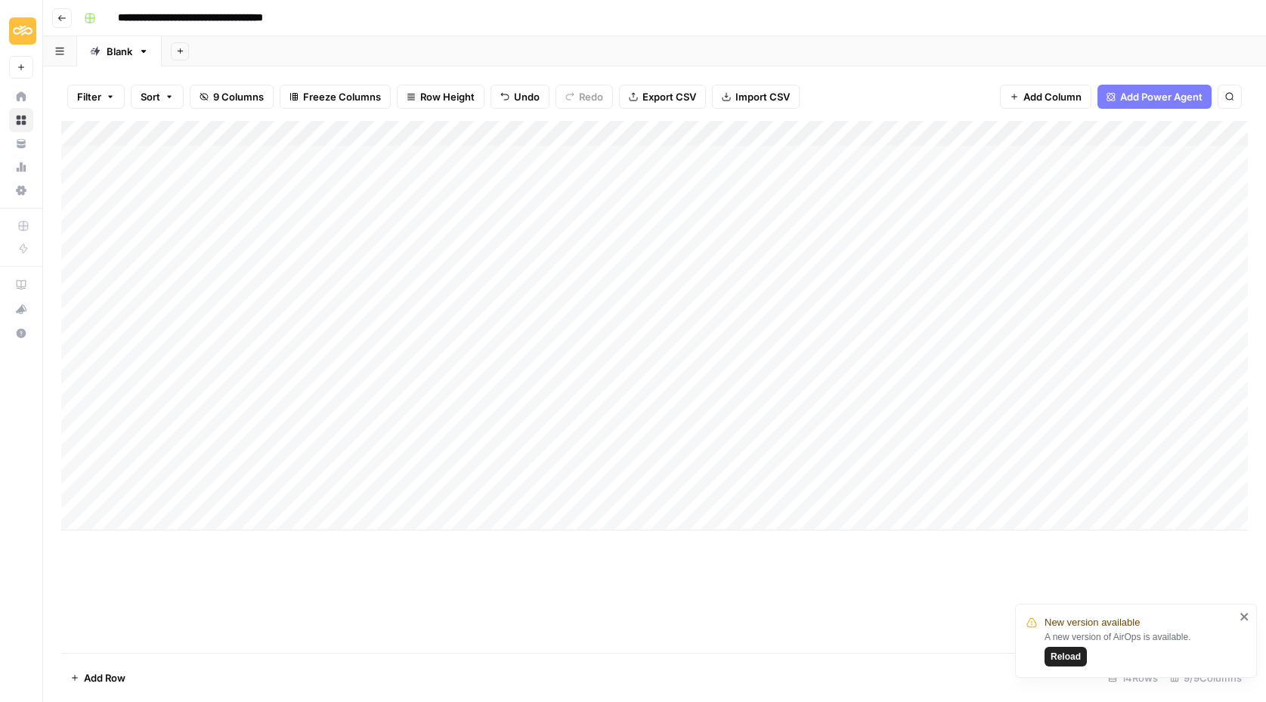
click at [360, 357] on div "Add Column" at bounding box center [654, 326] width 1186 height 410
click at [536, 376] on textarea "**********" at bounding box center [447, 372] width 302 height 36
click at [607, 487] on div "Add Column" at bounding box center [654, 326] width 1186 height 410
click at [498, 362] on div "Add Column" at bounding box center [654, 326] width 1186 height 410
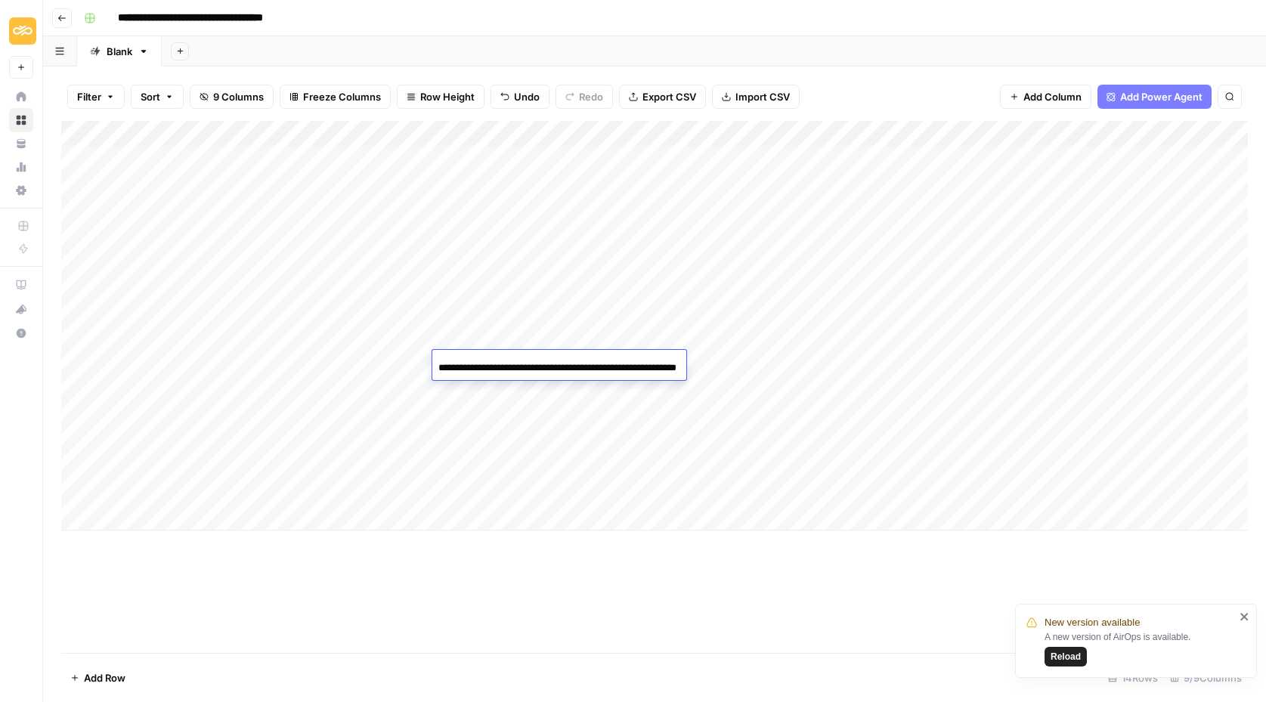
scroll to position [0, 0]
paste input "**********"
type input "**********"
click at [547, 462] on div "Add Column" at bounding box center [654, 326] width 1186 height 410
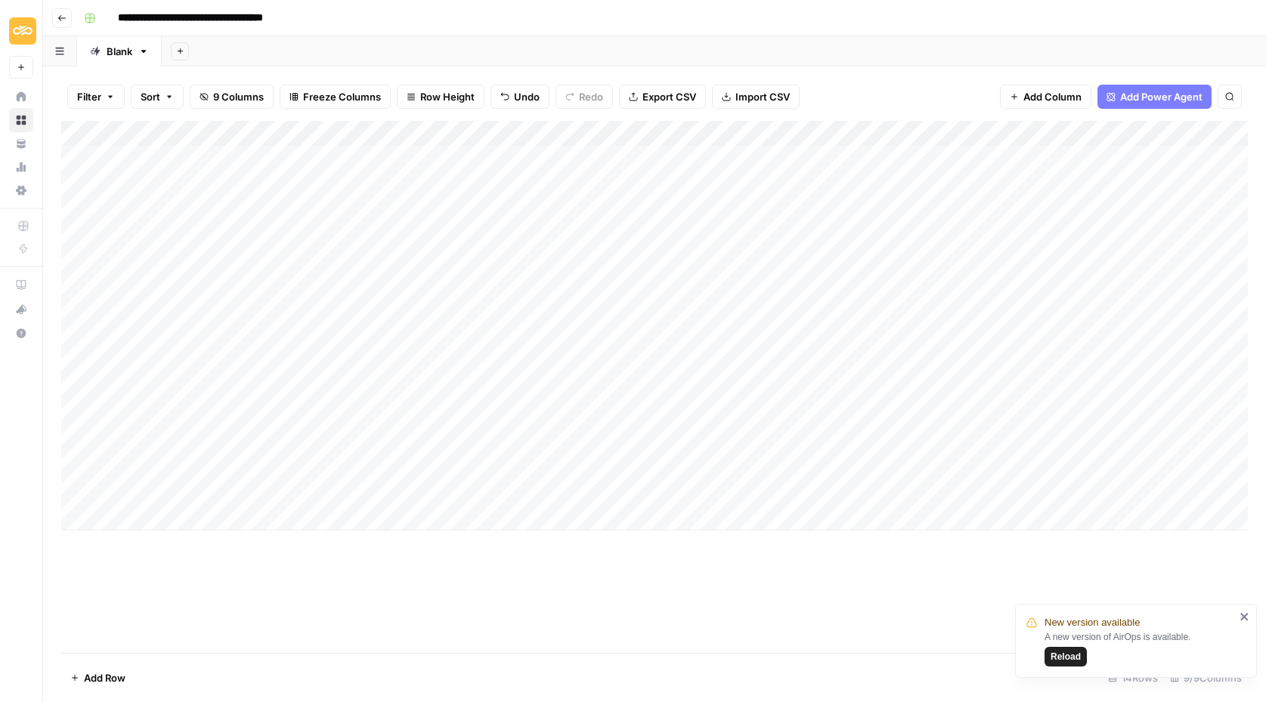
click at [597, 360] on div "Add Column" at bounding box center [654, 326] width 1186 height 410
click at [638, 357] on div "Add Column" at bounding box center [654, 326] width 1186 height 410
click at [638, 357] on textarea at bounding box center [689, 364] width 242 height 21
type textarea "**********"
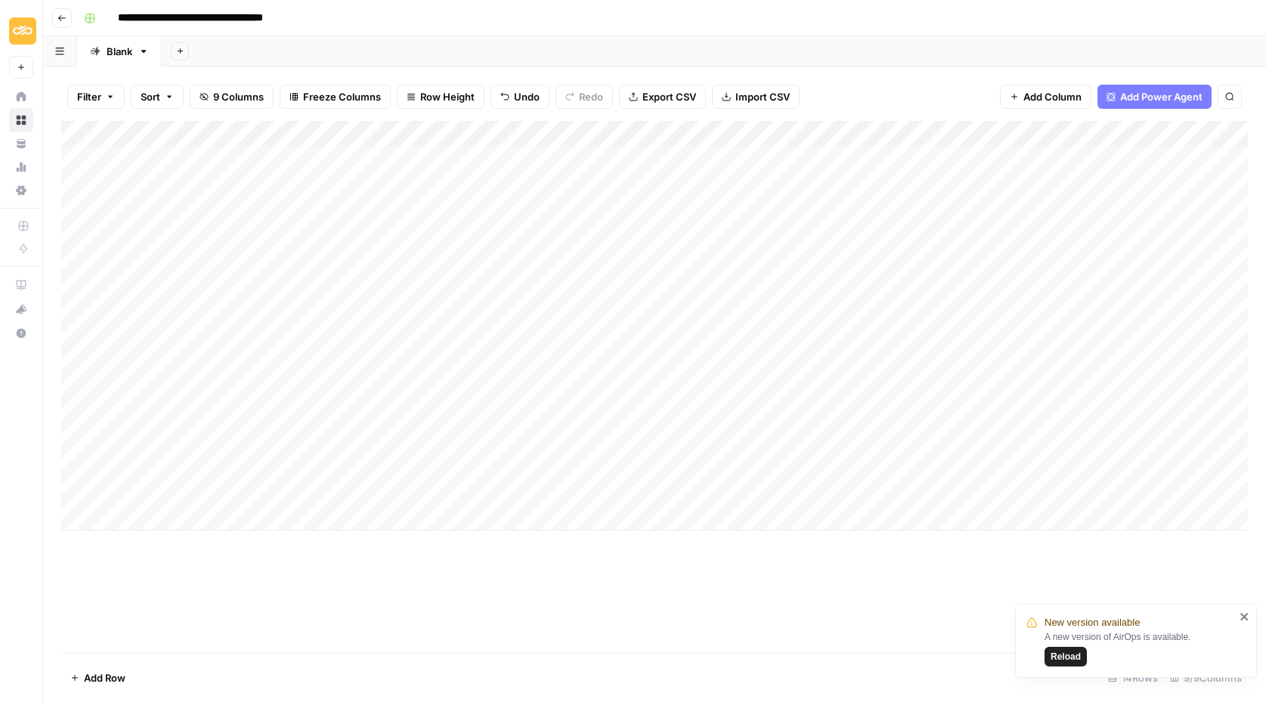
click at [319, 568] on div "Add Column" at bounding box center [654, 387] width 1186 height 532
click at [465, 390] on div "Add Column" at bounding box center [654, 326] width 1186 height 410
click at [385, 390] on div "Add Column" at bounding box center [654, 326] width 1186 height 410
click at [301, 420] on textarea "**********" at bounding box center [417, 405] width 242 height 51
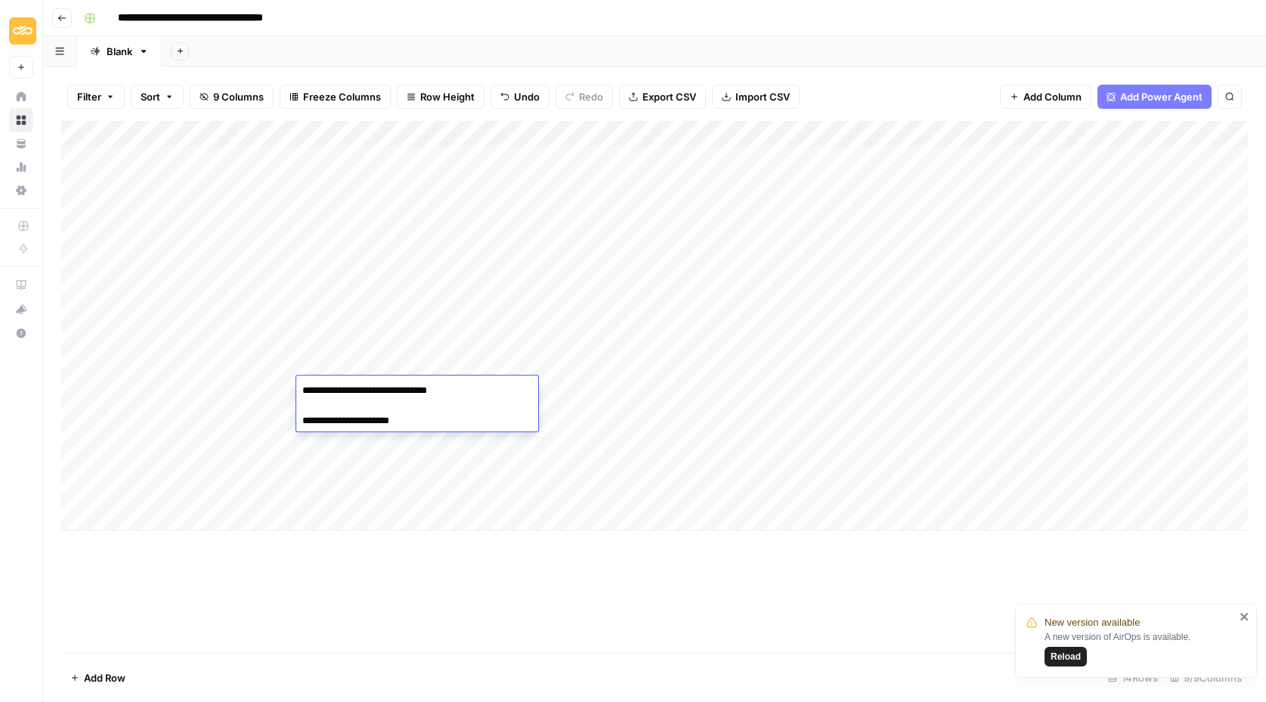
click at [300, 422] on textarea "**********" at bounding box center [417, 405] width 242 height 51
type textarea "**********"
click at [432, 559] on div "Add Column" at bounding box center [654, 387] width 1186 height 532
click at [341, 397] on div "Add Column" at bounding box center [654, 326] width 1186 height 410
click at [448, 394] on textarea "**********" at bounding box center [429, 390] width 267 height 21
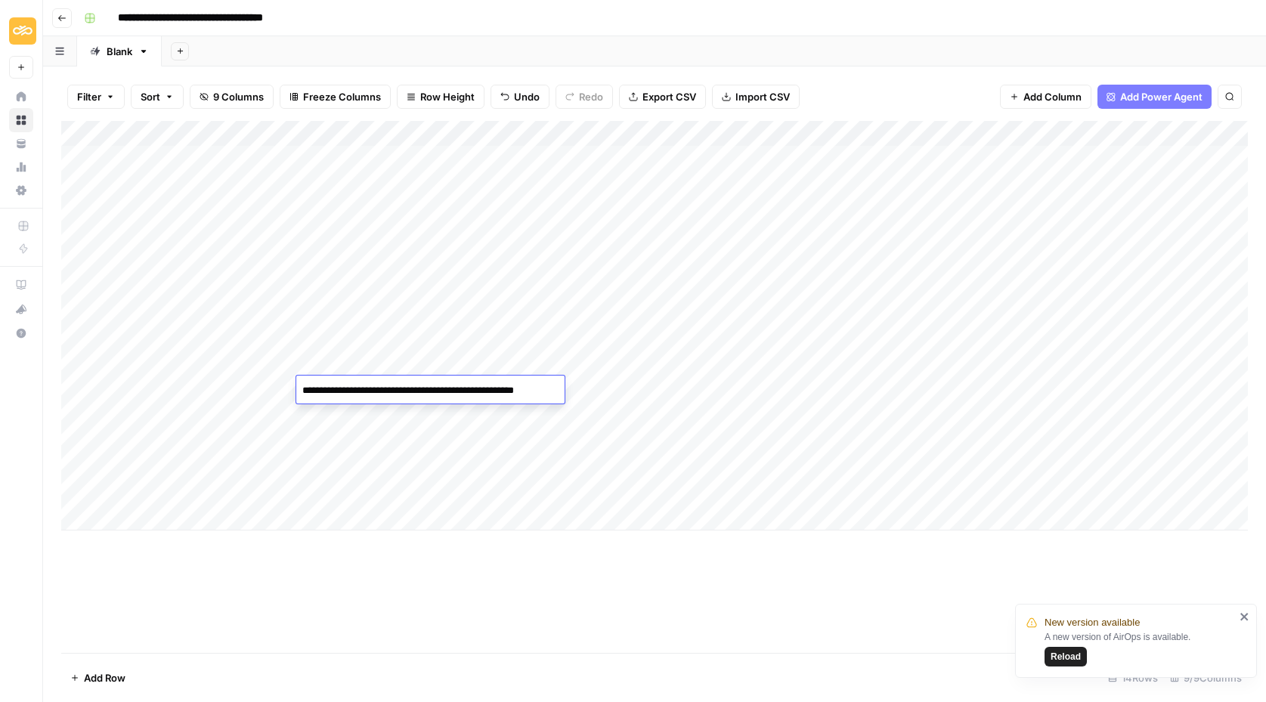
type textarea "**********"
click at [382, 551] on div "Add Column" at bounding box center [654, 387] width 1186 height 532
click at [475, 388] on div "Add Column" at bounding box center [654, 326] width 1186 height 410
click at [471, 407] on div "Add Column" at bounding box center [654, 326] width 1186 height 410
click at [484, 388] on div "Add Column" at bounding box center [654, 326] width 1186 height 410
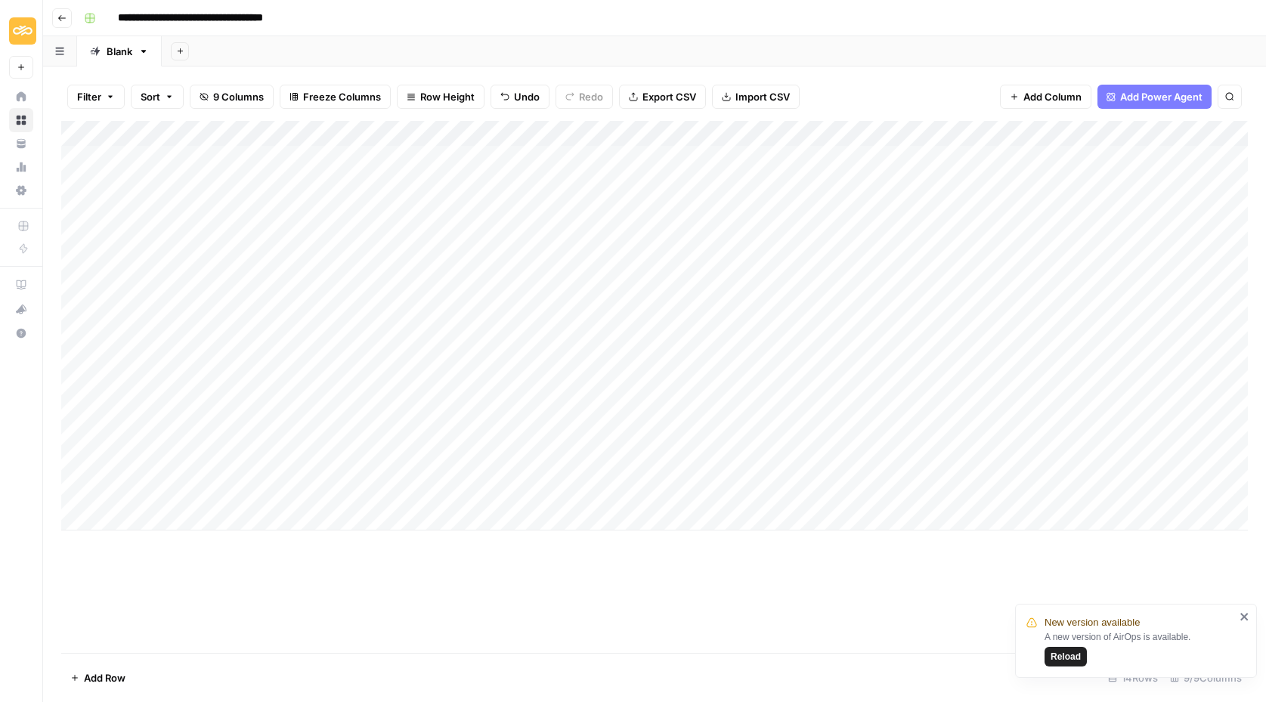
click at [484, 388] on div "Add Column" at bounding box center [654, 326] width 1186 height 410
paste input "**********"
type input "**********"
click at [589, 629] on div "Add Column" at bounding box center [654, 387] width 1186 height 532
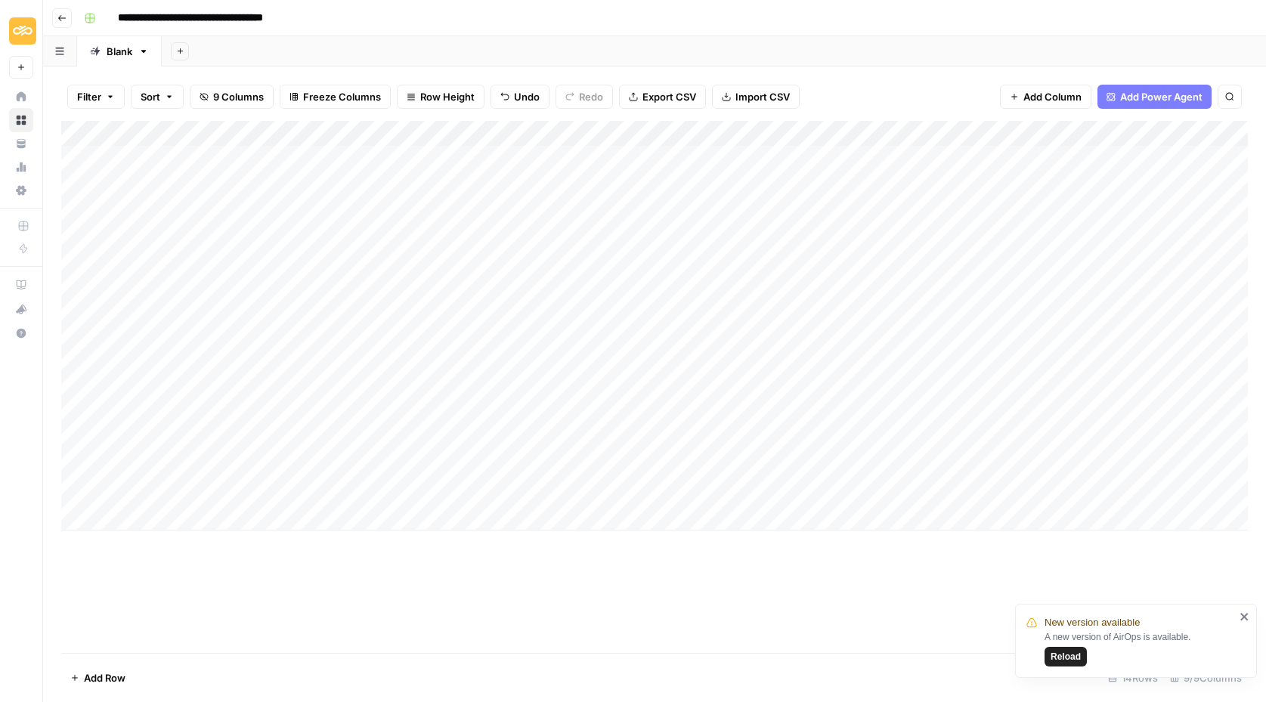
click at [609, 389] on div "Add Column" at bounding box center [654, 326] width 1186 height 410
click at [606, 391] on div "Add Column" at bounding box center [654, 326] width 1186 height 410
type textarea "**********"
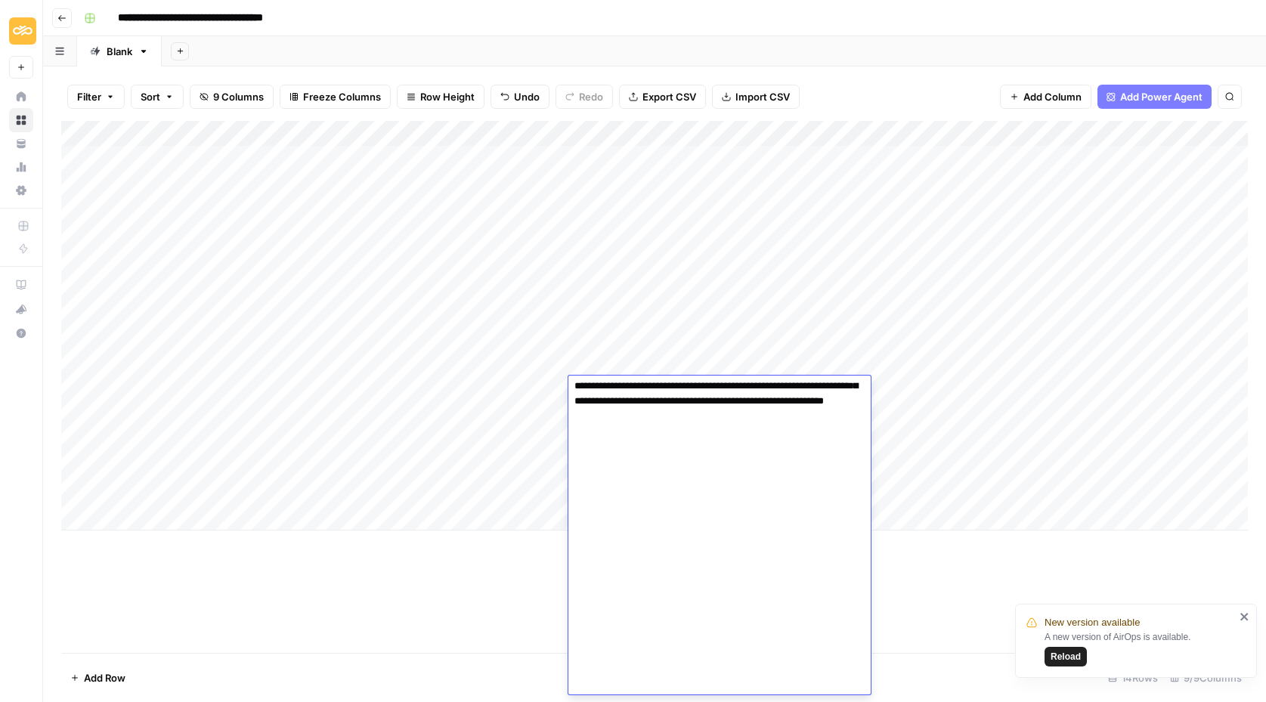
click at [489, 520] on div "Add Column" at bounding box center [654, 326] width 1186 height 410
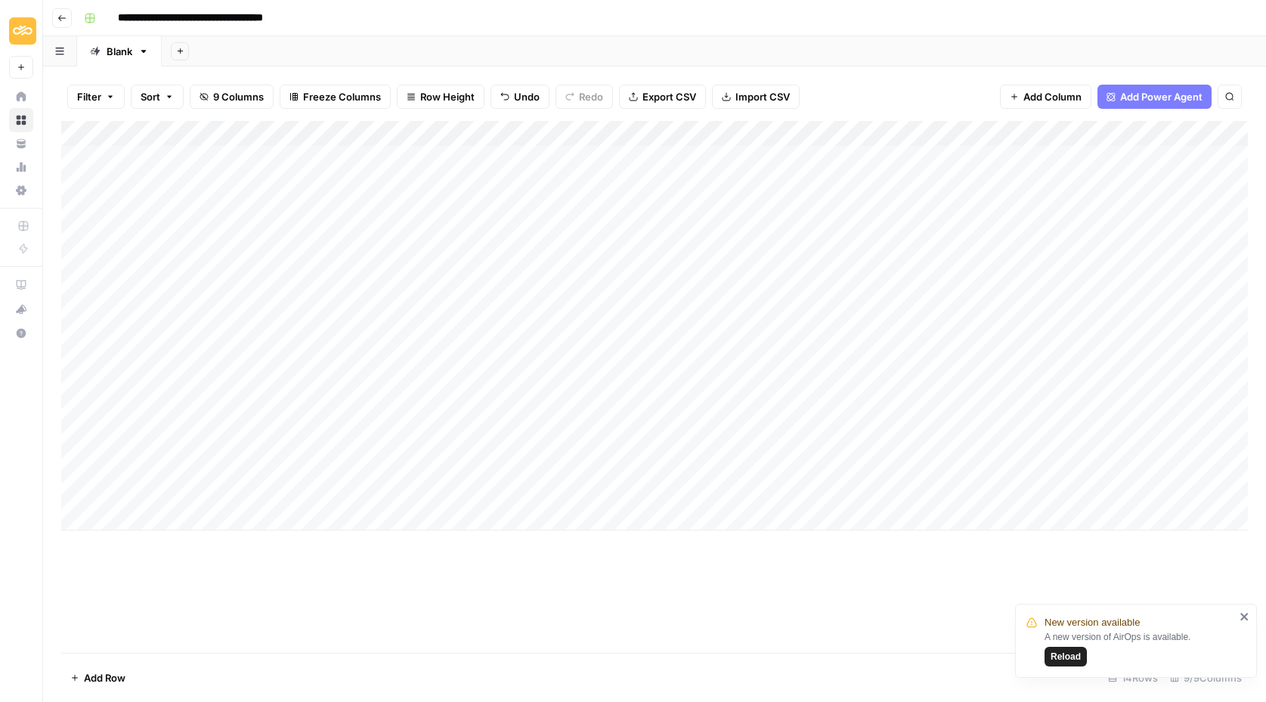
scroll to position [0, 0]
click at [578, 389] on div "Add Column" at bounding box center [654, 338] width 1186 height 435
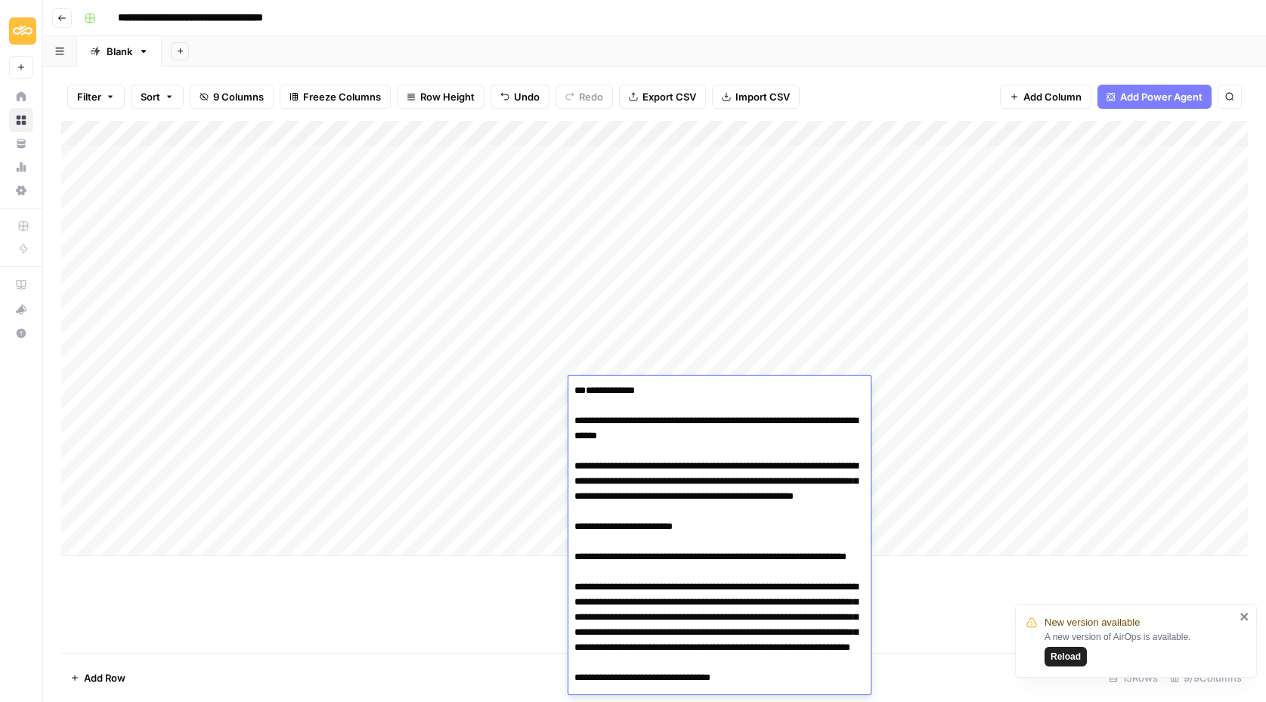
type textarea "**********"
click at [460, 534] on div "Add Column" at bounding box center [654, 338] width 1186 height 435
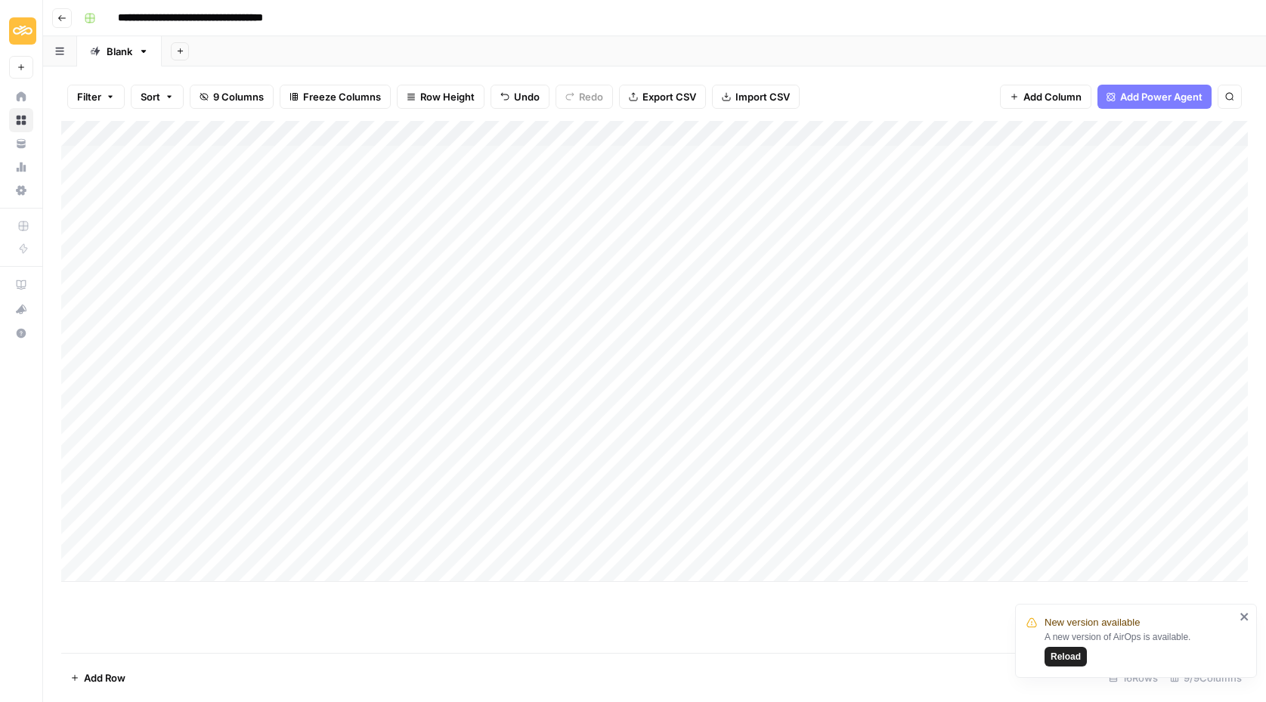
click at [774, 363] on div "Add Column" at bounding box center [654, 351] width 1186 height 461
click at [807, 313] on div "Add Column" at bounding box center [654, 351] width 1186 height 461
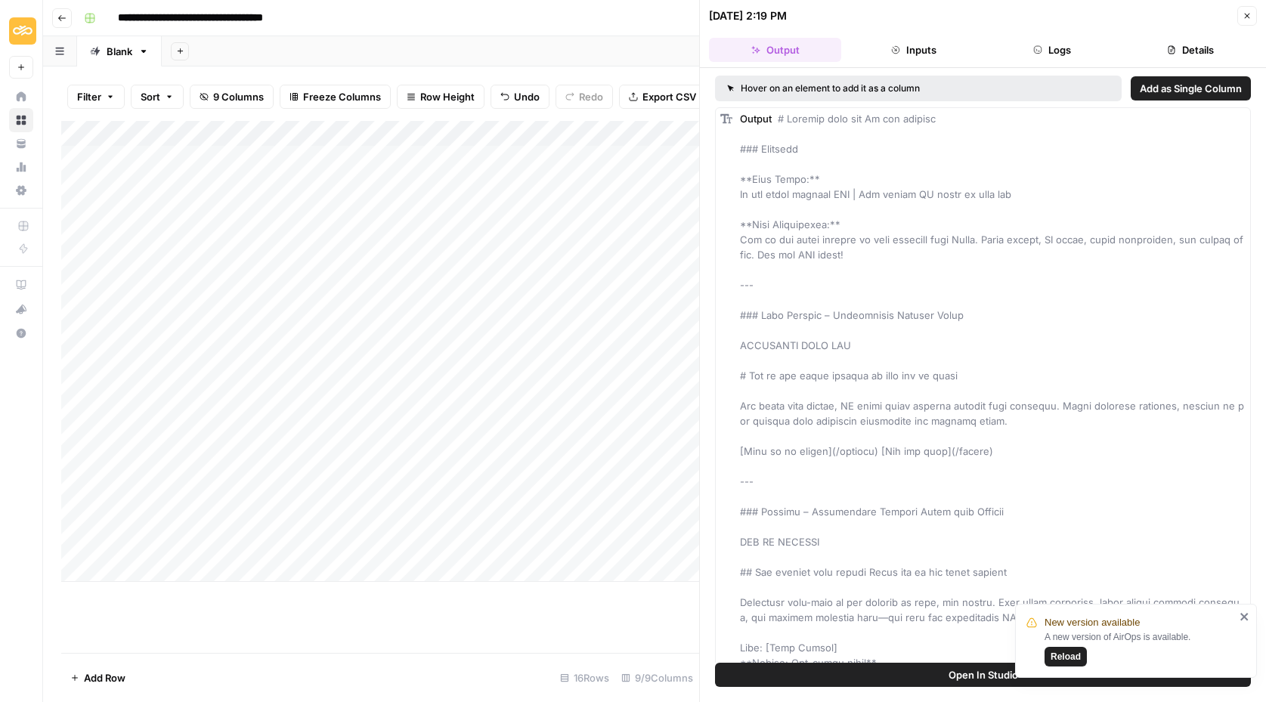
click at [1247, 11] on icon "button" at bounding box center [1246, 15] width 9 height 9
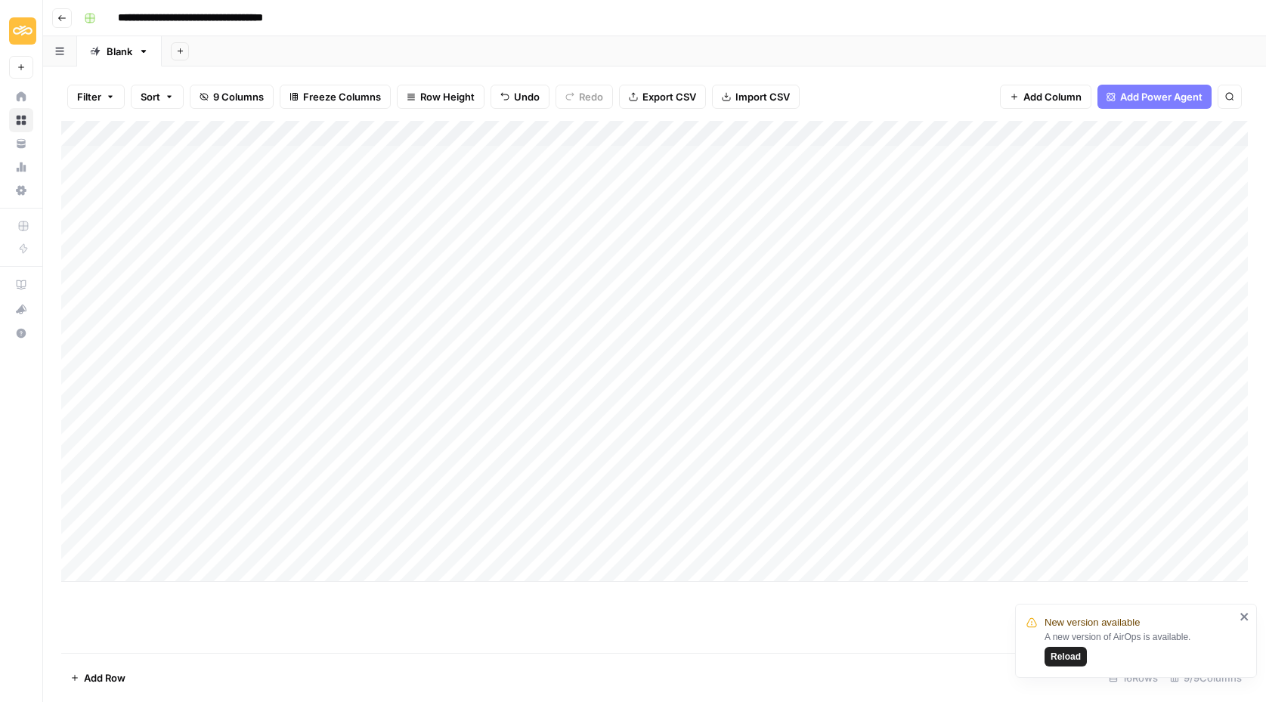
click at [472, 419] on div "Add Column" at bounding box center [654, 351] width 1186 height 461
click at [385, 421] on div "Add Column" at bounding box center [654, 351] width 1186 height 461
click at [302, 449] on textarea "**********" at bounding box center [417, 431] width 242 height 51
click at [305, 451] on textarea "**********" at bounding box center [417, 431] width 242 height 51
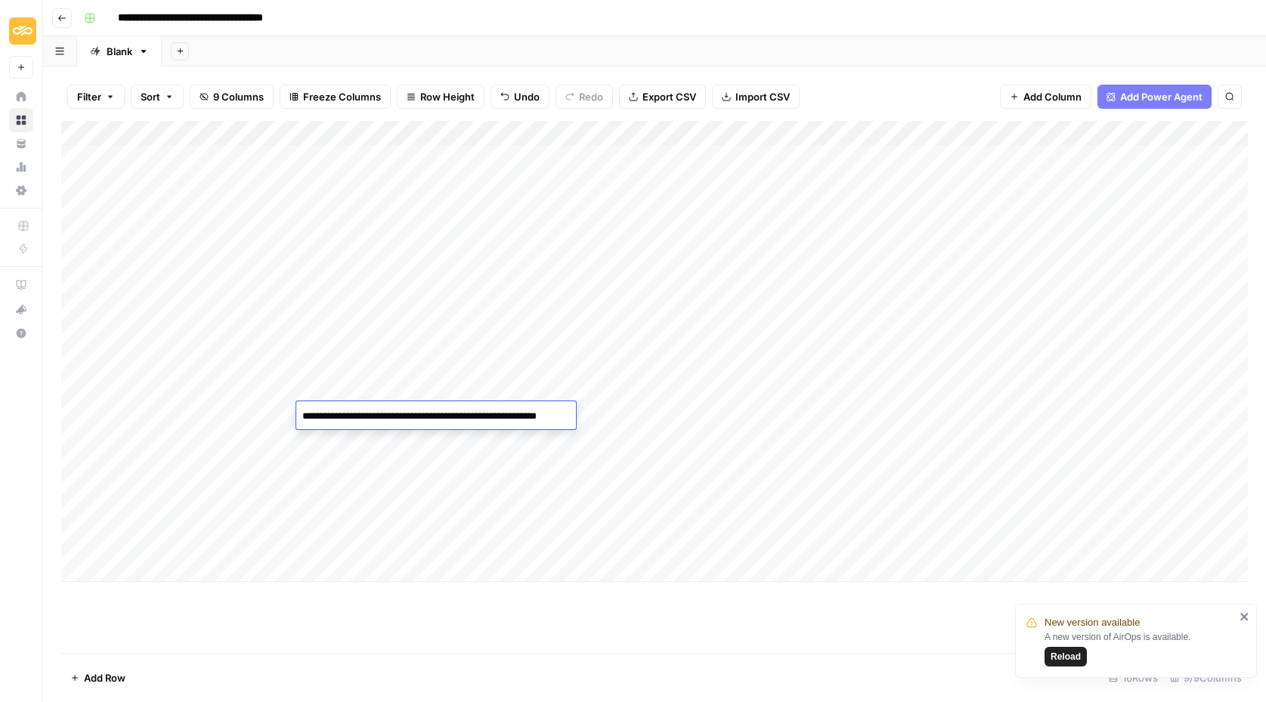
type textarea "**********"
click at [302, 657] on footer "Add Row 16 Rows 9/9 Columns" at bounding box center [654, 677] width 1186 height 49
click at [475, 428] on div "Add Column" at bounding box center [654, 351] width 1186 height 461
click at [478, 411] on div "Add Column" at bounding box center [654, 351] width 1186 height 461
click at [464, 415] on div "Add Column" at bounding box center [654, 351] width 1186 height 461
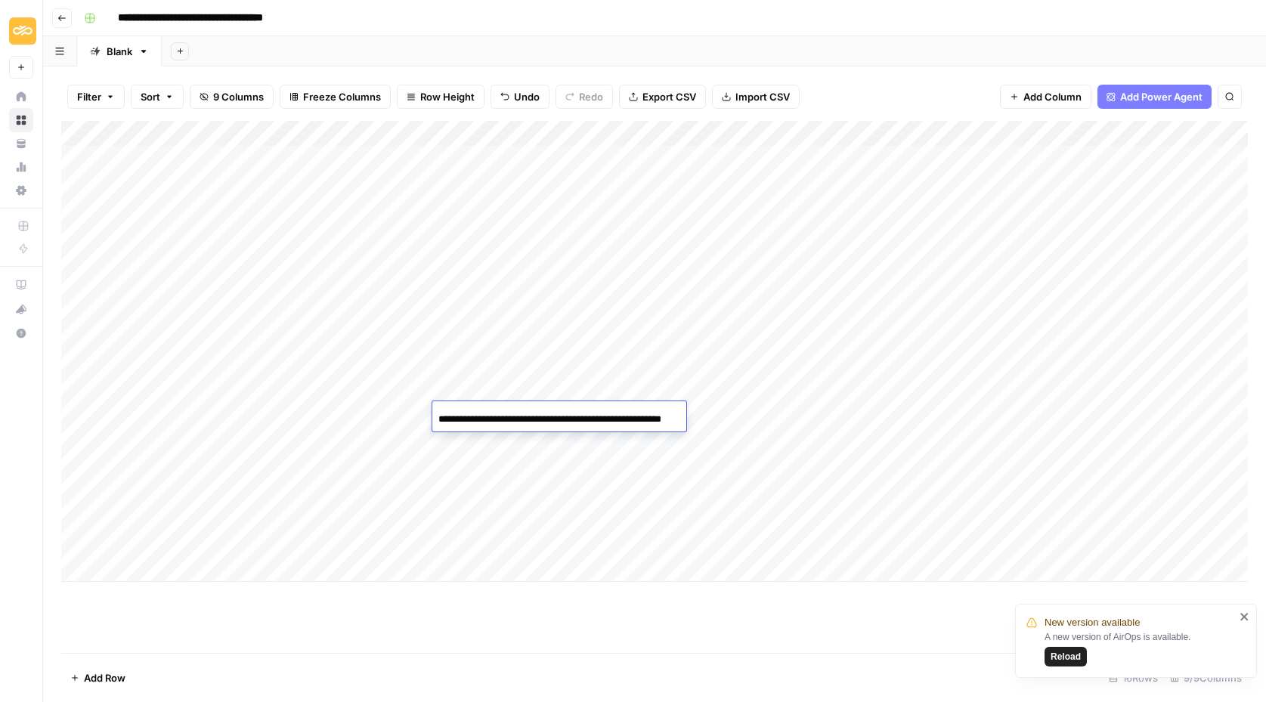
paste input "**********"
type input "**********"
click at [502, 482] on div "Add Column" at bounding box center [654, 351] width 1186 height 461
click at [611, 417] on div "Add Column" at bounding box center [654, 351] width 1186 height 461
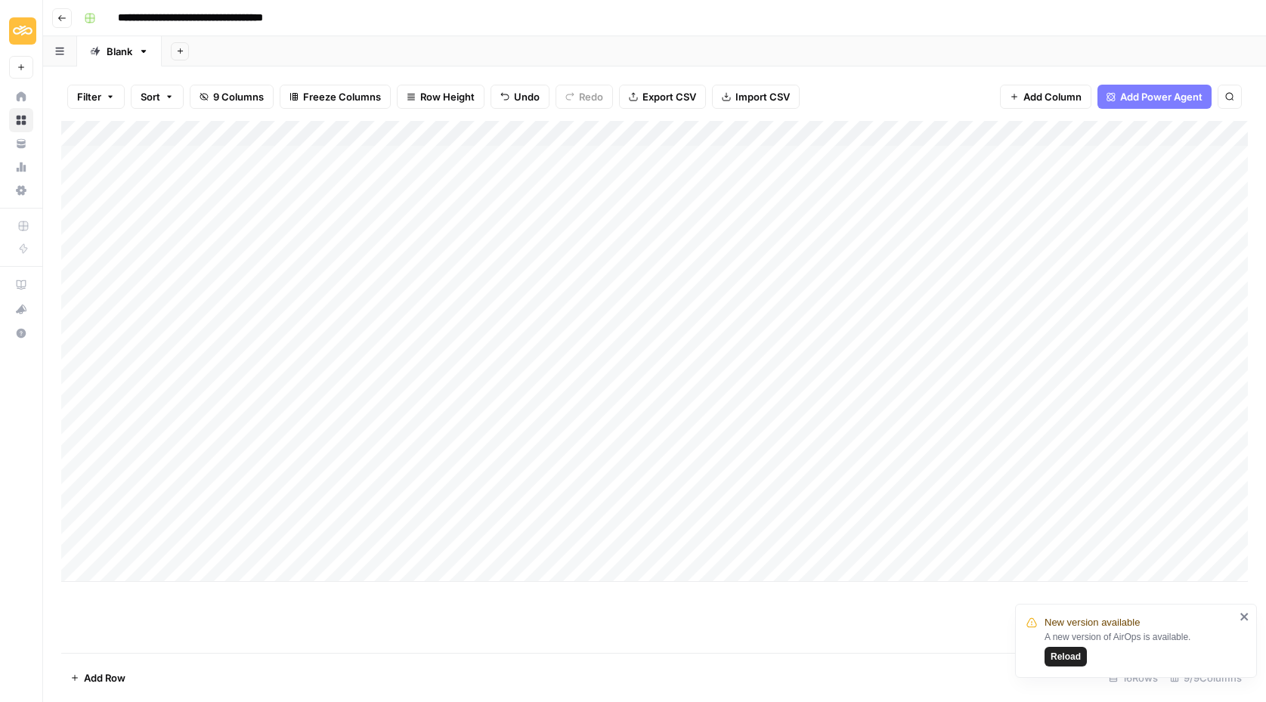
click at [597, 413] on div "Add Column" at bounding box center [654, 351] width 1186 height 461
click at [597, 413] on textarea at bounding box center [689, 416] width 242 height 21
type textarea "**********"
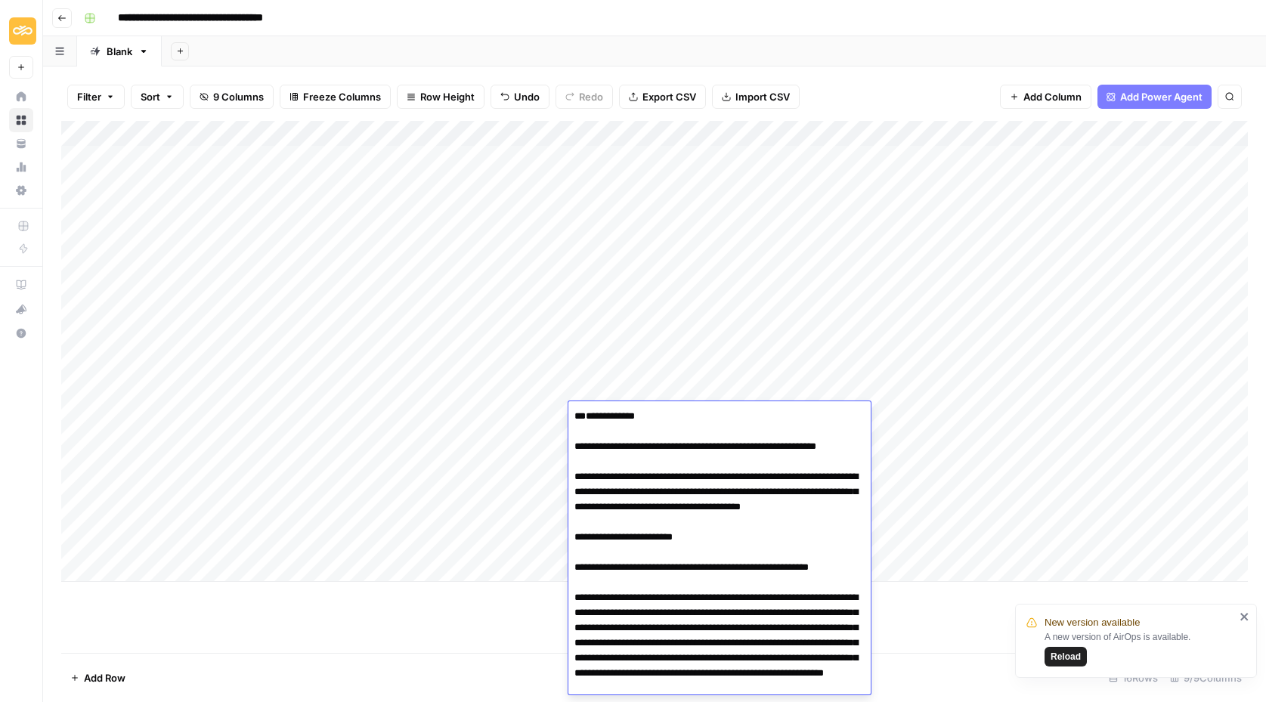
scroll to position [2206, 0]
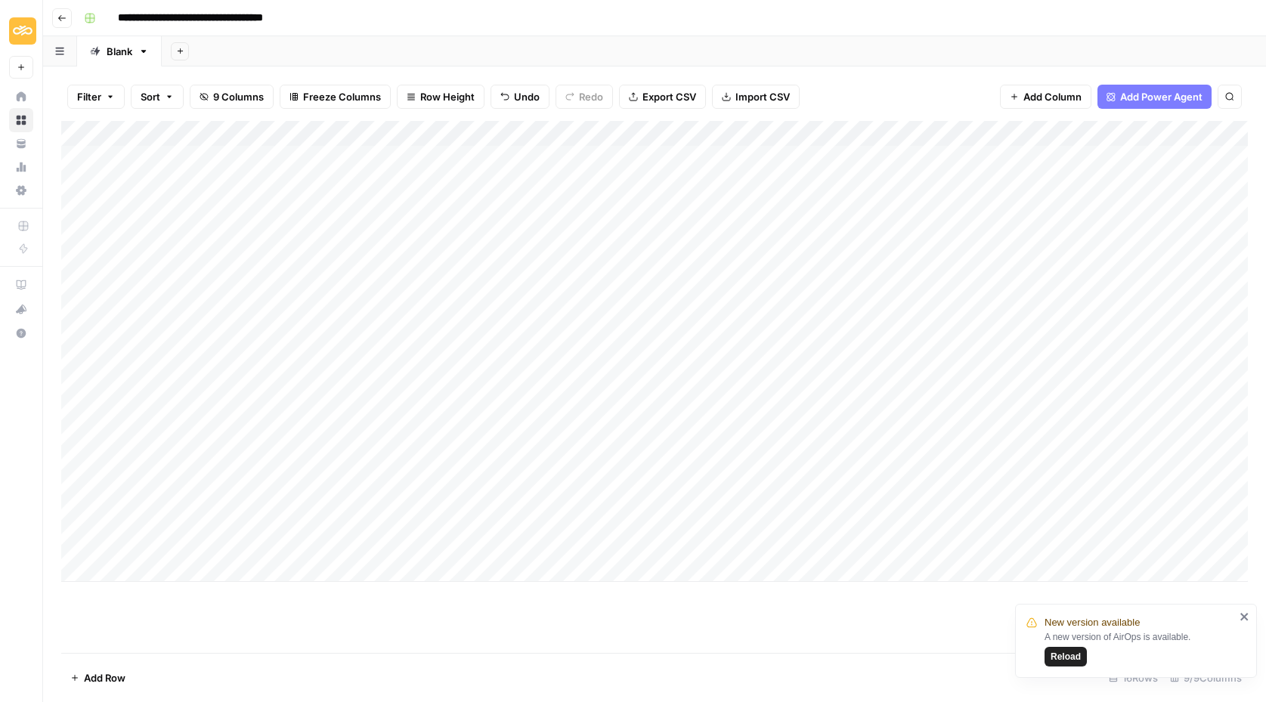
click at [478, 545] on div "Add Column" at bounding box center [654, 351] width 1186 height 461
click at [578, 413] on div "Add Column" at bounding box center [654, 351] width 1186 height 461
click at [595, 414] on div "Add Column" at bounding box center [654, 351] width 1186 height 461
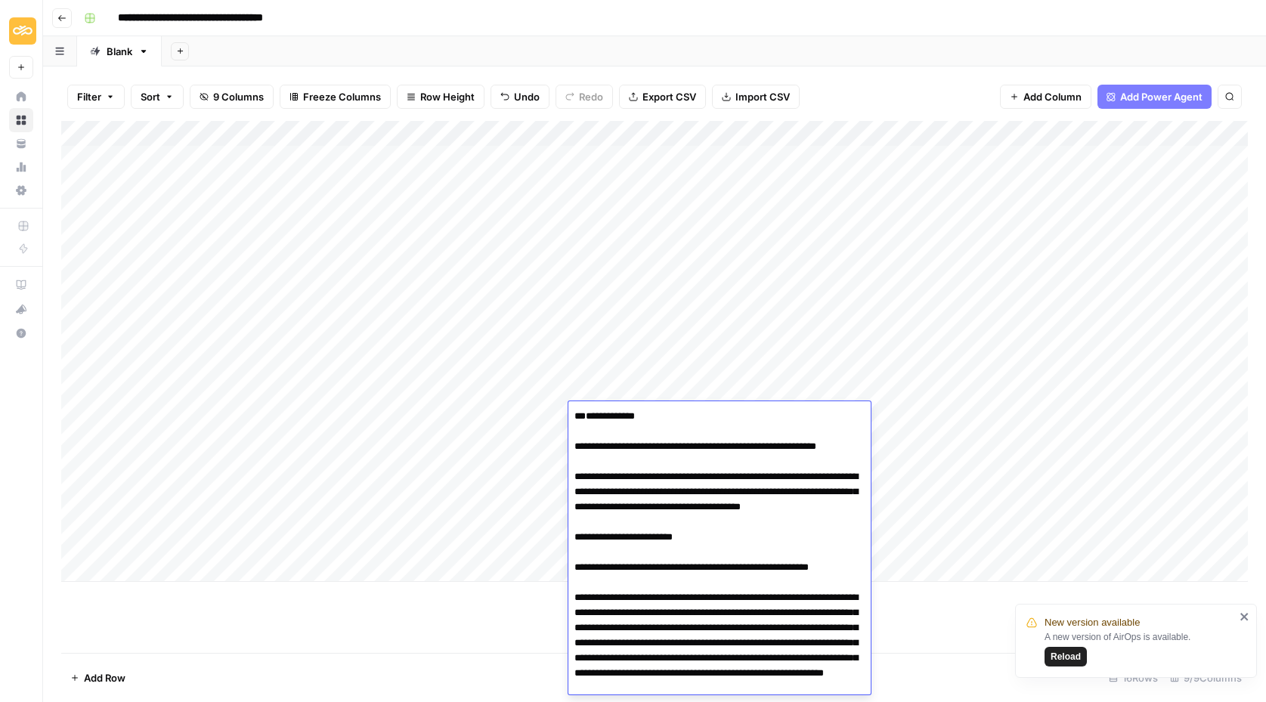
scroll to position [2211, 0]
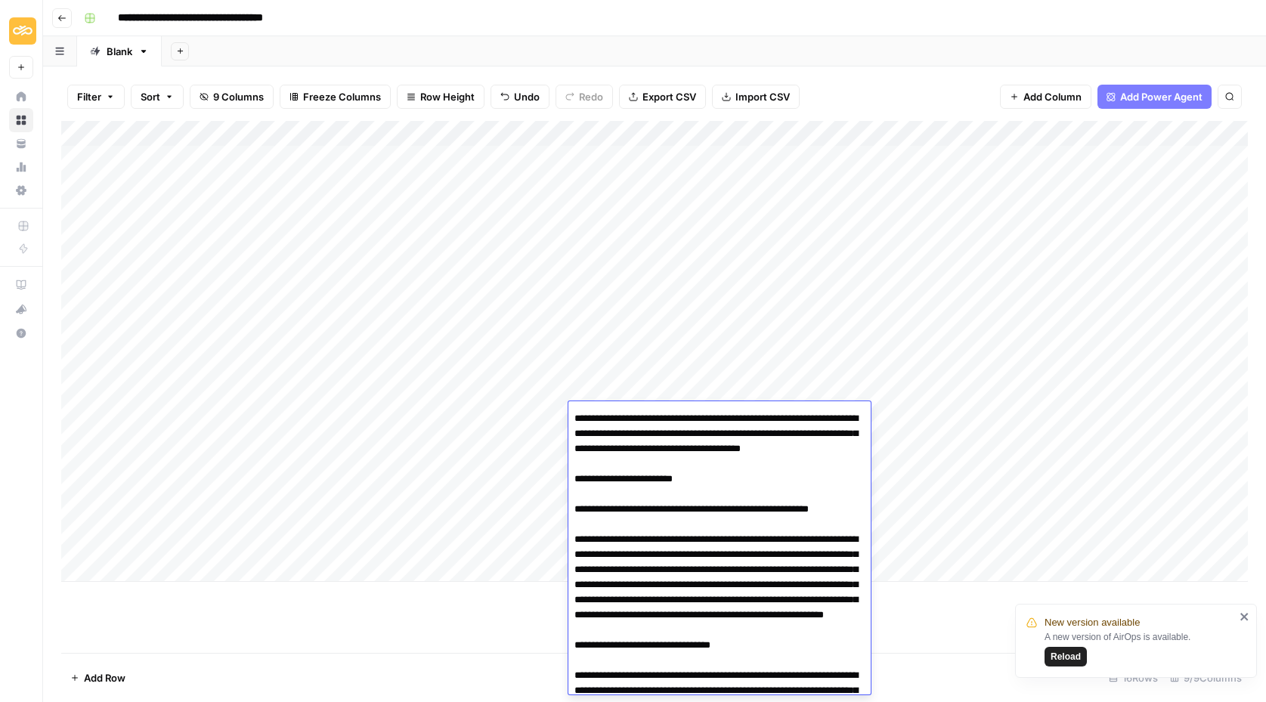
scroll to position [0, 0]
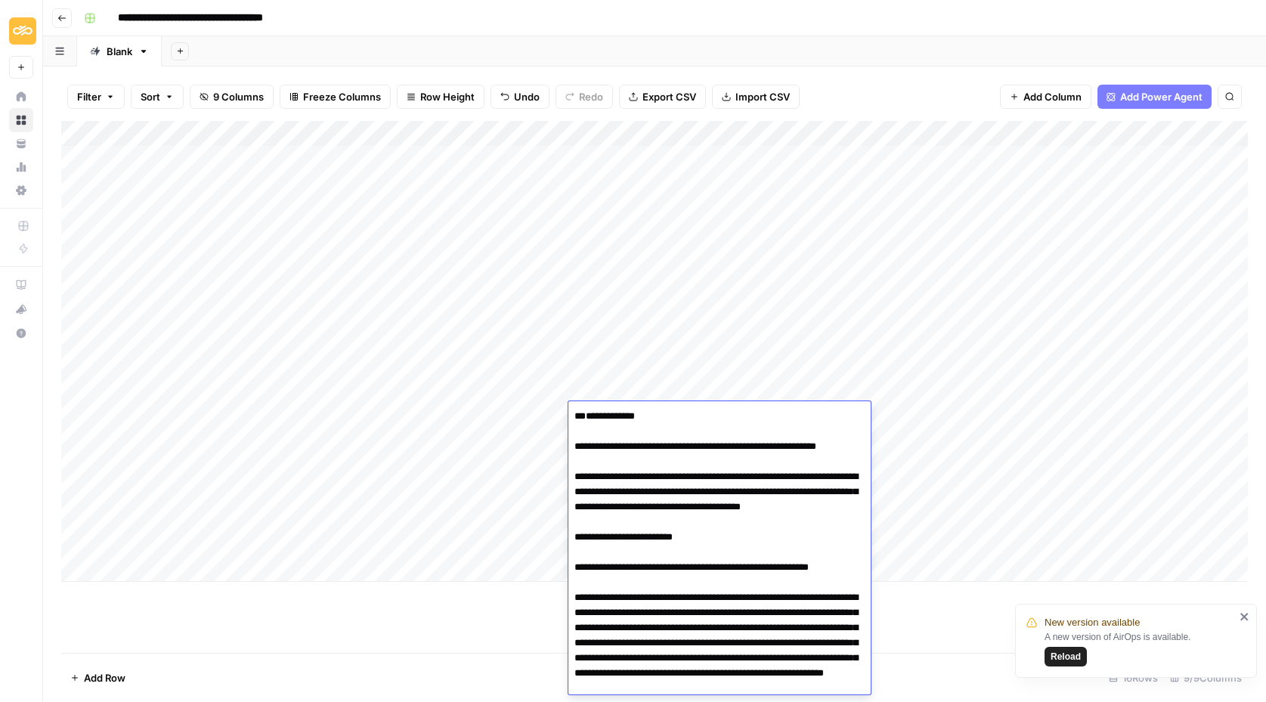
drag, startPoint x: 574, startPoint y: 446, endPoint x: 574, endPoint y: 411, distance: 34.8
type textarea "**********"
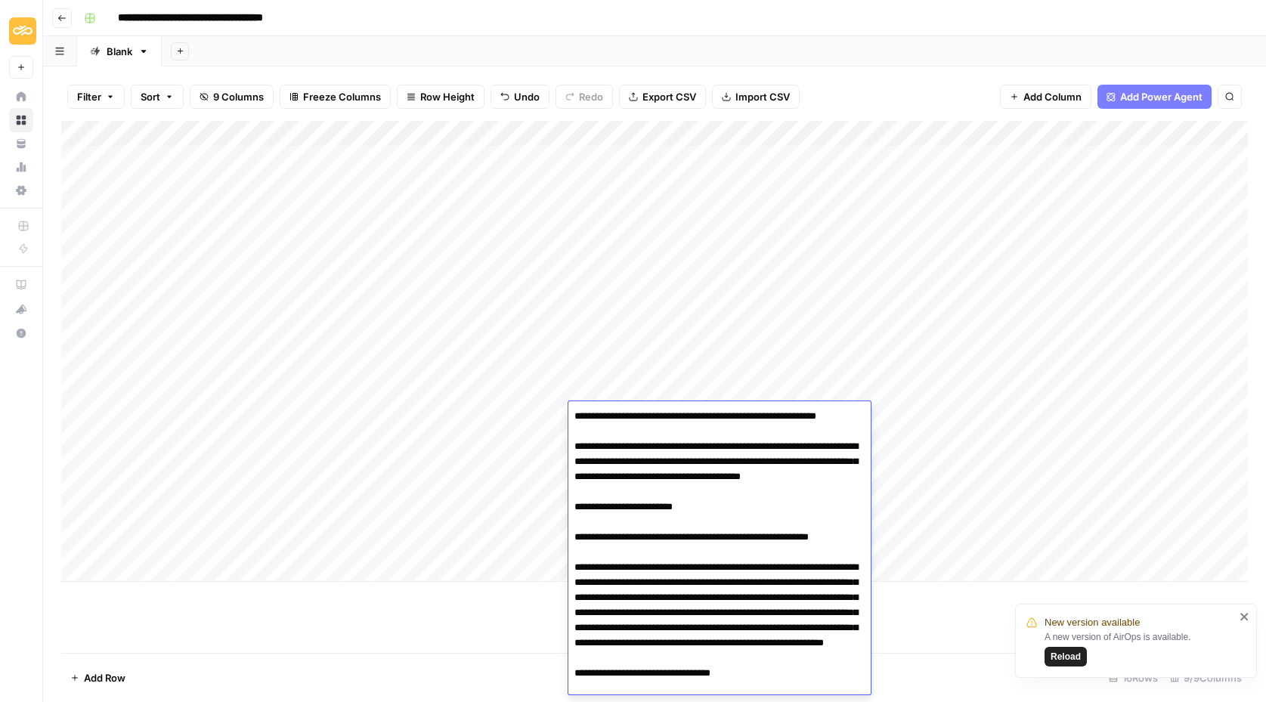
click at [441, 516] on div "Add Column" at bounding box center [654, 351] width 1186 height 461
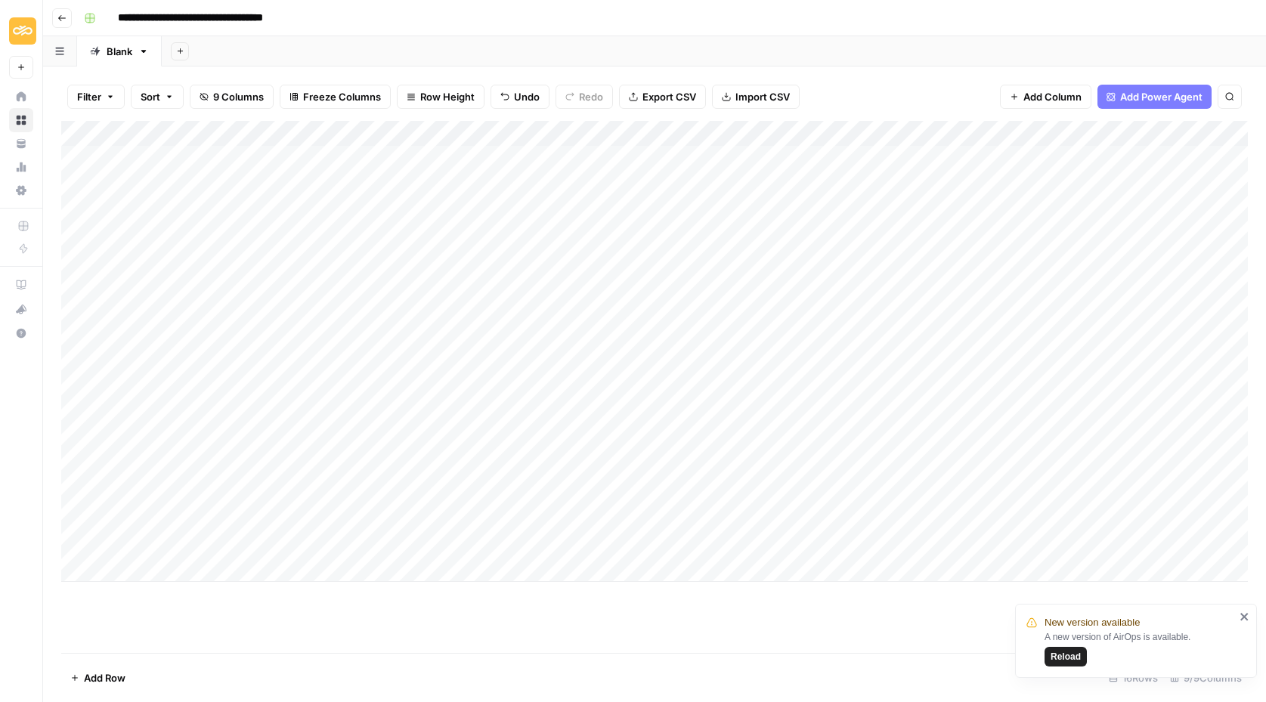
click at [608, 388] on div "Add Column" at bounding box center [654, 351] width 1186 height 461
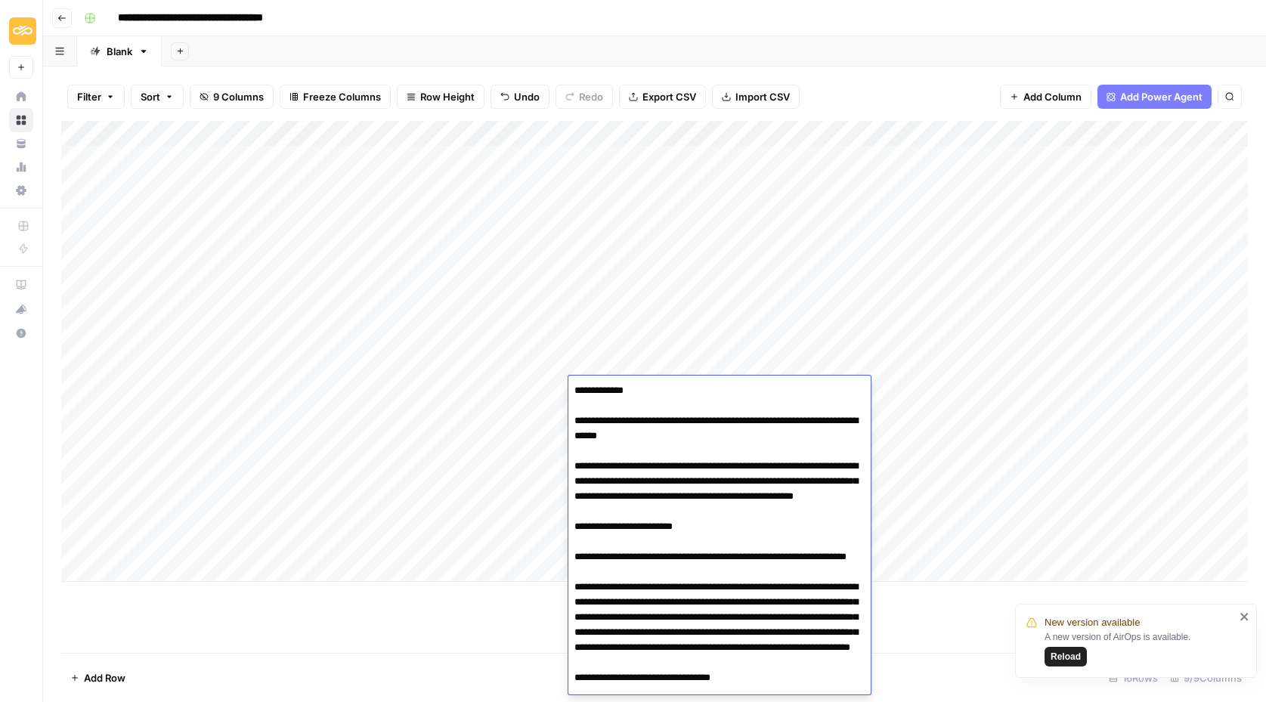
drag, startPoint x: 574, startPoint y: 425, endPoint x: 573, endPoint y: 369, distance: 55.2
click at [573, 369] on body "**********" at bounding box center [633, 351] width 1266 height 702
type textarea "**********"
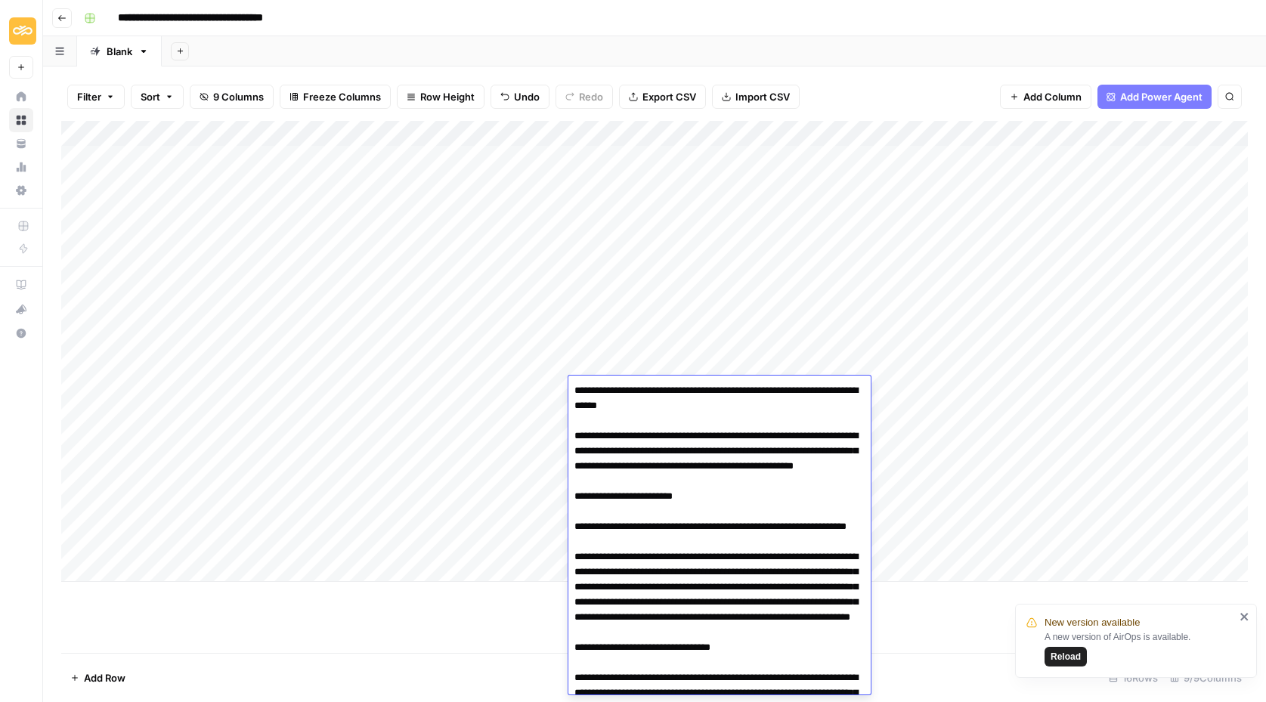
click at [469, 496] on div "Add Column" at bounding box center [654, 351] width 1186 height 461
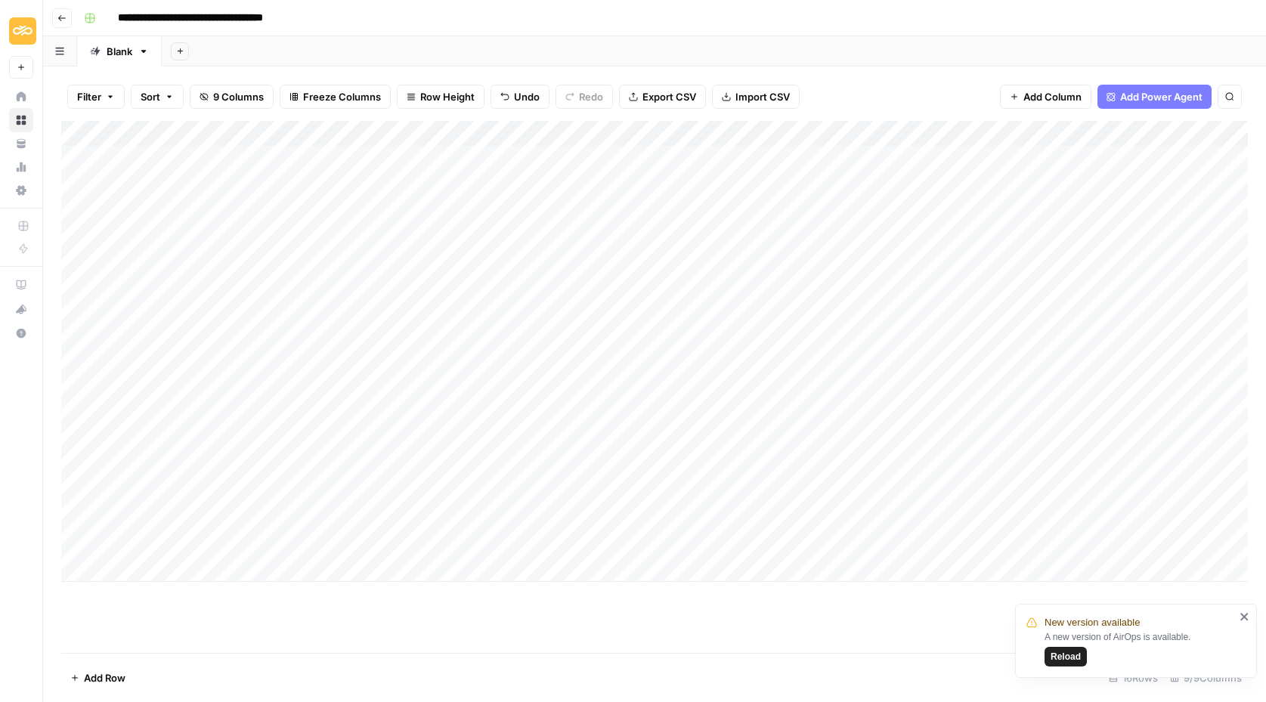
click at [610, 362] on div "Add Column" at bounding box center [654, 351] width 1186 height 461
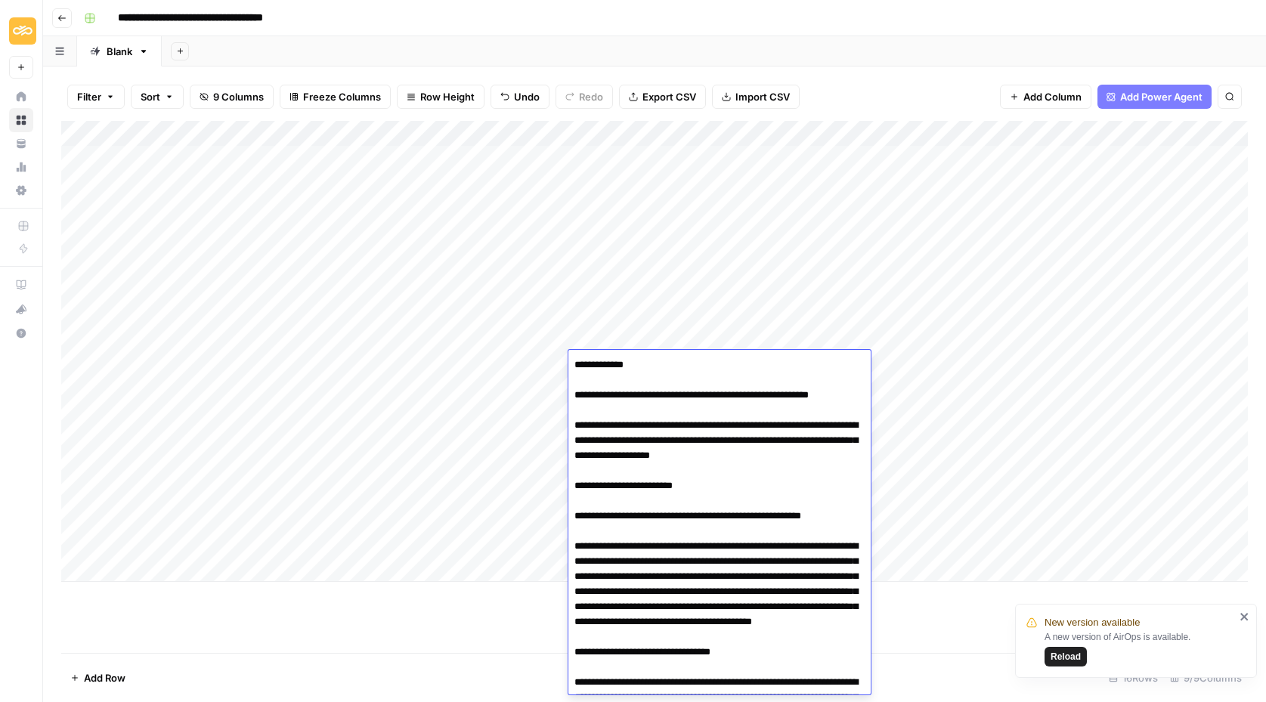
drag, startPoint x: 568, startPoint y: 390, endPoint x: 568, endPoint y: 333, distance: 56.7
click at [568, 333] on body "**********" at bounding box center [633, 351] width 1266 height 702
type textarea "**********"
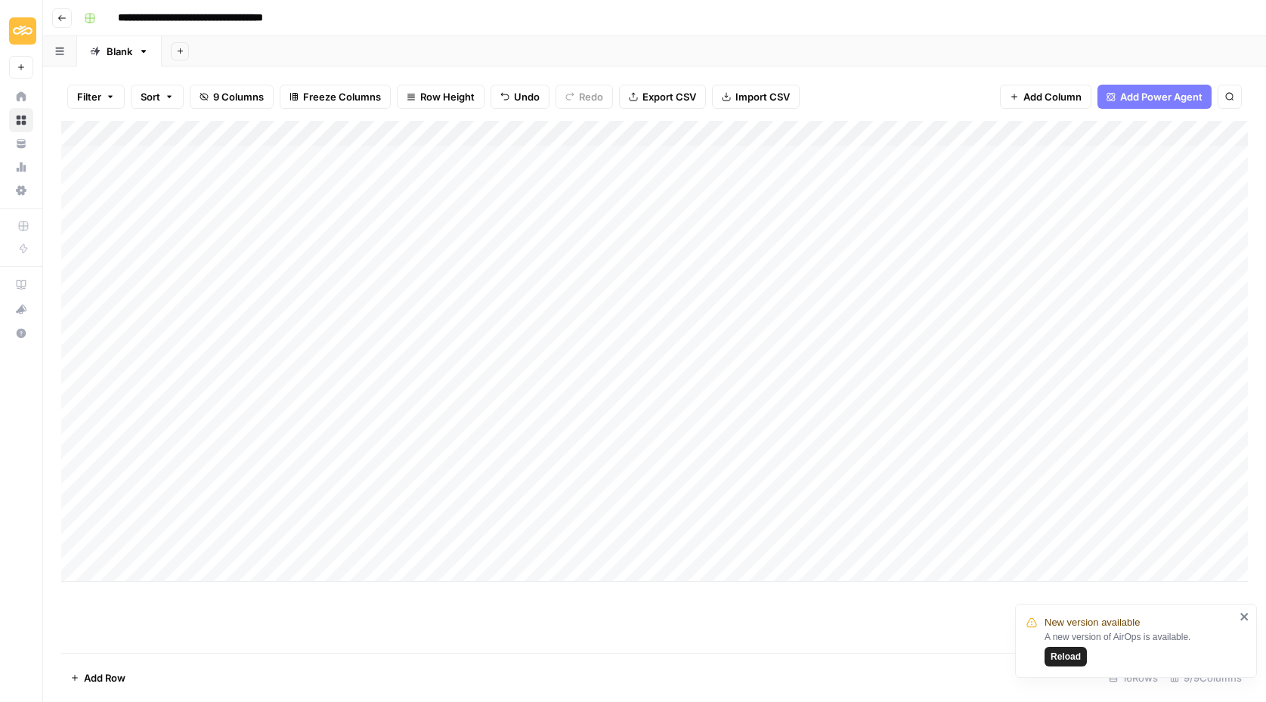
click at [471, 523] on div "Add Column" at bounding box center [654, 351] width 1186 height 461
click at [590, 339] on div "Add Column" at bounding box center [654, 351] width 1186 height 461
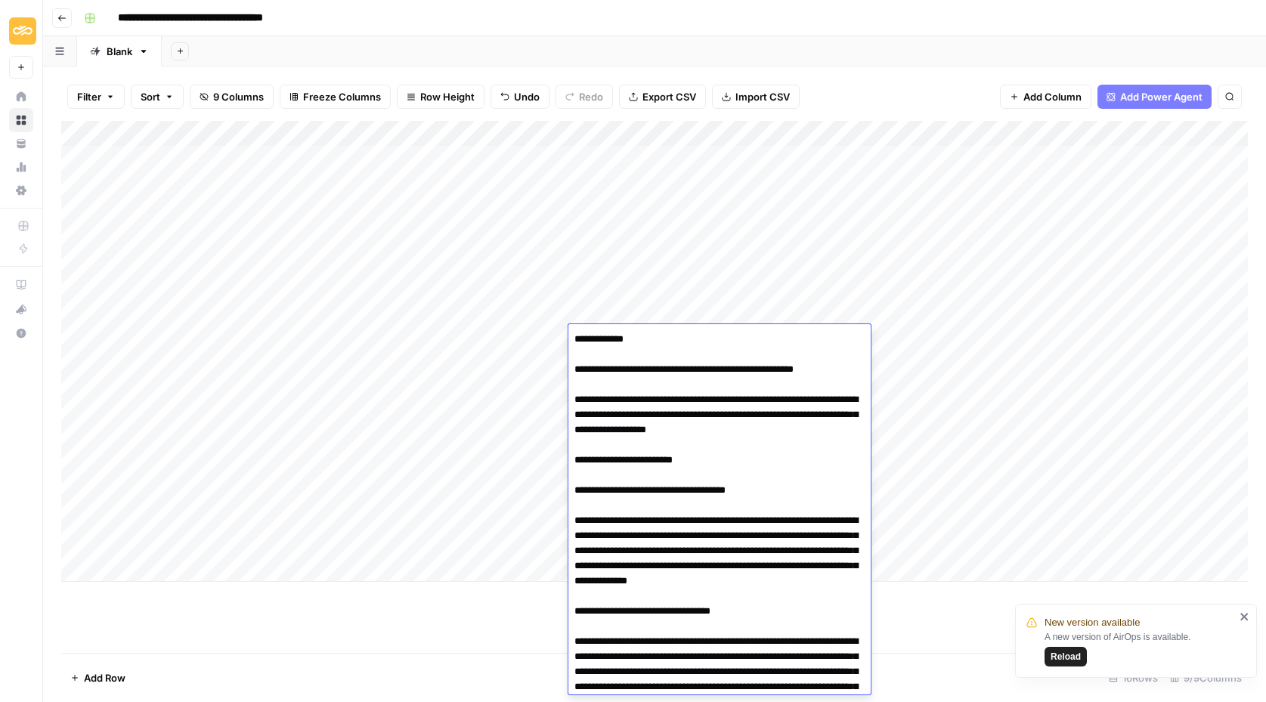
drag, startPoint x: 571, startPoint y: 366, endPoint x: 571, endPoint y: 326, distance: 39.3
click at [571, 326] on div at bounding box center [719, 509] width 302 height 370
type textarea "**********"
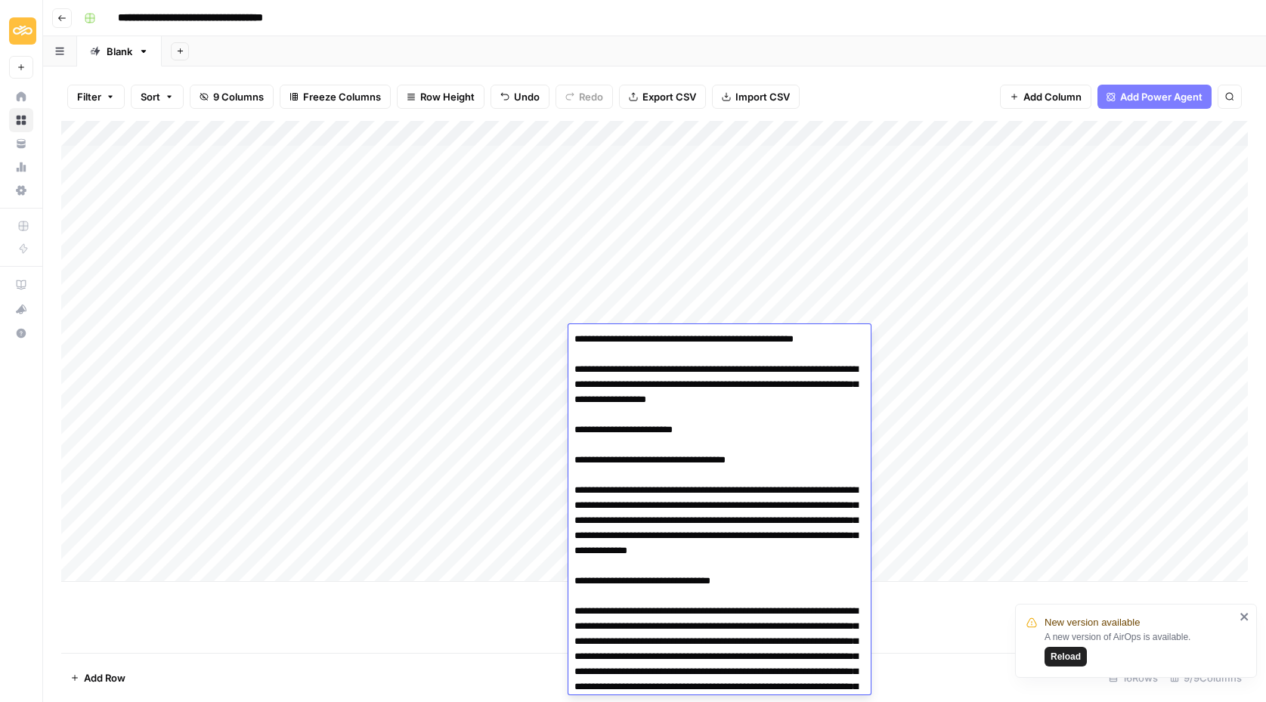
click at [474, 600] on div "Add Column" at bounding box center [654, 387] width 1186 height 532
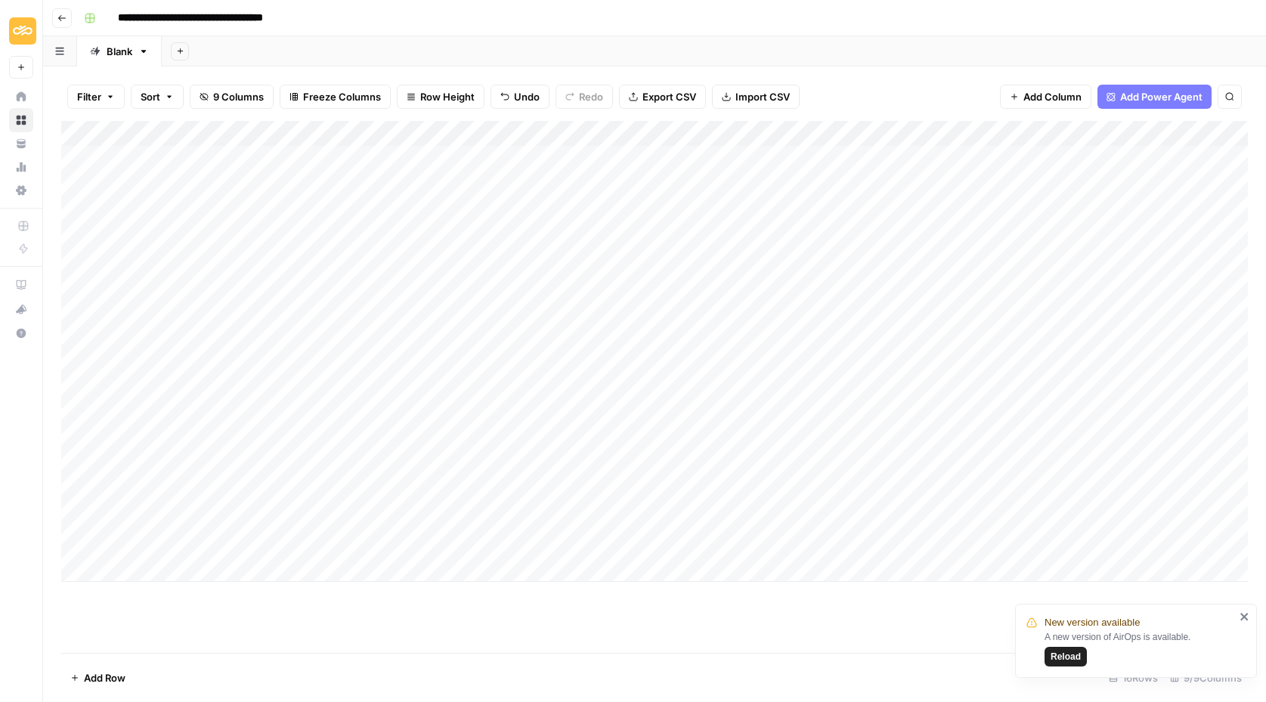
click at [474, 600] on div "Add Column" at bounding box center [654, 387] width 1186 height 532
click at [437, 611] on div "Add Column" at bounding box center [654, 387] width 1186 height 532
click at [773, 388] on div "Add Column" at bounding box center [654, 351] width 1186 height 461
click at [805, 335] on div "Add Column" at bounding box center [654, 351] width 1186 height 461
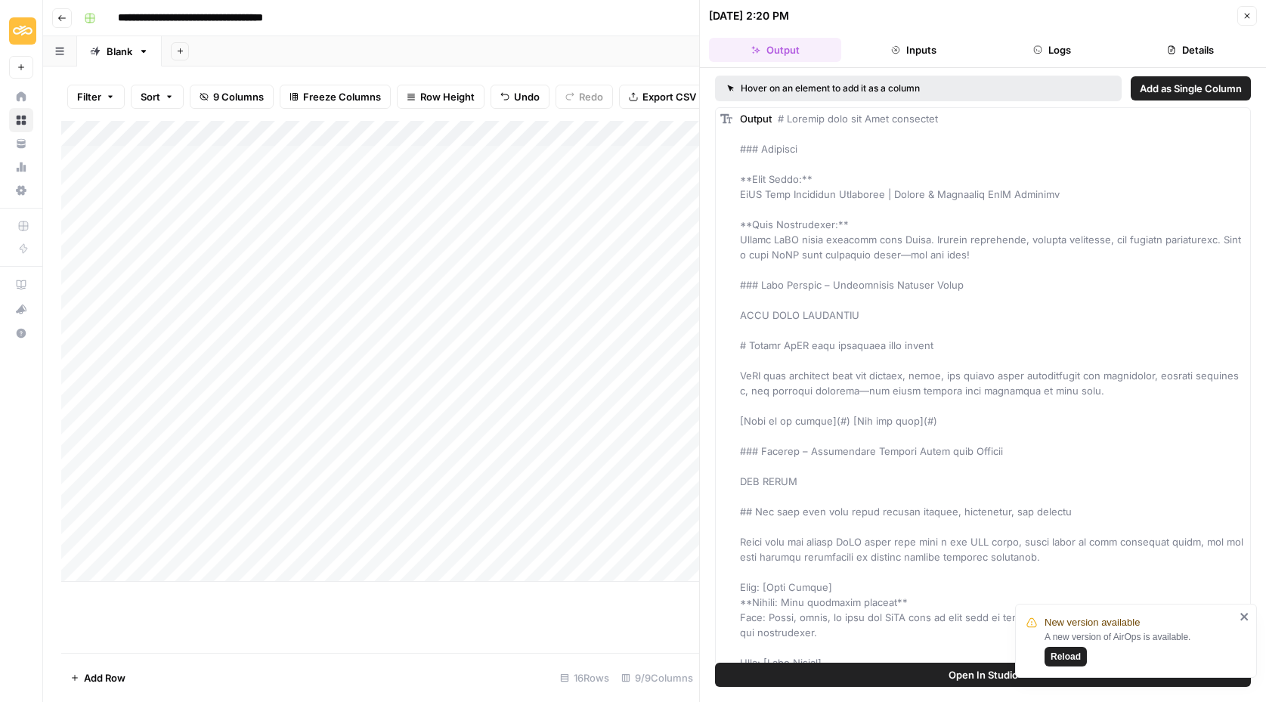
click at [1238, 19] on button "Close" at bounding box center [1247, 16] width 20 height 20
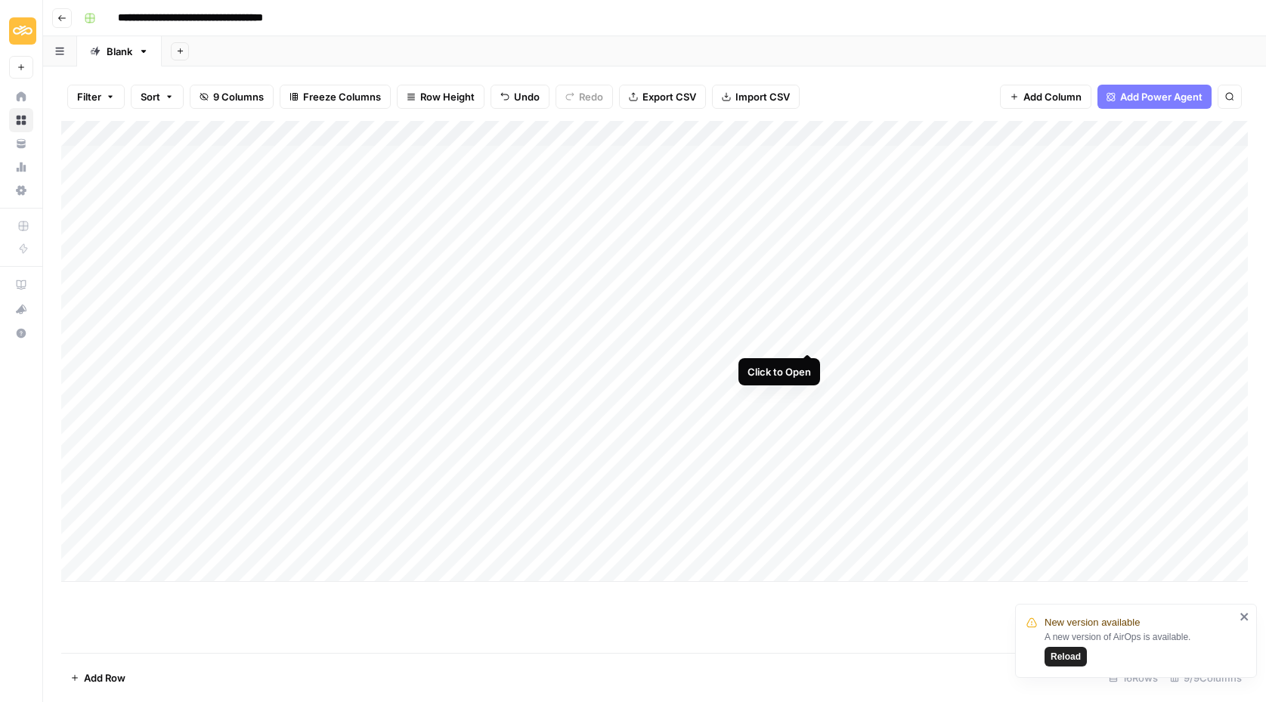
click at [802, 336] on div "Add Column" at bounding box center [654, 351] width 1186 height 461
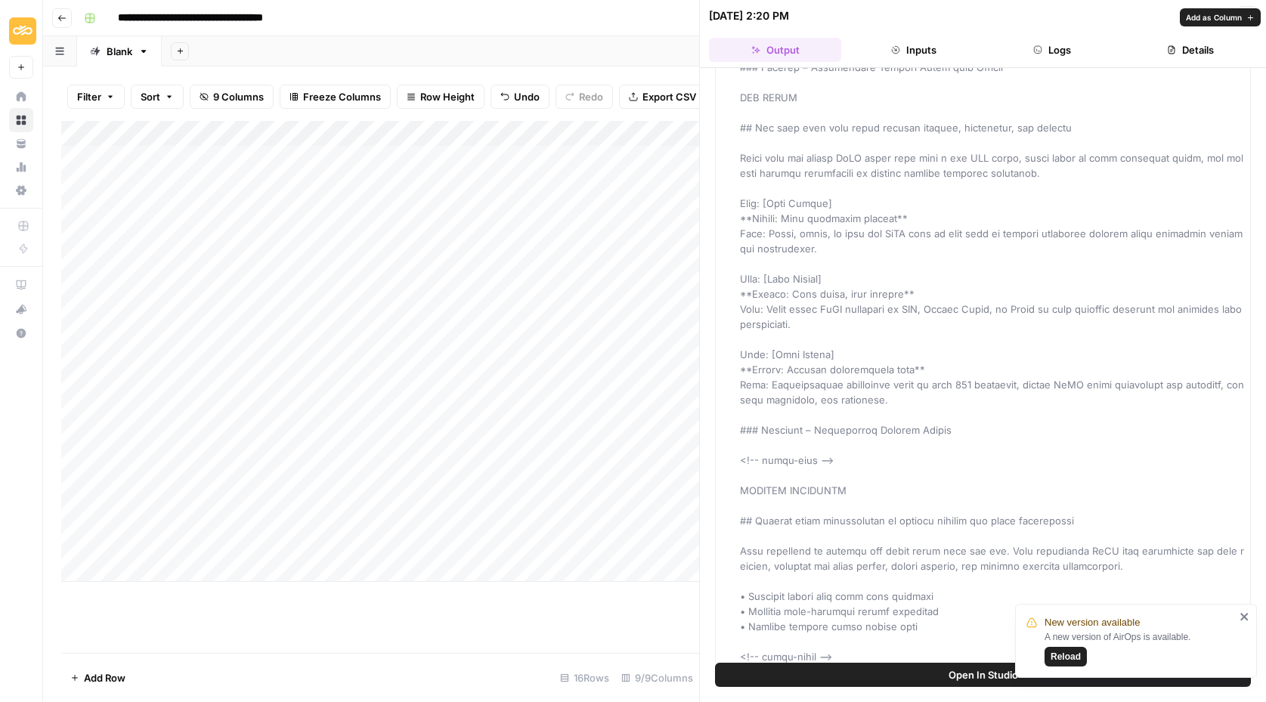
scroll to position [387, 0]
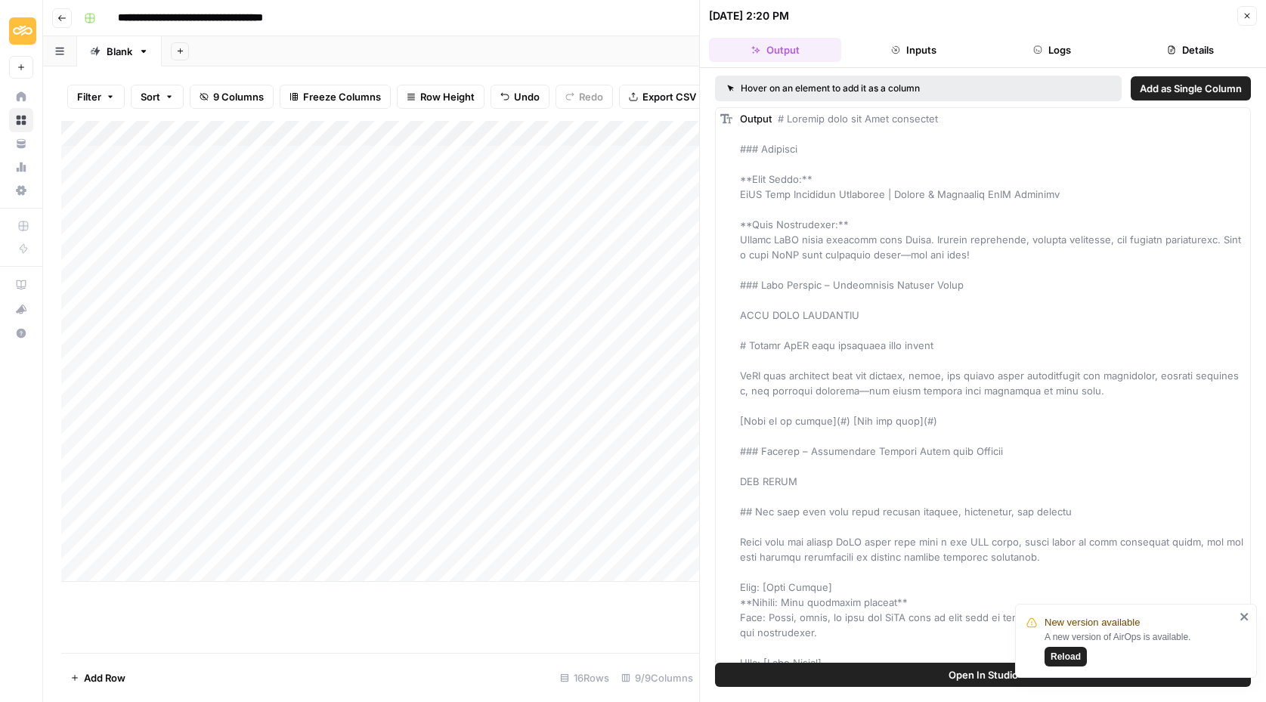
click at [1251, 12] on icon "button" at bounding box center [1246, 15] width 9 height 9
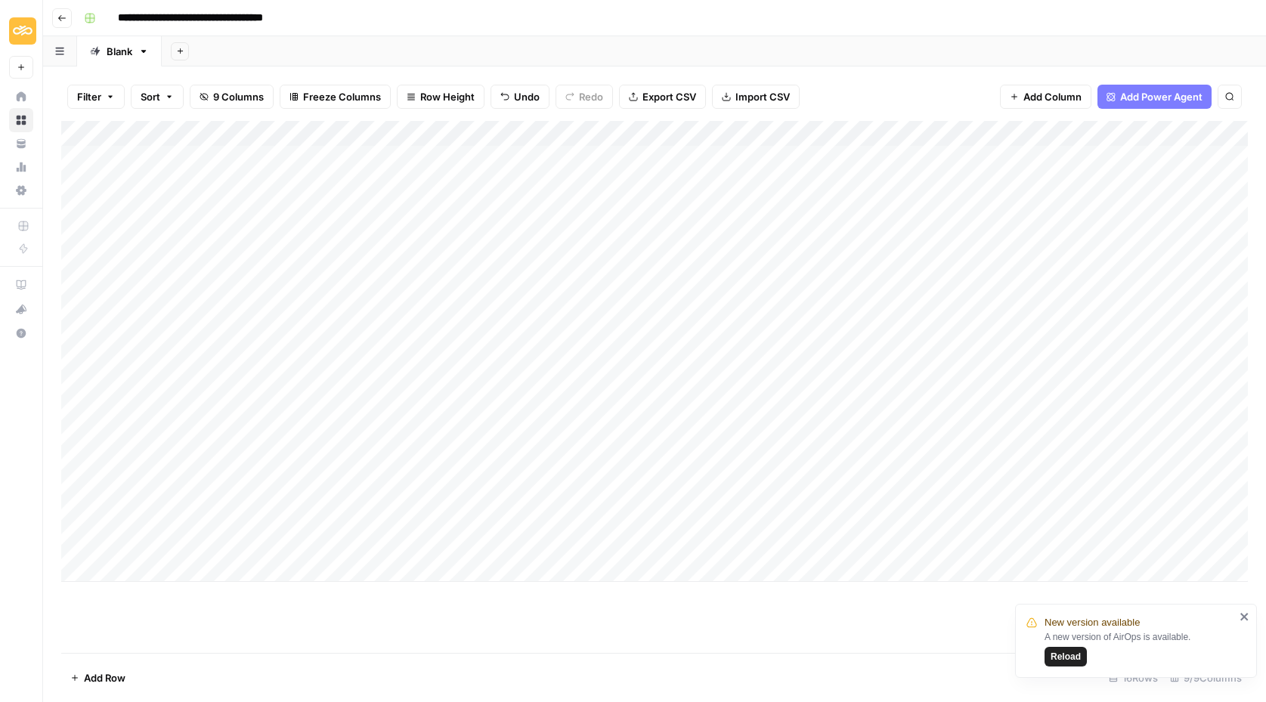
click at [771, 415] on div "Add Column" at bounding box center [654, 351] width 1186 height 461
click at [806, 282] on div "Add Column" at bounding box center [654, 351] width 1186 height 461
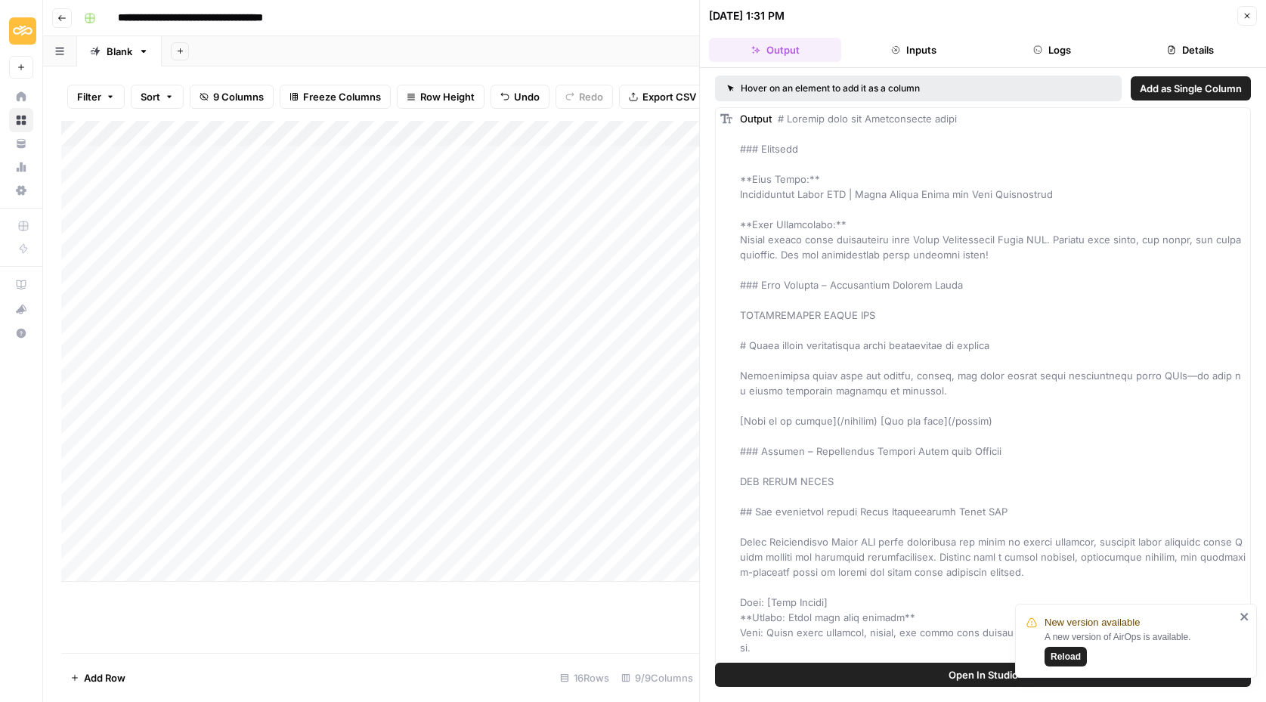
click at [1055, 653] on span "Reload" at bounding box center [1065, 657] width 30 height 14
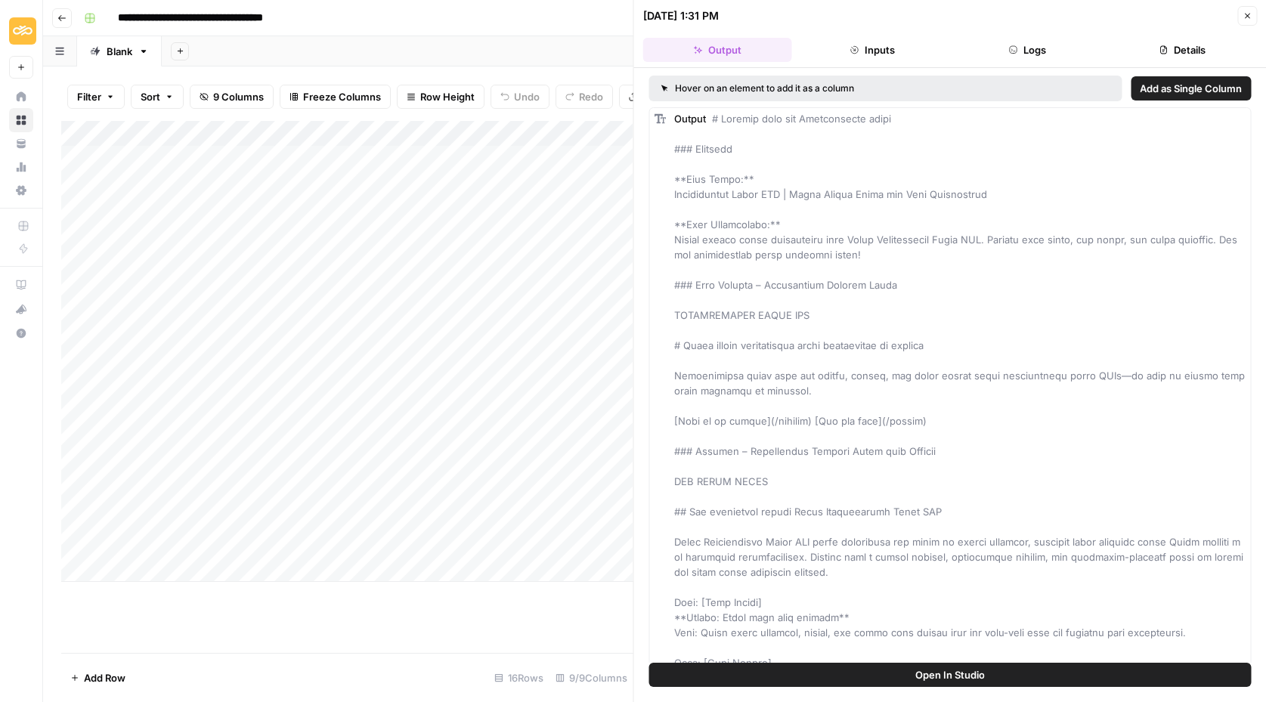
click at [1250, 10] on button "Close" at bounding box center [1247, 16] width 20 height 20
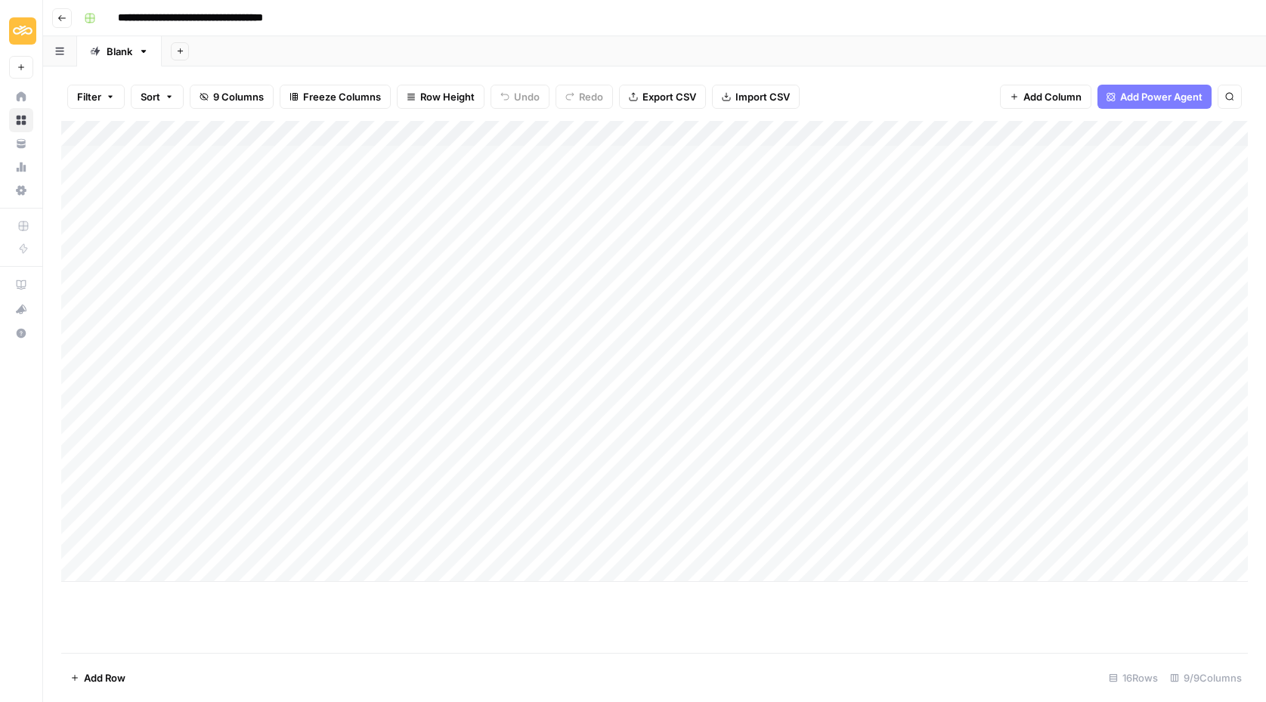
click at [726, 285] on div "Add Column" at bounding box center [654, 351] width 1186 height 461
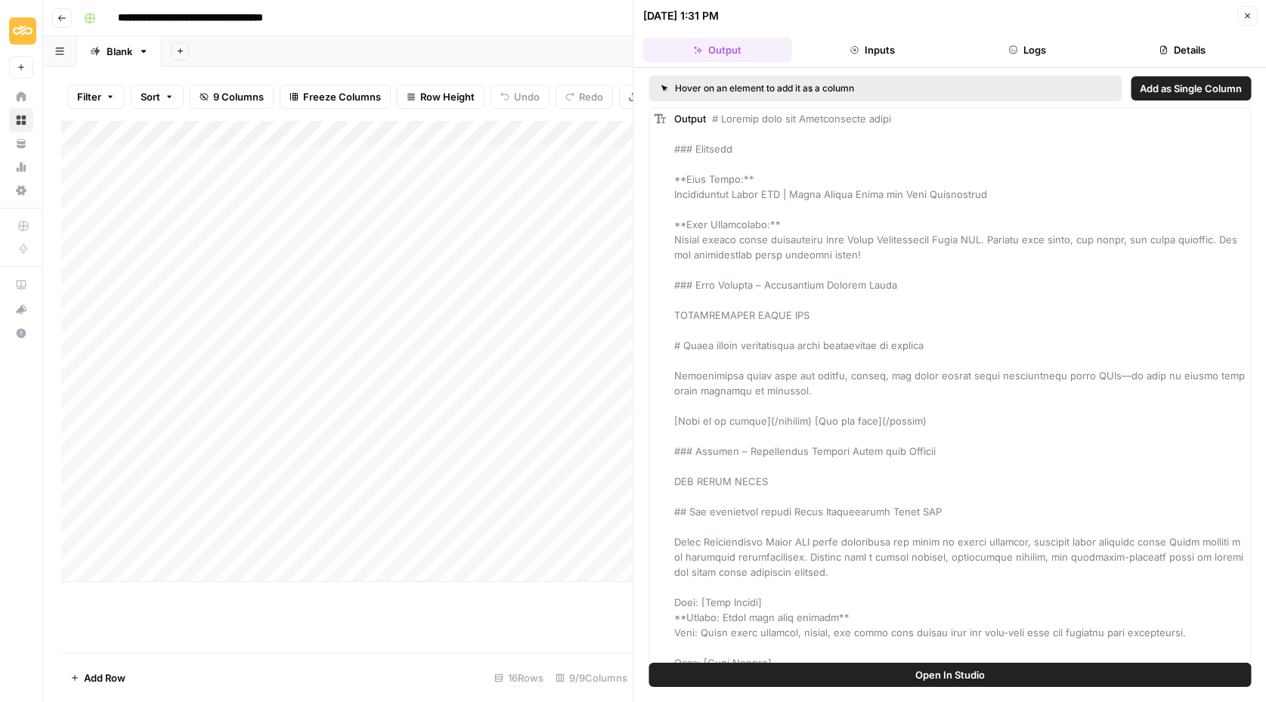
click at [481, 588] on div "Add Column" at bounding box center [347, 387] width 572 height 532
click at [1244, 17] on icon "button" at bounding box center [1246, 16] width 5 height 5
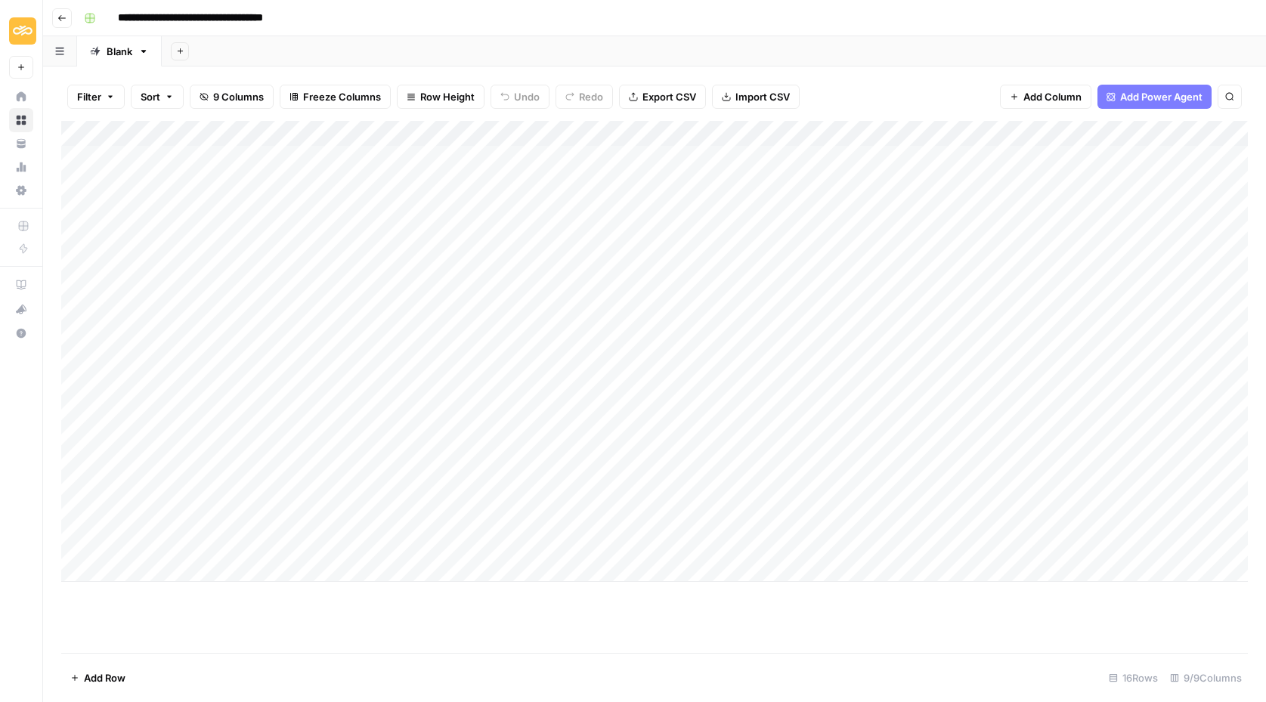
click at [725, 257] on div "Add Column" at bounding box center [654, 351] width 1186 height 461
click at [717, 258] on div "Add Column" at bounding box center [654, 351] width 1186 height 461
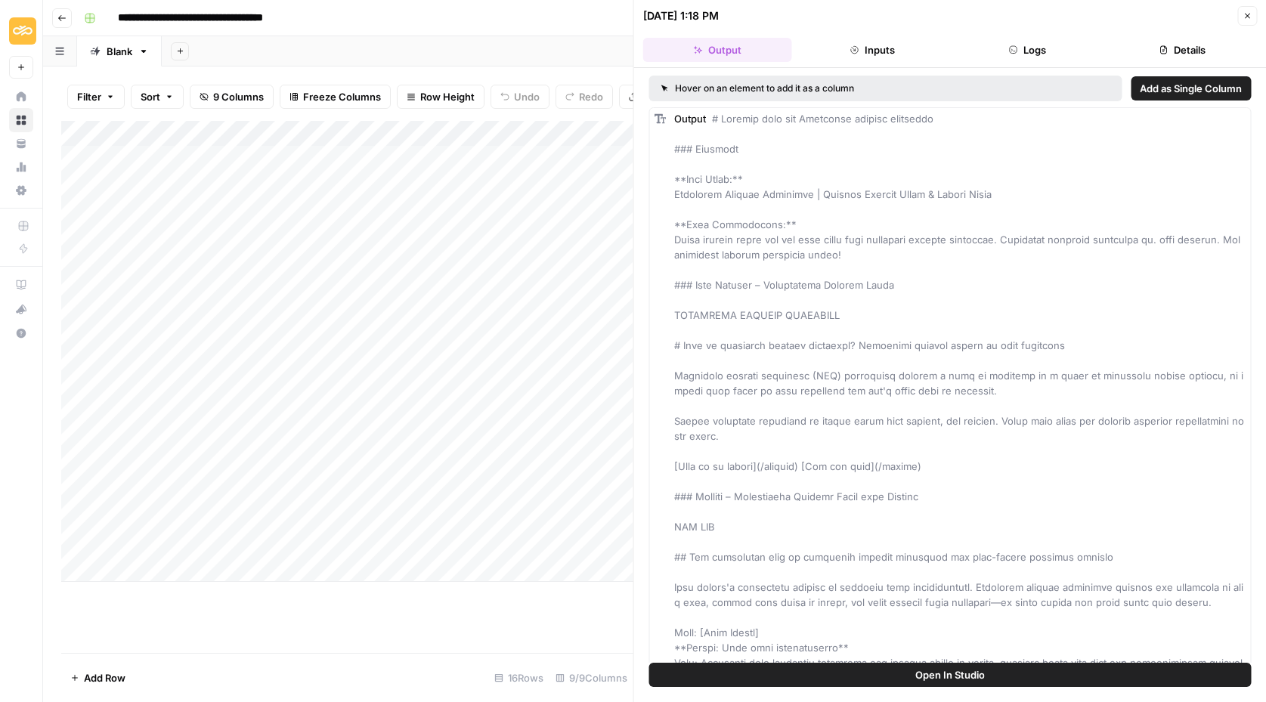
click at [1246, 11] on icon "button" at bounding box center [1246, 15] width 9 height 9
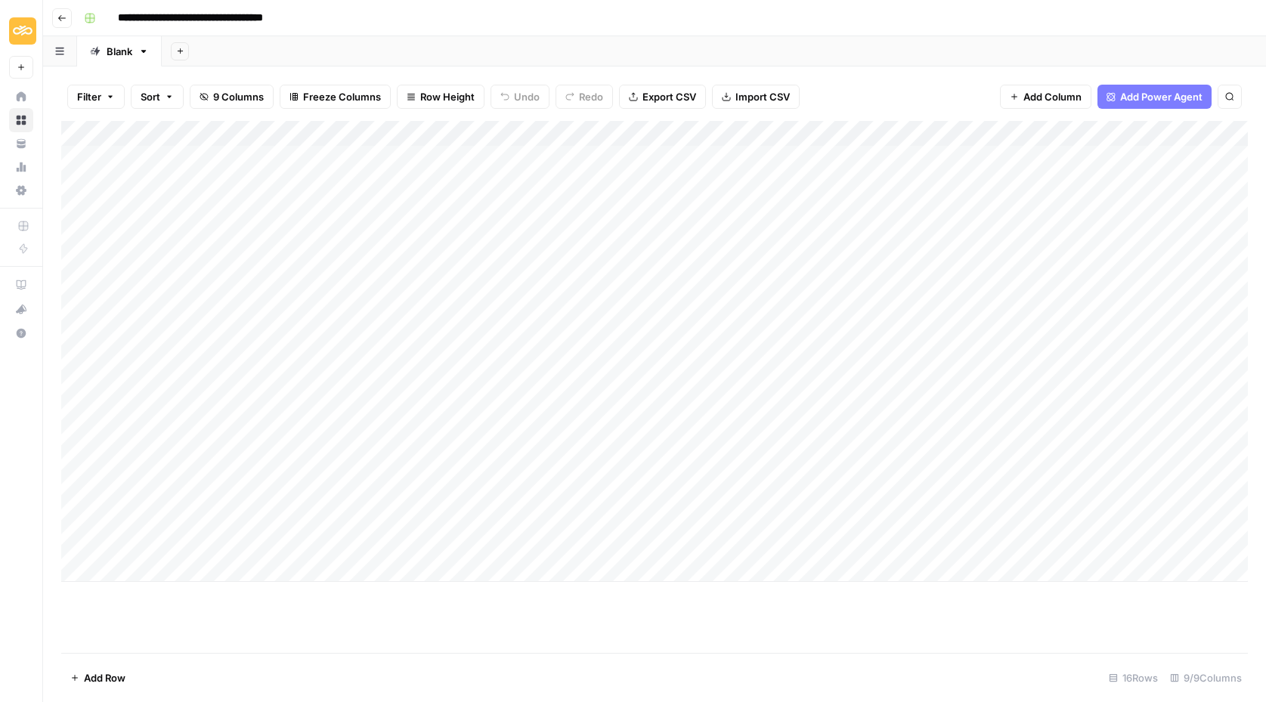
click at [744, 286] on div "Add Column" at bounding box center [654, 351] width 1186 height 461
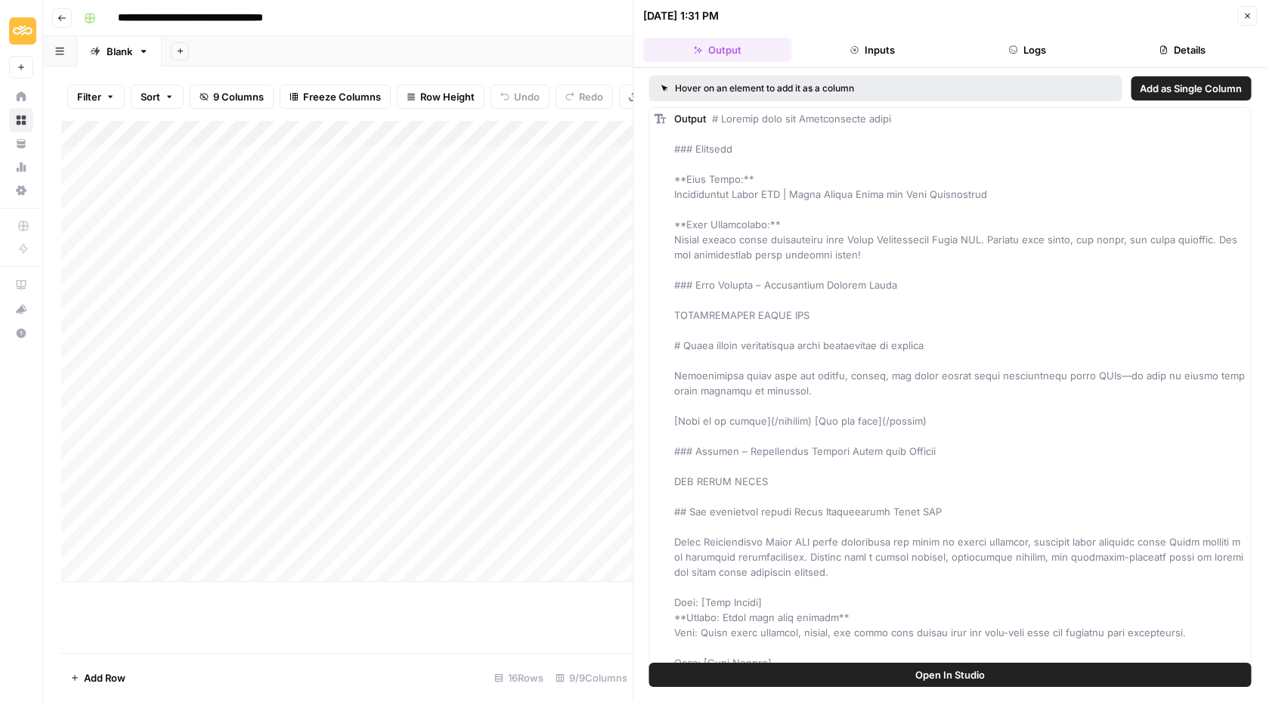
copy body "Sinch New Home Browse Your Data Usage Settings Recent Grids Project 428 Page Bu…"
click at [978, 667] on span "Open In Studio" at bounding box center [950, 674] width 70 height 15
click at [1244, 14] on icon "button" at bounding box center [1246, 15] width 9 height 9
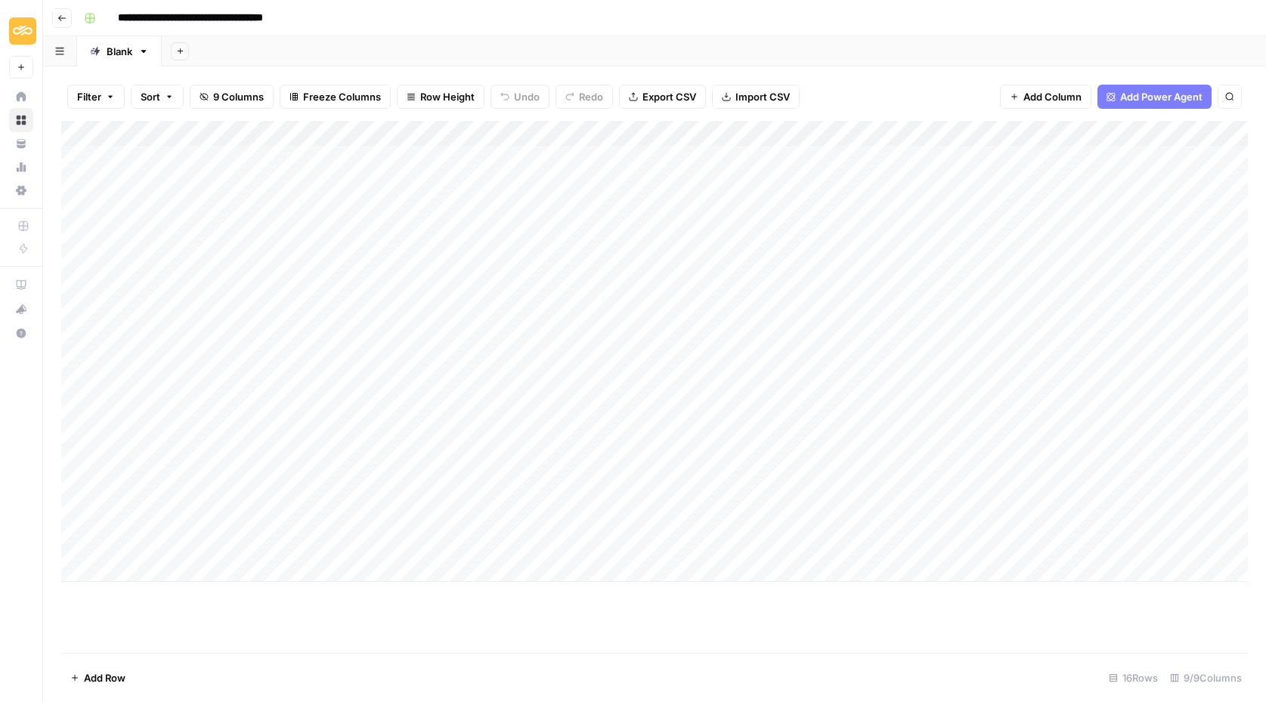
click at [731, 313] on div "Add Column" at bounding box center [654, 351] width 1186 height 461
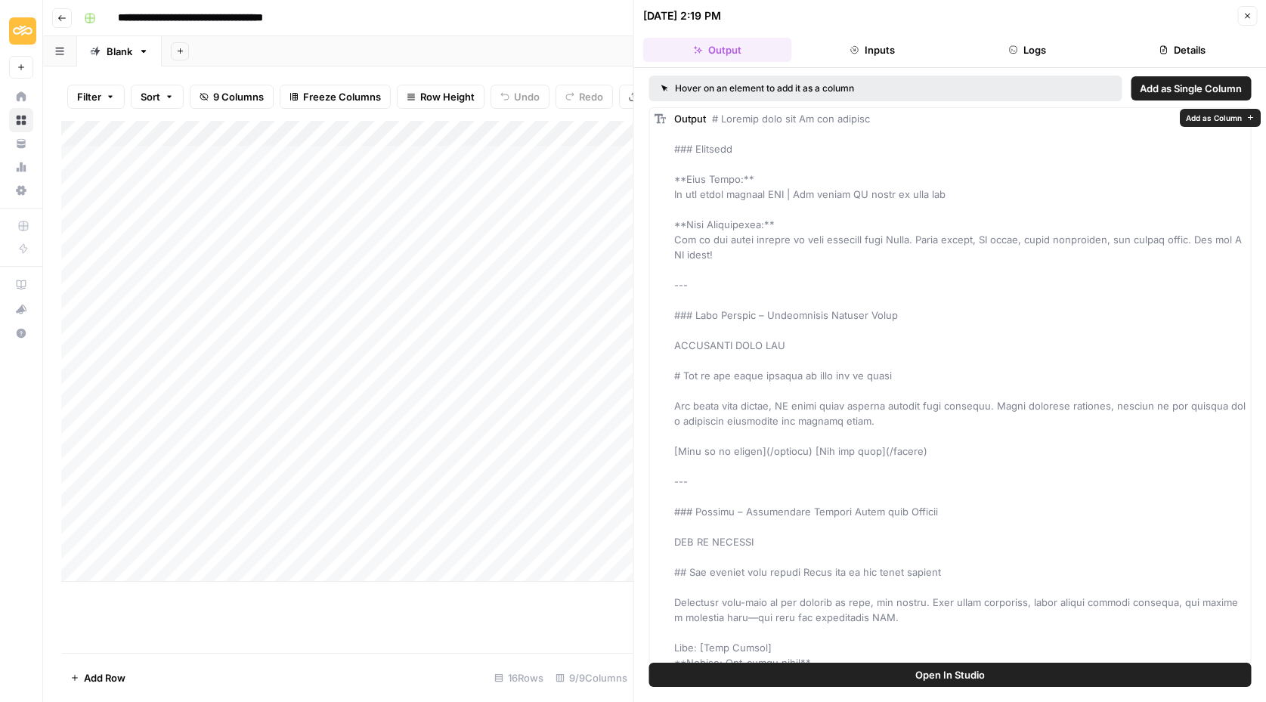
click at [849, 669] on button "Open In Studio" at bounding box center [950, 675] width 602 height 24
click at [1249, 14] on icon "button" at bounding box center [1246, 15] width 9 height 9
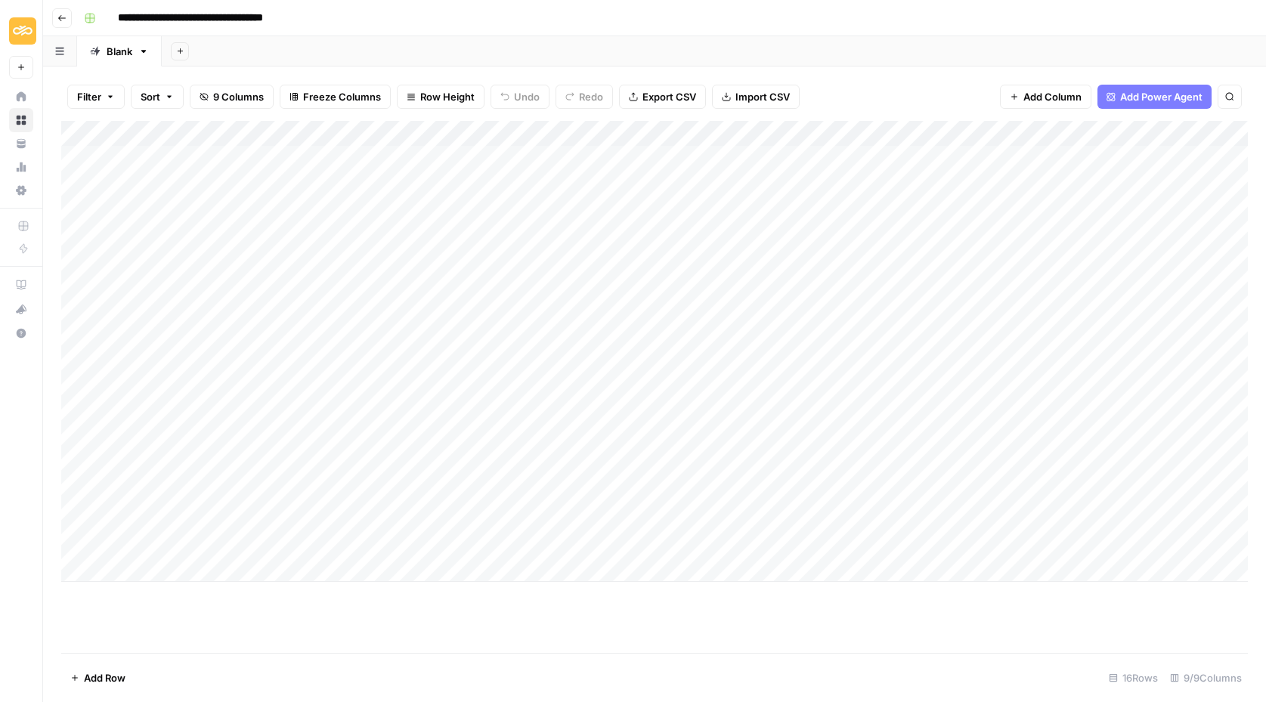
click at [801, 339] on div "Add Column" at bounding box center [654, 351] width 1186 height 461
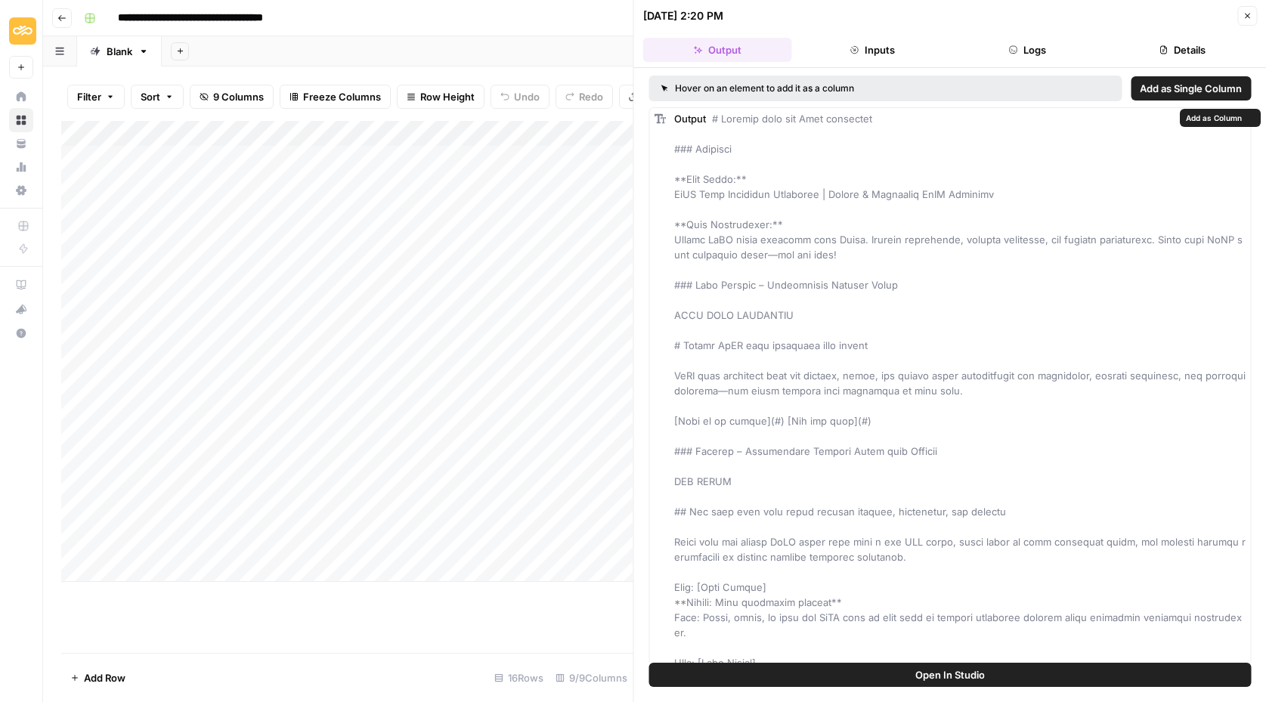
click at [826, 674] on button "Open In Studio" at bounding box center [950, 675] width 602 height 24
click at [1238, 15] on button "Close" at bounding box center [1247, 16] width 20 height 20
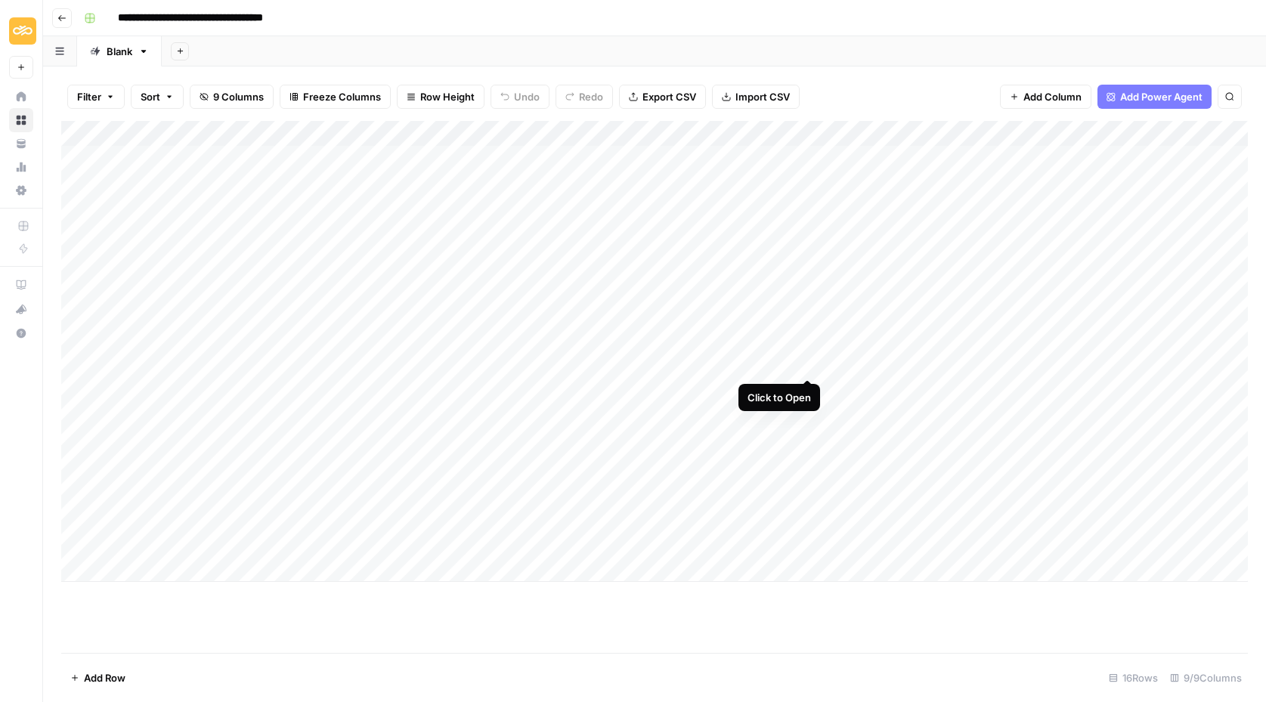
click at [804, 362] on div "Add Column" at bounding box center [654, 351] width 1186 height 461
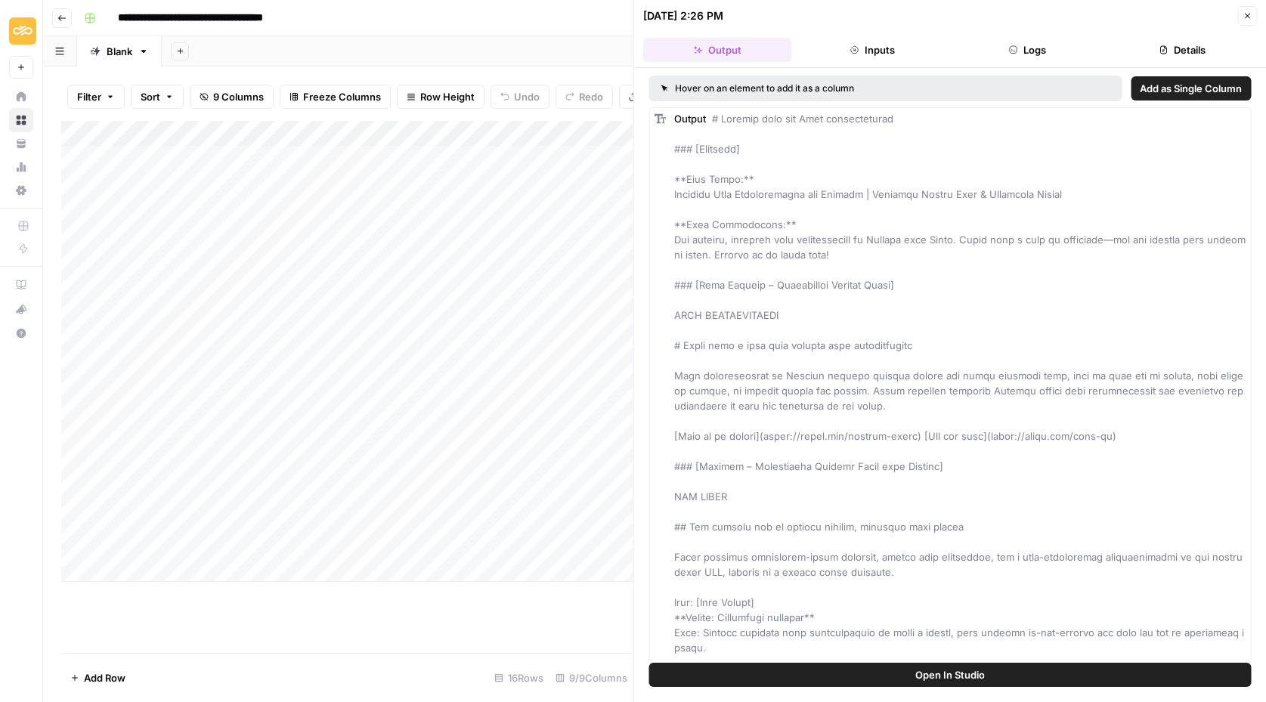
click at [809, 672] on button "Open In Studio" at bounding box center [950, 675] width 602 height 24
click at [196, 379] on div "Add Column" at bounding box center [347, 351] width 572 height 461
click at [1243, 15] on icon "button" at bounding box center [1246, 15] width 9 height 9
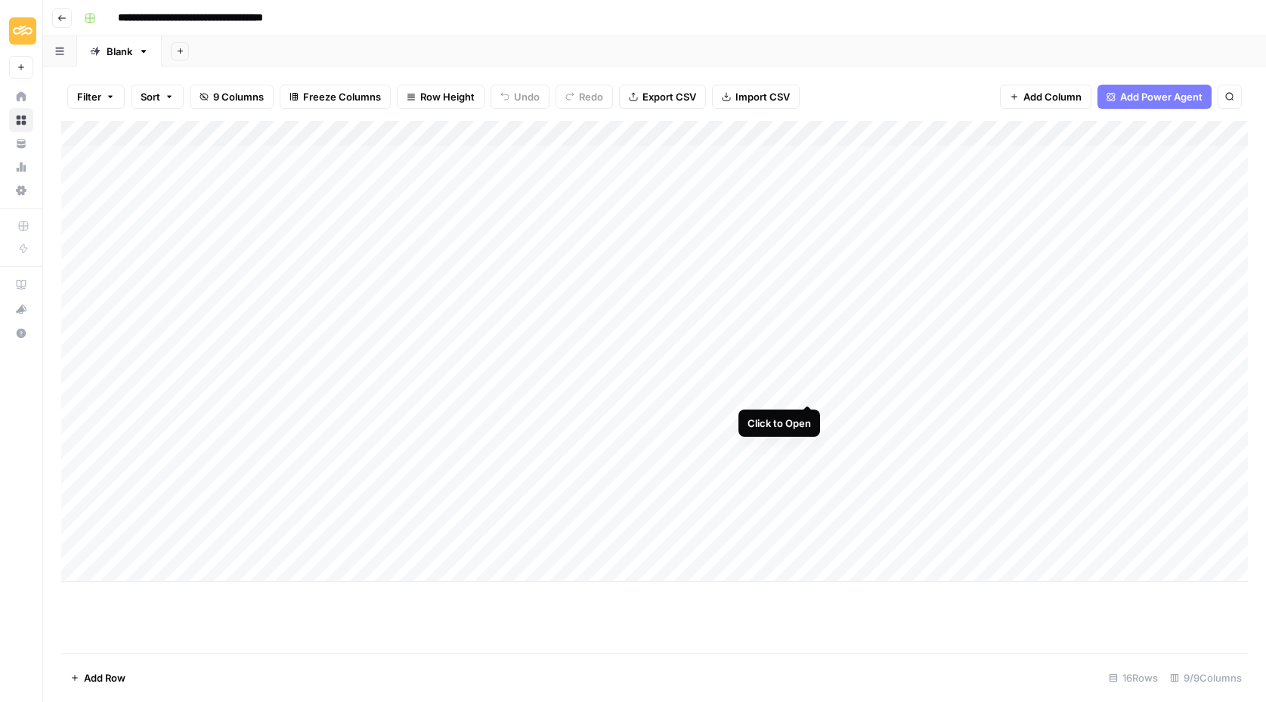
click at [805, 385] on div "Add Column" at bounding box center [654, 351] width 1186 height 461
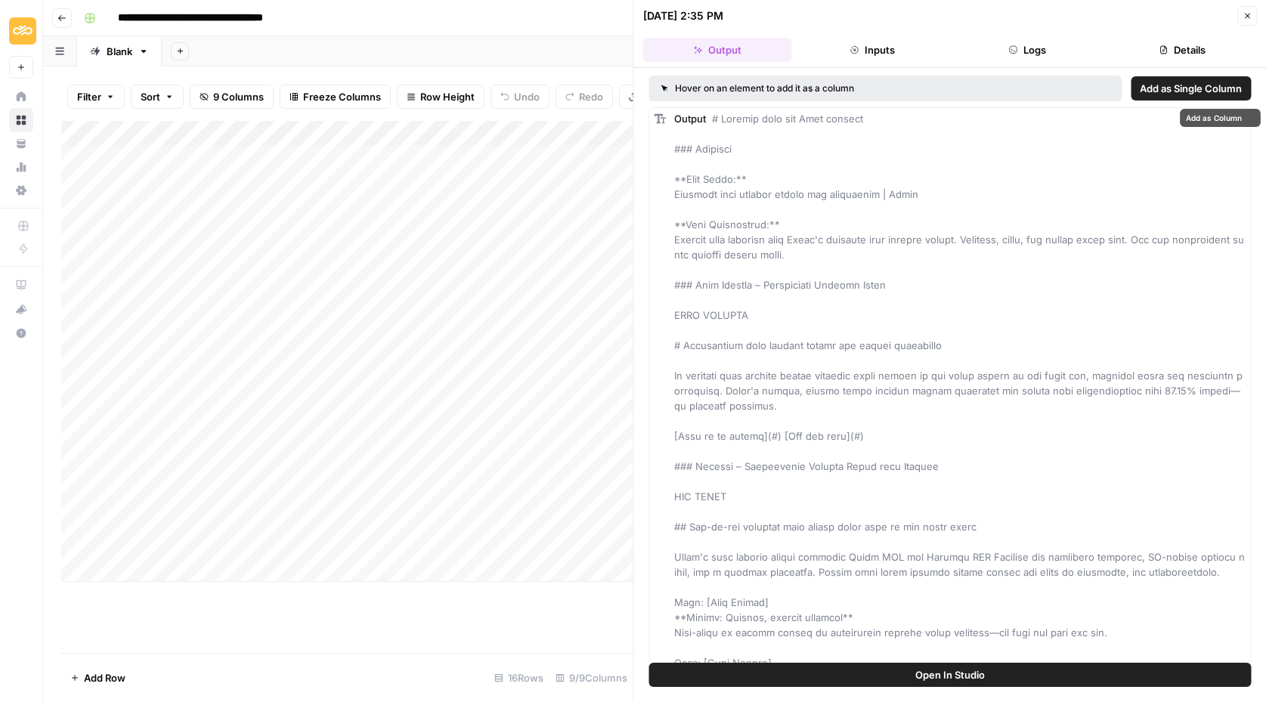
click at [894, 676] on button "Open In Studio" at bounding box center [950, 675] width 602 height 24
click at [955, 676] on span "Open In Studio" at bounding box center [950, 674] width 70 height 15
click at [917, 672] on span "Open In Studio" at bounding box center [950, 674] width 70 height 15
click at [524, 414] on div "Add Column" at bounding box center [347, 351] width 572 height 461
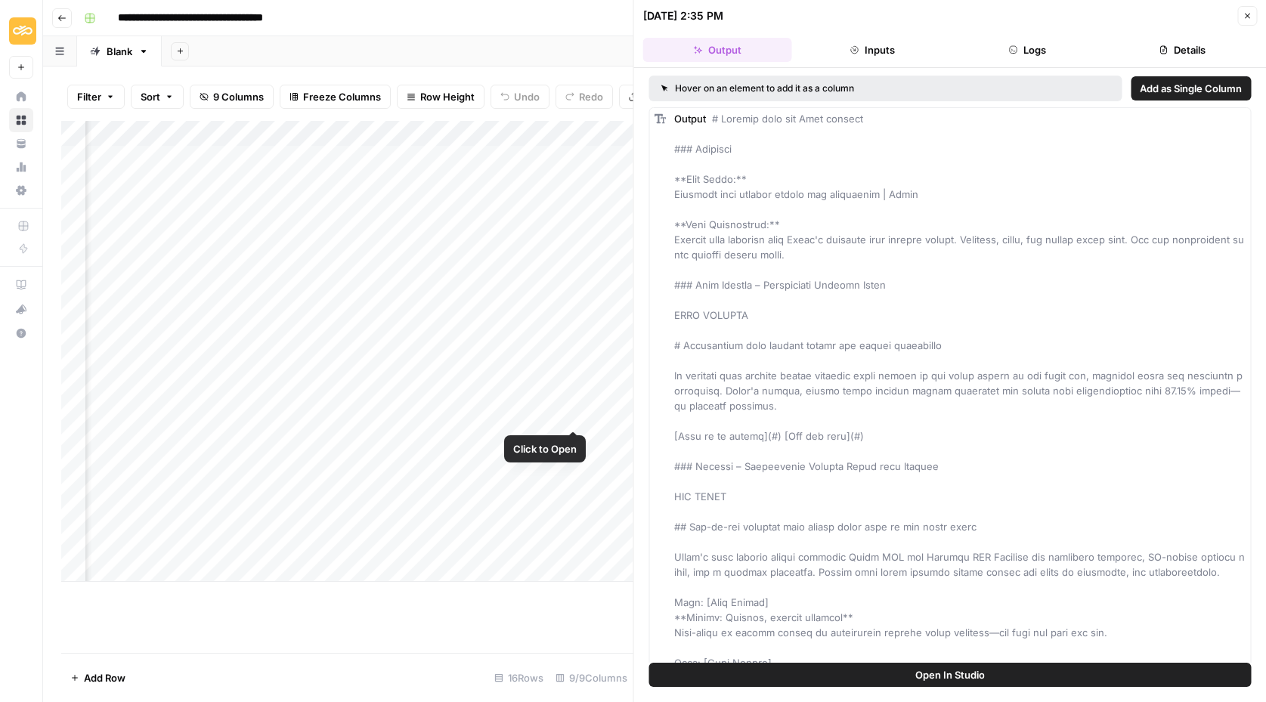
click at [575, 414] on div "Add Column" at bounding box center [347, 351] width 572 height 461
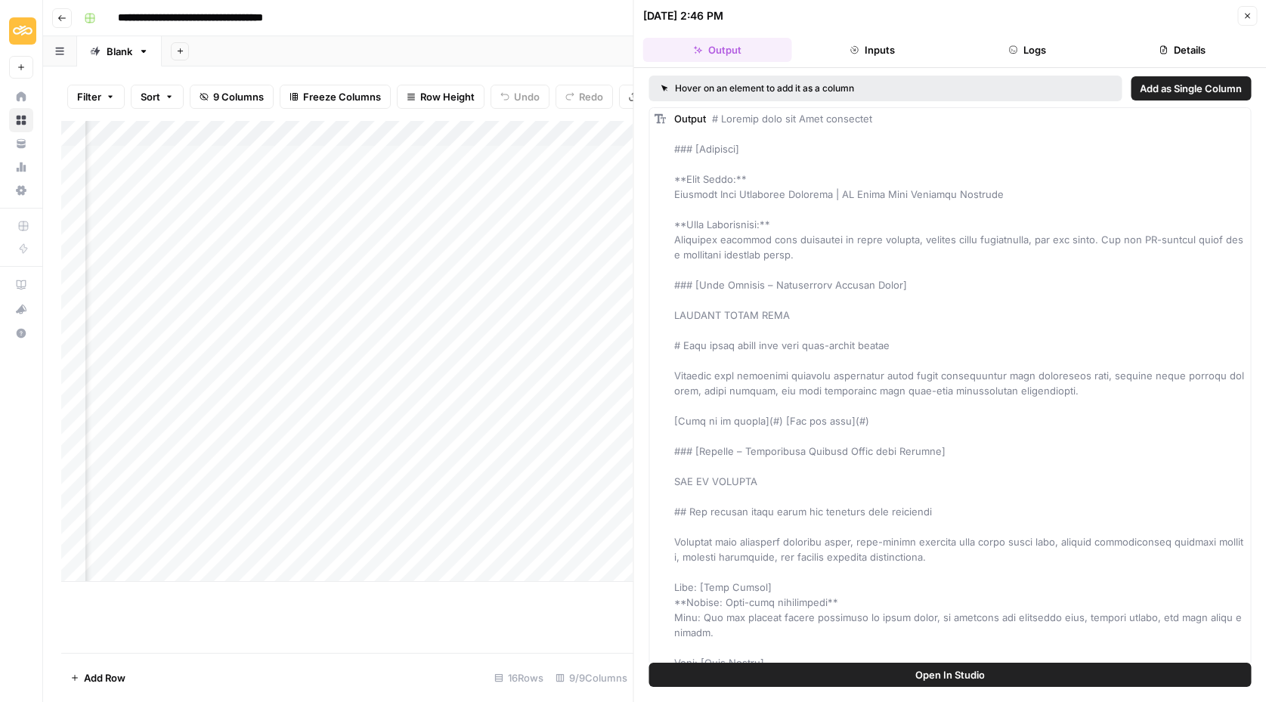
click at [911, 676] on button "Open In Studio" at bounding box center [950, 675] width 602 height 24
click at [326, 307] on div "Add Column" at bounding box center [347, 351] width 572 height 461
click at [1244, 14] on icon "button" at bounding box center [1246, 15] width 9 height 9
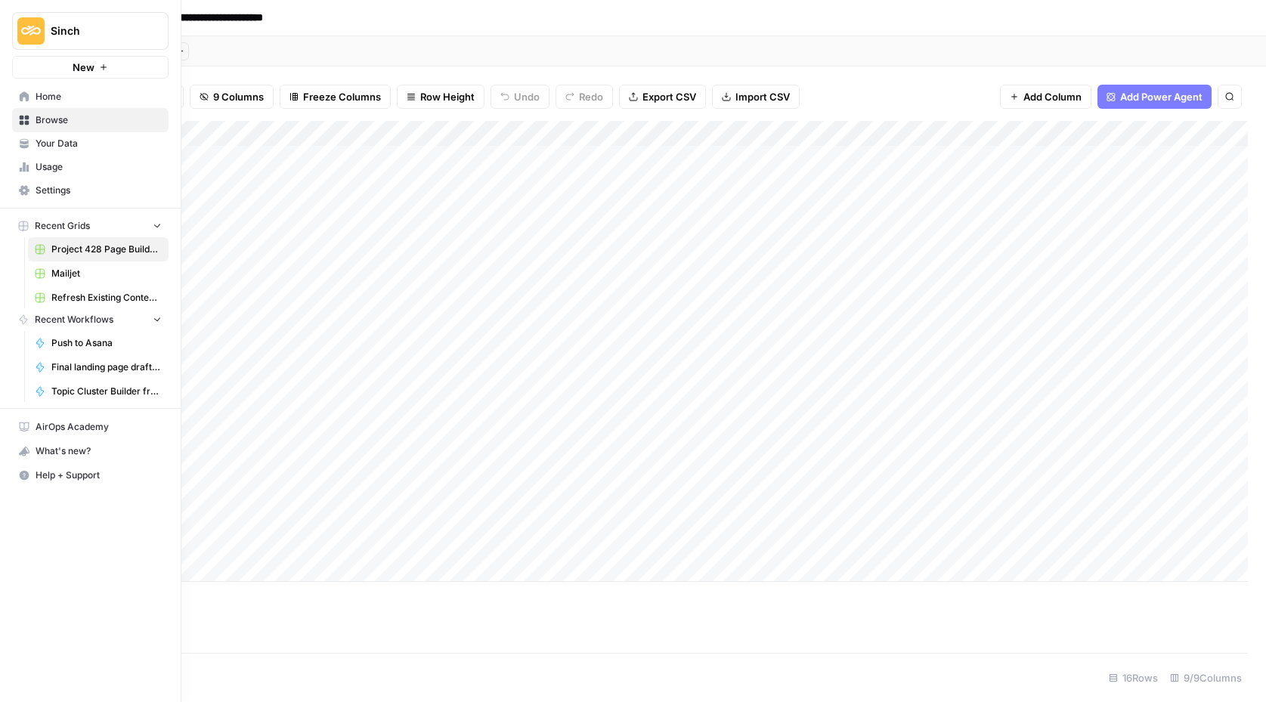
click at [28, 97] on icon at bounding box center [25, 96] width 10 height 10
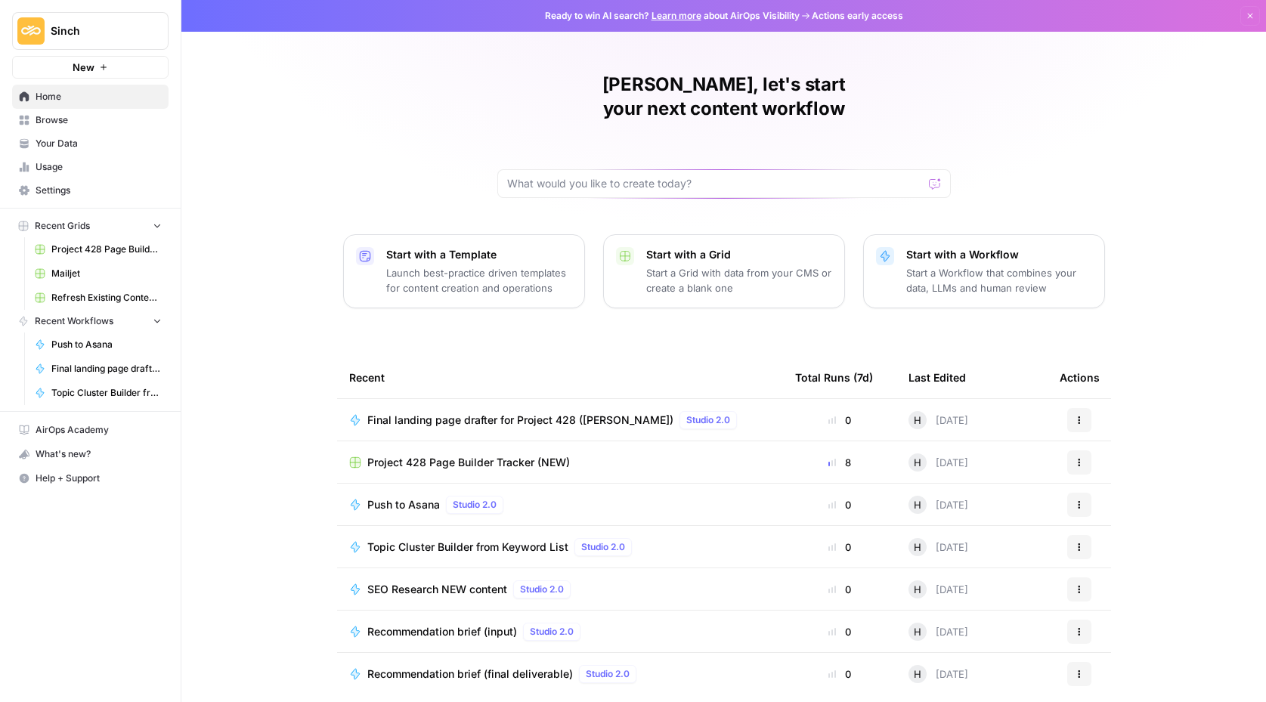
click at [47, 146] on span "Your Data" at bounding box center [99, 144] width 126 height 14
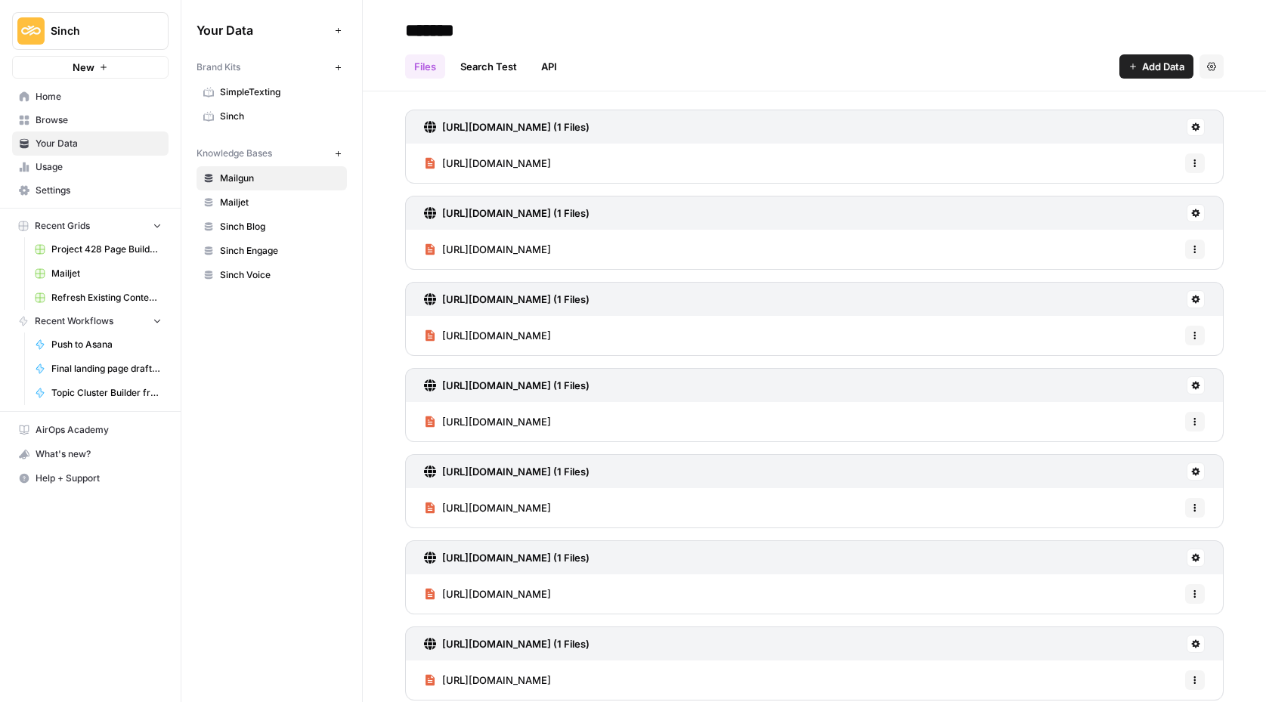
click at [227, 269] on span "Sinch Voice" at bounding box center [280, 275] width 120 height 14
click at [1160, 69] on span "Add Data" at bounding box center [1163, 66] width 42 height 15
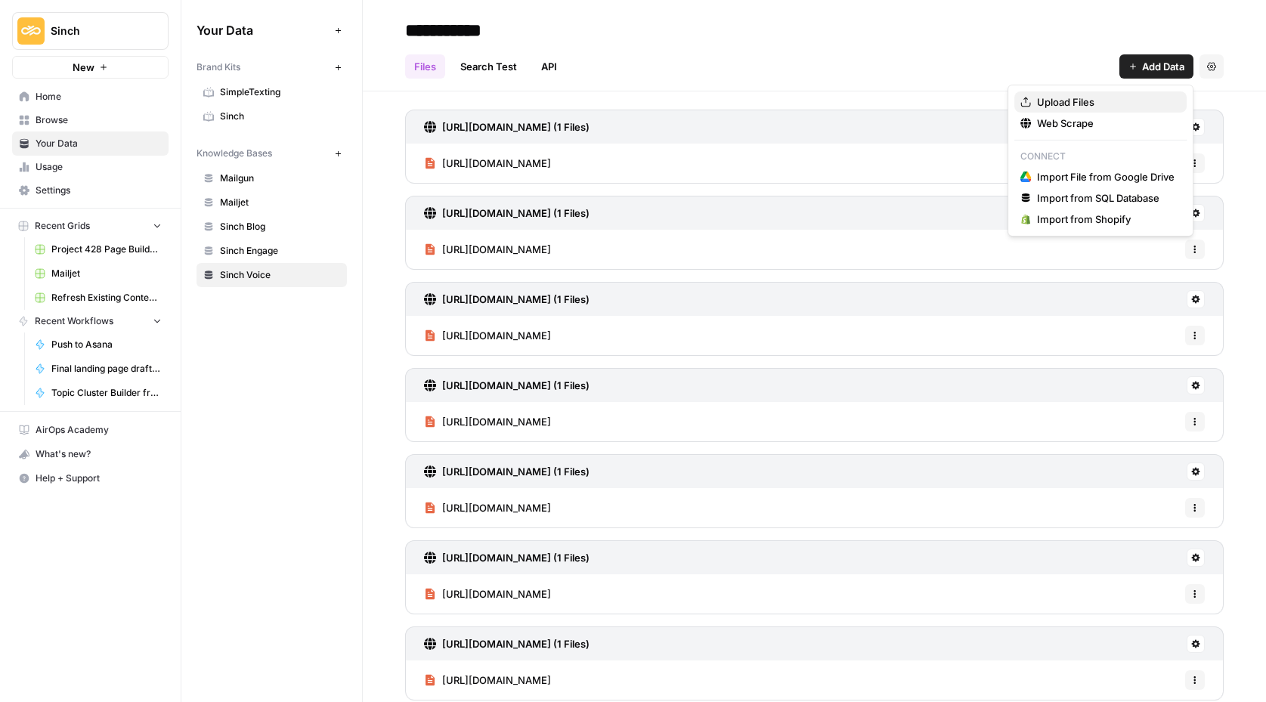
click at [1065, 94] on span "Upload Files" at bounding box center [1106, 101] width 138 height 15
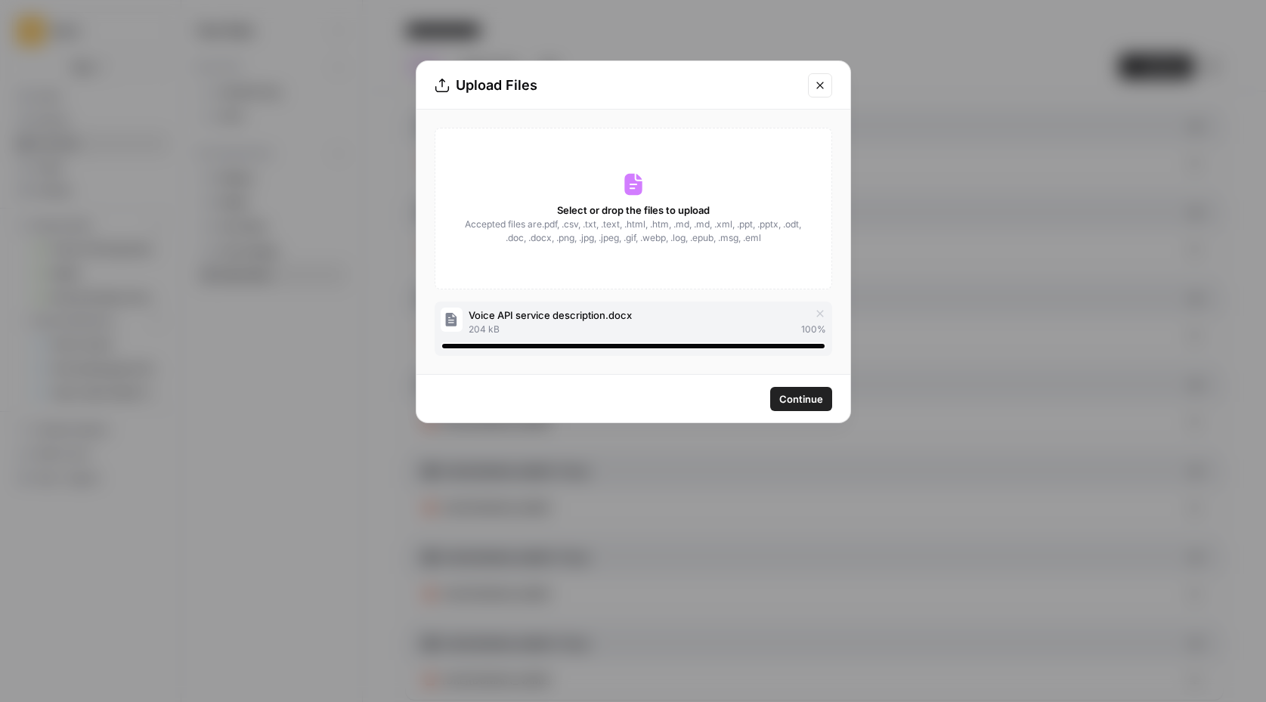
click at [803, 400] on span "Continue" at bounding box center [801, 398] width 44 height 15
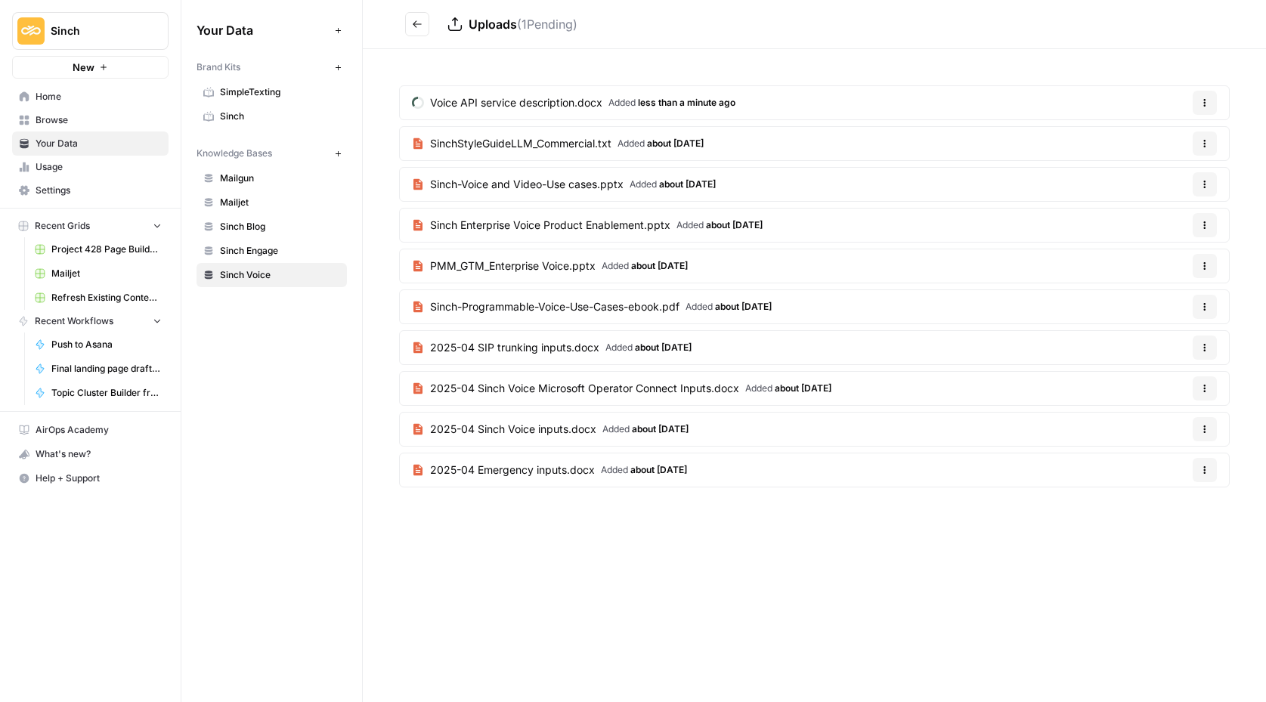
click at [412, 26] on icon "Go back" at bounding box center [417, 24] width 11 height 11
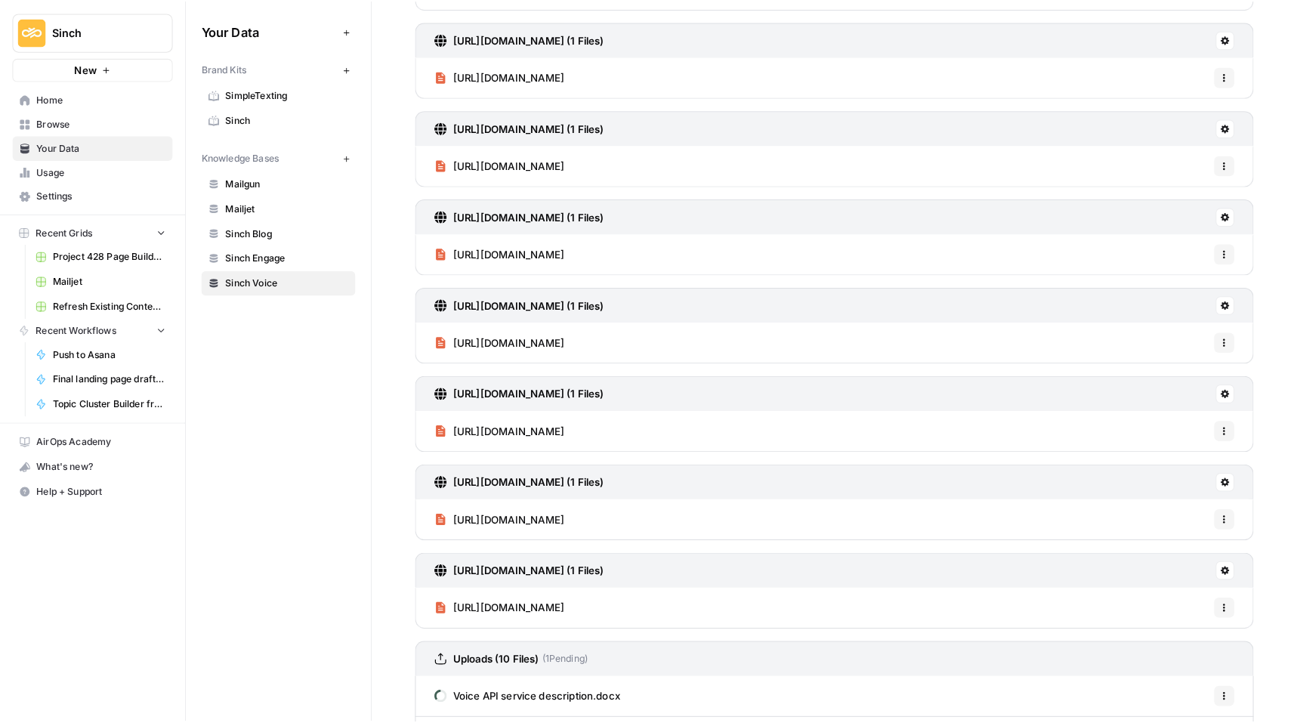
scroll to position [1060, 0]
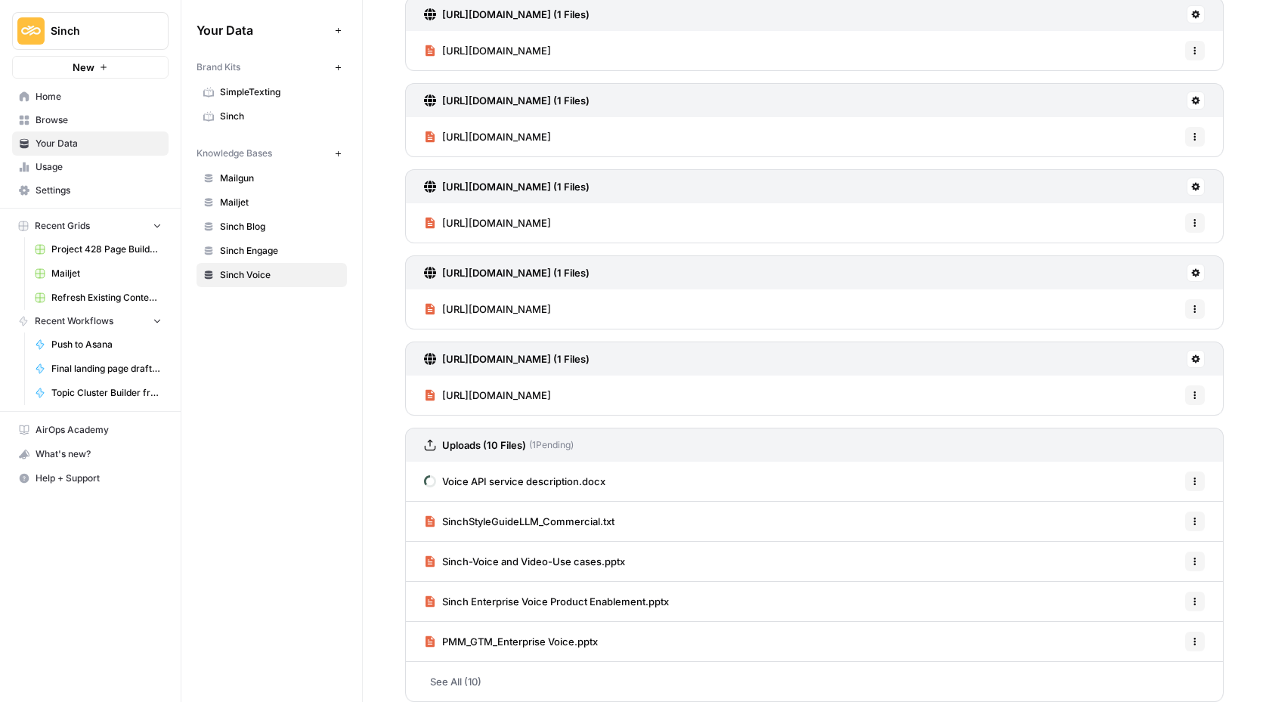
click at [184, 32] on icon "button" at bounding box center [183, 30] width 11 height 11
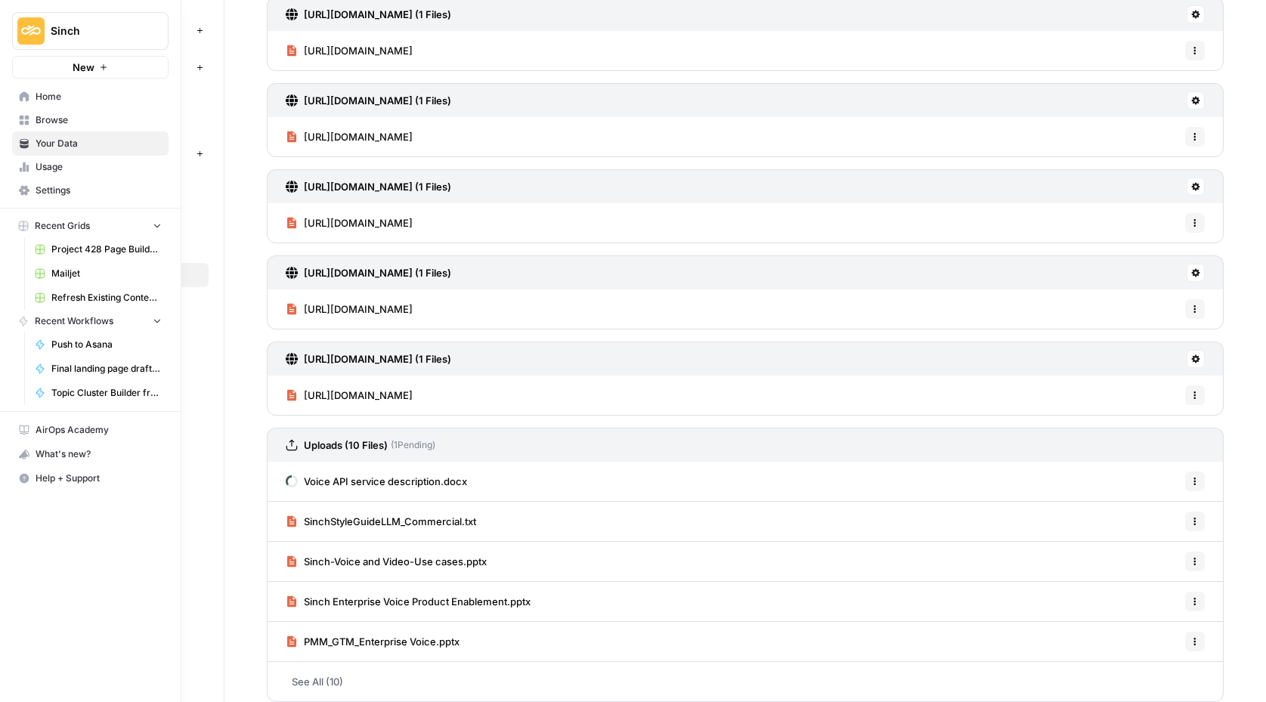
click at [19, 88] on link "Home" at bounding box center [90, 97] width 156 height 24
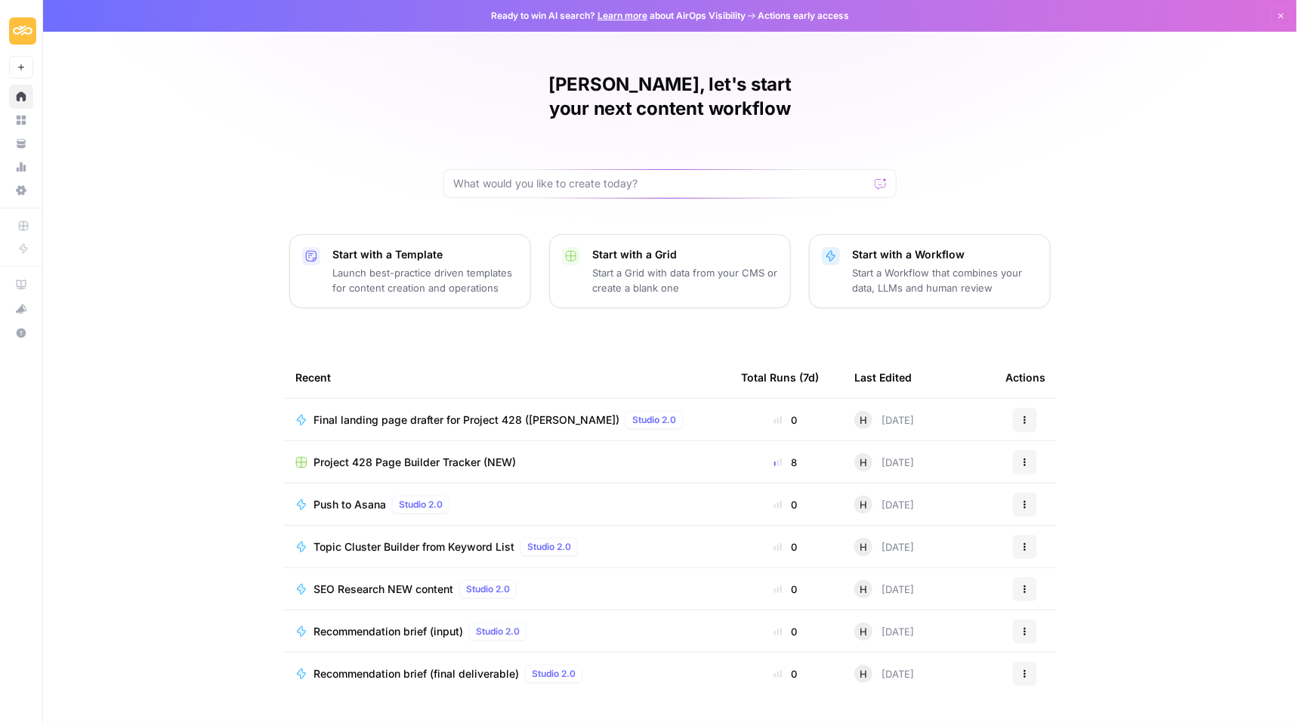
click at [400, 413] on span "Final landing page drafter for Project 428 ([PERSON_NAME])" at bounding box center [467, 420] width 306 height 15
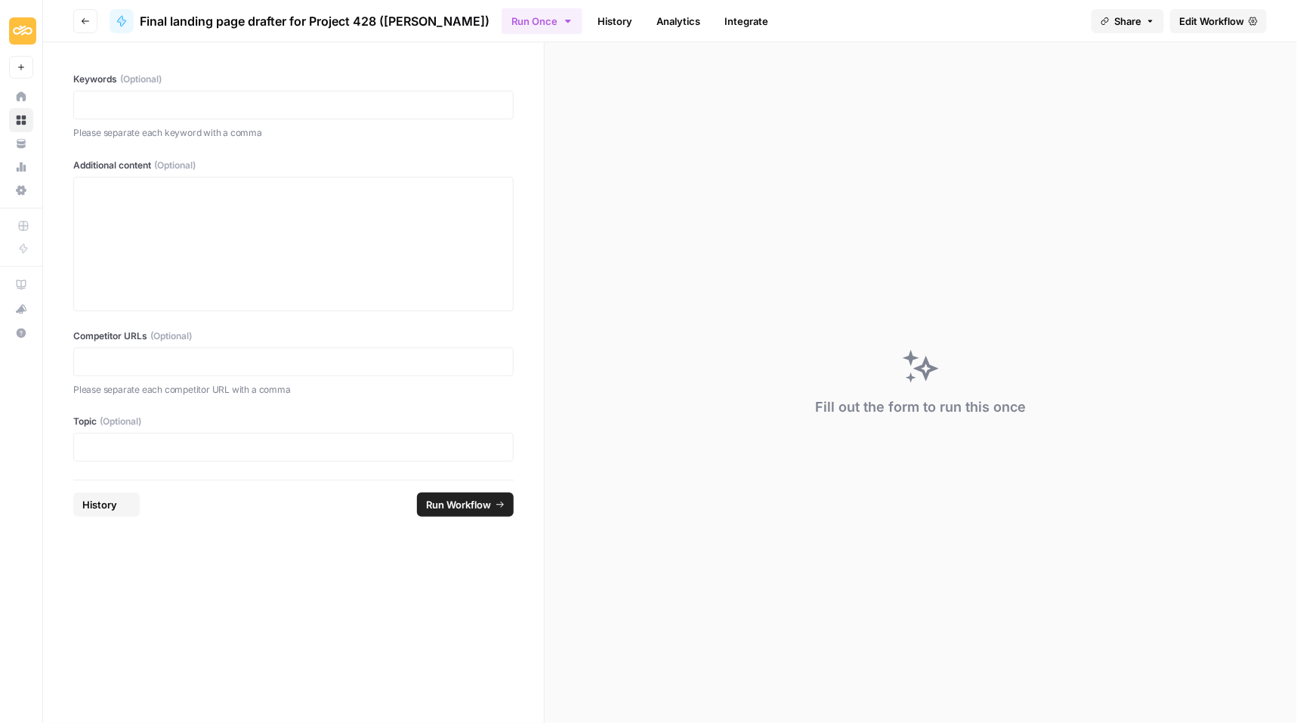
click at [1205, 33] on header "Go back Final landing page drafter for Project 428 (Drew) Run Once History Anal…" at bounding box center [670, 21] width 1254 height 42
click at [1205, 20] on span "Edit Workflow" at bounding box center [1211, 21] width 65 height 15
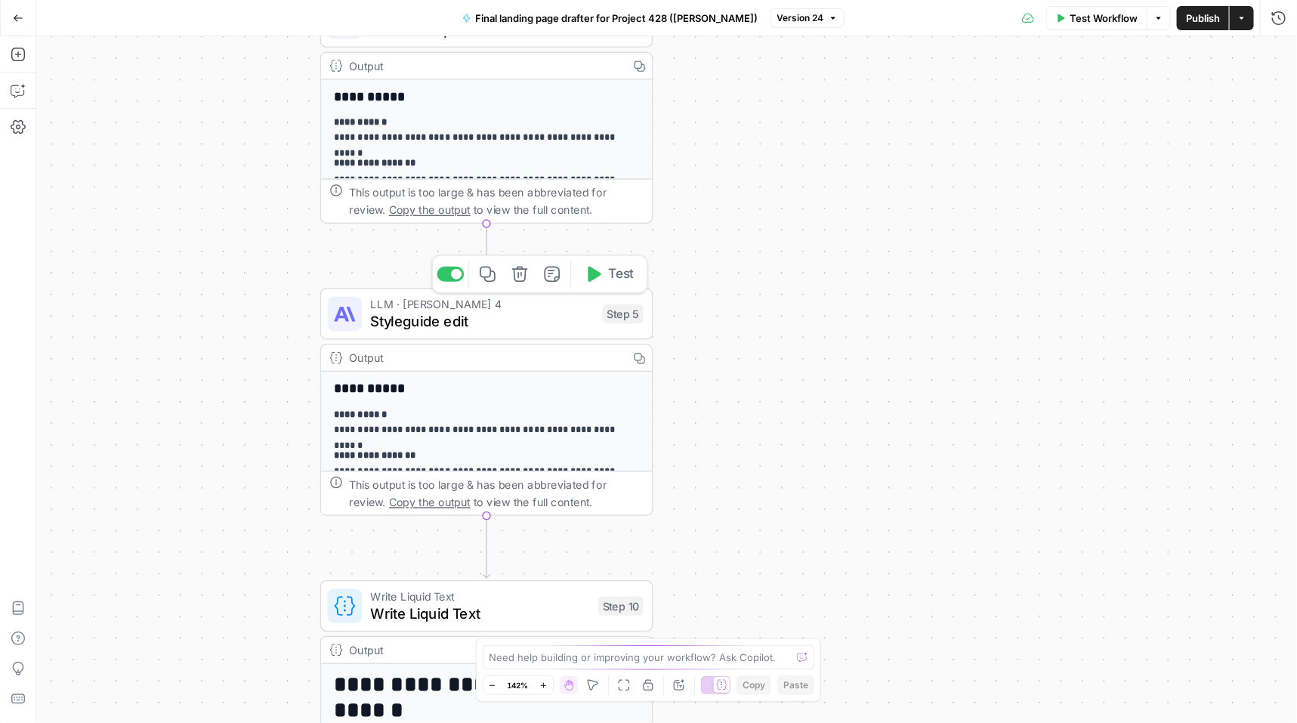
click at [422, 325] on span "Styleguide edit" at bounding box center [483, 321] width 224 height 21
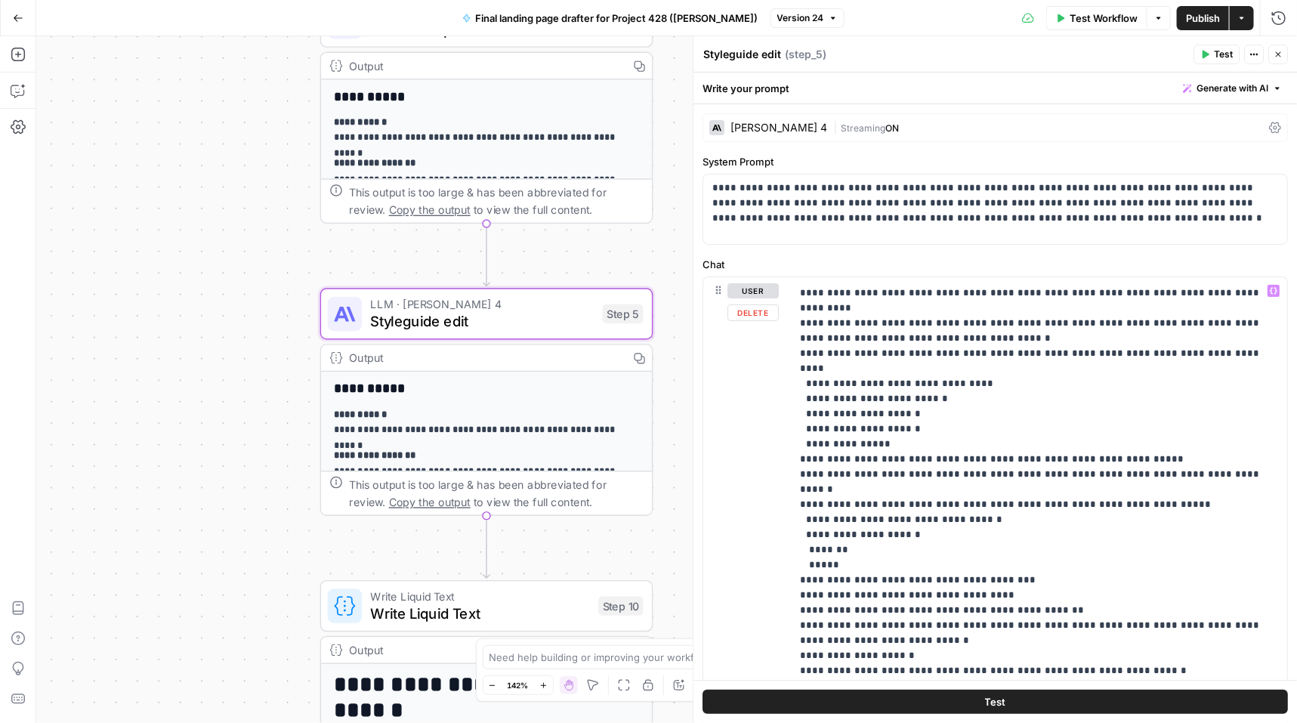
scroll to position [244, 0]
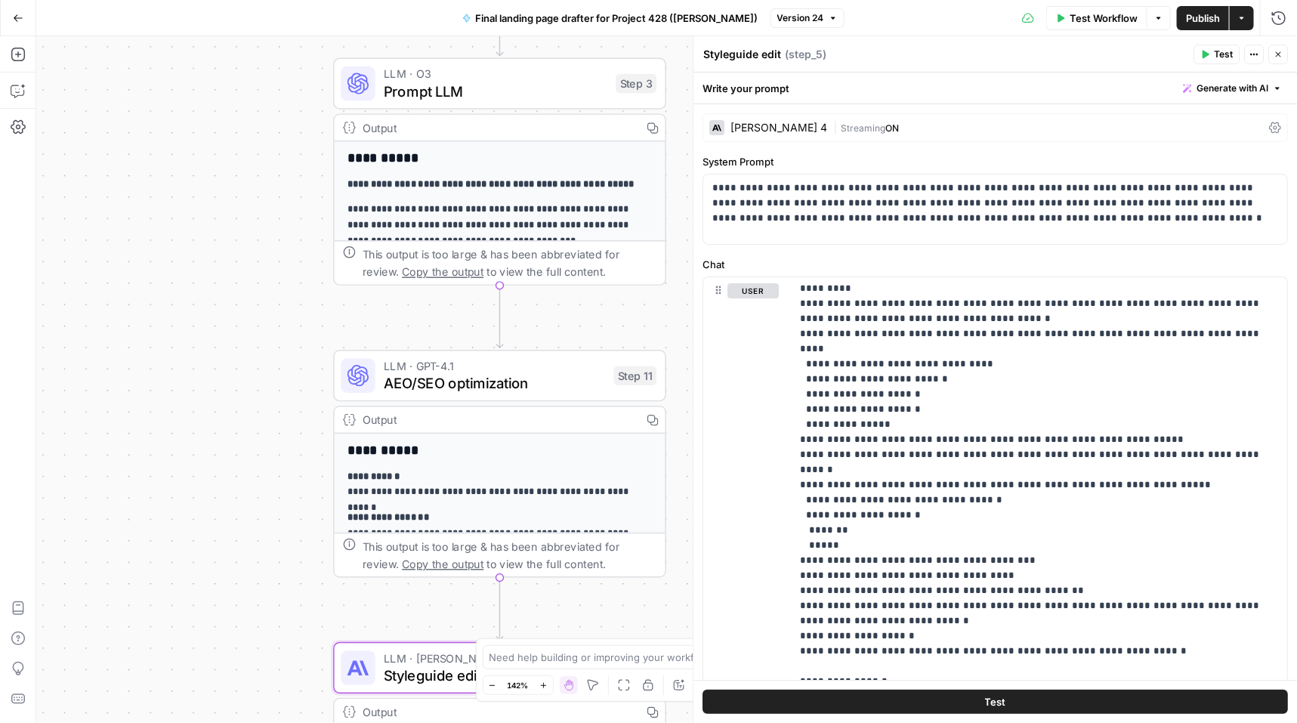
drag, startPoint x: 284, startPoint y: 97, endPoint x: 284, endPoint y: 329, distance: 232.7
click at [284, 329] on div "**********" at bounding box center [666, 379] width 1261 height 687
click at [533, 91] on span "Prompt LLM" at bounding box center [496, 90] width 224 height 21
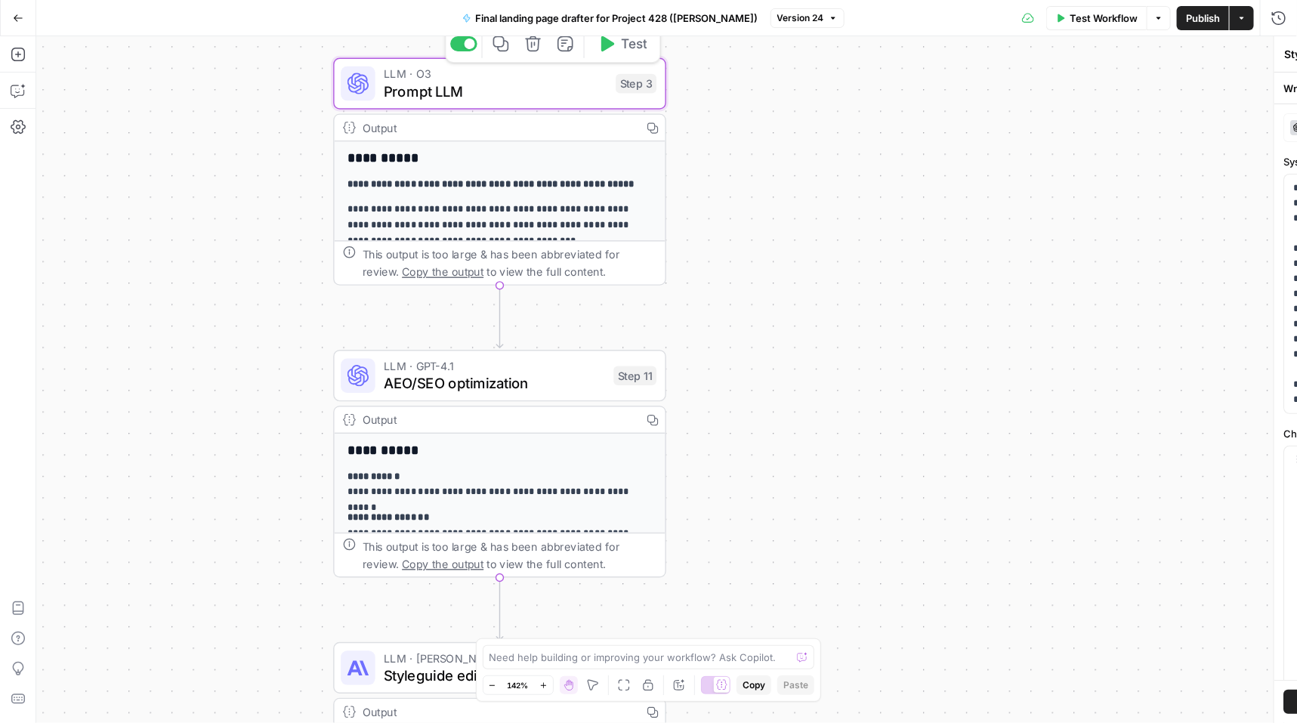
type textarea "Prompt LLM"
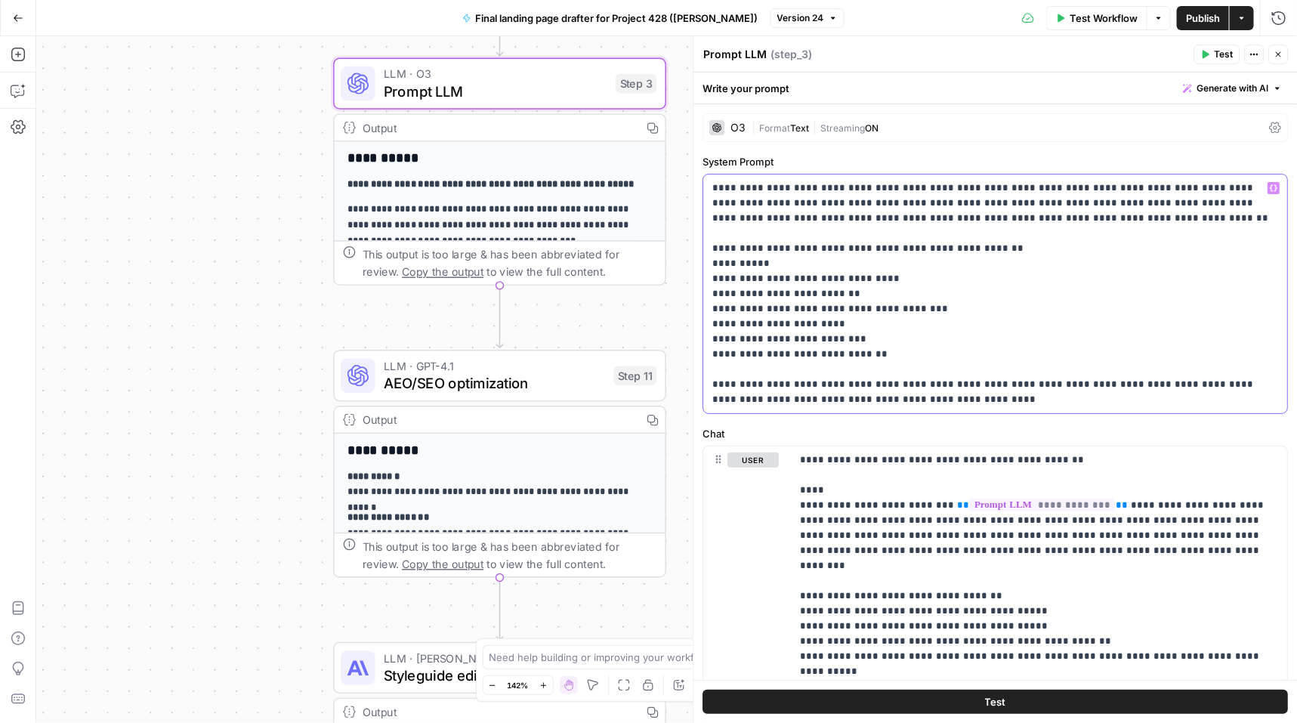
click at [1062, 250] on p "**********" at bounding box center [996, 294] width 567 height 227
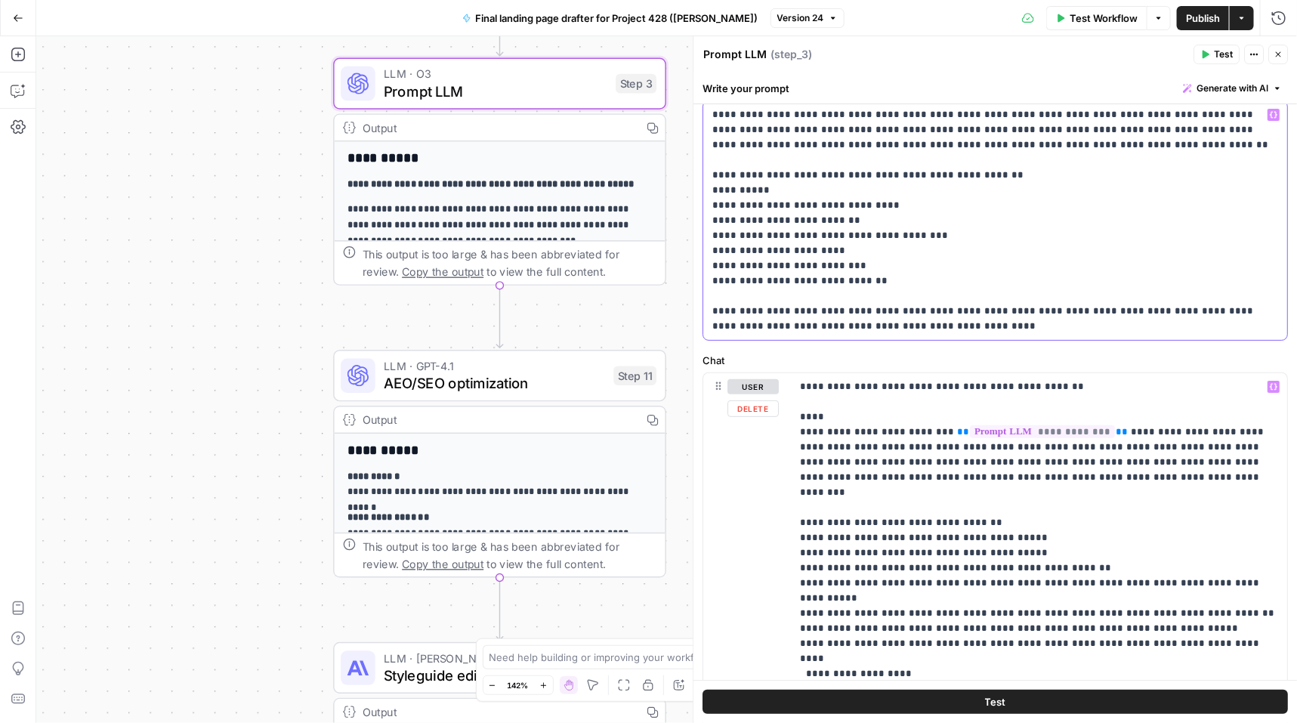
scroll to position [54, 0]
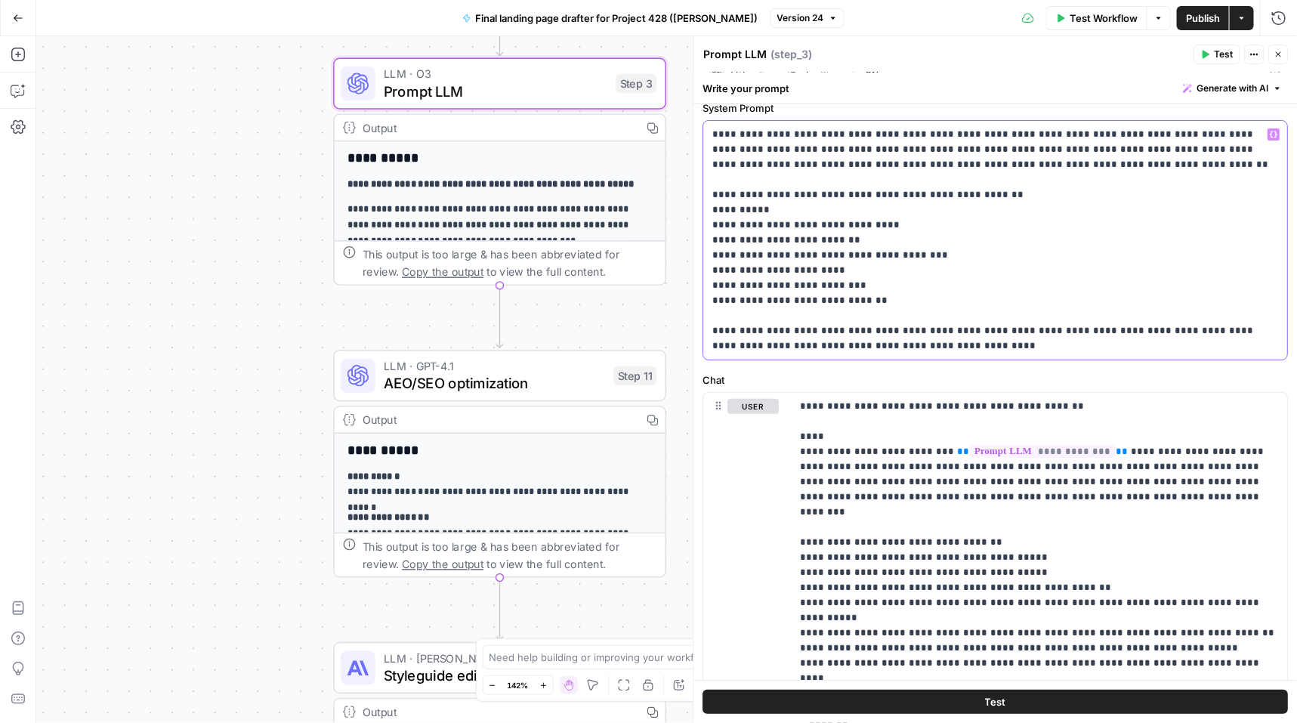
click at [809, 281] on p "**********" at bounding box center [996, 240] width 567 height 227
click at [762, 256] on p "**********" at bounding box center [996, 240] width 567 height 227
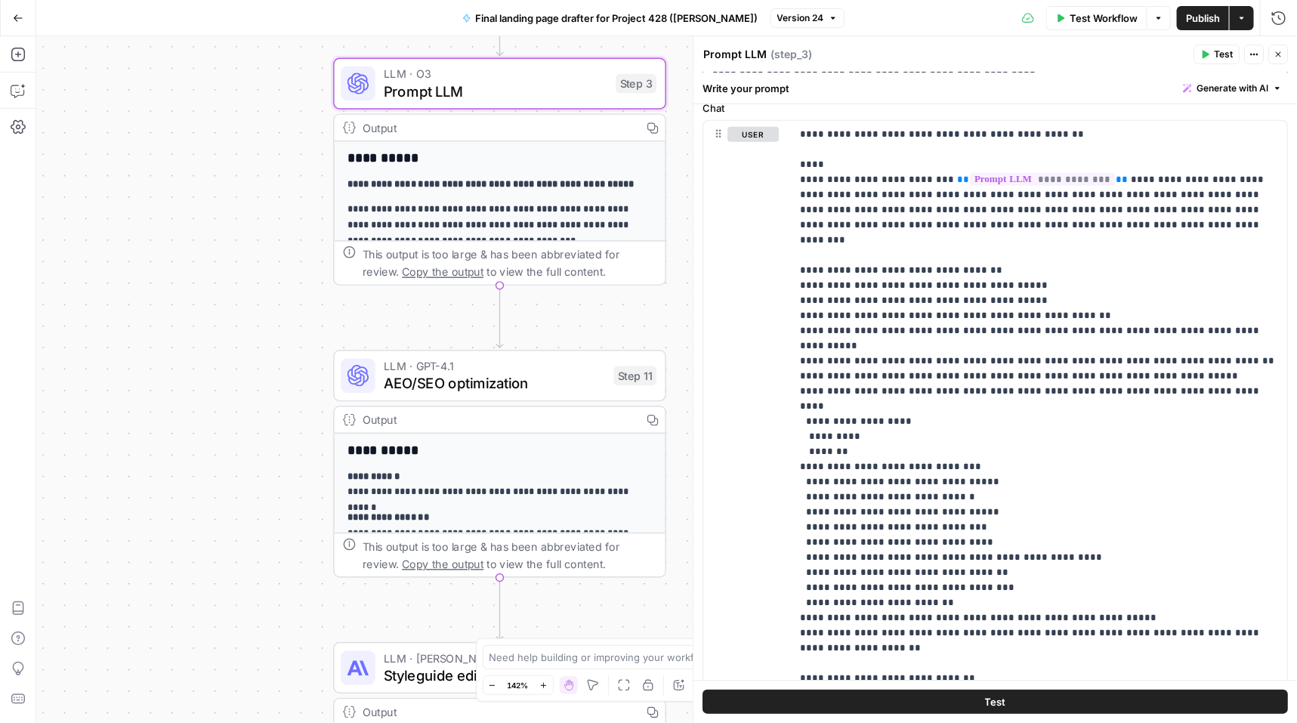
scroll to position [459, 0]
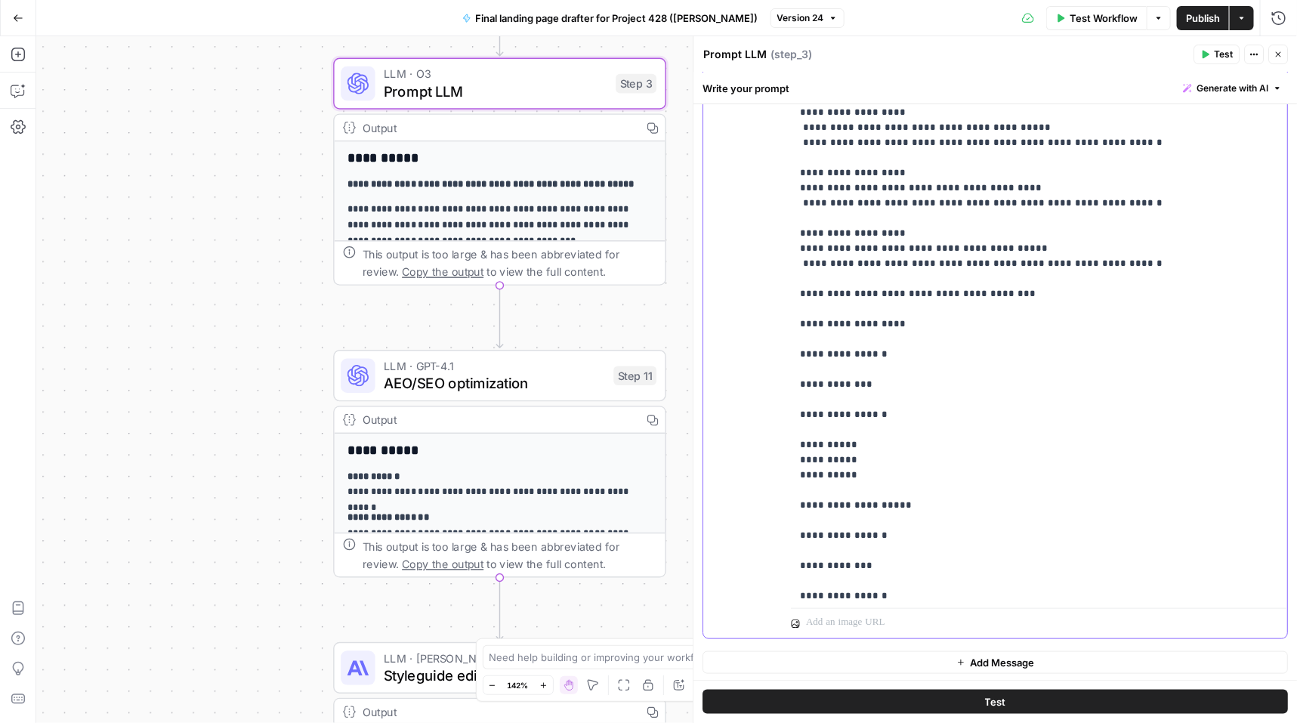
scroll to position [822, 0]
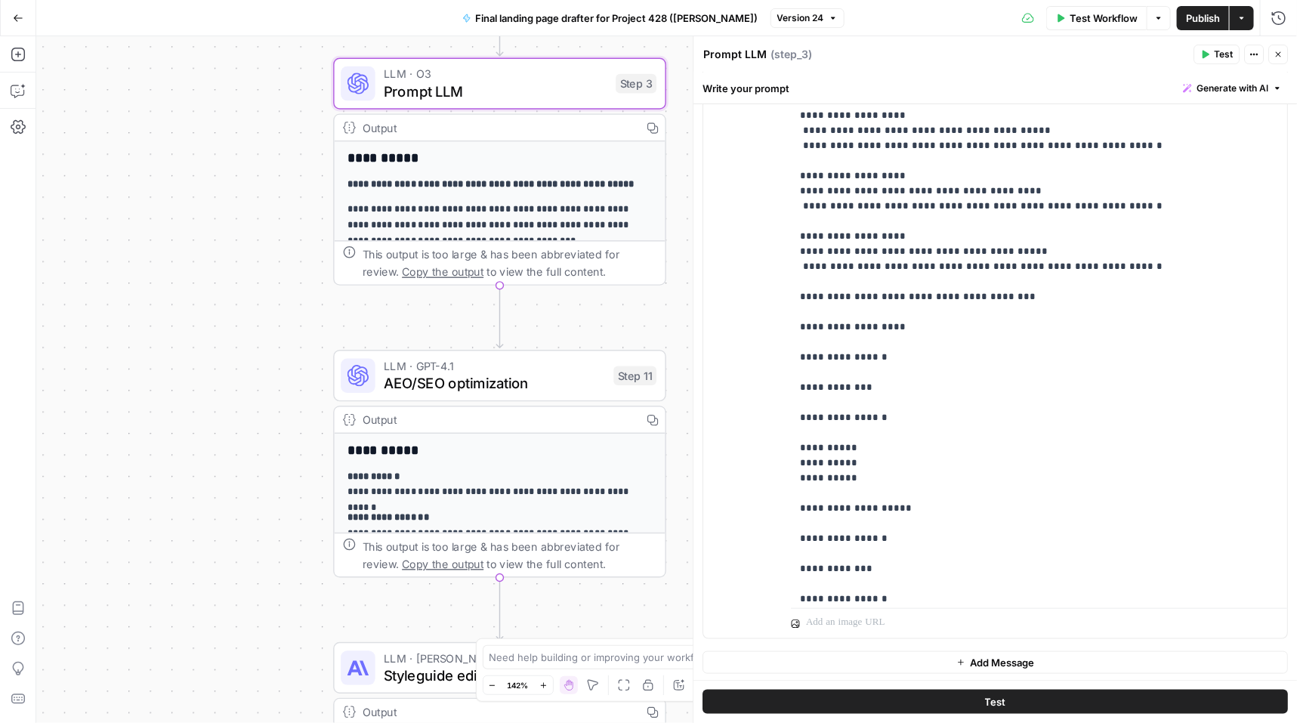
drag, startPoint x: 790, startPoint y: 281, endPoint x: 878, endPoint y: 439, distance: 181.0
click at [878, 439] on div "**********" at bounding box center [996, 312] width 584 height 651
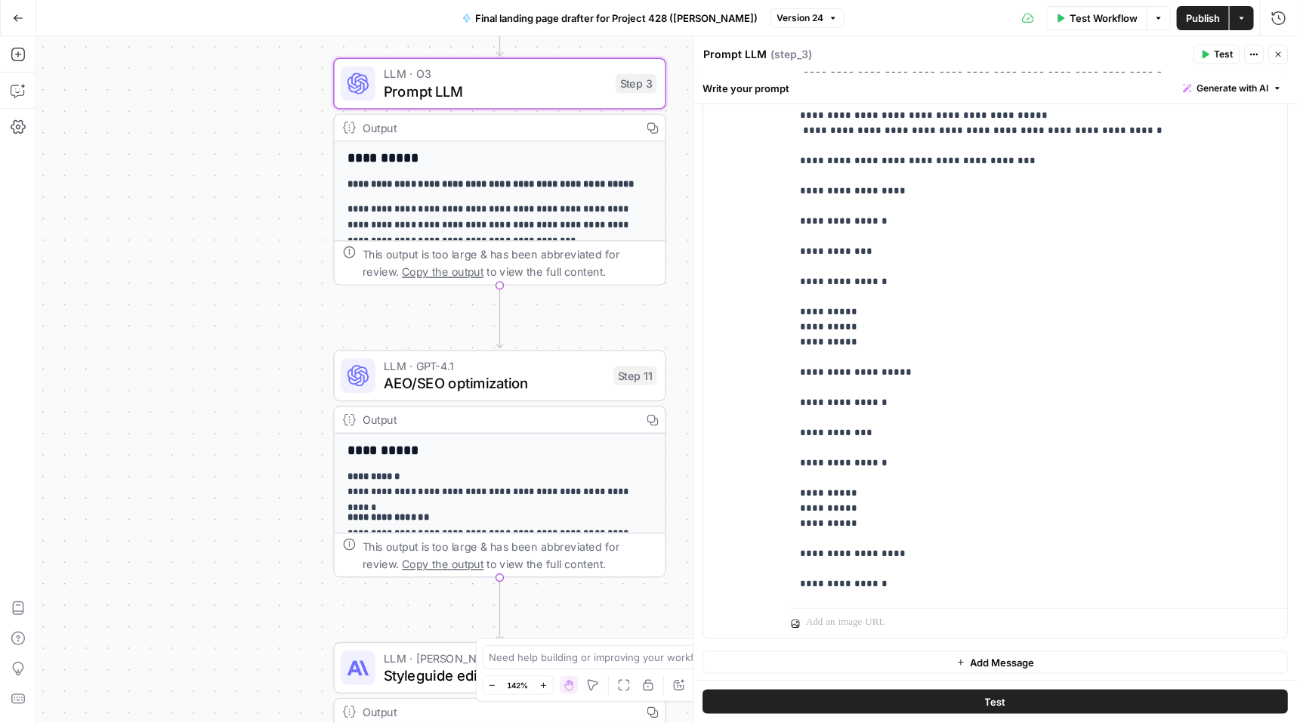
scroll to position [980, 0]
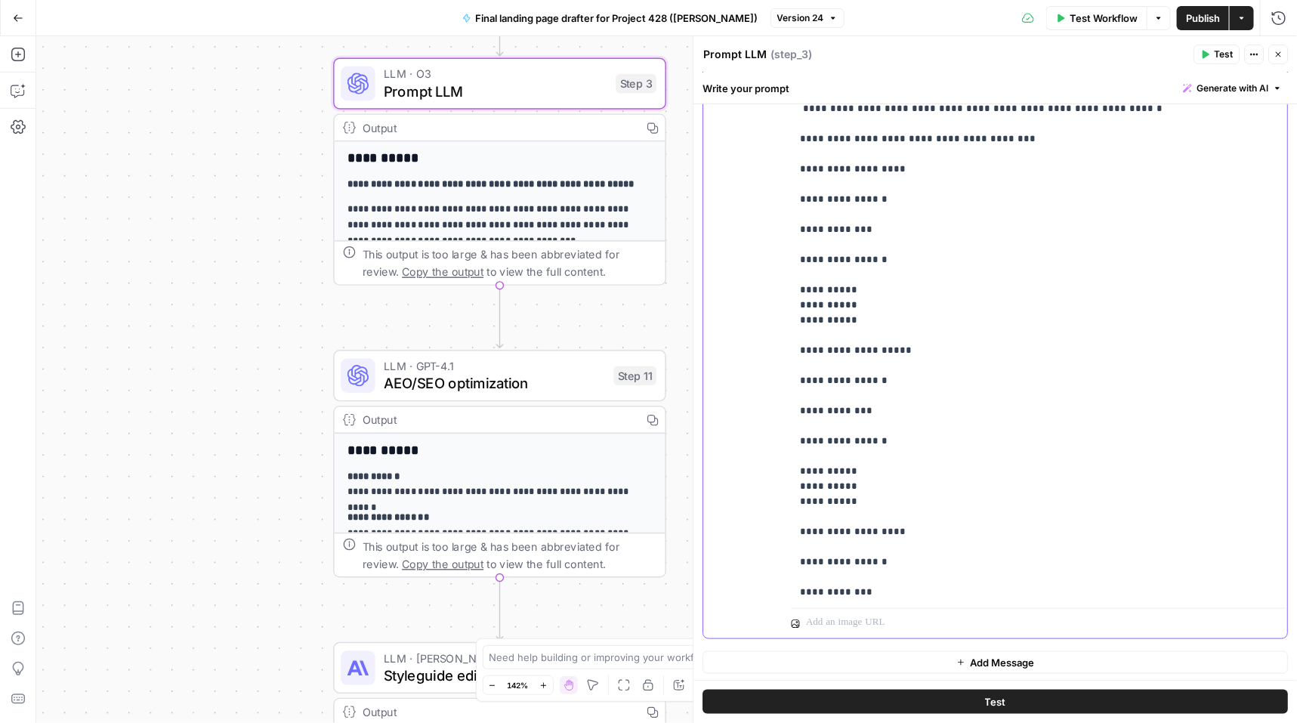
drag, startPoint x: 798, startPoint y: 299, endPoint x: 883, endPoint y: 464, distance: 185.2
click at [883, 464] on div "**********" at bounding box center [1040, 294] width 497 height 615
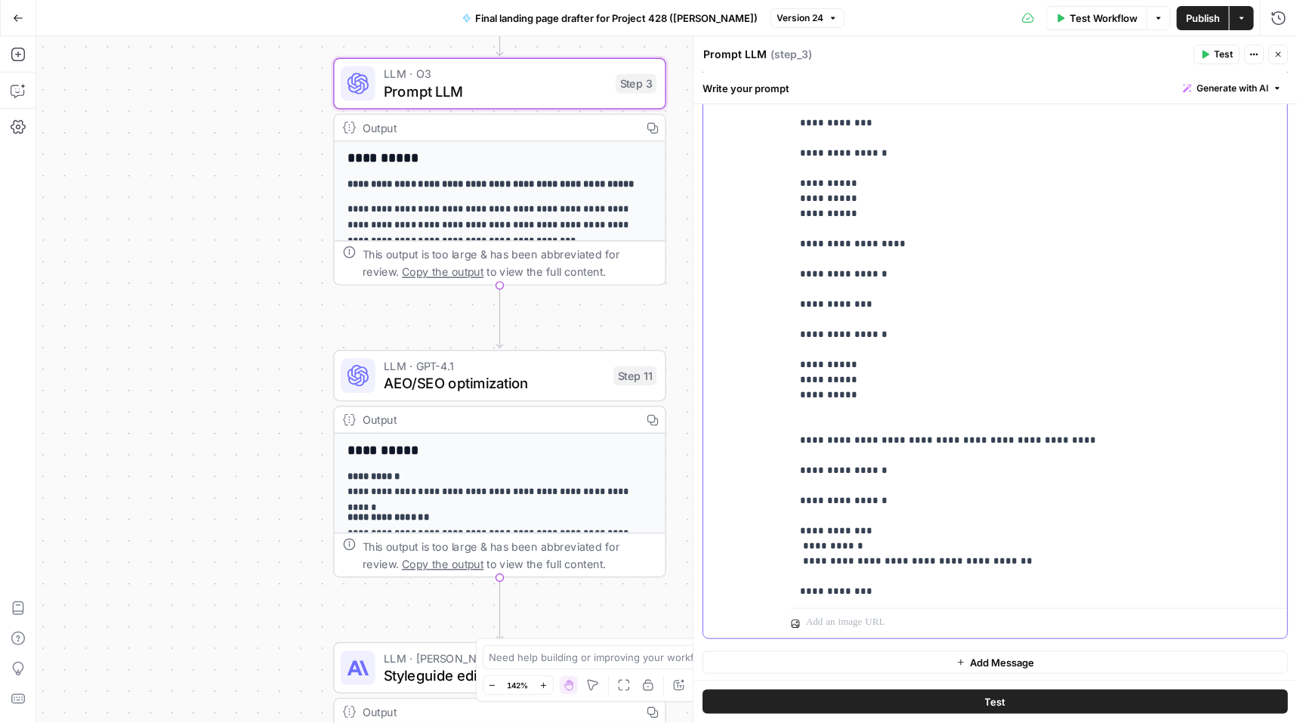
scroll to position [1275, 0]
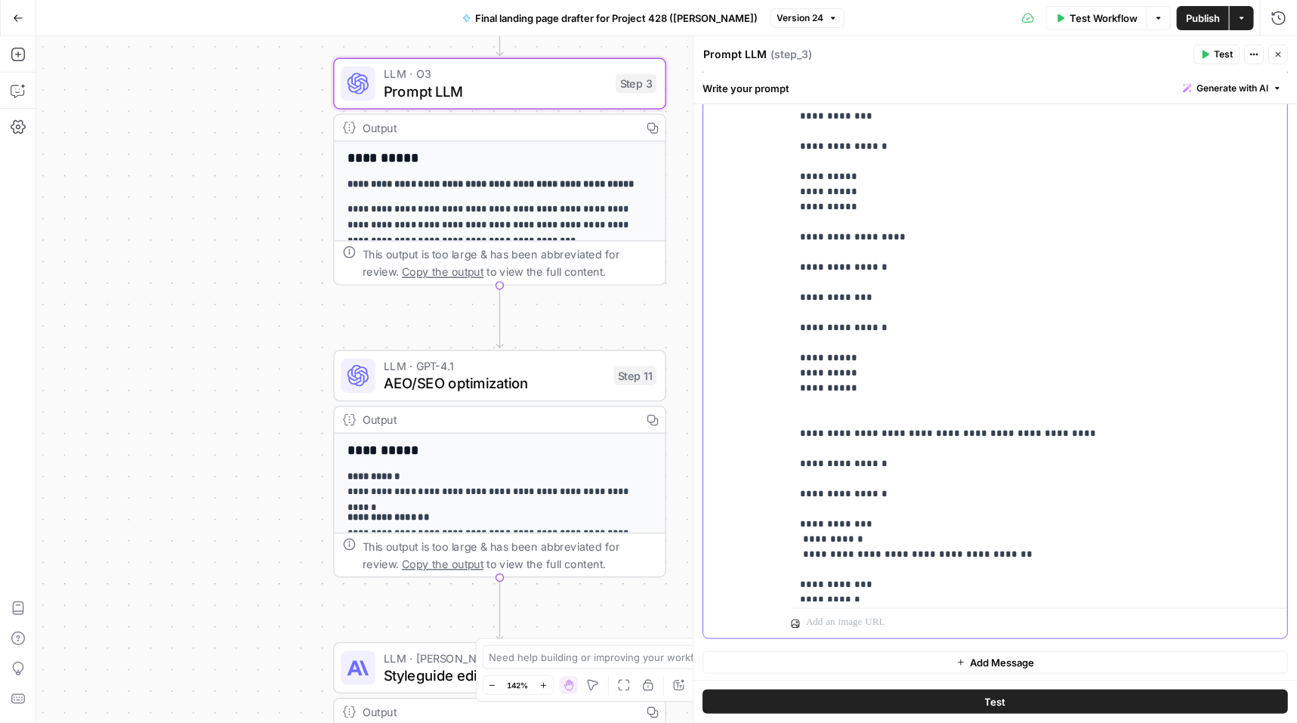
drag, startPoint x: 801, startPoint y: 191, endPoint x: 863, endPoint y: 346, distance: 166.8
click at [863, 346] on p "**********" at bounding box center [1040, 222] width 479 height 3007
click at [1129, 345] on p "**********" at bounding box center [1040, 222] width 479 height 3007
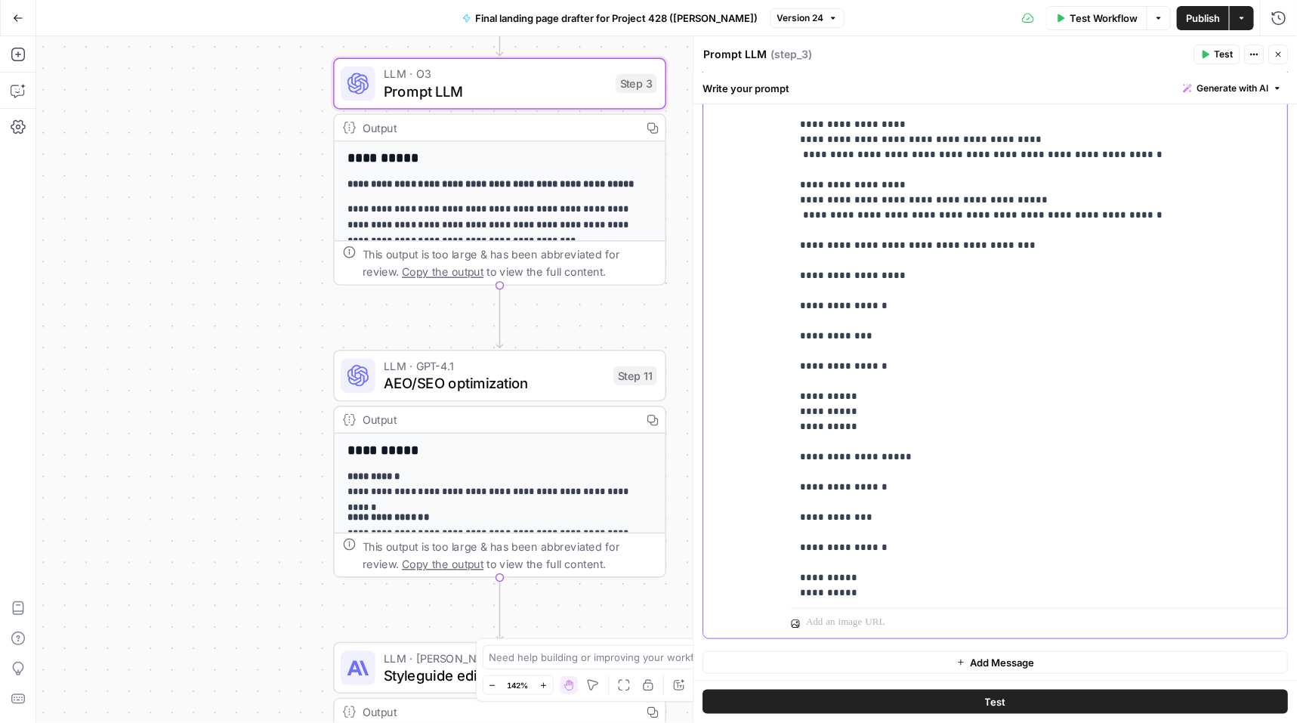
scroll to position [869, 0]
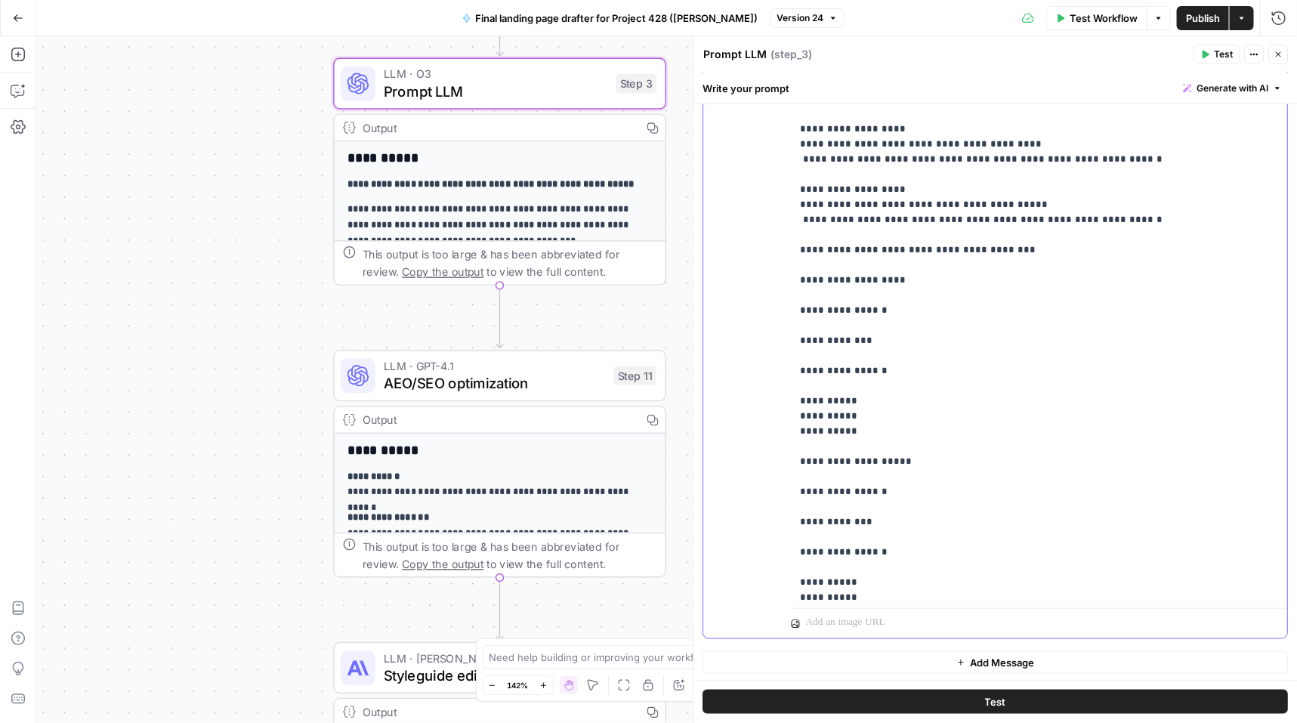
click at [793, 258] on div "**********" at bounding box center [1040, 294] width 497 height 615
click at [801, 227] on p "**********" at bounding box center [1040, 627] width 479 height 3007
drag, startPoint x: 796, startPoint y: 230, endPoint x: 855, endPoint y: 379, distance: 159.8
click at [855, 379] on div "**********" at bounding box center [1040, 294] width 497 height 615
click at [1028, 386] on p "**********" at bounding box center [1040, 627] width 479 height 3007
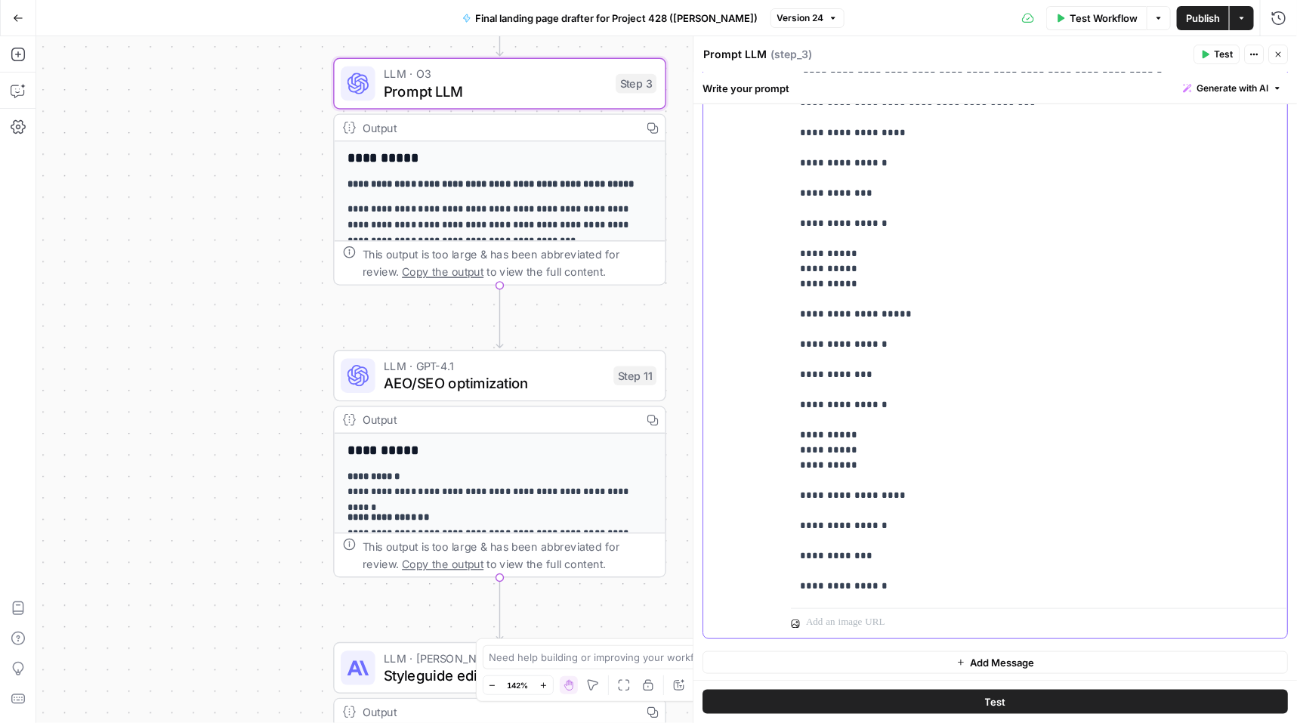
scroll to position [1060, 0]
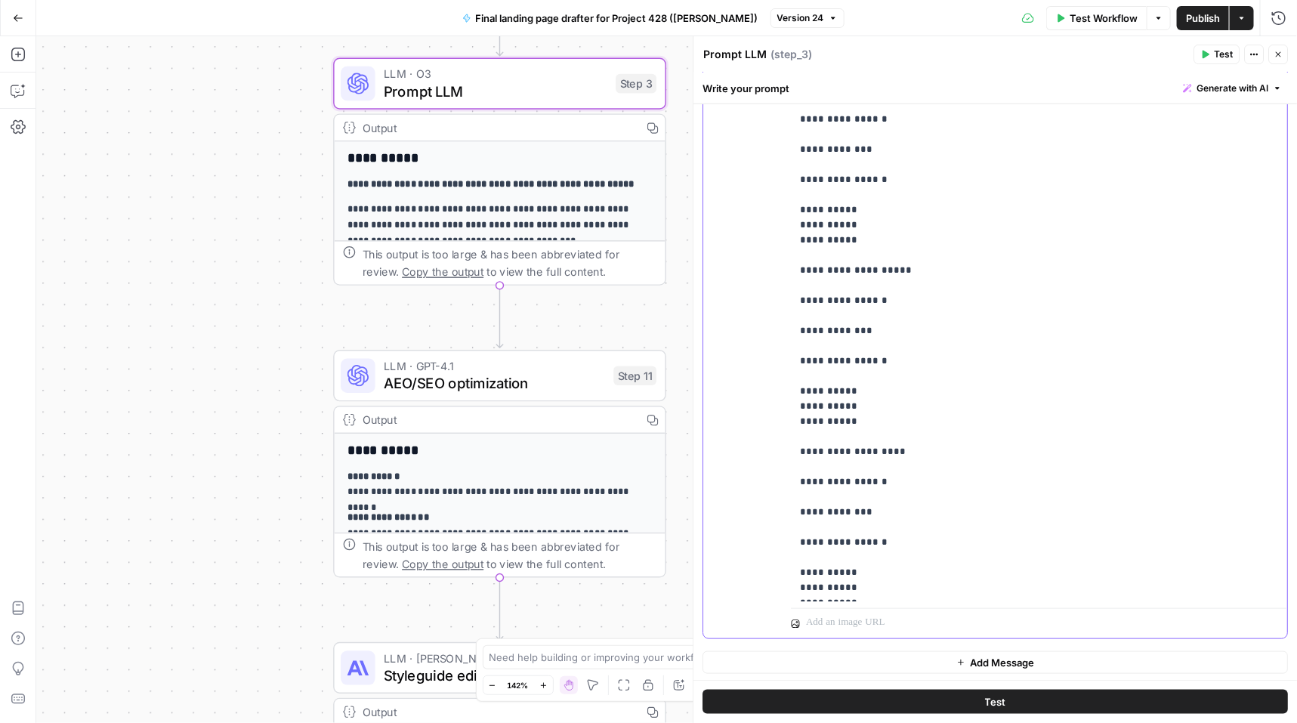
drag, startPoint x: 797, startPoint y: 228, endPoint x: 855, endPoint y: 382, distance: 164.8
click at [855, 382] on div "**********" at bounding box center [1040, 294] width 497 height 615
click at [1047, 357] on p "**********" at bounding box center [1040, 436] width 479 height 3007
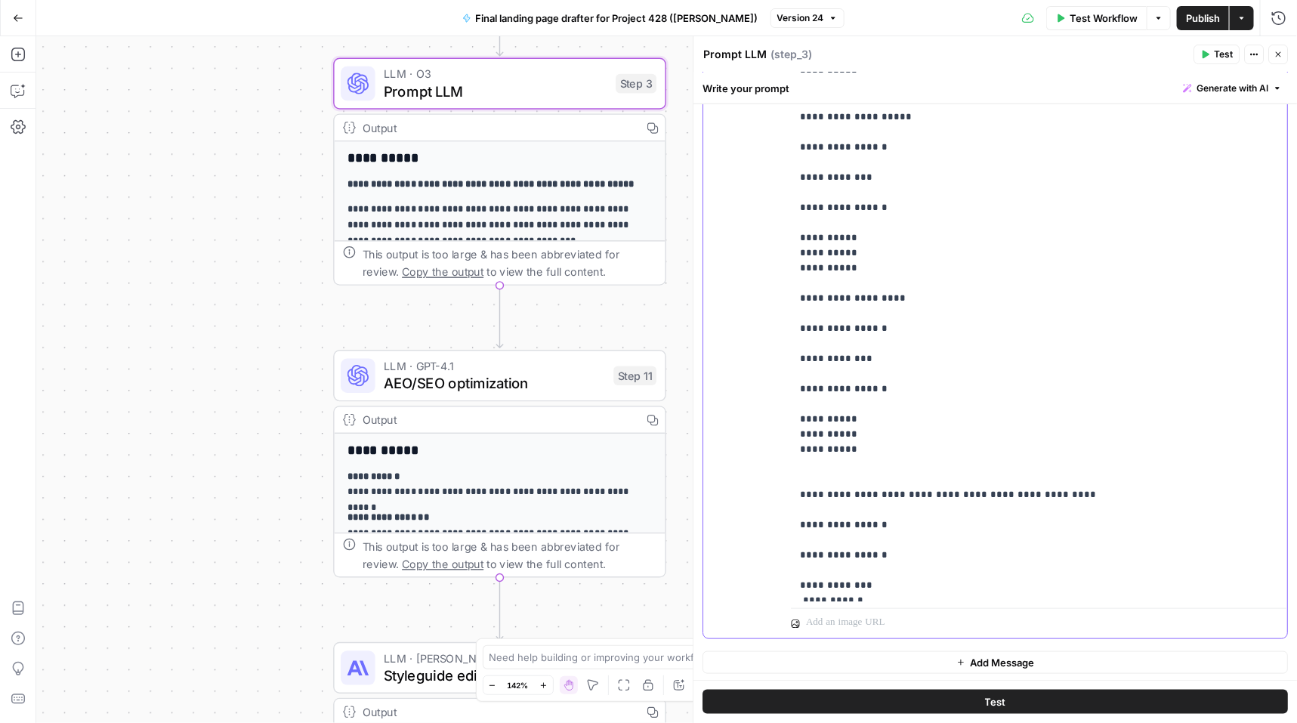
scroll to position [1259, 0]
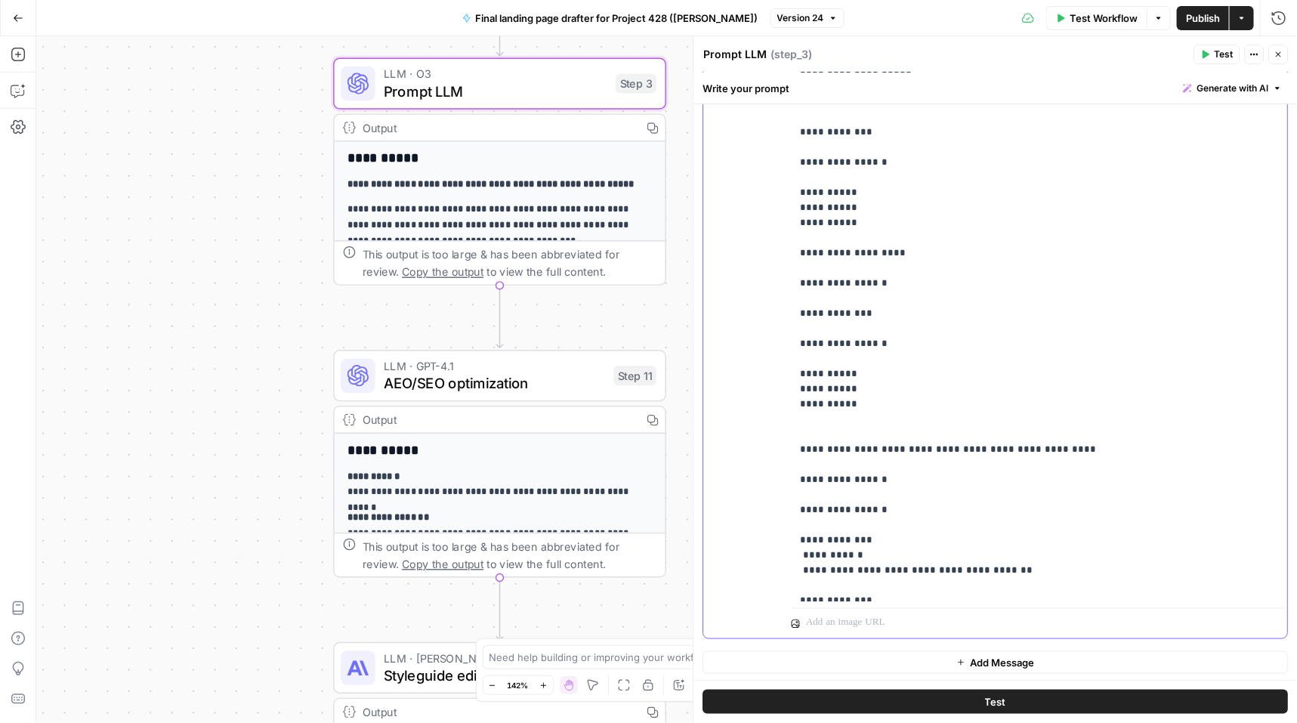
drag, startPoint x: 800, startPoint y: 208, endPoint x: 853, endPoint y: 366, distance: 166.5
click at [853, 366] on p "**********" at bounding box center [1040, 237] width 479 height 3007
click at [1043, 348] on p "**********" at bounding box center [1040, 237] width 479 height 3007
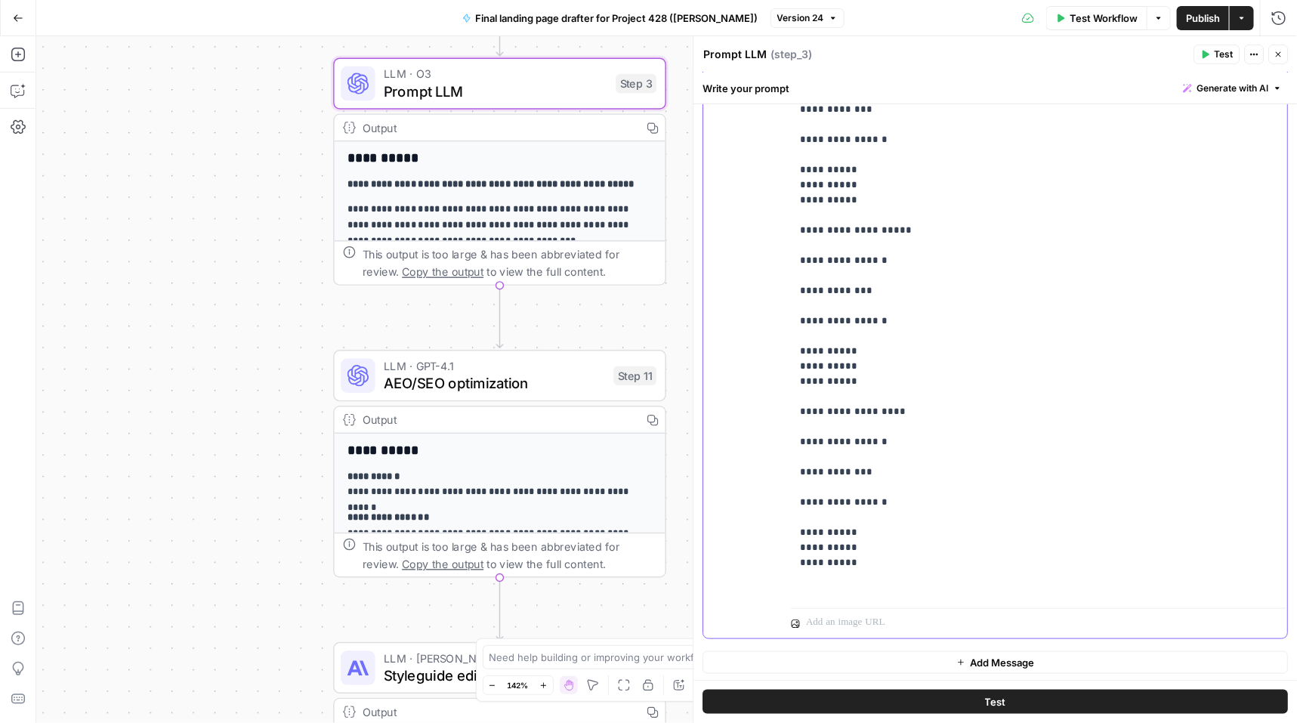
scroll to position [923, 0]
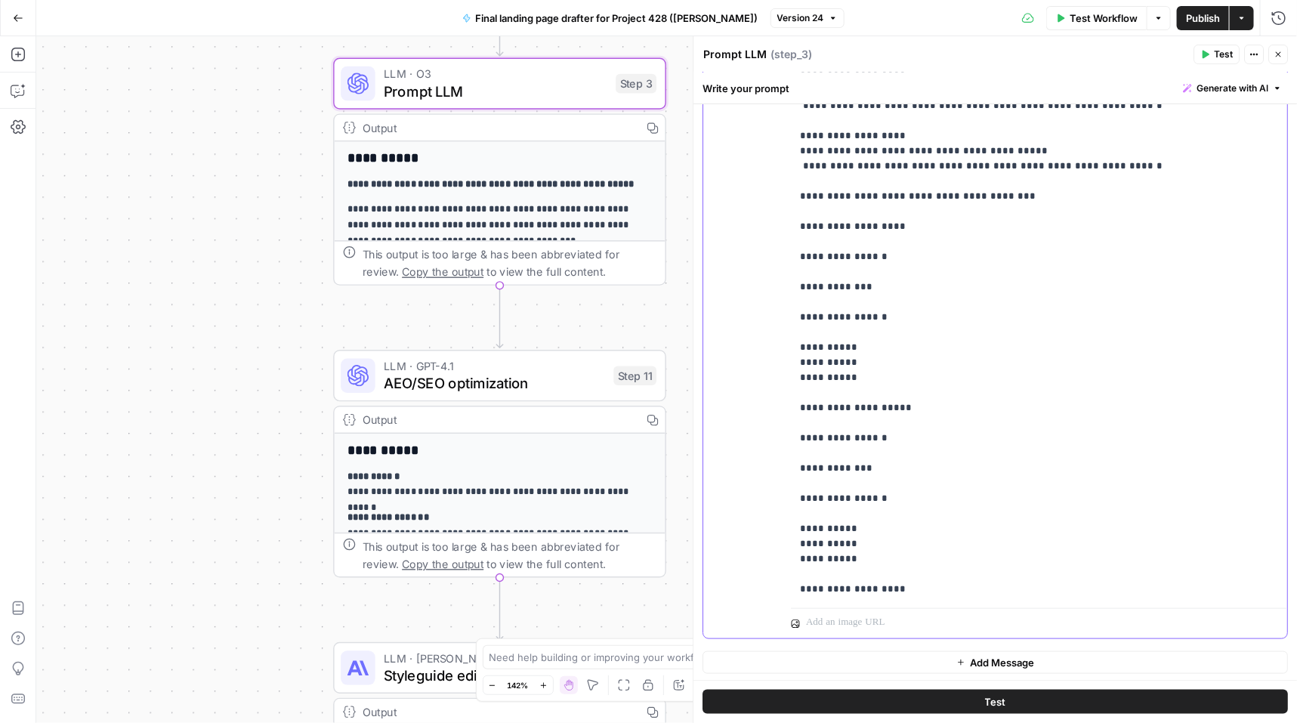
click at [975, 372] on p "**********" at bounding box center [1040, 574] width 479 height 3007
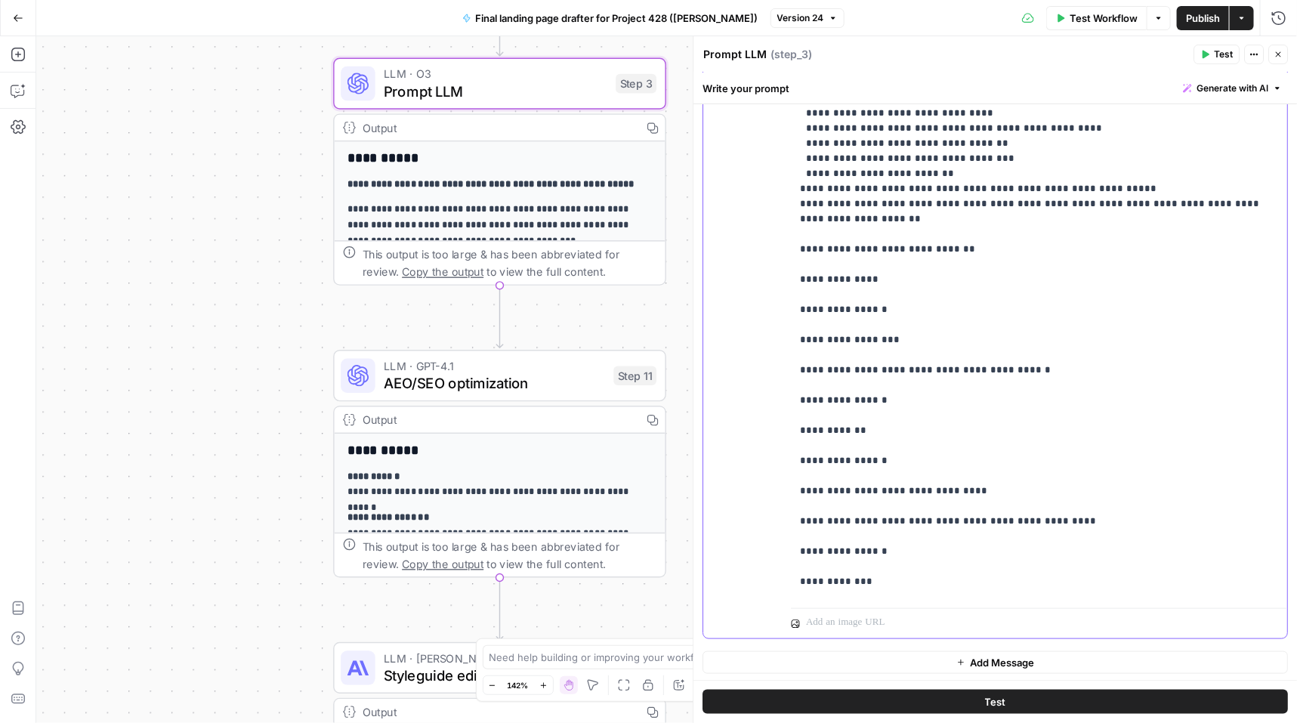
scroll to position [342, 0]
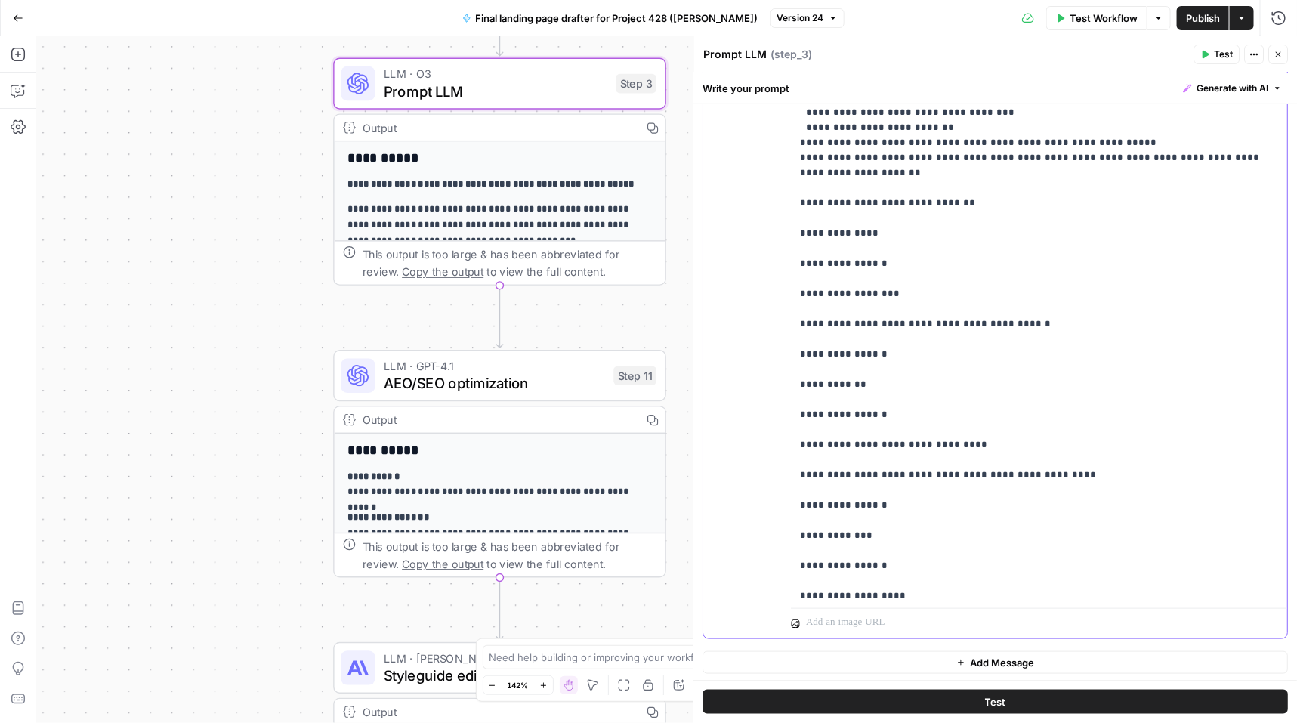
click at [793, 308] on div "**********" at bounding box center [1040, 294] width 497 height 615
click at [783, 348] on div "**********" at bounding box center [996, 312] width 584 height 651
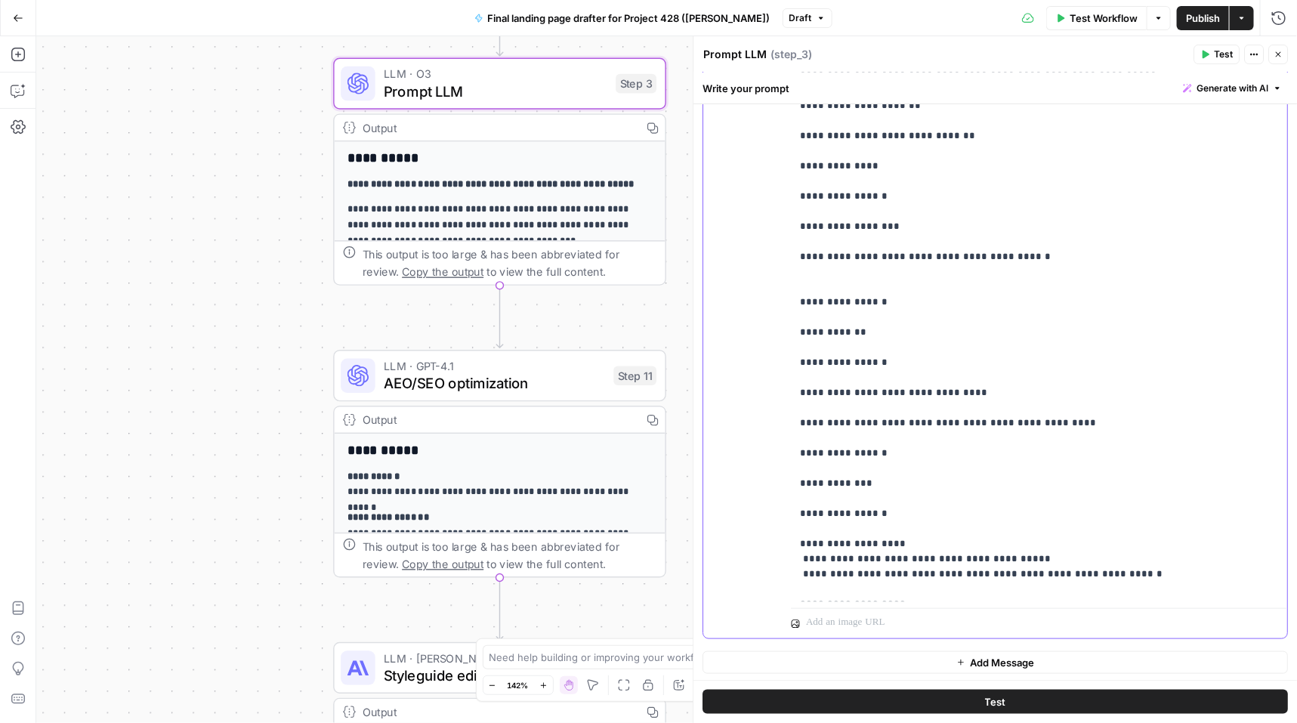
scroll to position [403, 0]
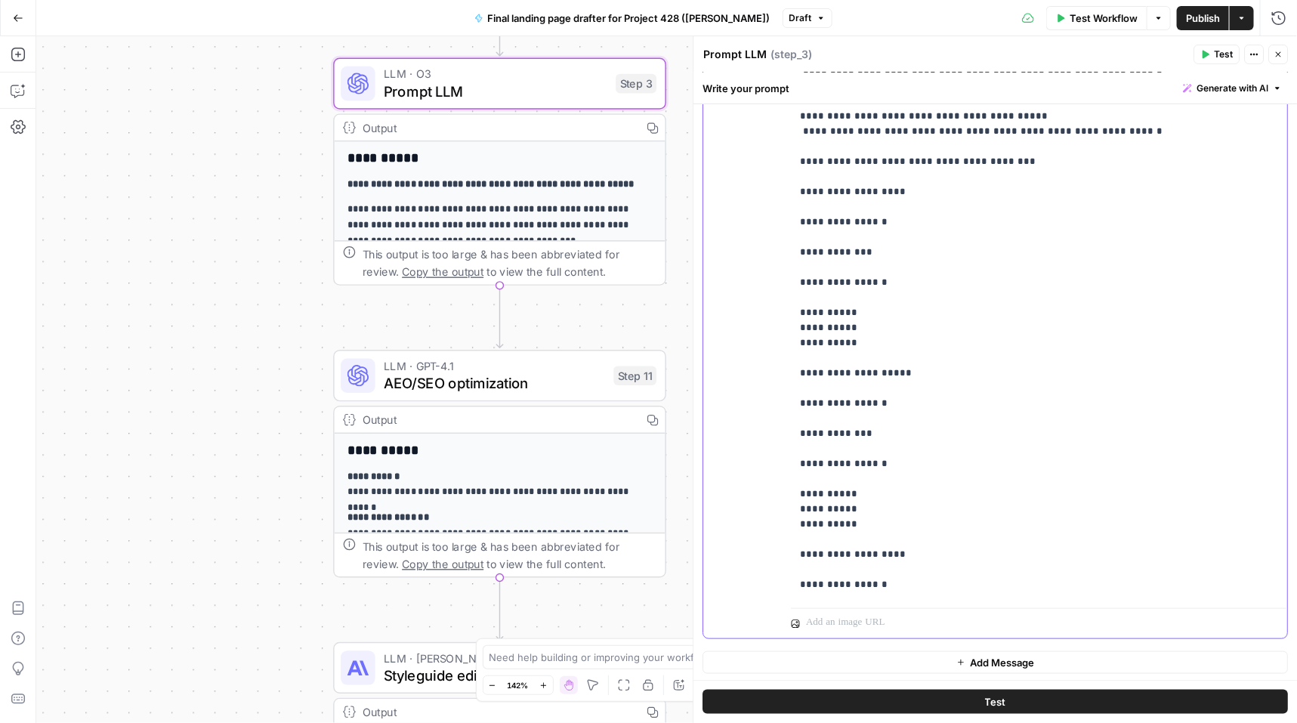
scroll to position [968, 0]
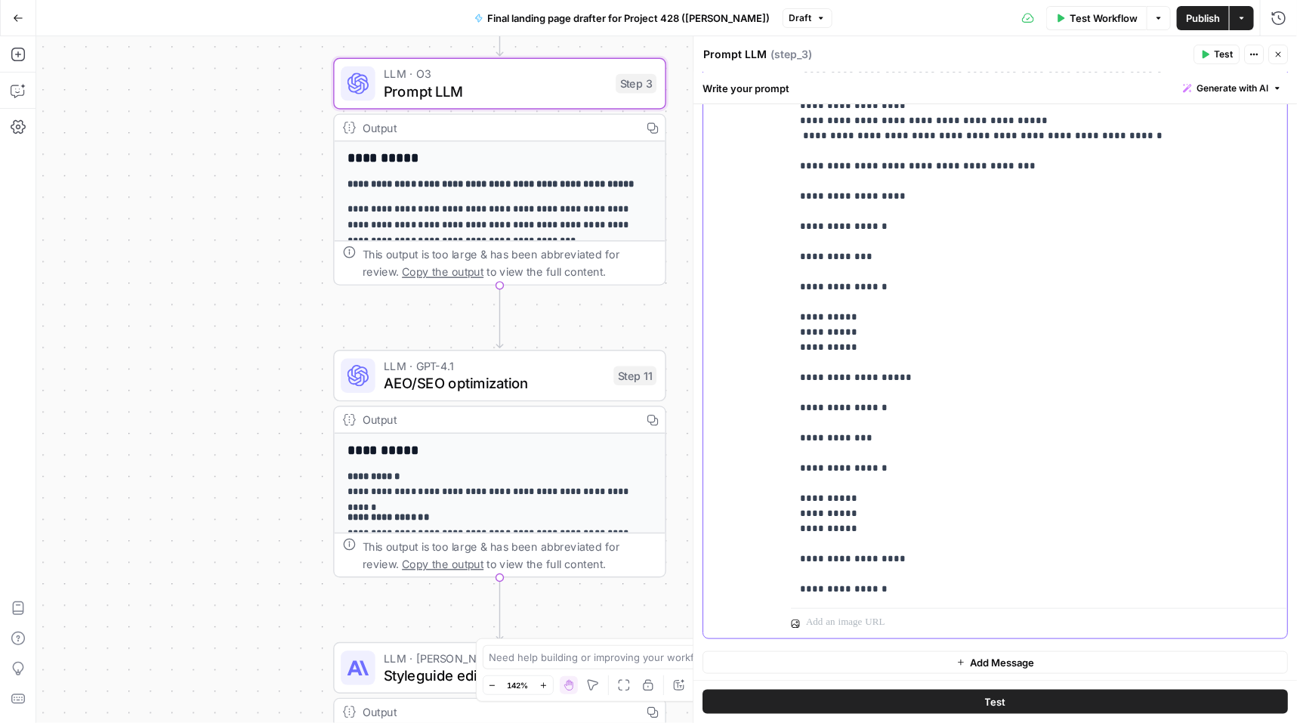
drag, startPoint x: 799, startPoint y: 334, endPoint x: 931, endPoint y: 328, distance: 131.6
click at [931, 328] on p "**********" at bounding box center [1040, 536] width 479 height 3022
click at [912, 332] on p "**********" at bounding box center [1040, 536] width 479 height 3022
drag, startPoint x: 798, startPoint y: 334, endPoint x: 902, endPoint y: 333, distance: 104.3
click at [902, 333] on div "**********" at bounding box center [1040, 294] width 497 height 615
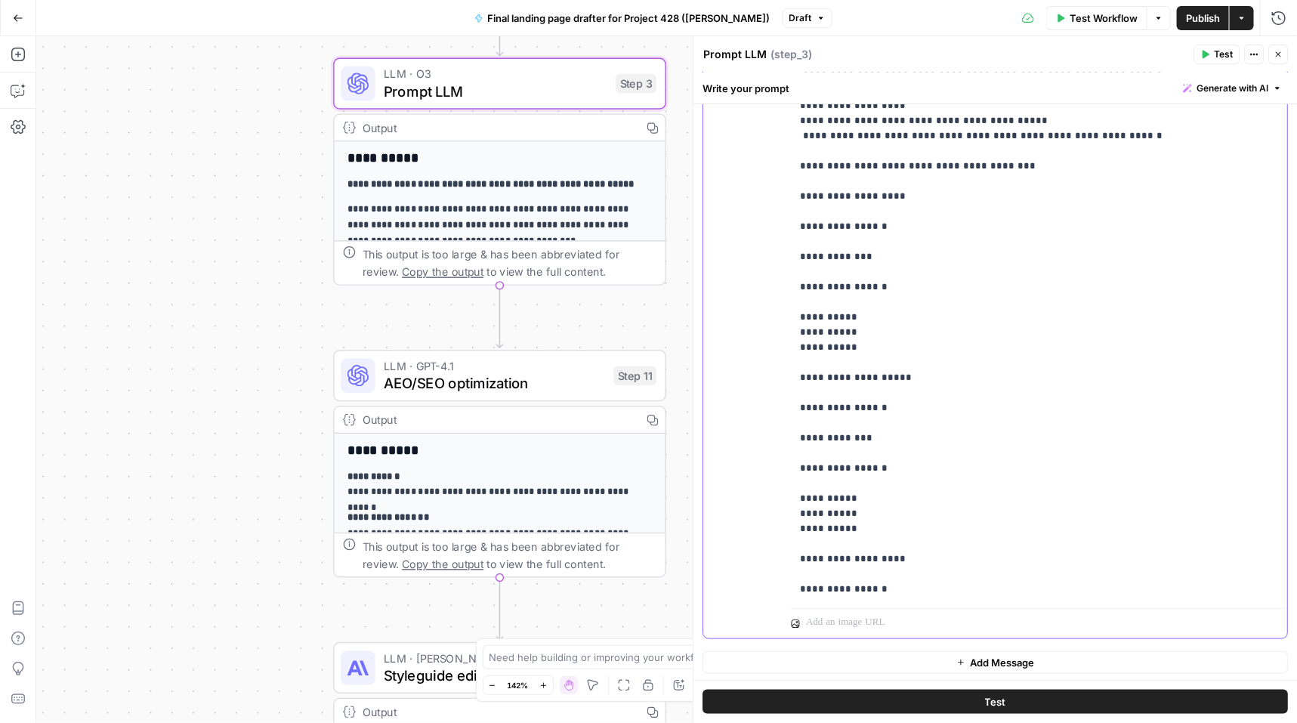
copy p "**********"
click at [817, 327] on p "**********" at bounding box center [1040, 536] width 479 height 3022
click at [796, 332] on div "**********" at bounding box center [1040, 294] width 497 height 615
click at [809, 332] on p "**********" at bounding box center [1040, 536] width 479 height 3022
click at [895, 325] on p "**********" at bounding box center [1040, 536] width 479 height 3022
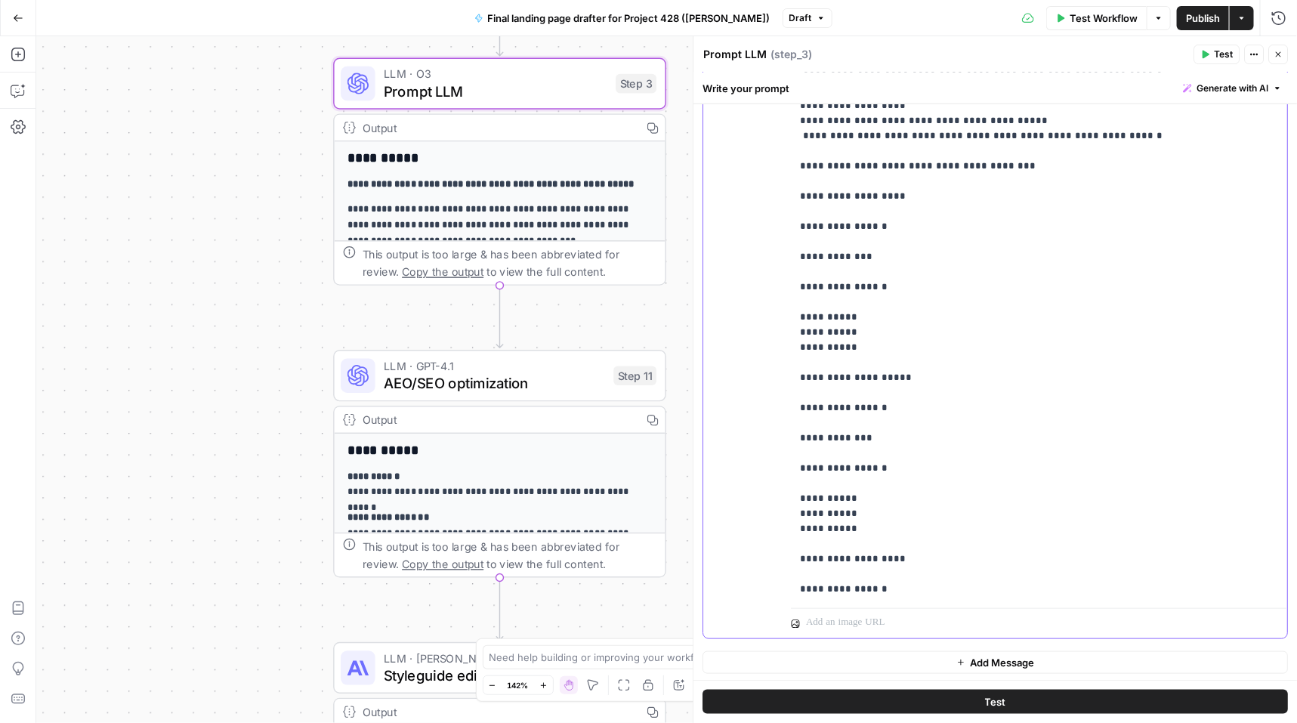
click at [807, 329] on p "**********" at bounding box center [1040, 536] width 479 height 3022
click at [892, 323] on p "**********" at bounding box center [1040, 536] width 479 height 3022
click at [963, 327] on p "**********" at bounding box center [1040, 536] width 479 height 3022
click at [802, 418] on p "**********" at bounding box center [1040, 536] width 479 height 3022
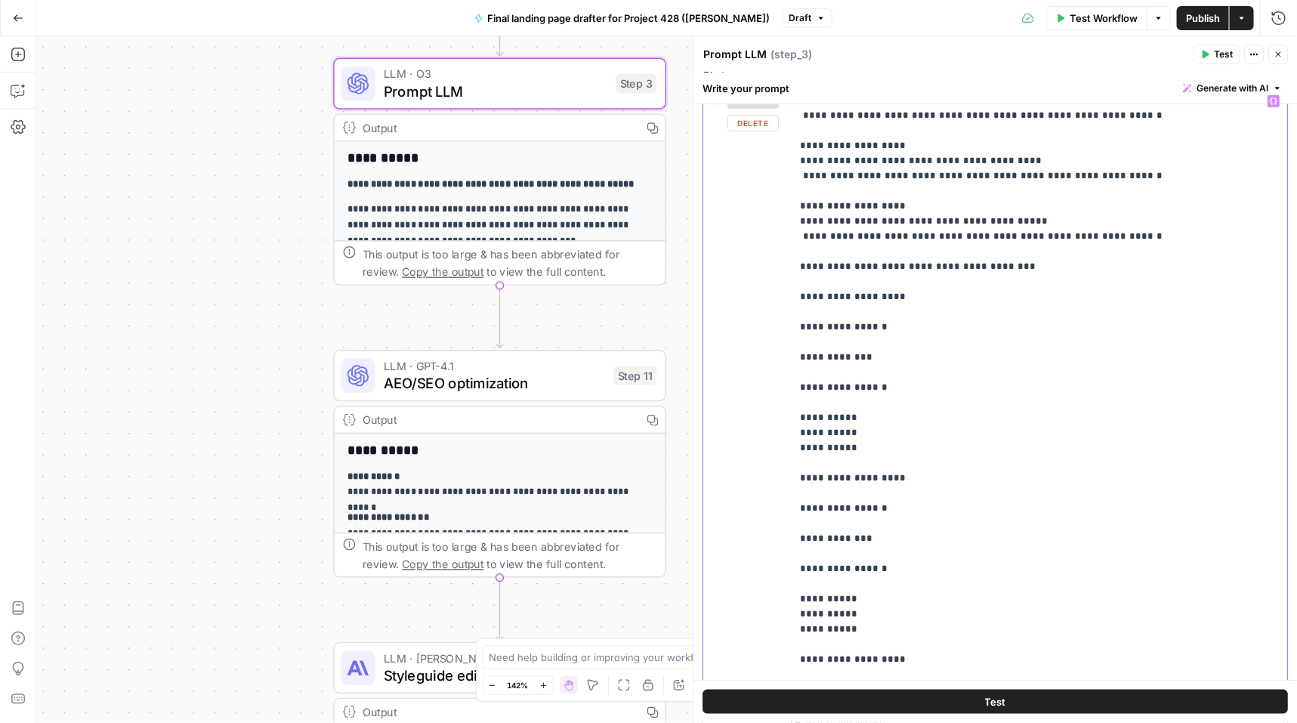
scroll to position [353, 0]
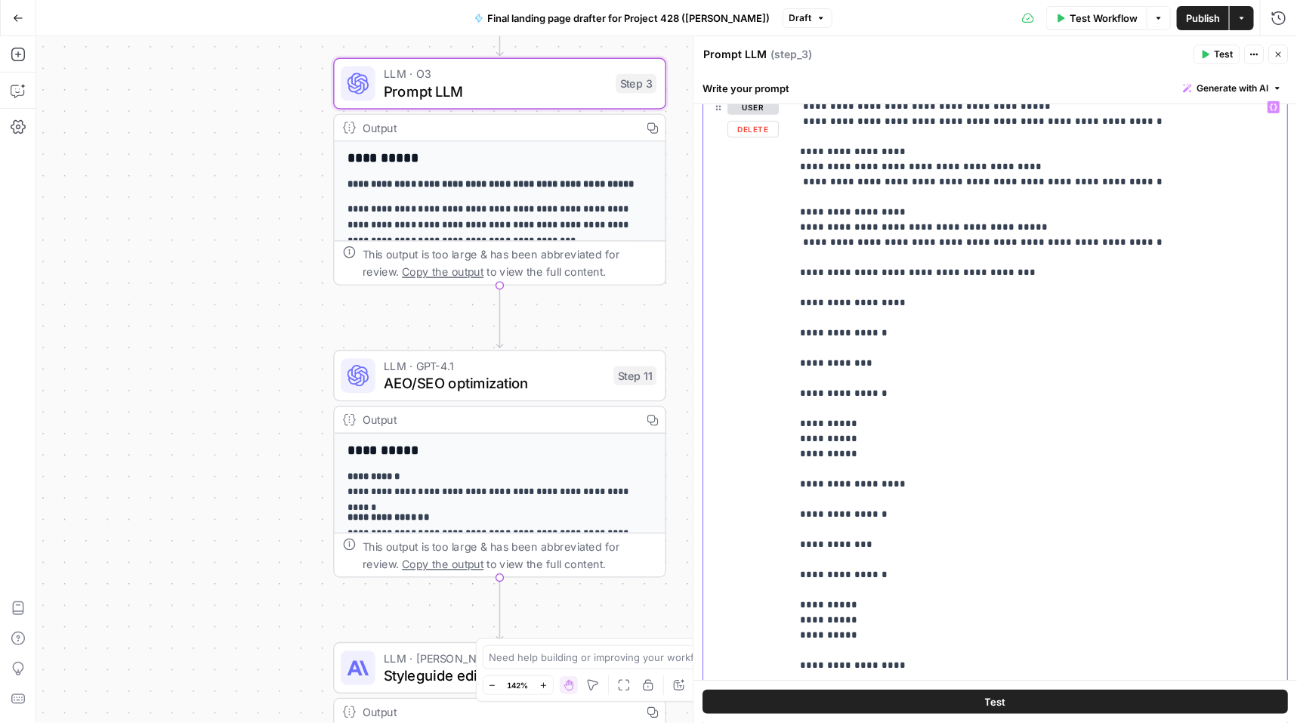
click at [808, 258] on p "**********" at bounding box center [1040, 643] width 479 height 3022
click at [895, 255] on p "**********" at bounding box center [1040, 643] width 479 height 3022
click at [808, 258] on p "**********" at bounding box center [1040, 643] width 479 height 3022
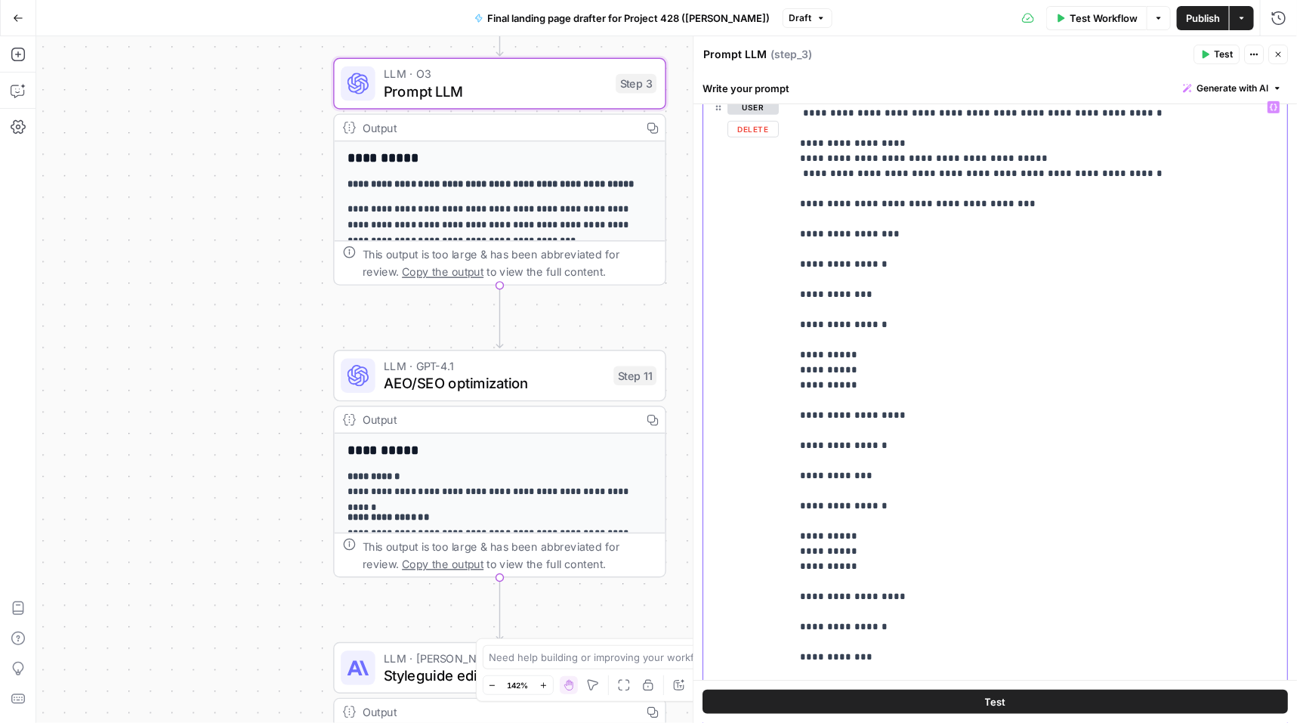
scroll to position [1040, 0]
drag, startPoint x: 888, startPoint y: 363, endPoint x: 761, endPoint y: 361, distance: 127.0
click at [761, 361] on div "**********" at bounding box center [996, 419] width 584 height 651
copy p "**********"
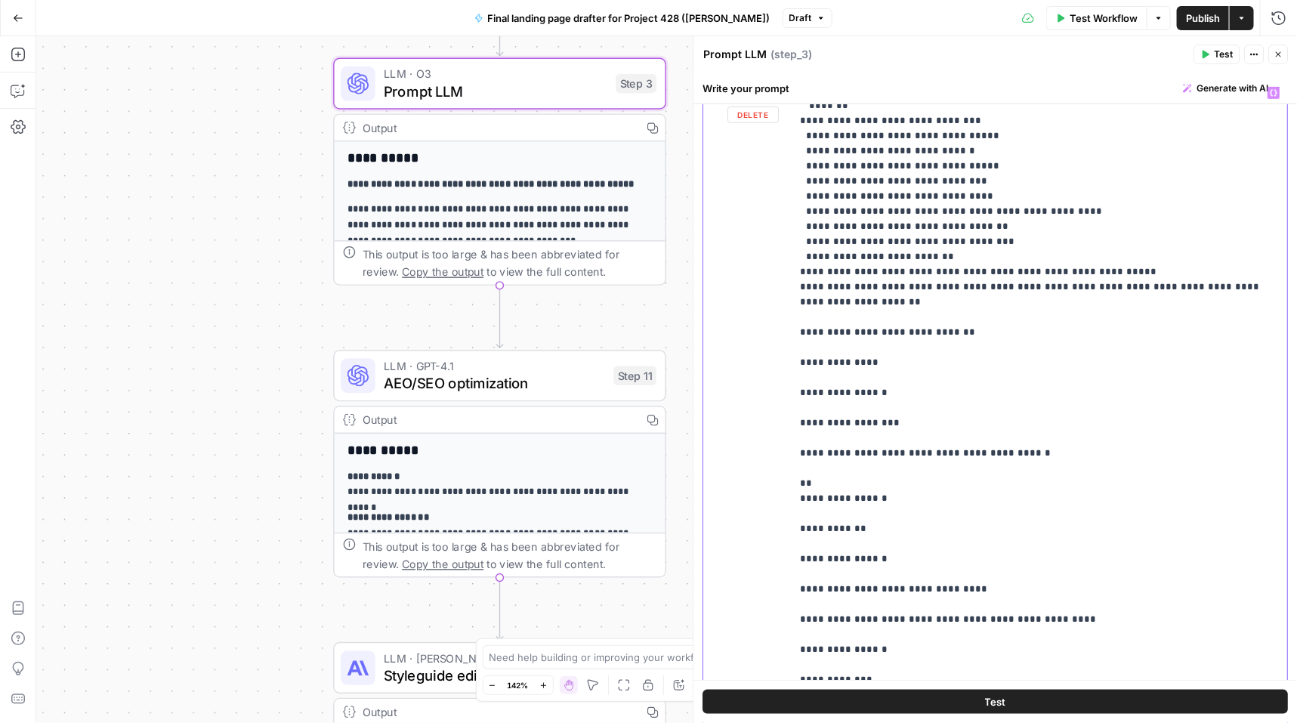
scroll to position [326, 0]
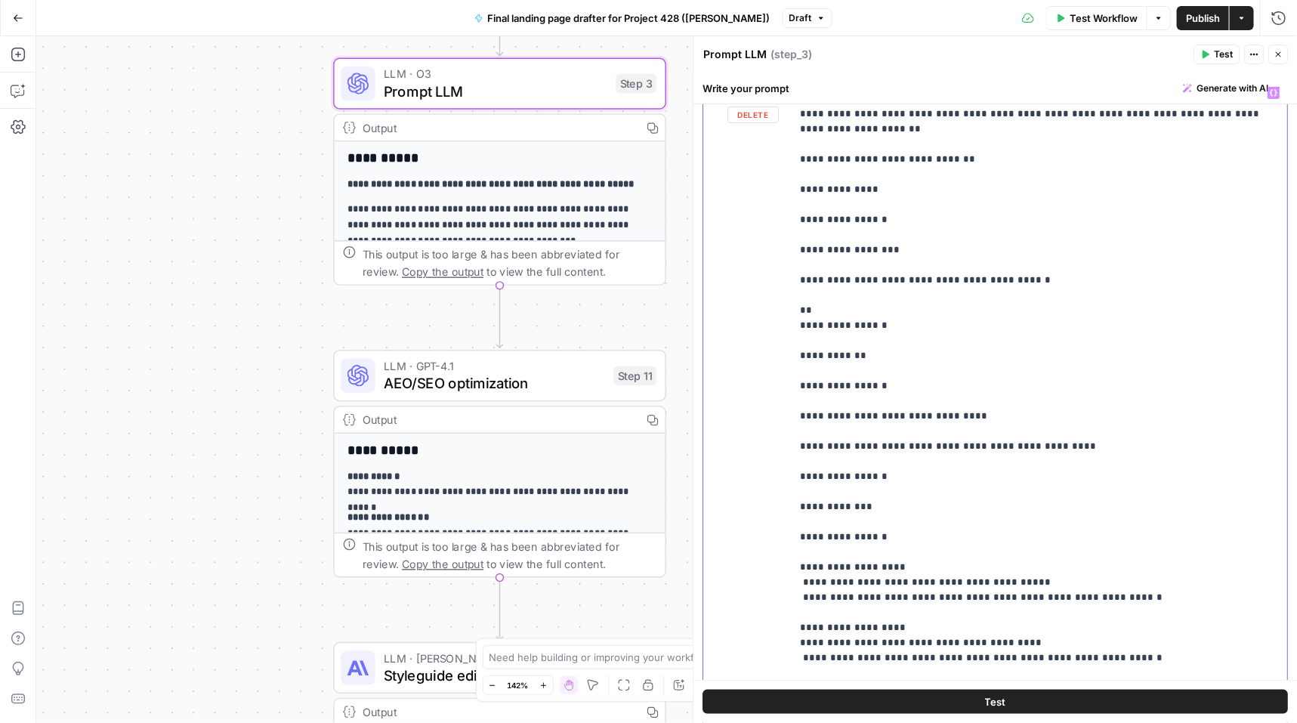
scroll to position [485, 0]
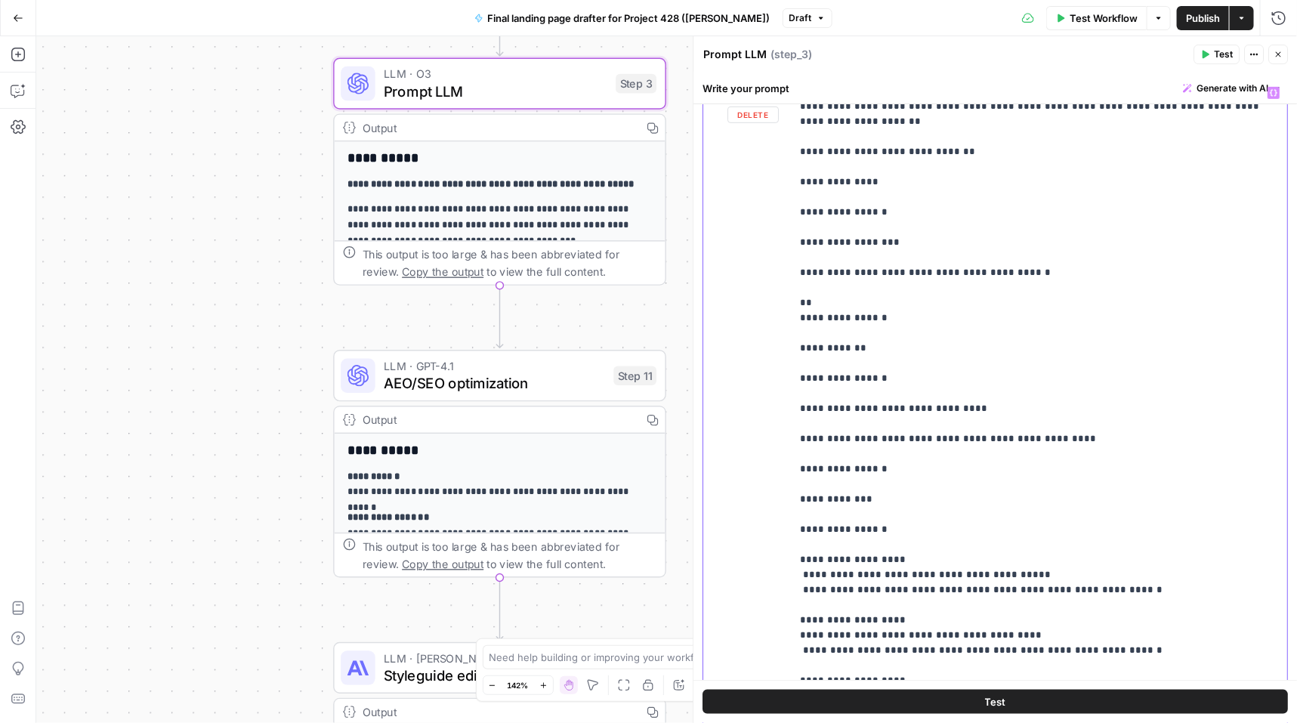
drag, startPoint x: 792, startPoint y: 257, endPoint x: 828, endPoint y: 257, distance: 36.3
click at [828, 257] on div "**********" at bounding box center [1040, 386] width 497 height 615
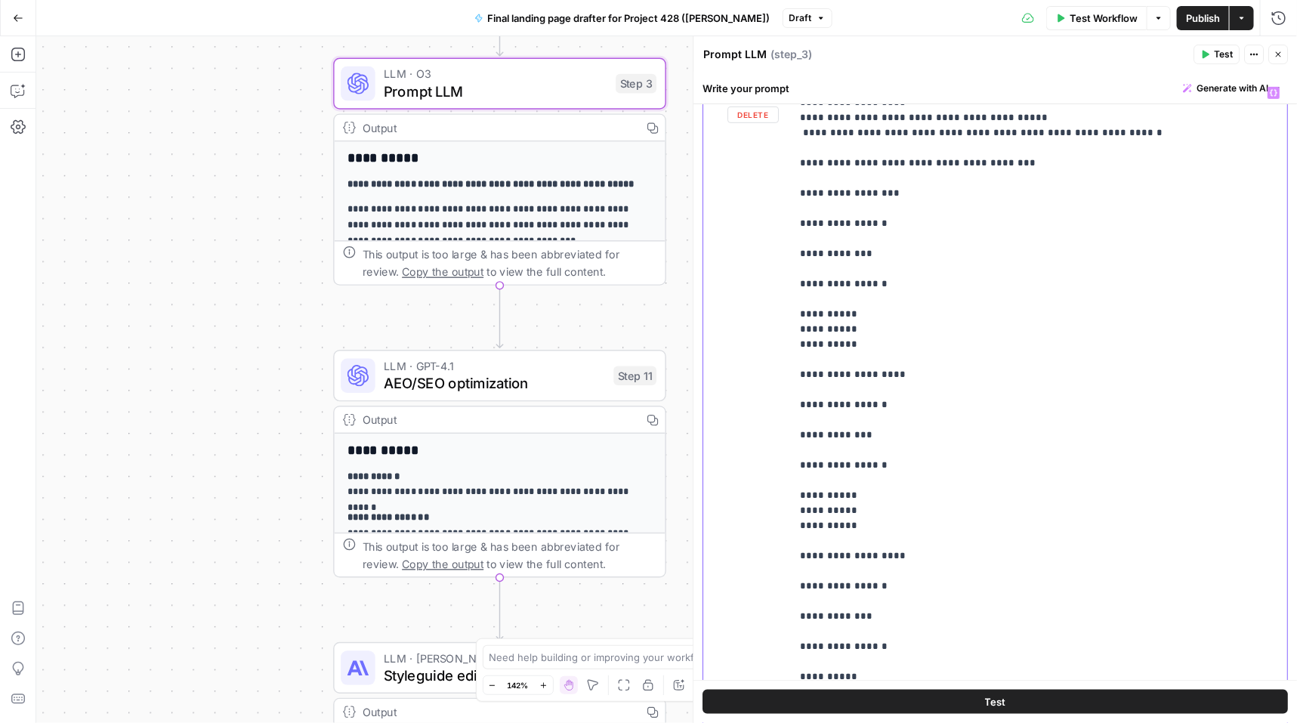
scroll to position [1100, 0]
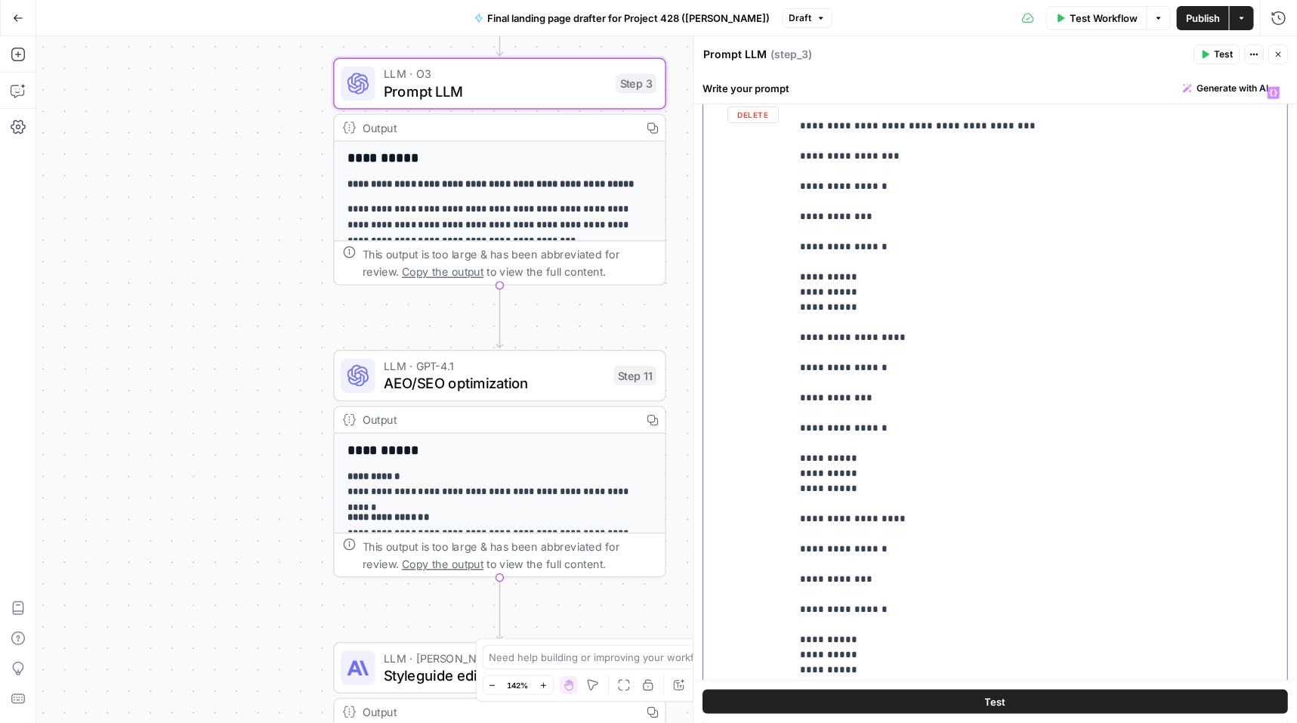
drag, startPoint x: 803, startPoint y: 294, endPoint x: 946, endPoint y: 294, distance: 142.8
click at [946, 294] on div "**********" at bounding box center [1040, 386] width 497 height 615
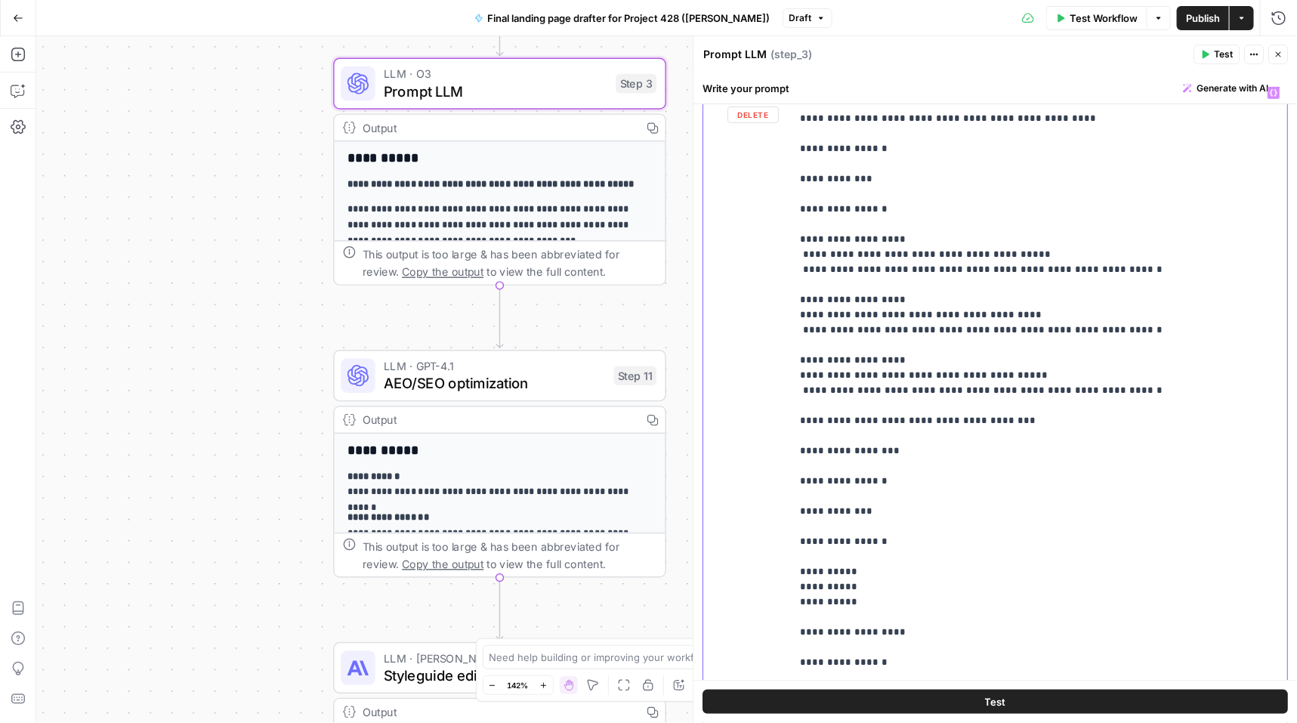
scroll to position [803, 0]
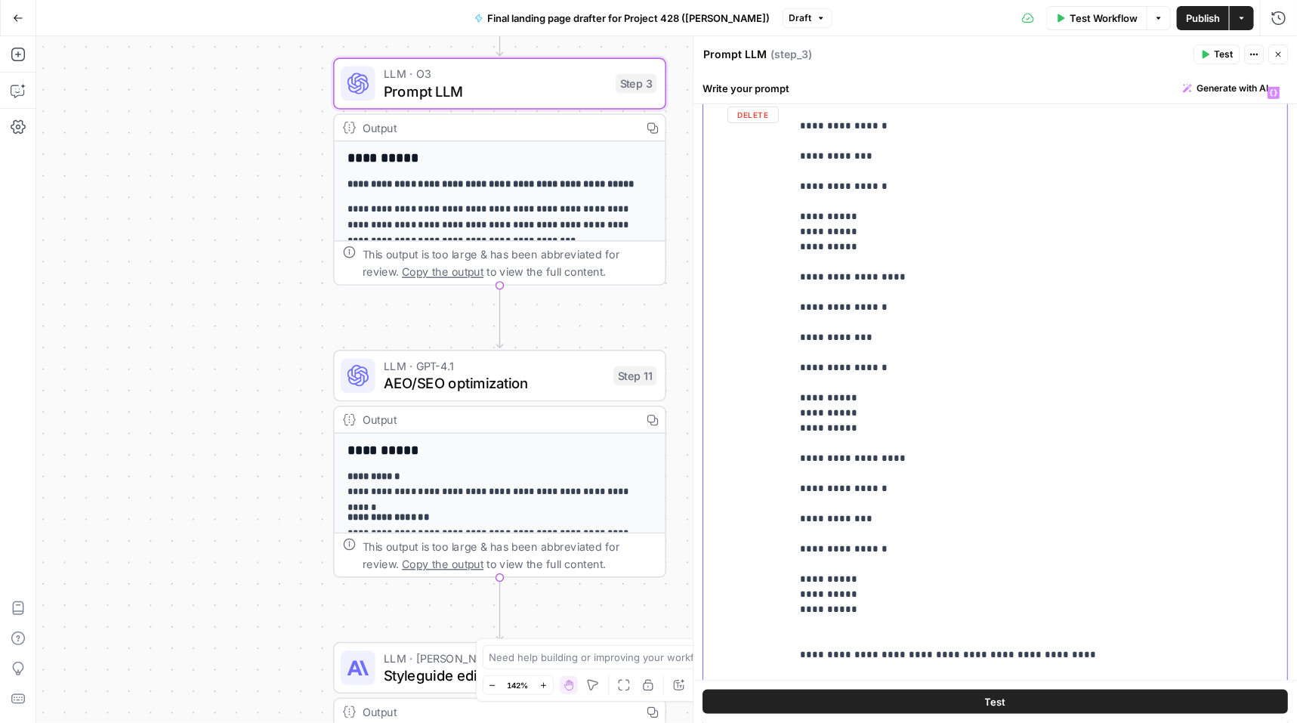
scroll to position [1168, 0]
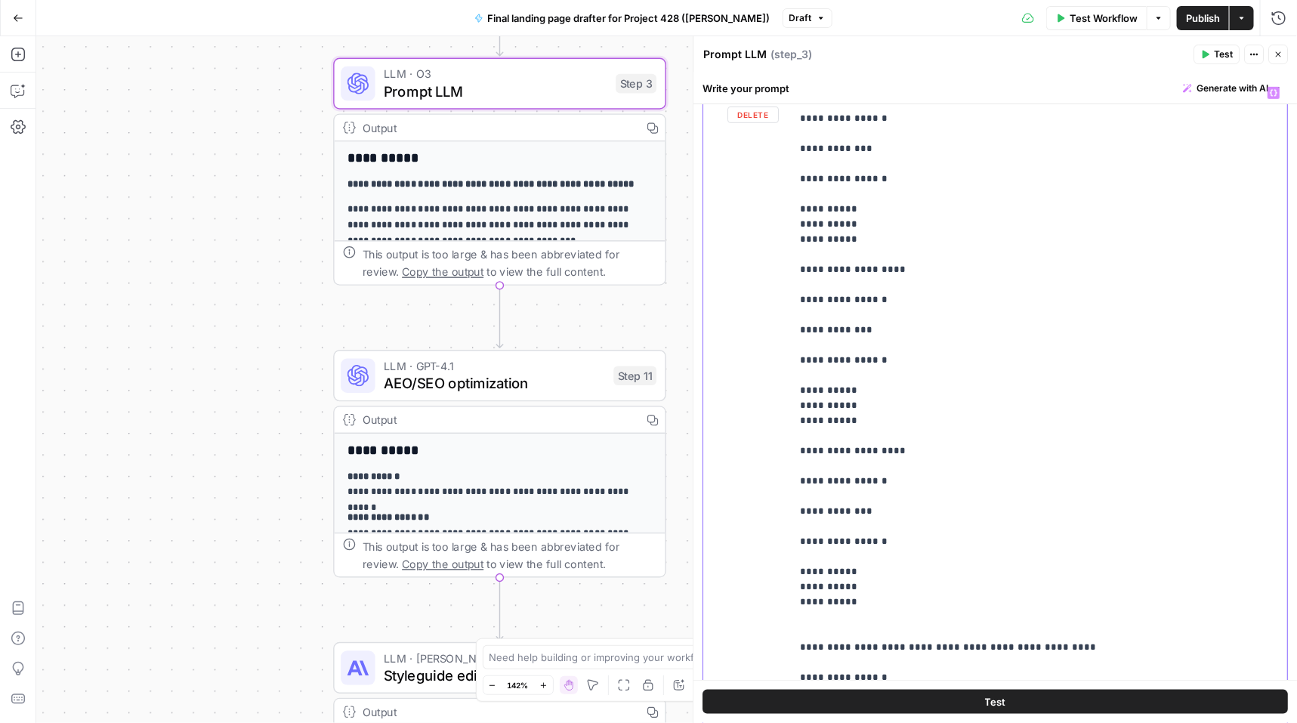
click at [889, 400] on p "**********" at bounding box center [1040, 428] width 479 height 3022
click at [808, 405] on p "**********" at bounding box center [1040, 428] width 479 height 3022
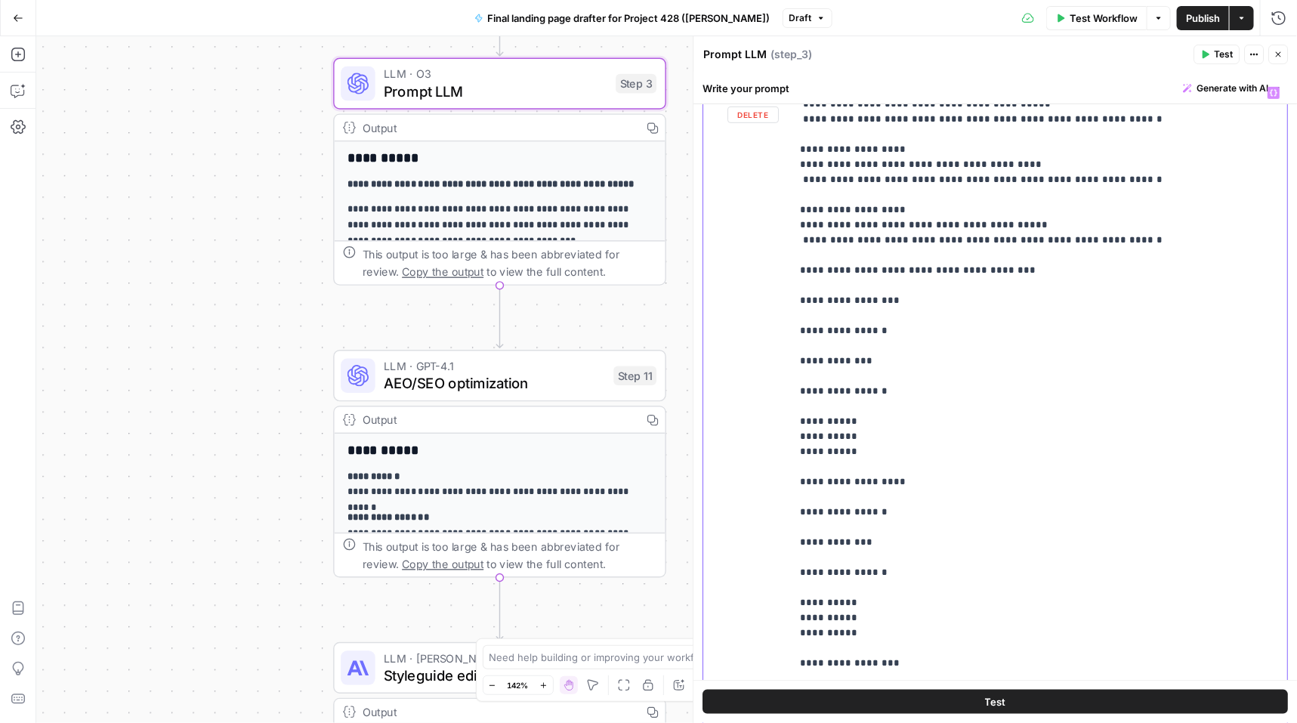
scroll to position [952, 0]
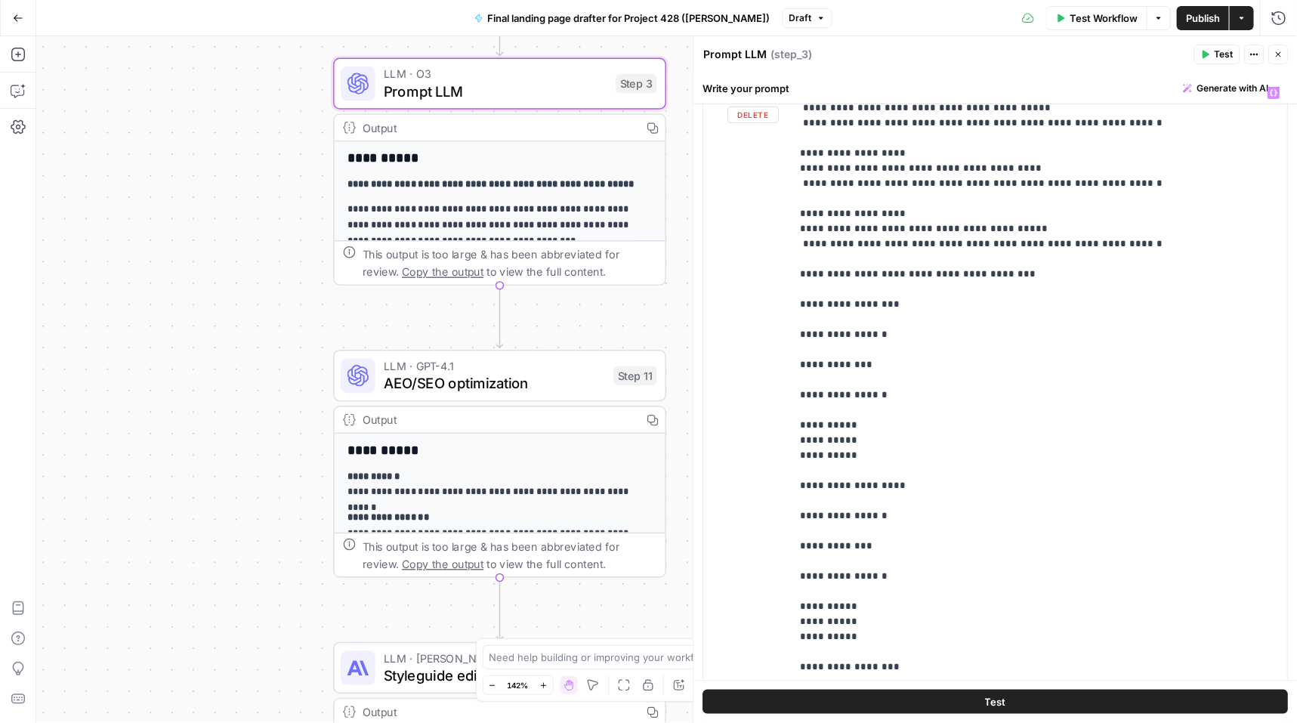
click at [789, 225] on div "**********" at bounding box center [996, 404] width 584 height 651
drag, startPoint x: 791, startPoint y: 256, endPoint x: 928, endPoint y: 256, distance: 136.8
click at [928, 256] on div "**********" at bounding box center [1040, 386] width 497 height 615
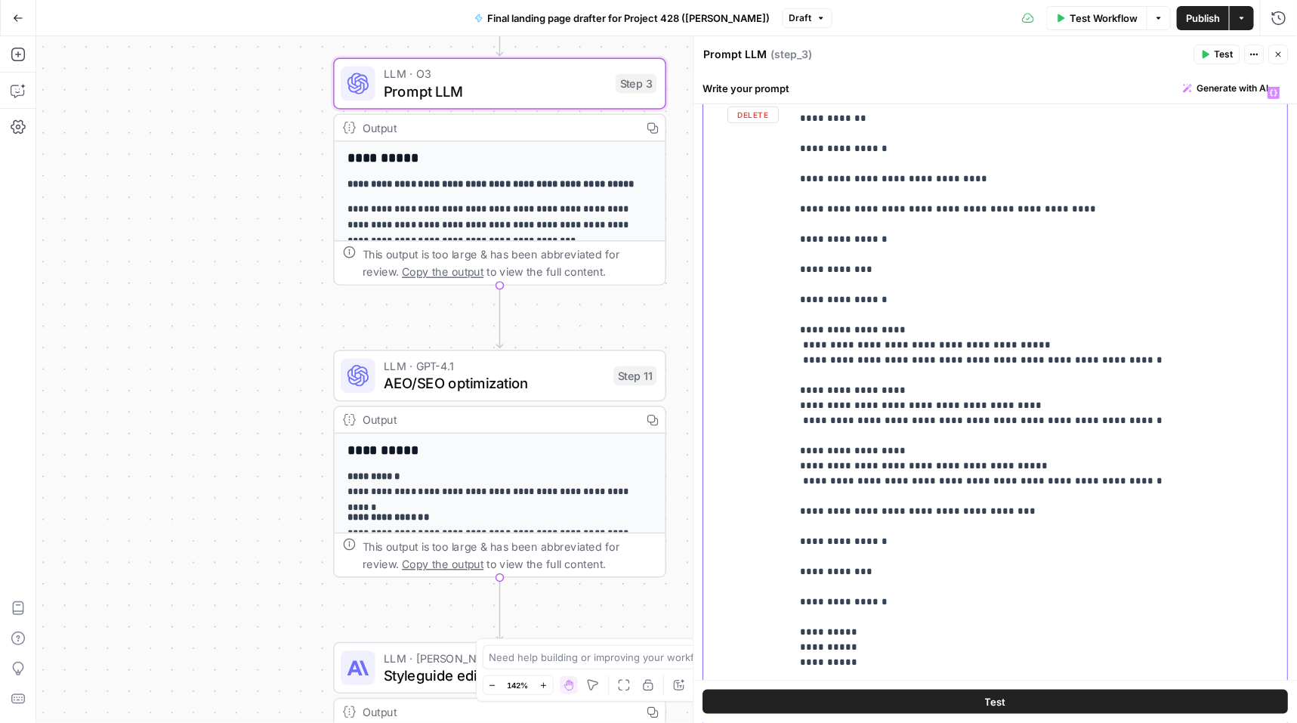
scroll to position [661, 0]
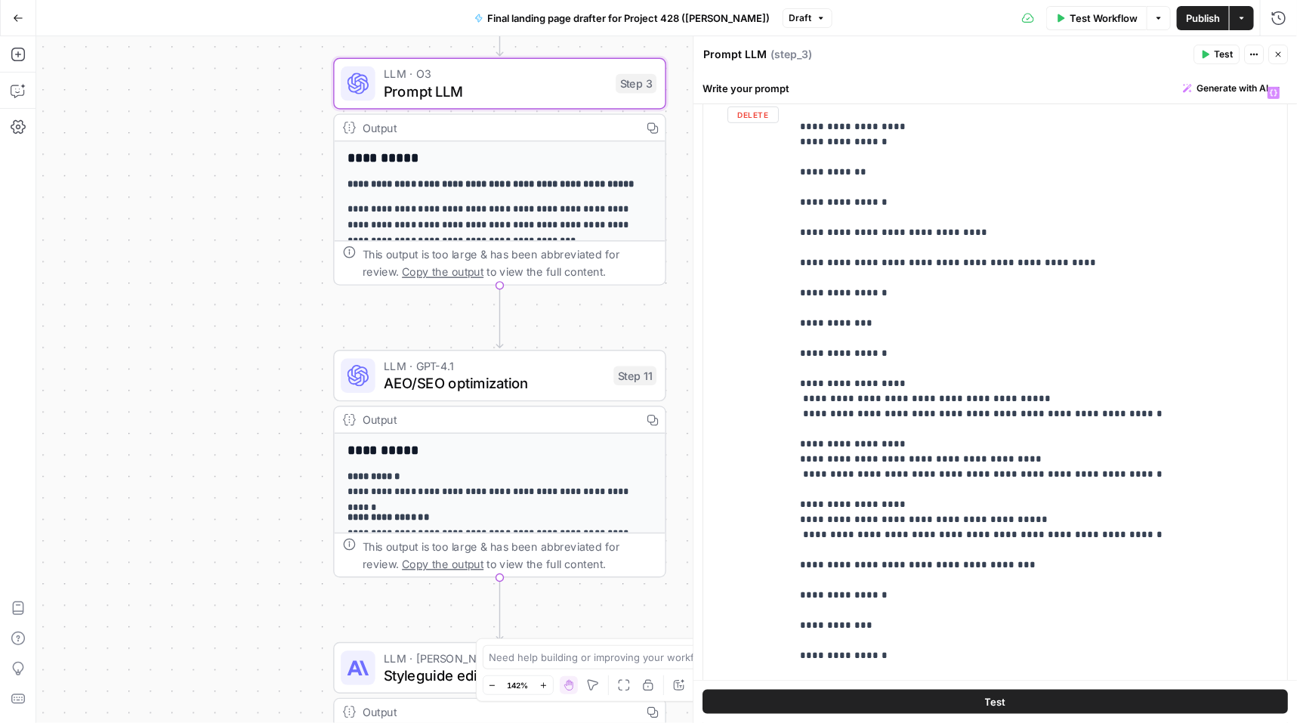
click at [779, 280] on div "**********" at bounding box center [996, 404] width 584 height 651
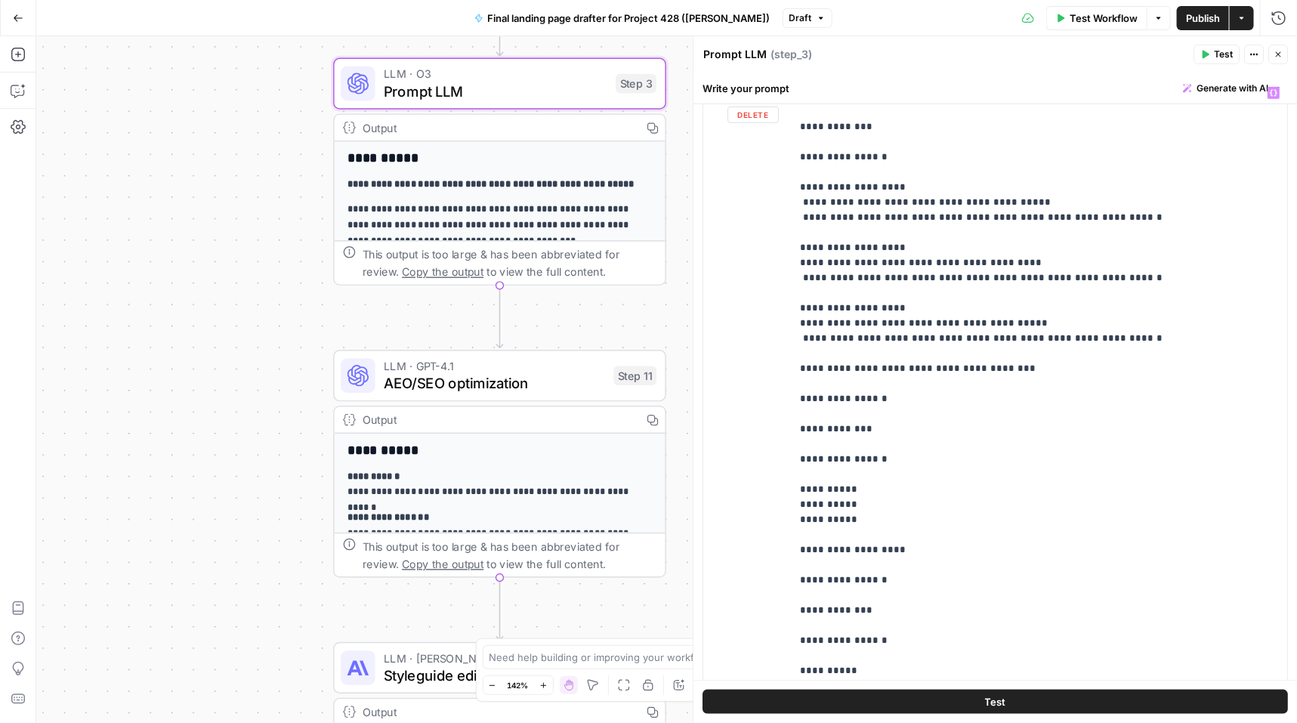
scroll to position [865, 0]
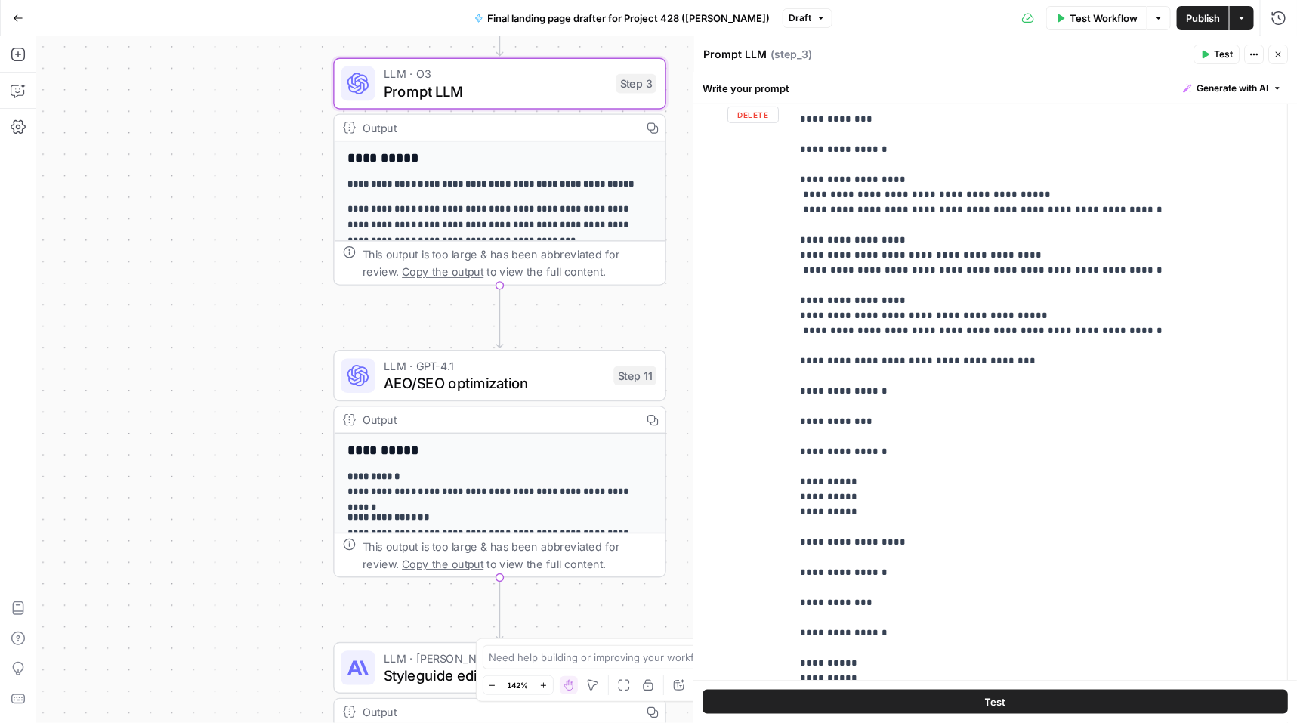
click at [786, 341] on div "**********" at bounding box center [996, 404] width 584 height 651
click at [796, 346] on div "**********" at bounding box center [1040, 386] width 497 height 615
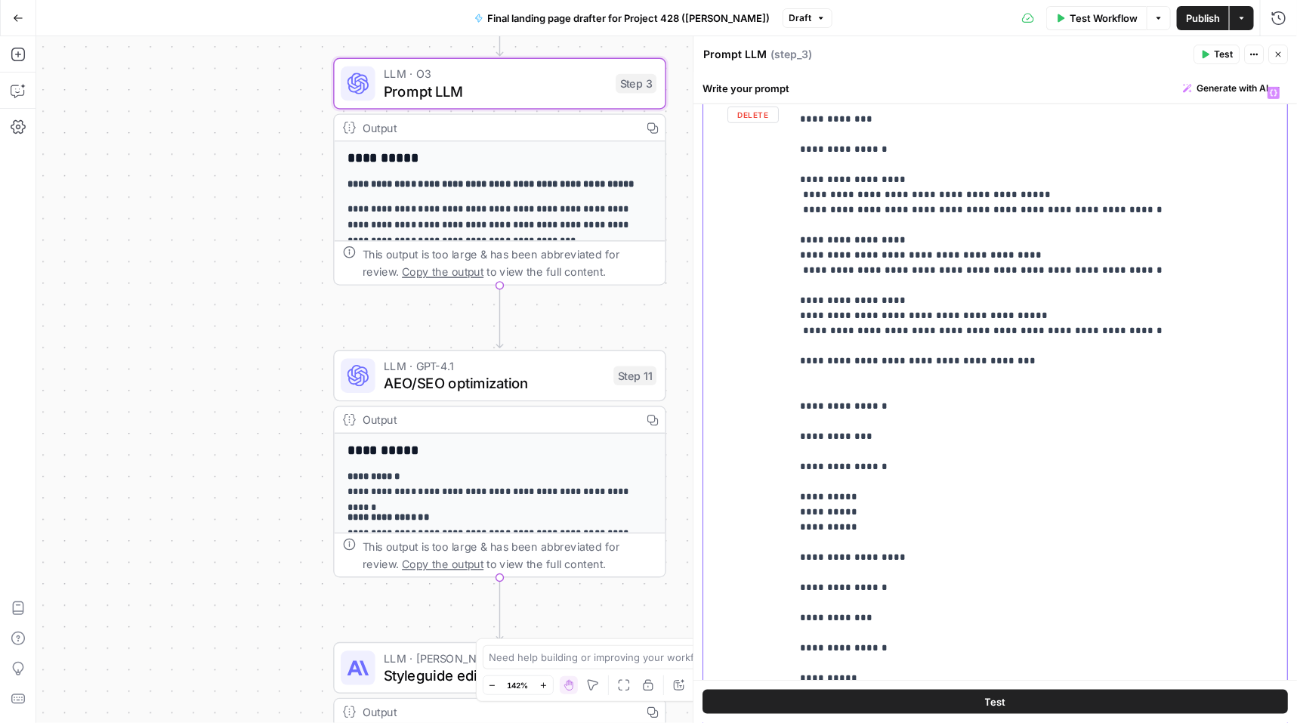
click at [804, 339] on p "**********" at bounding box center [1040, 723] width 479 height 3007
click at [861, 342] on p "**********" at bounding box center [1040, 723] width 479 height 3007
click at [856, 344] on p "**********" at bounding box center [1040, 723] width 479 height 3007
click at [861, 510] on p "**********" at bounding box center [1040, 723] width 479 height 3007
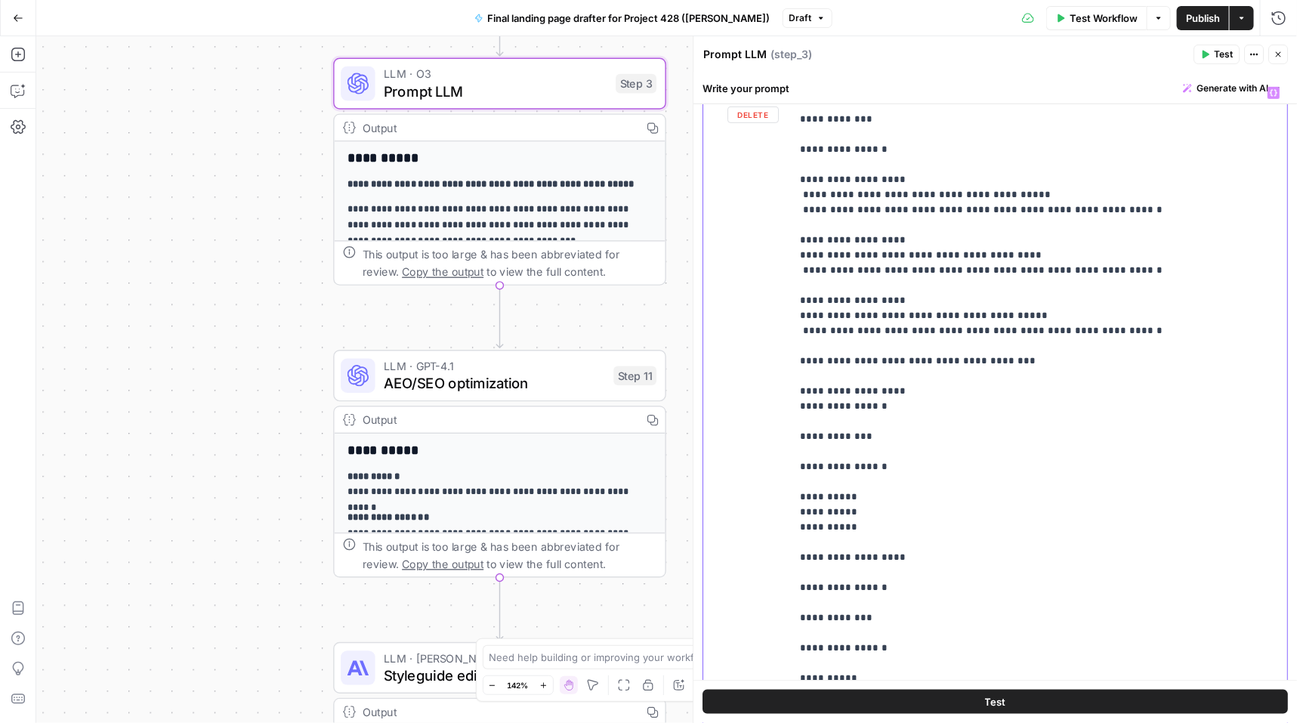
click at [861, 510] on p "**********" at bounding box center [1040, 723] width 479 height 3007
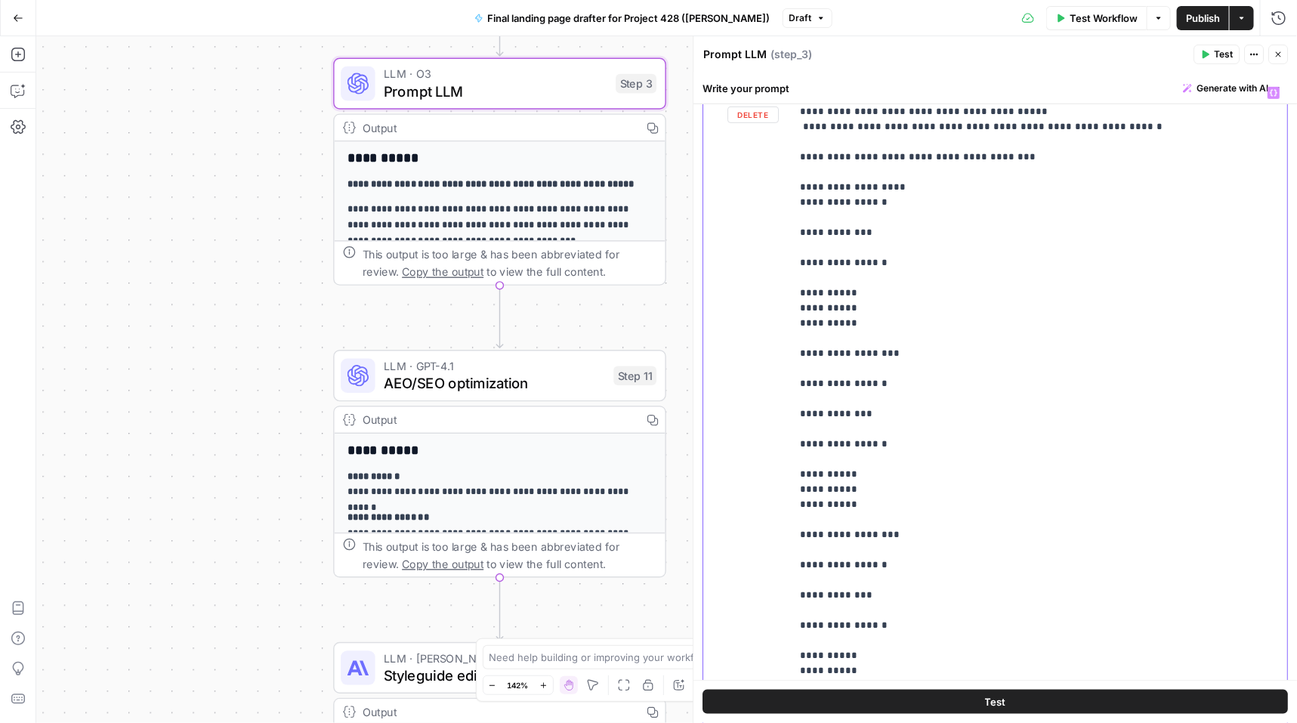
scroll to position [1084, 0]
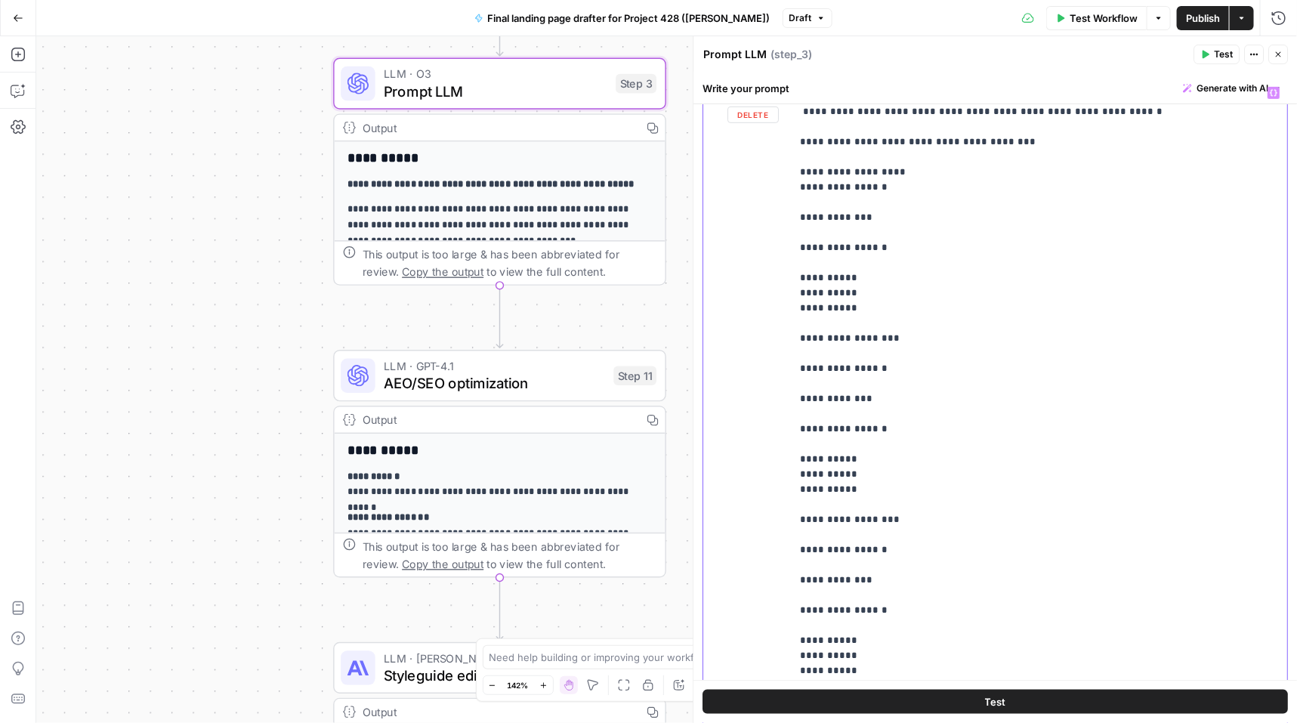
click at [852, 475] on p "**********" at bounding box center [1040, 504] width 479 height 3007
click at [958, 415] on p "**********" at bounding box center [1040, 504] width 479 height 3007
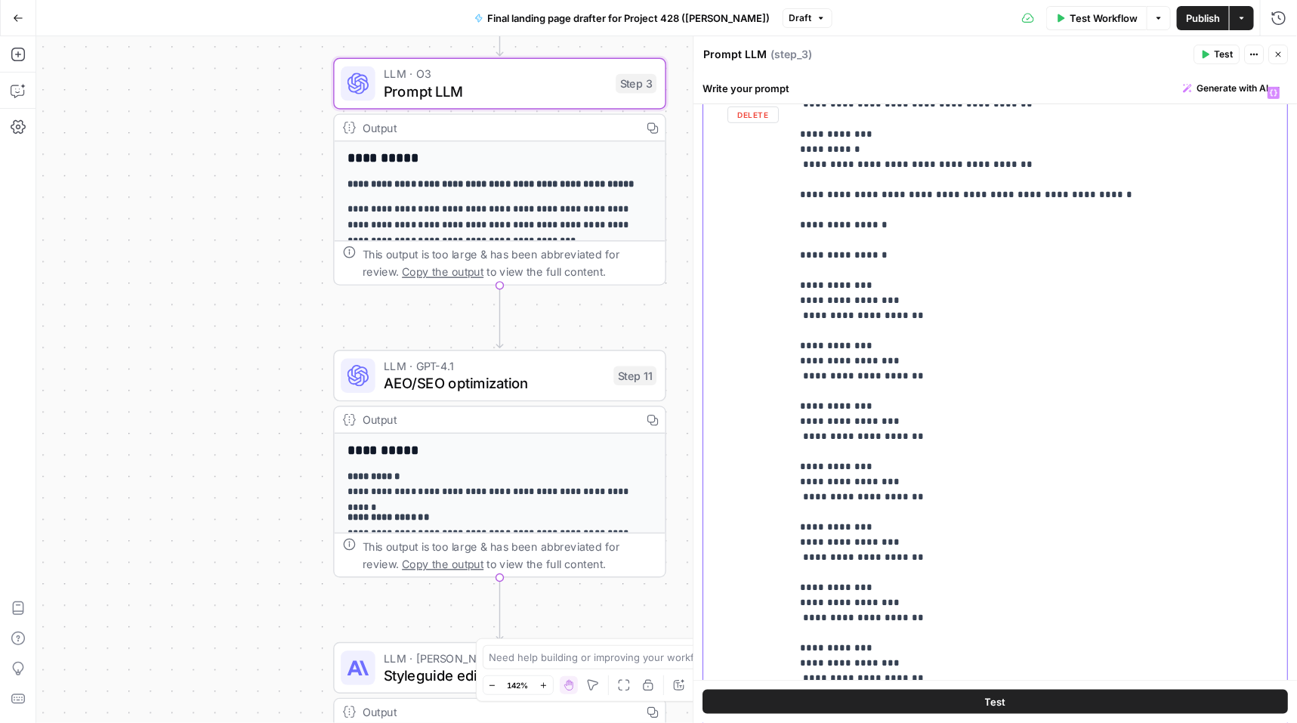
scroll to position [1993, 0]
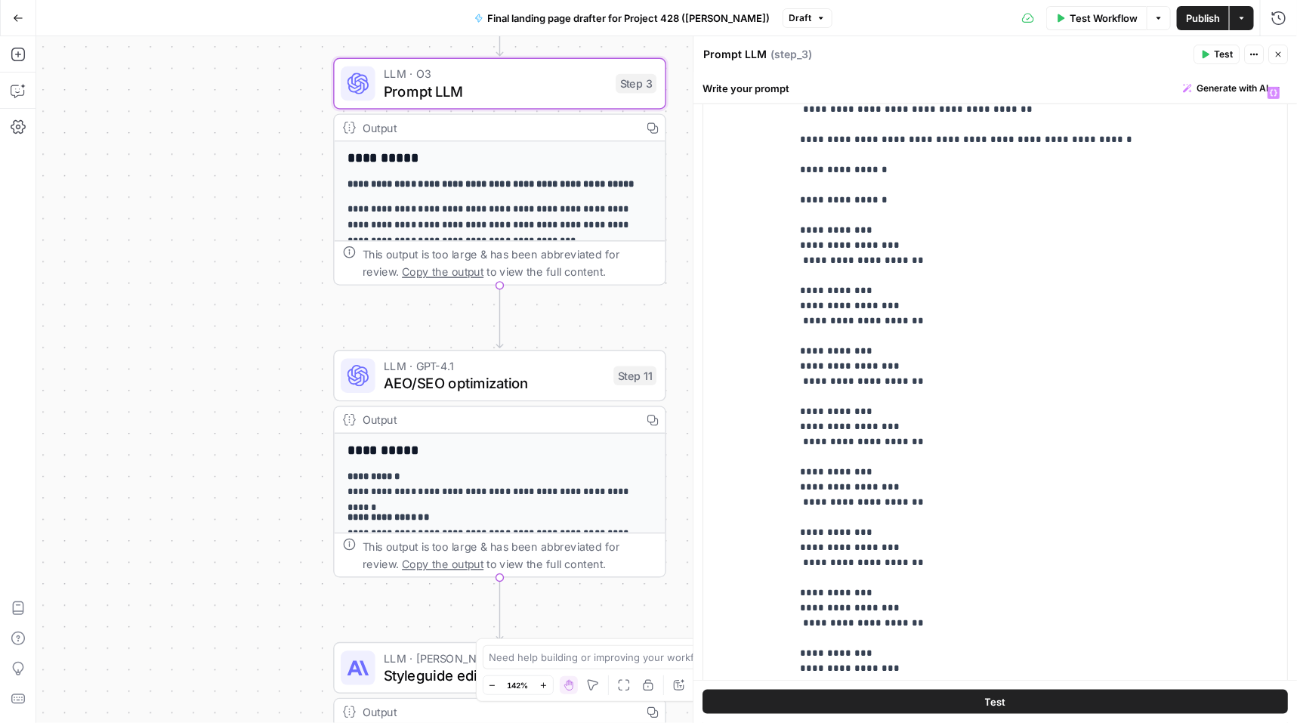
click at [1204, 23] on span "Publish" at bounding box center [1203, 18] width 34 height 15
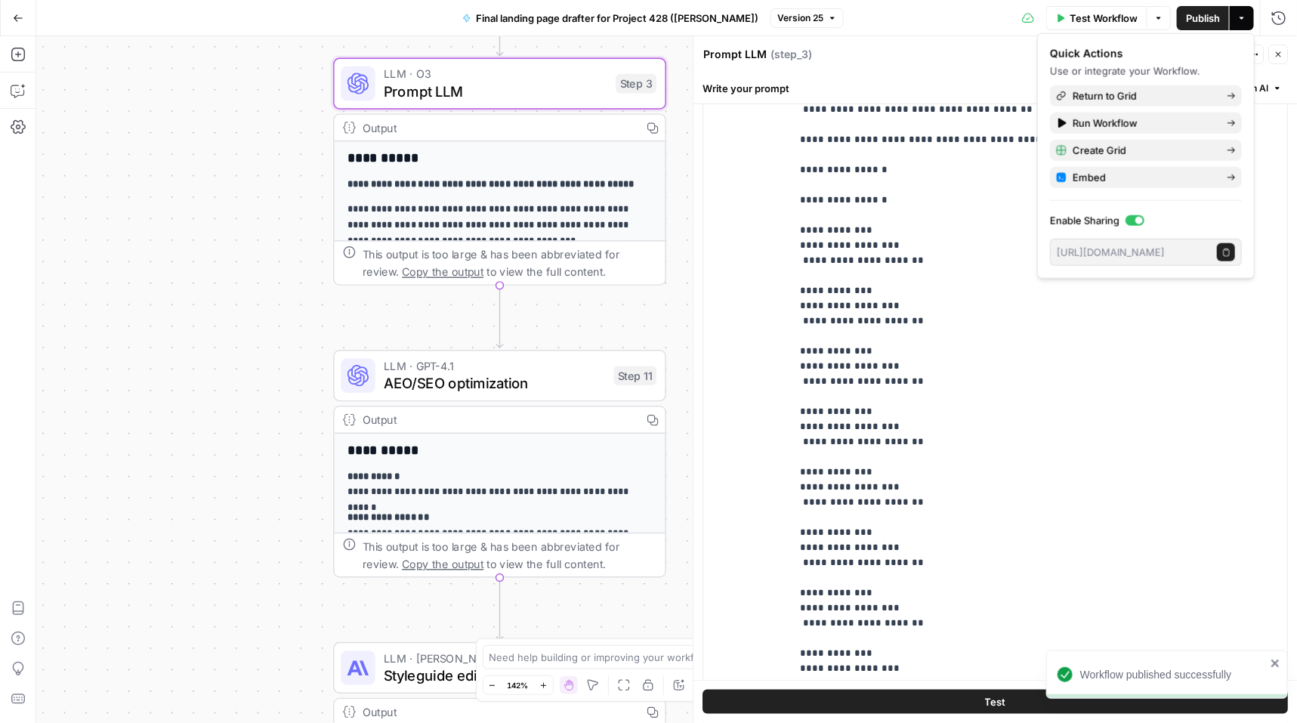
click at [17, 15] on icon "button" at bounding box center [18, 18] width 11 height 11
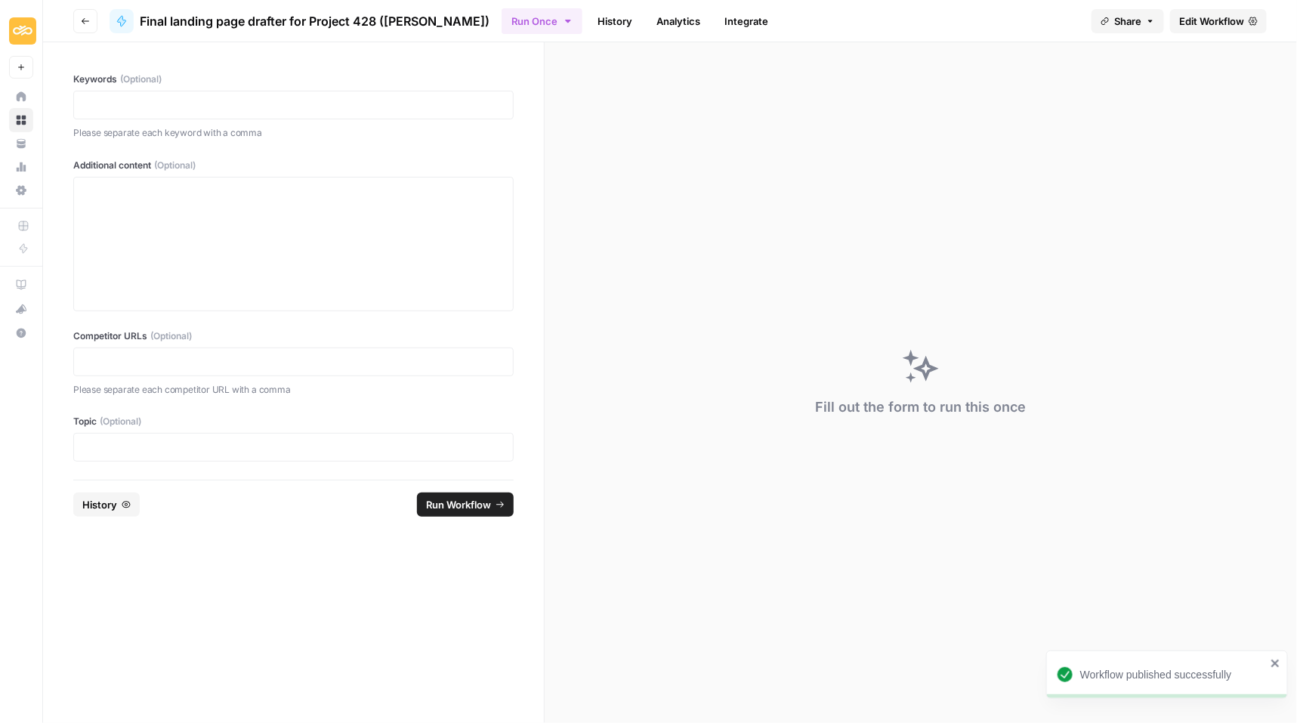
click at [84, 22] on icon "button" at bounding box center [85, 21] width 9 height 9
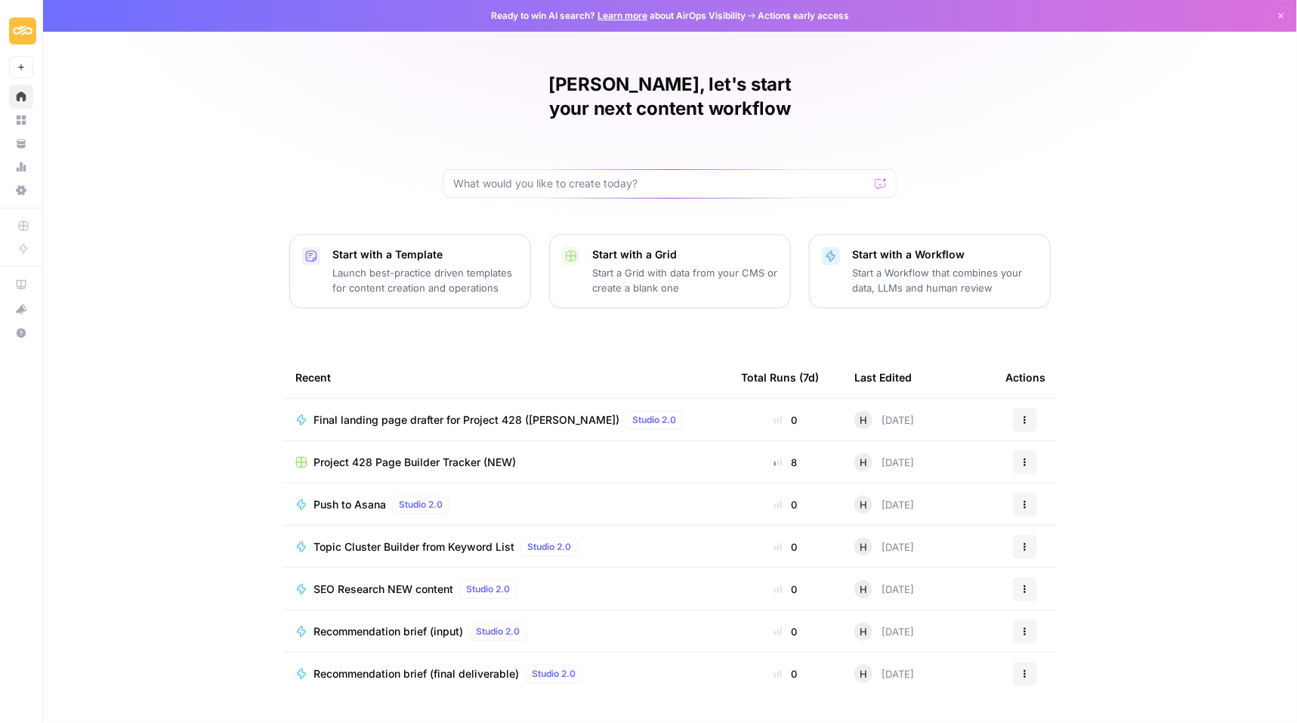
click at [360, 455] on span "Project 428 Page Builder Tracker (NEW)" at bounding box center [415, 462] width 203 height 15
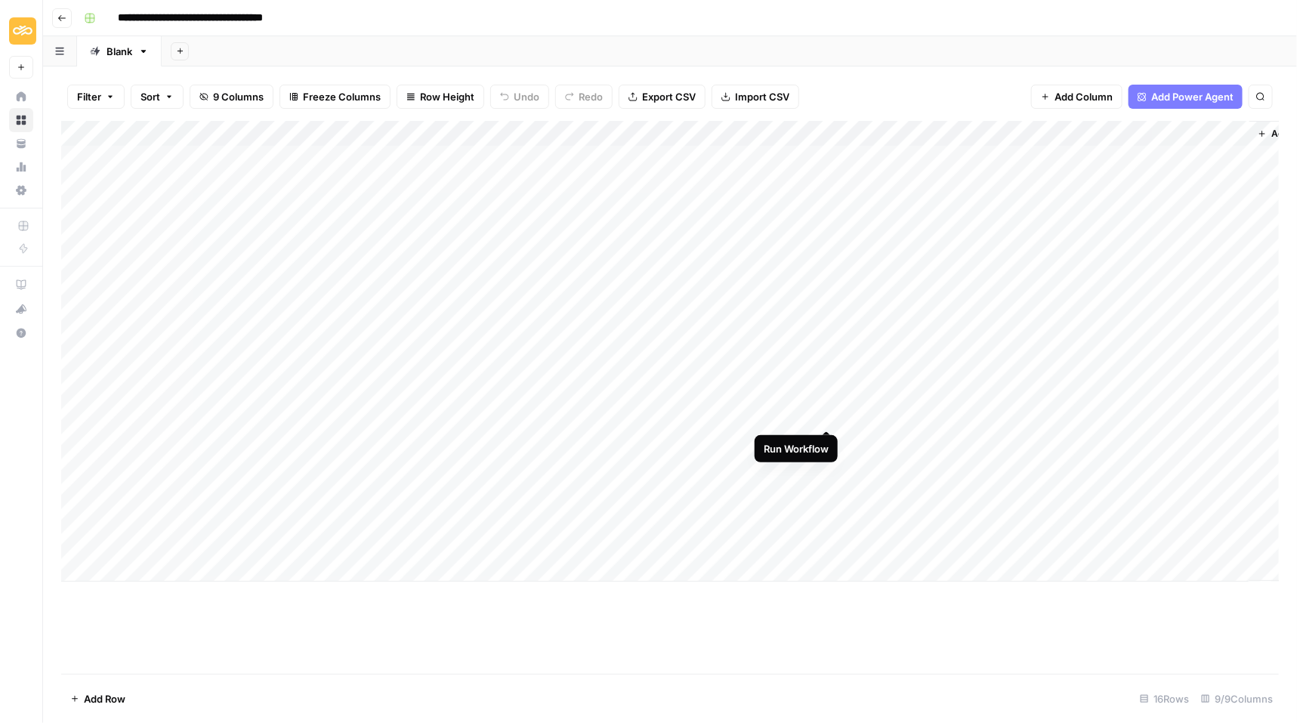
click at [827, 414] on div "Add Column" at bounding box center [670, 351] width 1219 height 461
click at [810, 414] on div "Add Column" at bounding box center [670, 351] width 1219 height 461
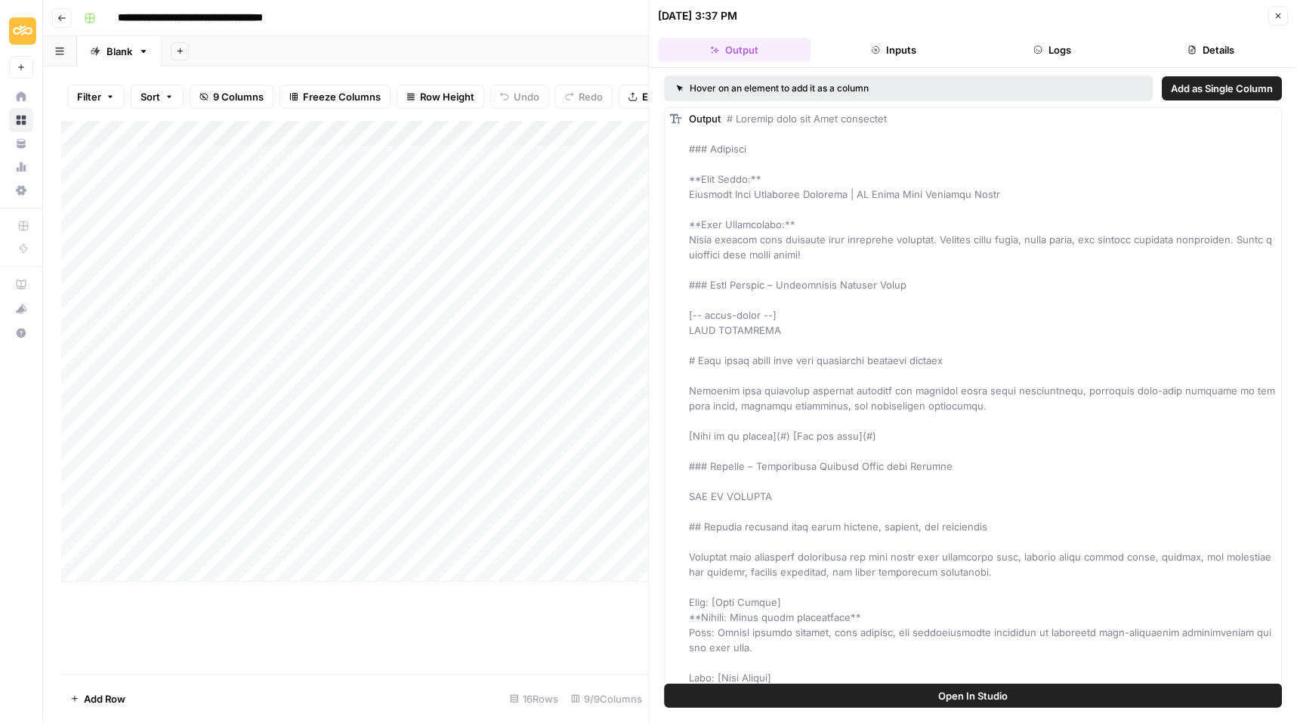
click at [935, 690] on button "Open In Studio" at bounding box center [974, 696] width 618 height 24
click at [1265, 14] on button "Close" at bounding box center [1279, 16] width 20 height 20
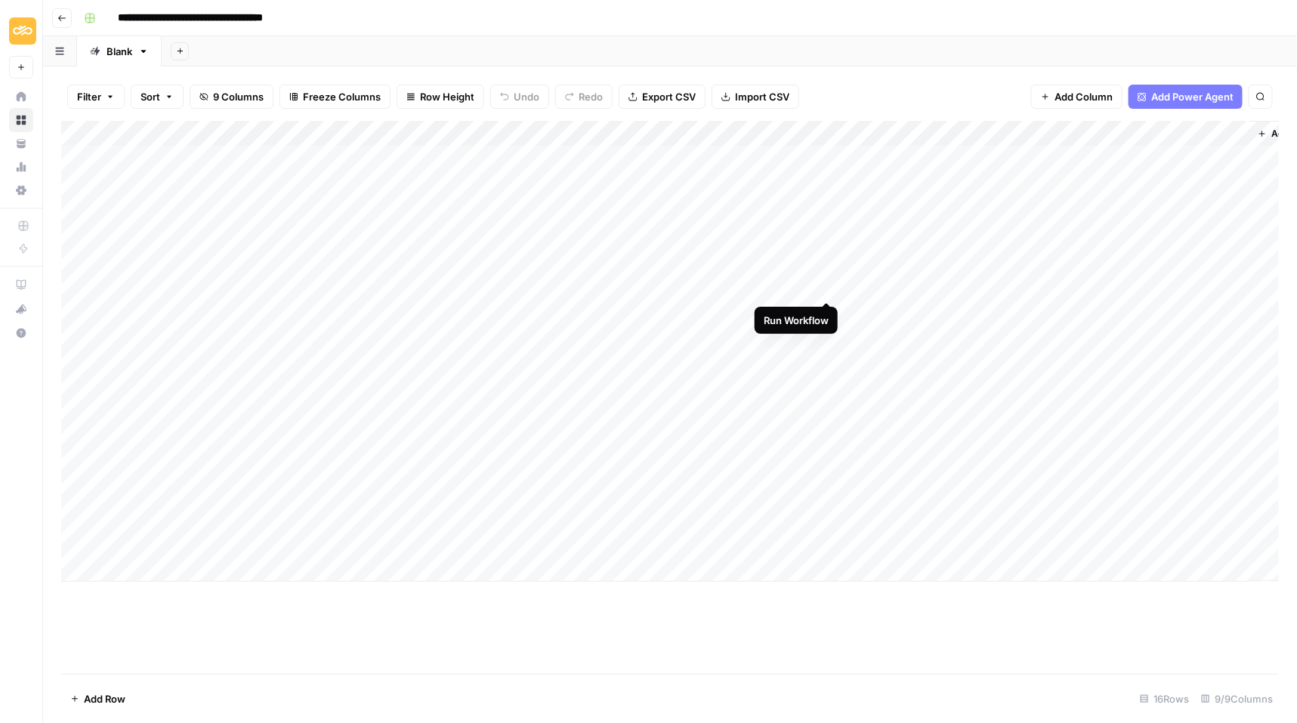
click at [827, 285] on div "Add Column" at bounding box center [670, 351] width 1219 height 461
click at [827, 313] on div "Add Column" at bounding box center [670, 351] width 1219 height 461
click at [827, 339] on div "Add Column" at bounding box center [670, 351] width 1219 height 461
click at [827, 361] on div "Add Column" at bounding box center [670, 351] width 1219 height 461
click at [827, 388] on div "Add Column" at bounding box center [670, 351] width 1219 height 461
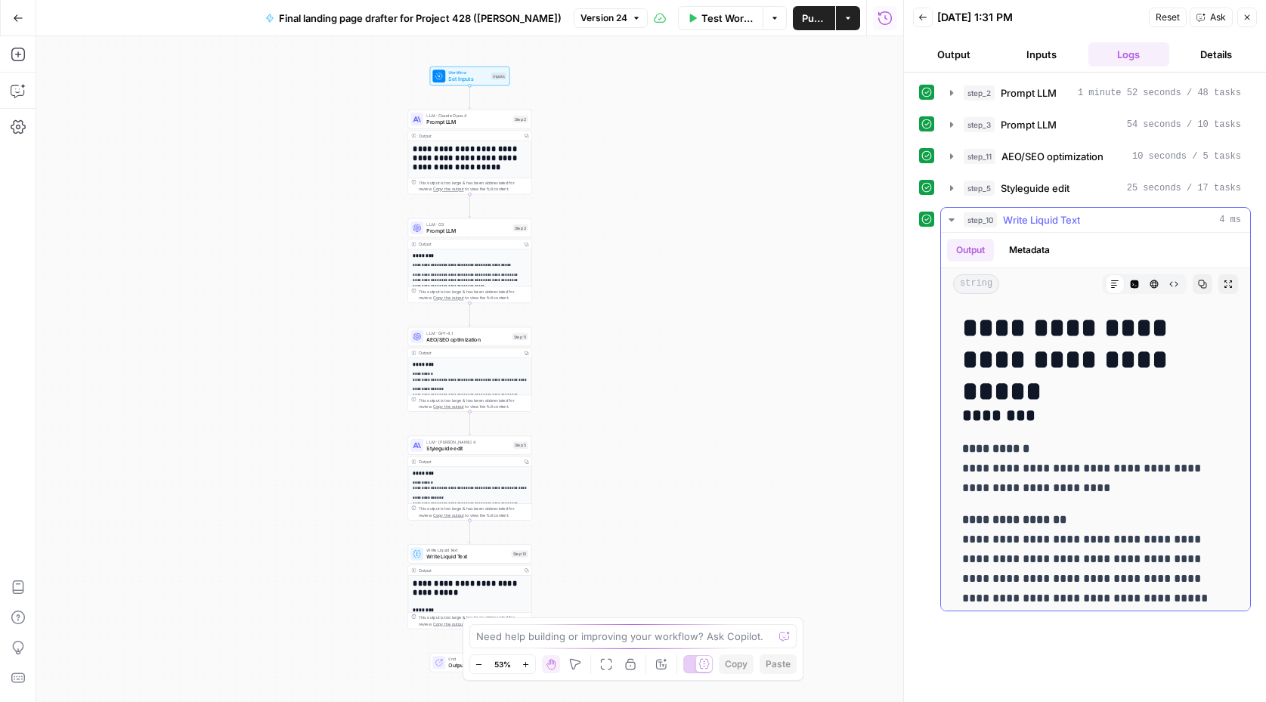
click at [1206, 285] on button "Copy" at bounding box center [1202, 284] width 20 height 20
click at [1247, 10] on button "Close" at bounding box center [1247, 18] width 20 height 20
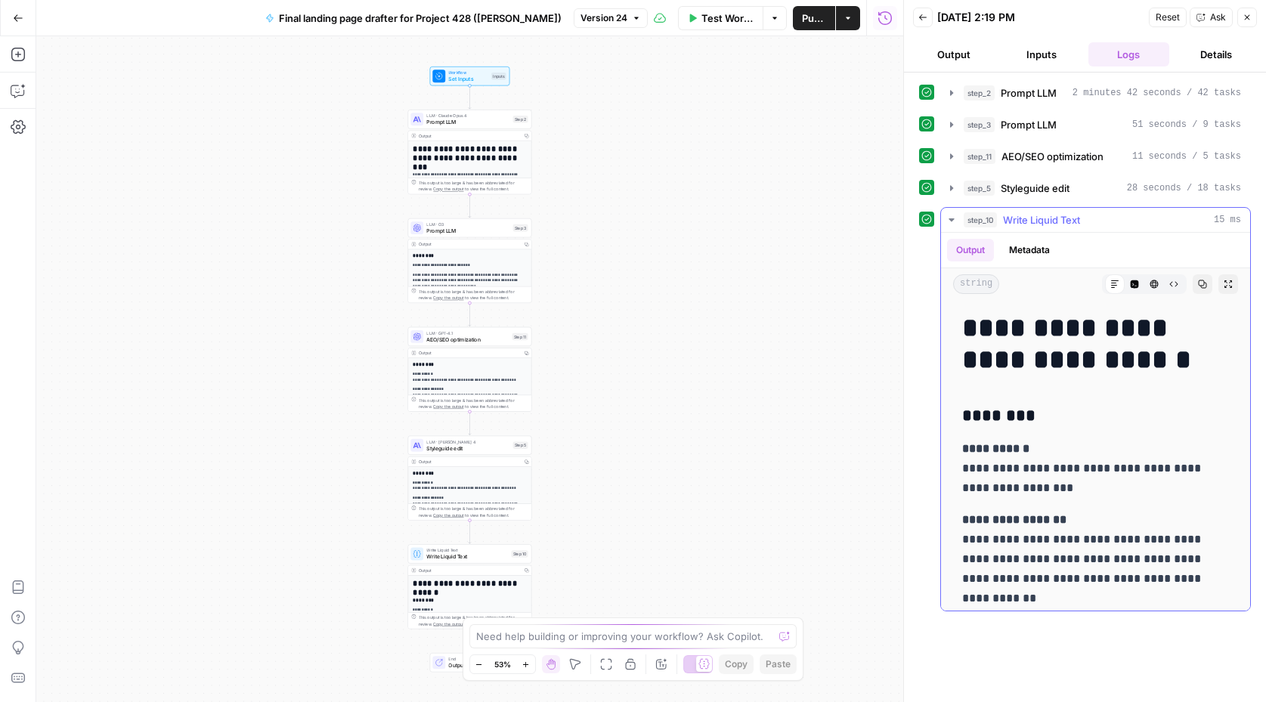
click at [1202, 280] on icon "button" at bounding box center [1202, 284] width 8 height 8
click at [1200, 280] on icon "button" at bounding box center [1202, 284] width 9 height 9
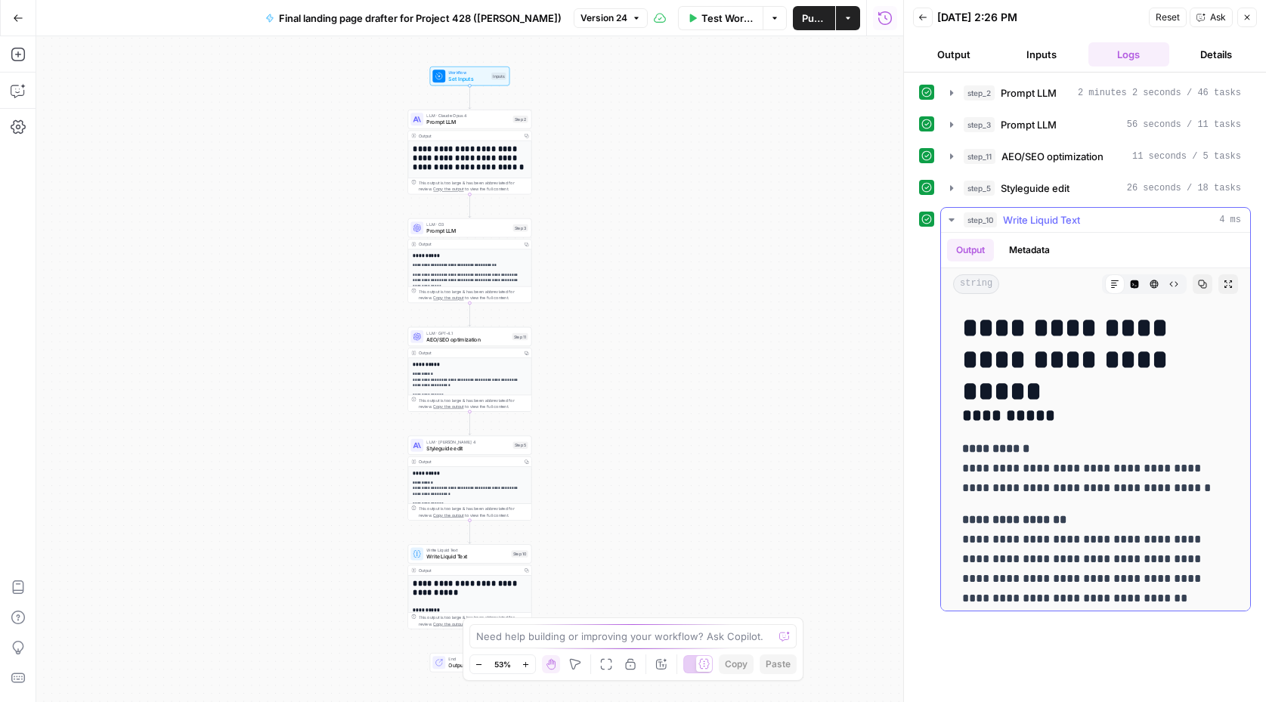
click at [1207, 283] on button "Copy" at bounding box center [1202, 284] width 20 height 20
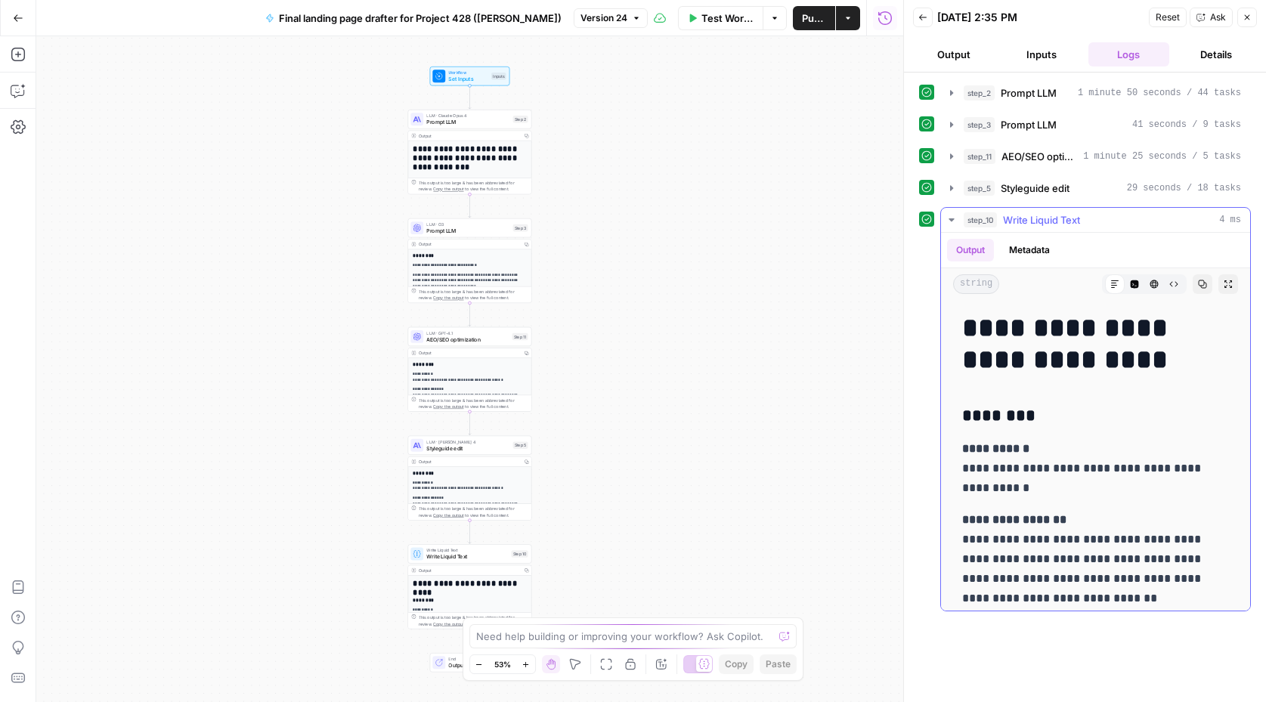
click at [1203, 281] on icon "button" at bounding box center [1202, 284] width 8 height 8
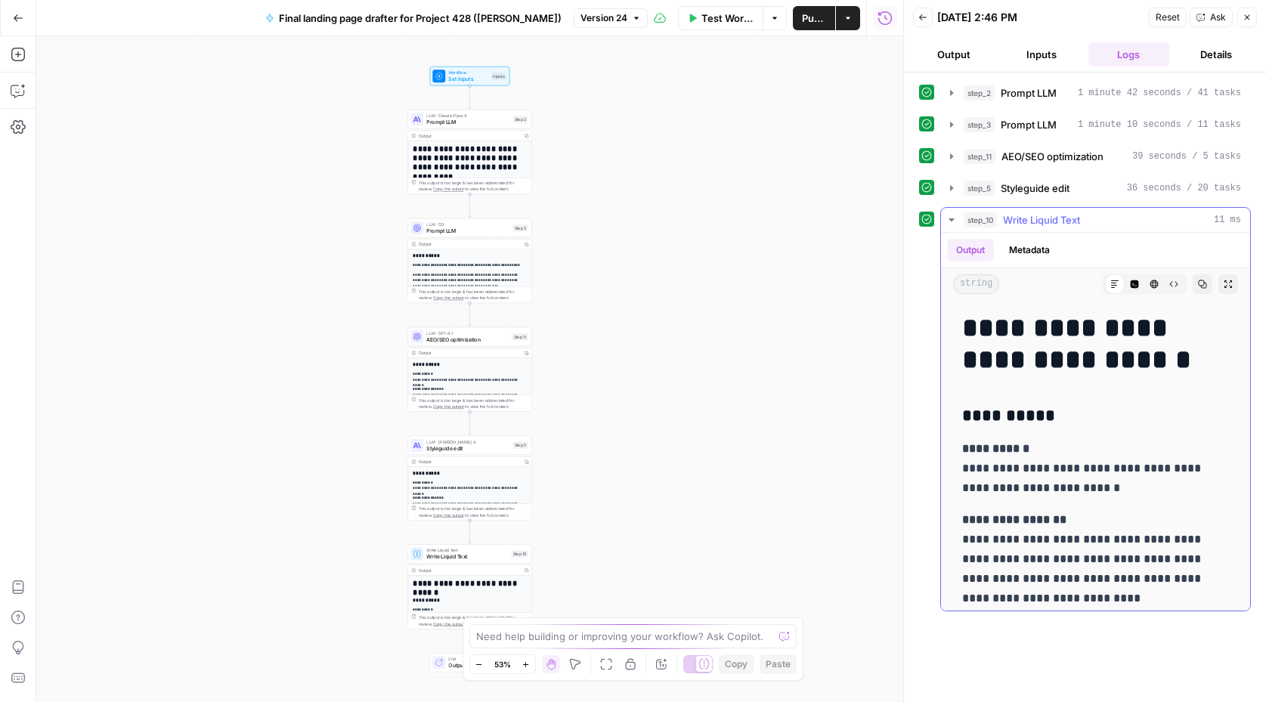
click at [1201, 281] on icon "button" at bounding box center [1202, 284] width 8 height 8
click at [1203, 280] on icon "button" at bounding box center [1202, 284] width 9 height 9
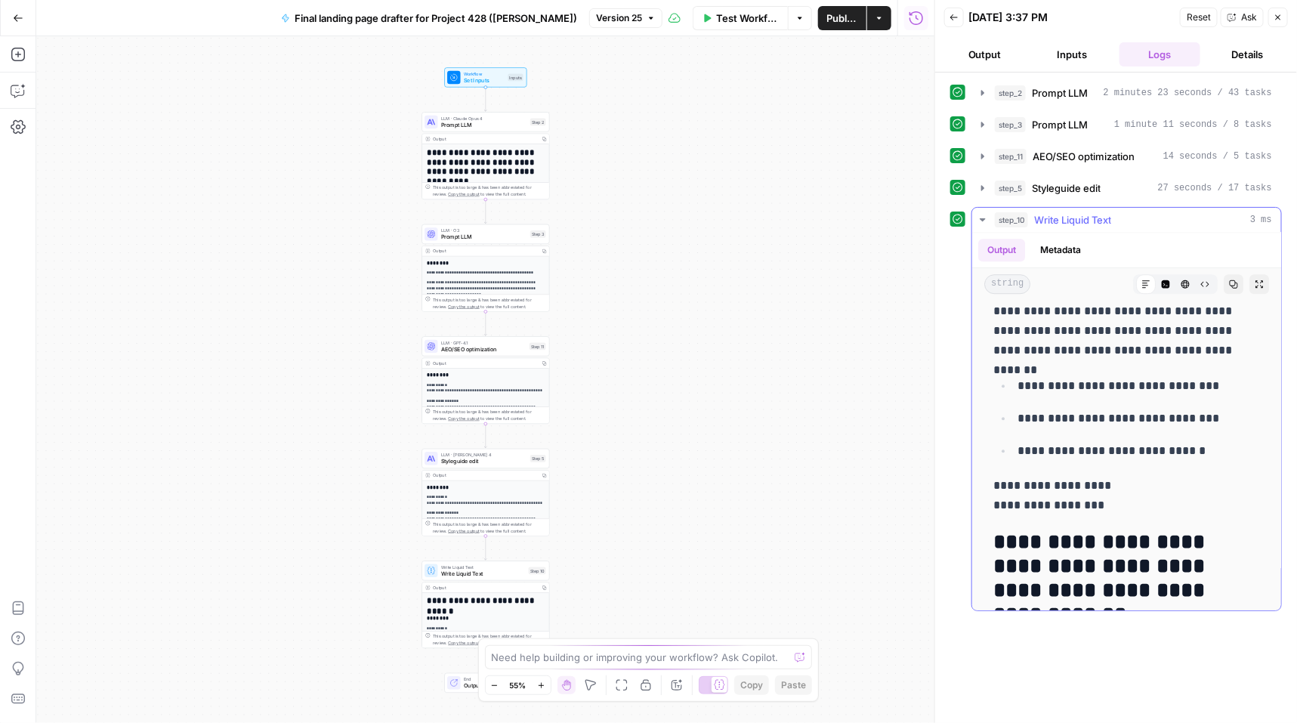
scroll to position [2045, 0]
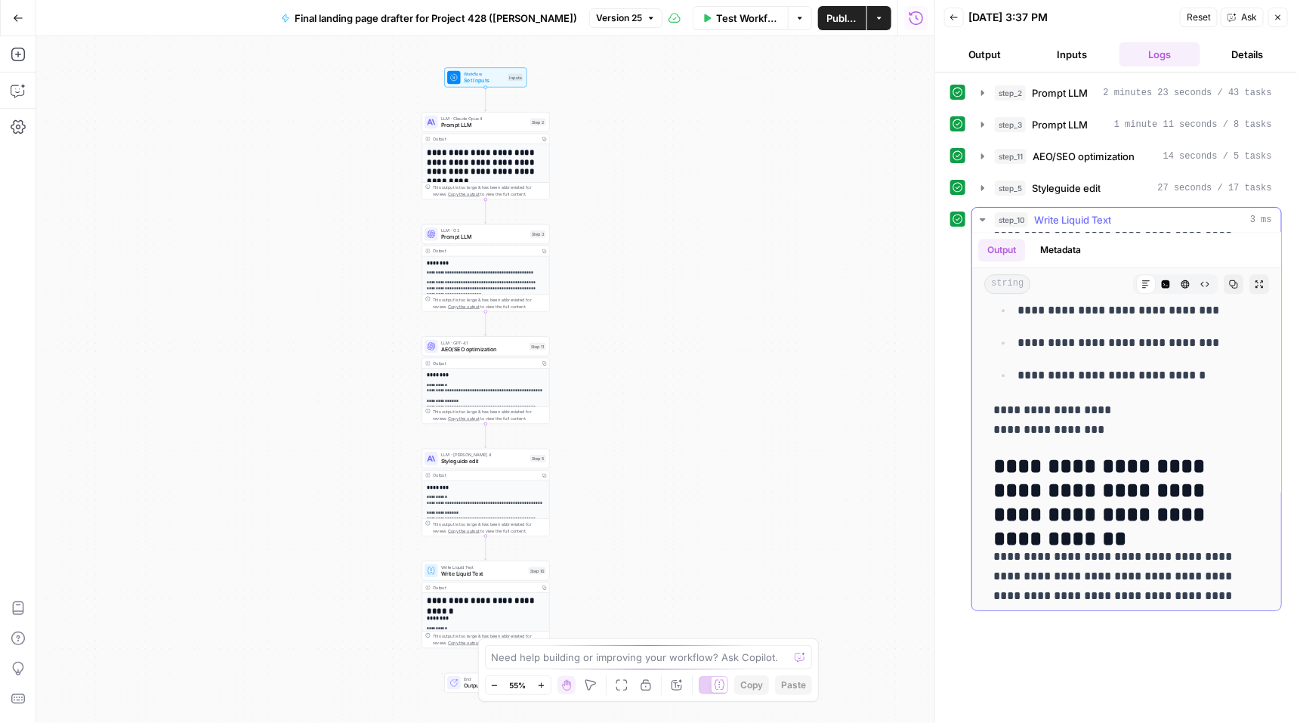
click at [1228, 280] on button "Copy" at bounding box center [1234, 284] width 20 height 20
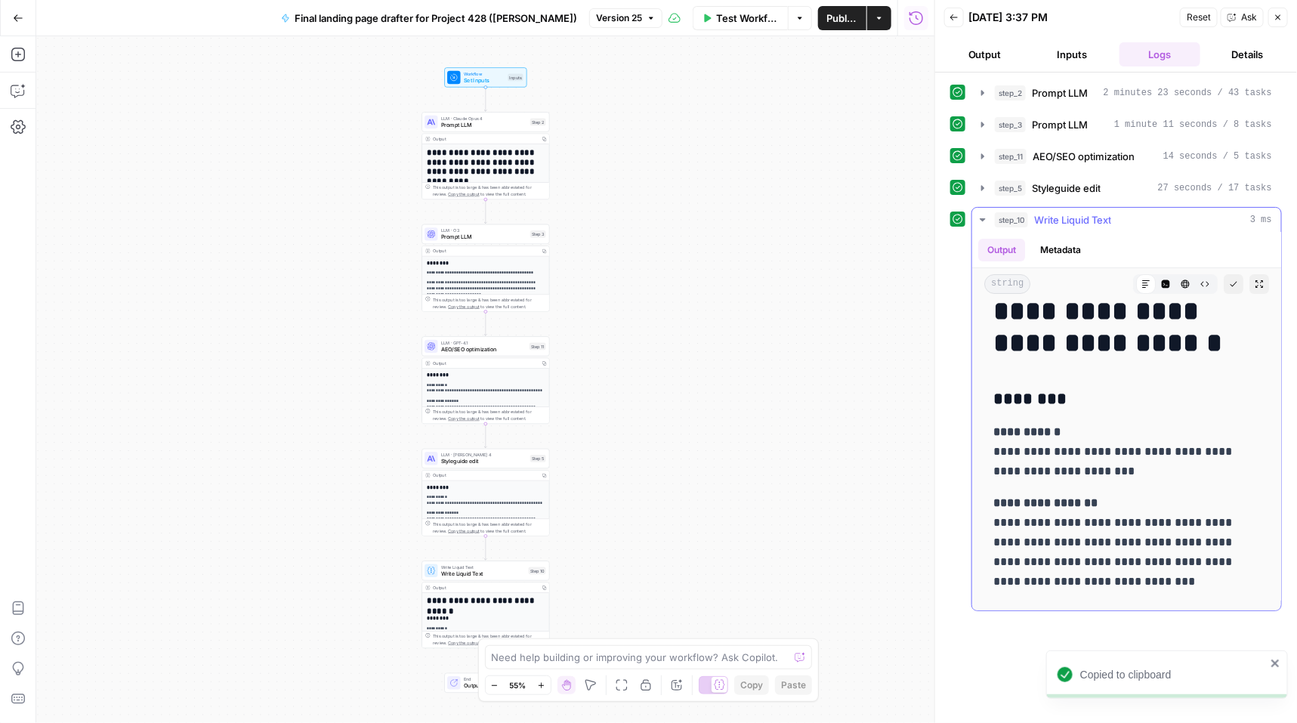
scroll to position [0, 0]
